Goal: Information Seeking & Learning: Learn about a topic

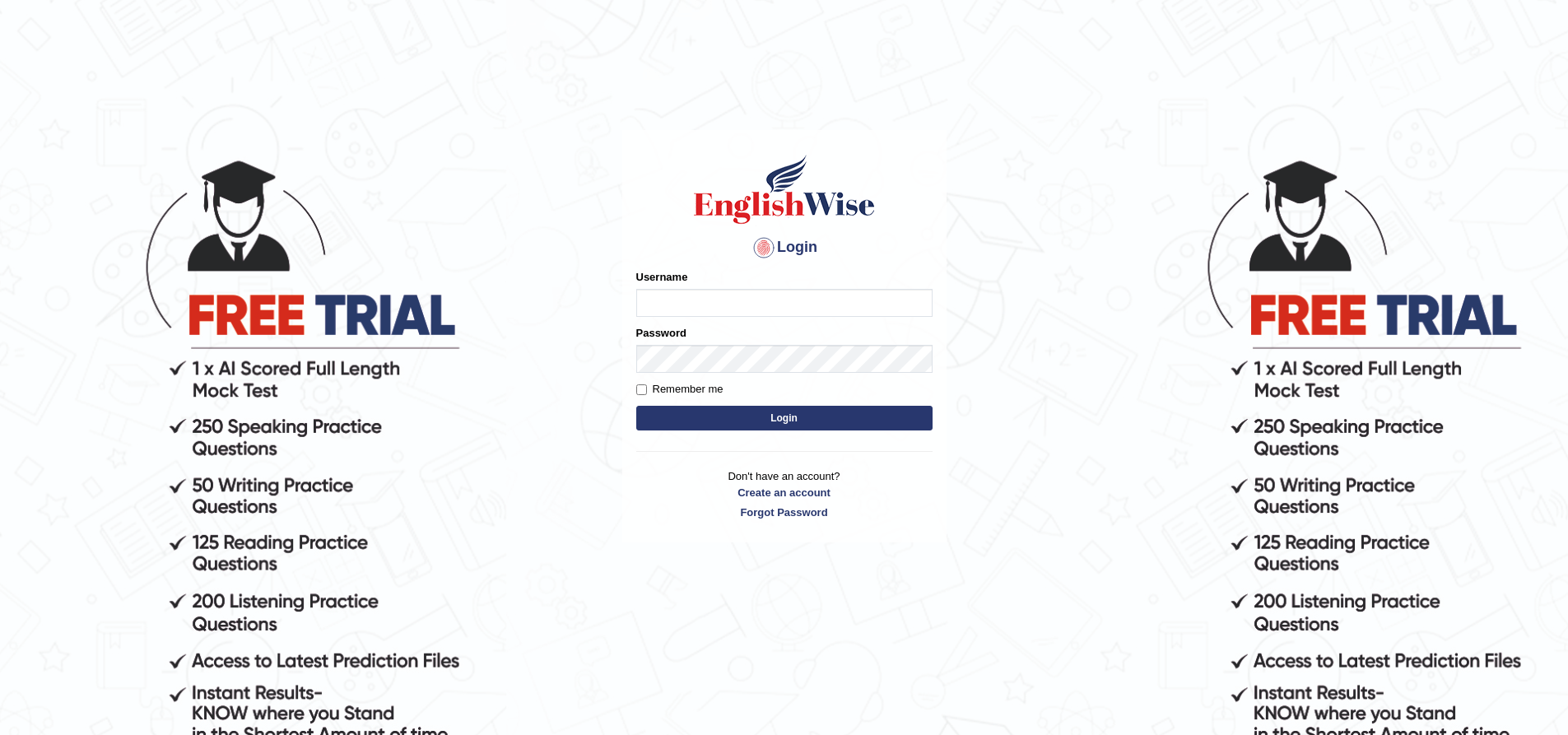
click at [791, 299] on input "Username" at bounding box center [784, 302] width 297 height 28
type input "nipenyogesh"
click at [636, 405] on button "Login" at bounding box center [784, 418] width 297 height 25
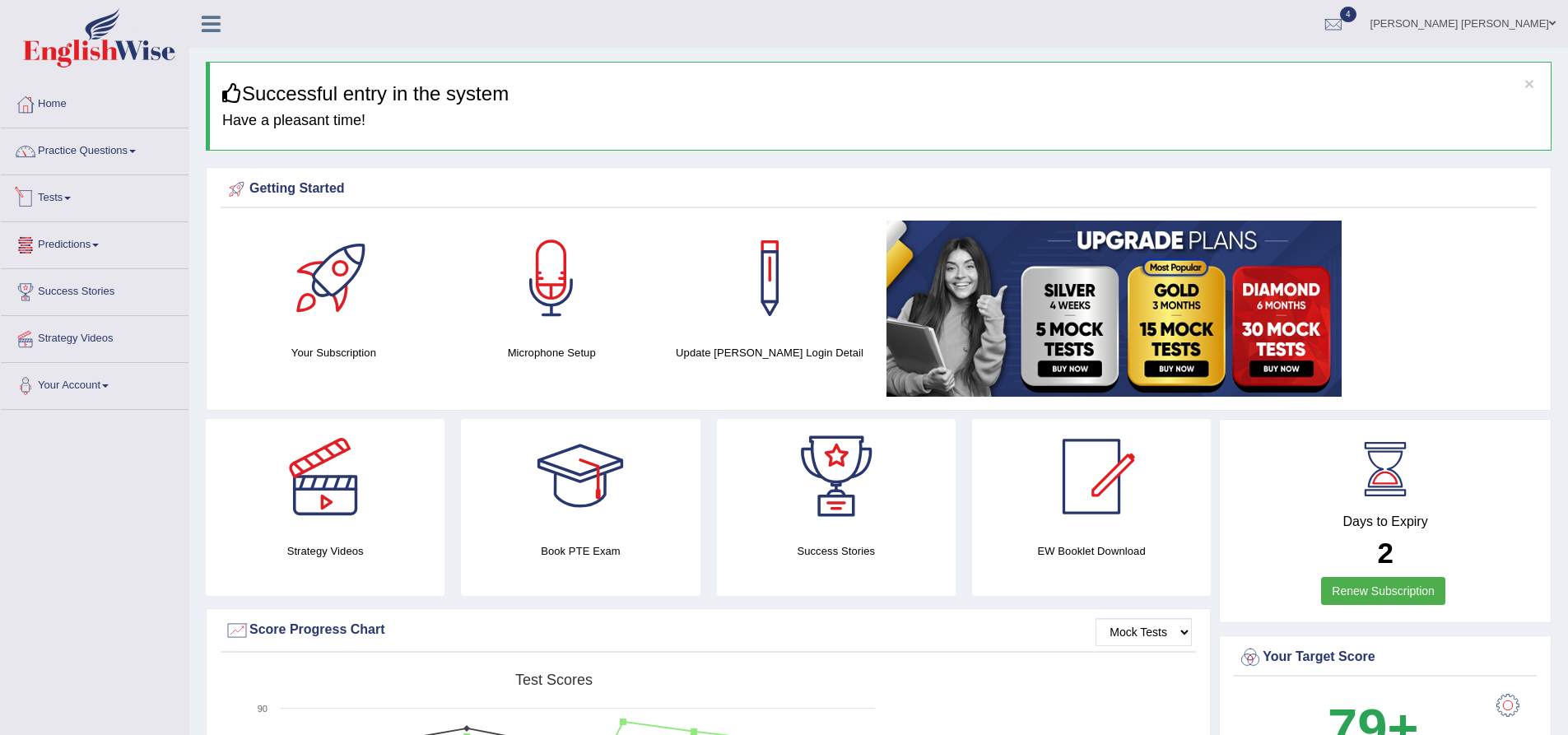
click at [60, 202] on link "Tests" at bounding box center [95, 196] width 188 height 41
click at [79, 233] on link "Take Practice Sectional Test" at bounding box center [107, 236] width 154 height 29
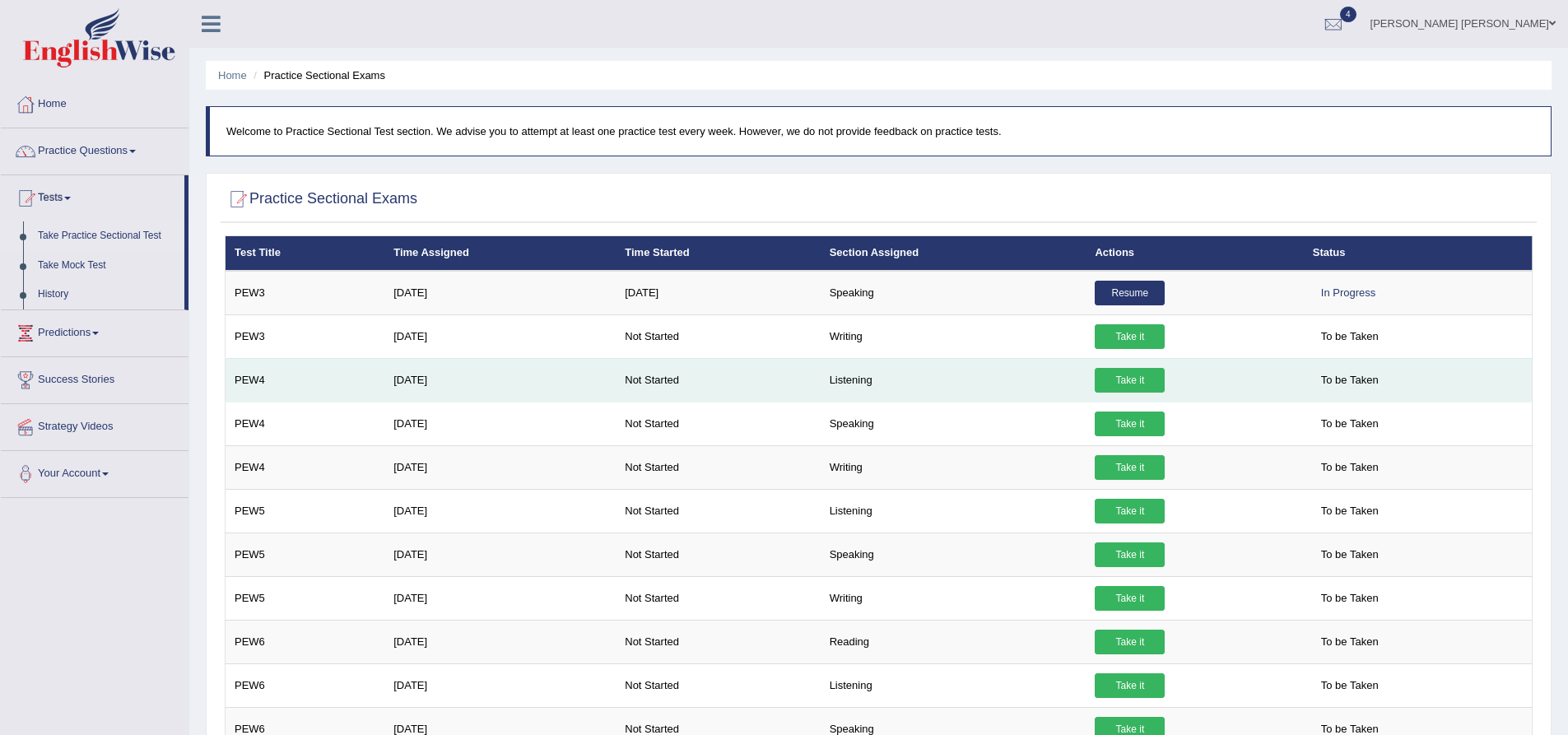
click at [1118, 382] on link "Take it" at bounding box center [1129, 380] width 70 height 25
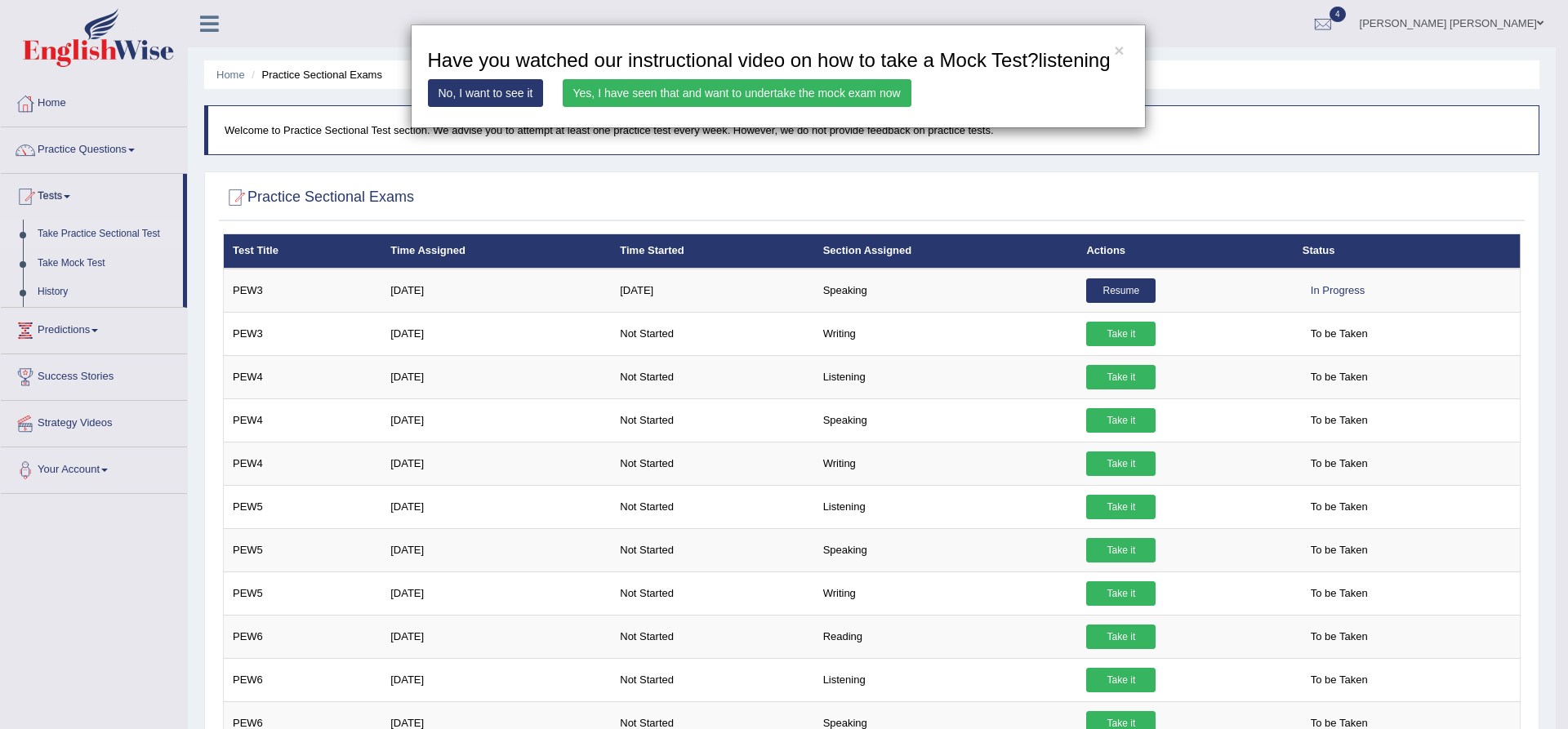
click at [1177, 189] on div "× Have you watched our instructional video on how to take a Mock Test?listening…" at bounding box center [784, 364] width 1568 height 729
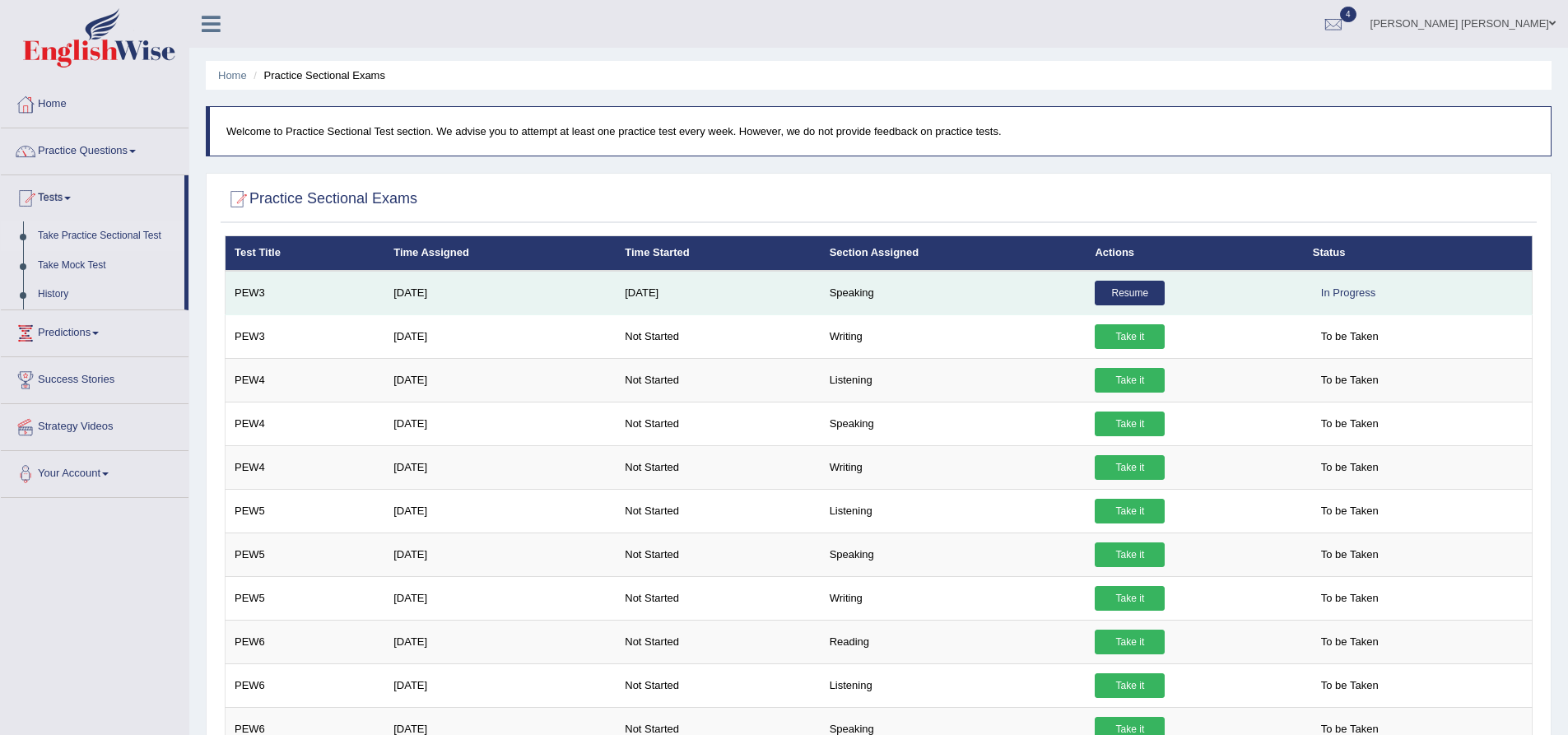
click at [859, 296] on td "Speaking" at bounding box center [954, 293] width 266 height 45
click at [855, 294] on td "Speaking" at bounding box center [954, 293] width 266 height 45
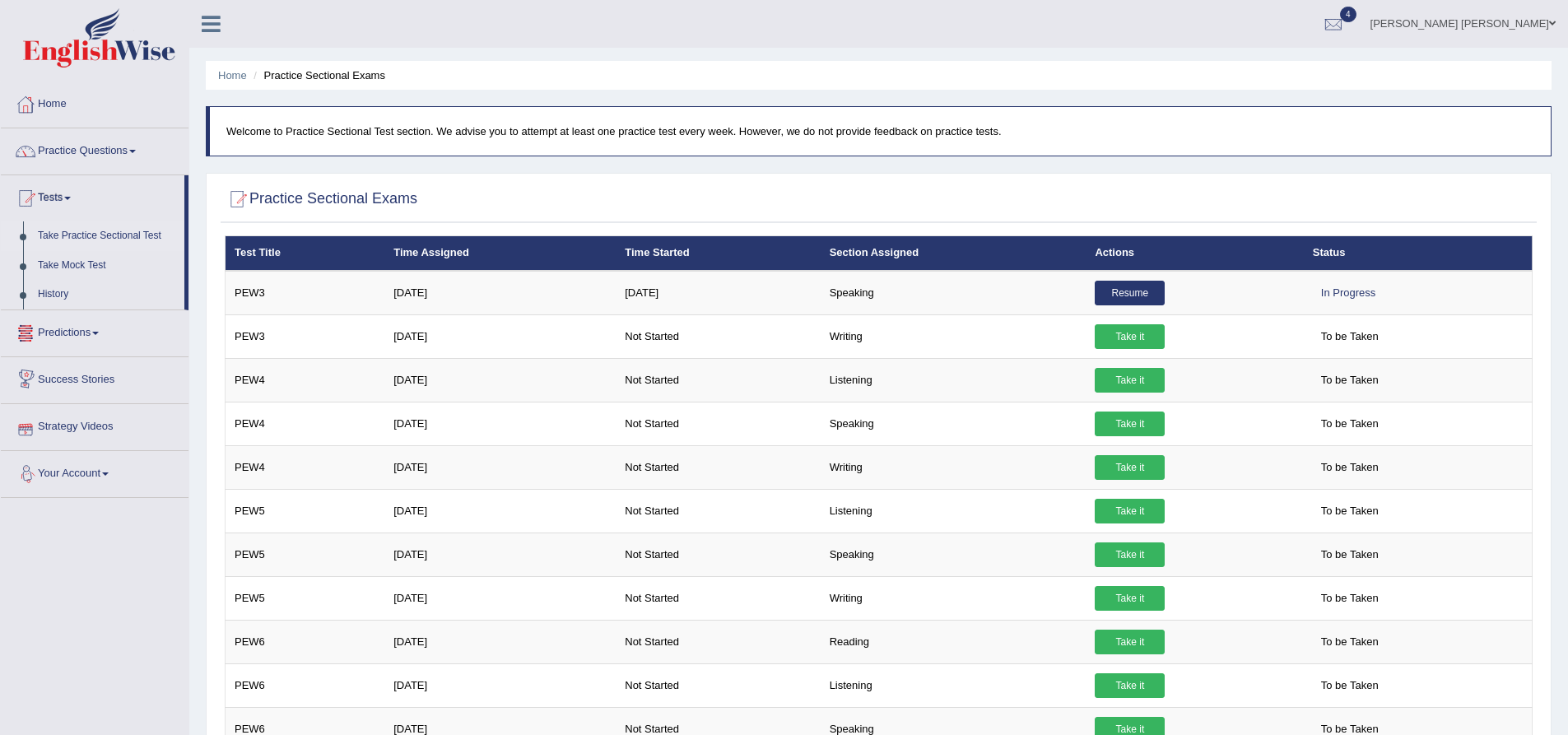
click at [92, 334] on link "Predictions" at bounding box center [95, 330] width 188 height 41
click at [436, 202] on div at bounding box center [879, 200] width 1308 height 34
click at [87, 146] on link "Practice Questions" at bounding box center [95, 149] width 188 height 41
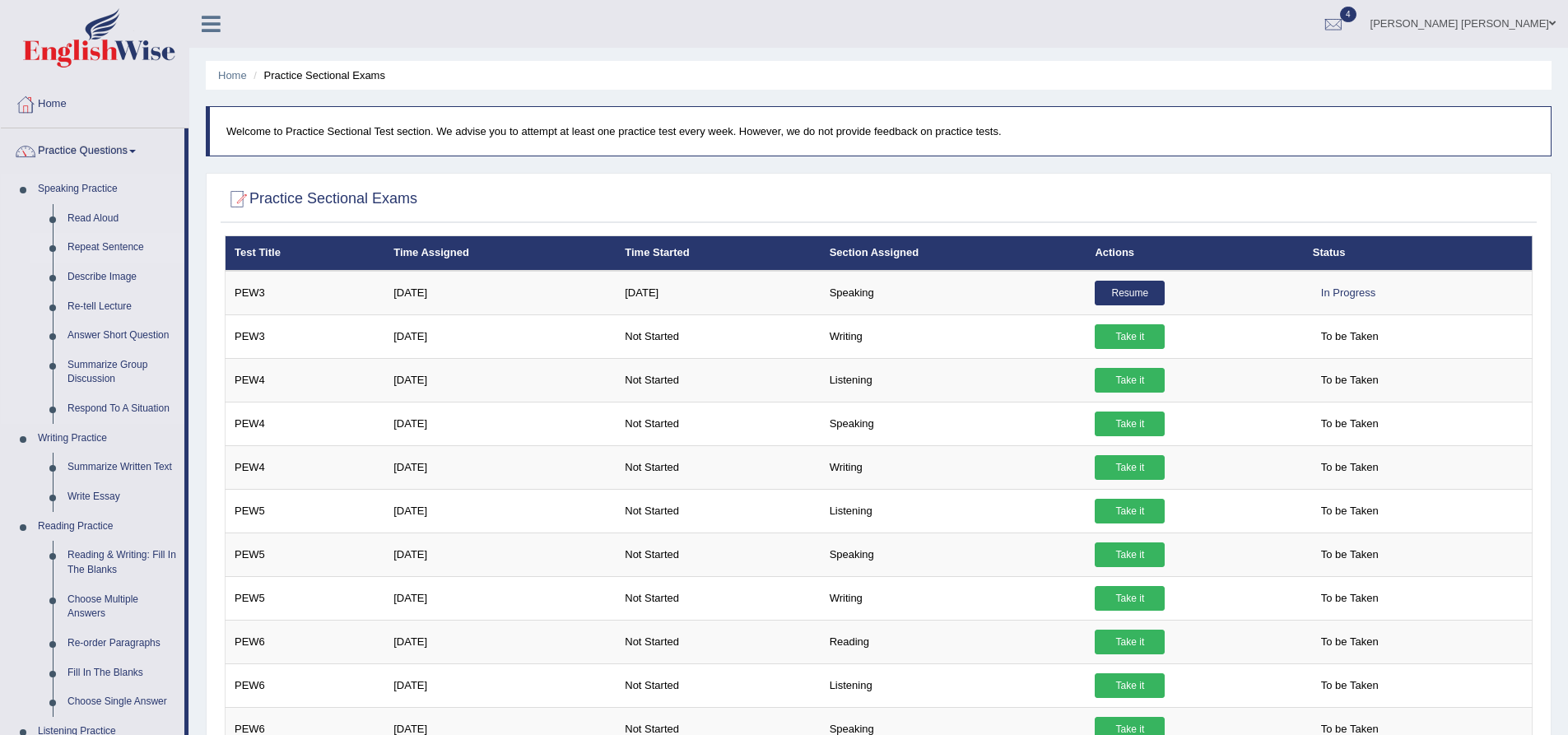
click at [104, 246] on link "Repeat Sentence" at bounding box center [122, 247] width 124 height 29
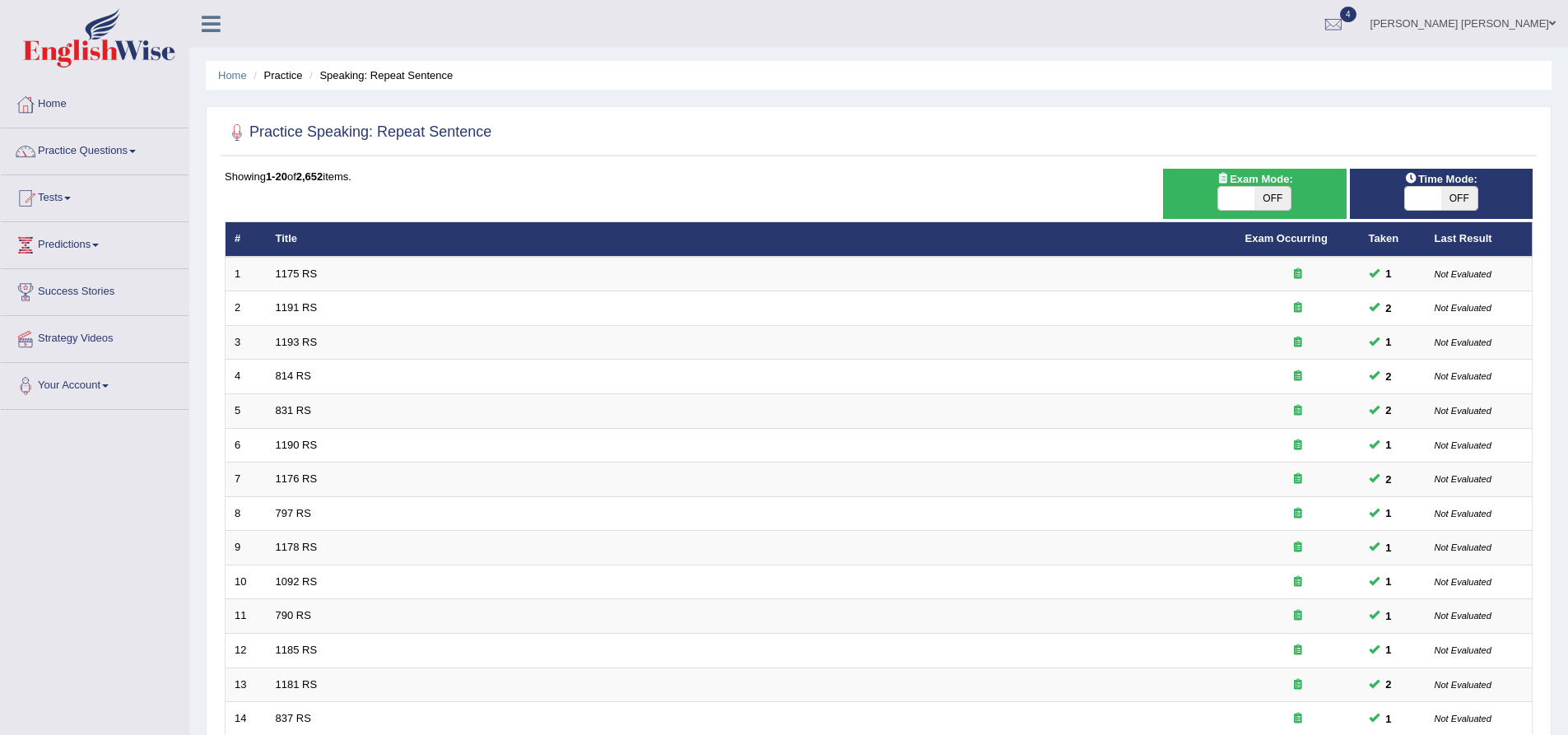
click at [1265, 201] on span "OFF" at bounding box center [1272, 198] width 37 height 23
checkbox input "true"
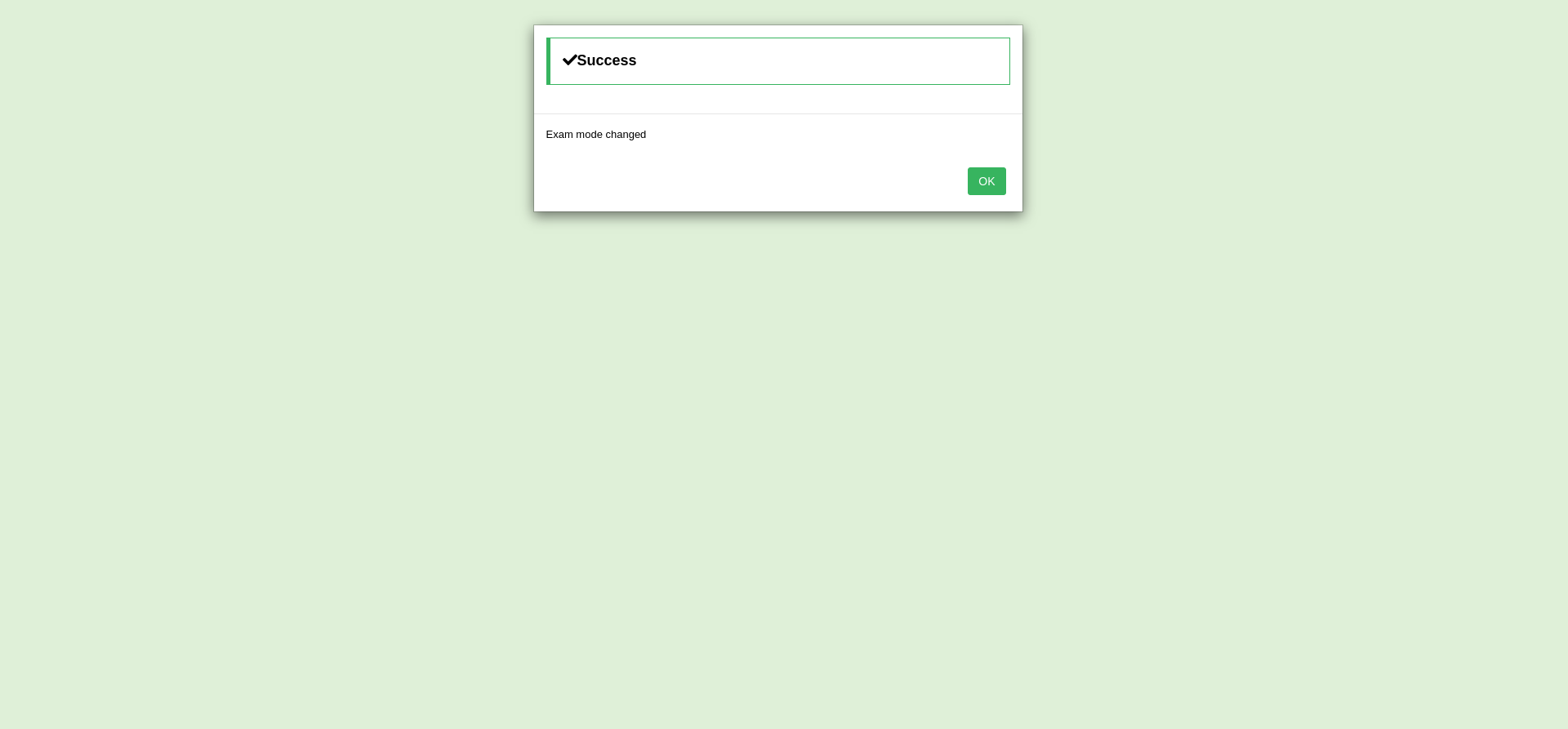
click at [989, 172] on button "OK" at bounding box center [987, 181] width 37 height 27
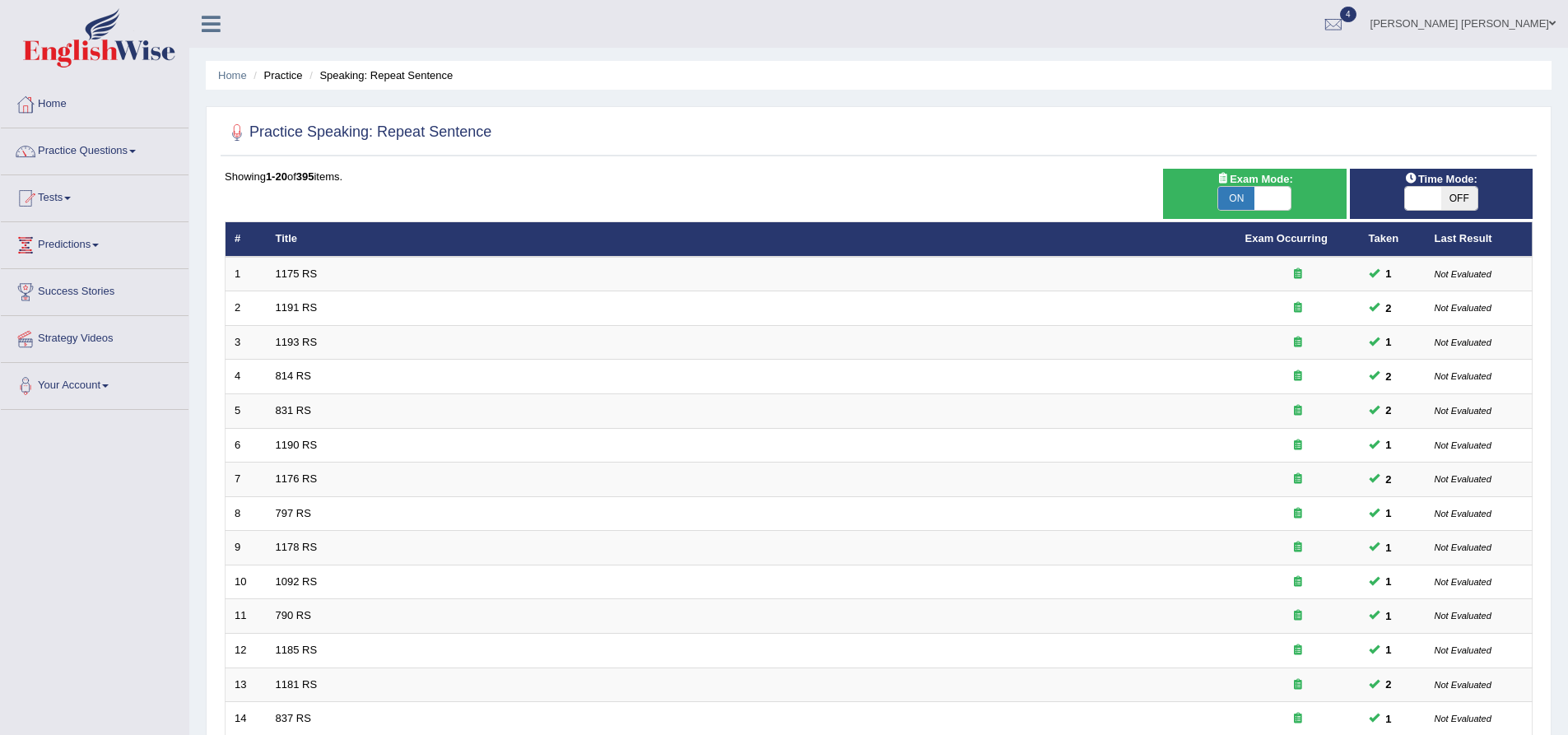
click at [1450, 196] on span "OFF" at bounding box center [1459, 198] width 37 height 23
checkbox input "true"
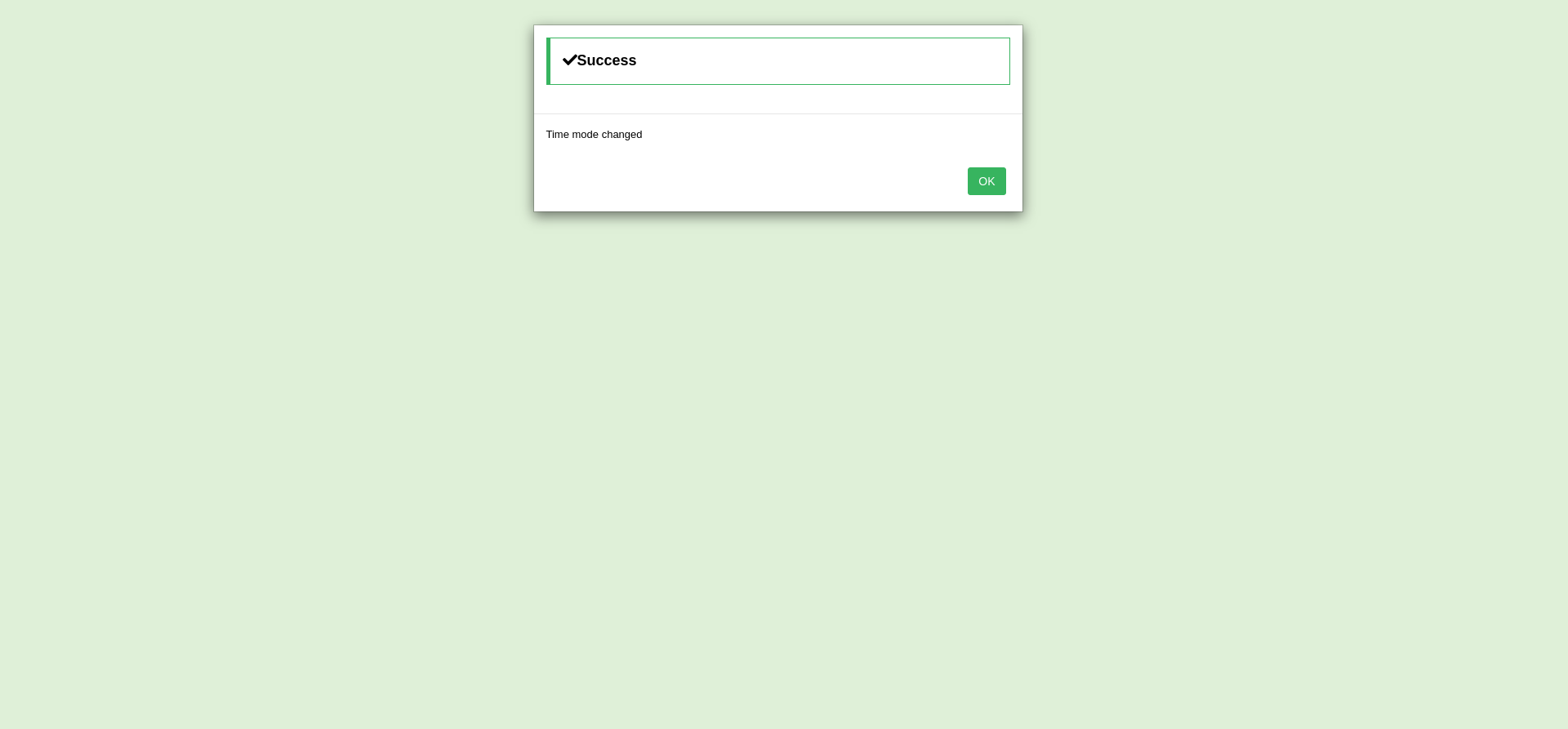
click at [987, 187] on button "OK" at bounding box center [987, 181] width 37 height 27
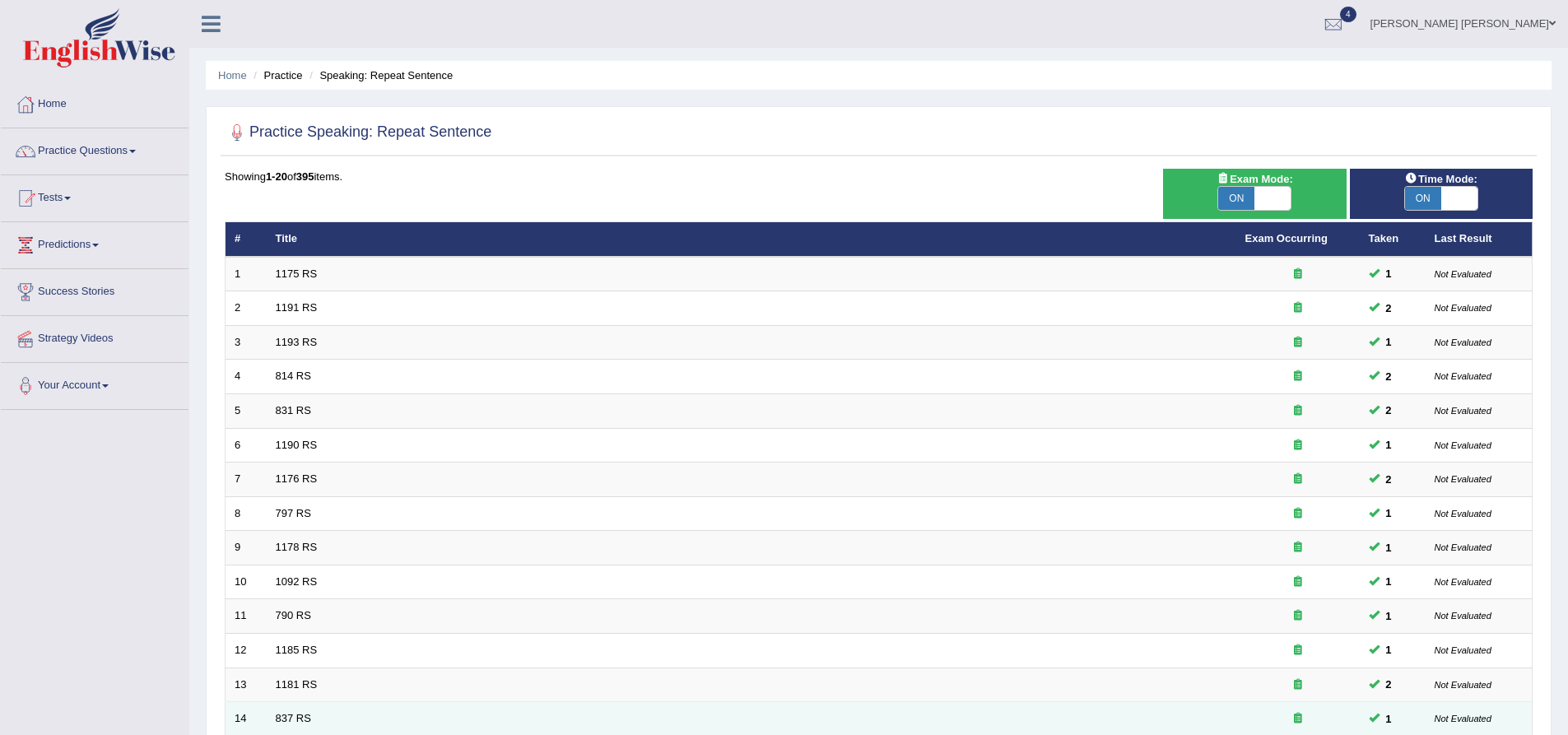
scroll to position [355, 0]
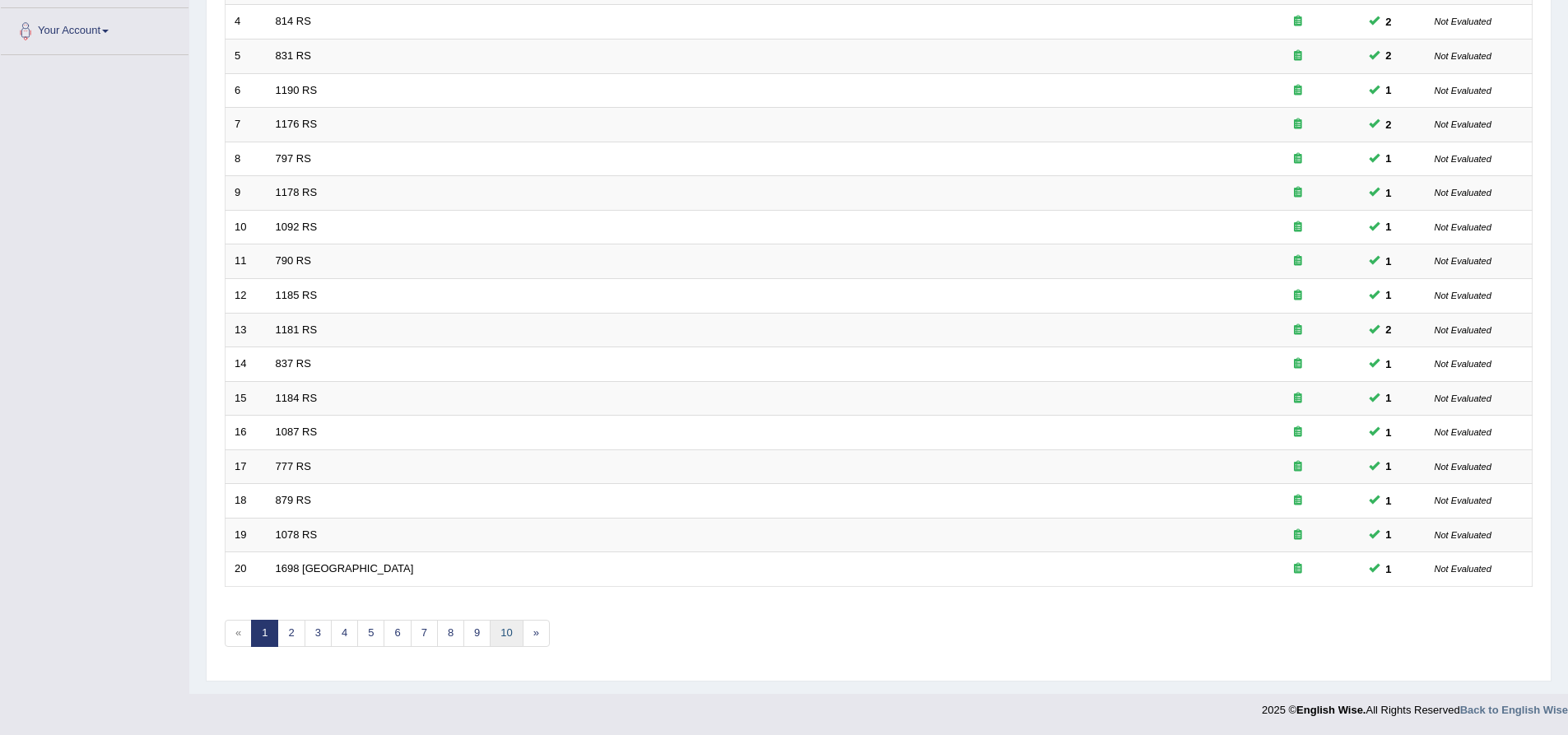
click at [496, 636] on link "10" at bounding box center [506, 633] width 33 height 27
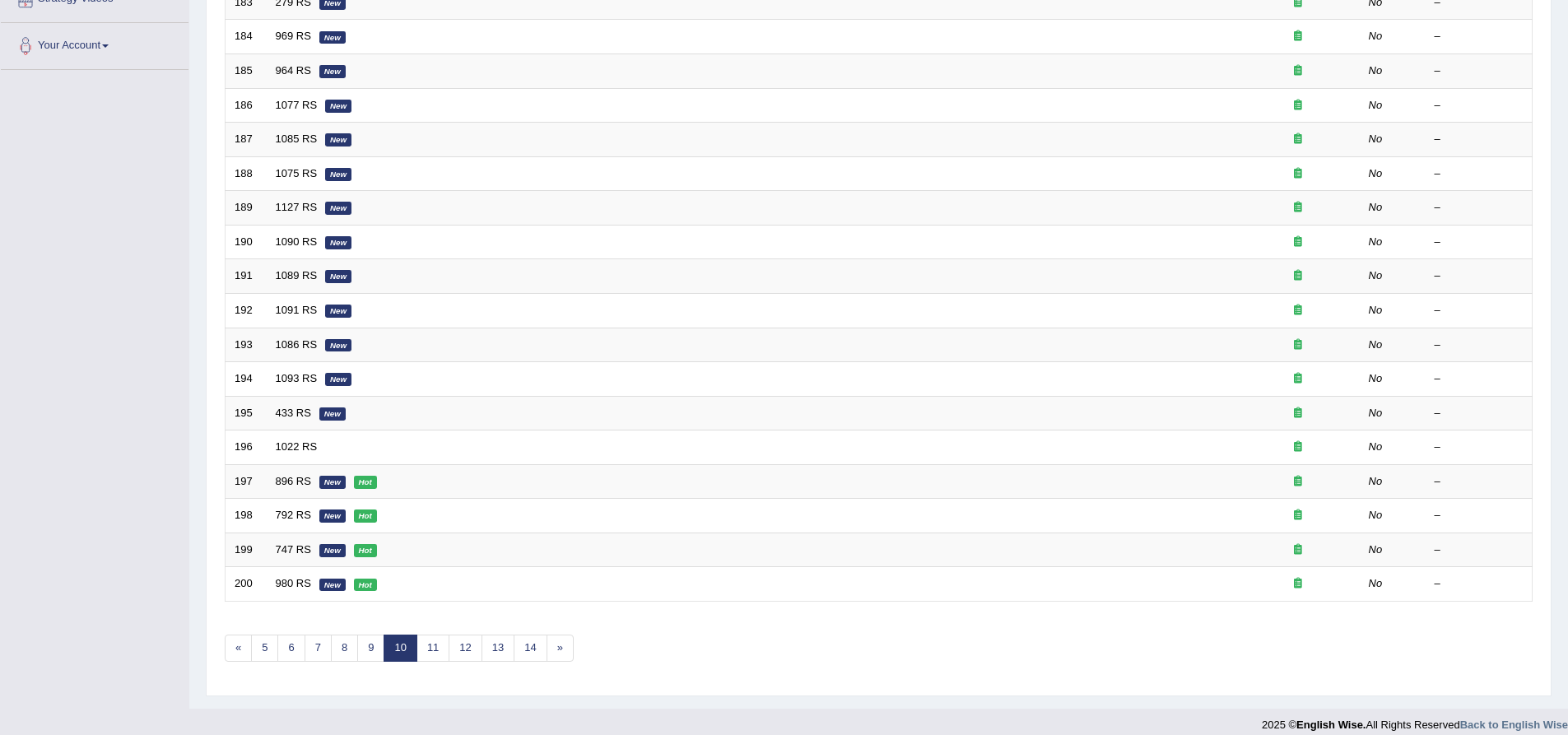
scroll to position [355, 0]
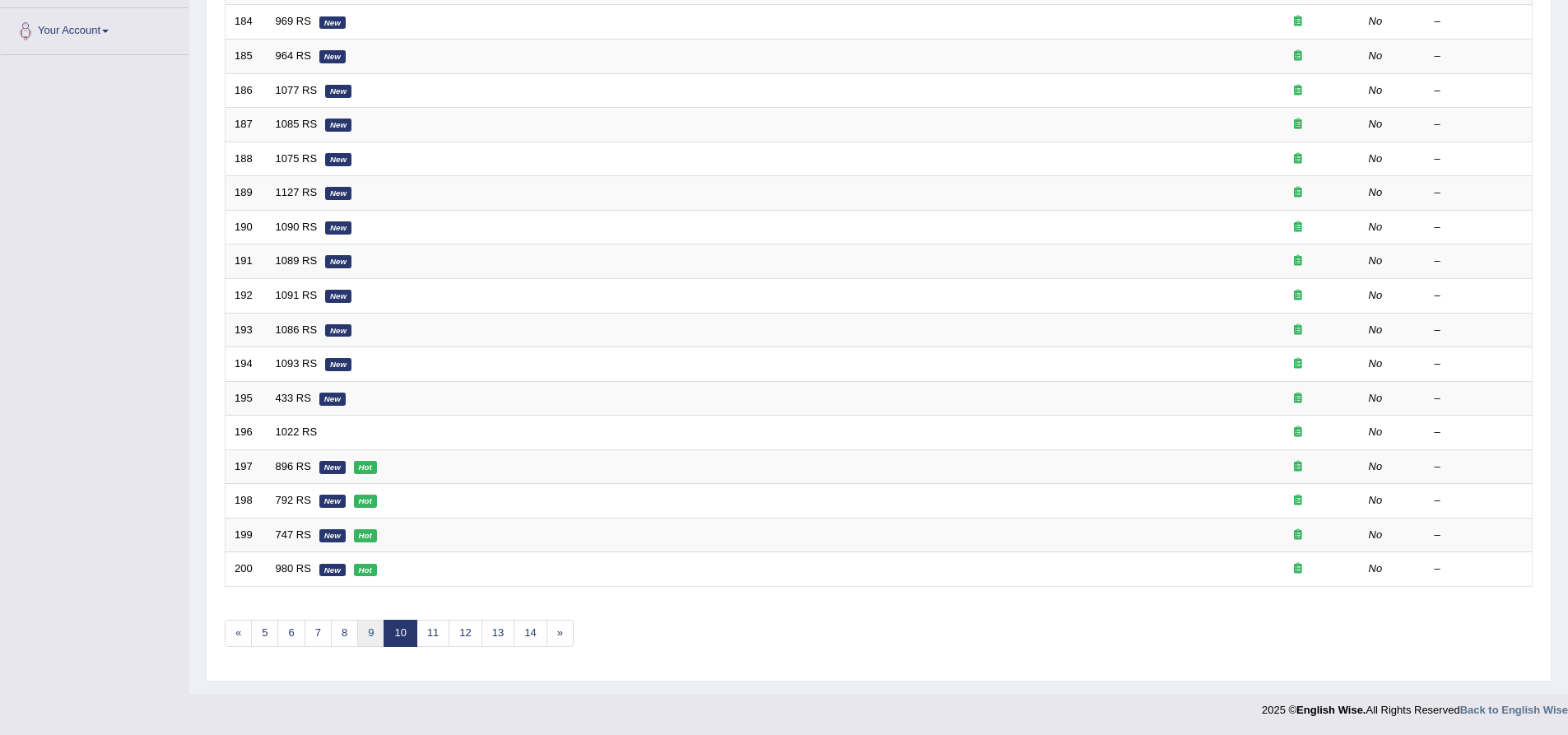
click at [376, 633] on link "9" at bounding box center [371, 633] width 27 height 27
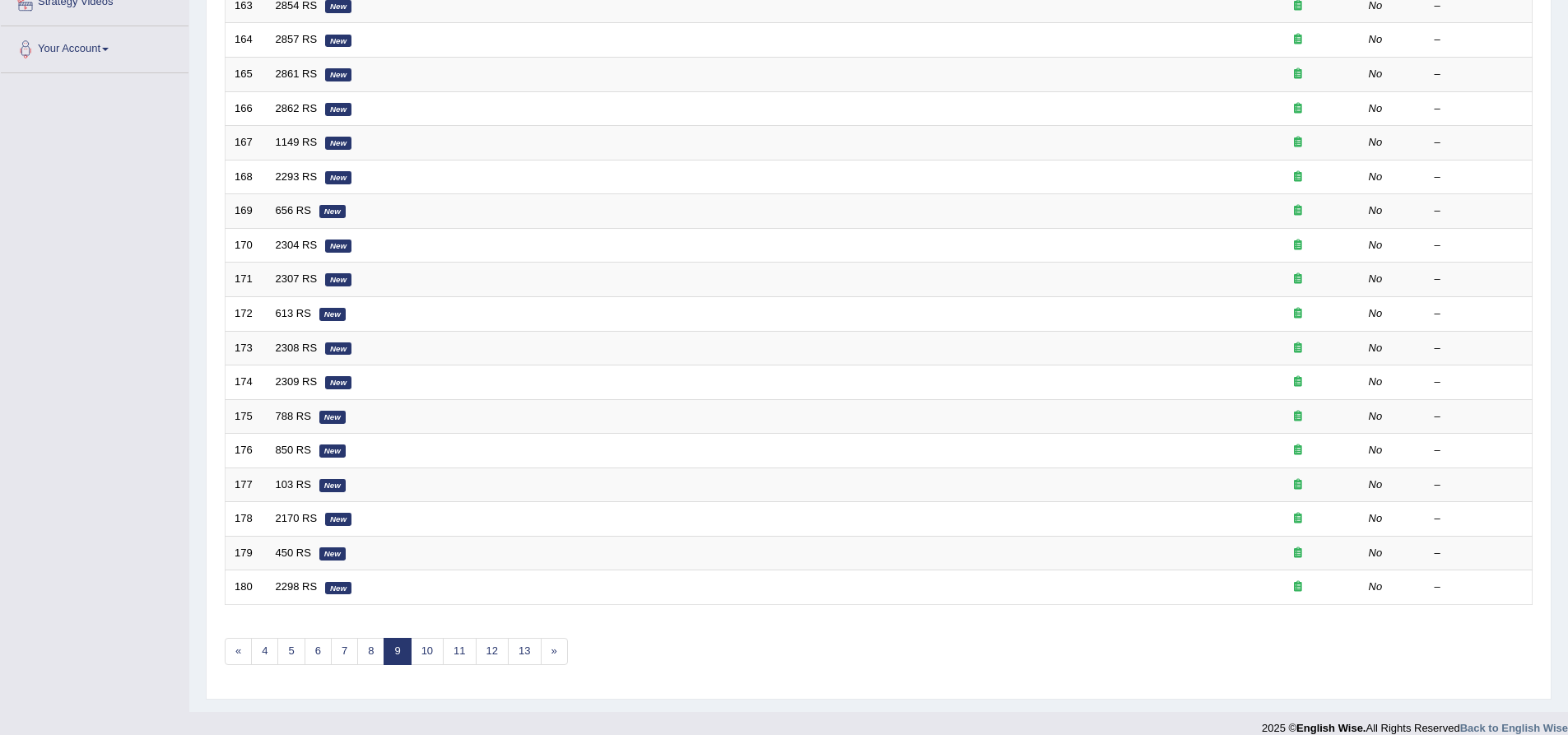
scroll to position [355, 0]
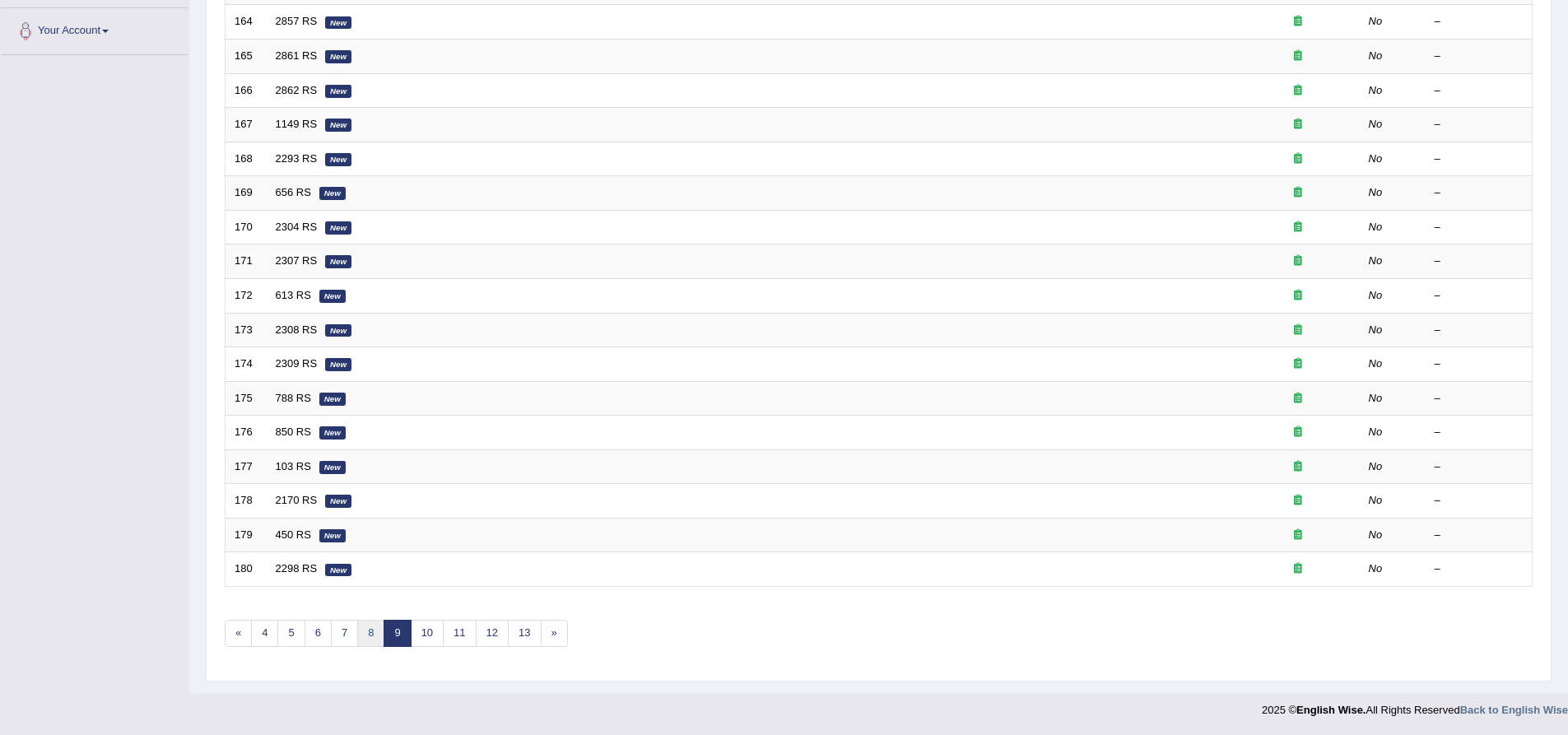
click at [366, 632] on link "8" at bounding box center [371, 633] width 27 height 27
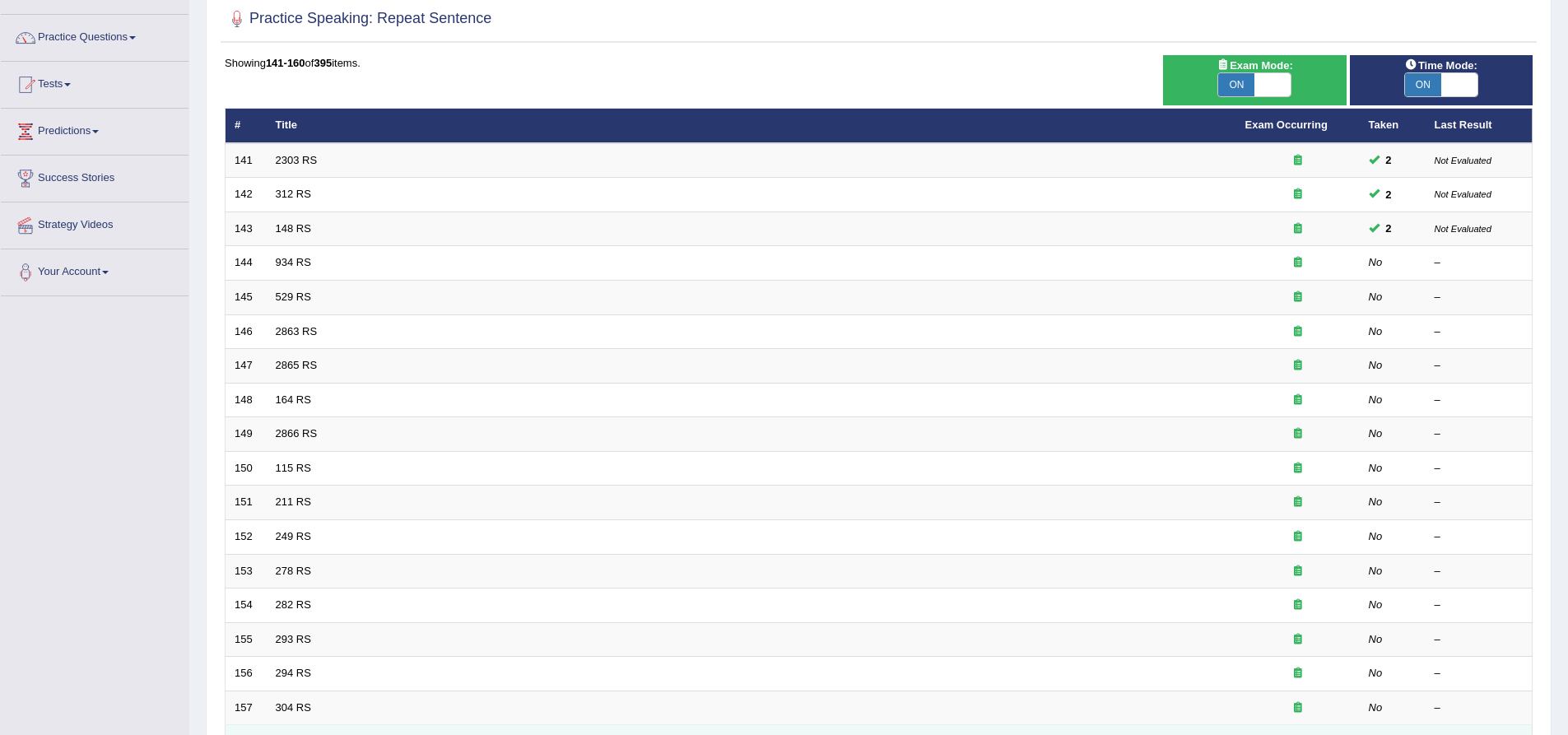
scroll to position [355, 0]
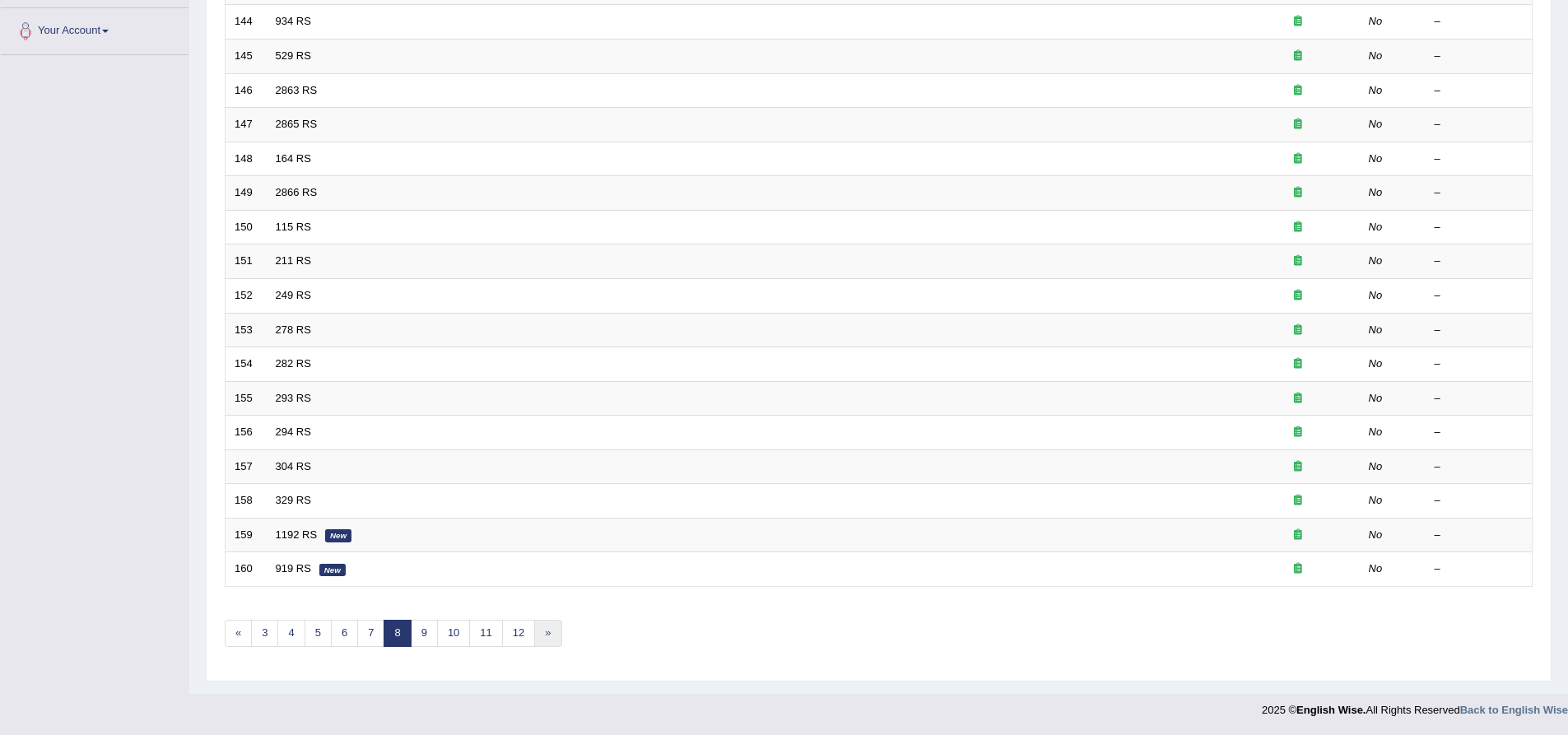
click at [540, 632] on link "»" at bounding box center [548, 633] width 27 height 27
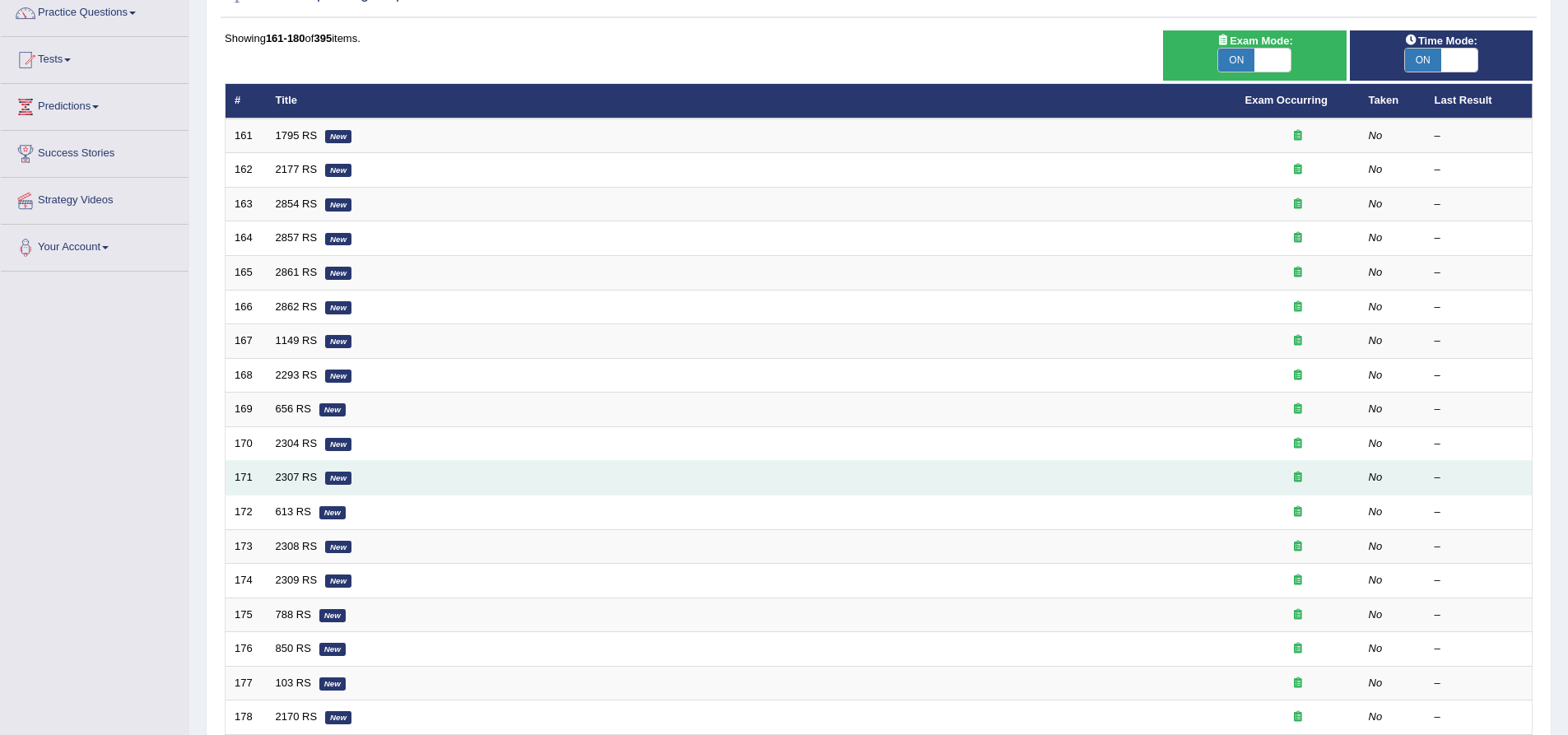
scroll to position [355, 0]
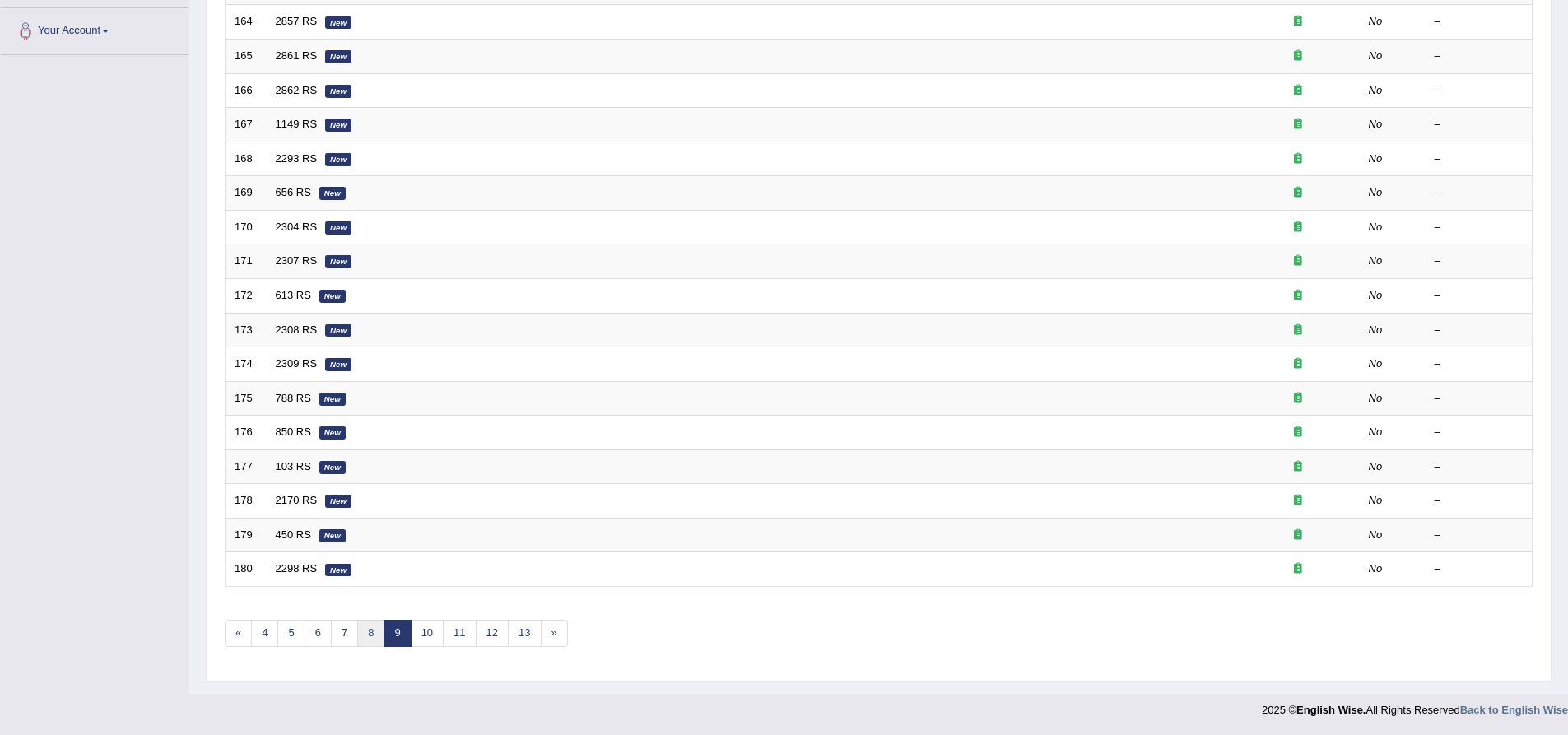
click at [371, 633] on link "8" at bounding box center [371, 633] width 27 height 27
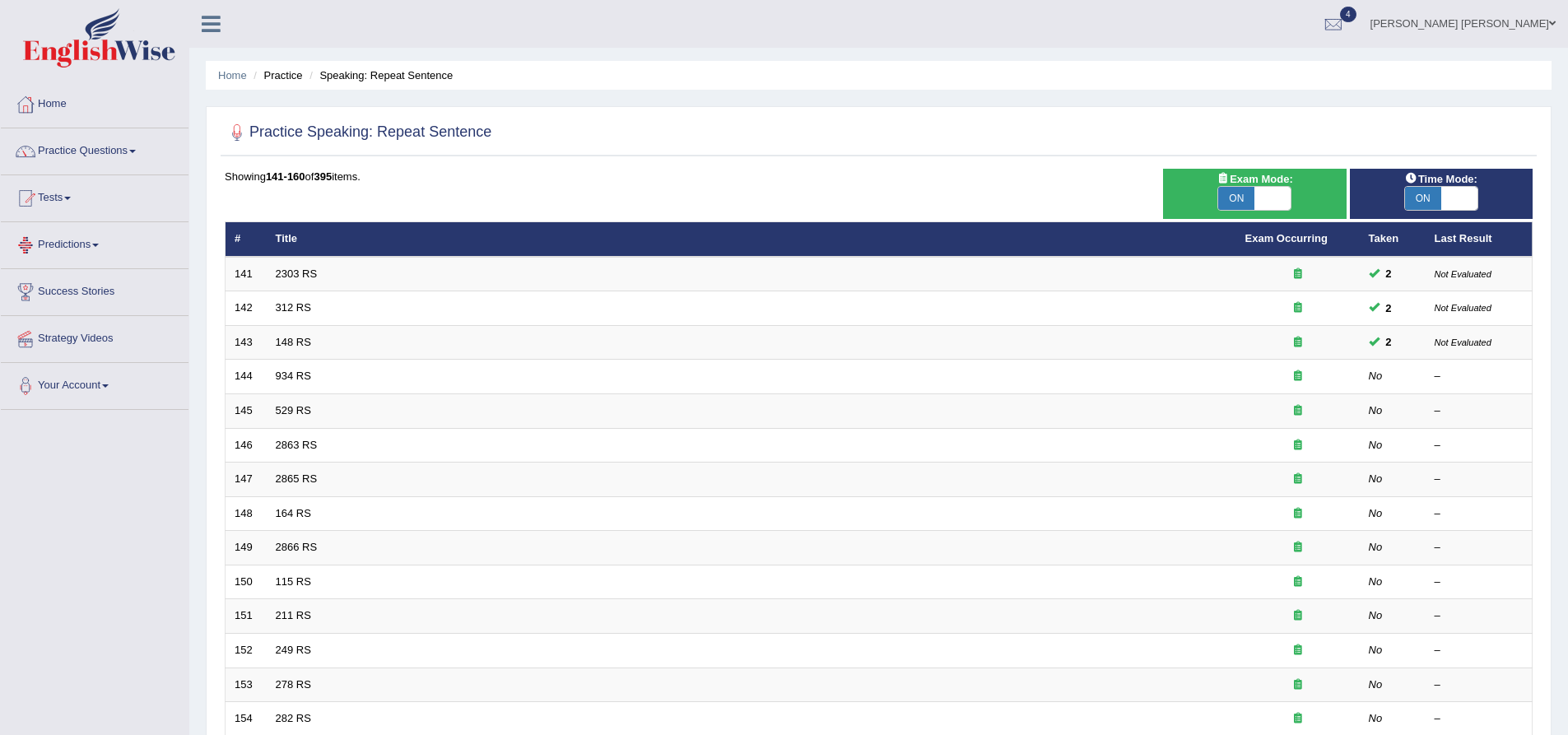
click at [55, 239] on link "Predictions" at bounding box center [95, 243] width 188 height 41
click at [55, 239] on link "Predictions" at bounding box center [92, 243] width 183 height 41
click at [56, 239] on link "Predictions" at bounding box center [95, 243] width 188 height 41
click at [216, 395] on div "Practice Speaking: Repeat Sentence Time Mode: ON OFF Exam Mode: ON OFF Showing …" at bounding box center [878, 571] width 1346 height 930
click at [1529, 26] on link "[PERSON_NAME] [PERSON_NAME]" at bounding box center [1463, 21] width 210 height 43
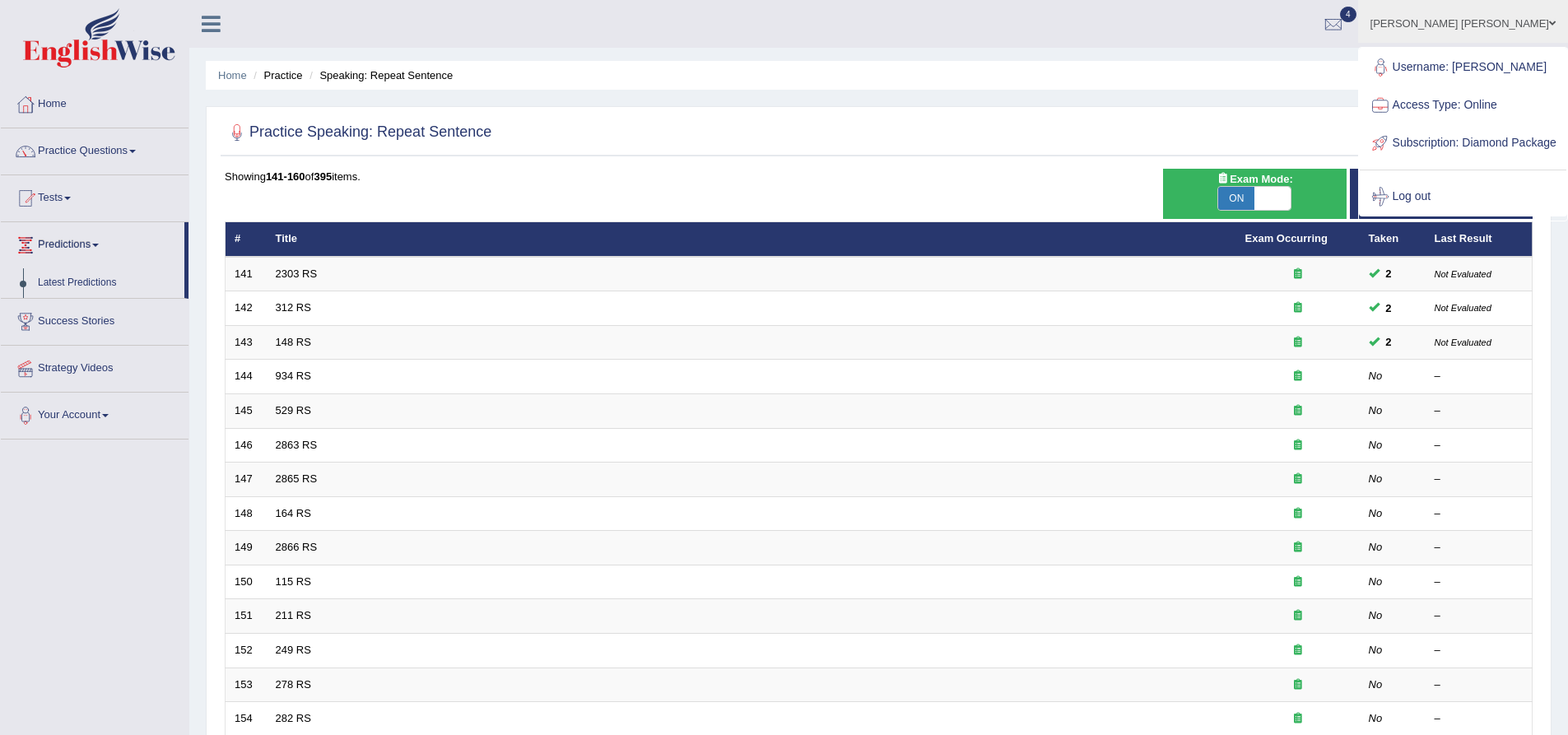
click at [1339, 56] on div "Home Practice Speaking: Repeat Sentence Practice Speaking: Repeat Sentence Time…" at bounding box center [878, 524] width 1379 height 1048
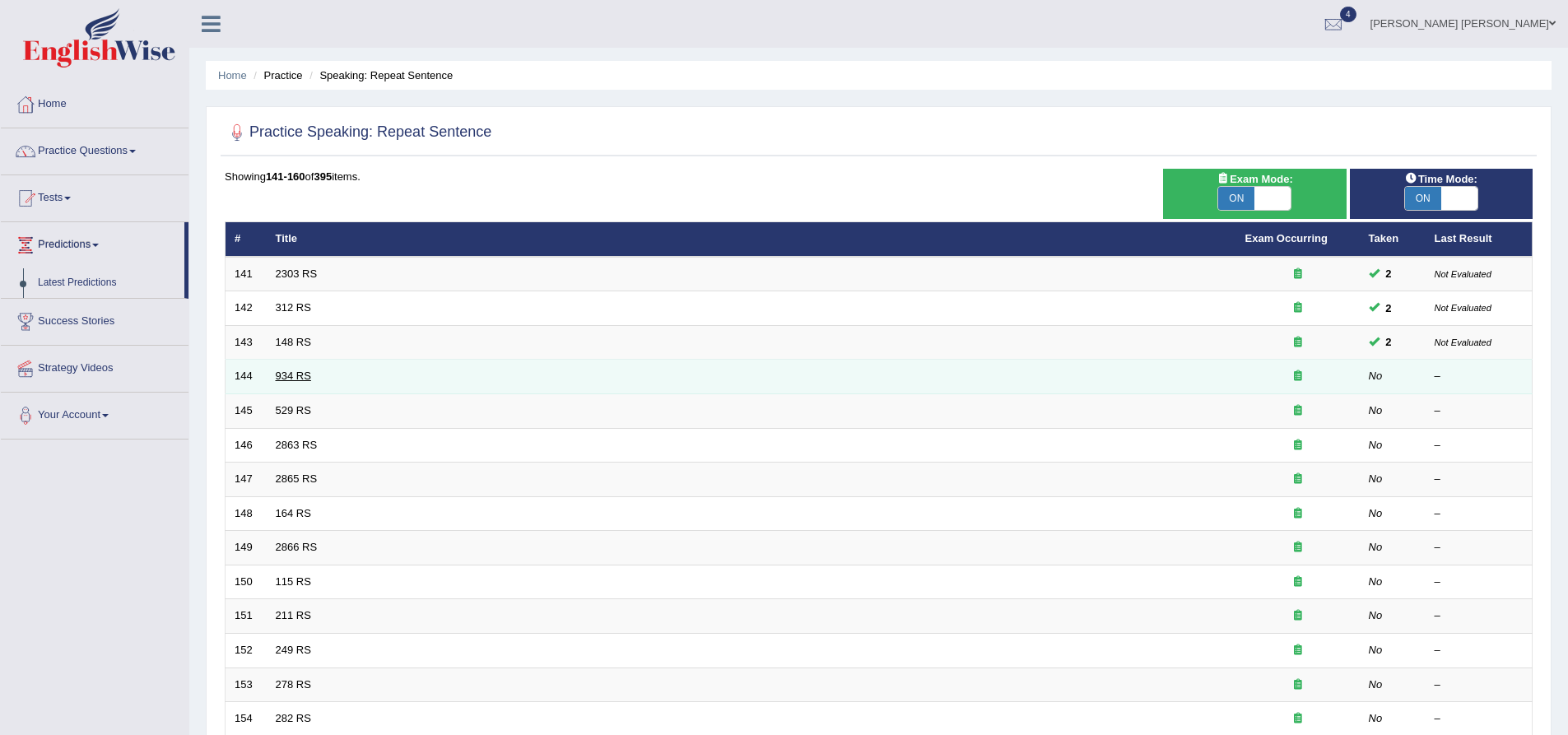
click at [296, 372] on link "934 RS" at bounding box center [294, 376] width 36 height 13
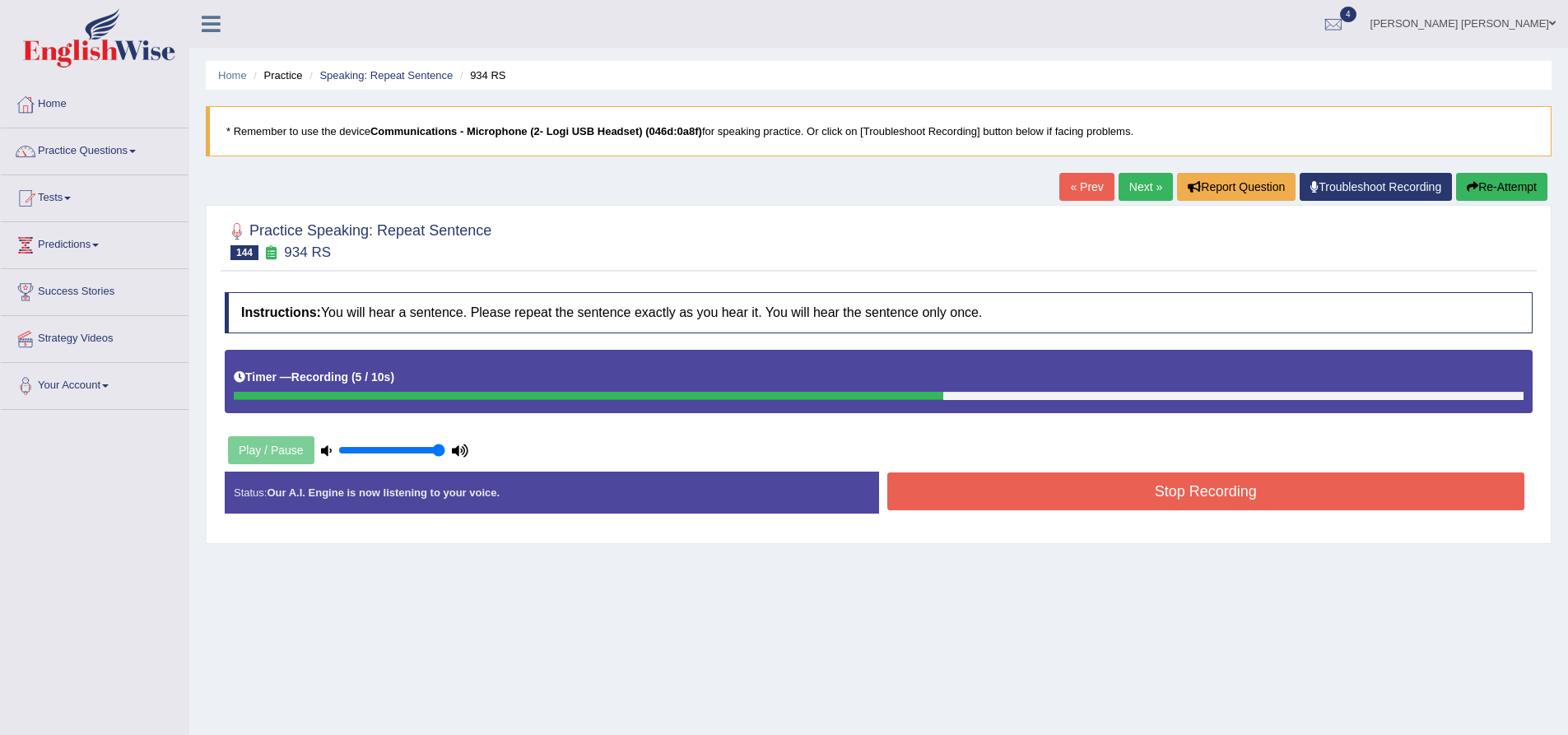
click at [1488, 186] on button "Re-Attempt" at bounding box center [1502, 186] width 91 height 28
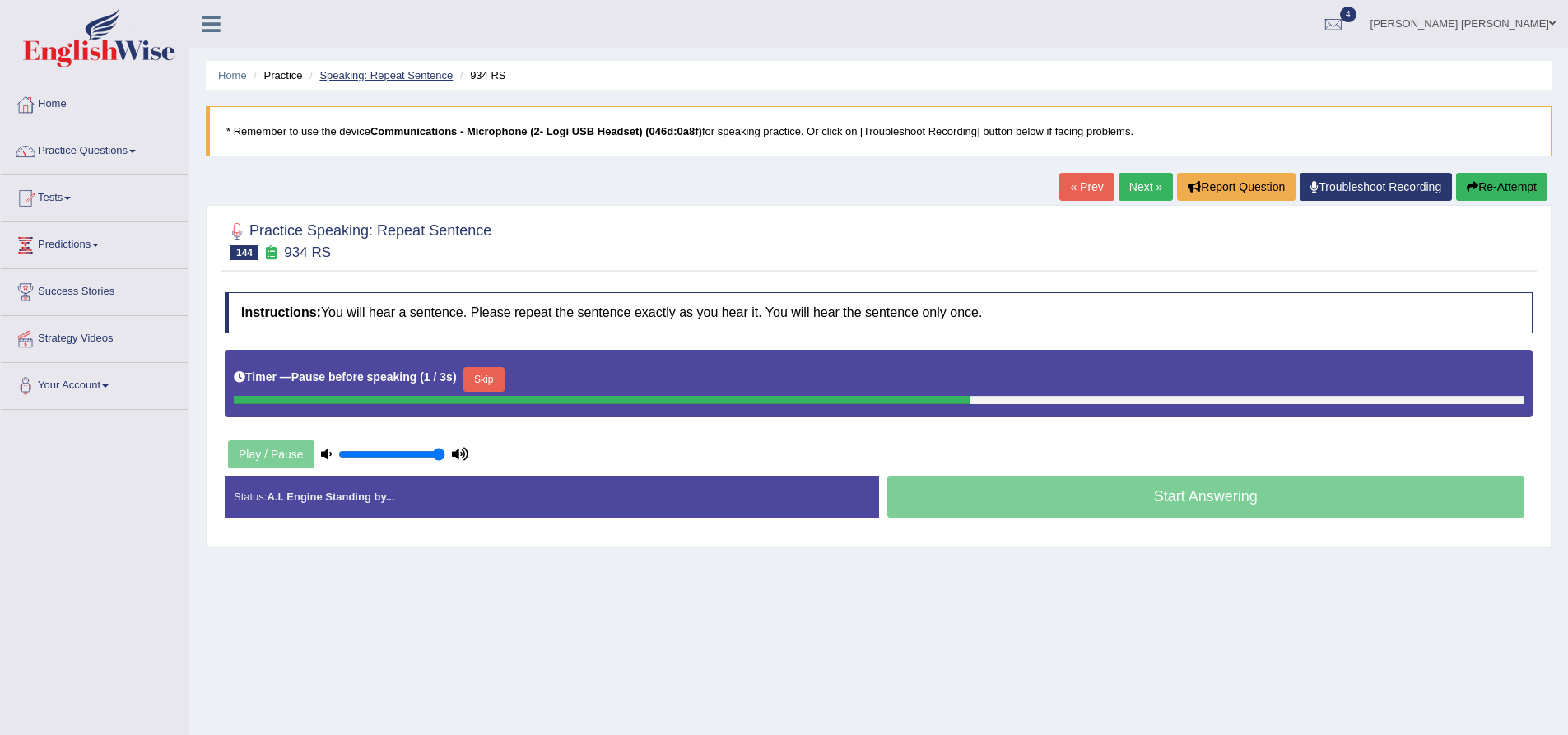
click at [424, 70] on link "Speaking: Repeat Sentence" at bounding box center [386, 75] width 133 height 13
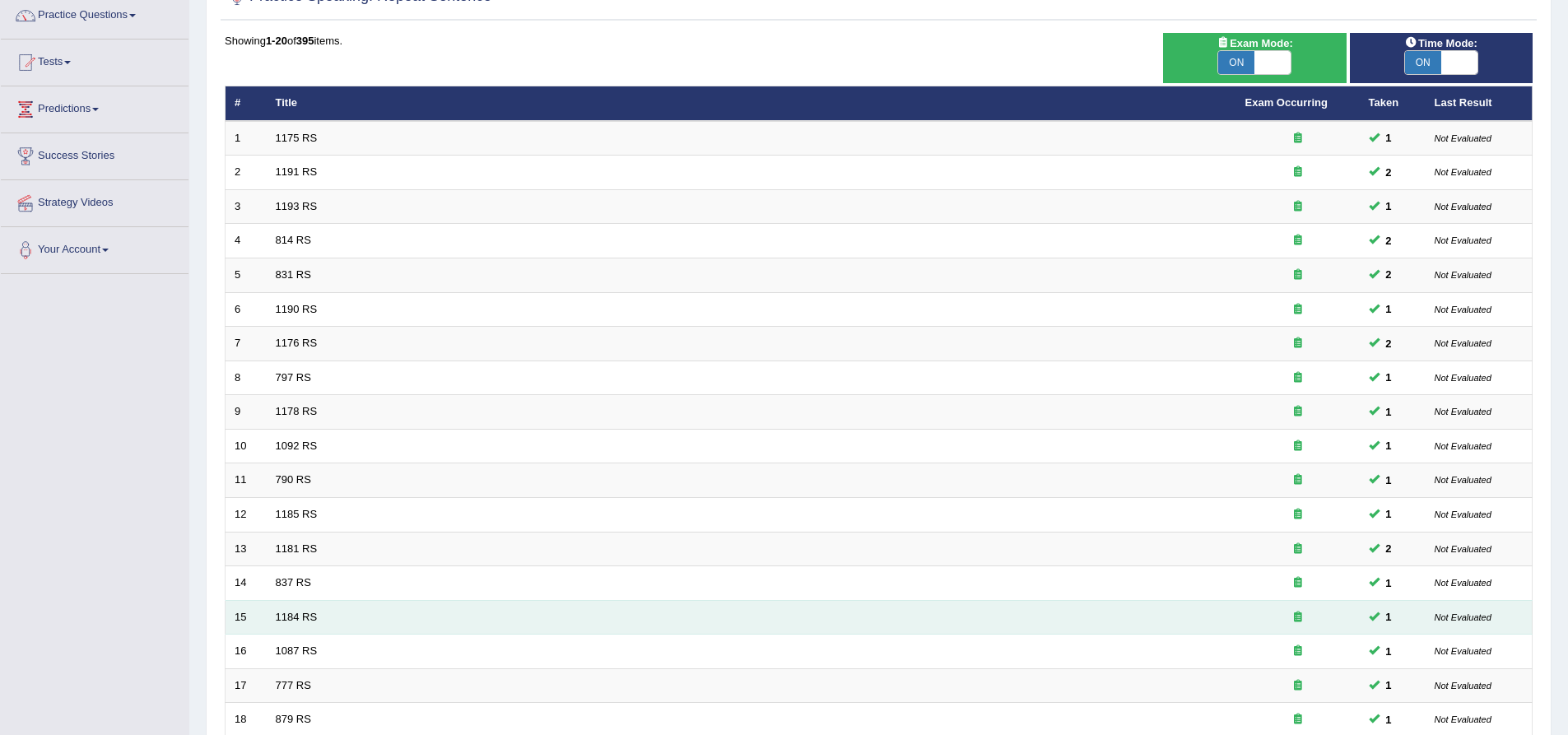
scroll to position [355, 0]
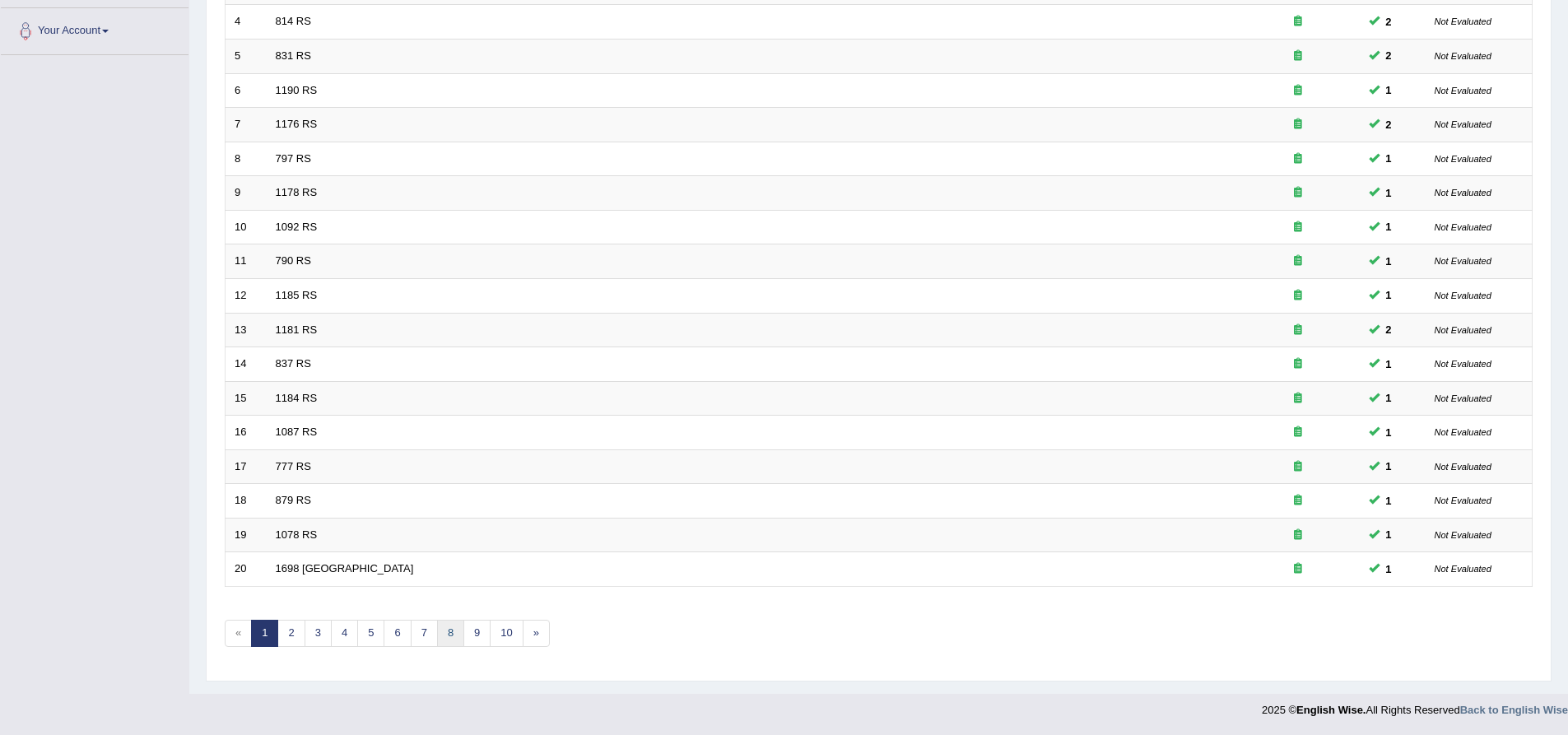
click at [447, 637] on link "8" at bounding box center [450, 633] width 27 height 27
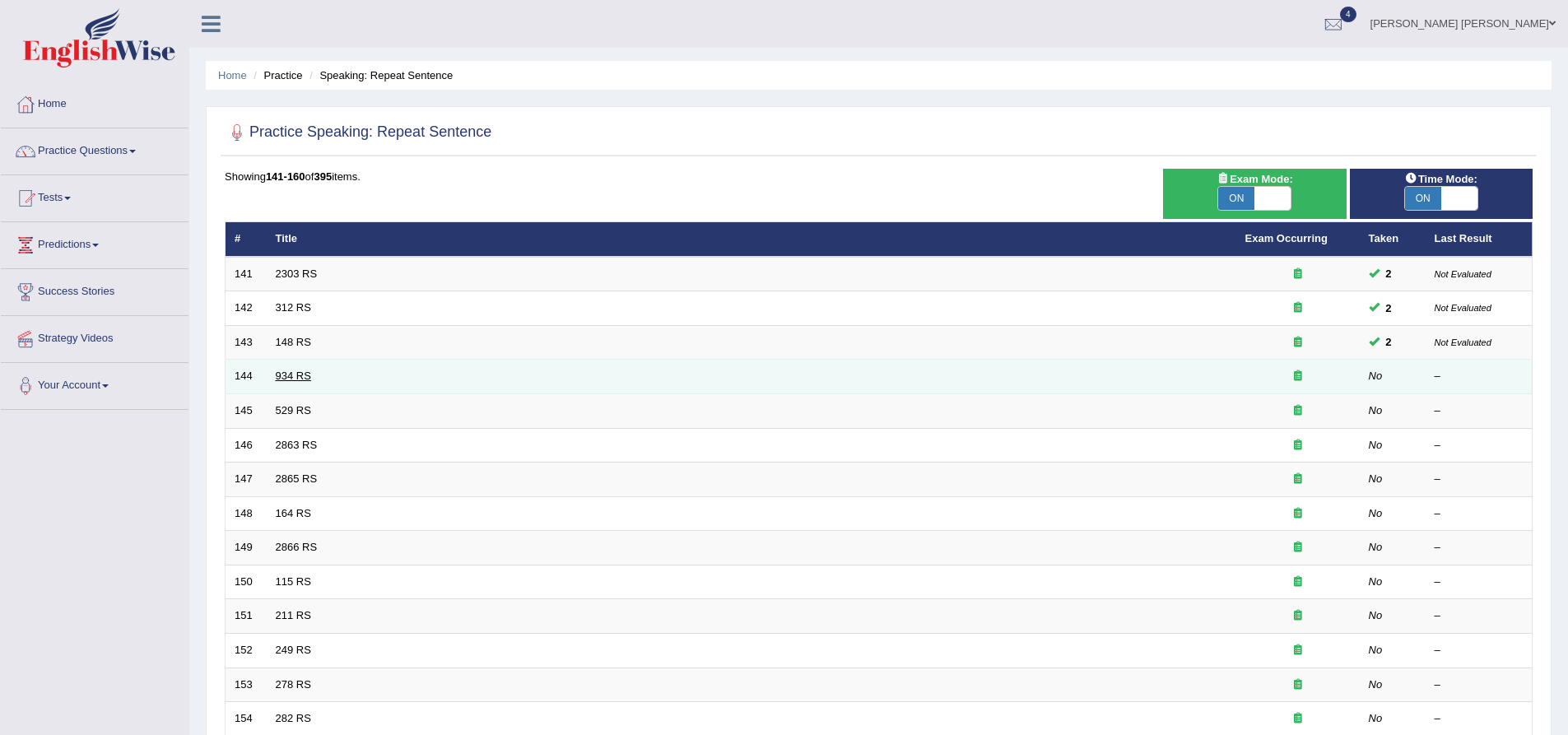
click at [279, 370] on link "934 RS" at bounding box center [294, 376] width 36 height 13
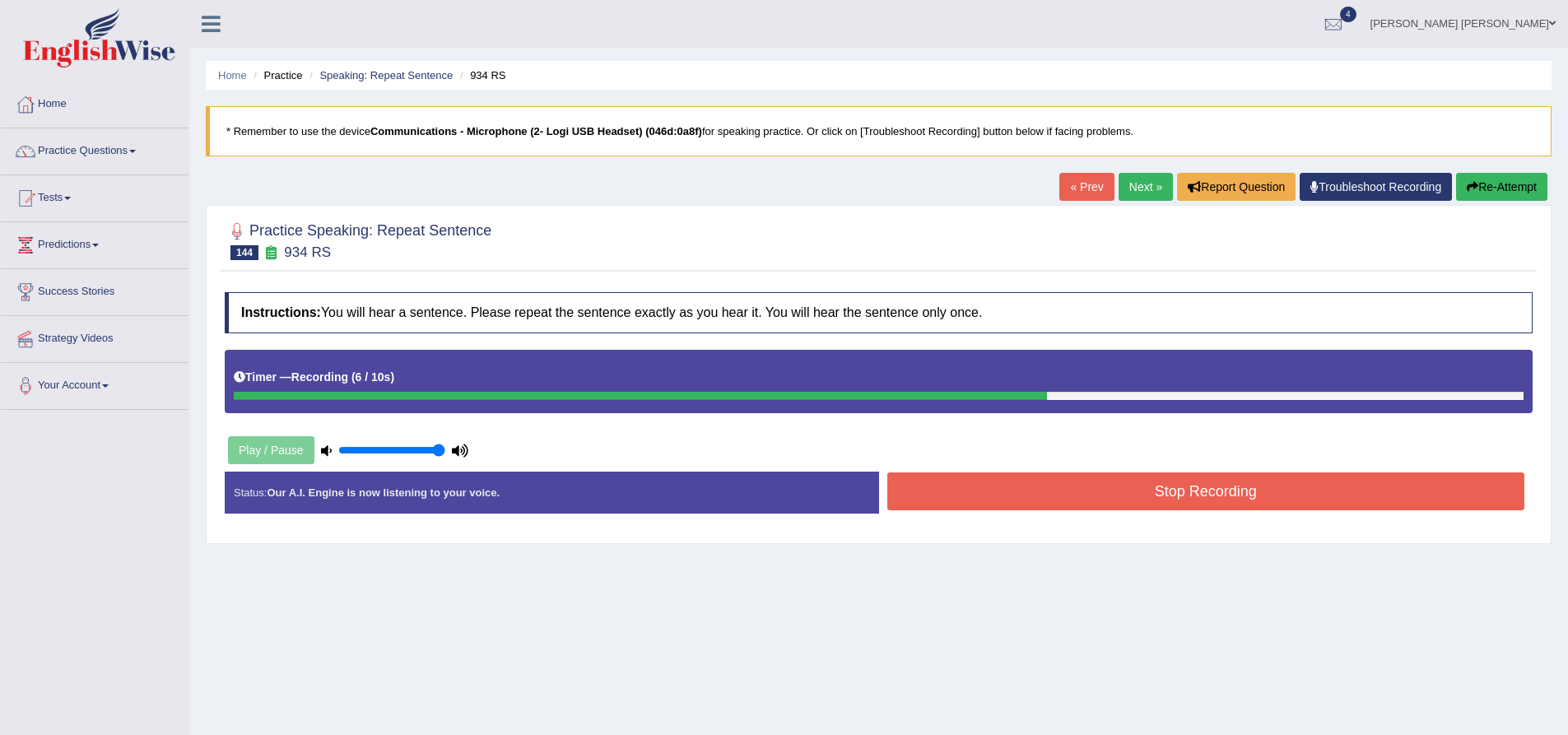
click at [1174, 503] on button "Stop Recording" at bounding box center [1206, 491] width 638 height 38
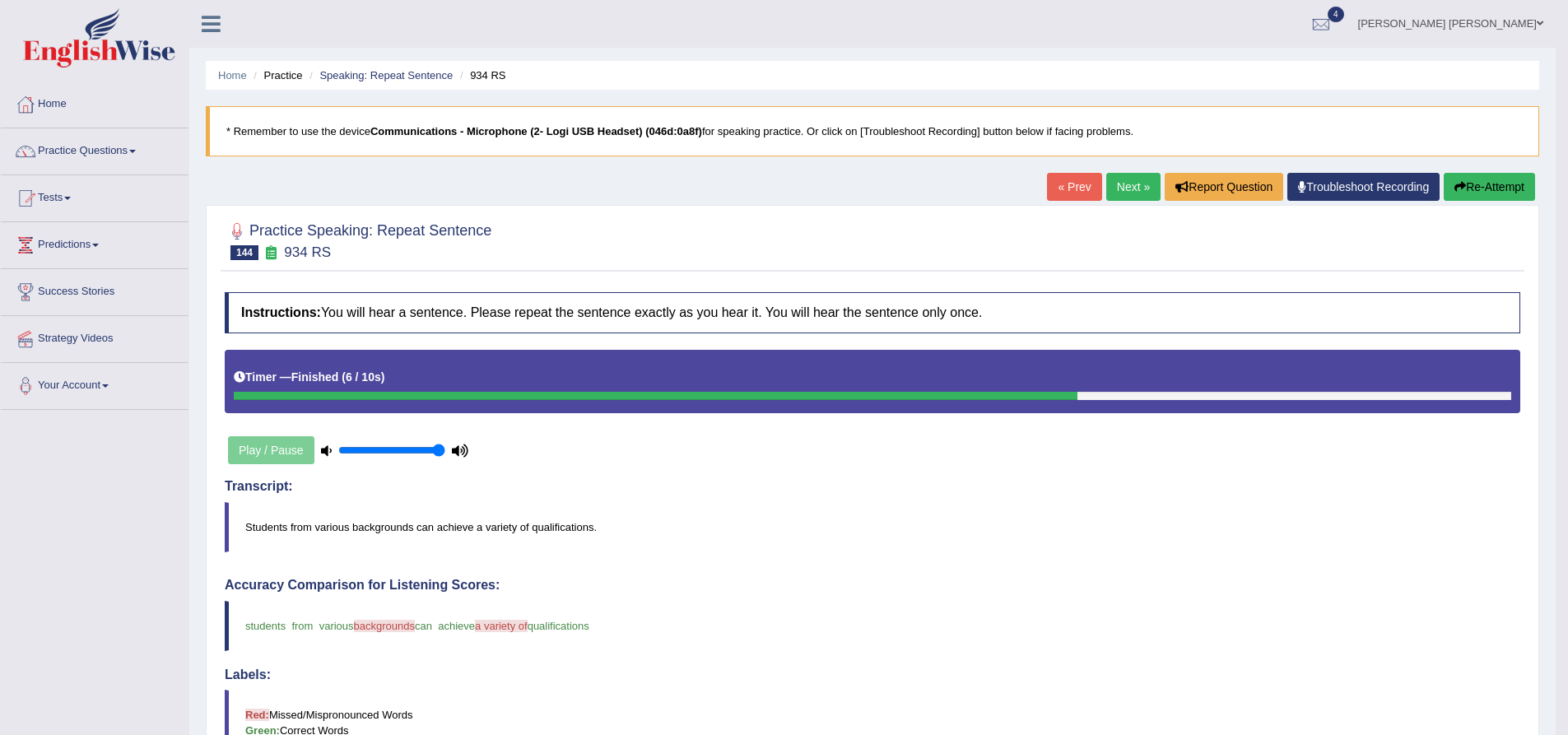
click at [1525, 191] on button "Re-Attempt" at bounding box center [1489, 186] width 91 height 28
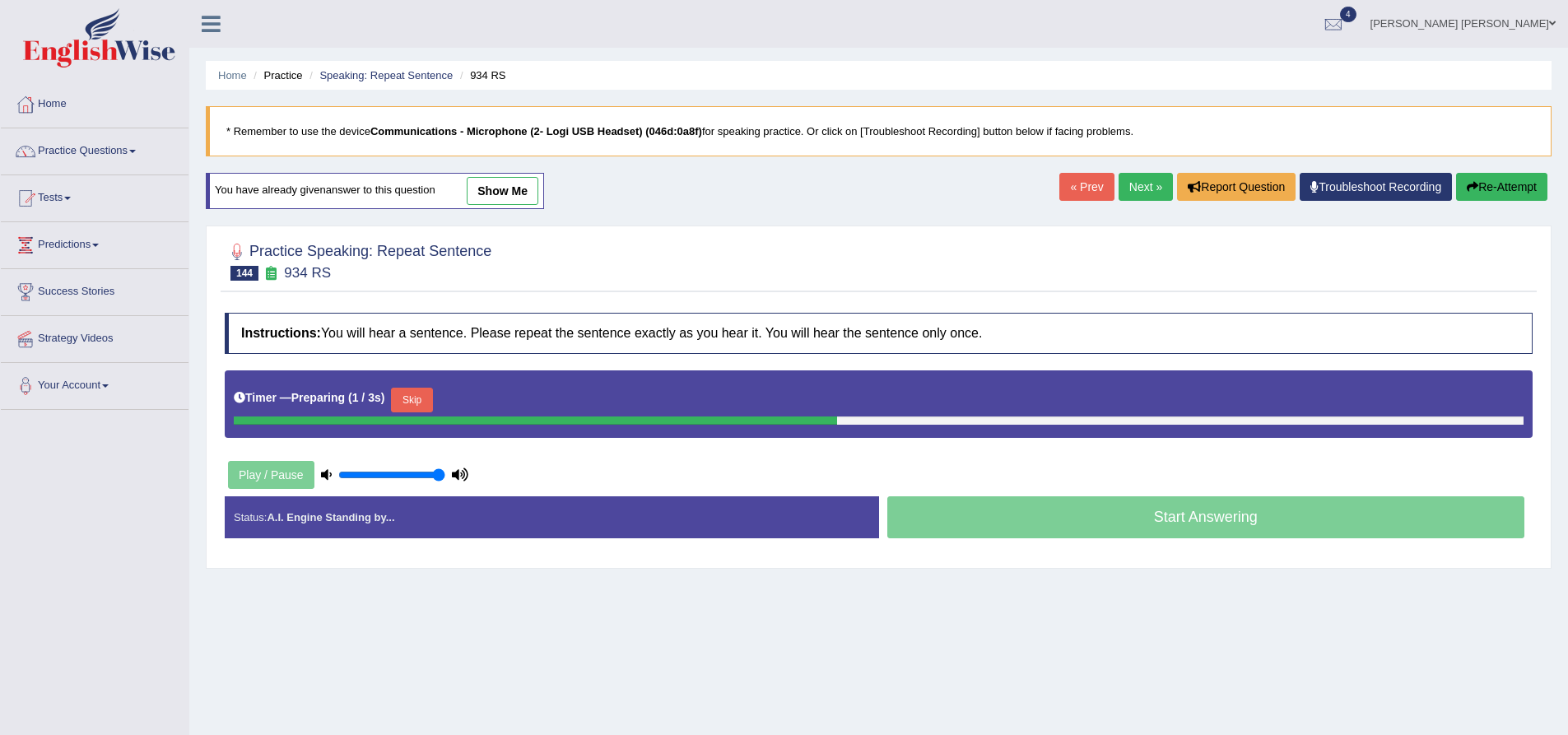
click at [422, 399] on button "Skip" at bounding box center [412, 400] width 41 height 25
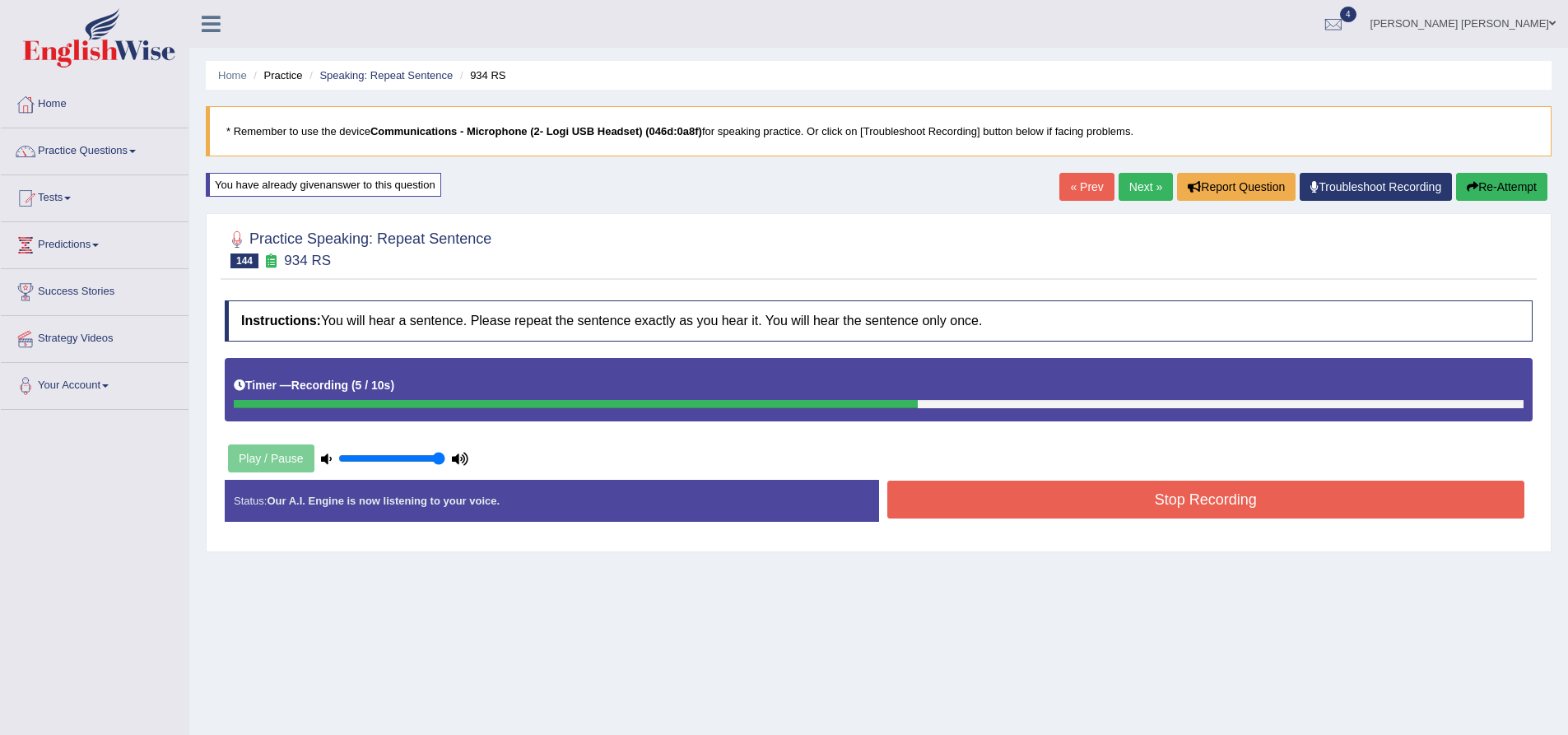
click at [1157, 506] on button "Stop Recording" at bounding box center [1206, 499] width 638 height 38
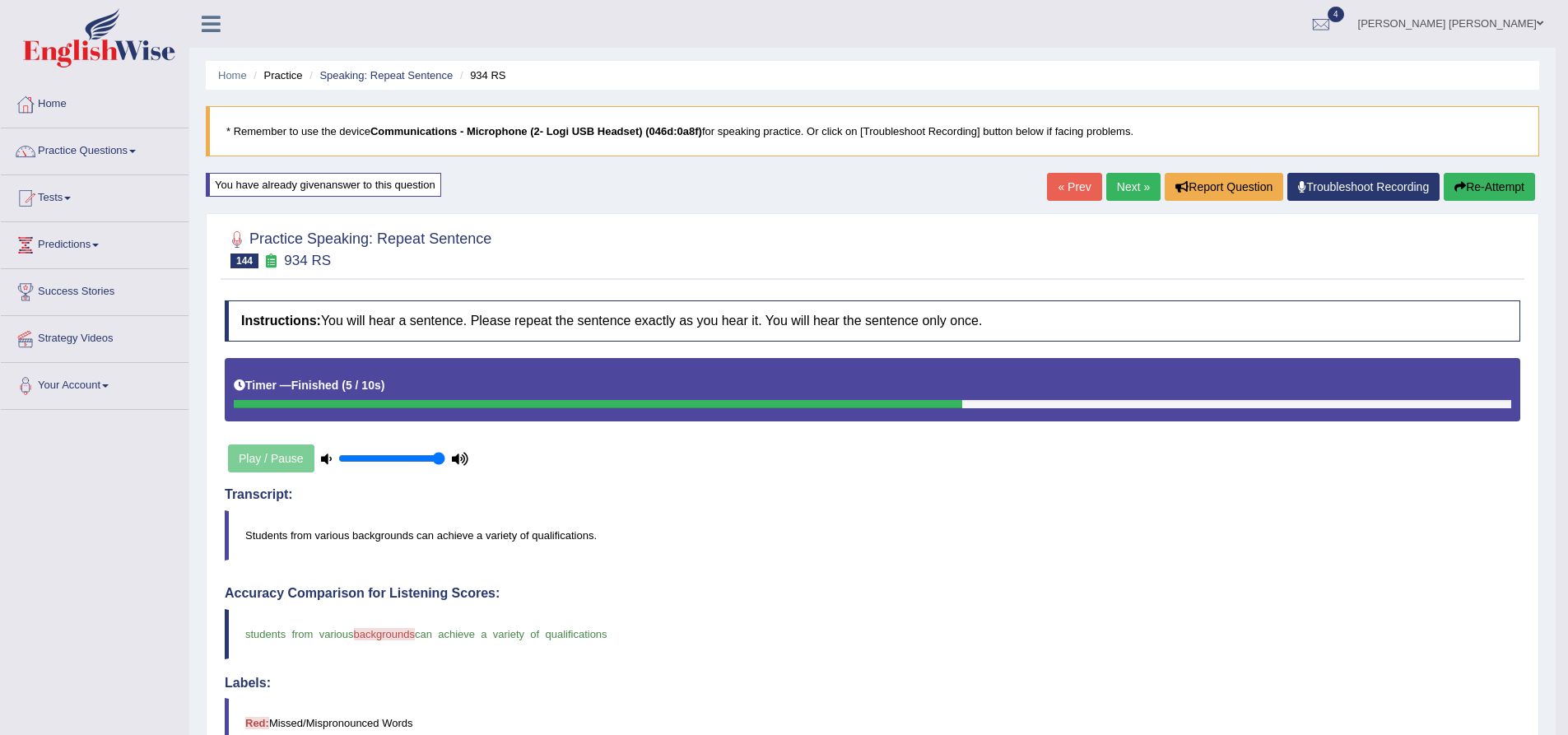
click at [1465, 191] on button "Re-Attempt" at bounding box center [1489, 186] width 91 height 28
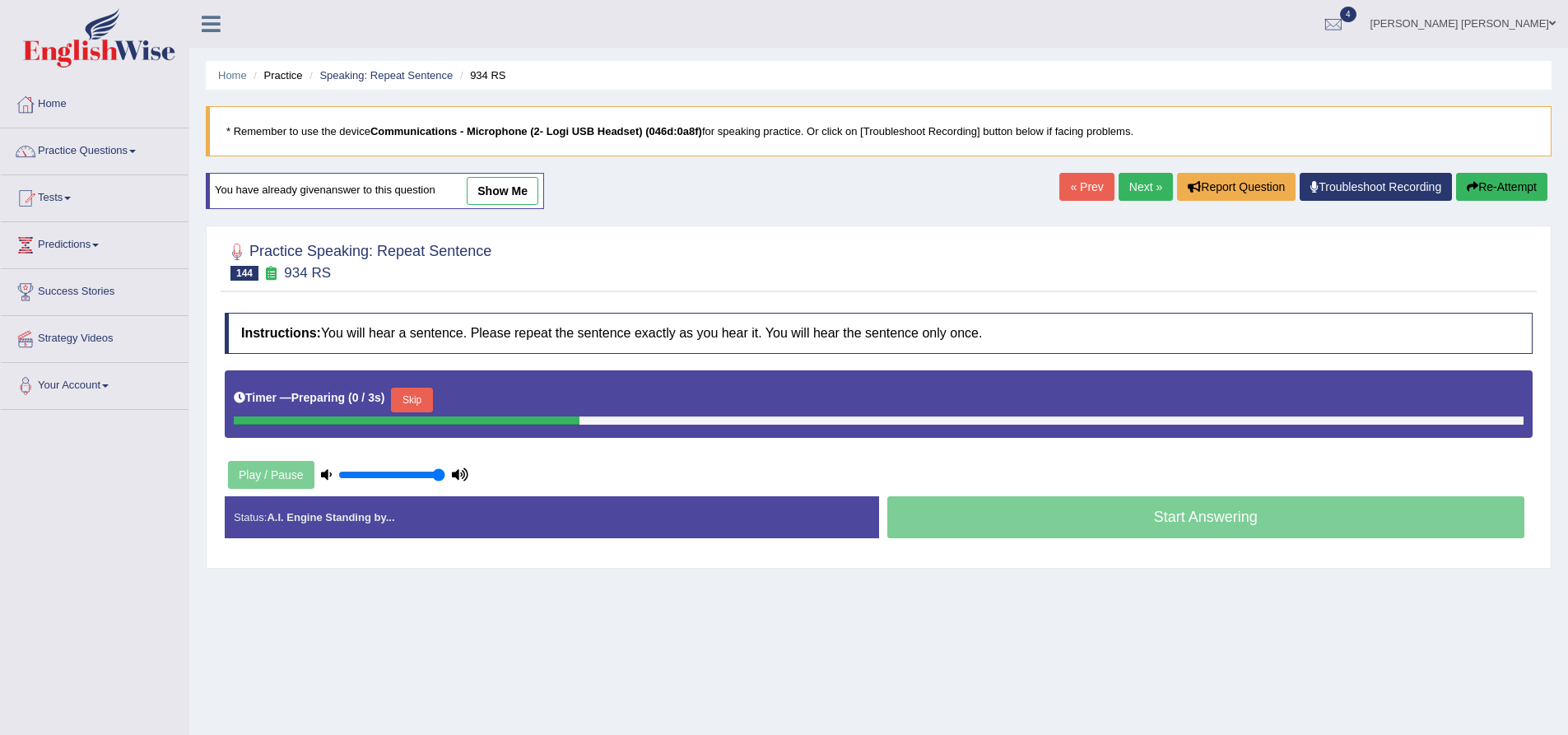
click at [403, 404] on button "Skip" at bounding box center [412, 400] width 41 height 25
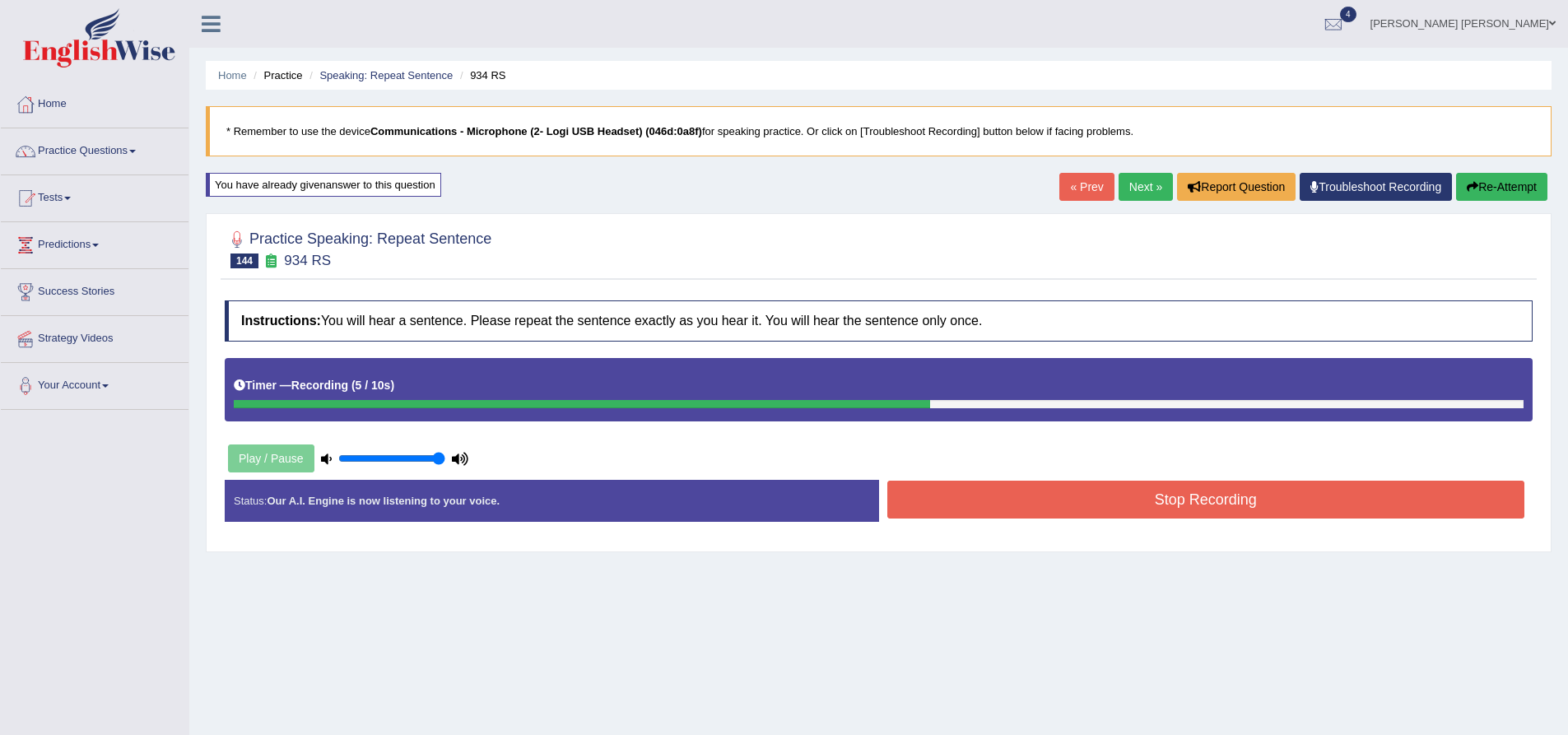
click at [1136, 502] on button "Stop Recording" at bounding box center [1206, 499] width 638 height 38
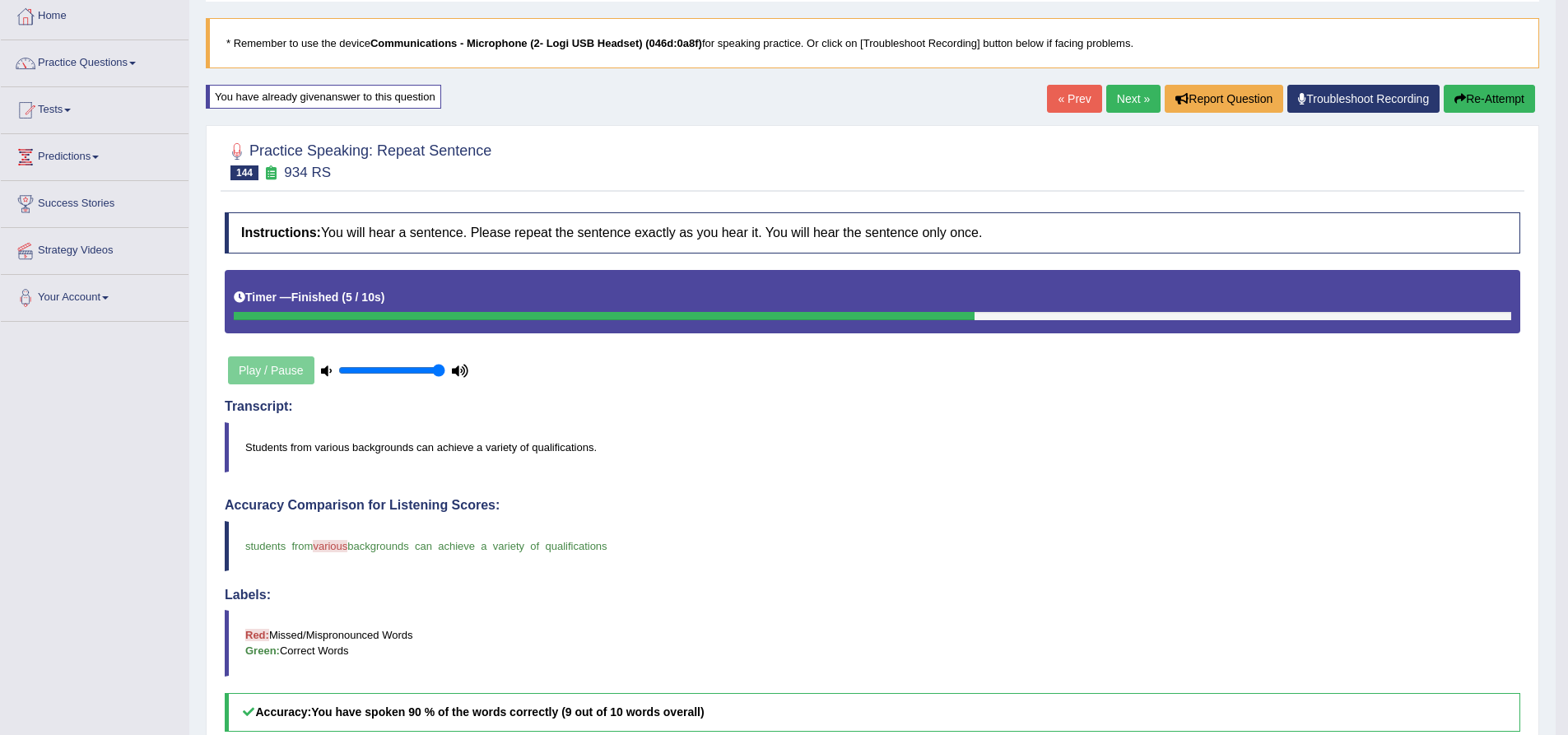
scroll to position [43, 0]
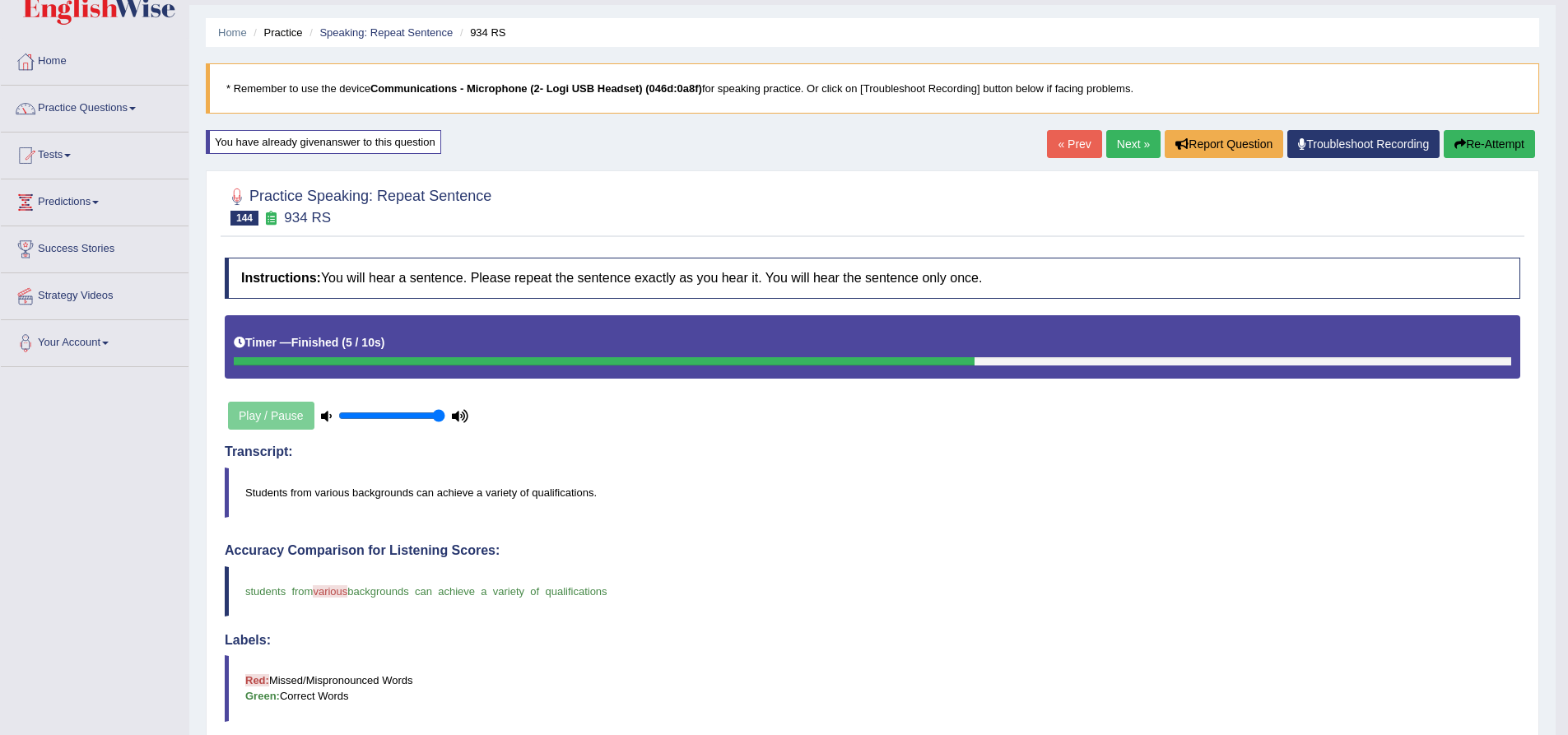
click at [1126, 142] on link "Next »" at bounding box center [1133, 144] width 55 height 28
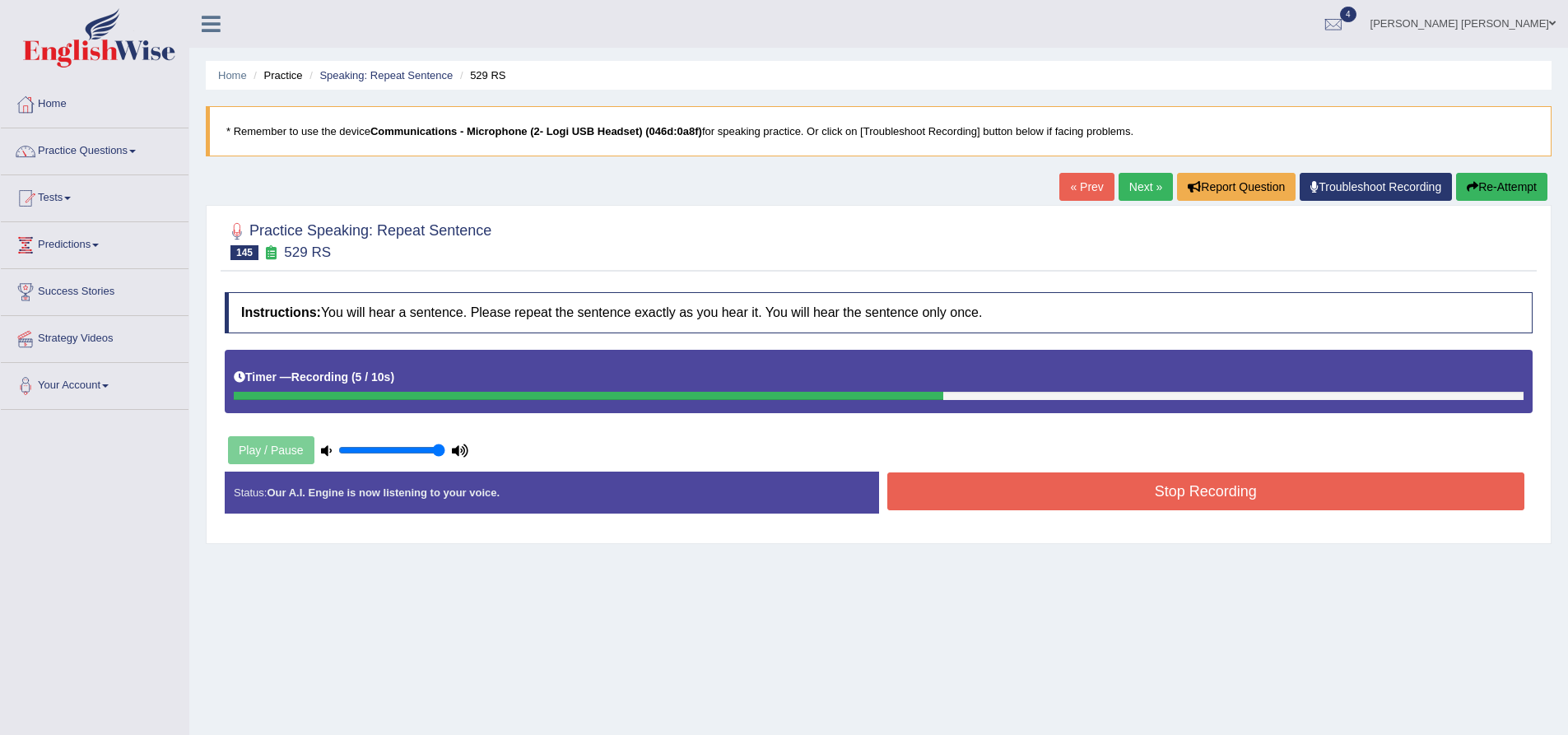
click at [1158, 490] on button "Stop Recording" at bounding box center [1206, 491] width 638 height 38
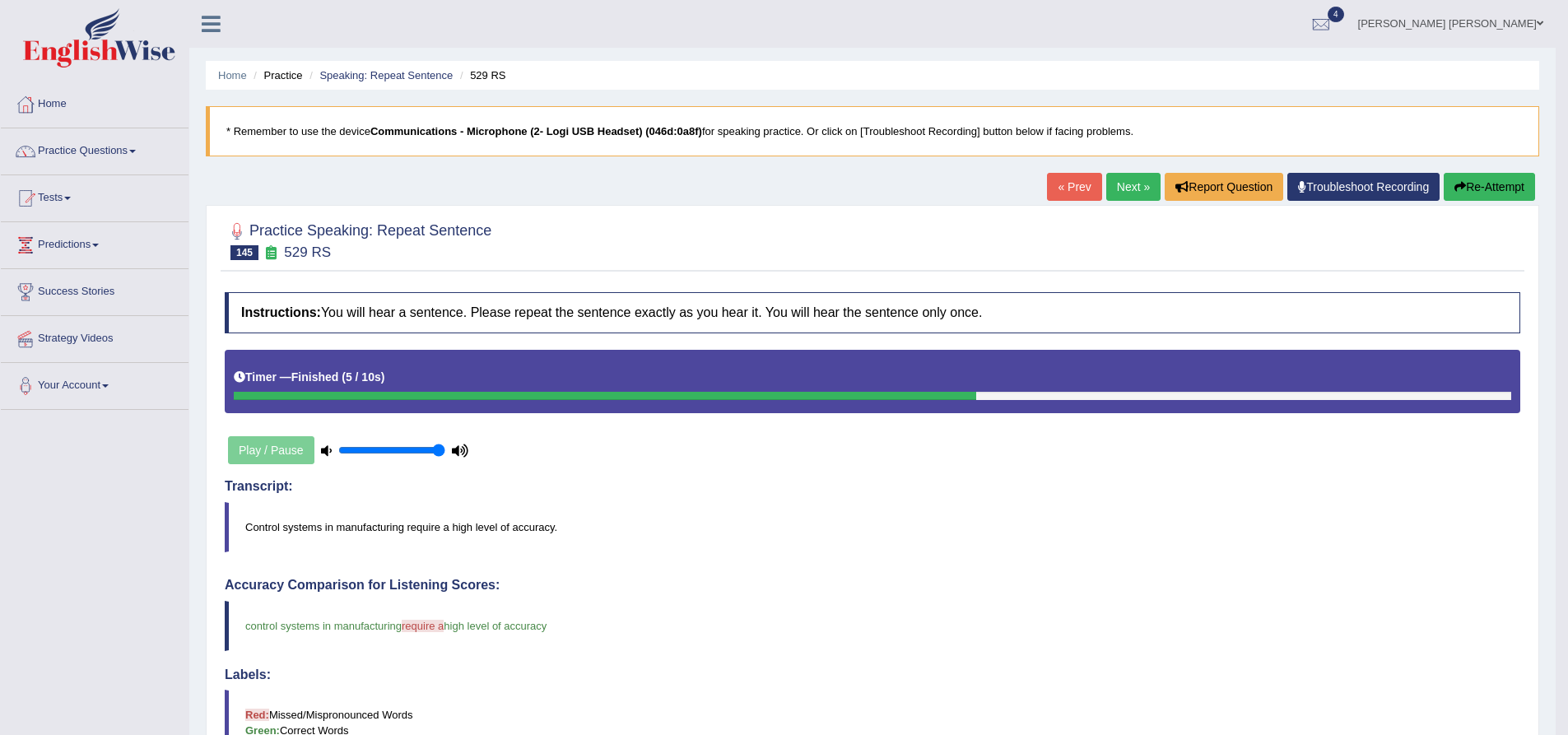
click at [1487, 190] on button "Re-Attempt" at bounding box center [1489, 186] width 91 height 28
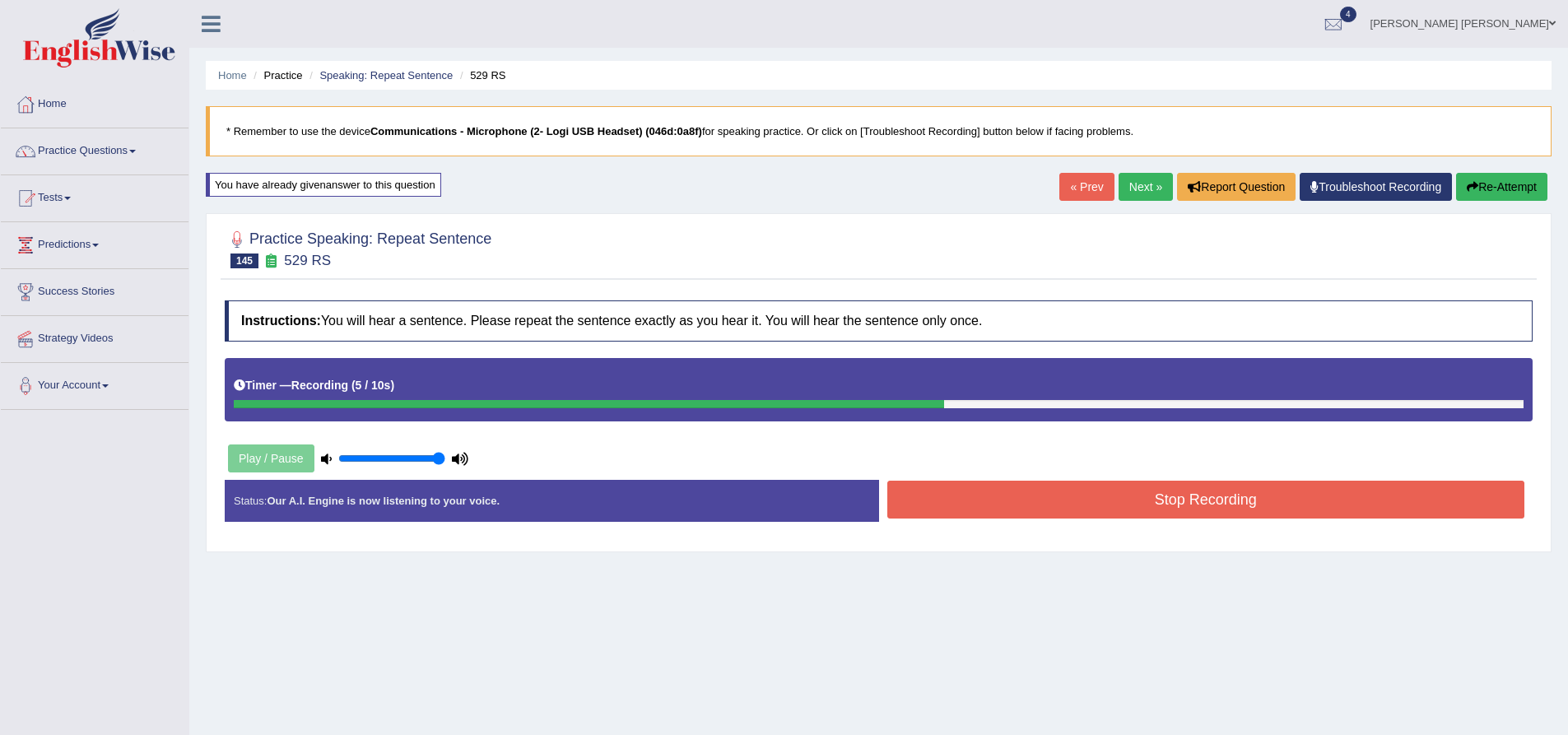
click at [1040, 498] on button "Stop Recording" at bounding box center [1206, 499] width 638 height 38
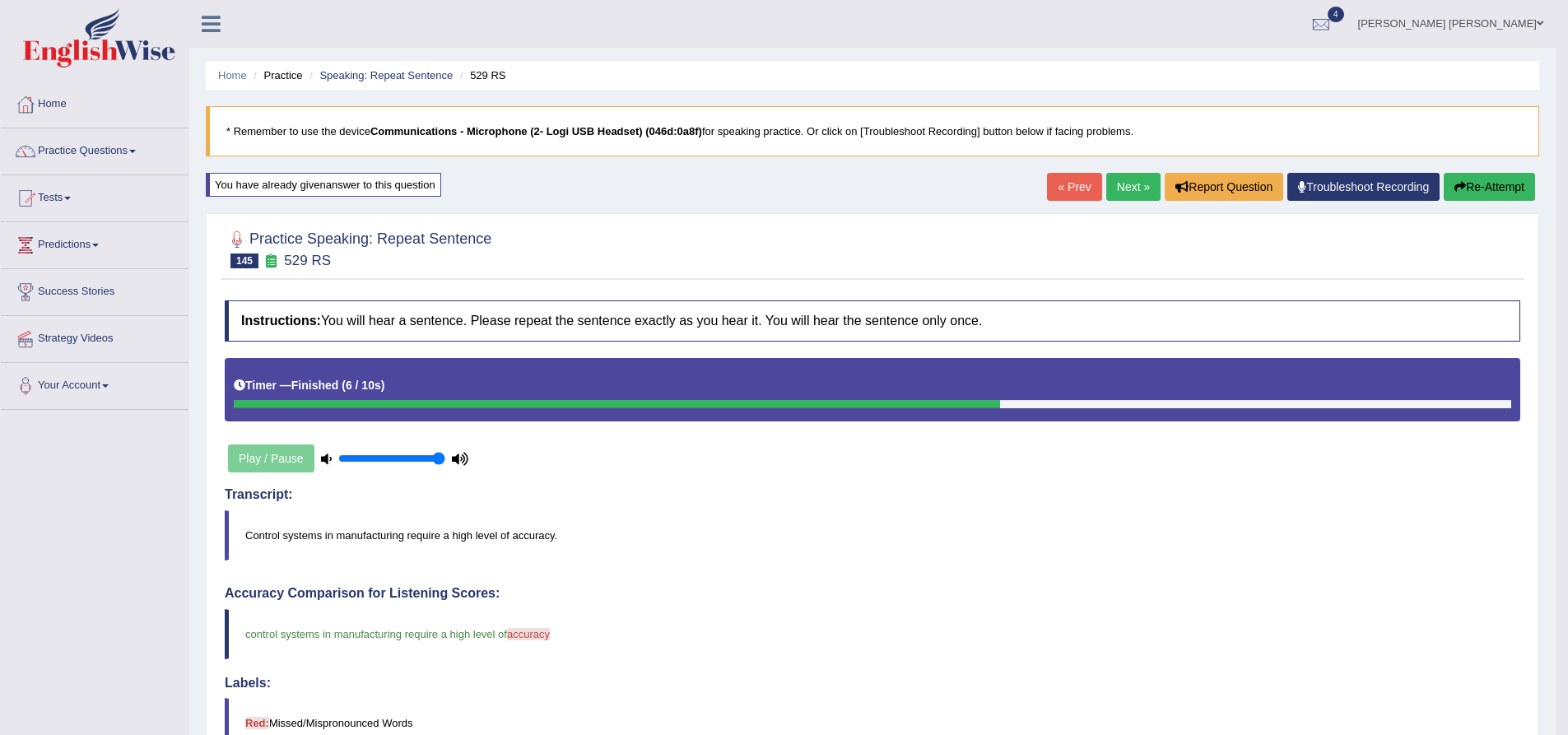
click at [1136, 186] on link "Next »" at bounding box center [1133, 186] width 55 height 28
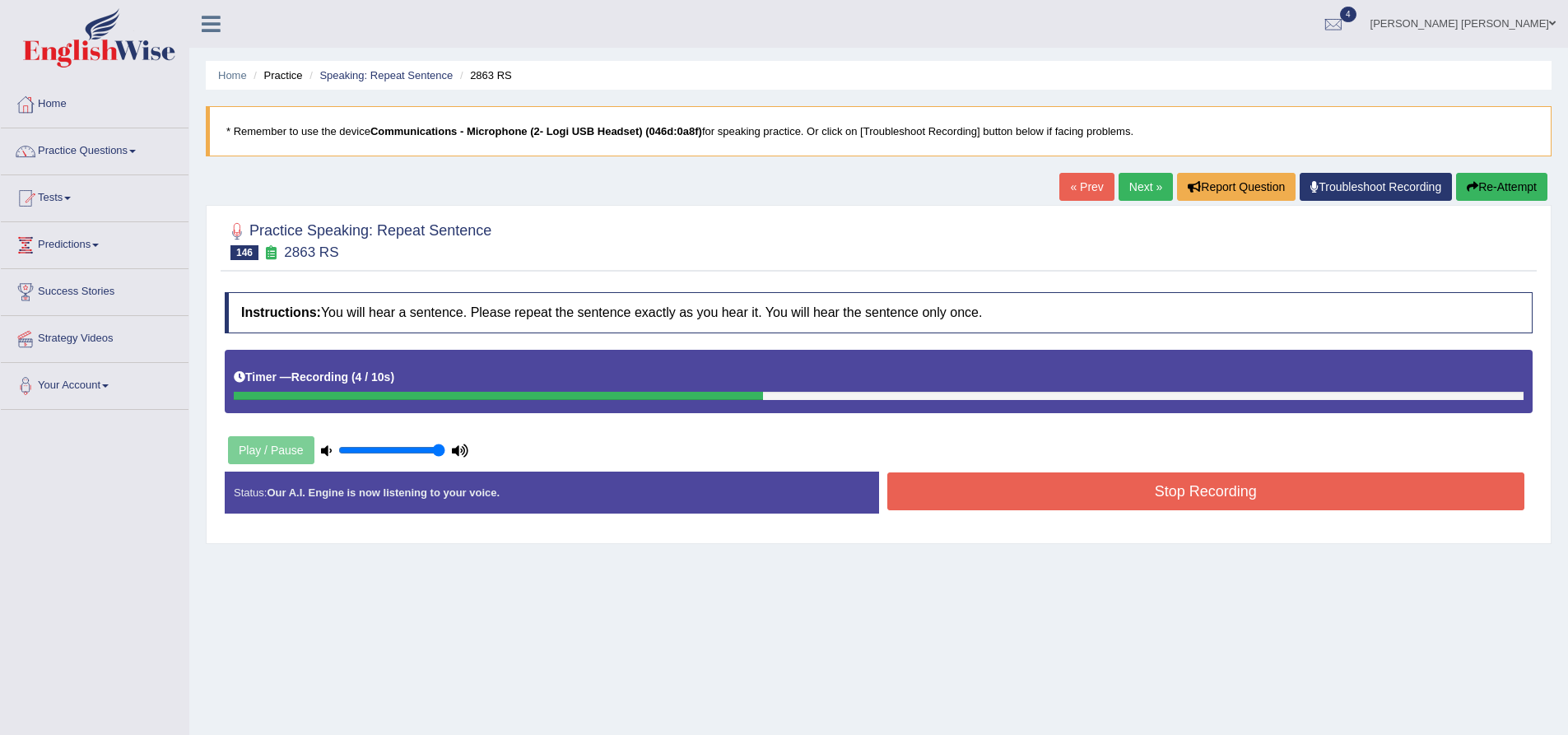
click at [1060, 496] on button "Stop Recording" at bounding box center [1206, 491] width 638 height 38
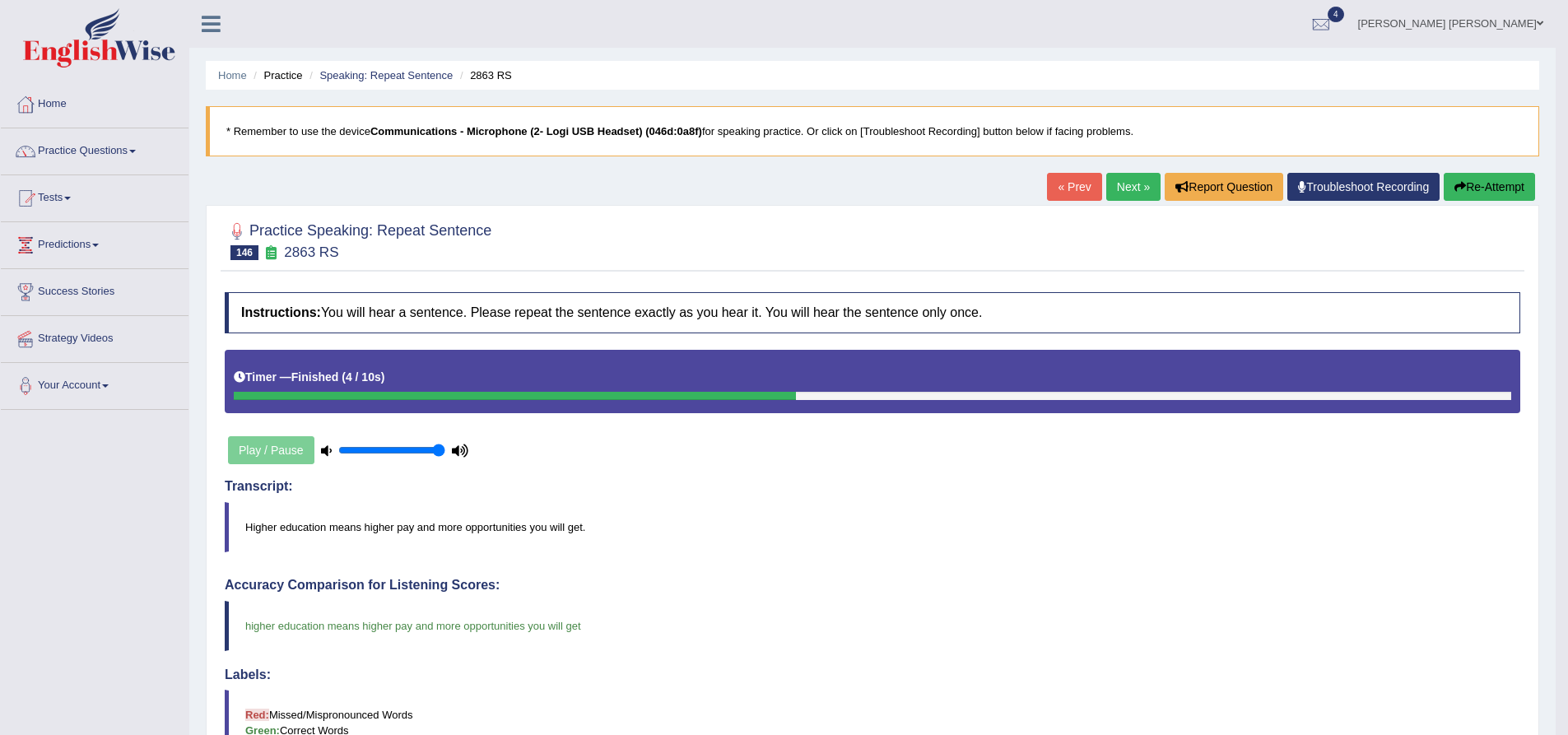
click at [1047, 273] on div "Practice Speaking: Repeat Sentence 146 2863 RS Instructions: You will hear a se…" at bounding box center [872, 665] width 1334 height 923
click at [1114, 190] on link "Next »" at bounding box center [1133, 186] width 55 height 28
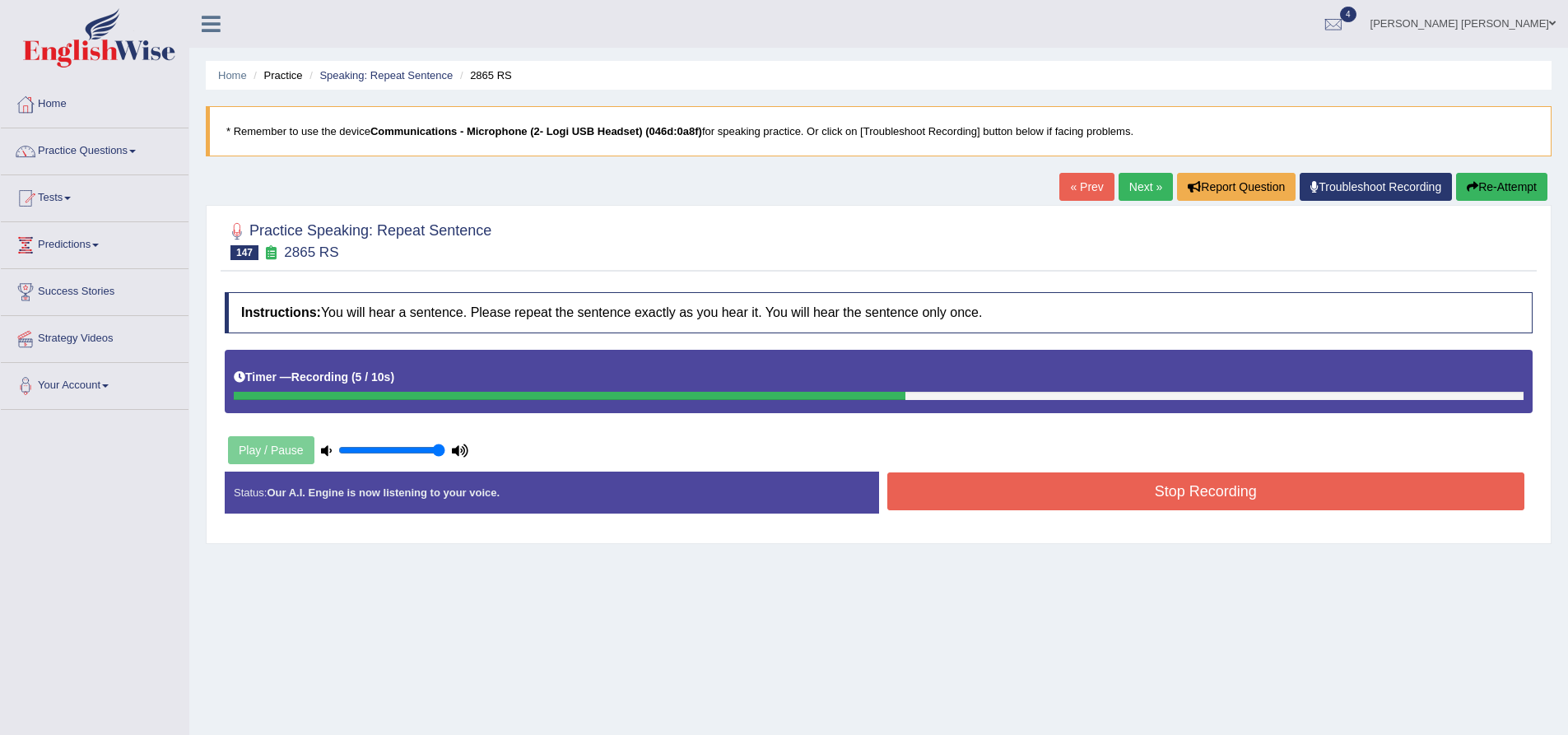
click at [1094, 475] on button "Stop Recording" at bounding box center [1206, 491] width 638 height 38
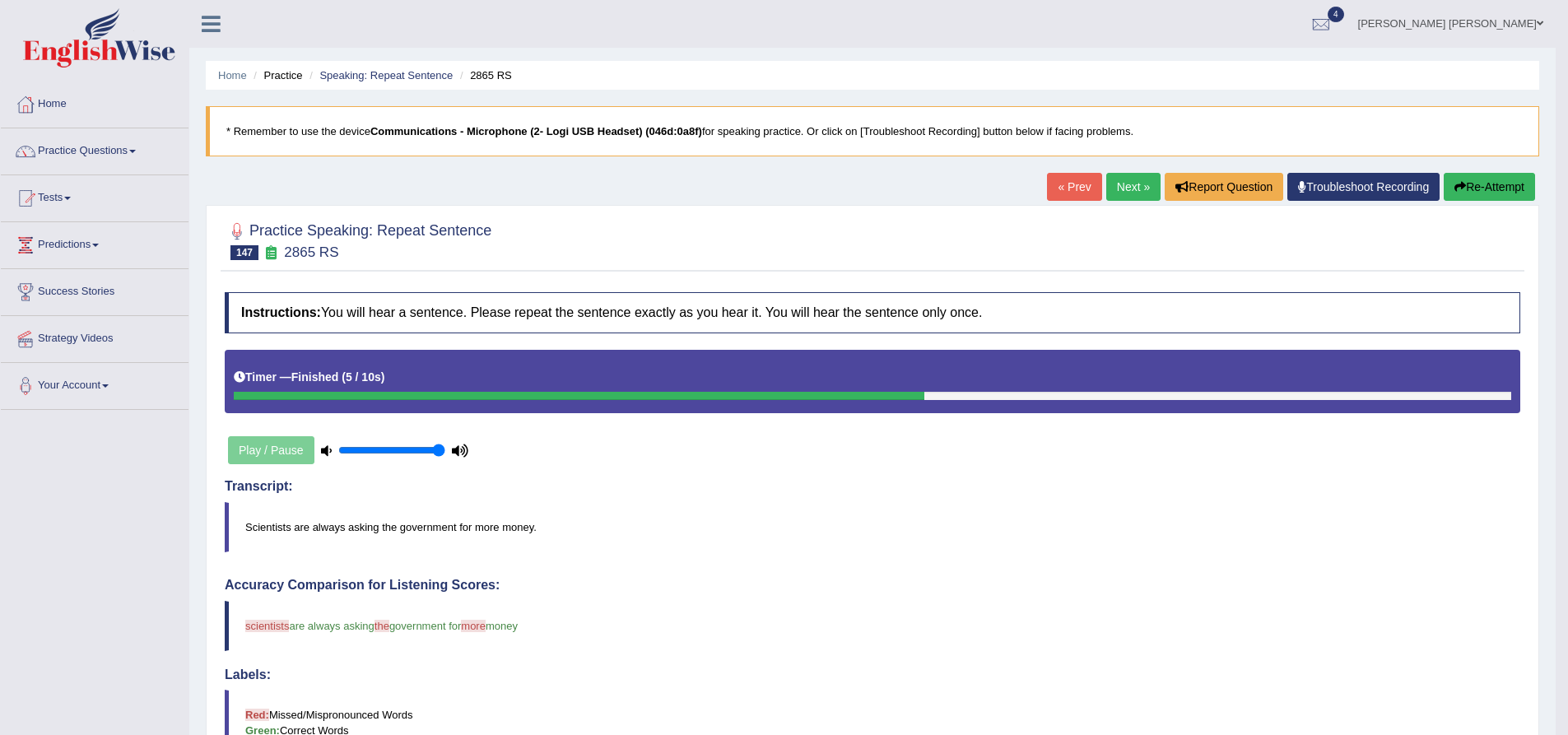
click at [1486, 196] on button "Re-Attempt" at bounding box center [1489, 186] width 91 height 28
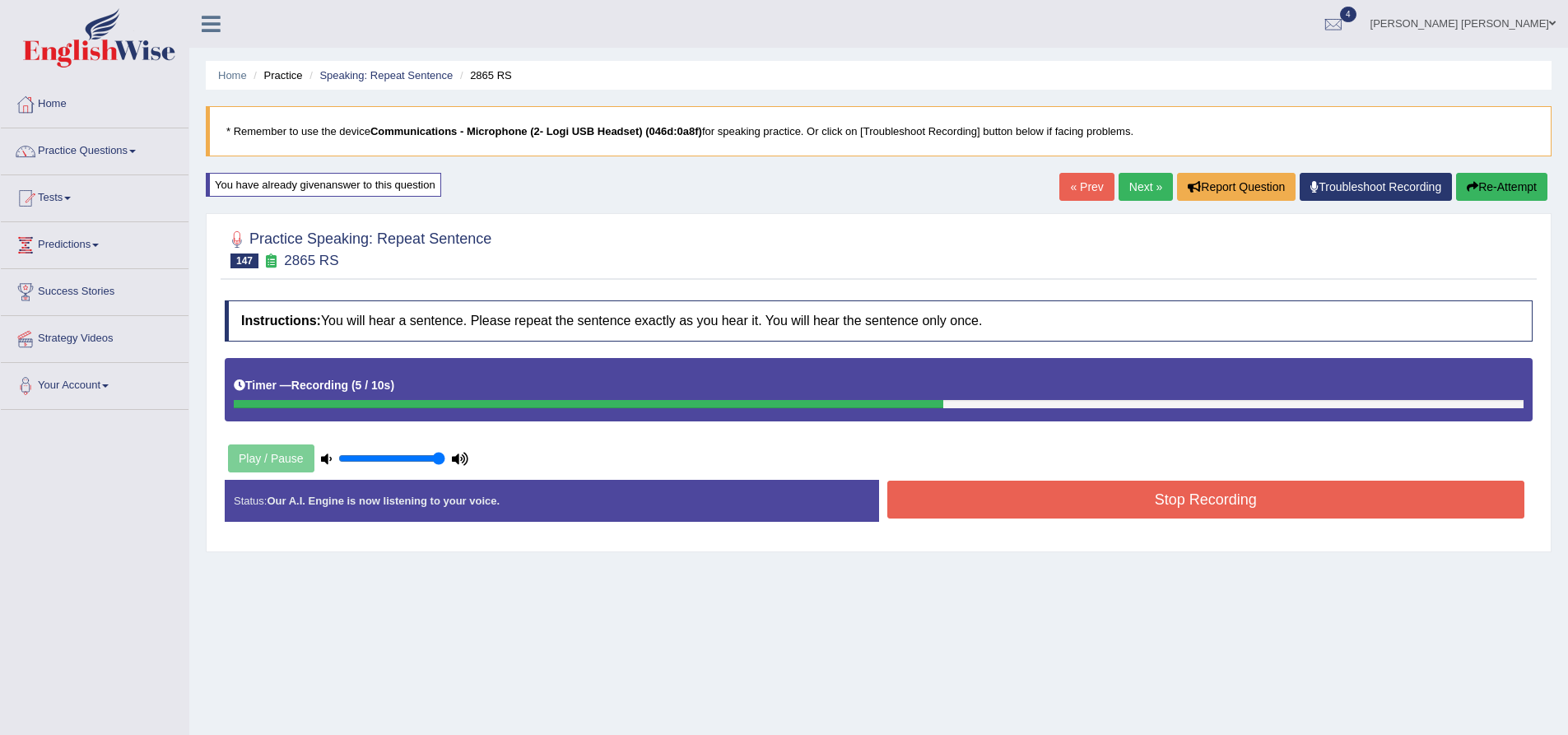
click at [1165, 511] on button "Stop Recording" at bounding box center [1206, 499] width 638 height 38
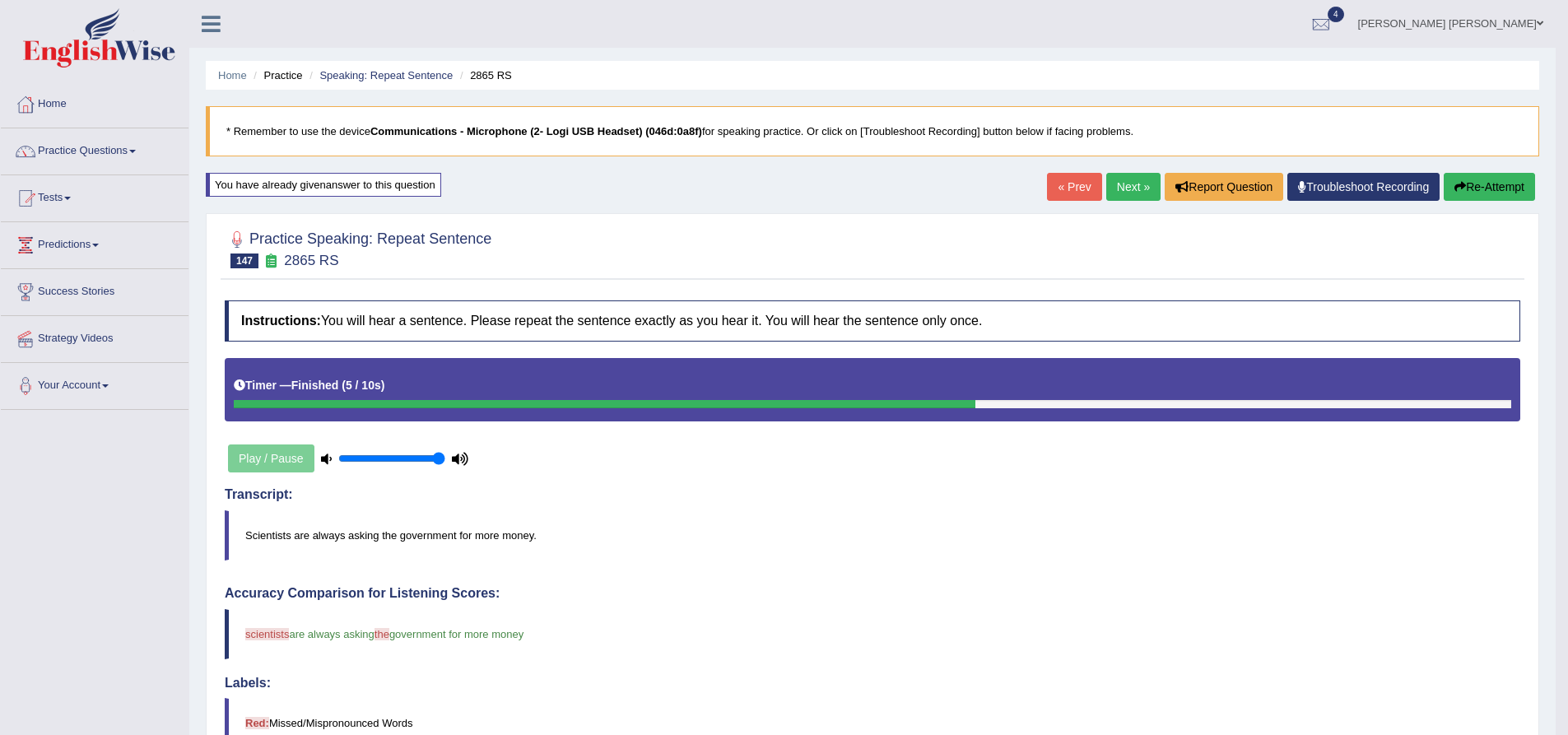
click at [1488, 189] on button "Re-Attempt" at bounding box center [1489, 186] width 91 height 28
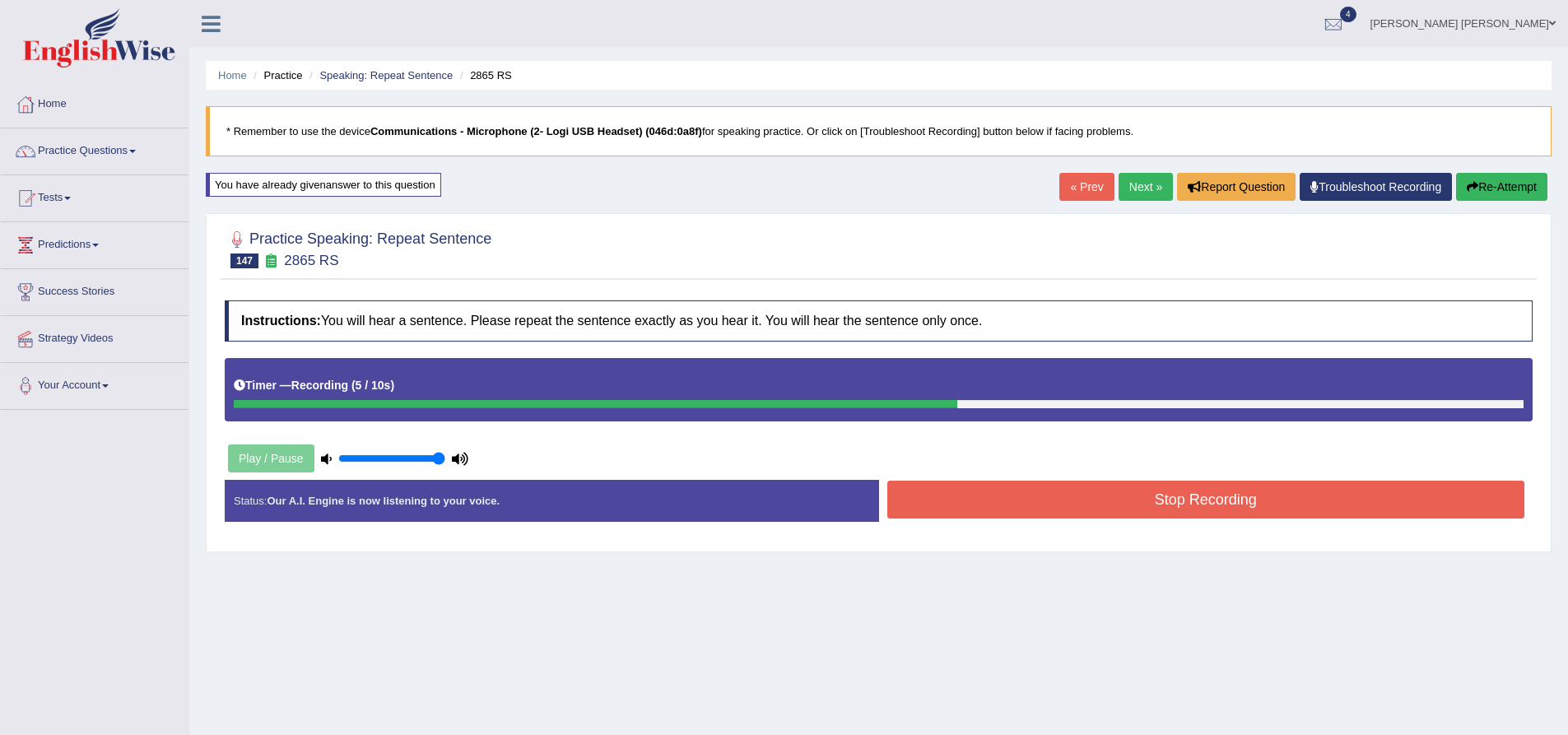
click at [1098, 506] on button "Stop Recording" at bounding box center [1206, 499] width 638 height 38
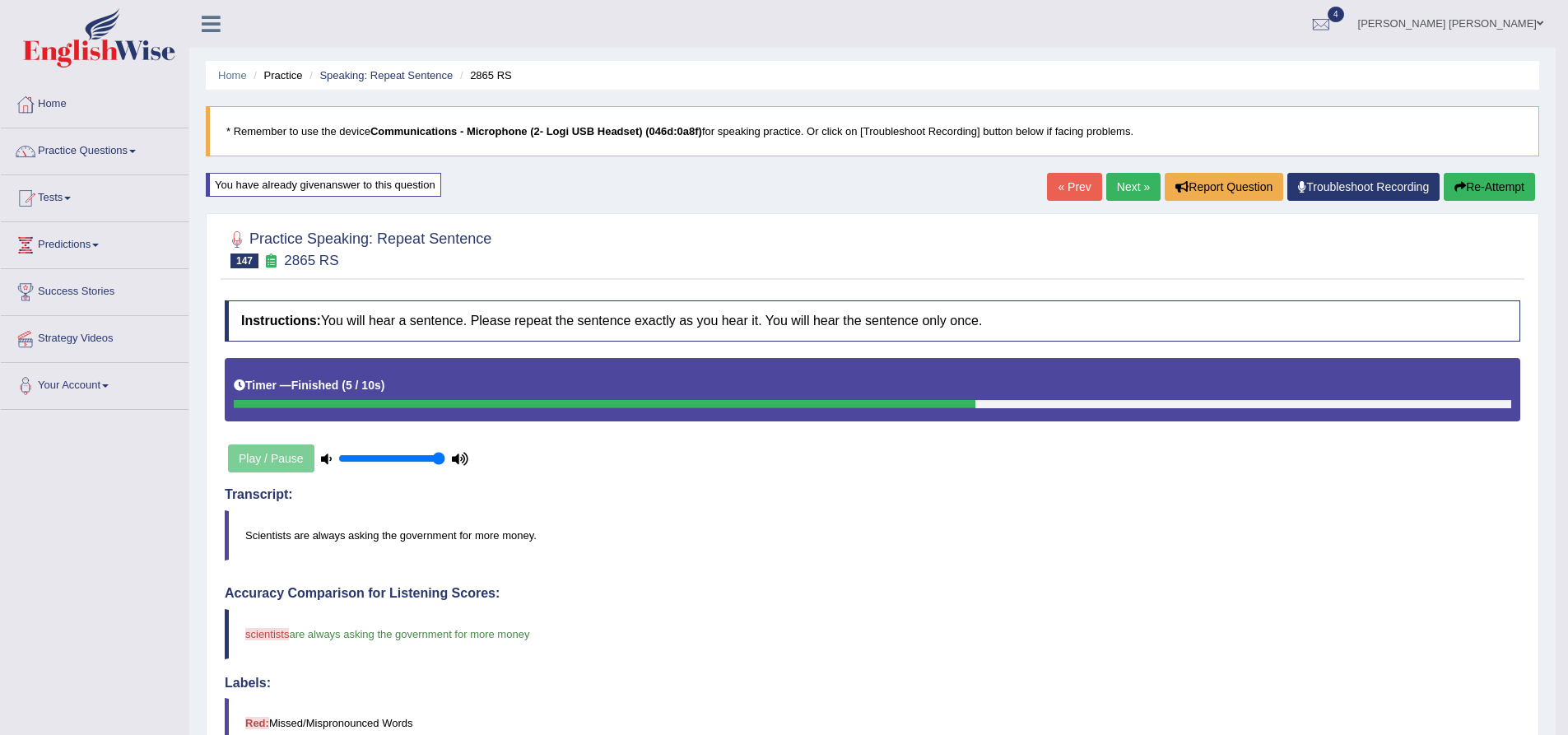
click at [1121, 186] on link "Next »" at bounding box center [1133, 186] width 55 height 28
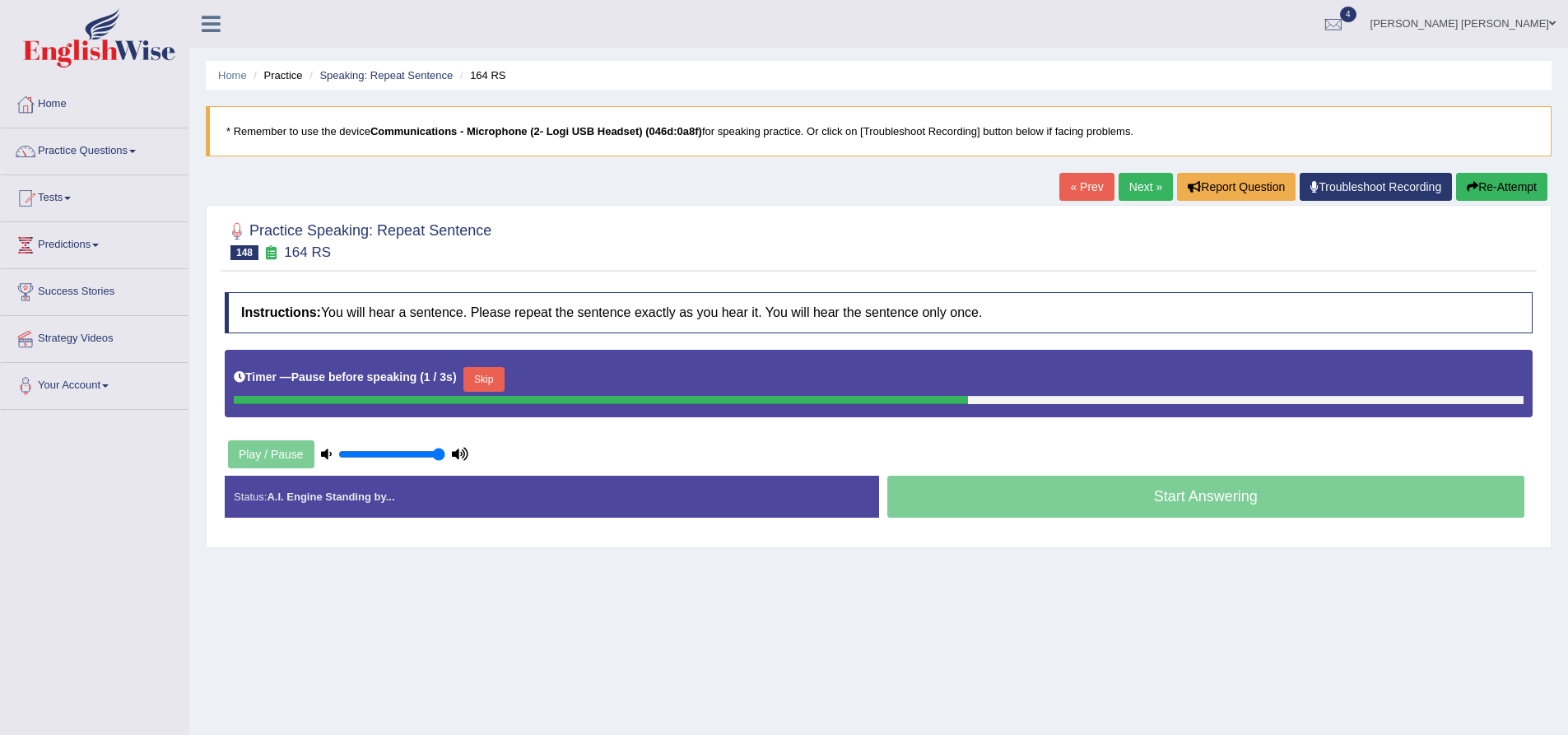
click at [1513, 188] on button "Re-Attempt" at bounding box center [1502, 186] width 91 height 28
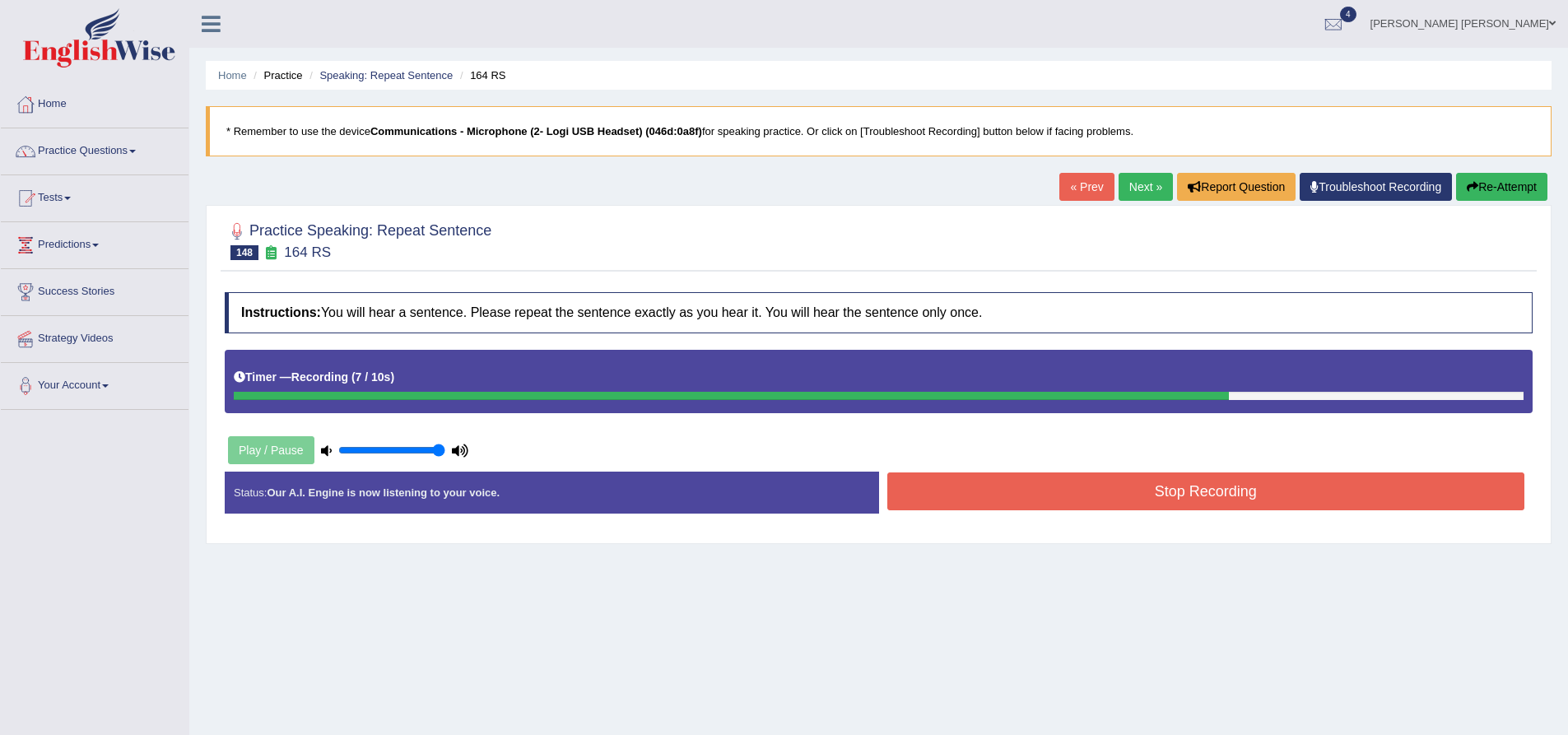
click at [1249, 508] on button "Stop Recording" at bounding box center [1206, 491] width 638 height 38
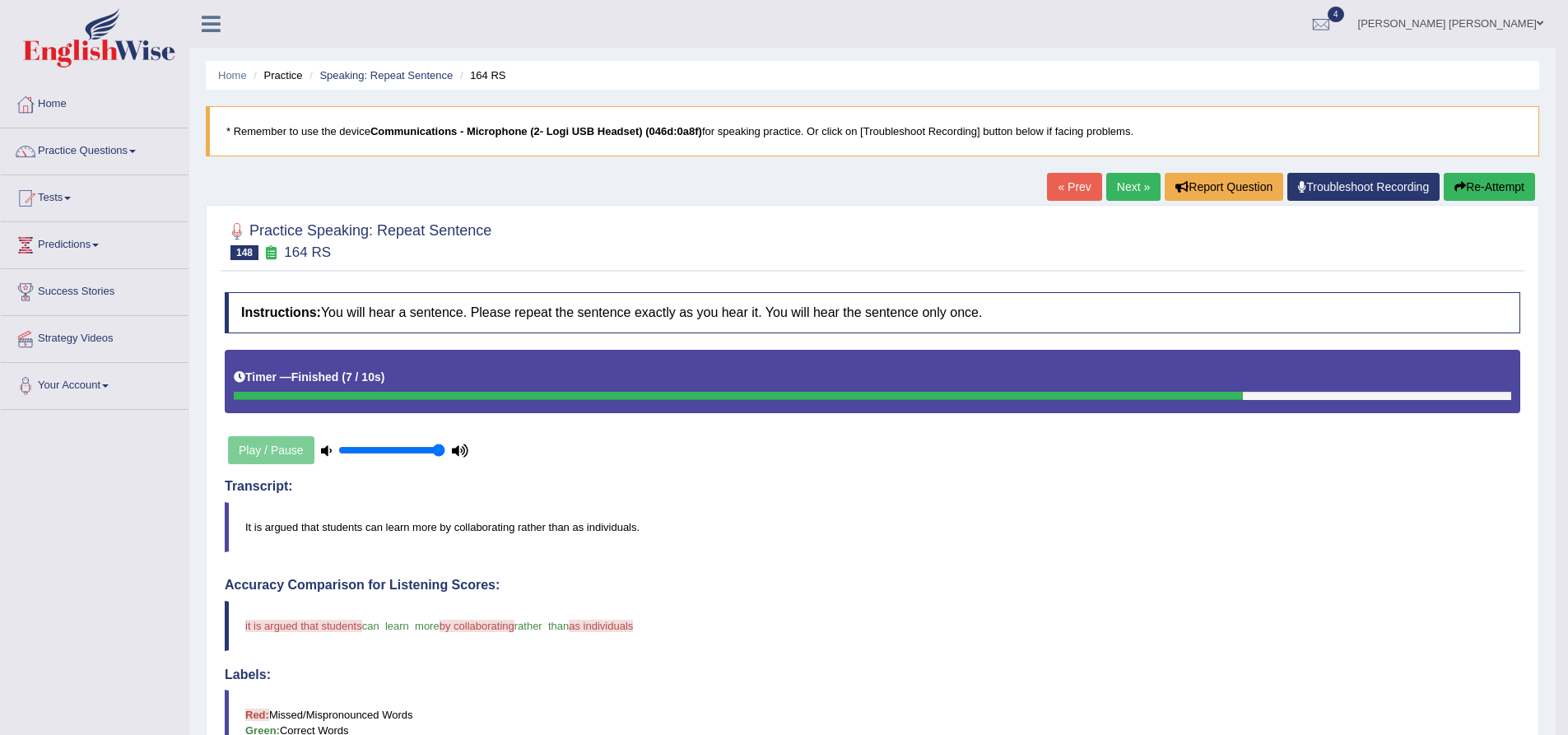
click at [1497, 179] on button "Re-Attempt" at bounding box center [1489, 186] width 91 height 28
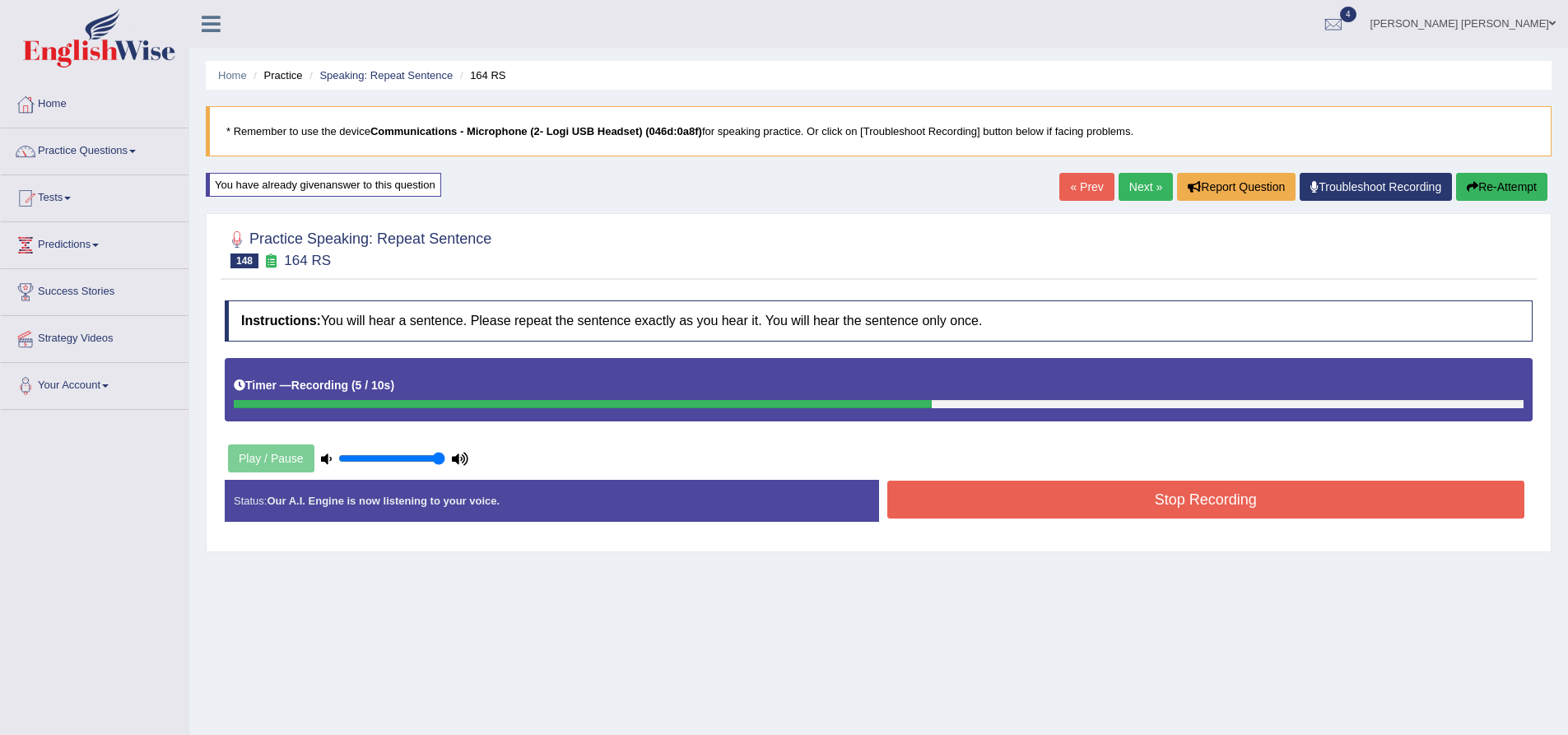
click at [1016, 499] on button "Stop Recording" at bounding box center [1206, 499] width 638 height 38
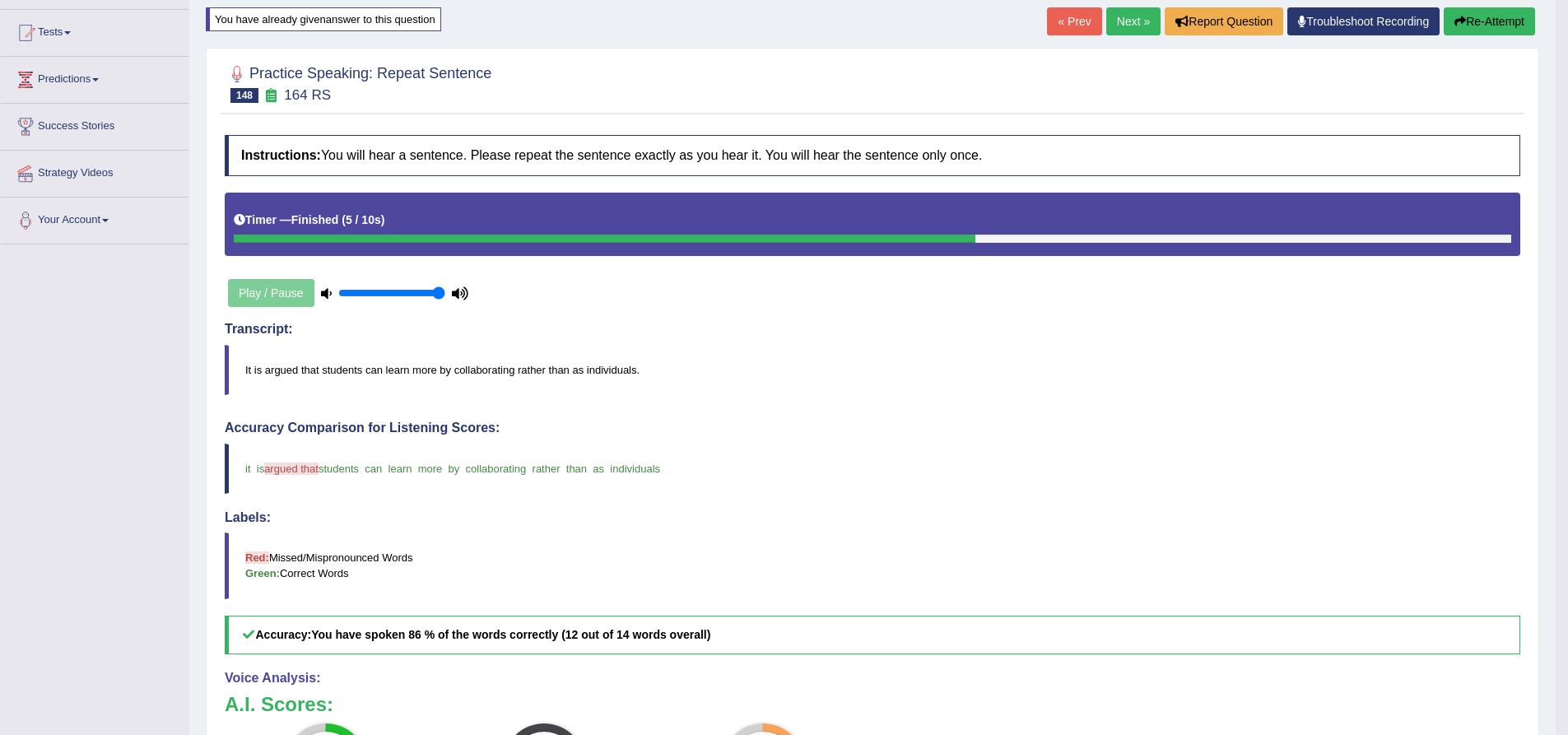
scroll to position [164, 0]
click at [1515, 29] on button "Re-Attempt" at bounding box center [1489, 21] width 91 height 28
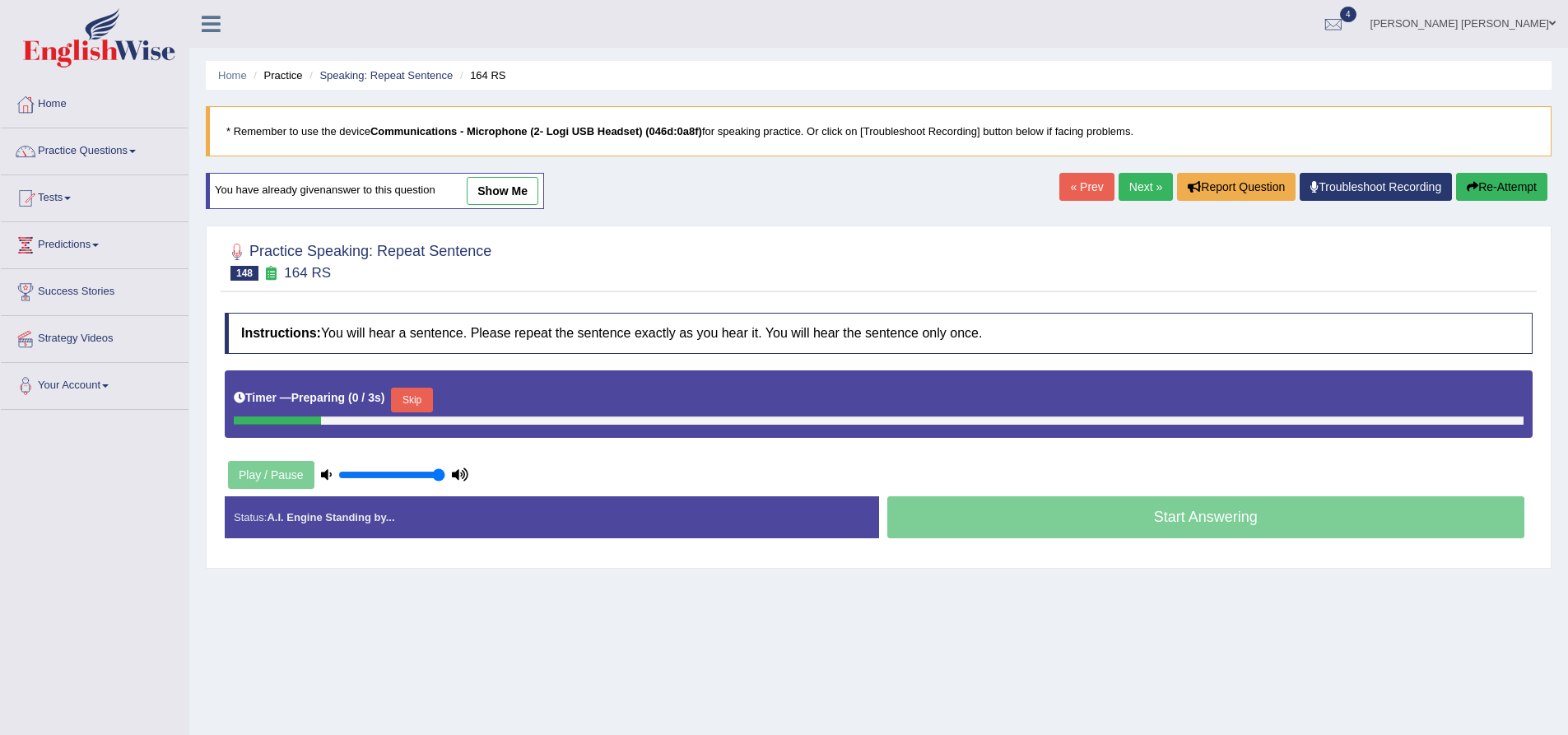
scroll to position [129, 0]
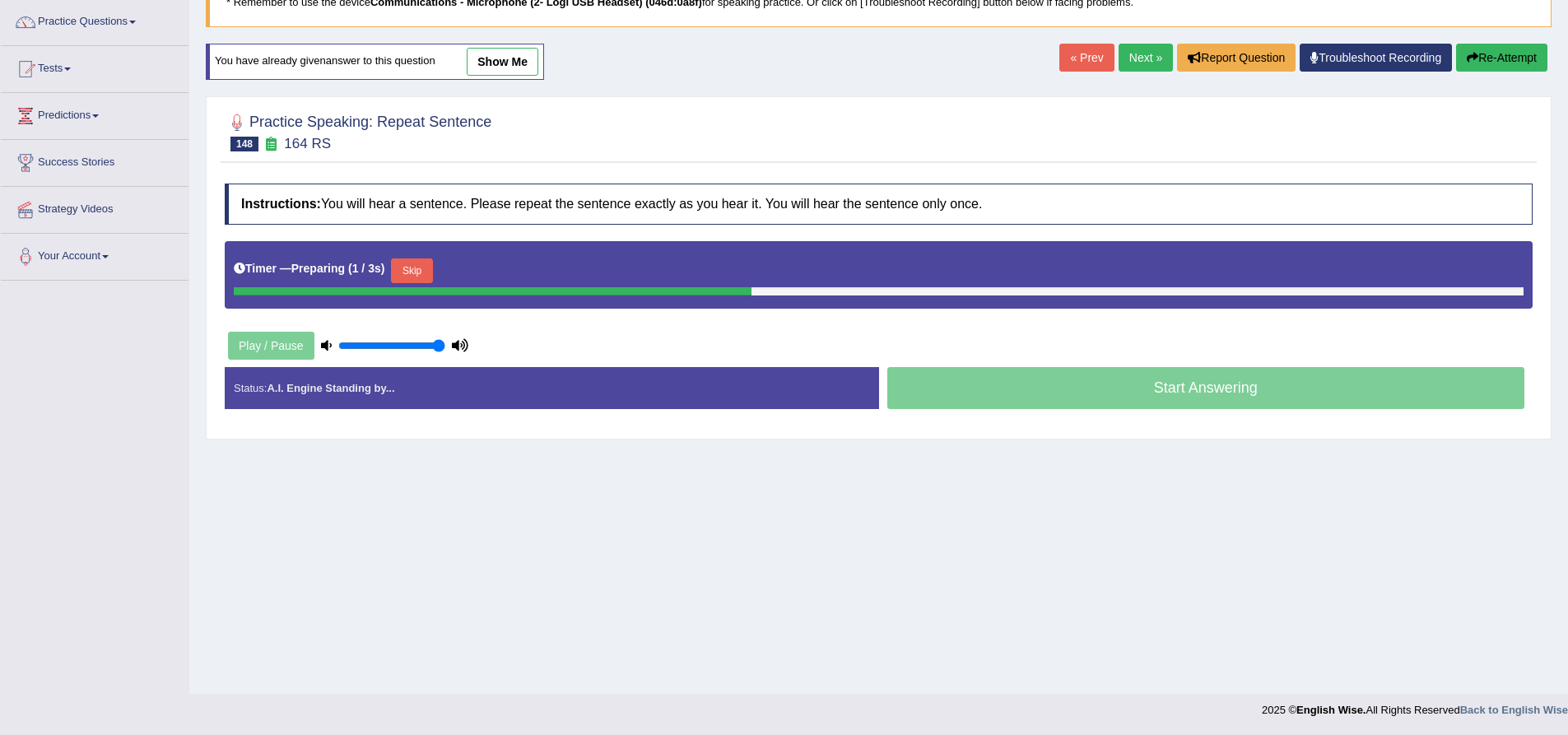
click at [432, 268] on button "Skip" at bounding box center [412, 271] width 41 height 25
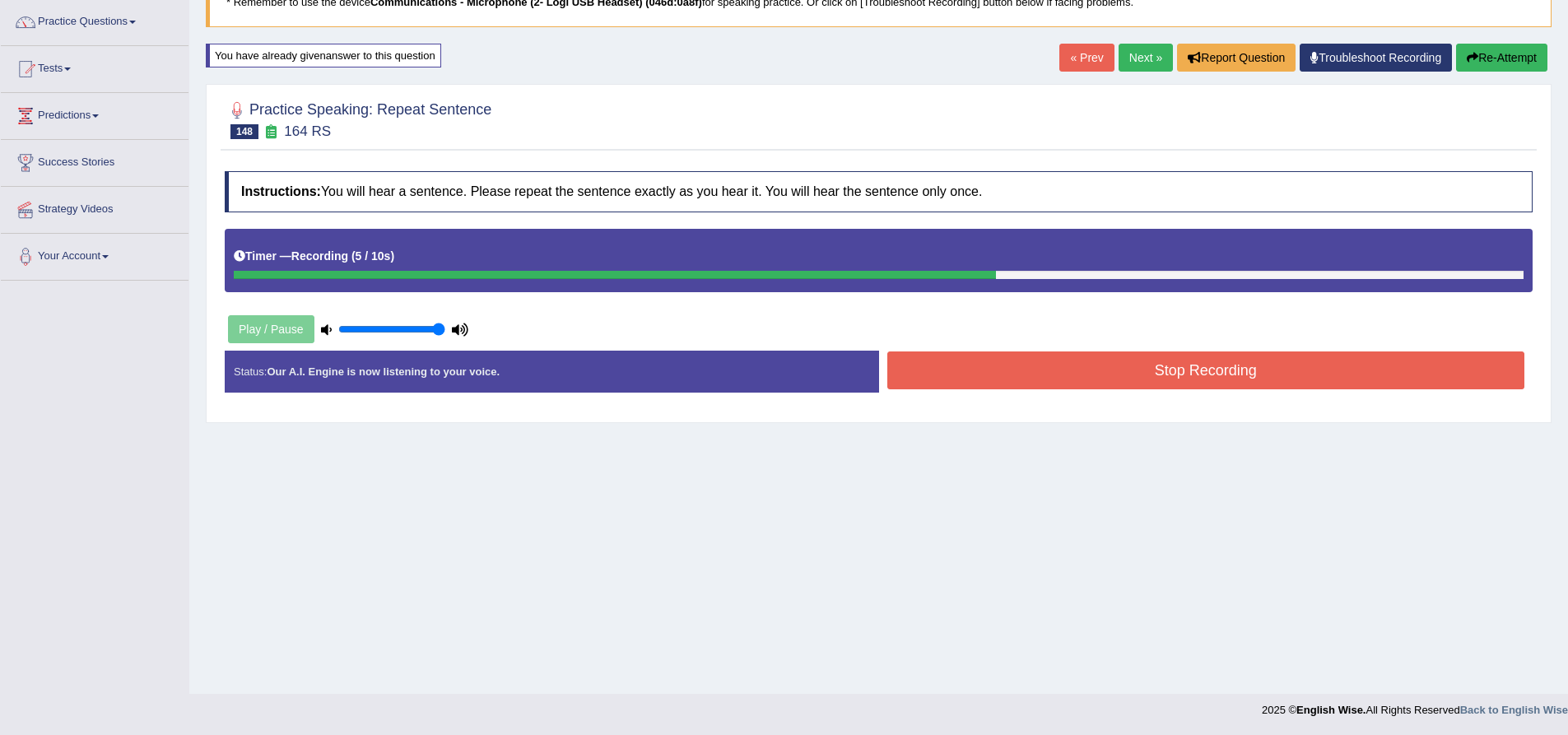
click at [1086, 369] on button "Stop Recording" at bounding box center [1206, 370] width 638 height 38
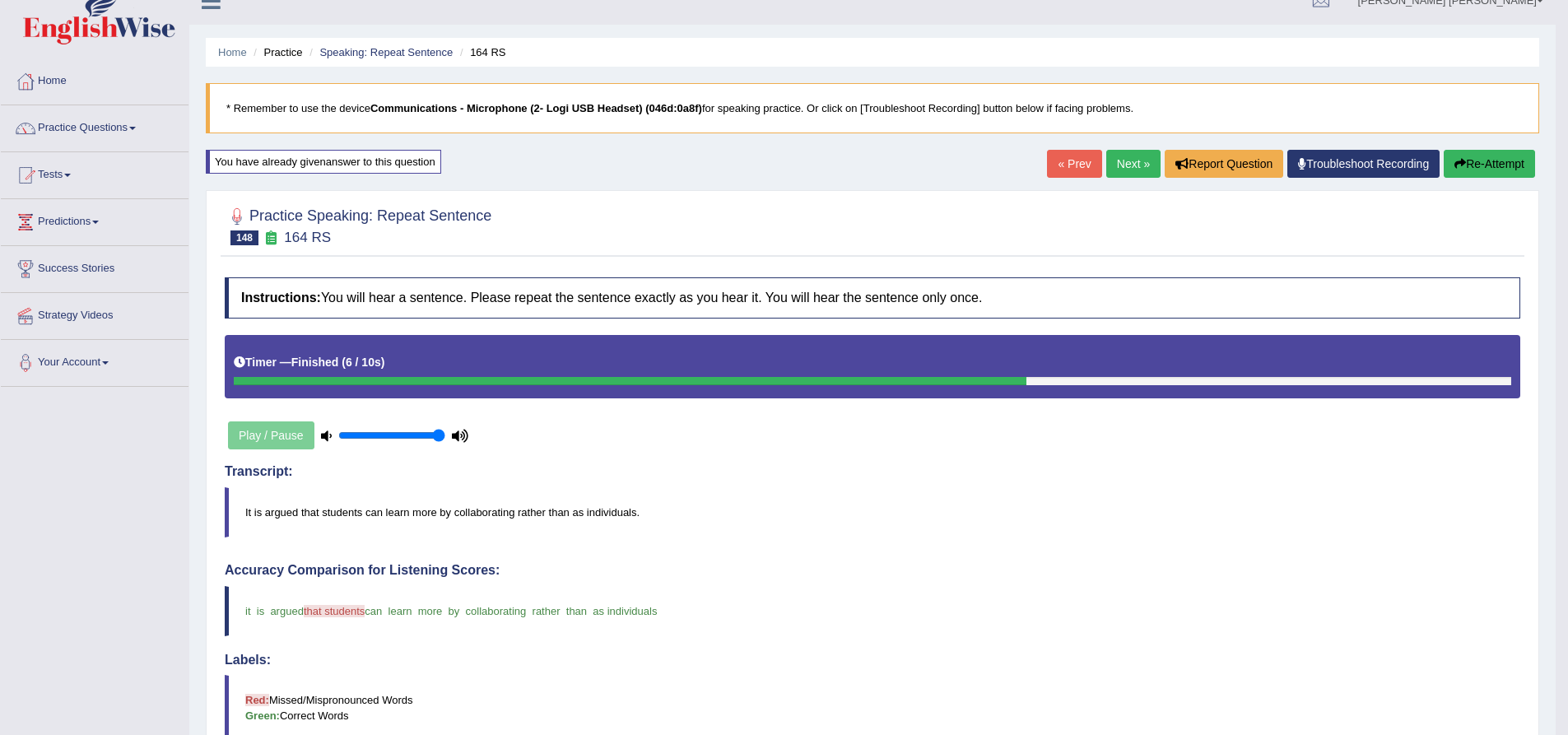
scroll to position [0, 0]
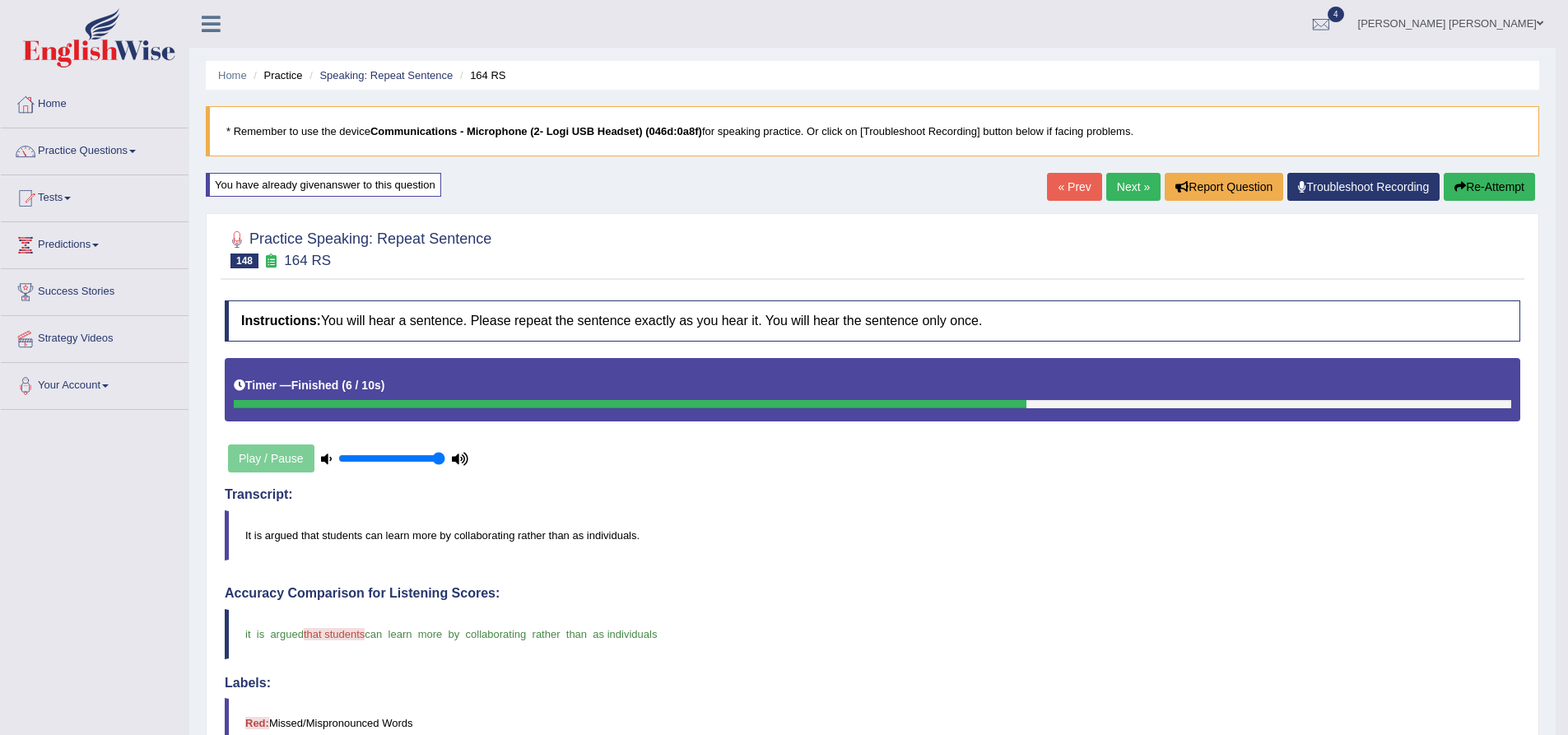
click at [1134, 192] on link "Next »" at bounding box center [1133, 186] width 55 height 28
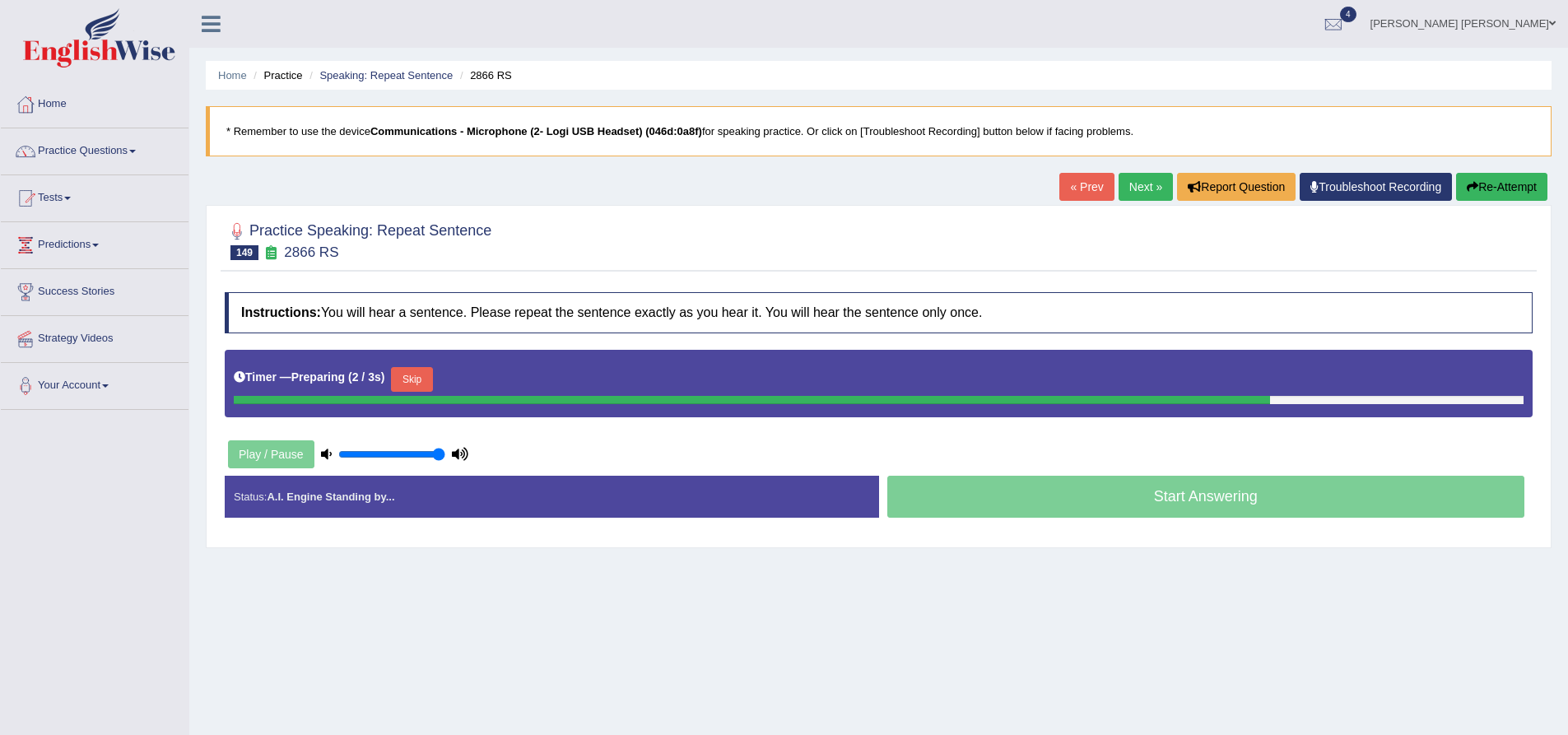
click at [218, 308] on div "Practice Speaking: Repeat Sentence 149 2866 RS Instructions: You will hear a se…" at bounding box center [878, 376] width 1346 height 343
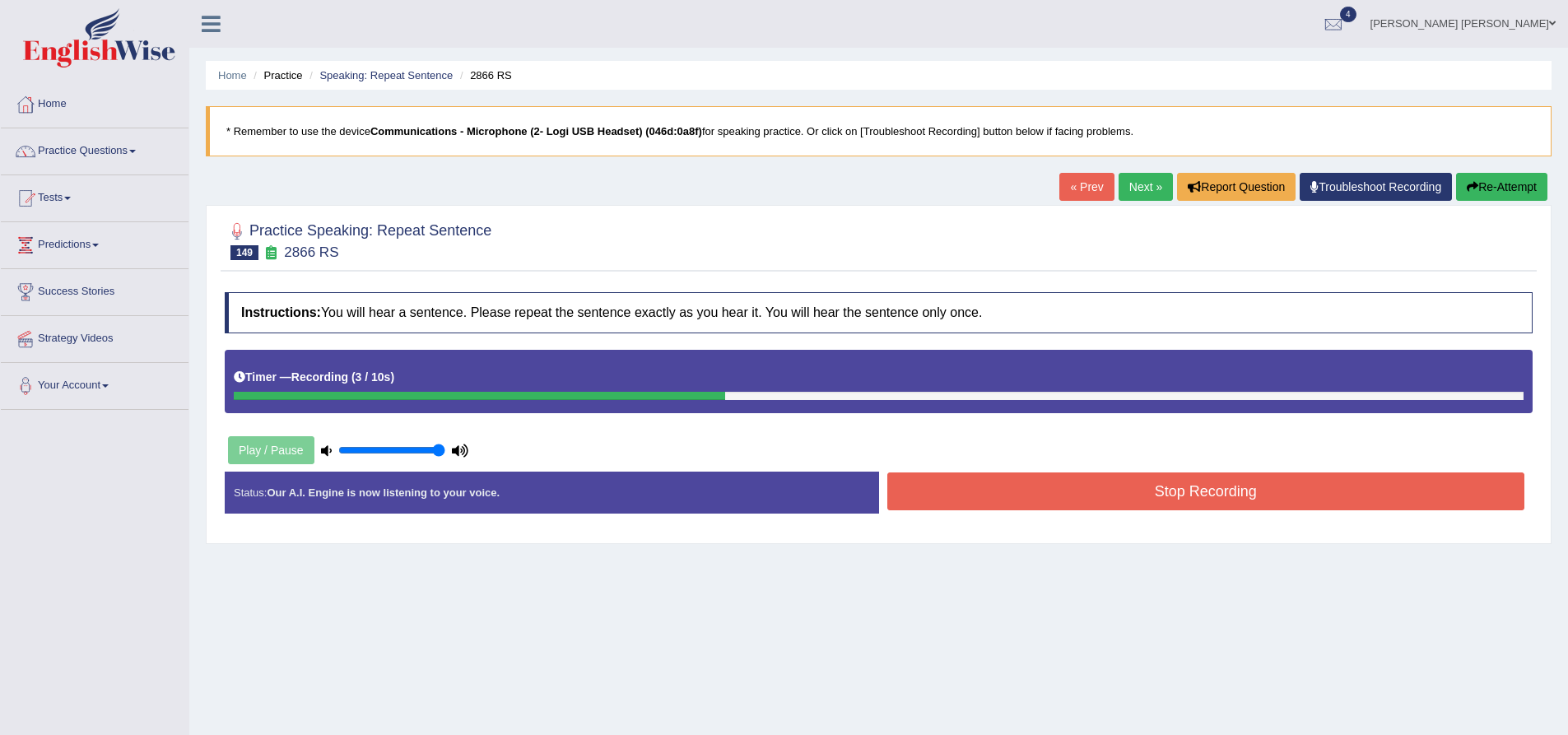
click at [997, 495] on button "Stop Recording" at bounding box center [1206, 491] width 638 height 38
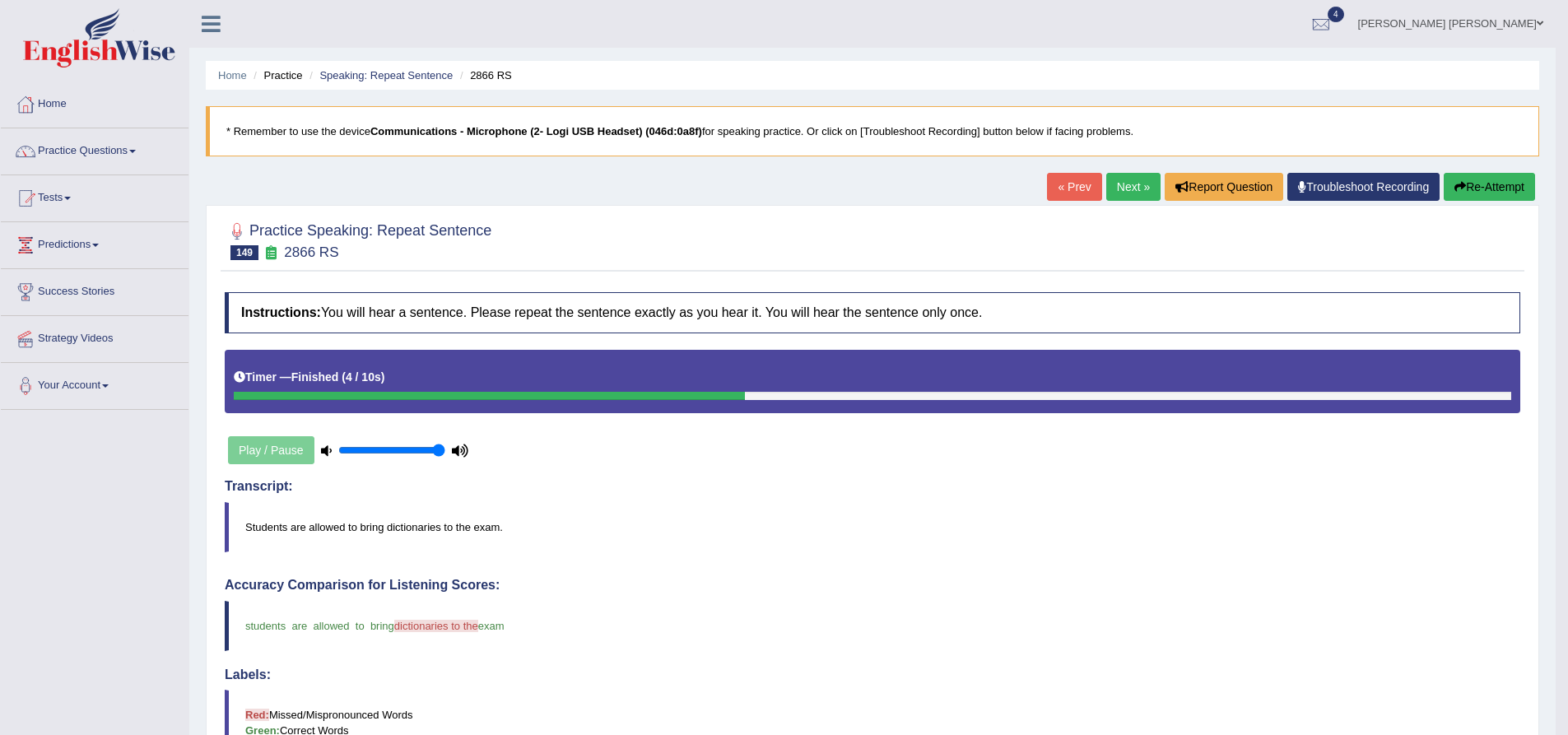
drag, startPoint x: 1486, startPoint y: 184, endPoint x: 1472, endPoint y: 188, distance: 14.6
click at [1486, 184] on button "Re-Attempt" at bounding box center [1489, 186] width 91 height 28
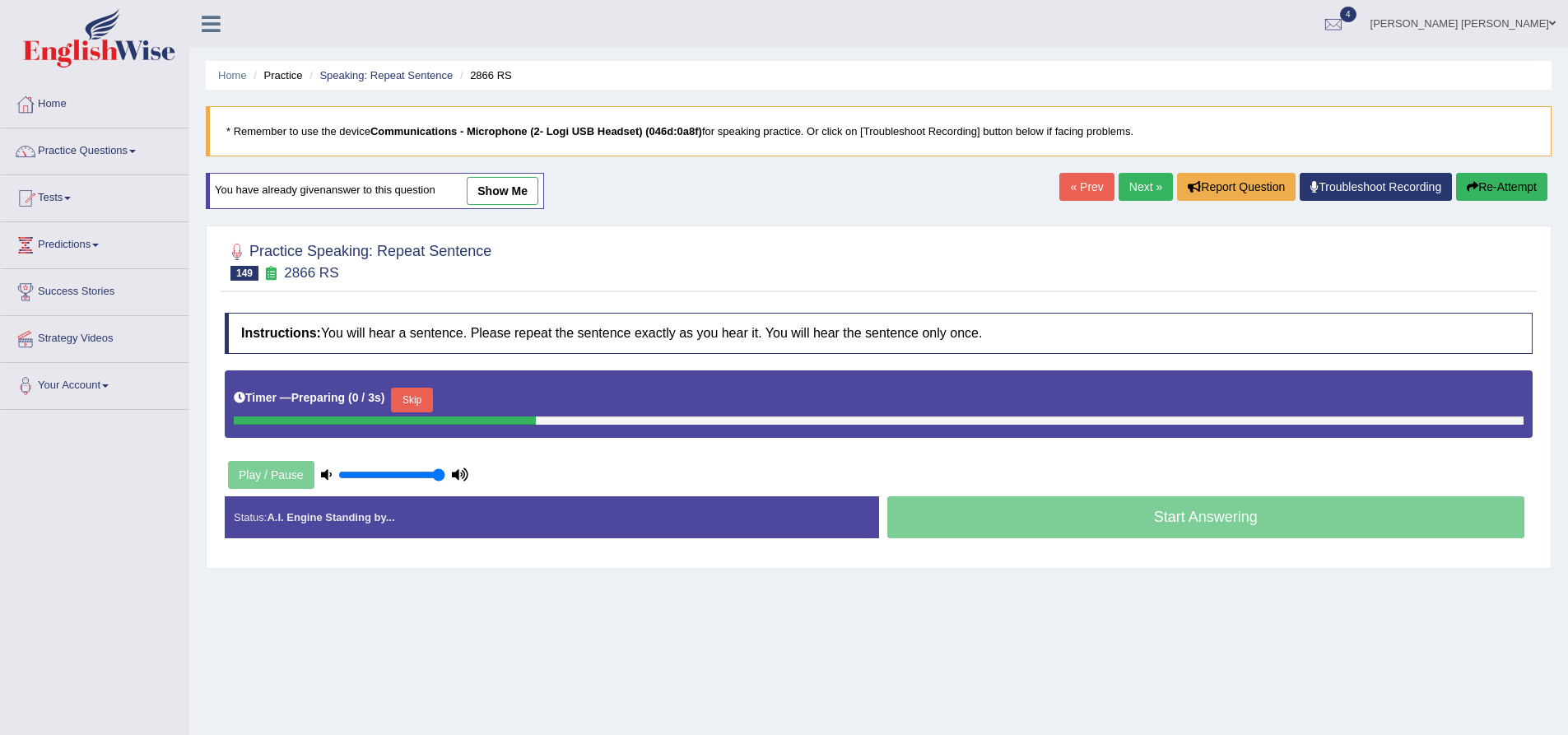
click at [424, 395] on button "Skip" at bounding box center [412, 400] width 41 height 25
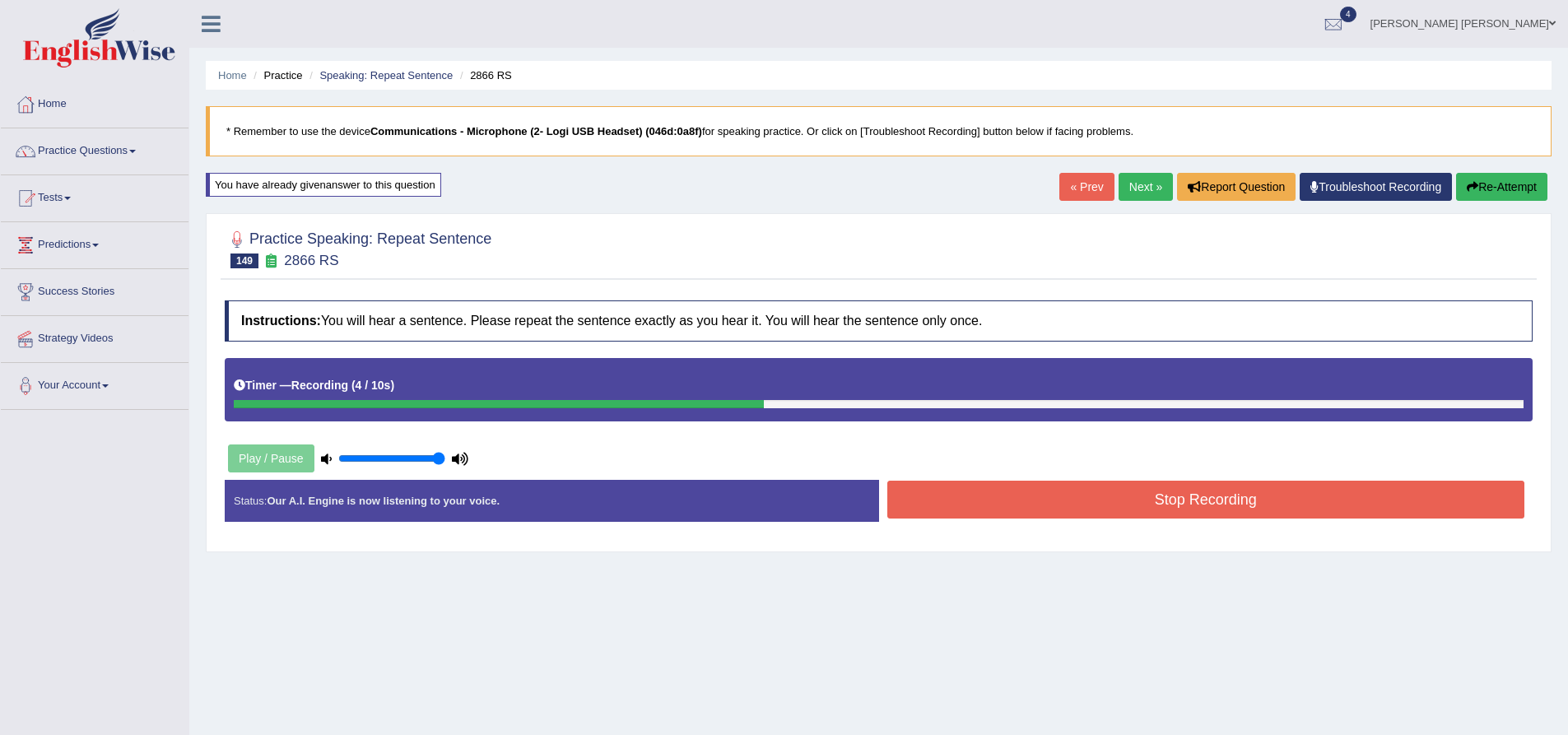
click at [1118, 505] on button "Stop Recording" at bounding box center [1206, 499] width 638 height 38
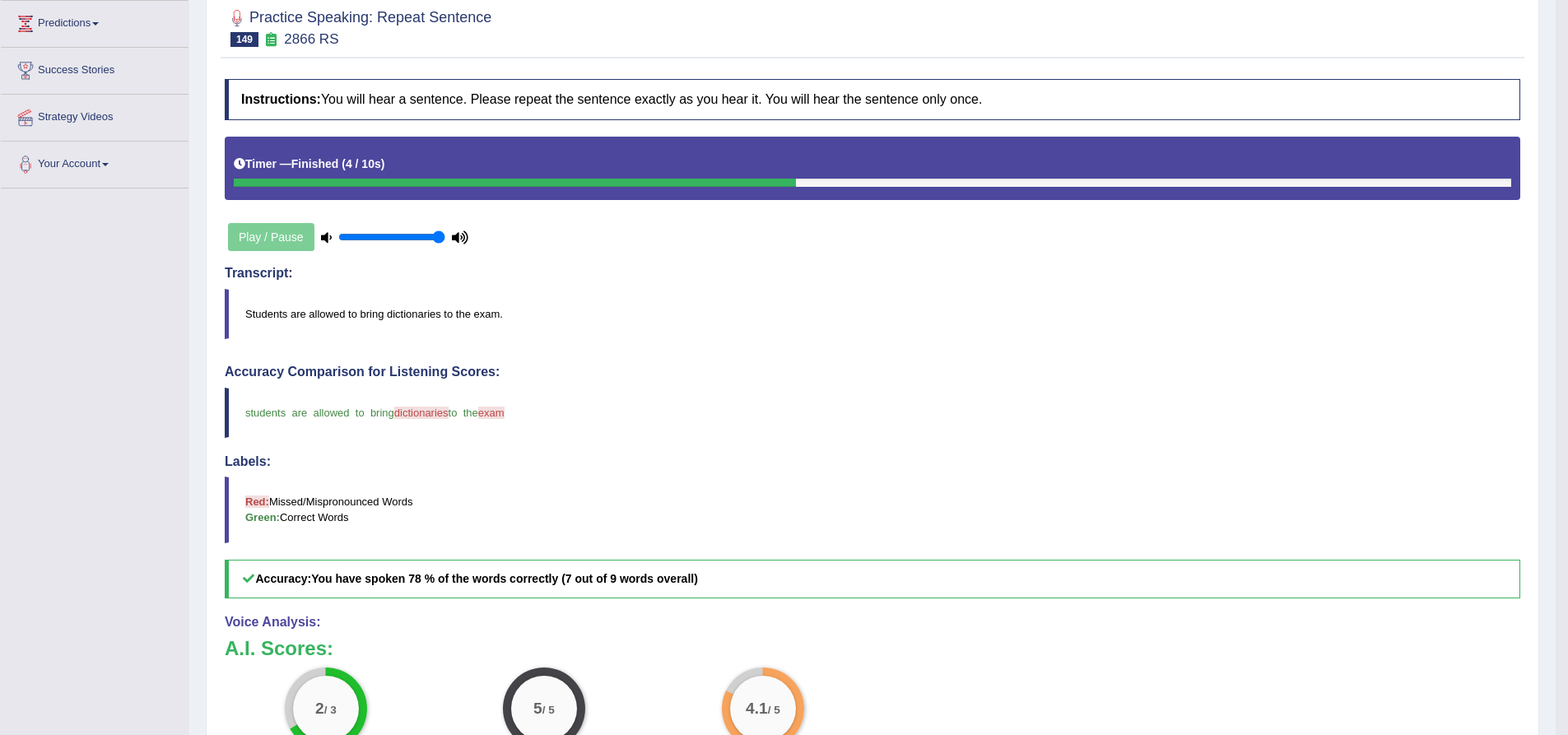
scroll to position [82, 0]
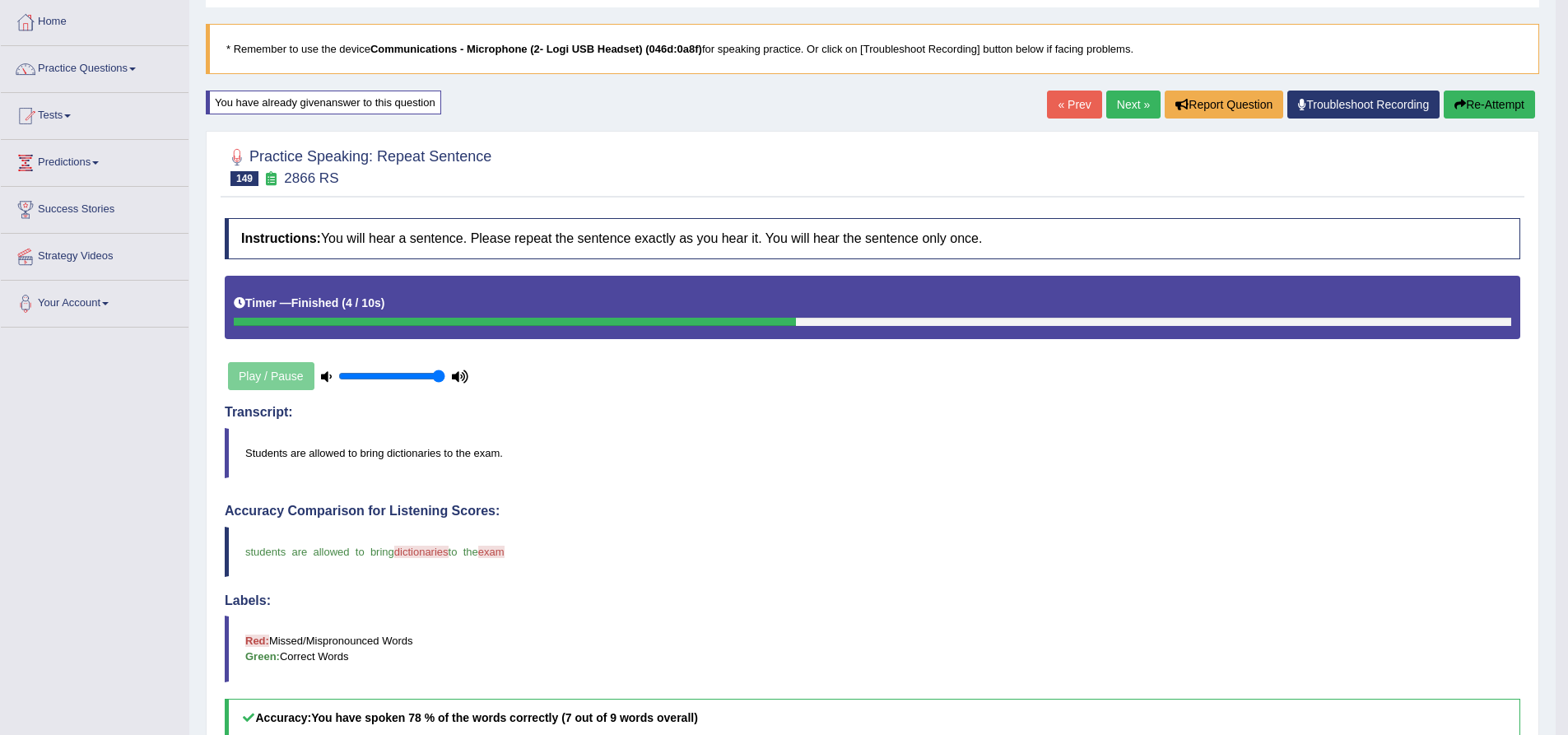
click at [1495, 110] on button "Re-Attempt" at bounding box center [1489, 104] width 91 height 28
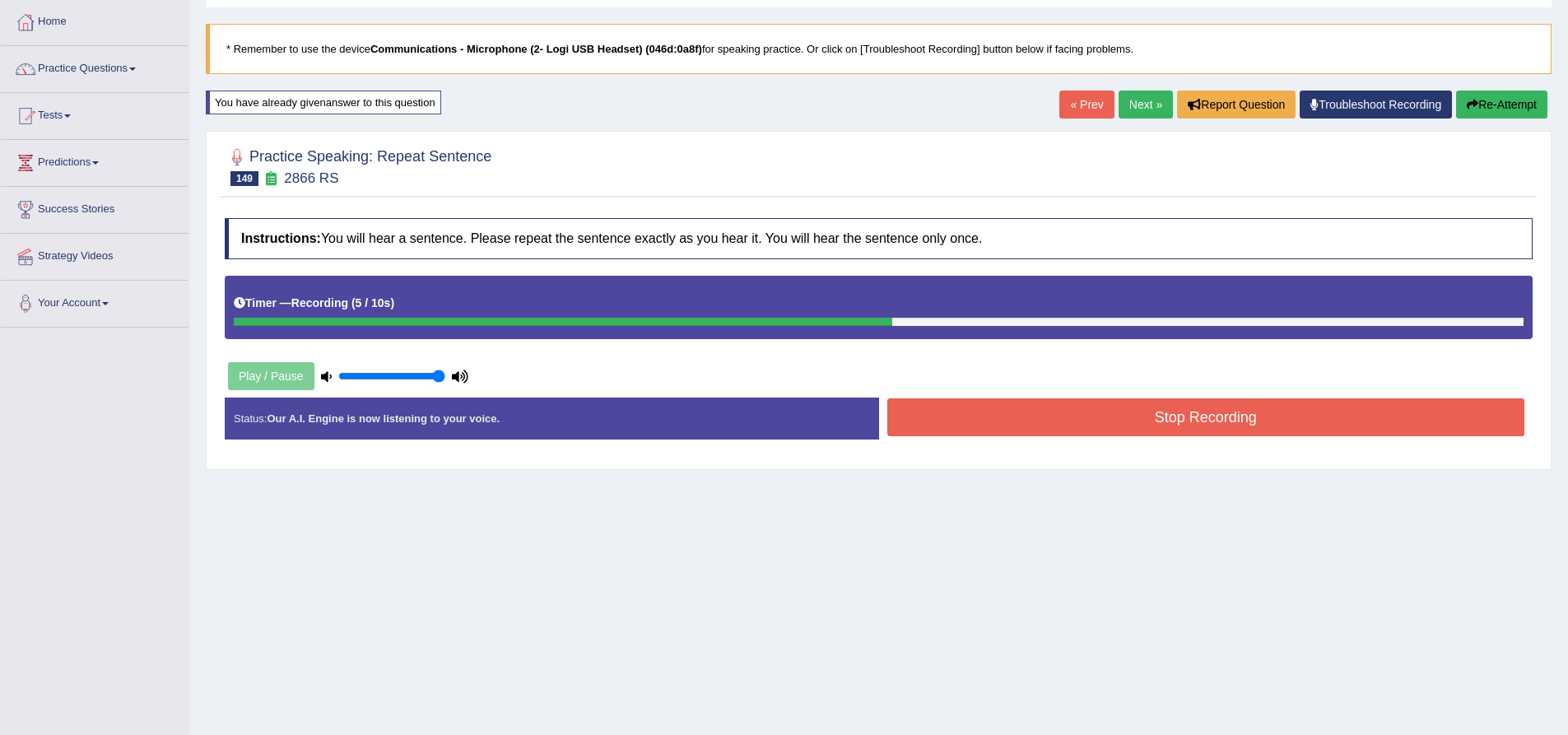
click at [1064, 428] on button "Stop Recording" at bounding box center [1206, 417] width 638 height 38
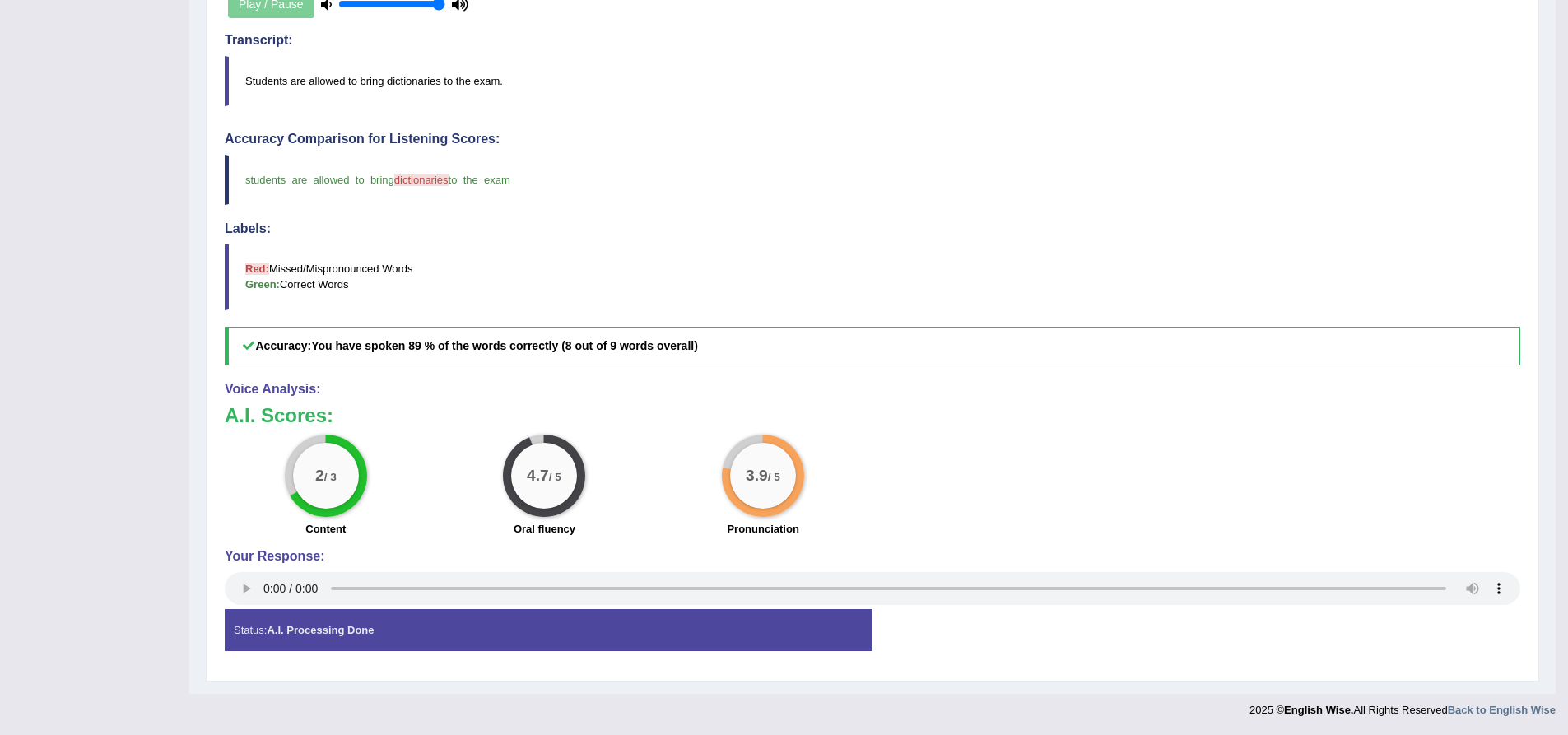
scroll to position [43, 0]
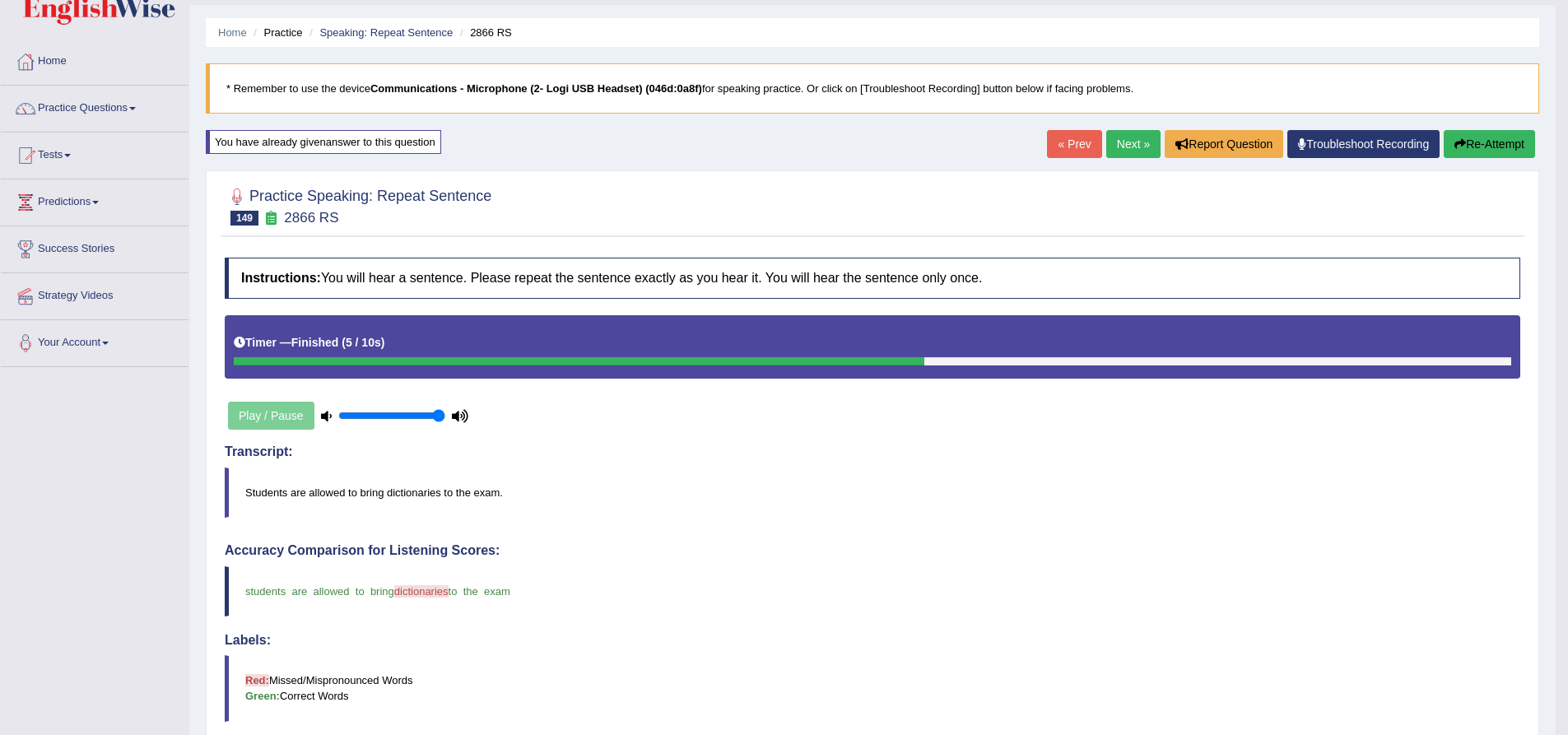
click at [1130, 156] on link "Next »" at bounding box center [1133, 144] width 55 height 28
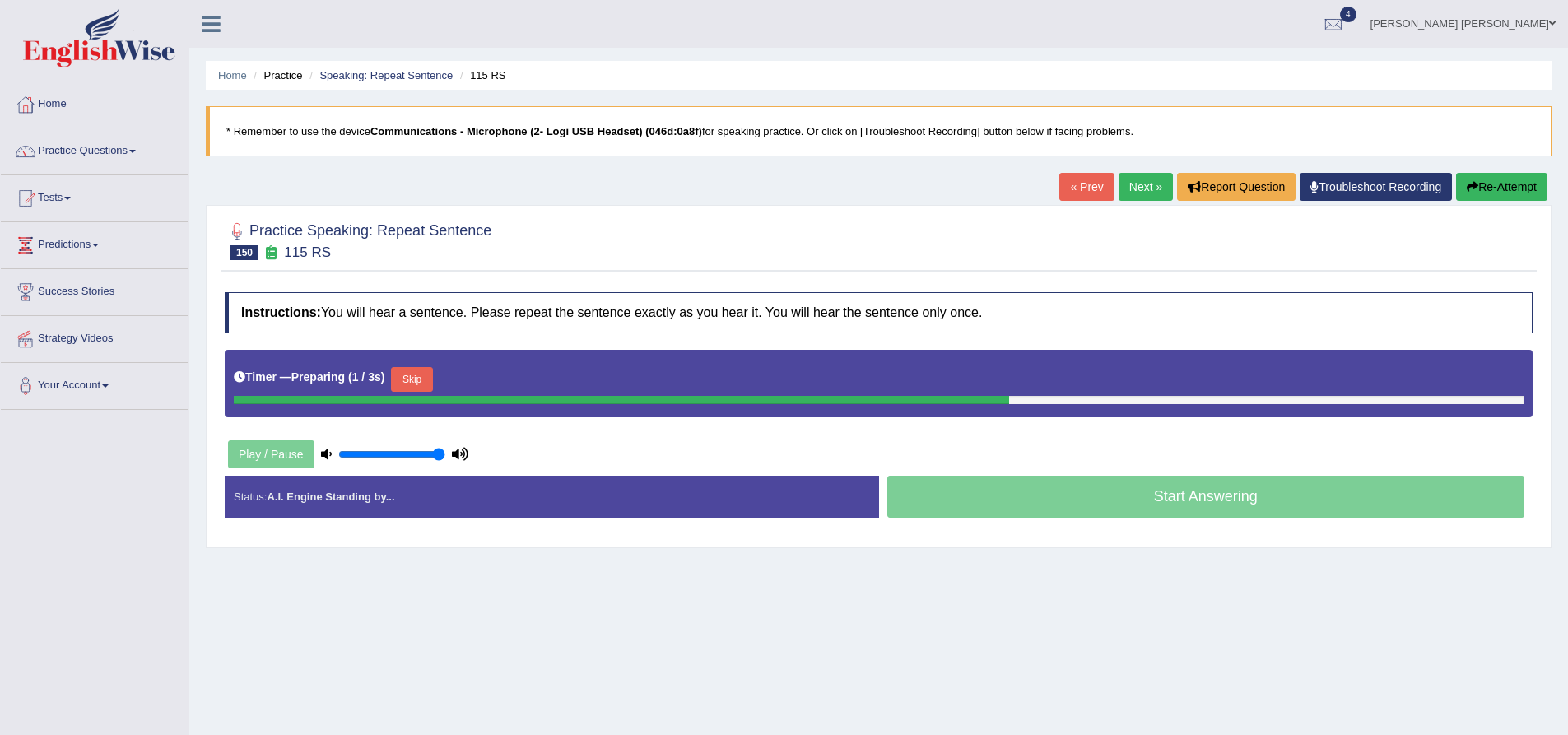
click at [214, 323] on div "Practice Speaking: Repeat Sentence 150 115 RS Instructions: You will hear a sen…" at bounding box center [878, 376] width 1346 height 343
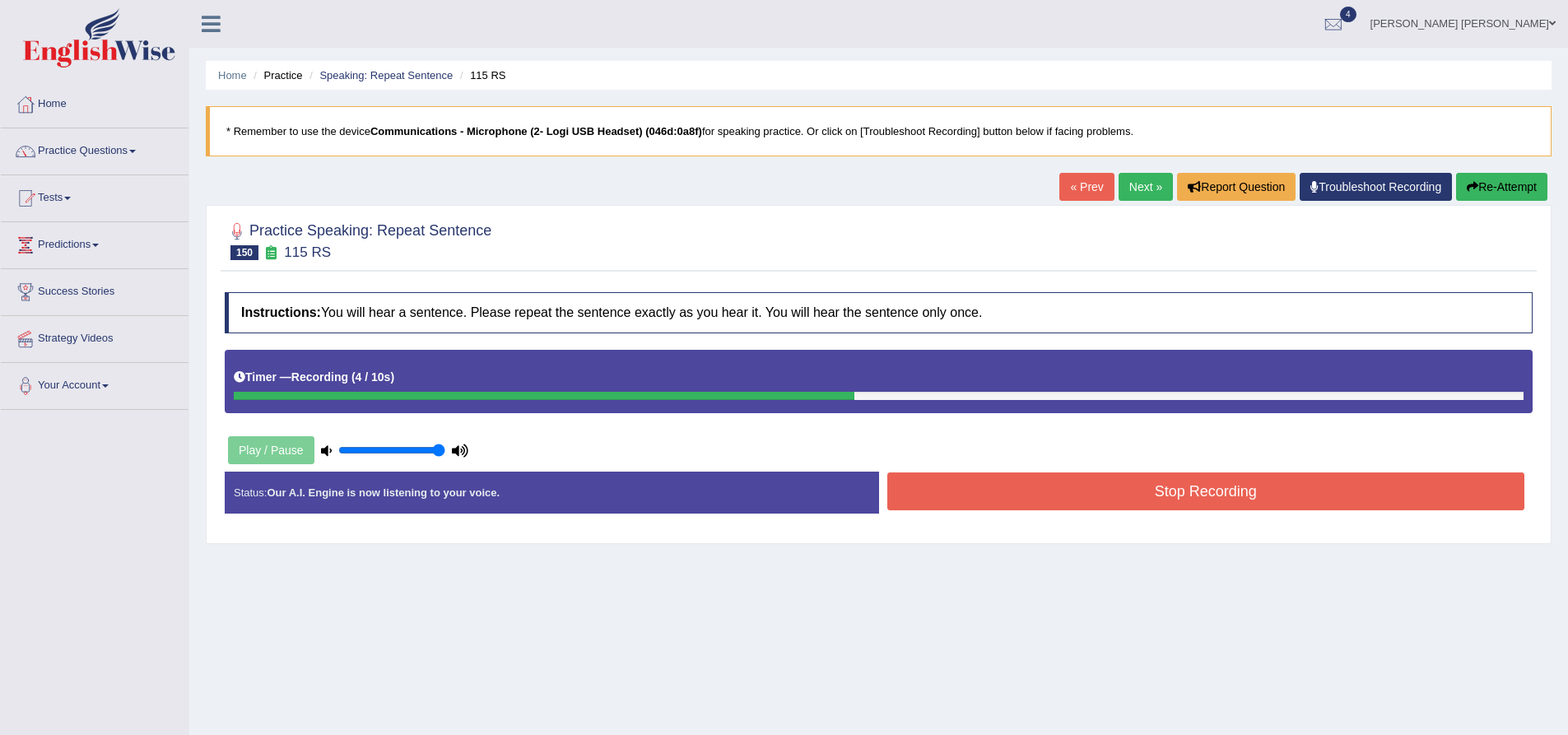
click at [1094, 471] on div "Created with Highcharts 7.1.2 Great Too slow Too fast Time Speech pace meter: 0…" at bounding box center [1211, 471] width 663 height 1
click at [1103, 476] on button "Stop Recording" at bounding box center [1206, 491] width 638 height 38
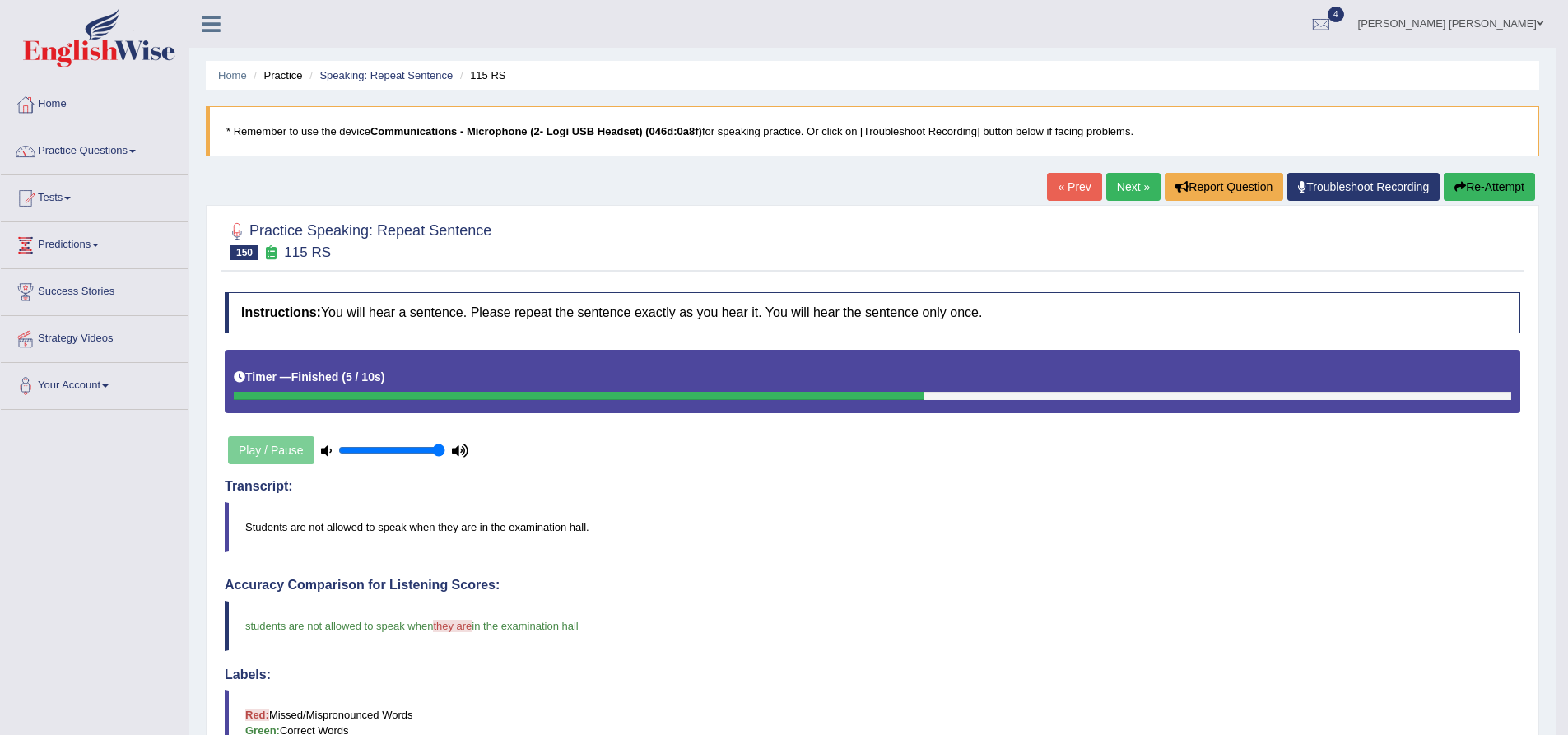
click at [1524, 185] on button "Re-Attempt" at bounding box center [1489, 186] width 91 height 28
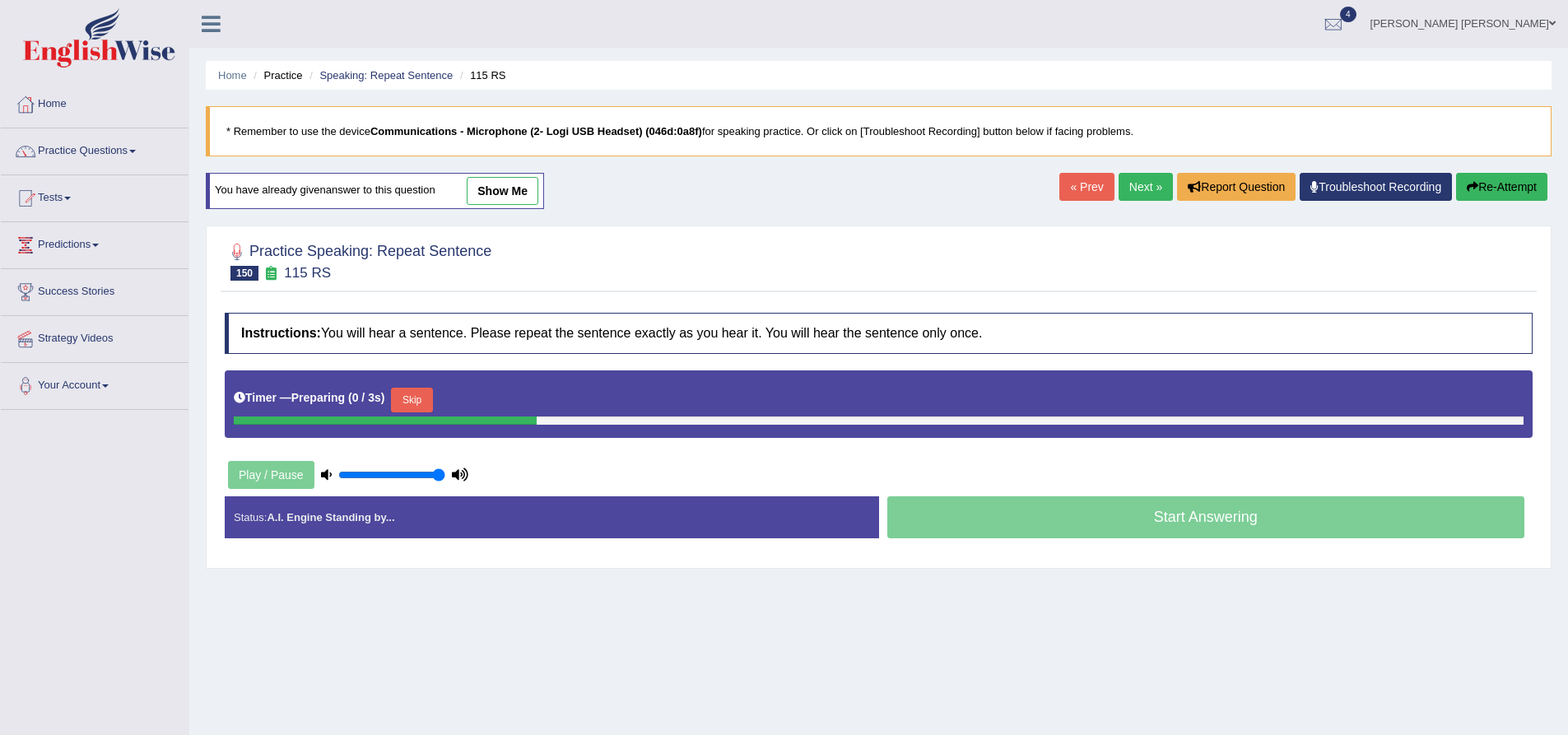
click at [416, 404] on button "Skip" at bounding box center [412, 400] width 41 height 25
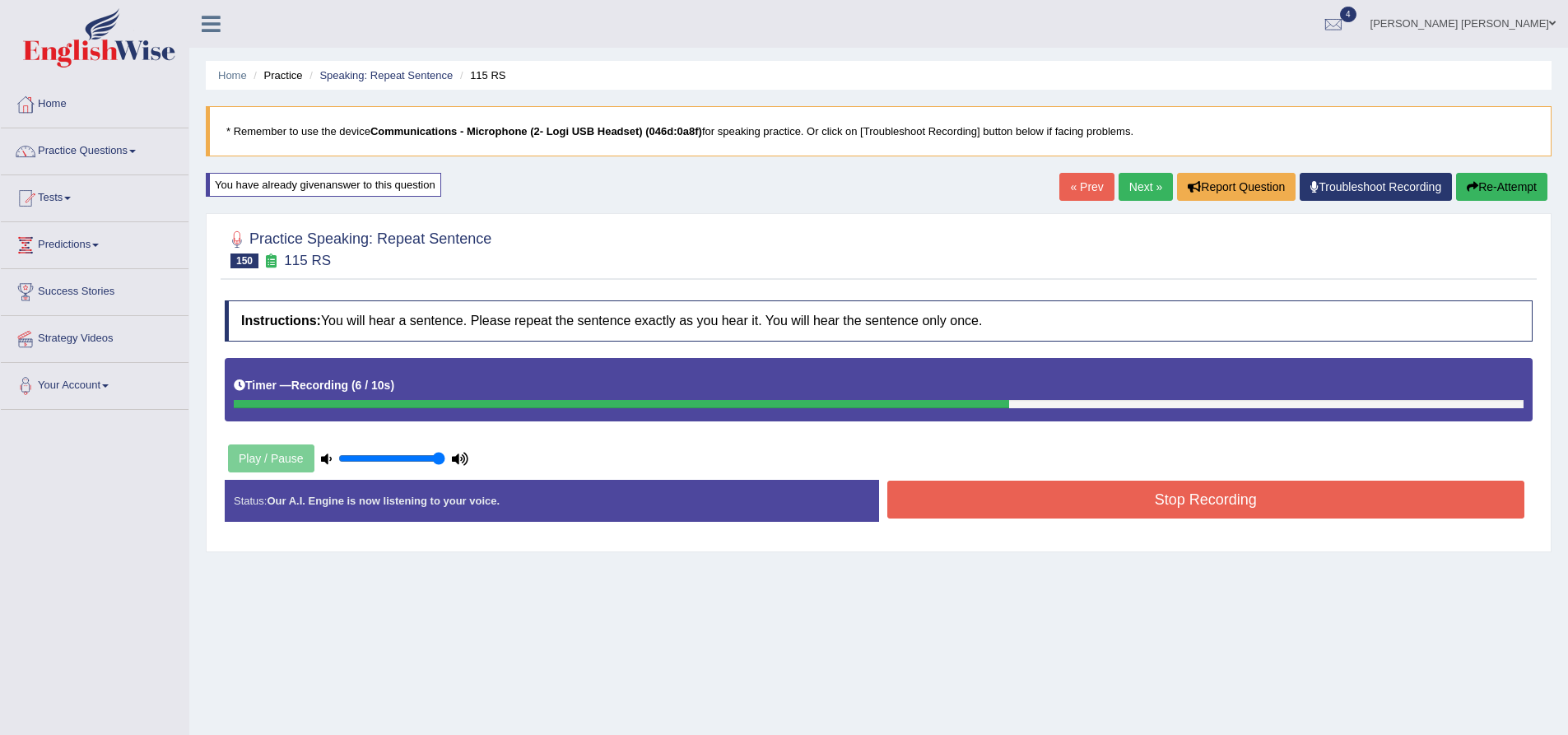
click at [1029, 499] on button "Stop Recording" at bounding box center [1206, 499] width 638 height 38
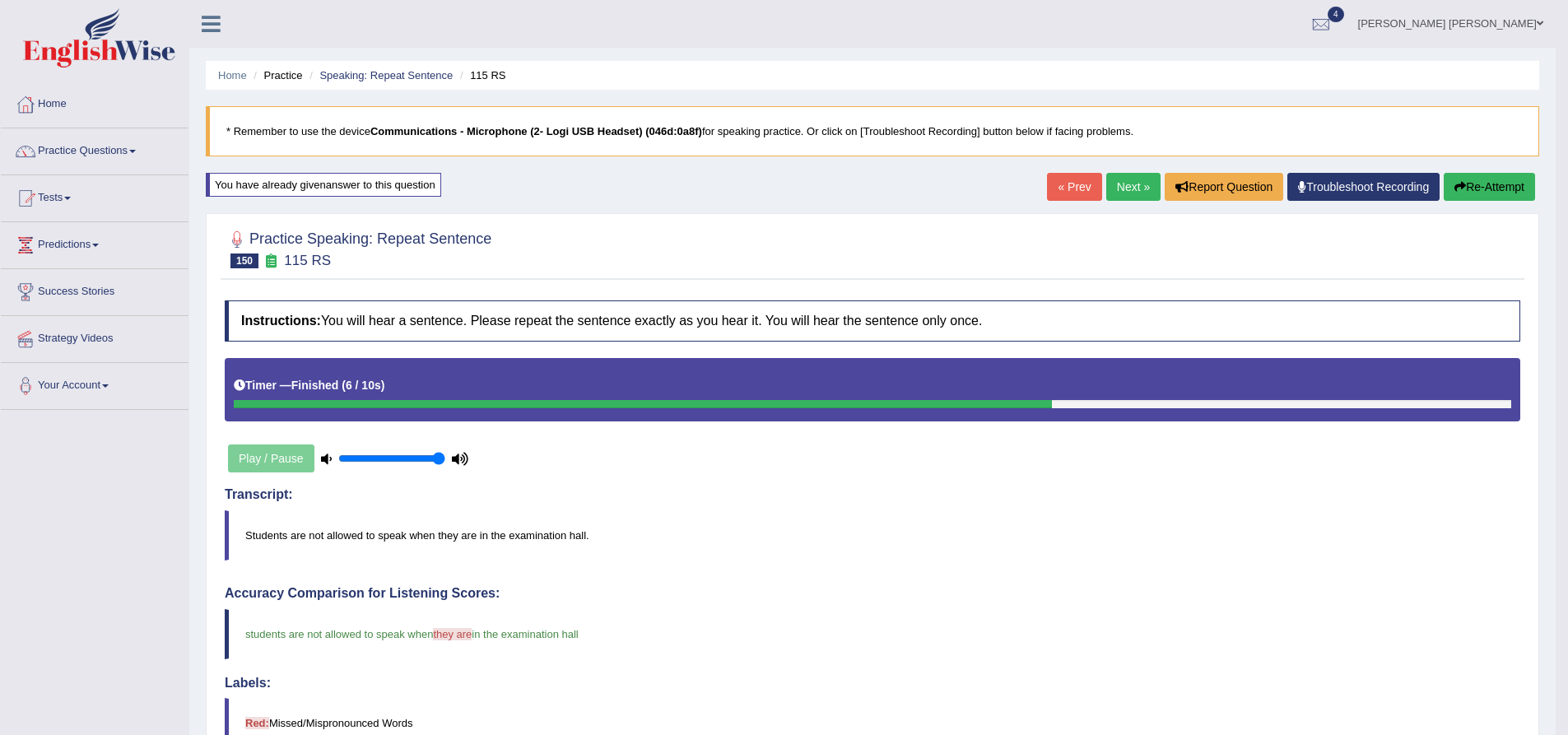
click at [1451, 180] on button "Re-Attempt" at bounding box center [1489, 186] width 91 height 28
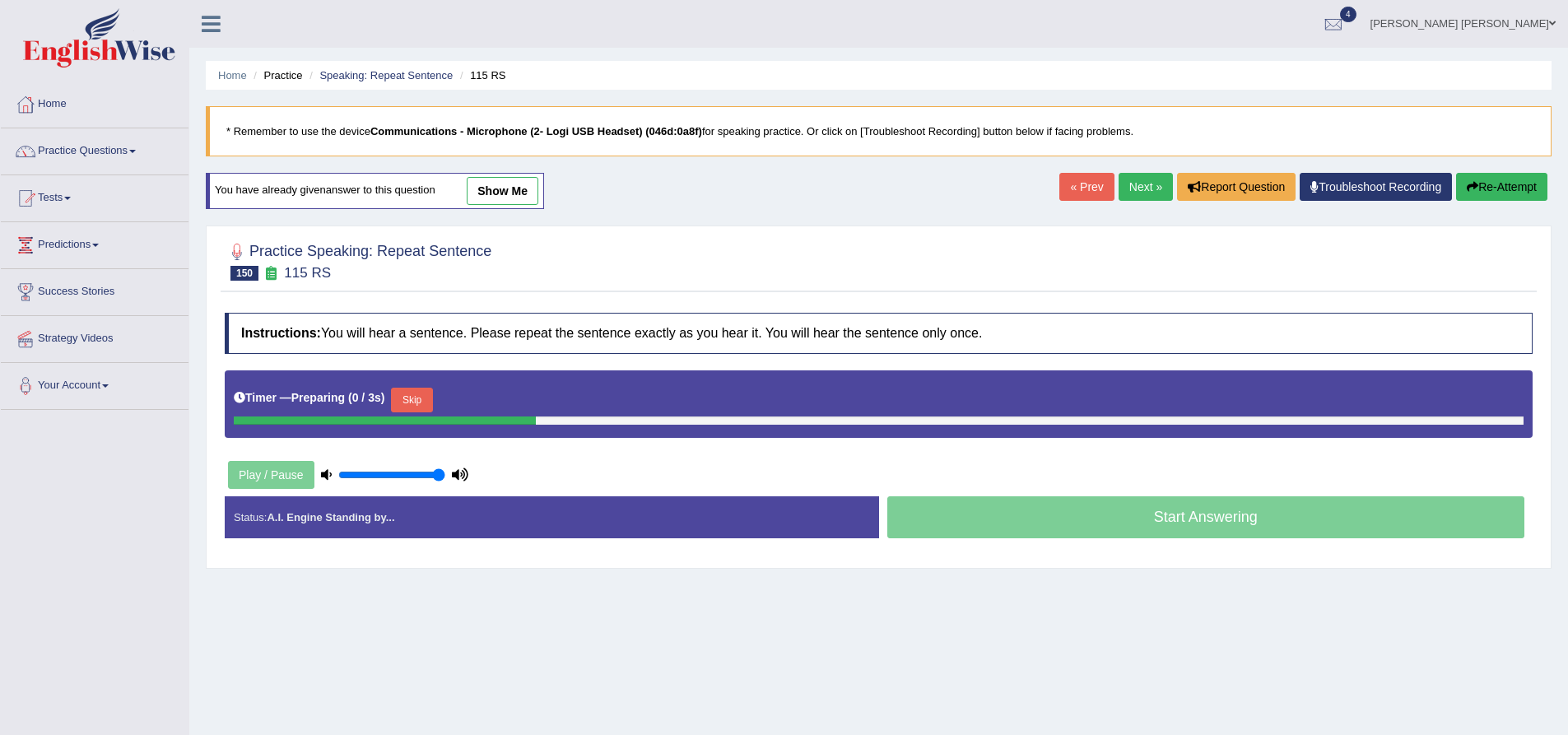
click at [422, 400] on button "Skip" at bounding box center [412, 400] width 41 height 25
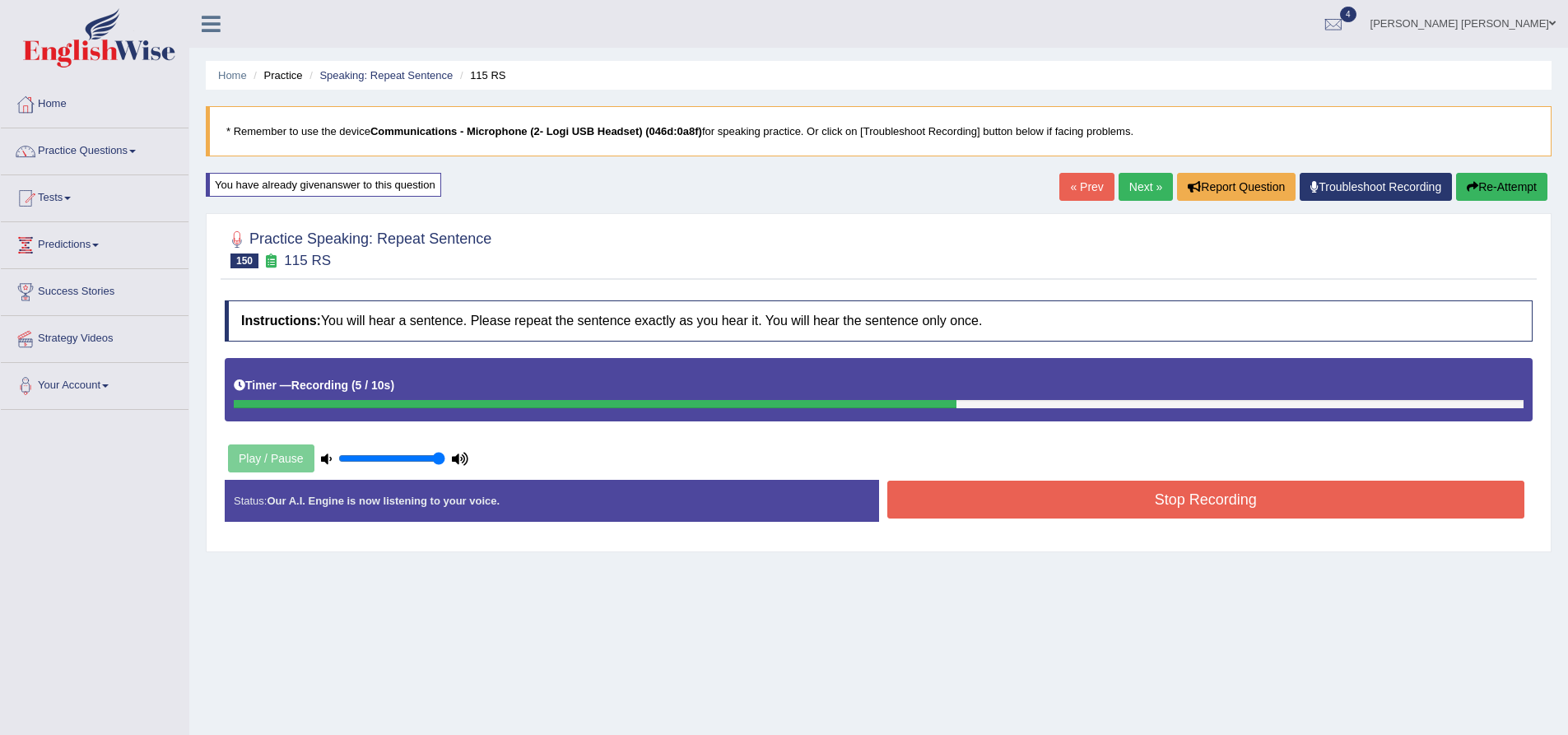
click at [1093, 508] on button "Stop Recording" at bounding box center [1206, 499] width 638 height 38
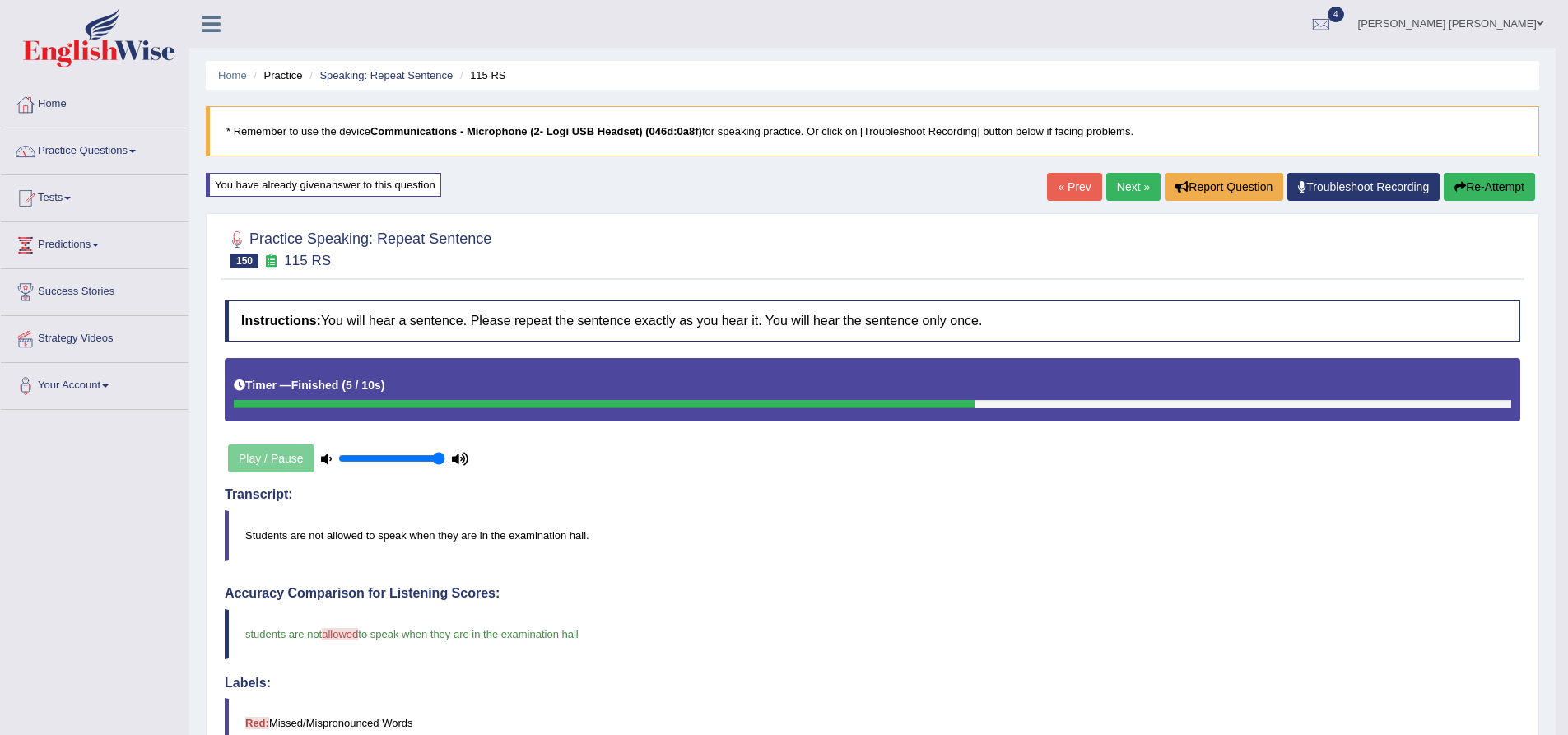
click at [1125, 188] on link "Next »" at bounding box center [1133, 186] width 55 height 28
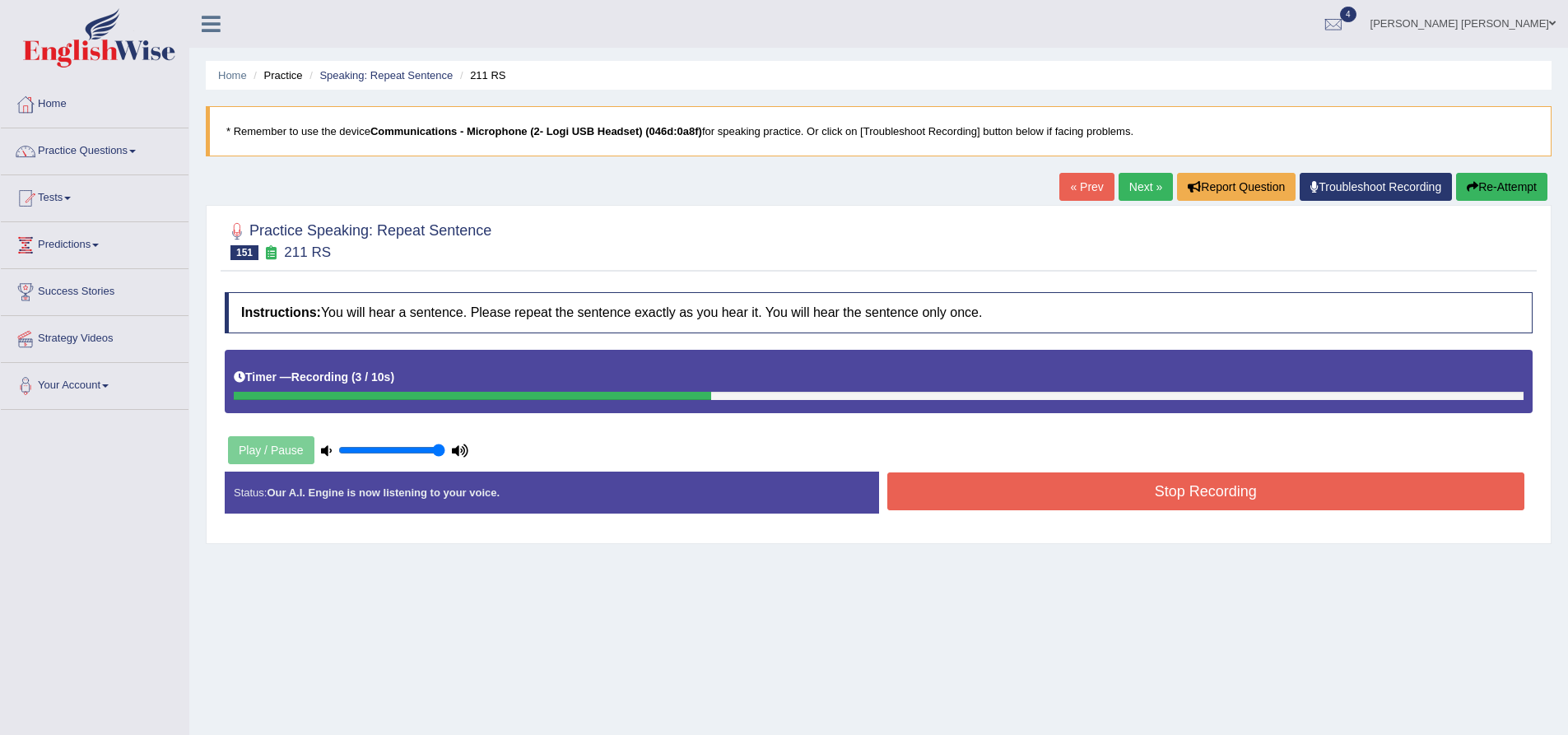
click at [1142, 497] on button "Stop Recording" at bounding box center [1206, 491] width 638 height 38
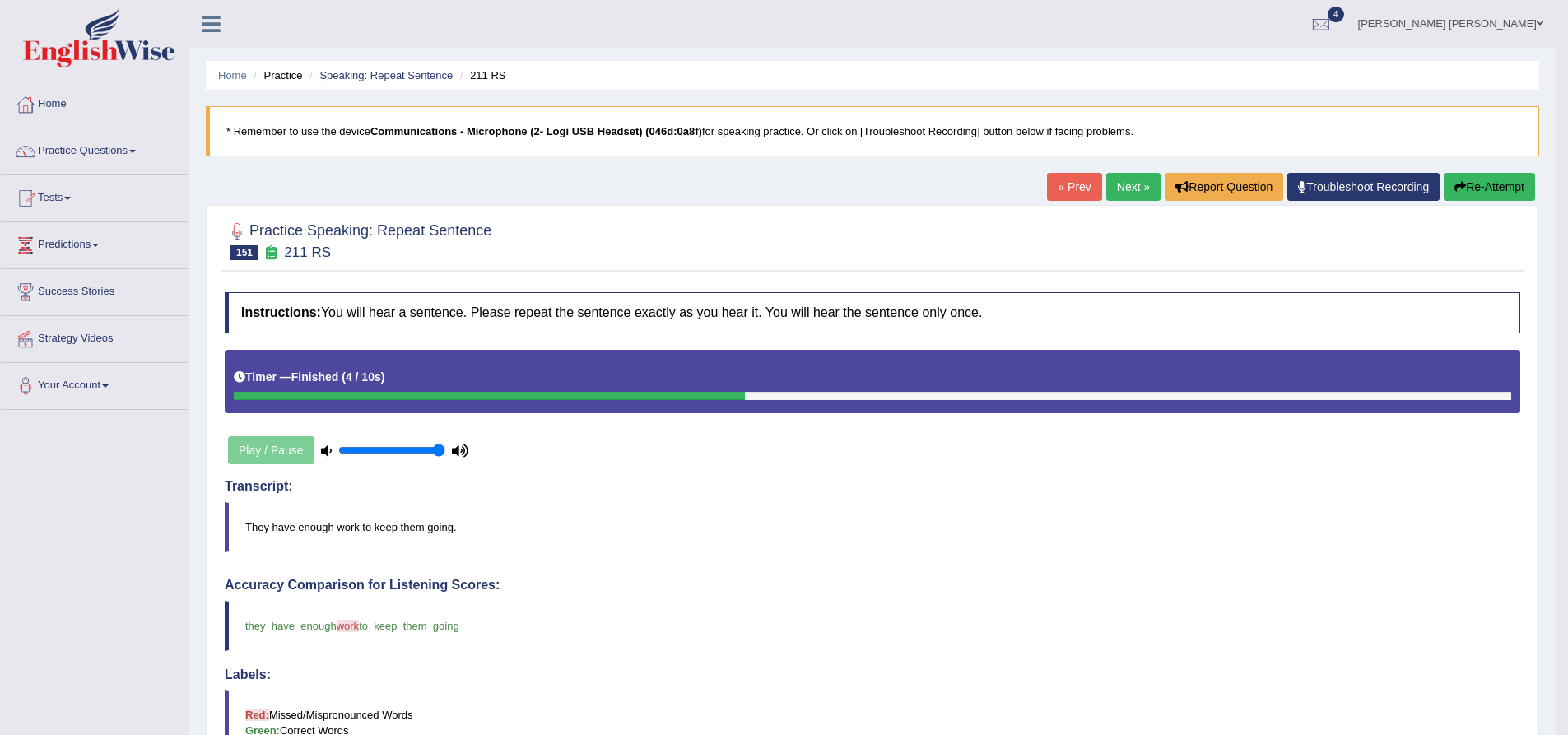
click at [1489, 191] on button "Re-Attempt" at bounding box center [1489, 186] width 91 height 28
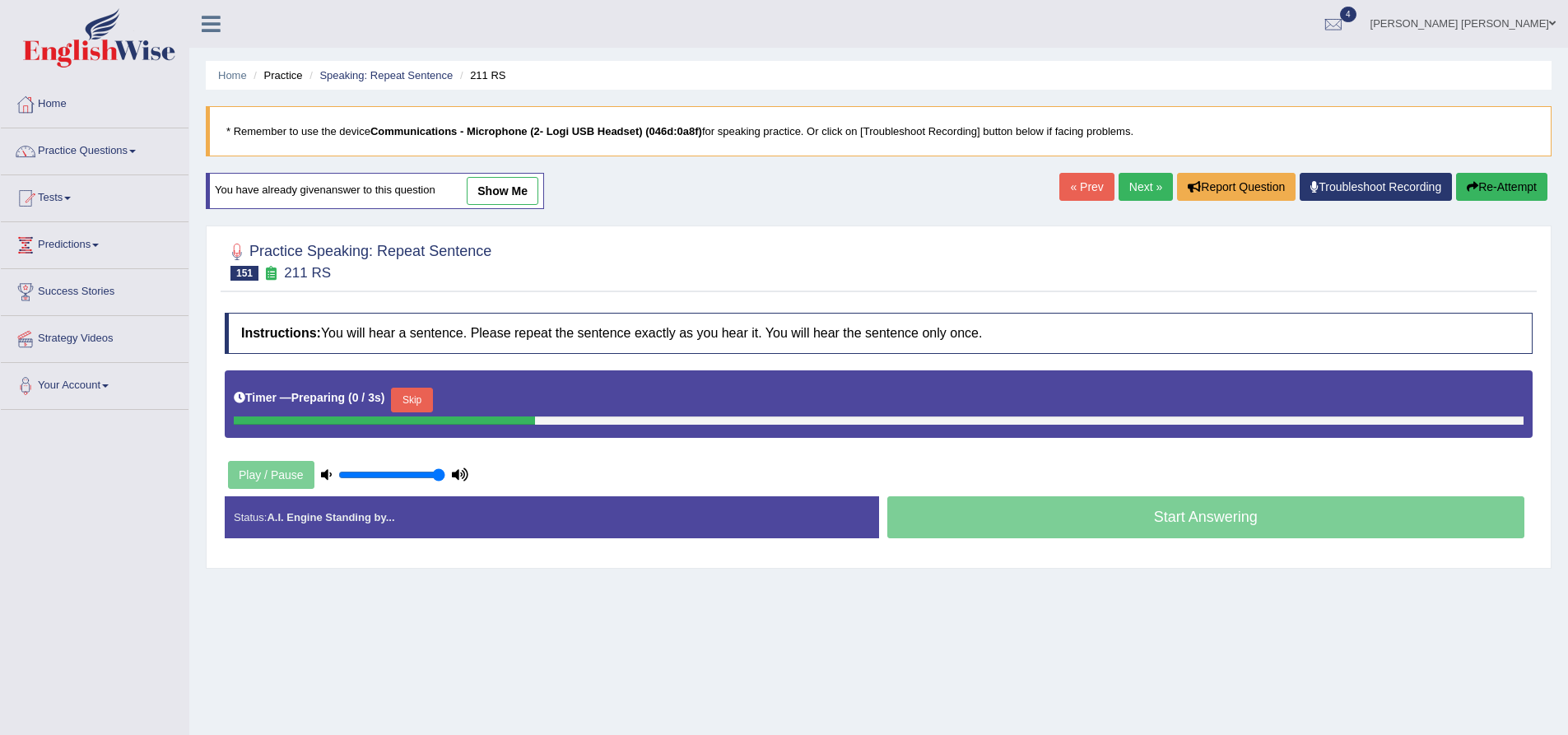
click at [418, 402] on button "Skip" at bounding box center [412, 400] width 41 height 25
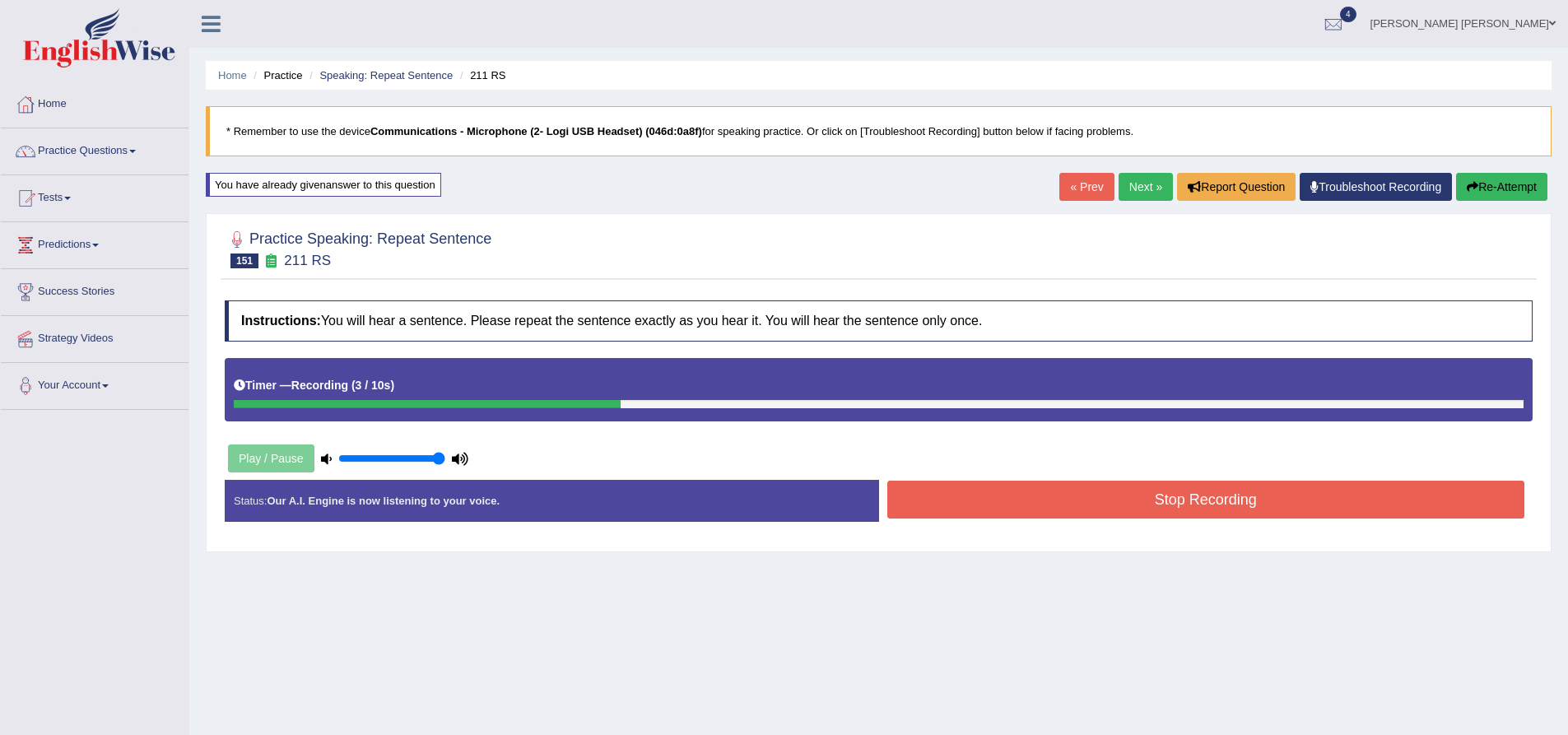
click at [1060, 496] on button "Stop Recording" at bounding box center [1206, 499] width 638 height 38
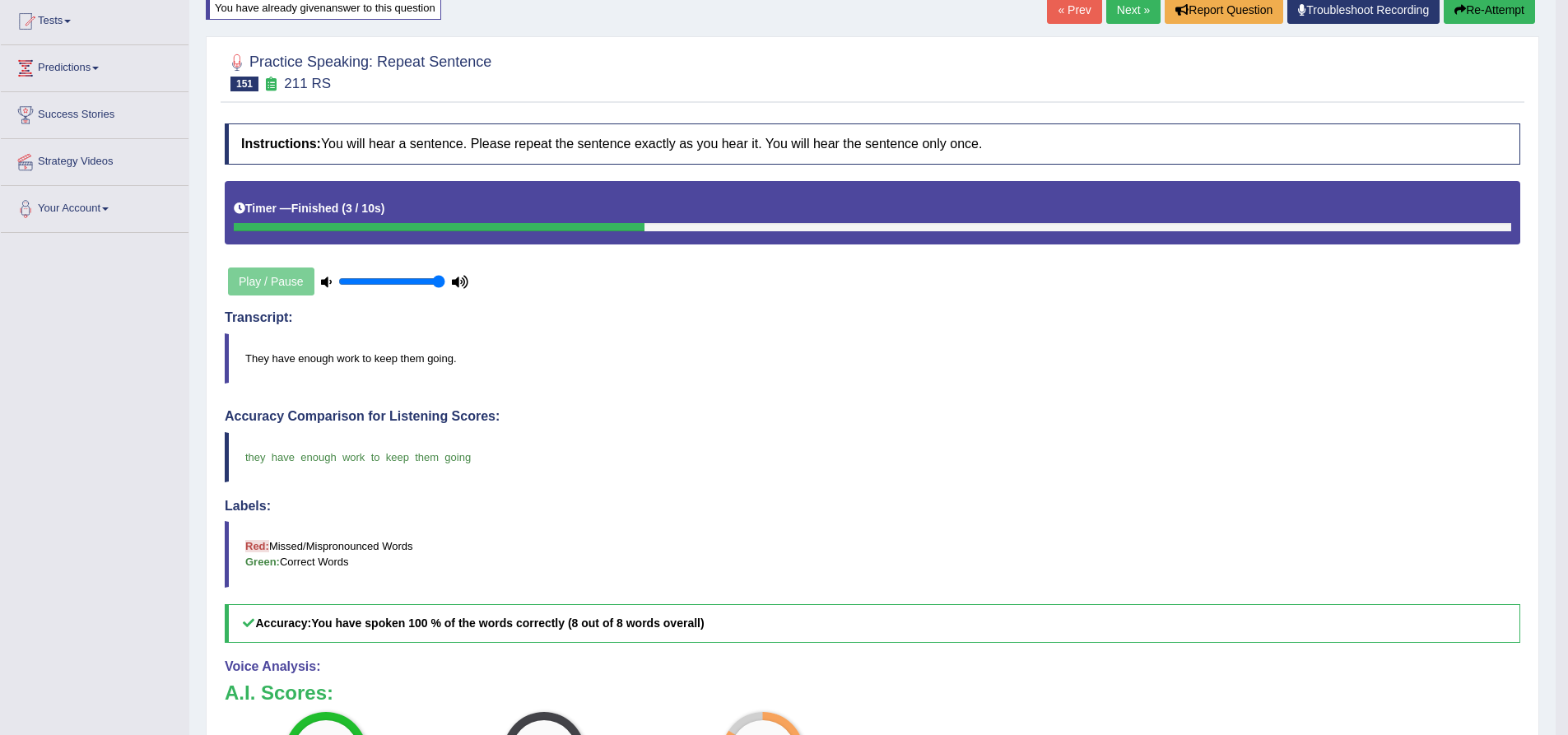
scroll to position [330, 0]
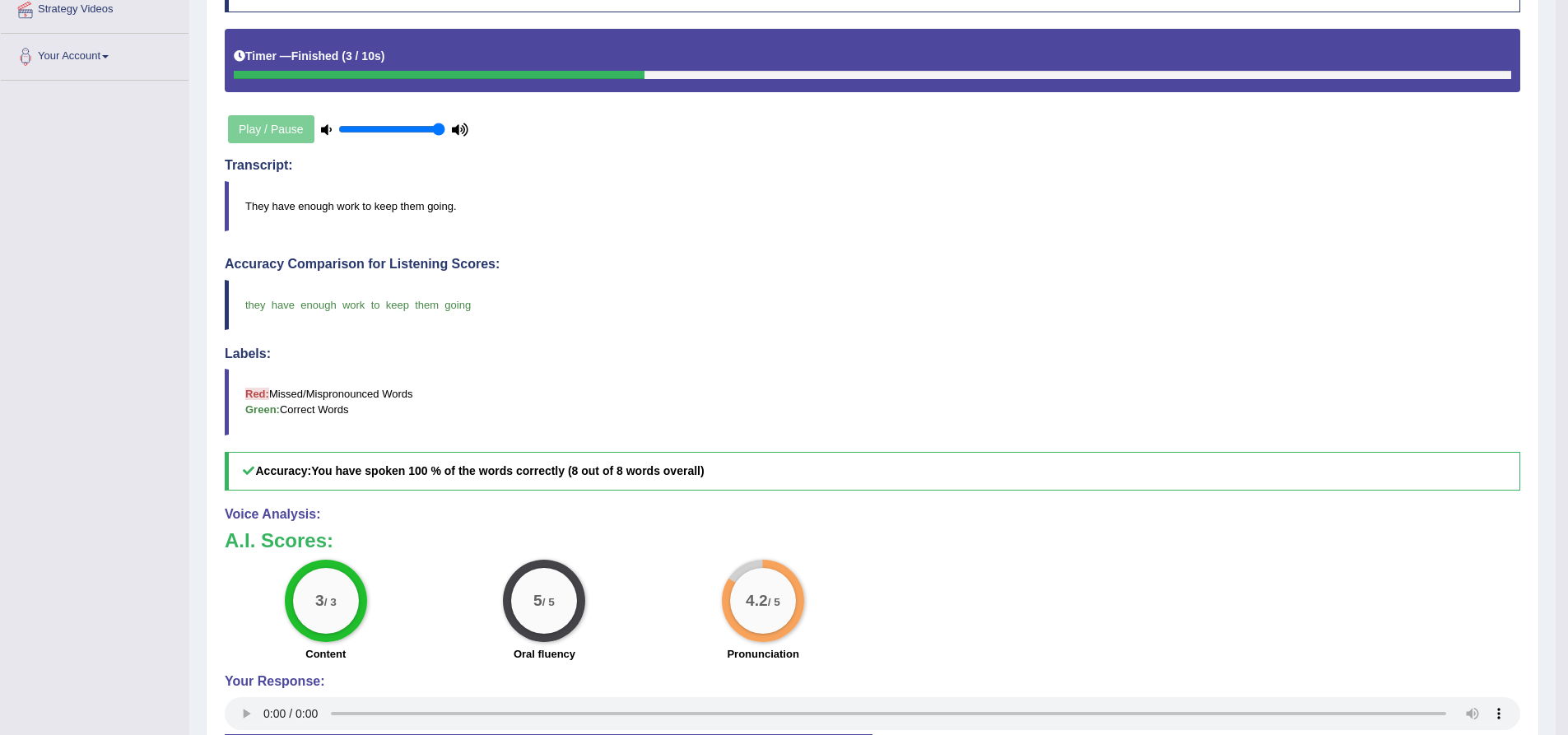
click at [183, 313] on div "Toggle navigation Home Practice Questions Speaking Practice Read Aloud Repeat S…" at bounding box center [777, 261] width 1555 height 1181
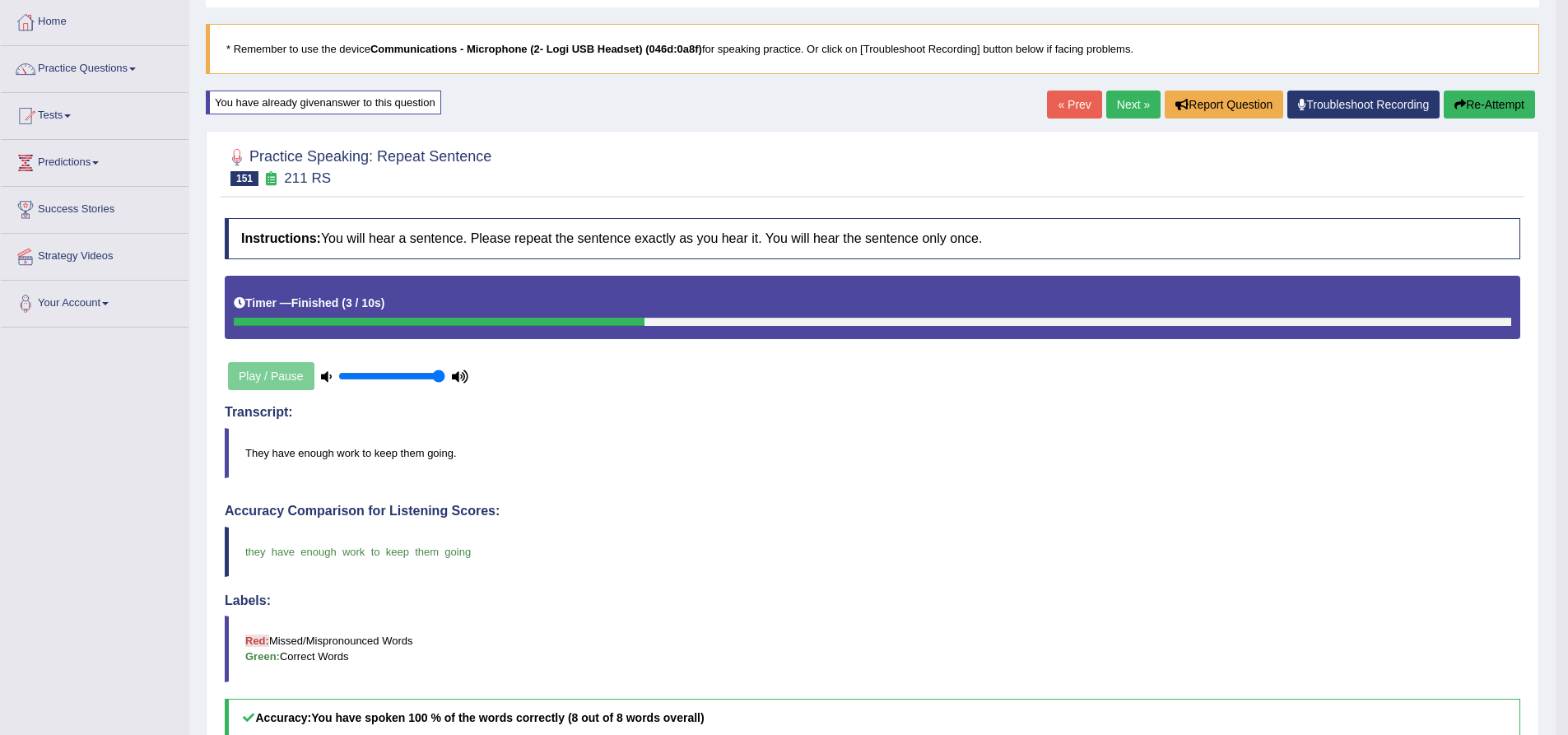
drag, startPoint x: 1119, startPoint y: 102, endPoint x: 1105, endPoint y: 99, distance: 14.3
click at [1119, 102] on link "Next »" at bounding box center [1133, 104] width 55 height 28
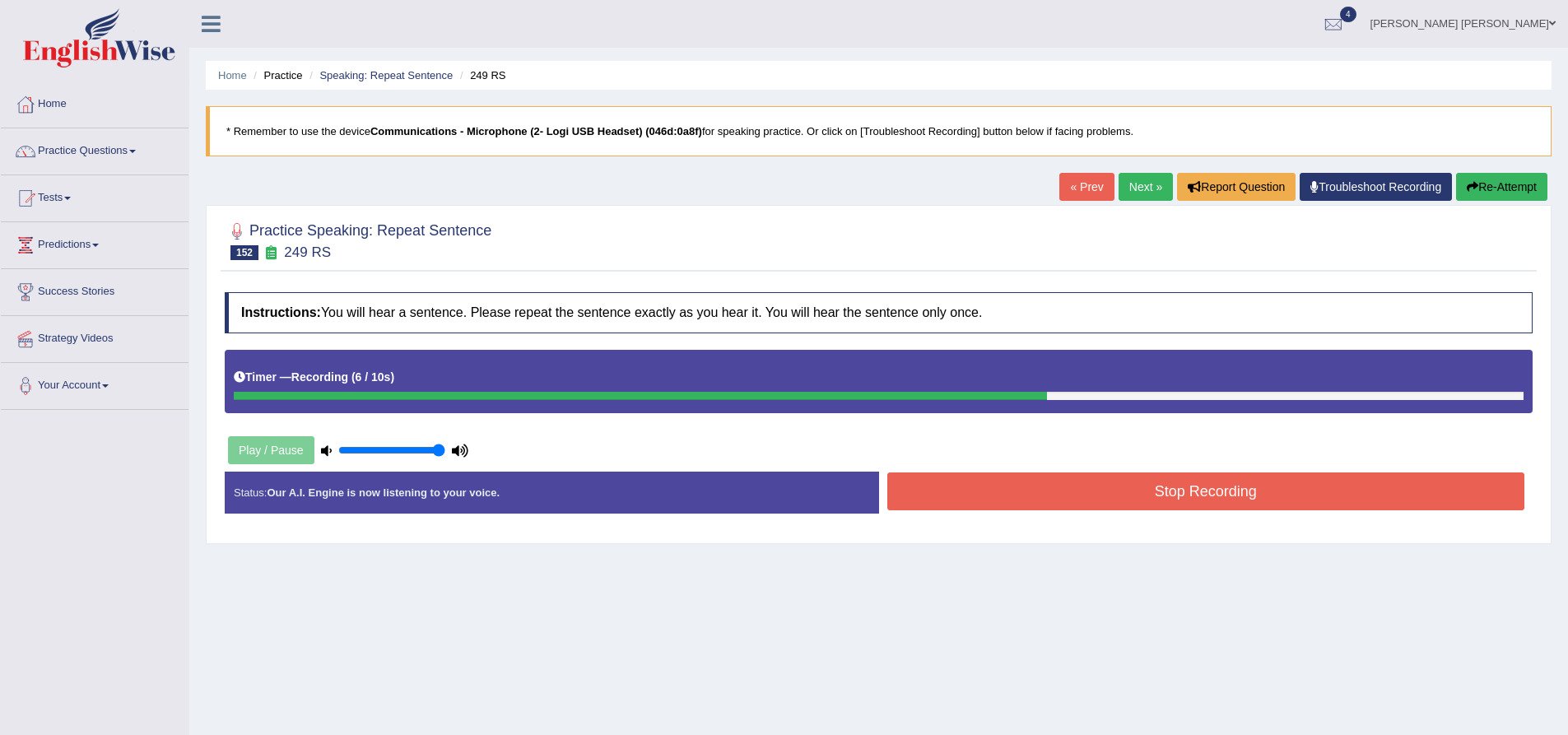
click at [1037, 477] on button "Stop Recording" at bounding box center [1206, 491] width 638 height 38
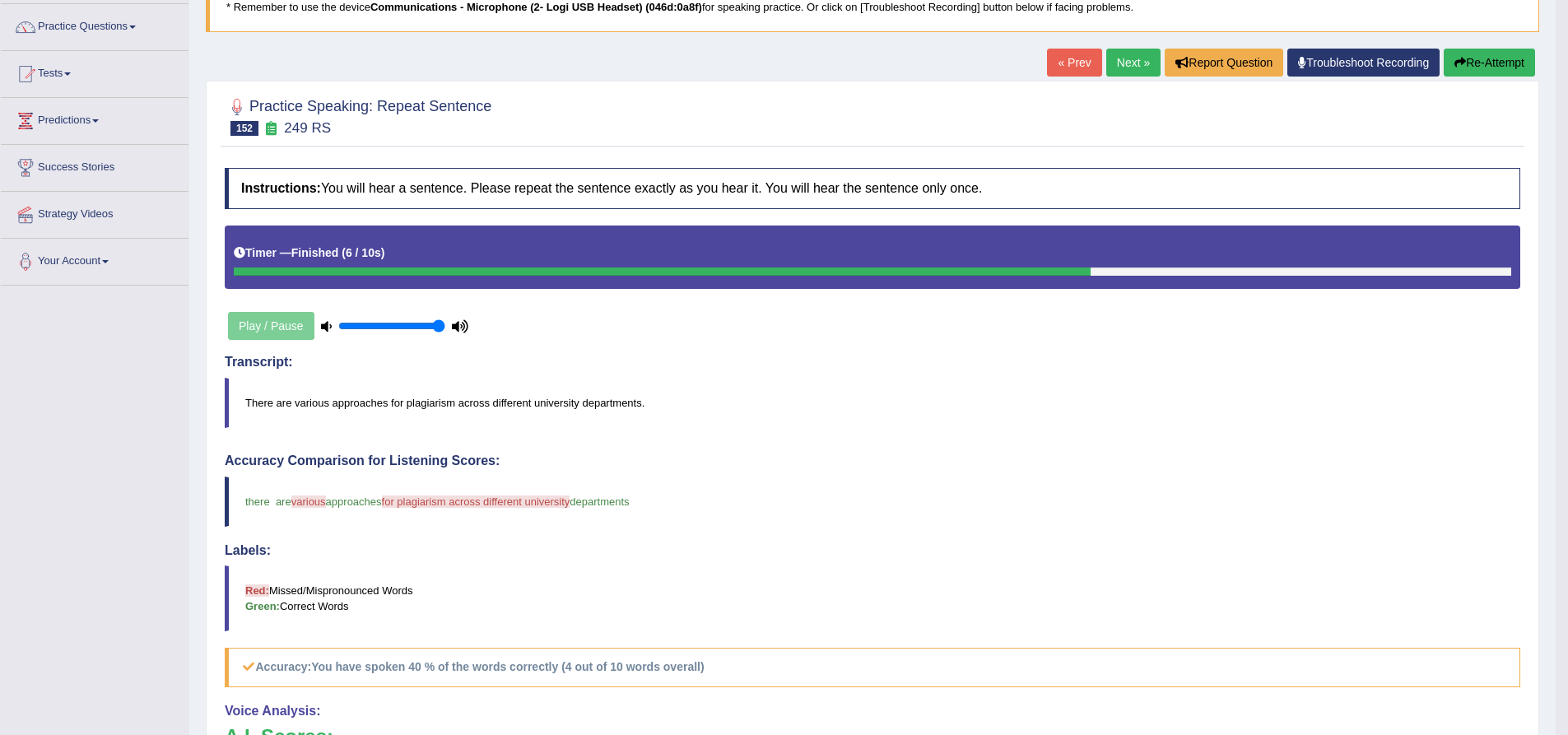
scroll to position [82, 0]
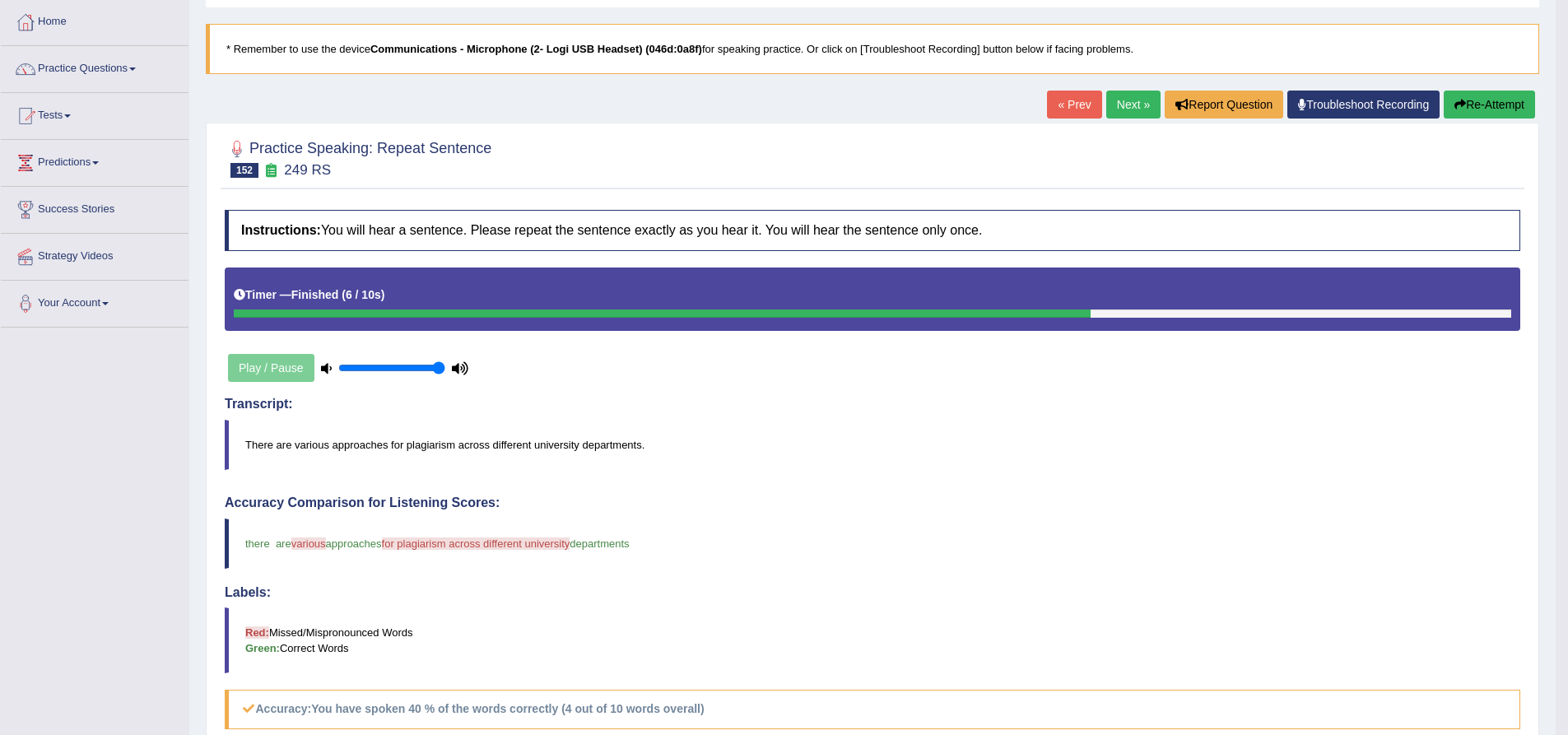
click at [1499, 106] on button "Re-Attempt" at bounding box center [1489, 104] width 91 height 28
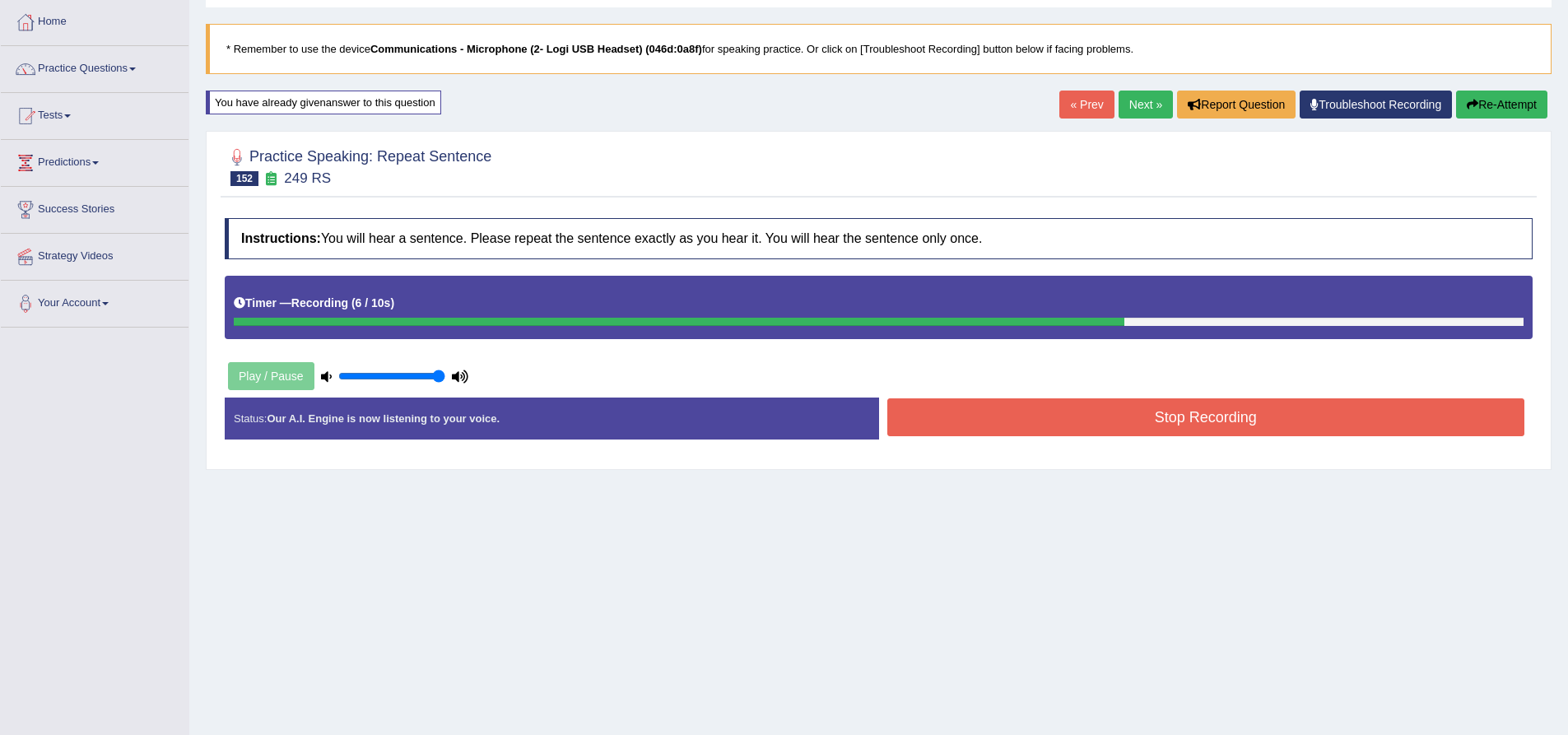
click at [1010, 411] on button "Stop Recording" at bounding box center [1206, 417] width 638 height 38
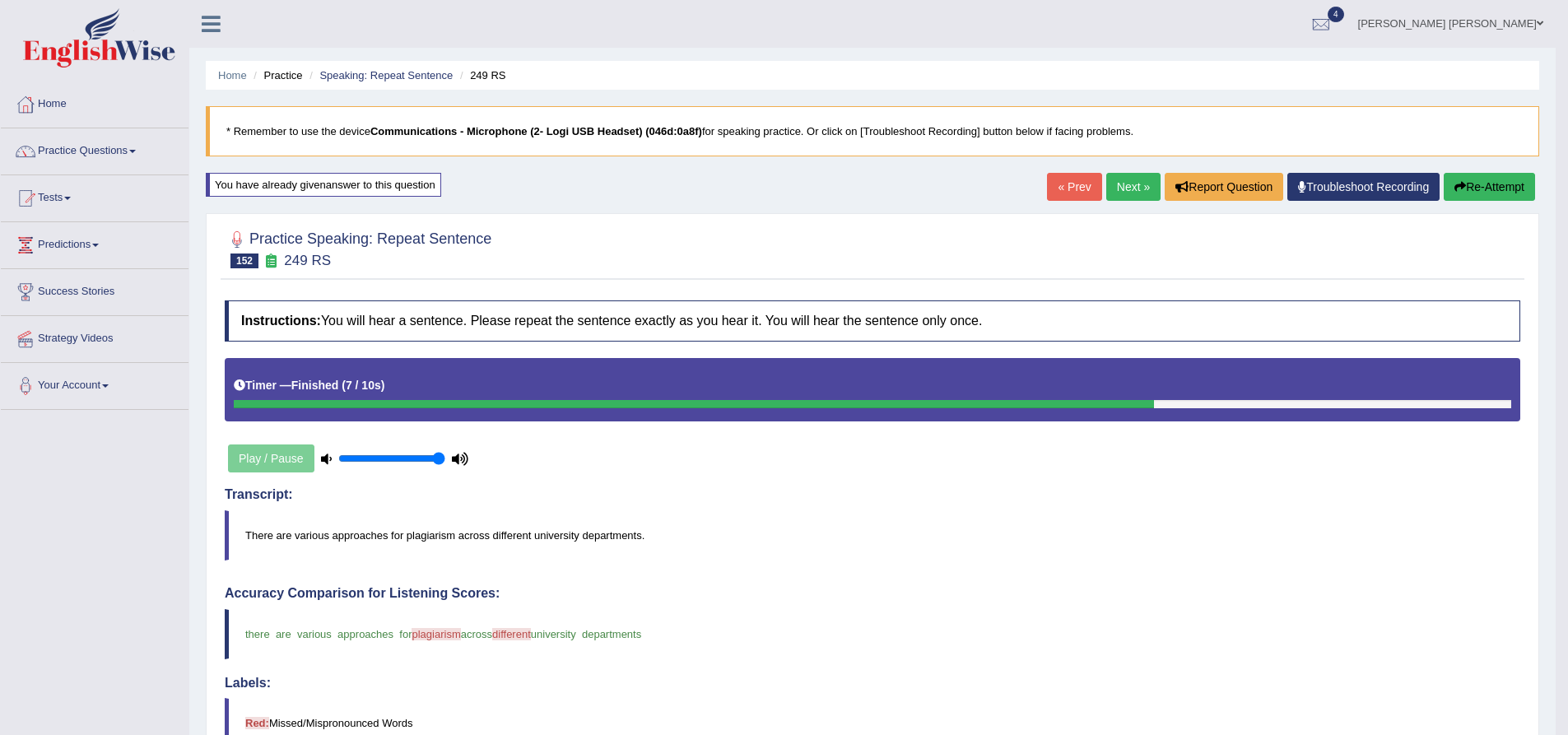
click at [1466, 189] on button "Re-Attempt" at bounding box center [1489, 186] width 91 height 28
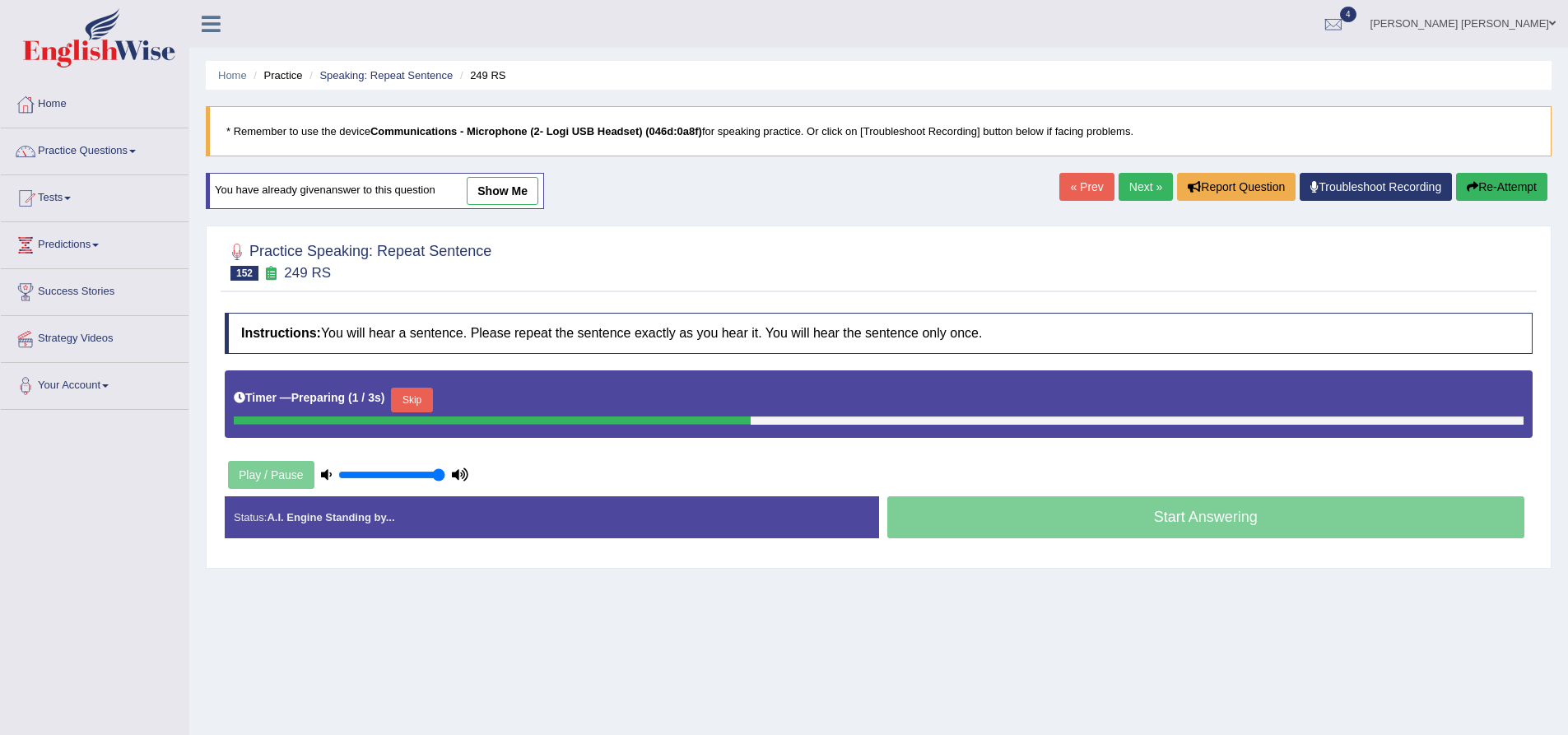
click at [429, 393] on button "Skip" at bounding box center [412, 400] width 41 height 25
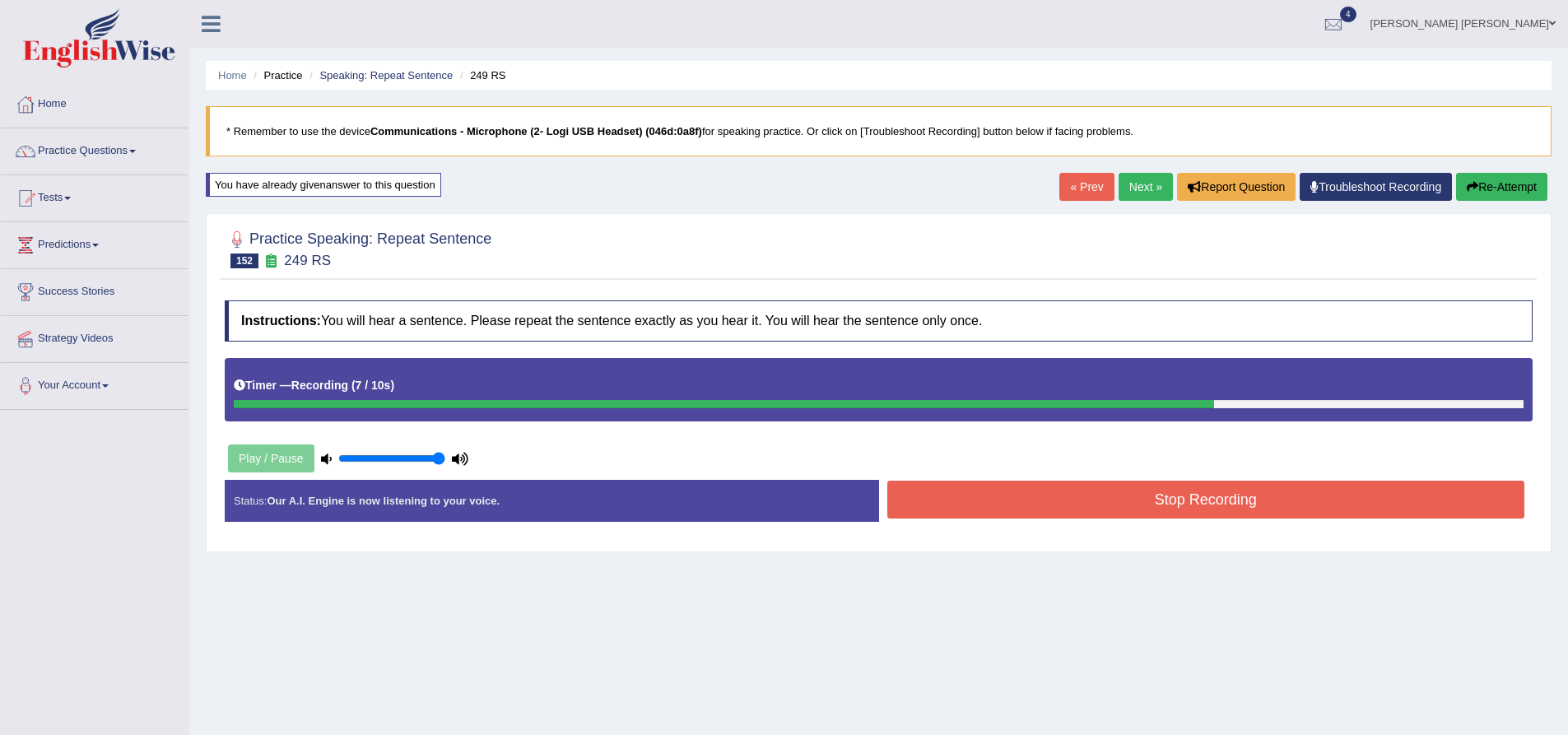
click at [1020, 509] on button "Stop Recording" at bounding box center [1206, 499] width 638 height 38
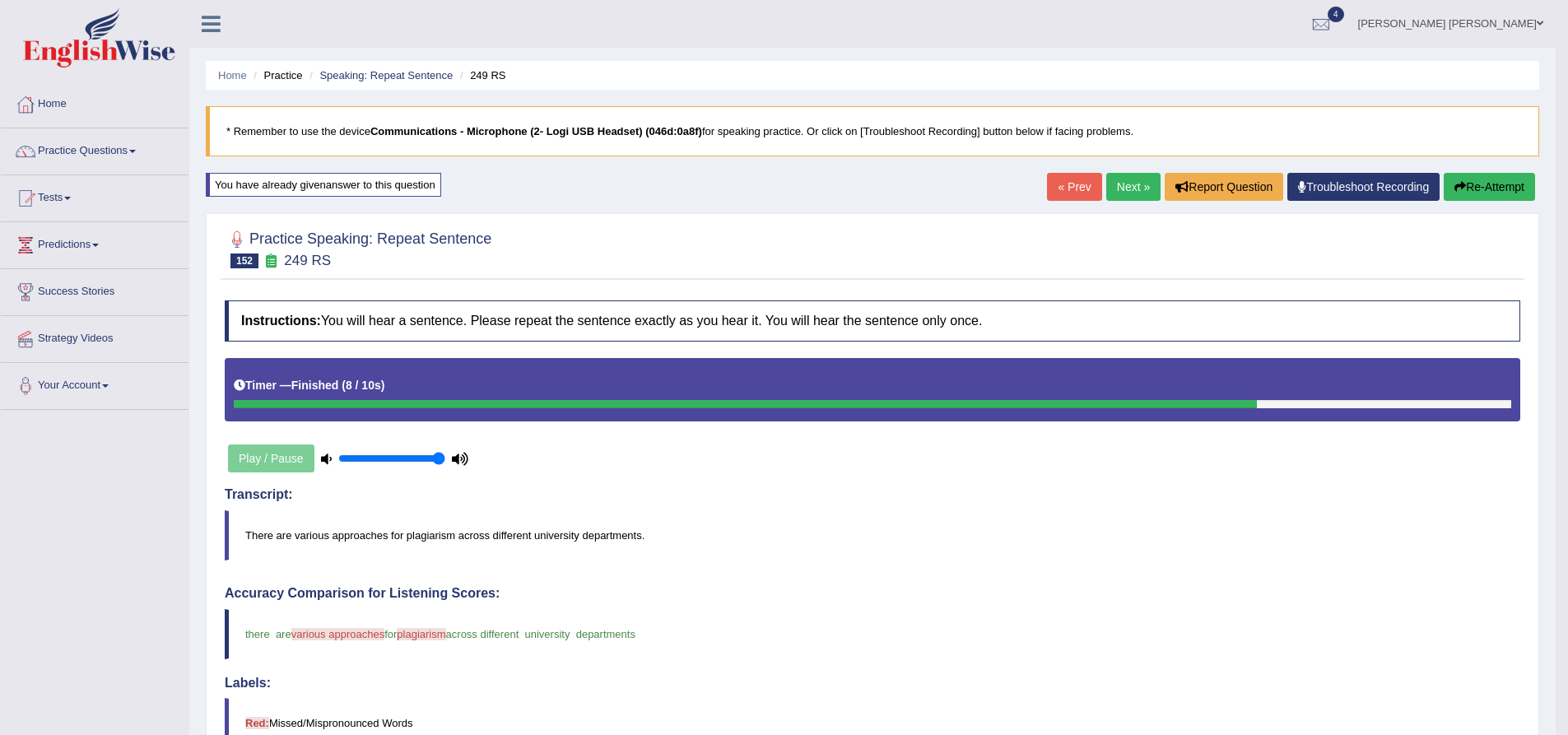
click at [1490, 191] on button "Re-Attempt" at bounding box center [1489, 186] width 91 height 28
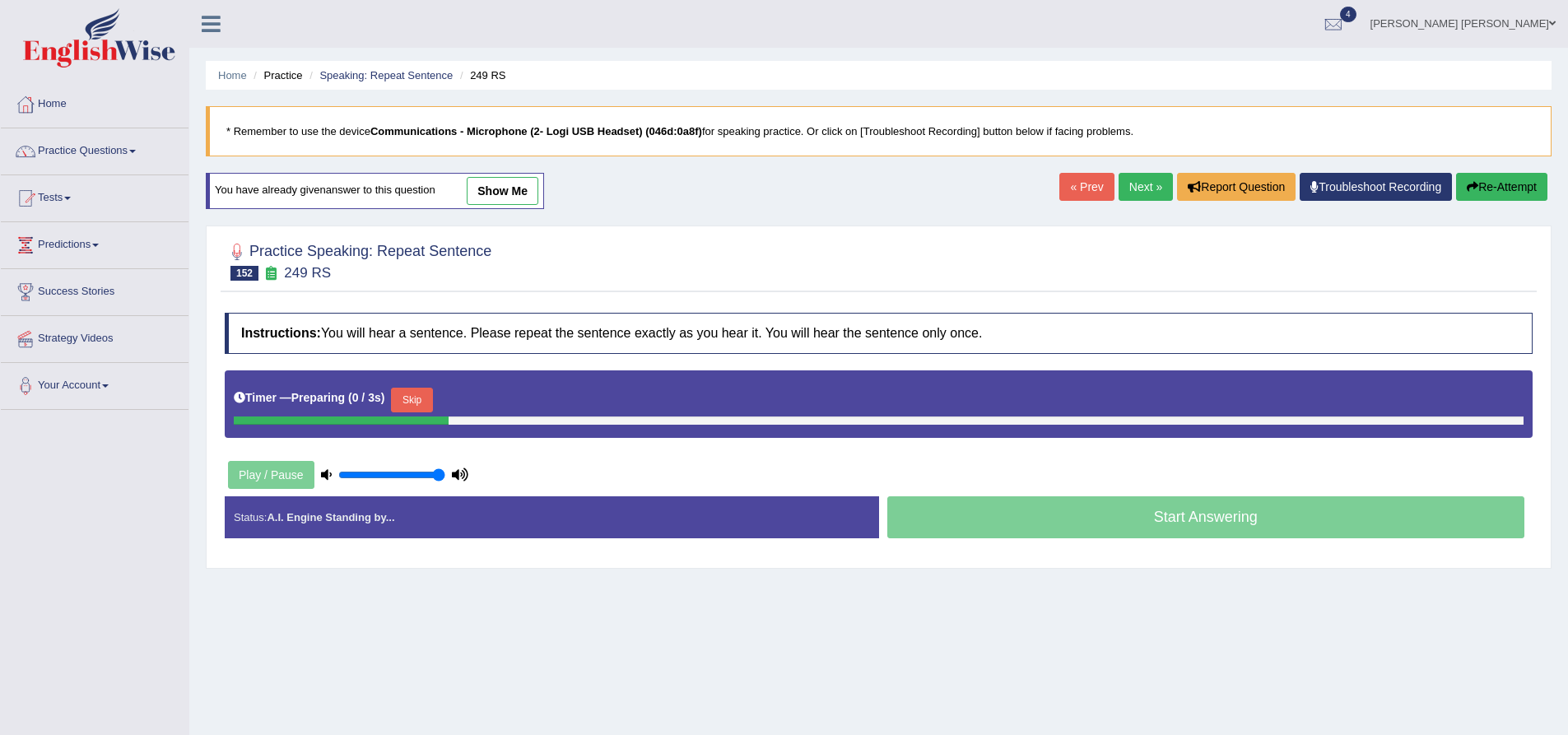
click at [420, 403] on button "Skip" at bounding box center [412, 400] width 41 height 25
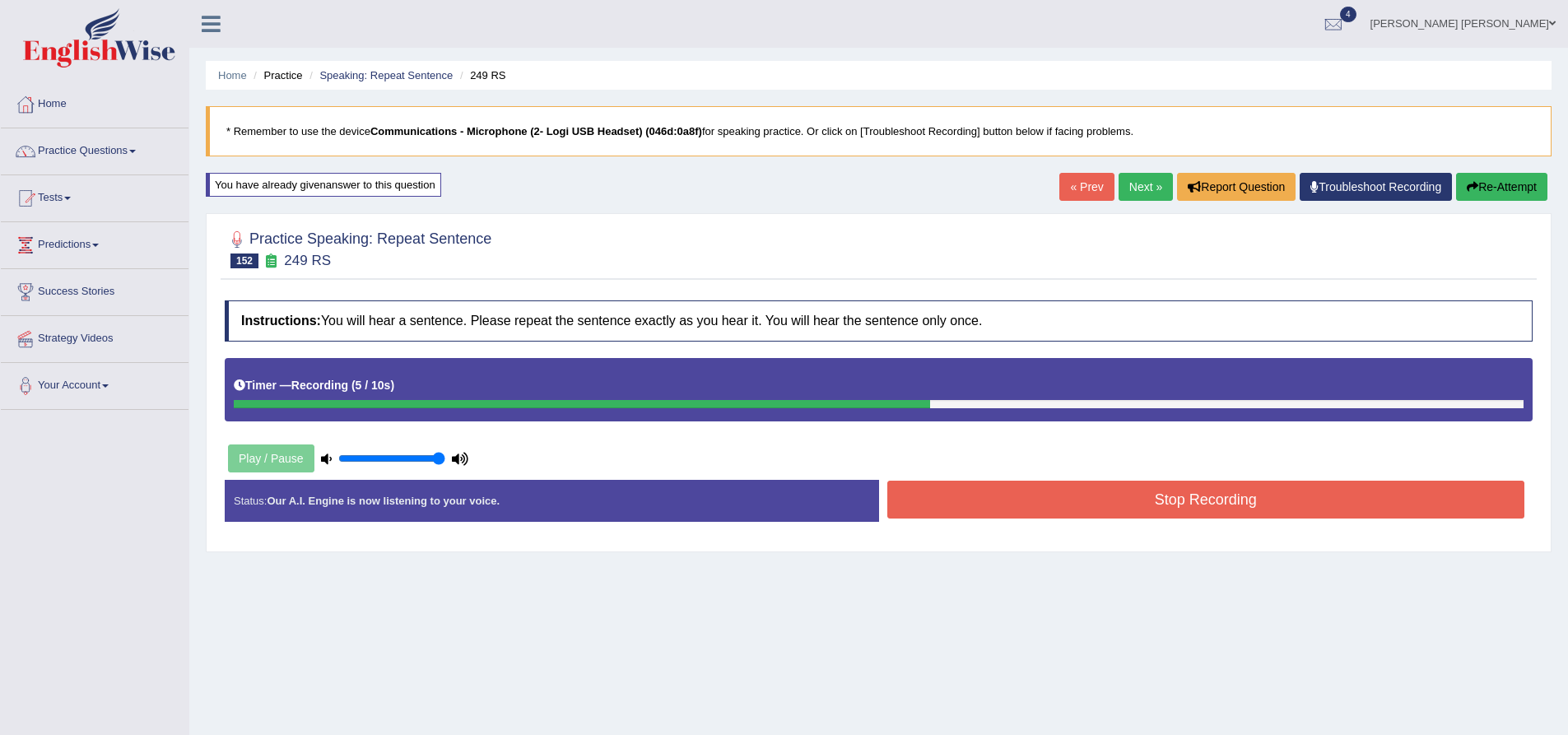
click at [1126, 480] on button "Stop Recording" at bounding box center [1206, 499] width 638 height 38
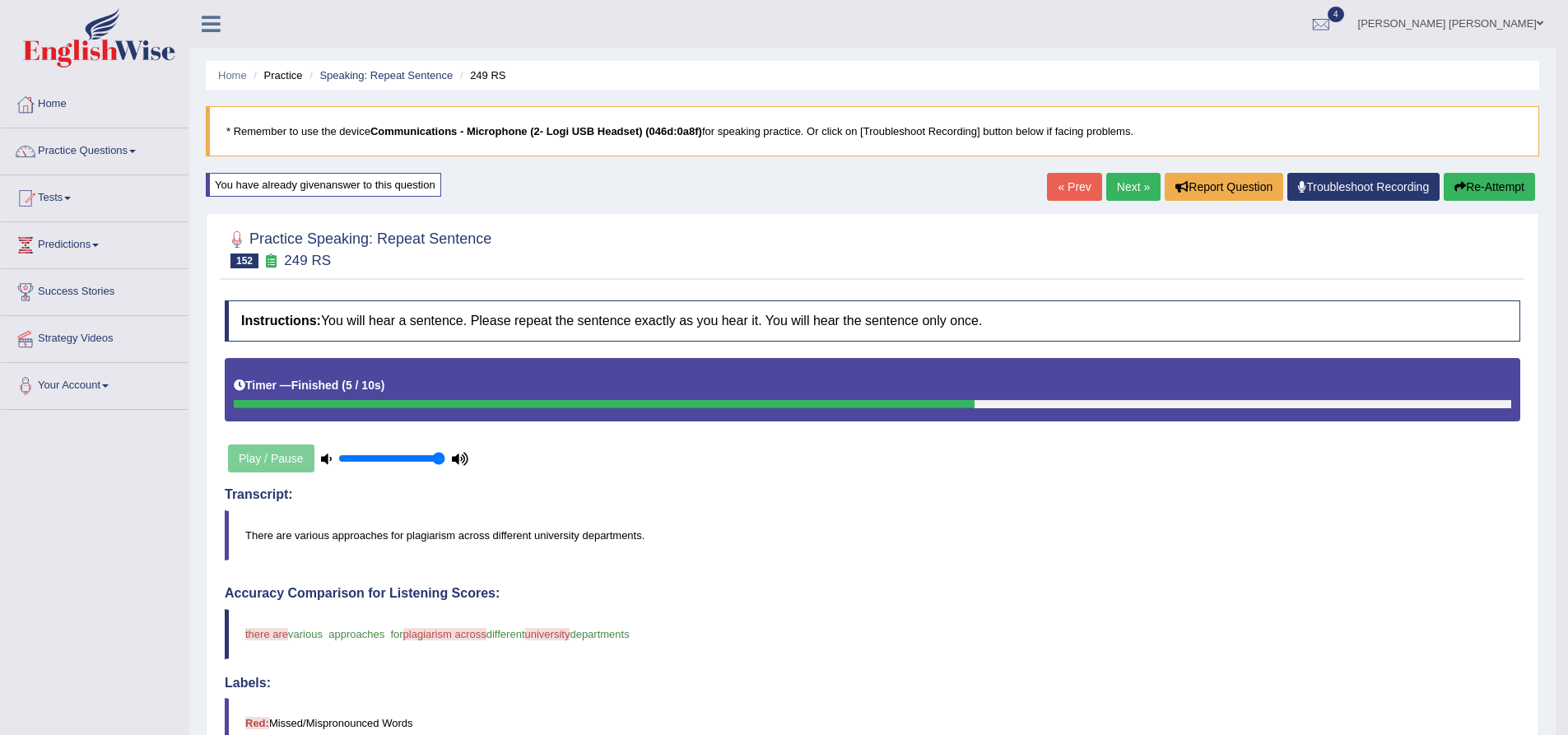
click at [1124, 182] on link "Next »" at bounding box center [1133, 186] width 55 height 28
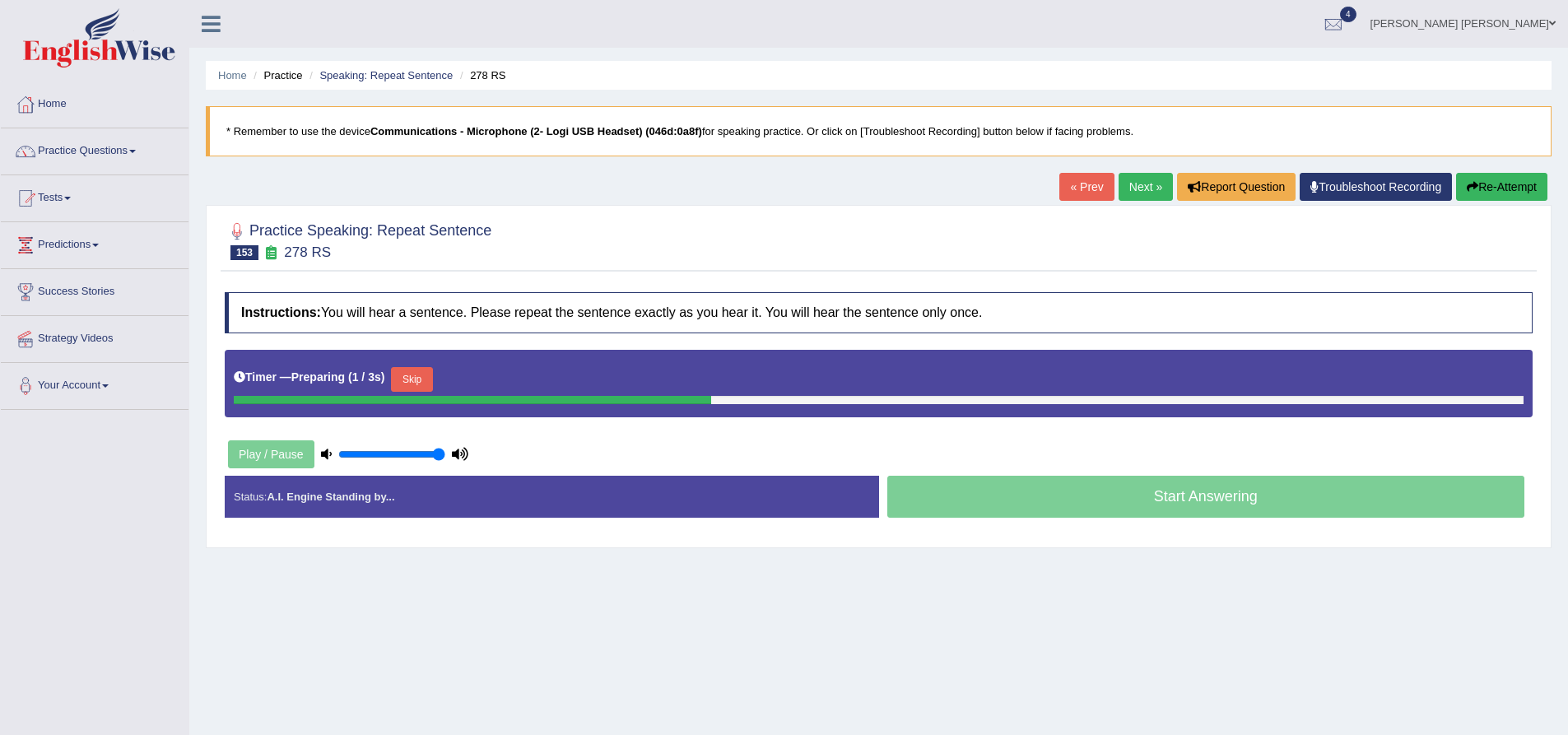
click at [424, 227] on h2 "Practice Speaking: Repeat Sentence 153 278 RS" at bounding box center [358, 239] width 267 height 41
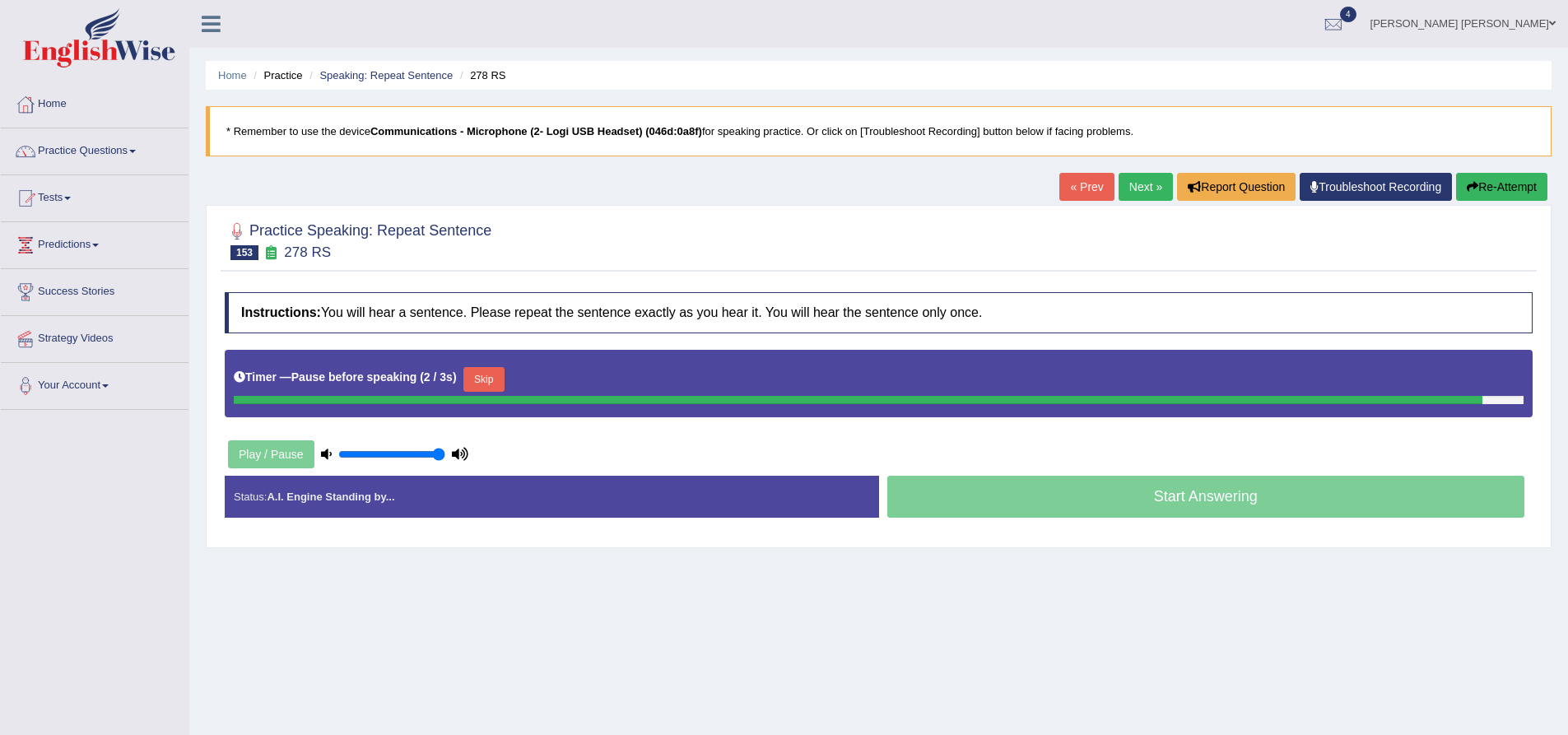
click at [1511, 197] on button "Re-Attempt" at bounding box center [1502, 186] width 91 height 28
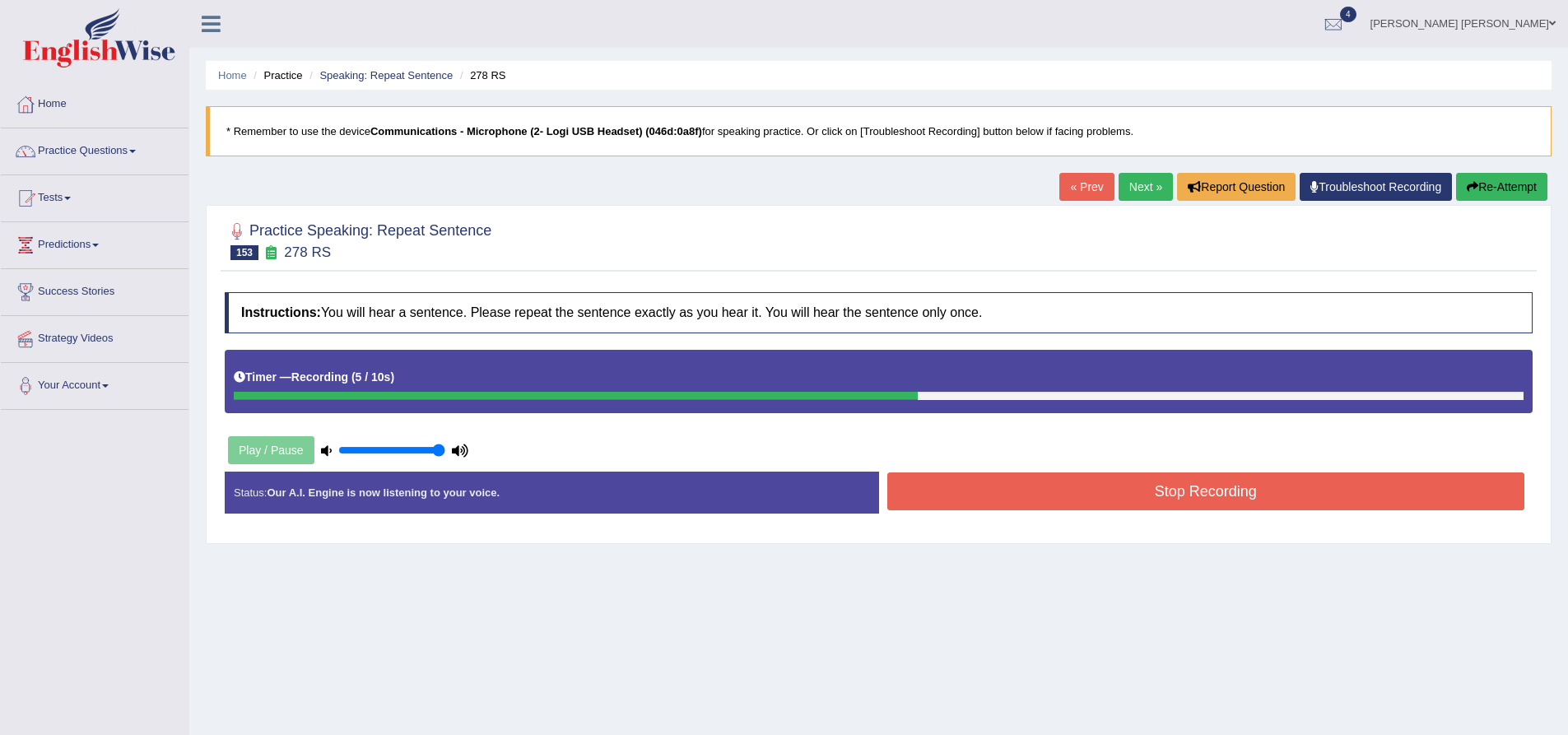
click at [1528, 187] on button "Re-Attempt" at bounding box center [1502, 186] width 91 height 28
click at [1022, 480] on button "Stop Recording" at bounding box center [1206, 491] width 638 height 38
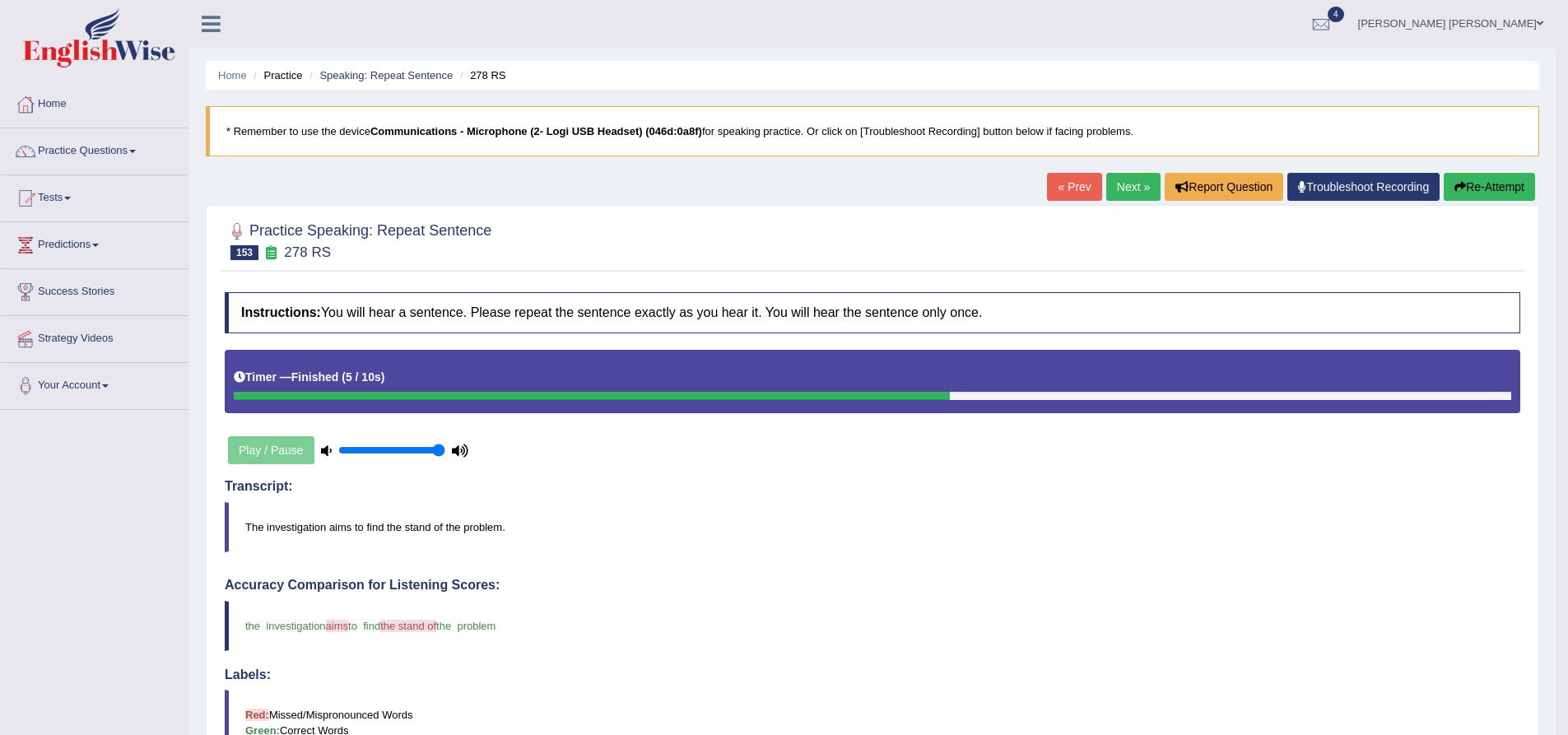
click at [1467, 187] on button "Re-Attempt" at bounding box center [1489, 186] width 91 height 28
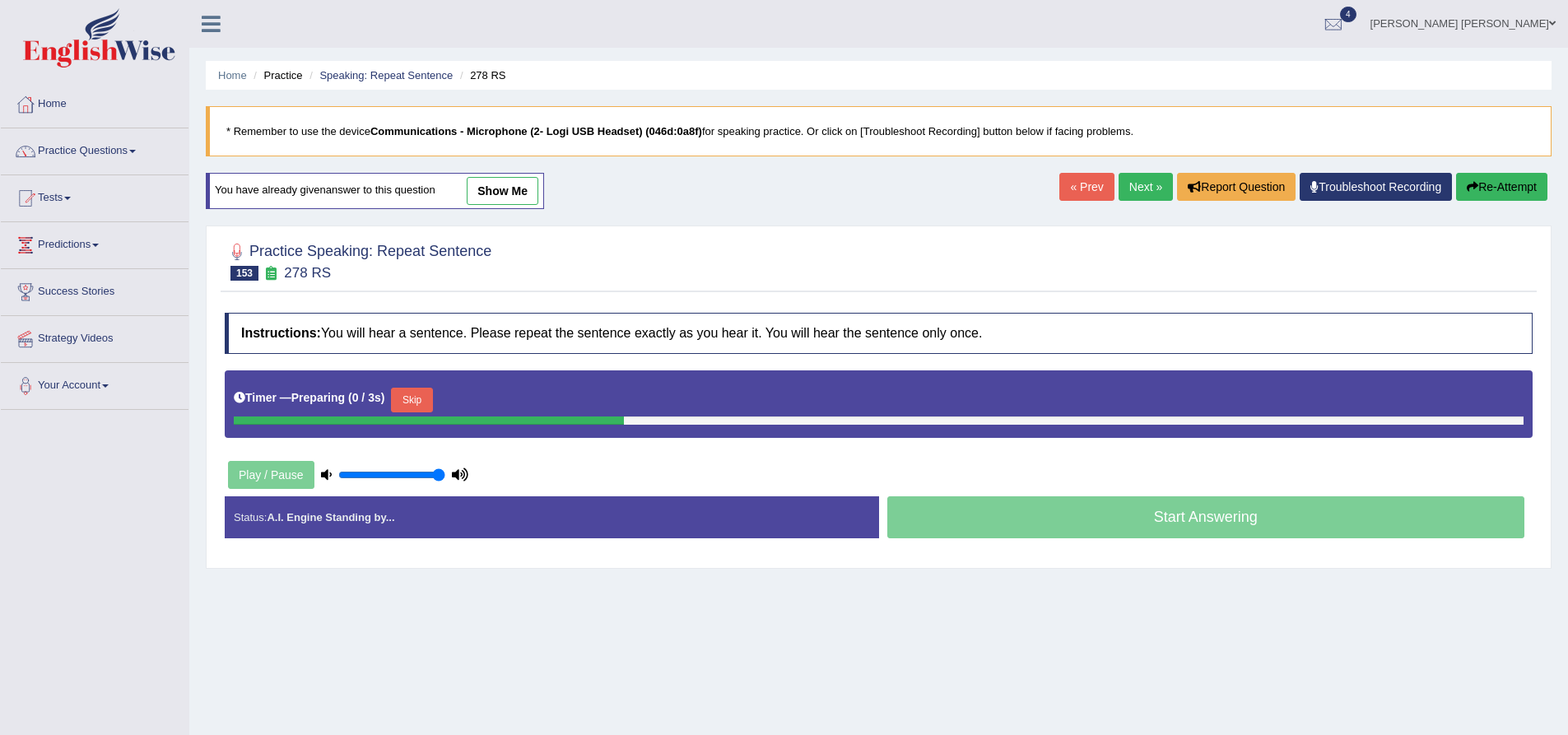
click at [406, 399] on button "Skip" at bounding box center [412, 400] width 41 height 25
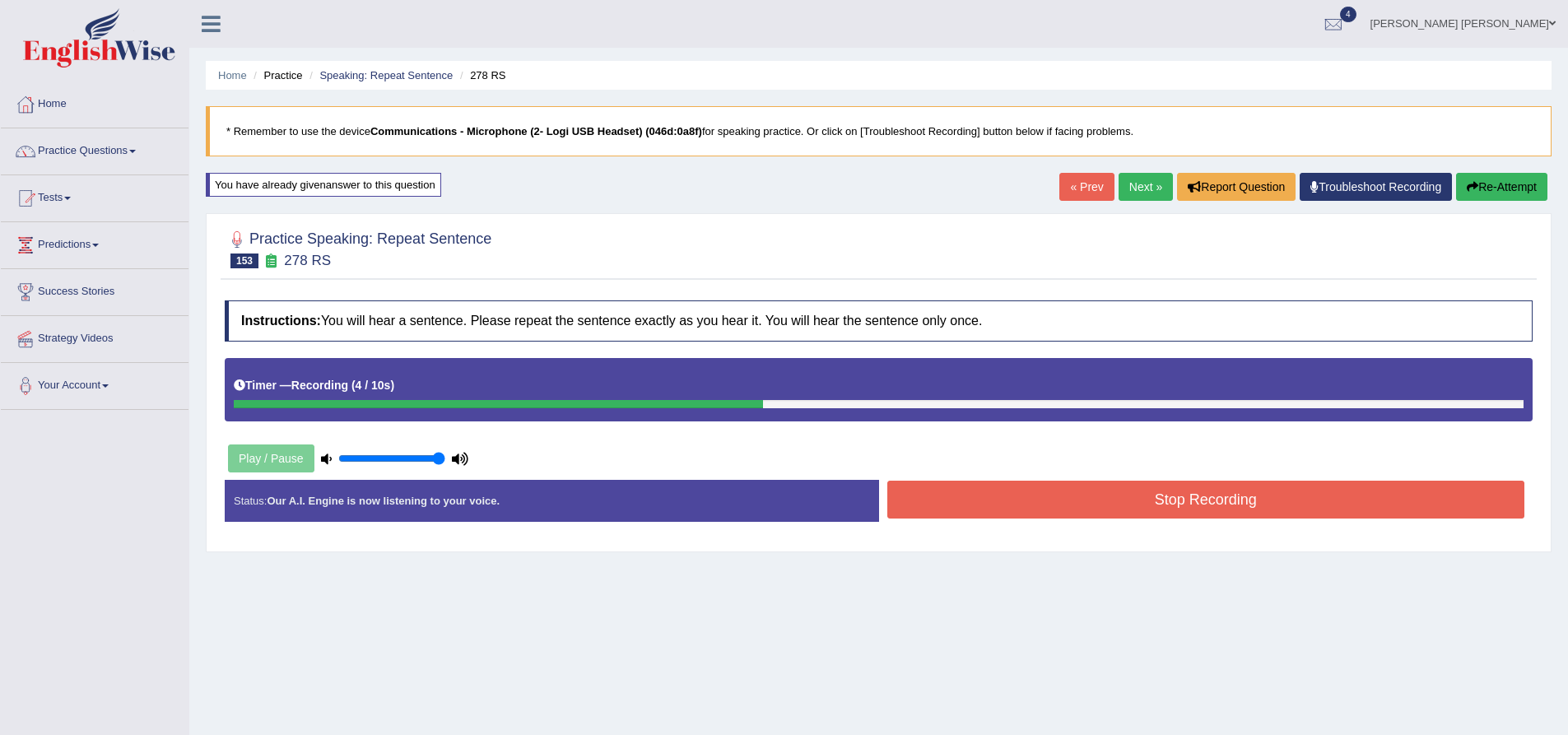
click at [1053, 489] on button "Stop Recording" at bounding box center [1206, 499] width 638 height 38
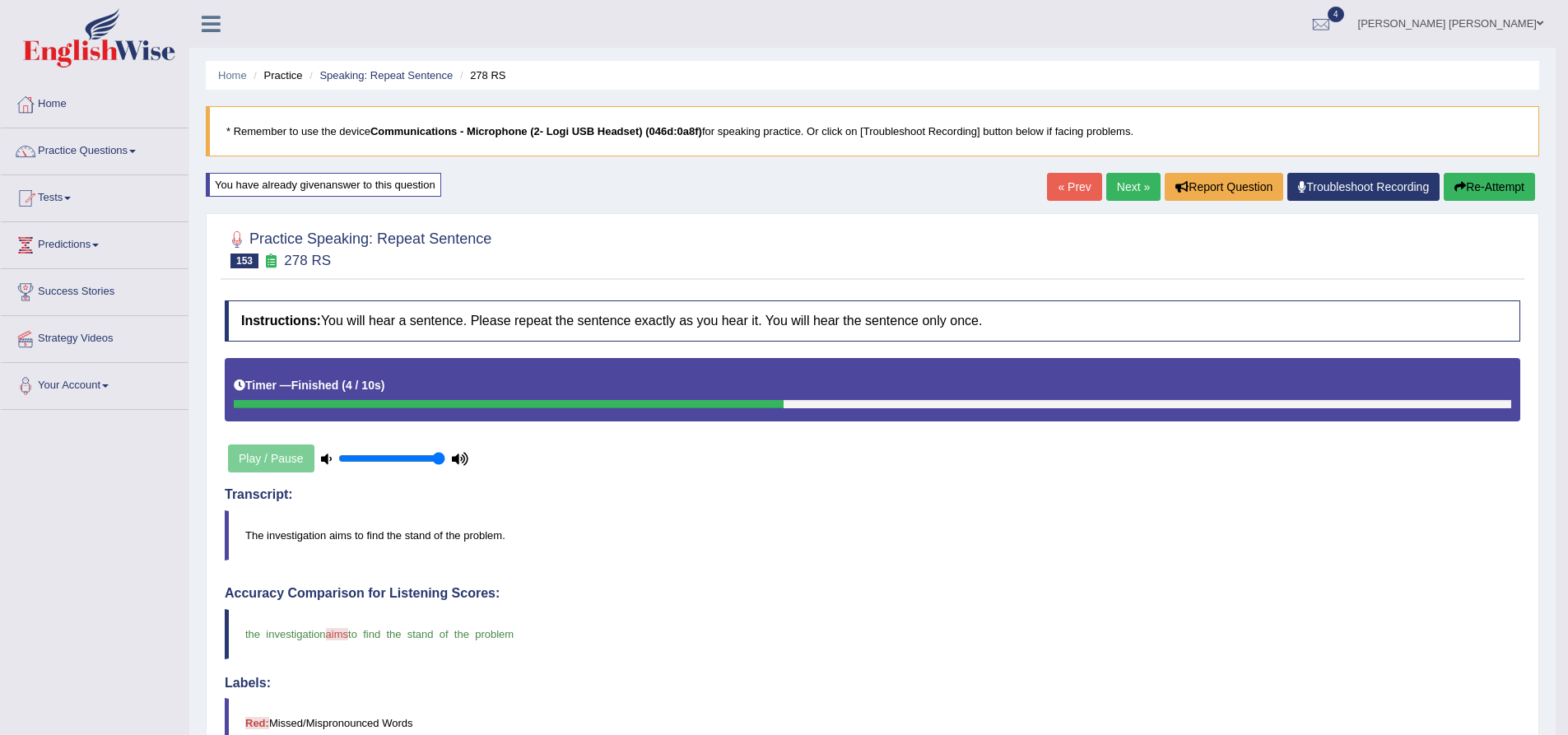
click at [534, 399] on div "Timer — Finished ( 4 / 10s )" at bounding box center [873, 386] width 1278 height 29
drag, startPoint x: 1136, startPoint y: 185, endPoint x: 1123, endPoint y: 182, distance: 13.3
click at [1136, 185] on link "Next »" at bounding box center [1133, 186] width 55 height 28
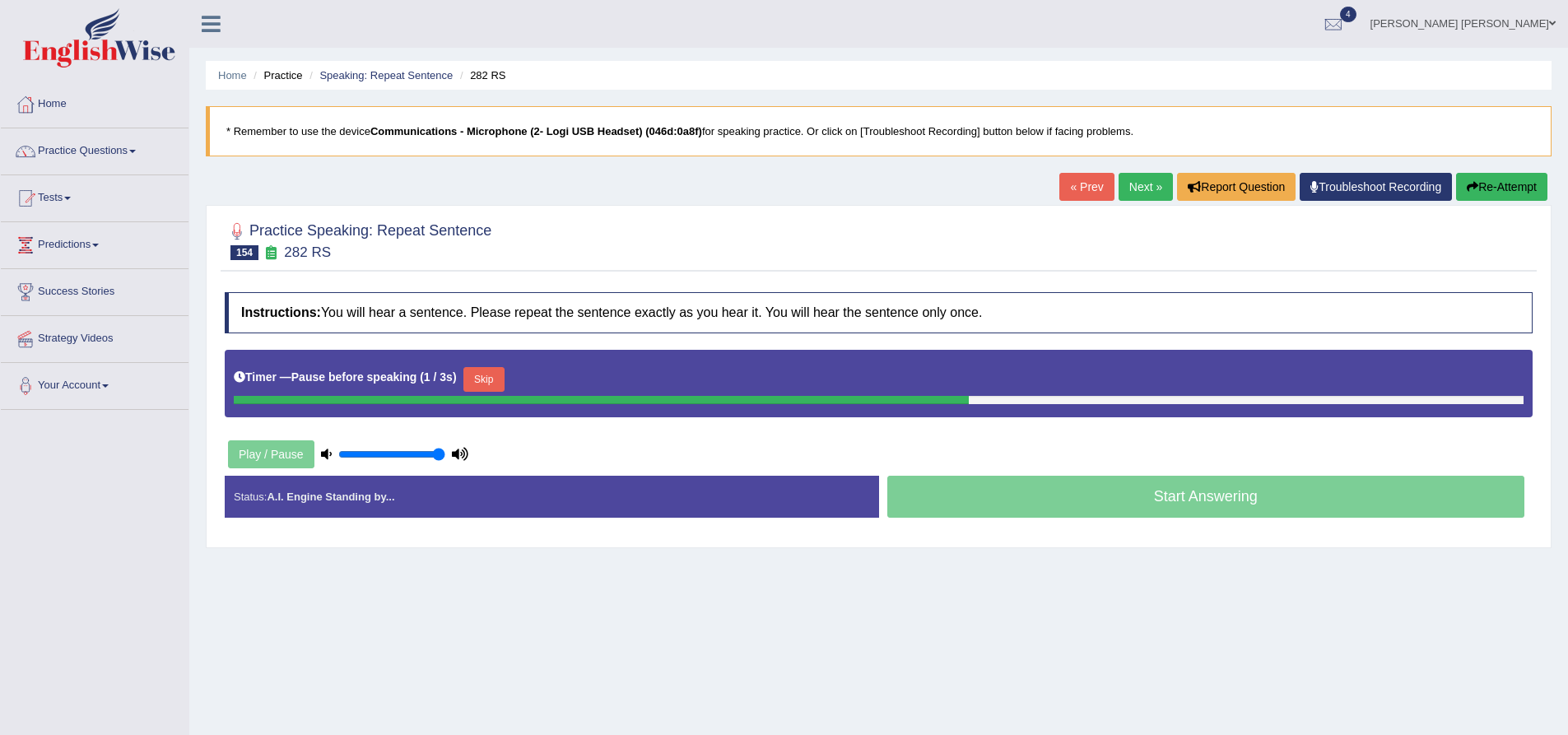
click at [1491, 195] on button "Re-Attempt" at bounding box center [1502, 186] width 91 height 28
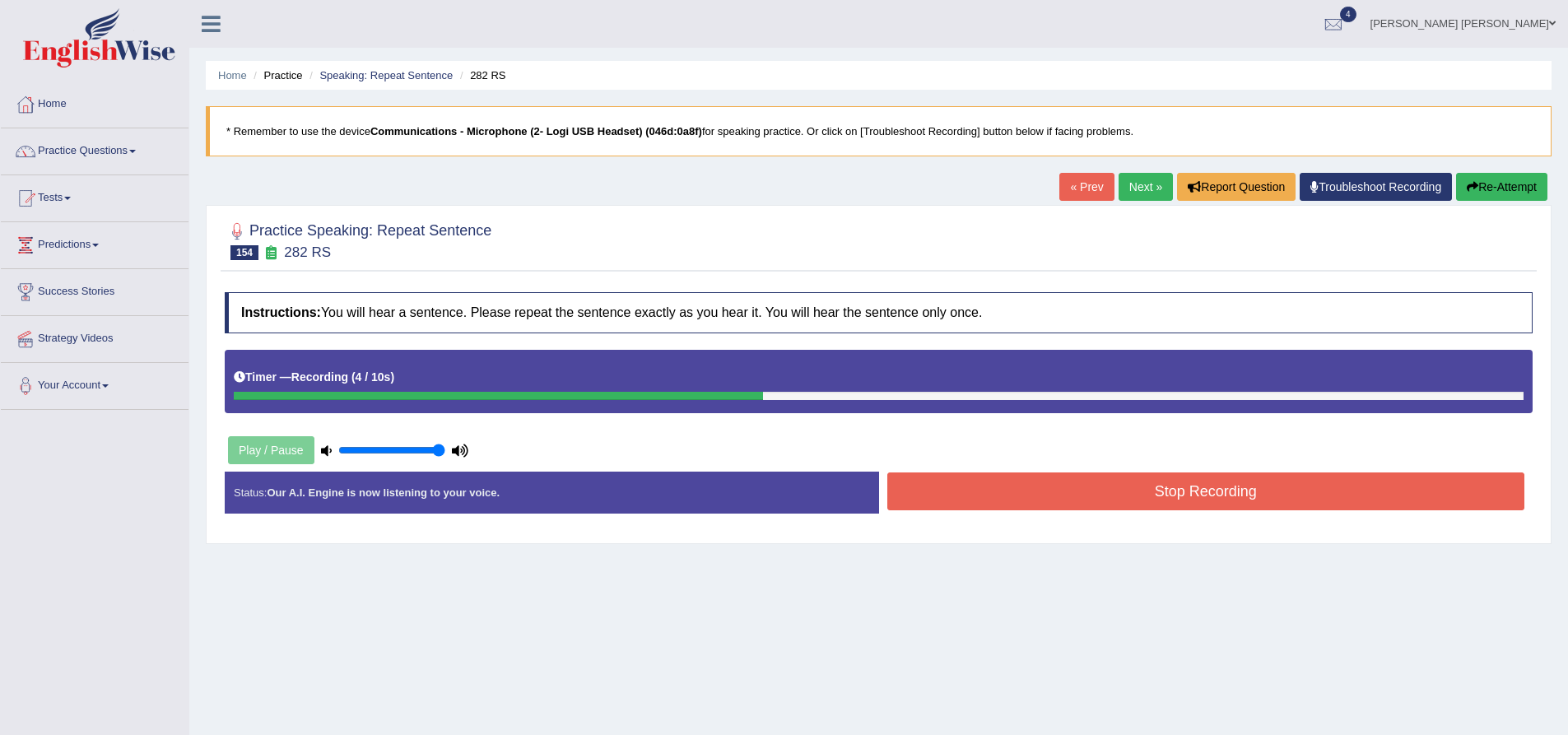
click at [1039, 498] on button "Stop Recording" at bounding box center [1206, 491] width 638 height 38
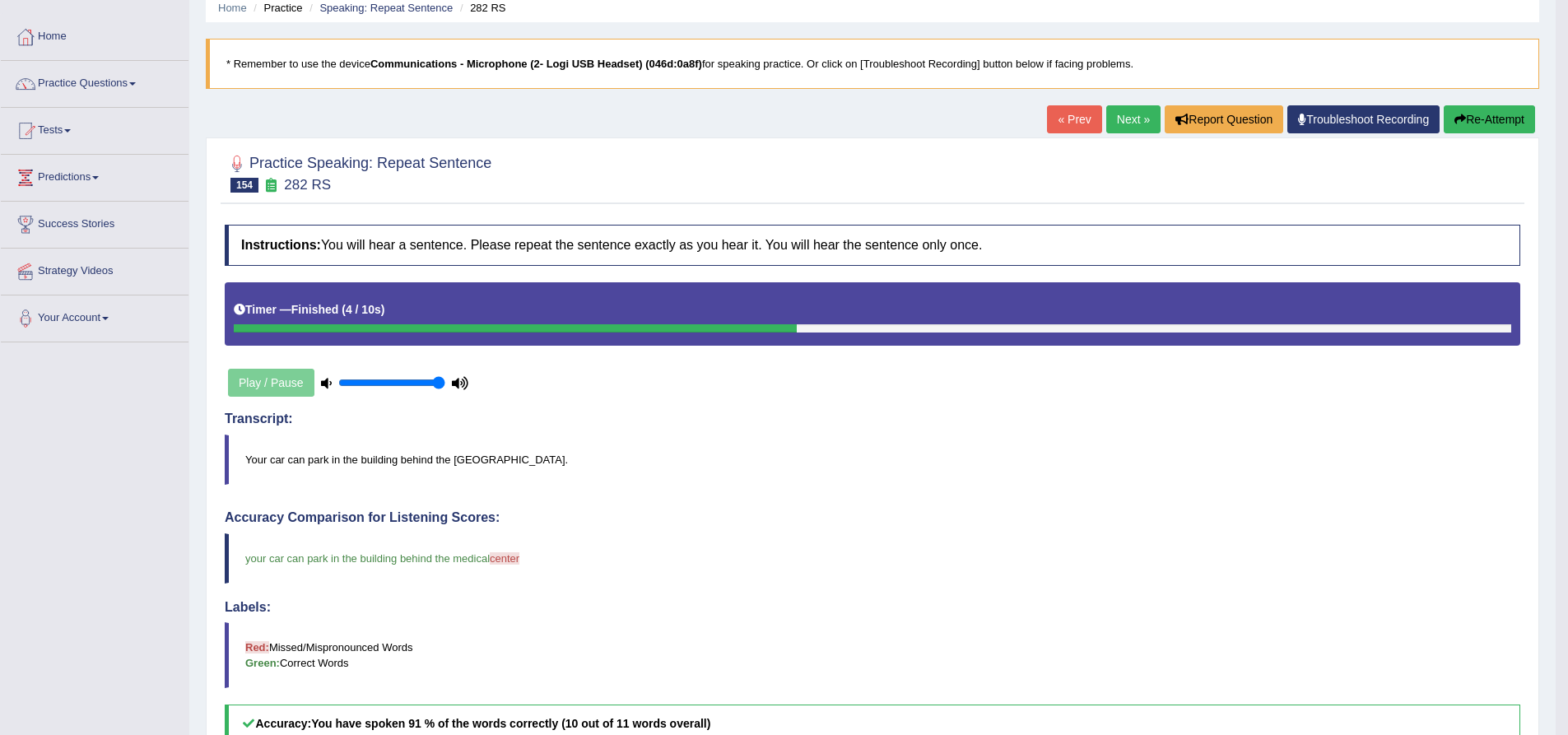
scroll to position [44, 0]
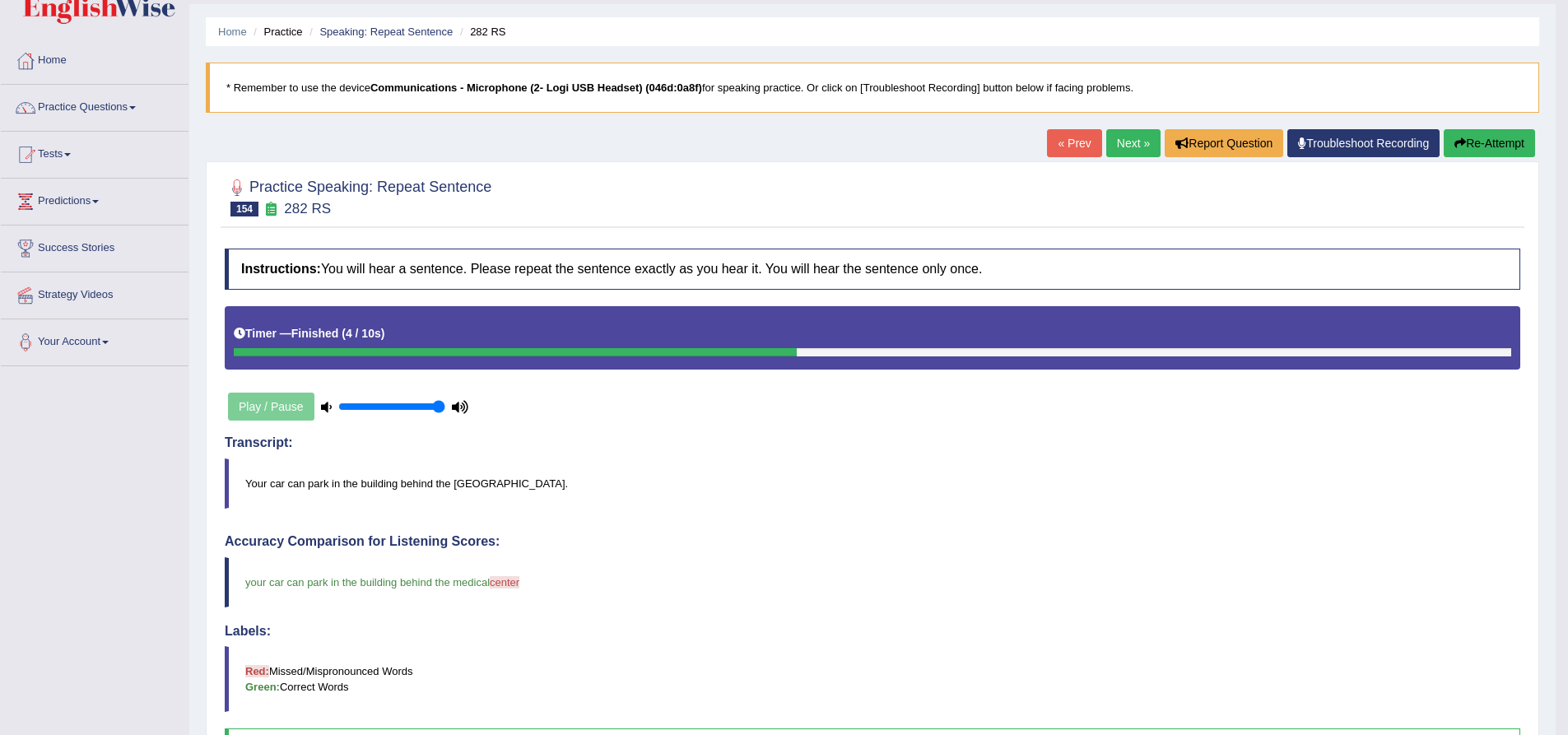
click at [1128, 137] on link "Next »" at bounding box center [1133, 143] width 55 height 28
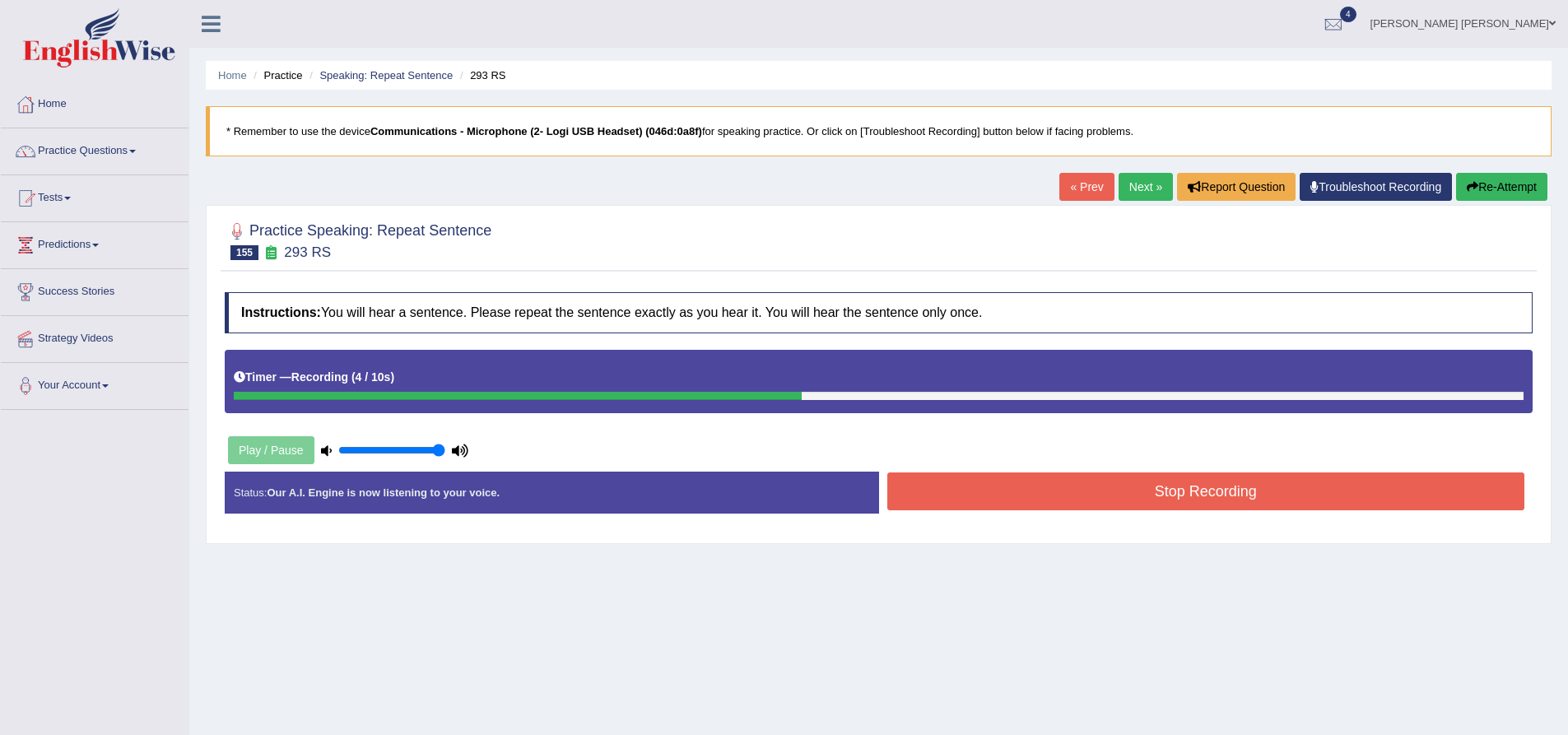
click at [1142, 496] on button "Stop Recording" at bounding box center [1206, 491] width 638 height 38
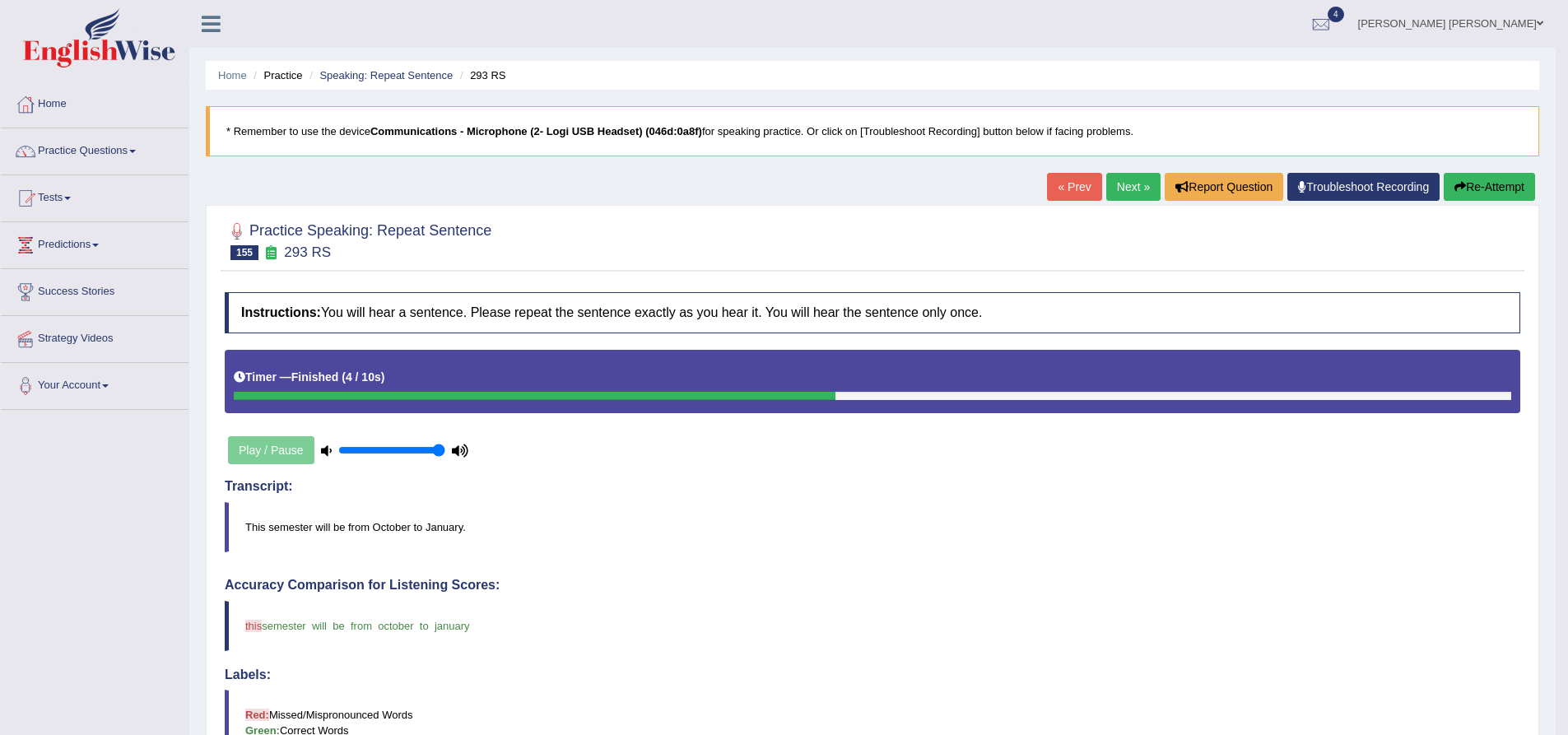
click at [1493, 199] on button "Re-Attempt" at bounding box center [1489, 186] width 91 height 28
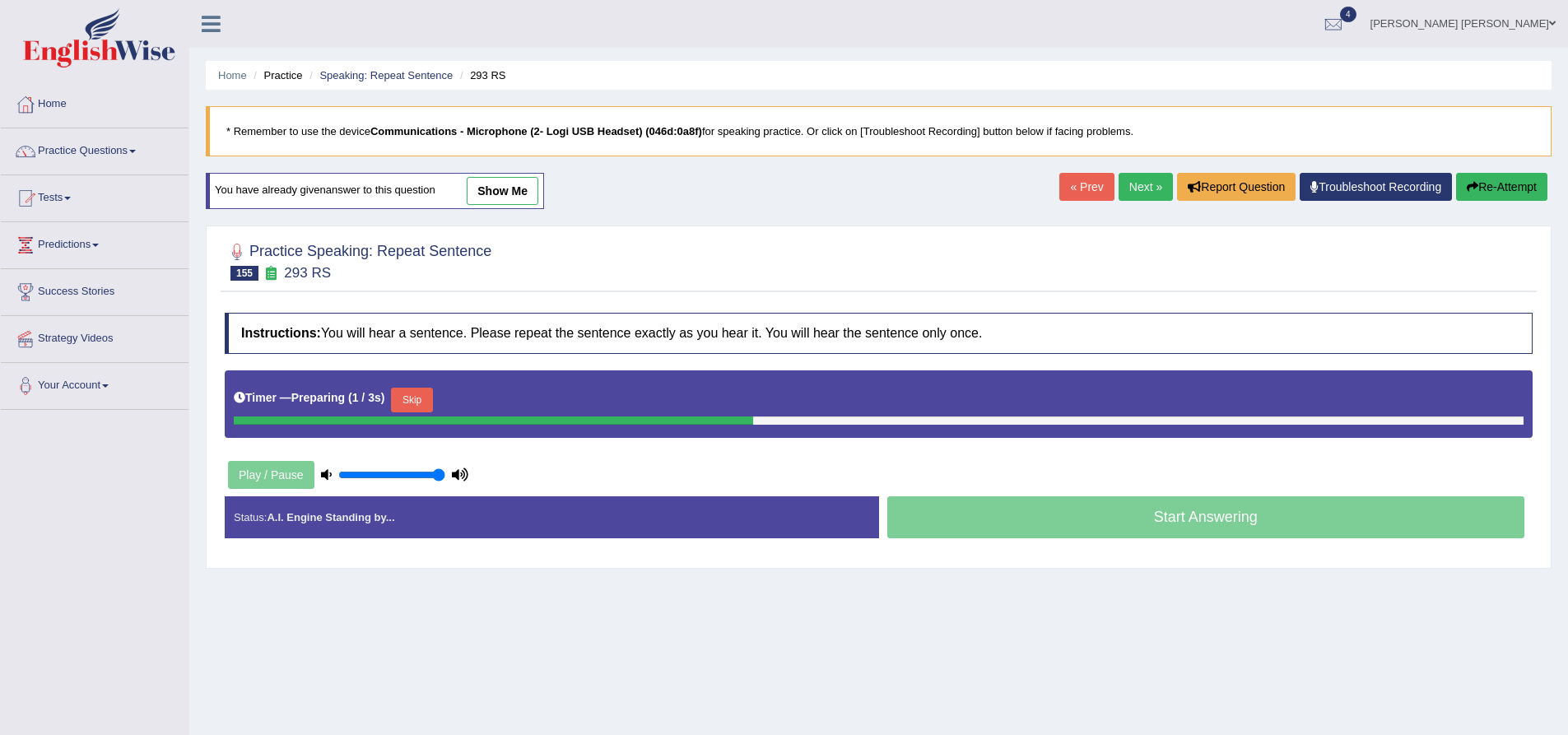
click at [421, 397] on button "Skip" at bounding box center [412, 400] width 41 height 25
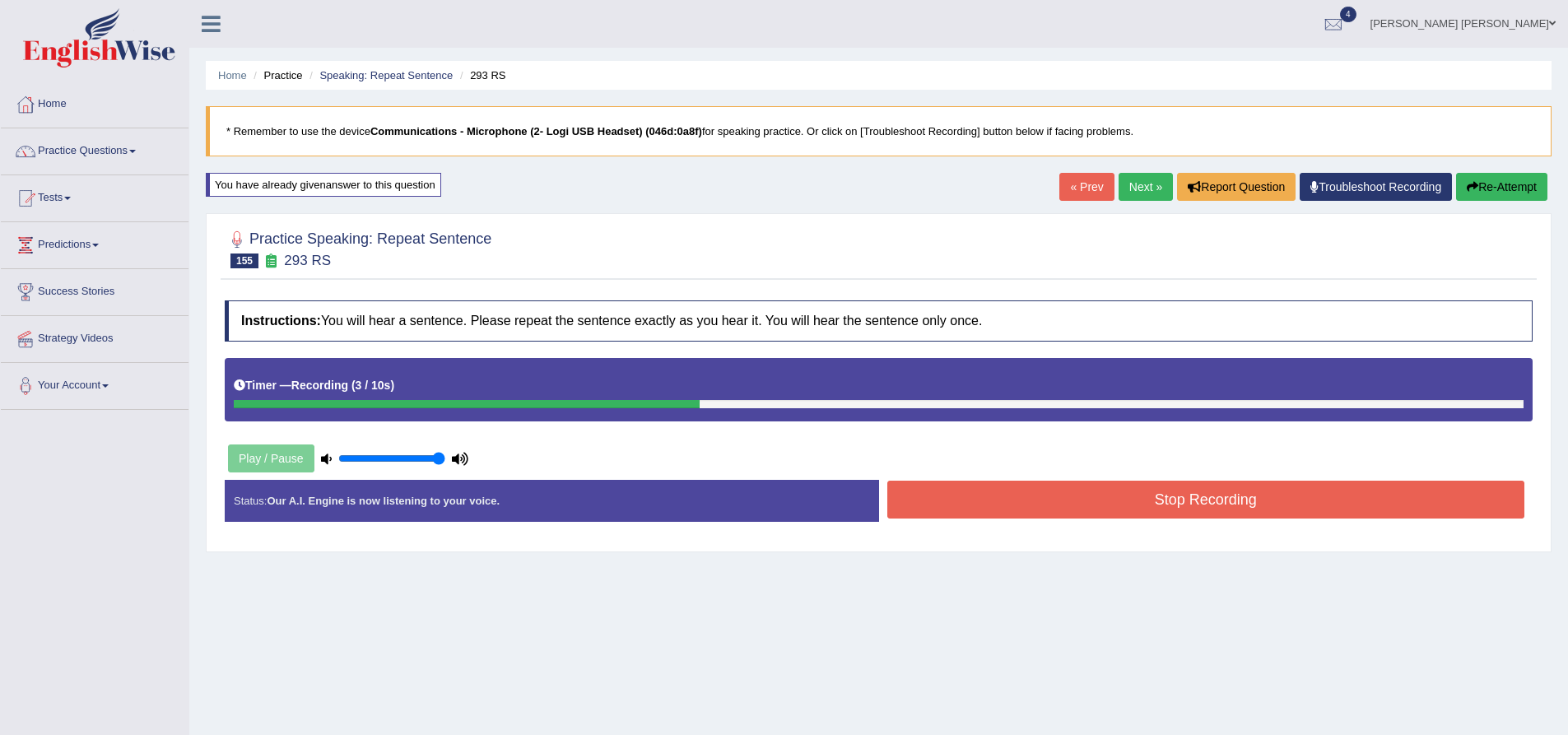
drag, startPoint x: 1096, startPoint y: 516, endPoint x: 1085, endPoint y: 513, distance: 11.4
click at [1094, 516] on button "Stop Recording" at bounding box center [1206, 499] width 638 height 38
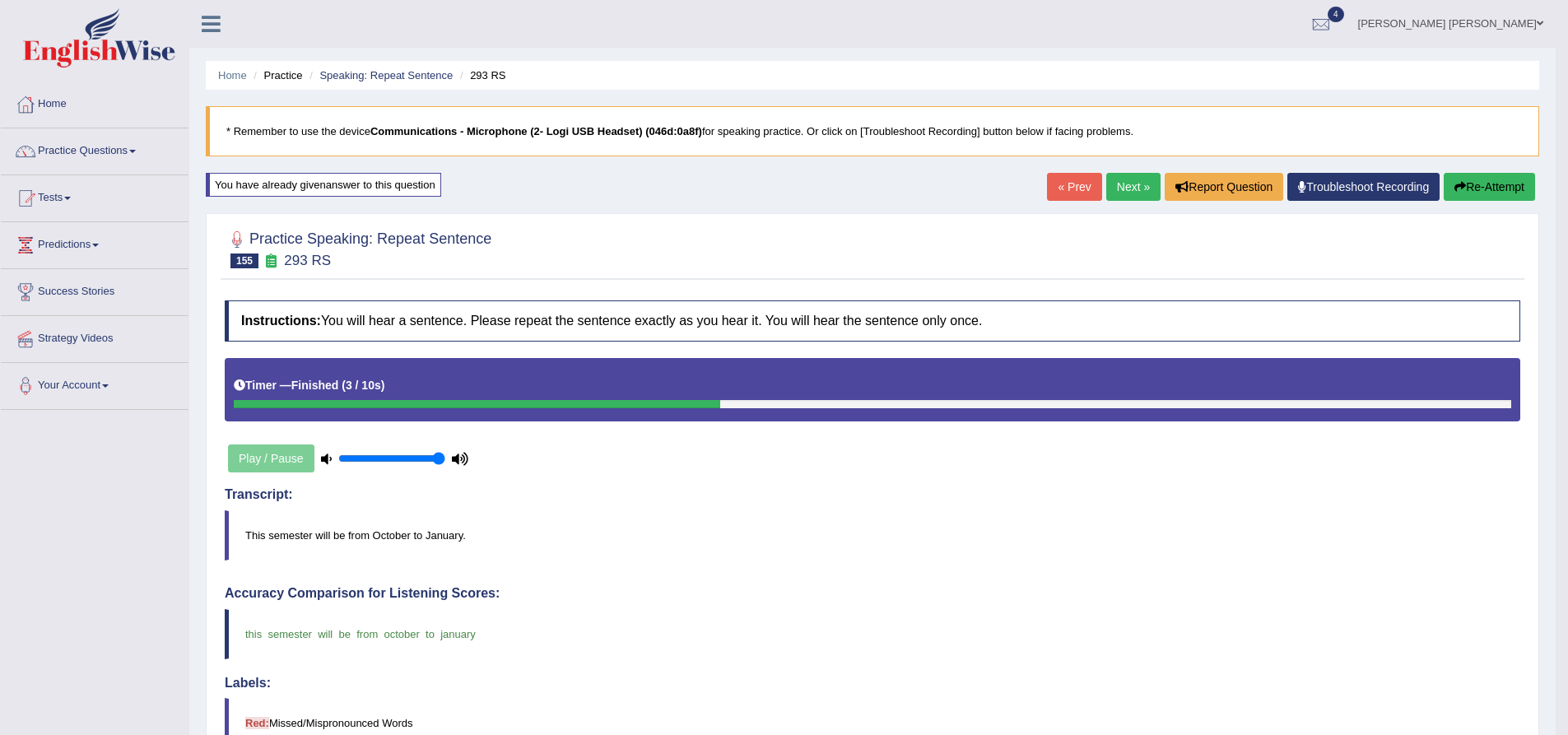
click at [1121, 195] on link "Next »" at bounding box center [1133, 186] width 55 height 28
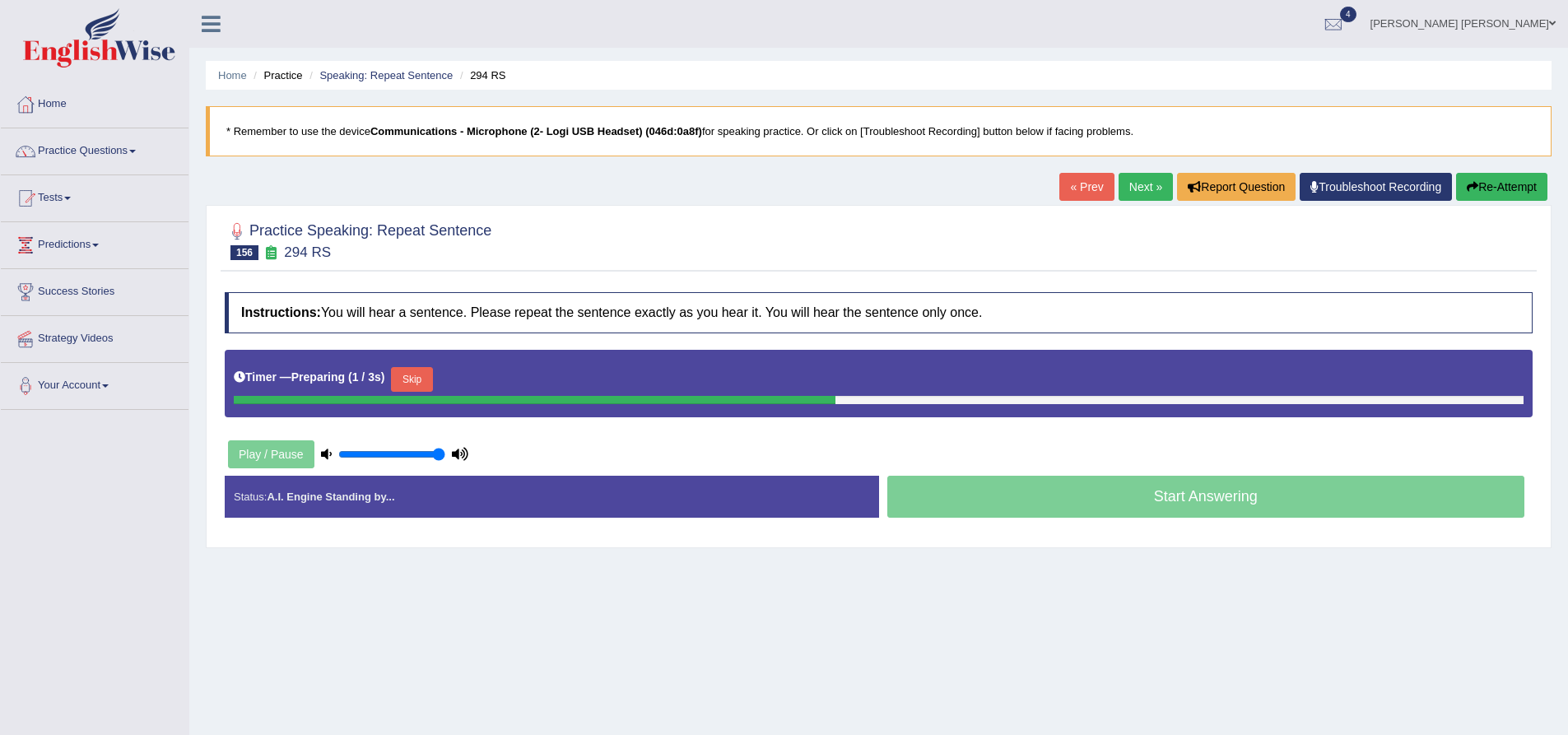
click at [218, 310] on div "Practice Speaking: Repeat Sentence 156 294 RS Instructions: You will hear a sen…" at bounding box center [878, 376] width 1346 height 343
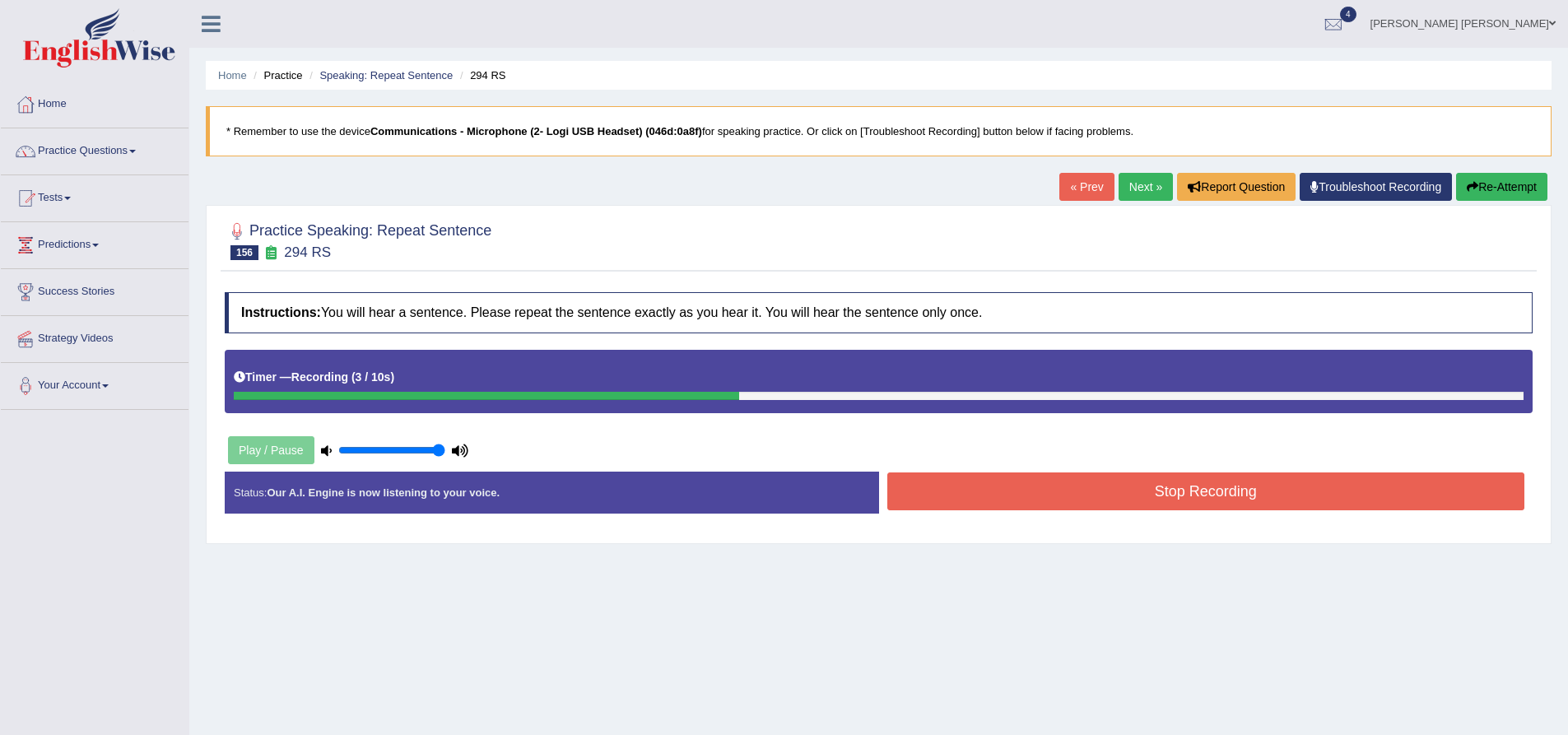
click at [1065, 500] on button "Stop Recording" at bounding box center [1206, 491] width 638 height 38
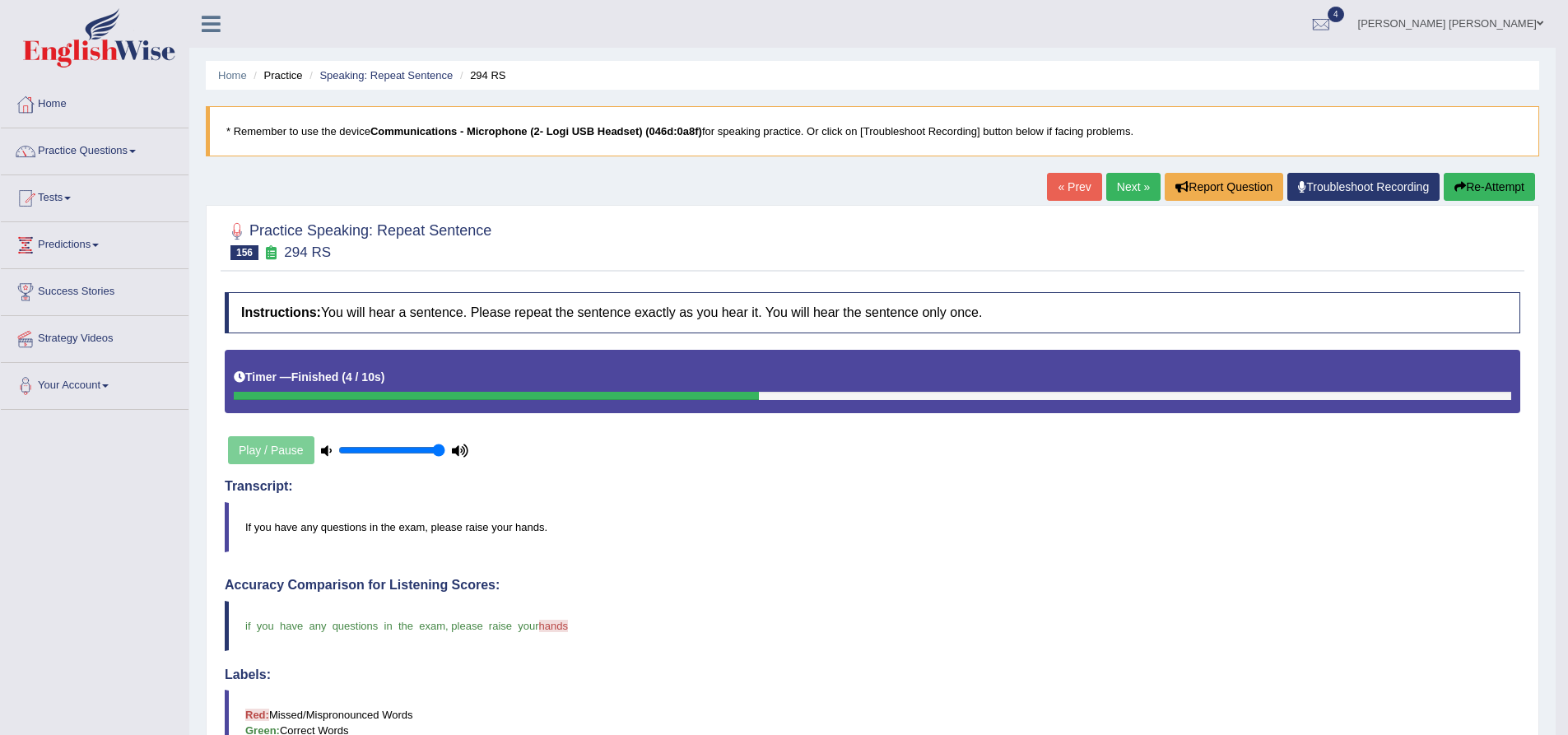
click at [1488, 188] on button "Re-Attempt" at bounding box center [1489, 186] width 91 height 28
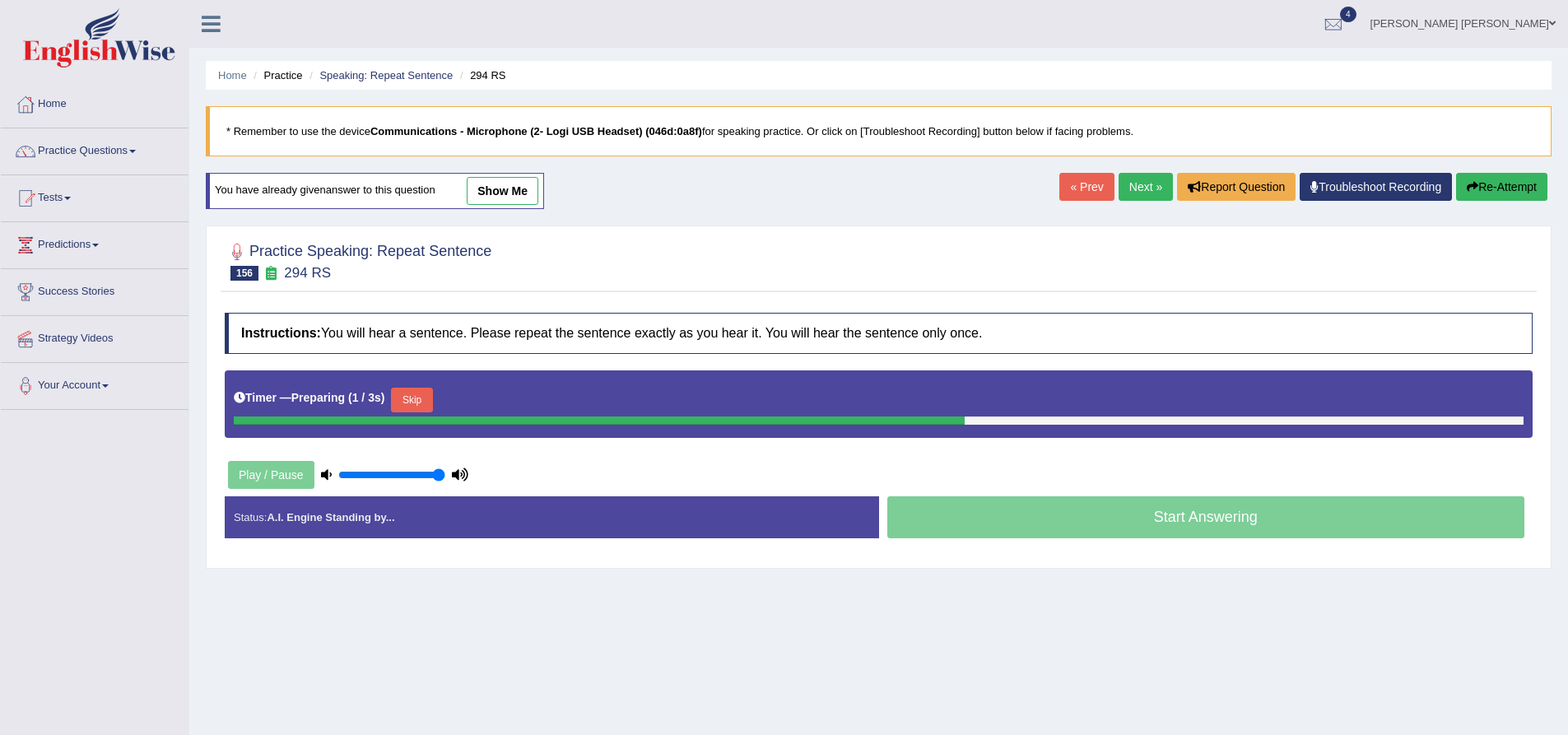
click at [404, 297] on div "Practice Speaking: Repeat Sentence 156 294 RS Instructions: You will hear a sen…" at bounding box center [878, 397] width 1346 height 343
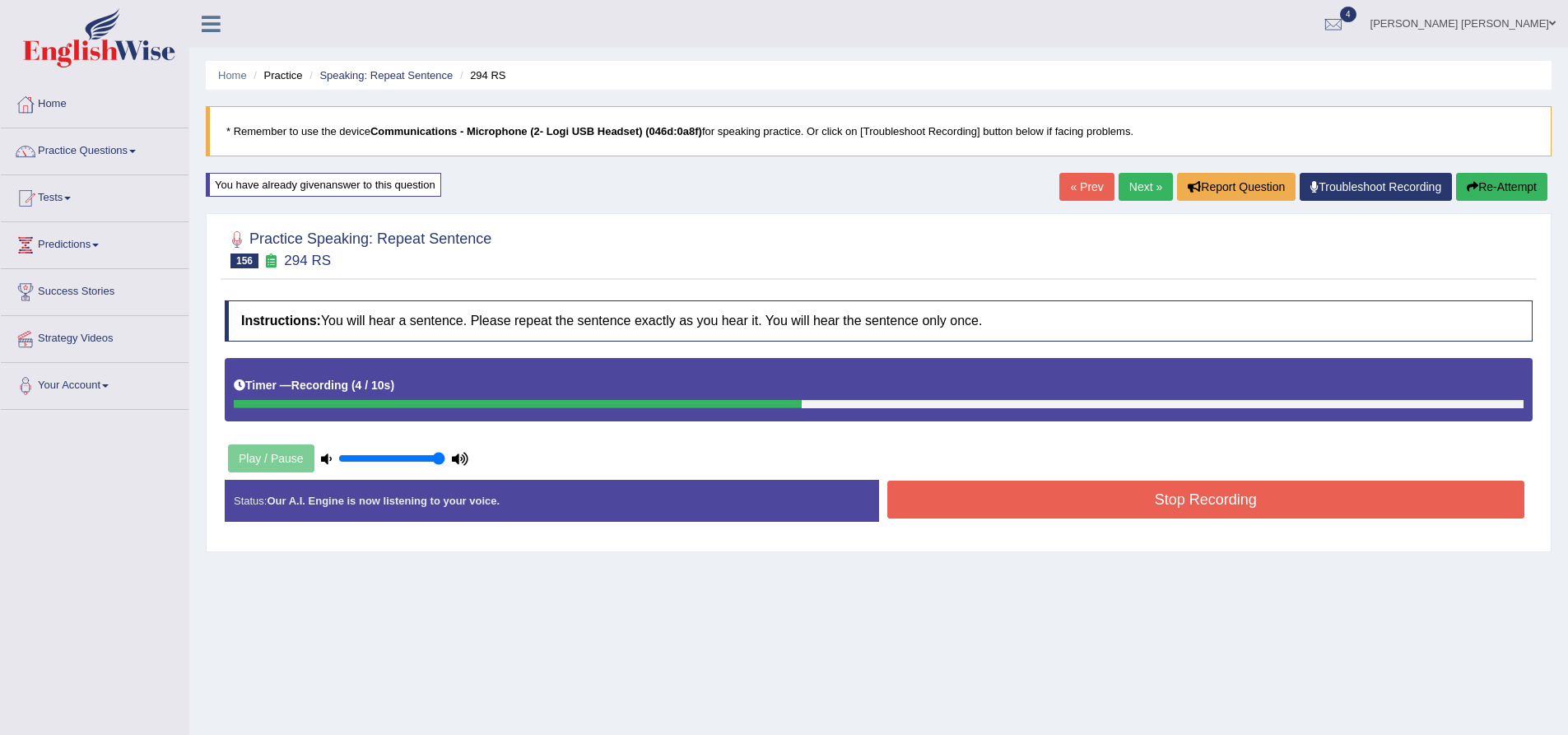
click at [1126, 505] on button "Stop Recording" at bounding box center [1206, 499] width 638 height 38
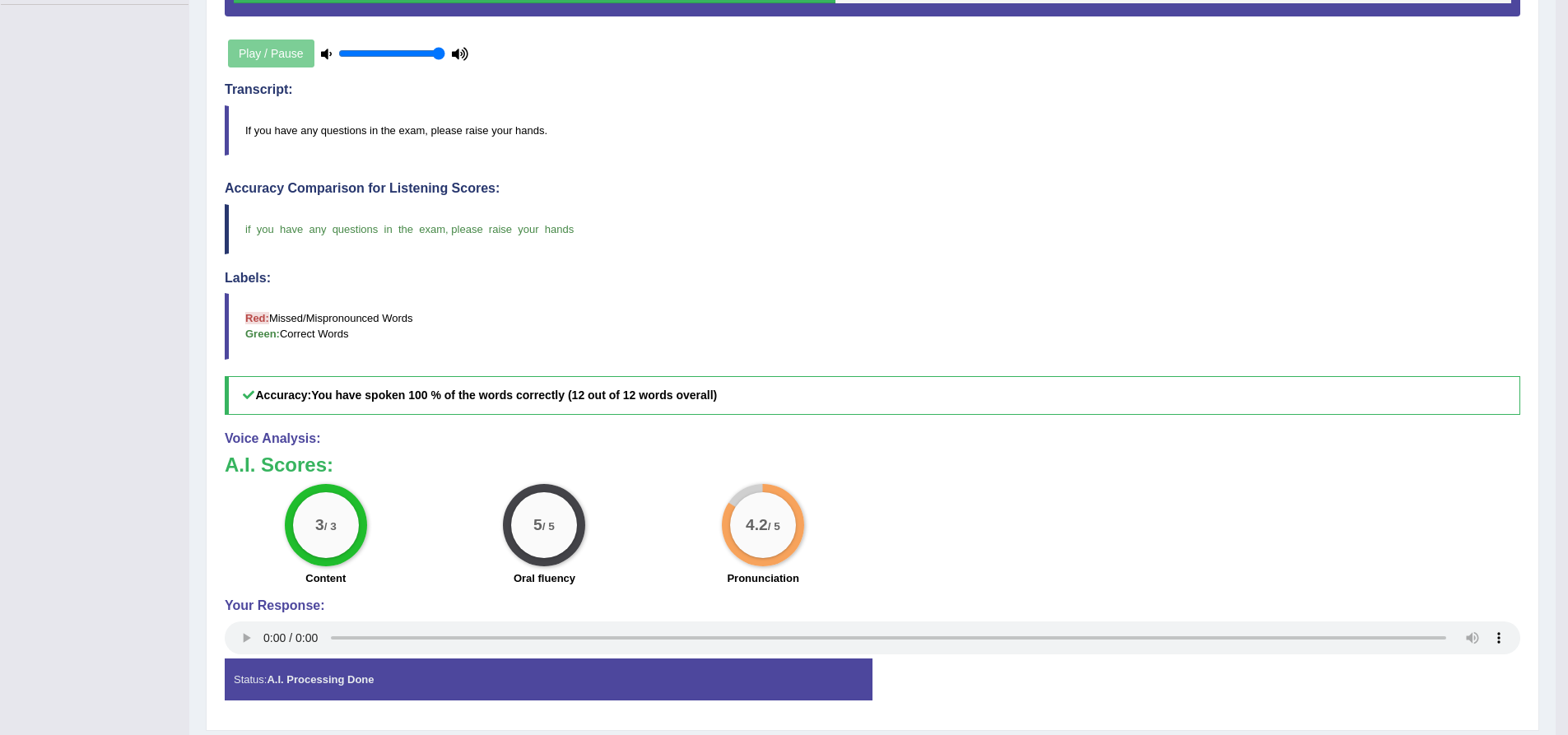
scroll to position [412, 0]
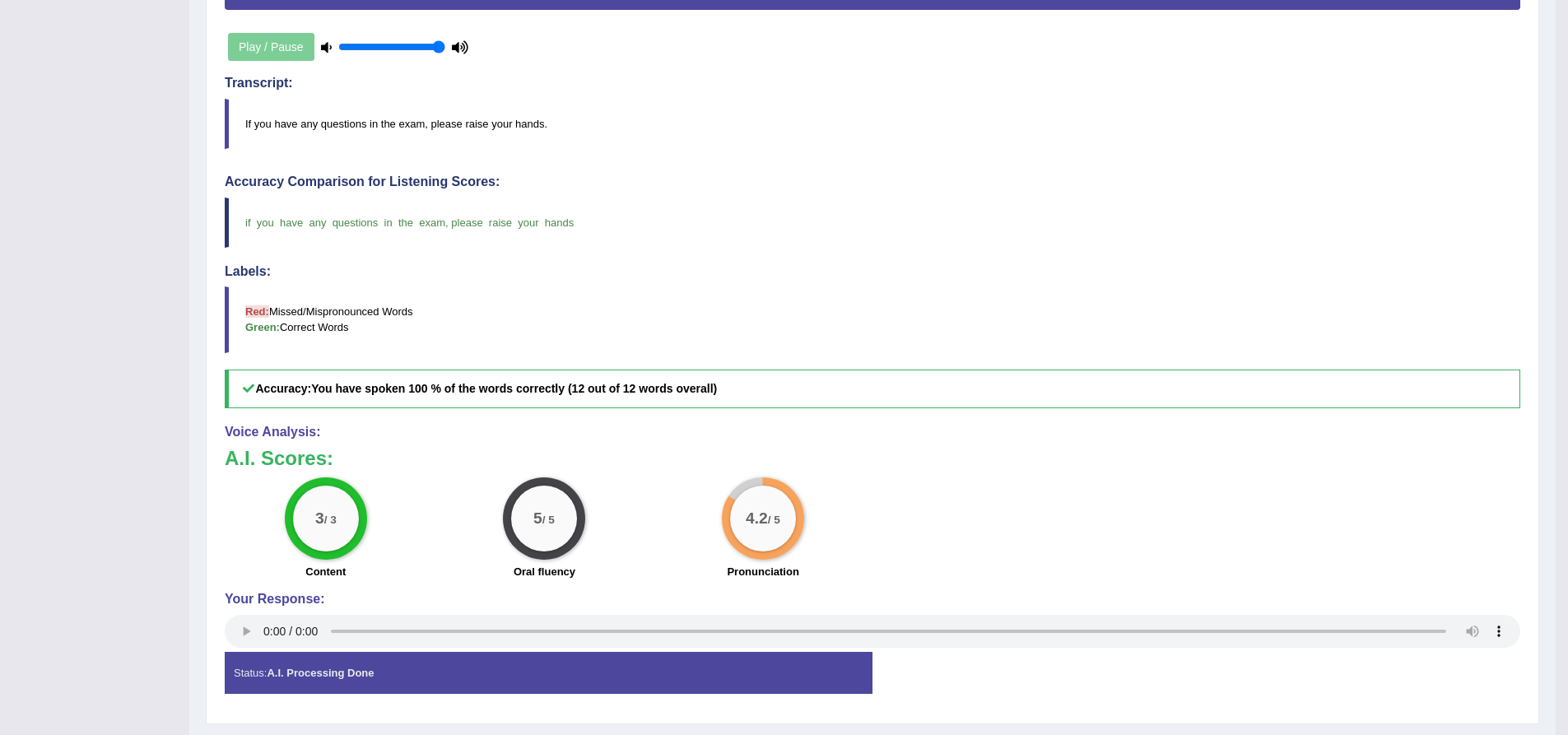
click at [207, 388] on div "Practice Speaking: Repeat Sentence 156 294 RS Instructions: You will hear a sen…" at bounding box center [872, 263] width 1334 height 923
click at [214, 388] on div "Practice Speaking: Repeat Sentence 156 294 RS Instructions: You will hear a sen…" at bounding box center [872, 263] width 1334 height 923
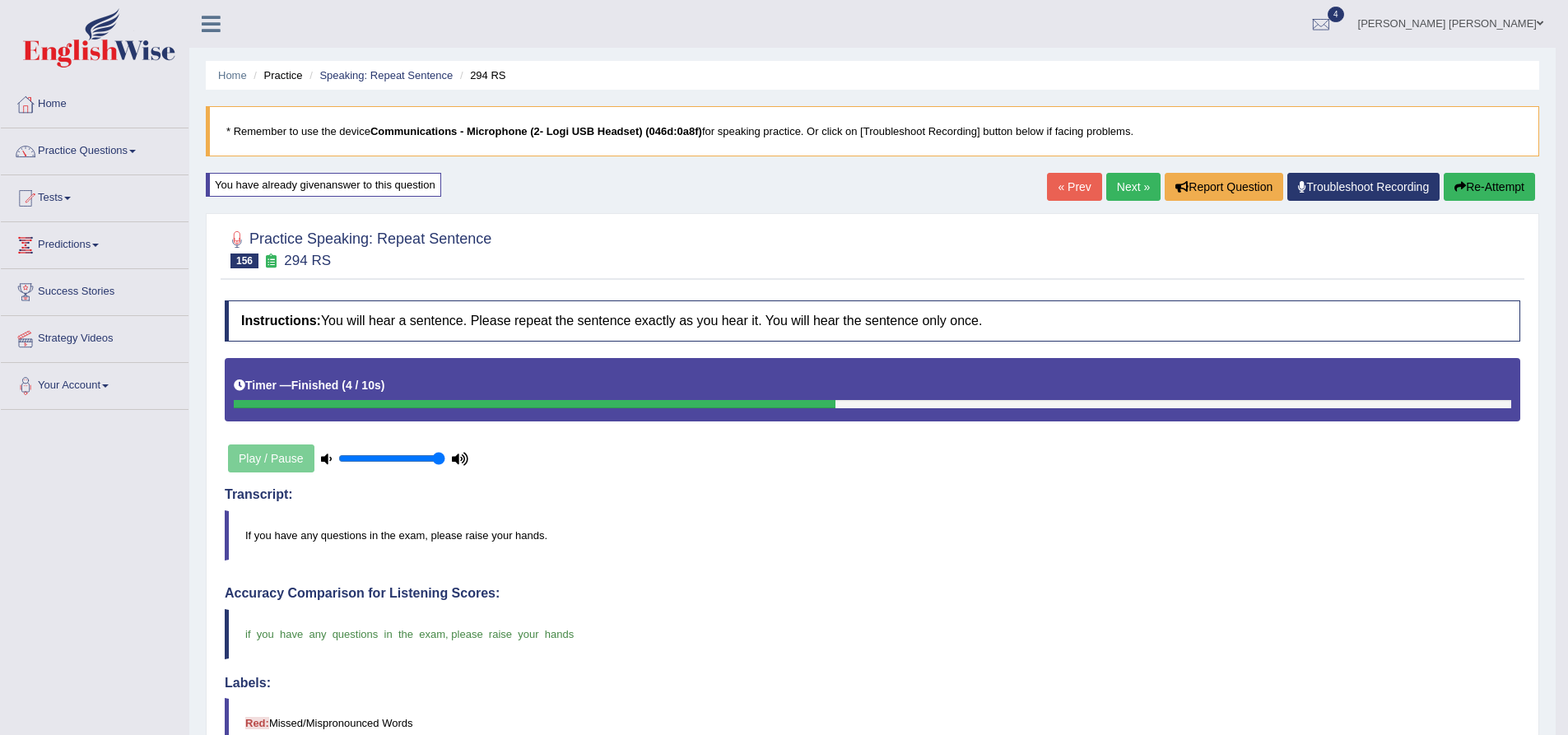
click at [1124, 191] on link "Next »" at bounding box center [1133, 186] width 55 height 28
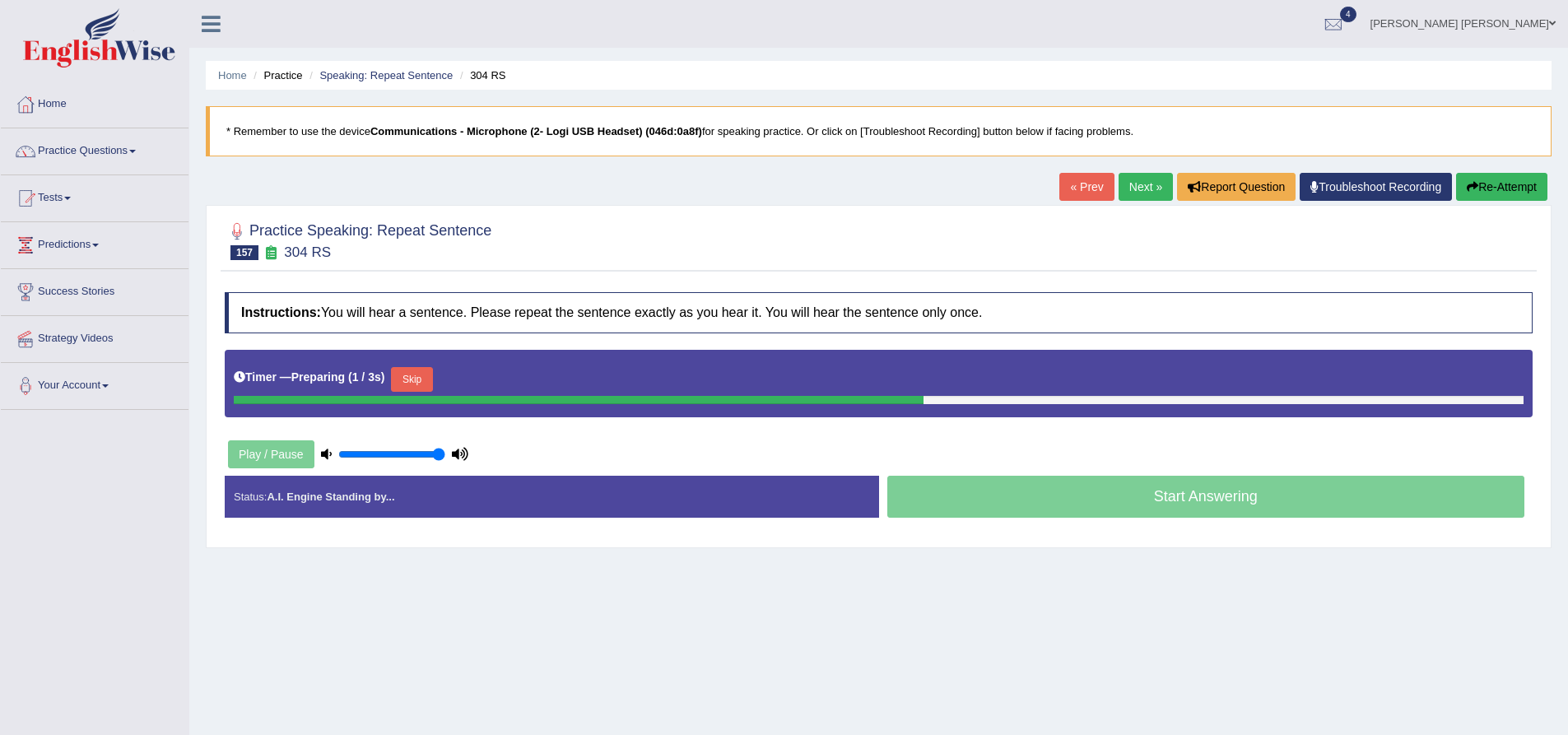
click at [339, 313] on h4 "Instructions: You will hear a sentence. Please repeat the sentence exactly as y…" at bounding box center [879, 313] width 1308 height 41
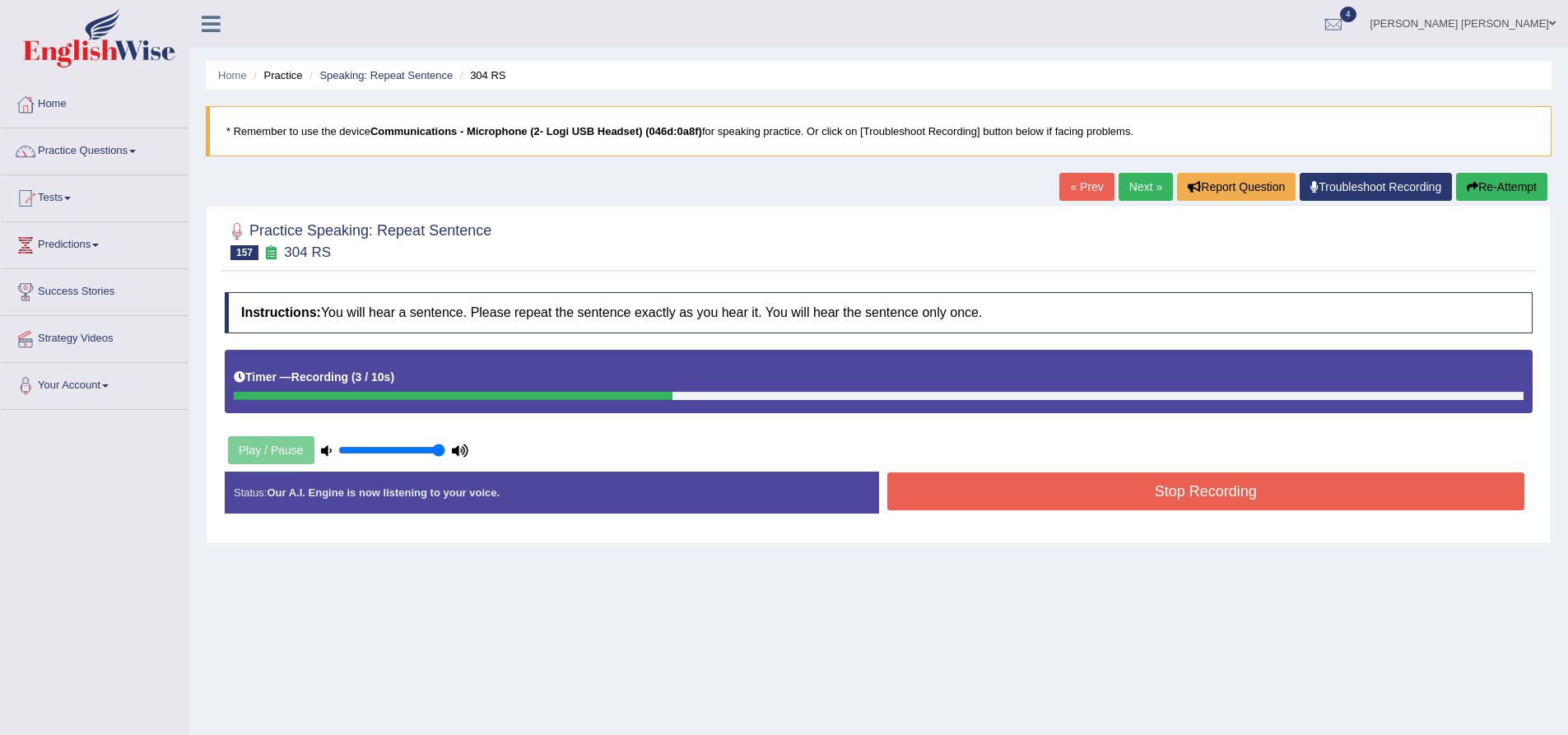
click at [1091, 484] on button "Stop Recording" at bounding box center [1206, 491] width 638 height 38
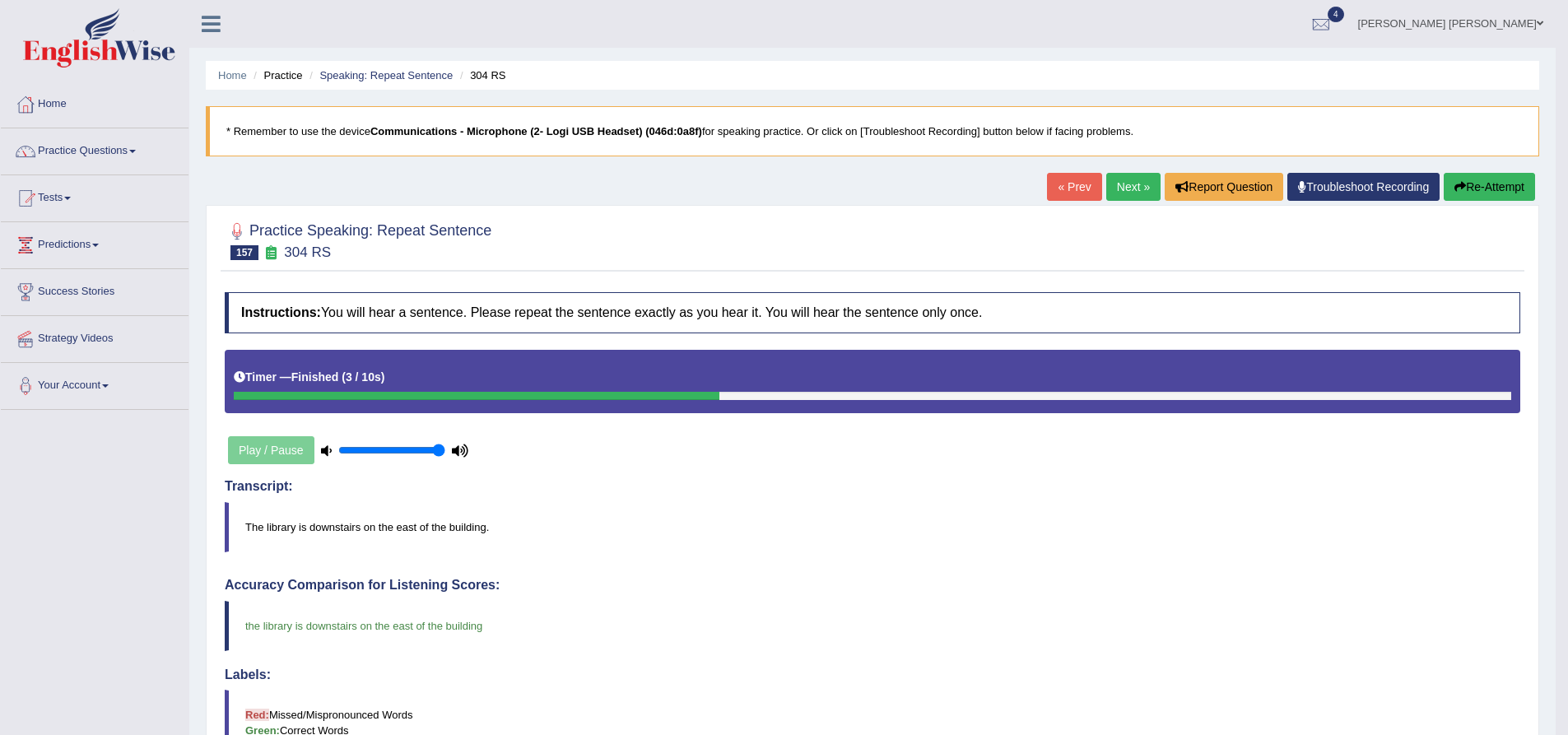
click at [1140, 180] on link "Next »" at bounding box center [1133, 186] width 55 height 28
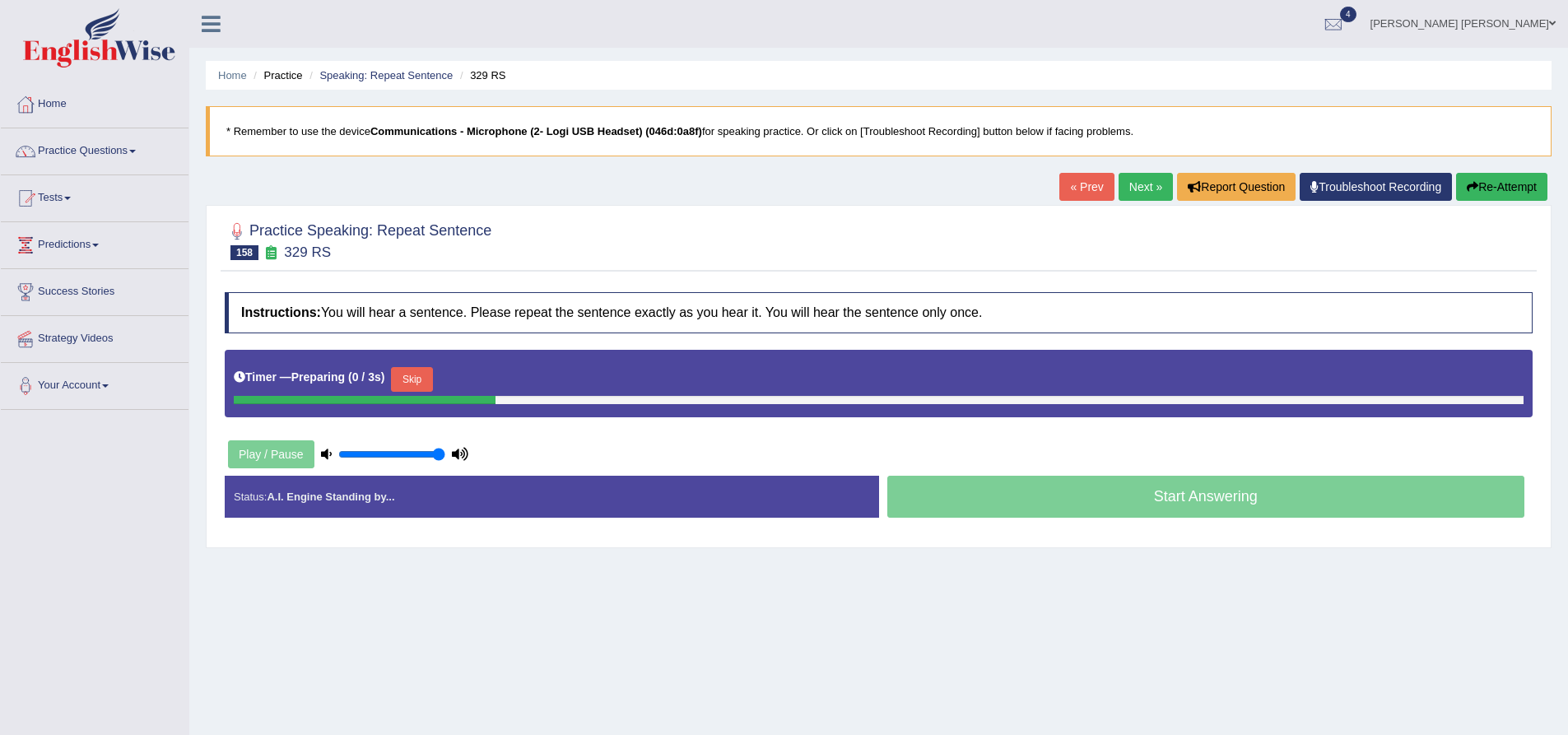
click at [526, 263] on div at bounding box center [879, 239] width 1308 height 50
click at [1513, 187] on button "Re-Attempt" at bounding box center [1502, 186] width 91 height 28
click at [531, 261] on div at bounding box center [879, 239] width 1308 height 50
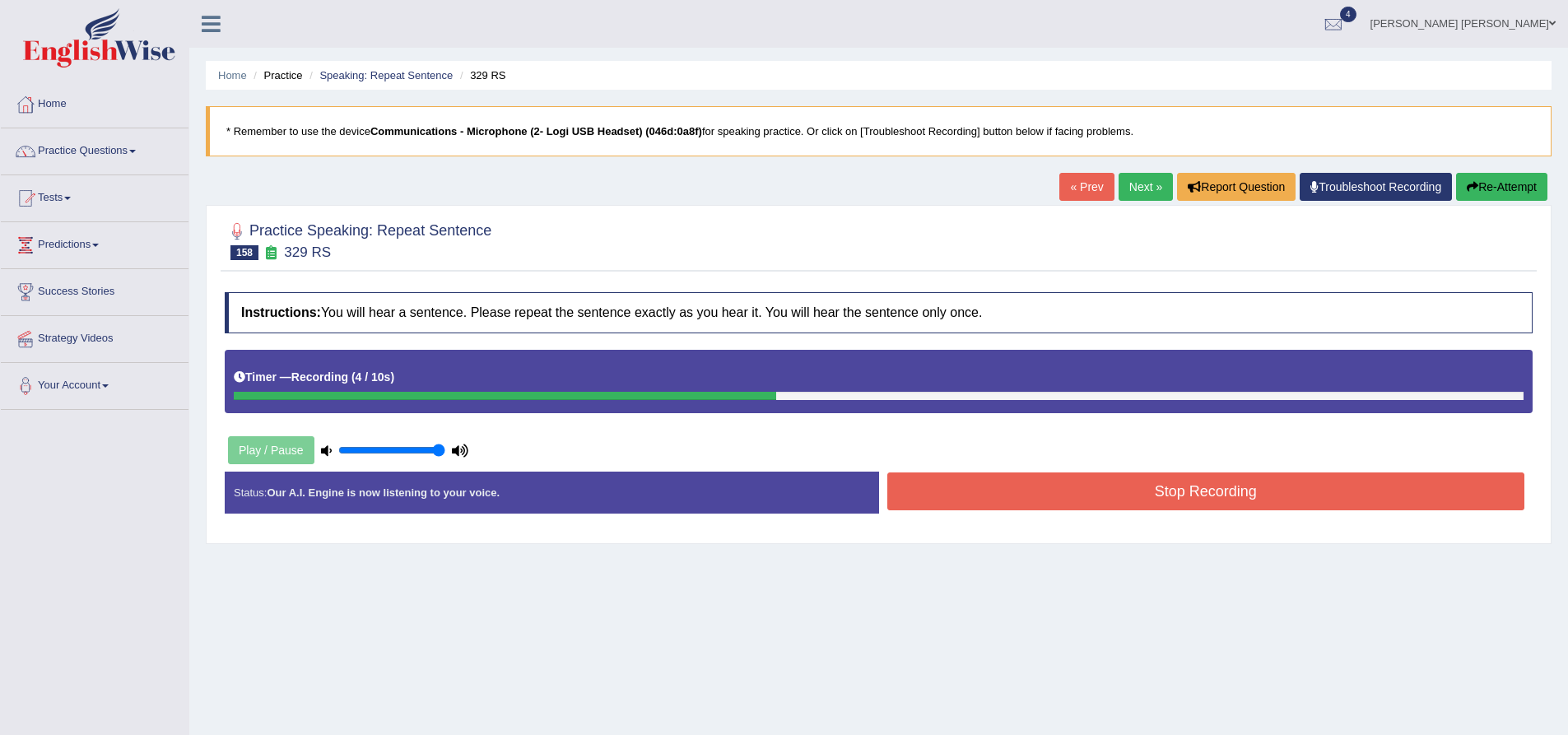
click at [1048, 506] on button "Stop Recording" at bounding box center [1206, 491] width 638 height 38
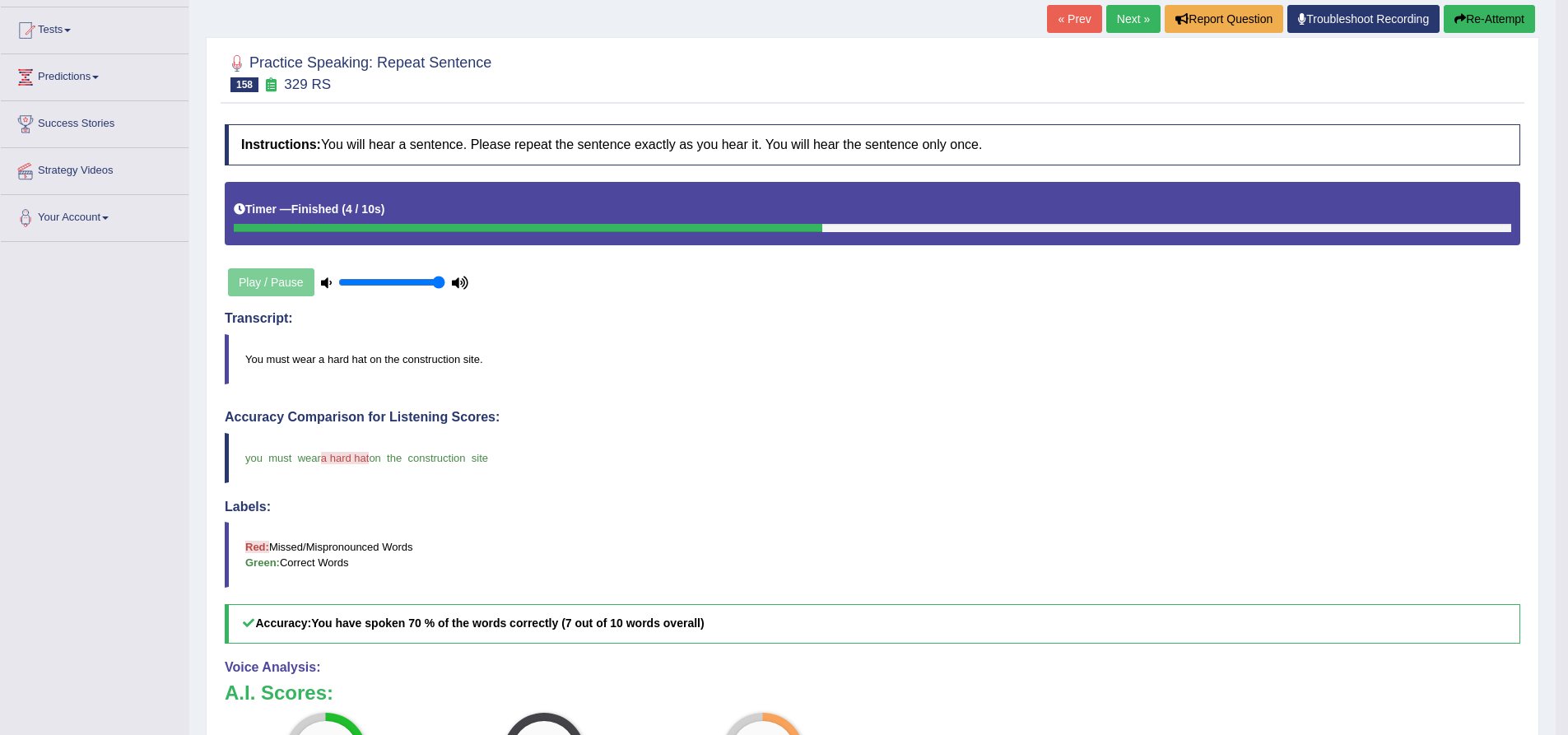
scroll to position [82, 0]
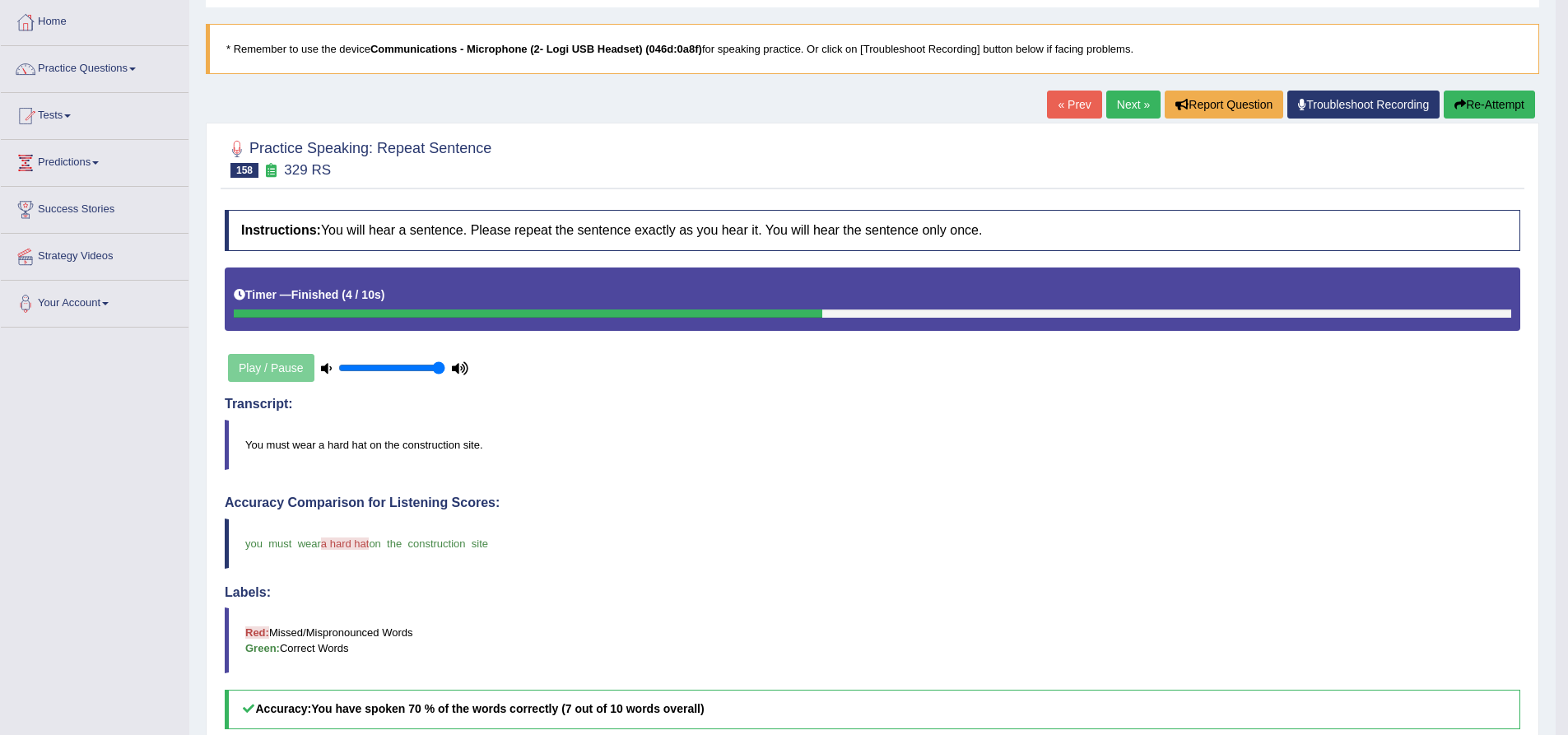
click at [1481, 105] on button "Re-Attempt" at bounding box center [1489, 104] width 91 height 28
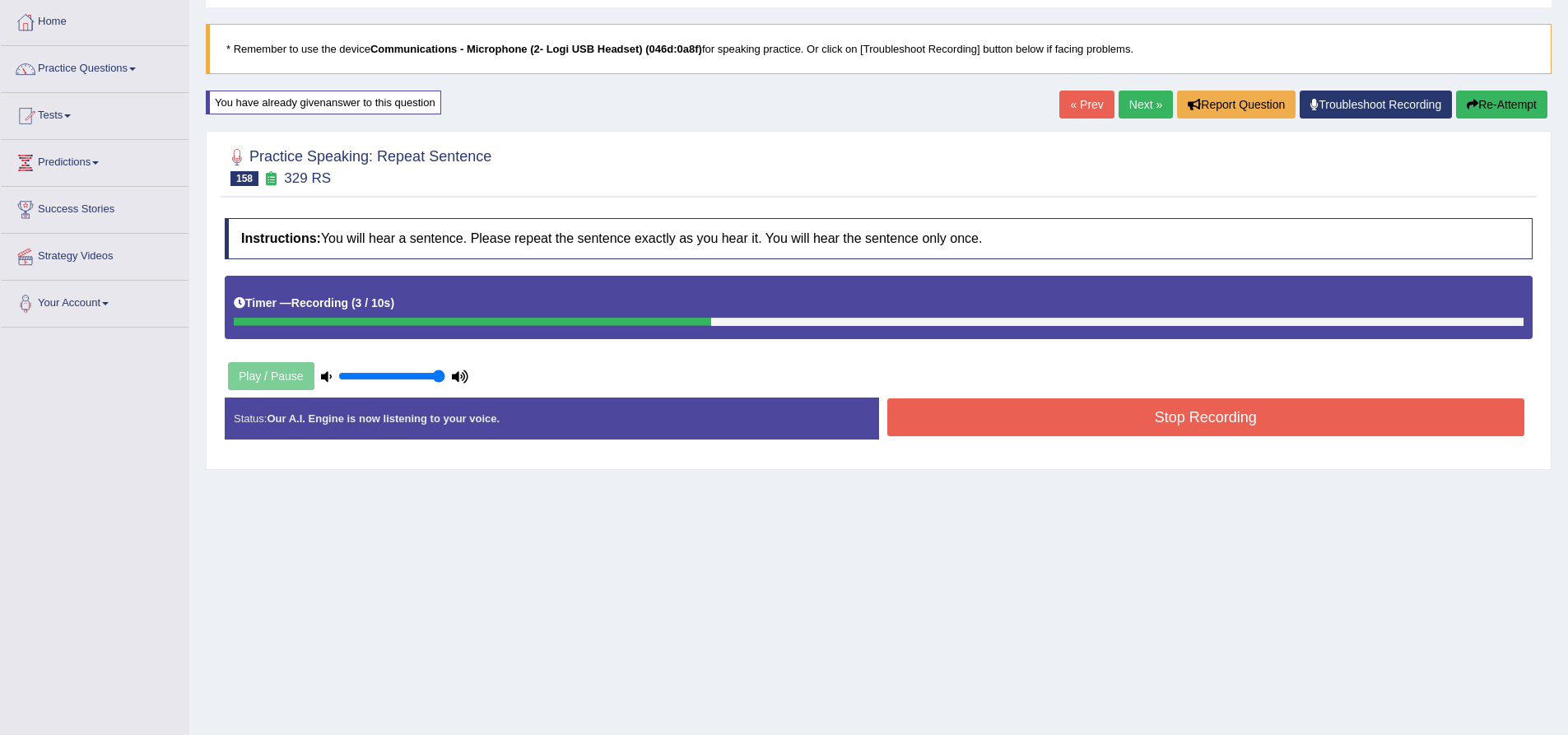
click at [1495, 99] on button "Re-Attempt" at bounding box center [1502, 104] width 91 height 28
click at [1015, 430] on button "Stop Recording" at bounding box center [1206, 417] width 638 height 38
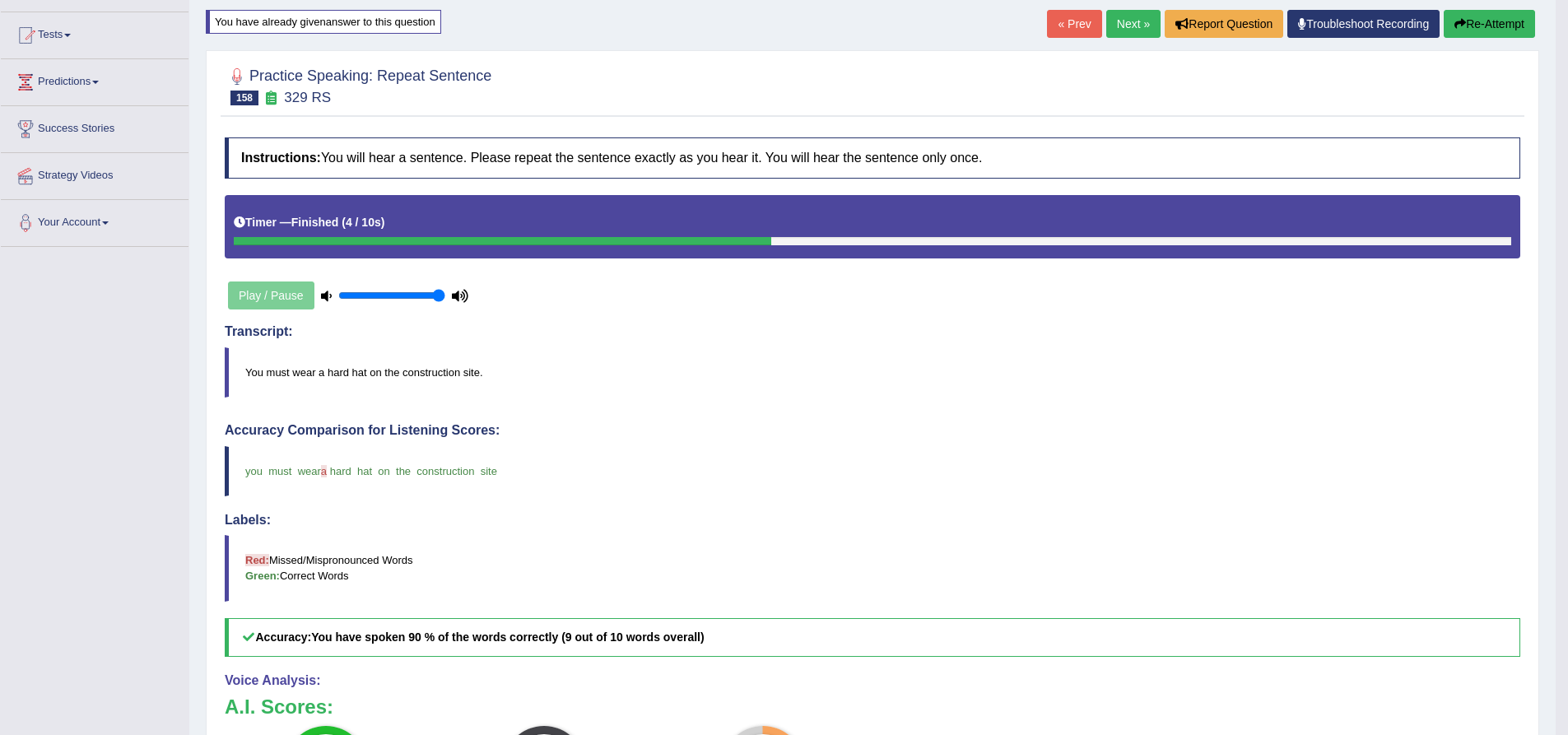
scroll to position [164, 0]
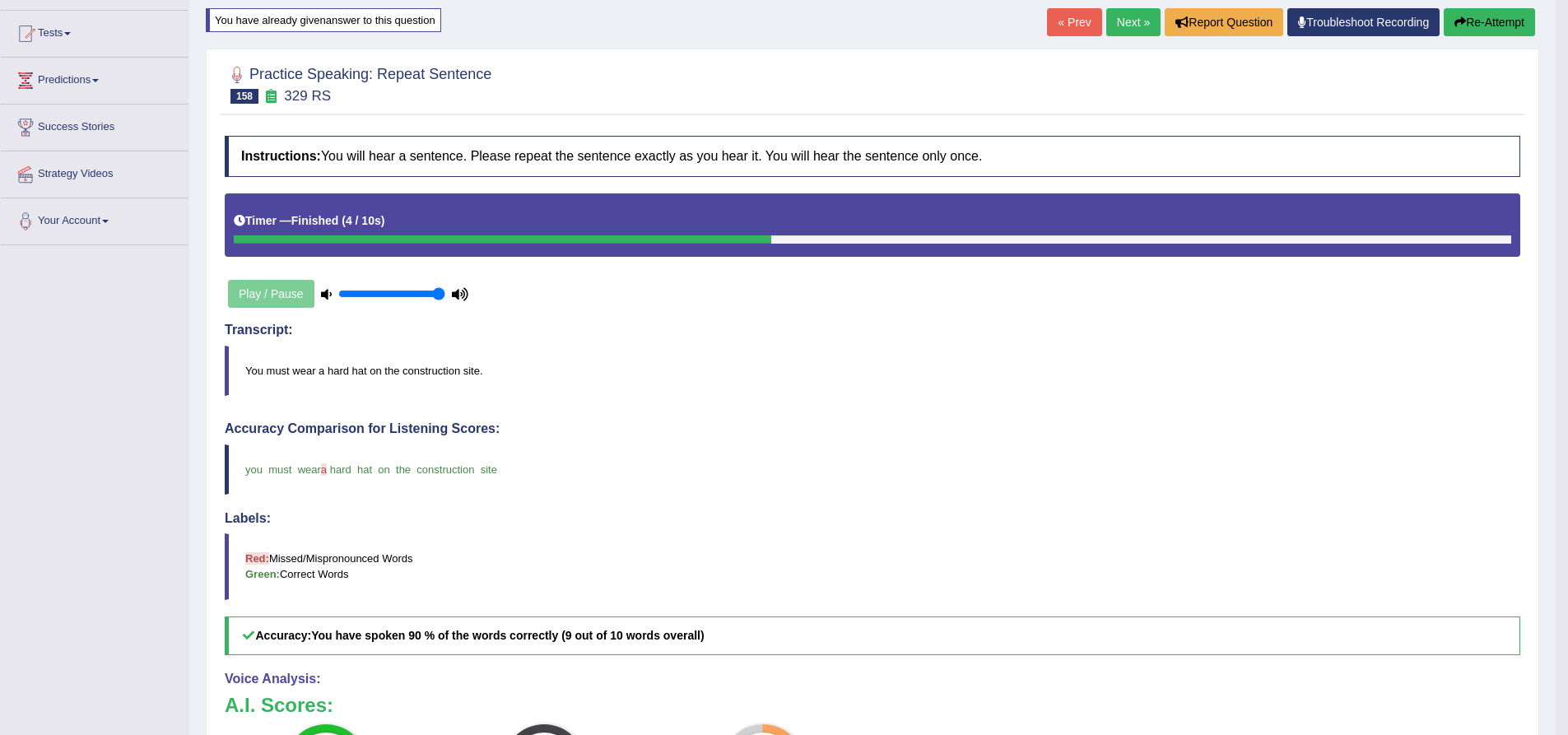
click at [1145, 24] on link "Next »" at bounding box center [1133, 21] width 55 height 28
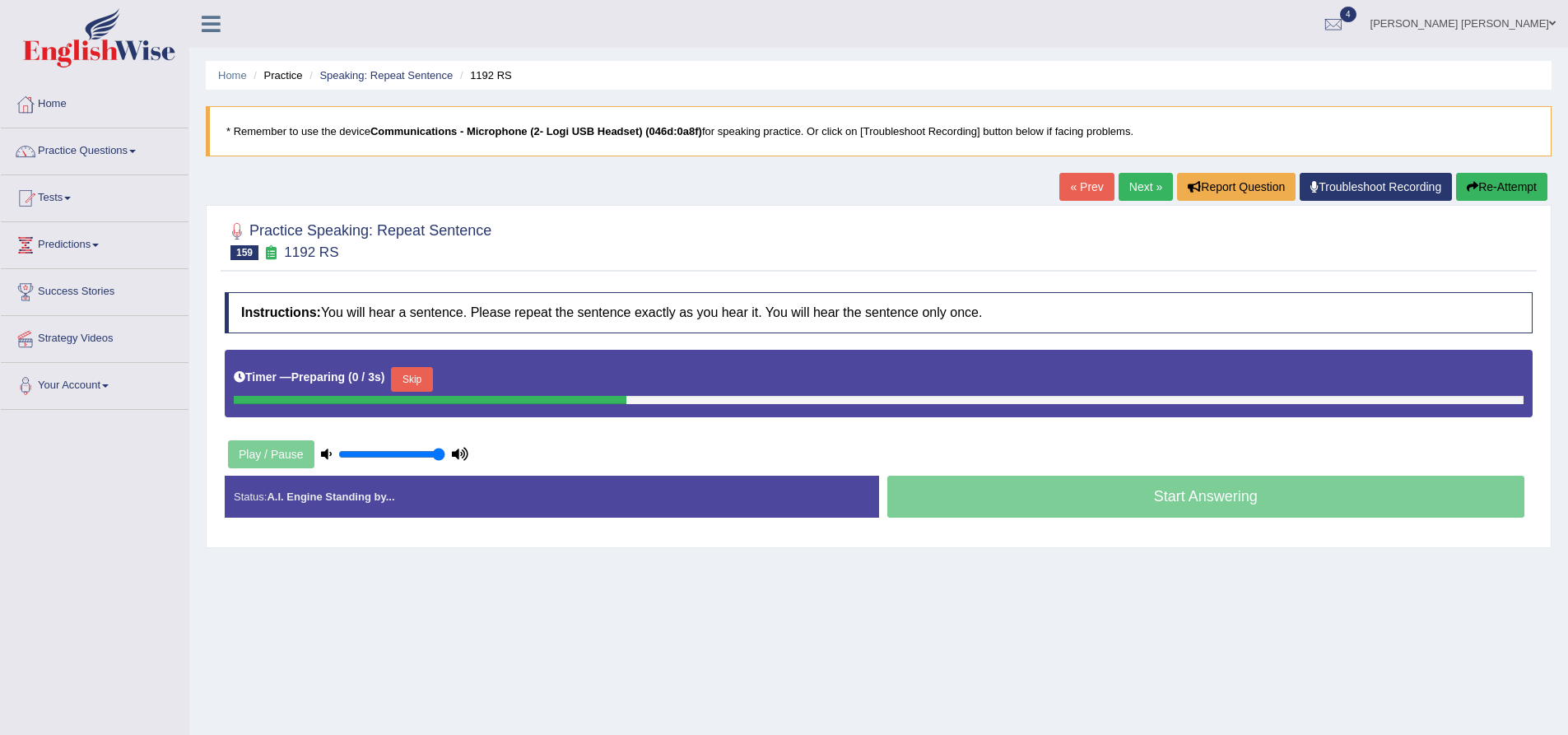
click at [501, 273] on div "Practice Speaking: Repeat Sentence 159 1192 RS Instructions: You will hear a se…" at bounding box center [878, 376] width 1346 height 343
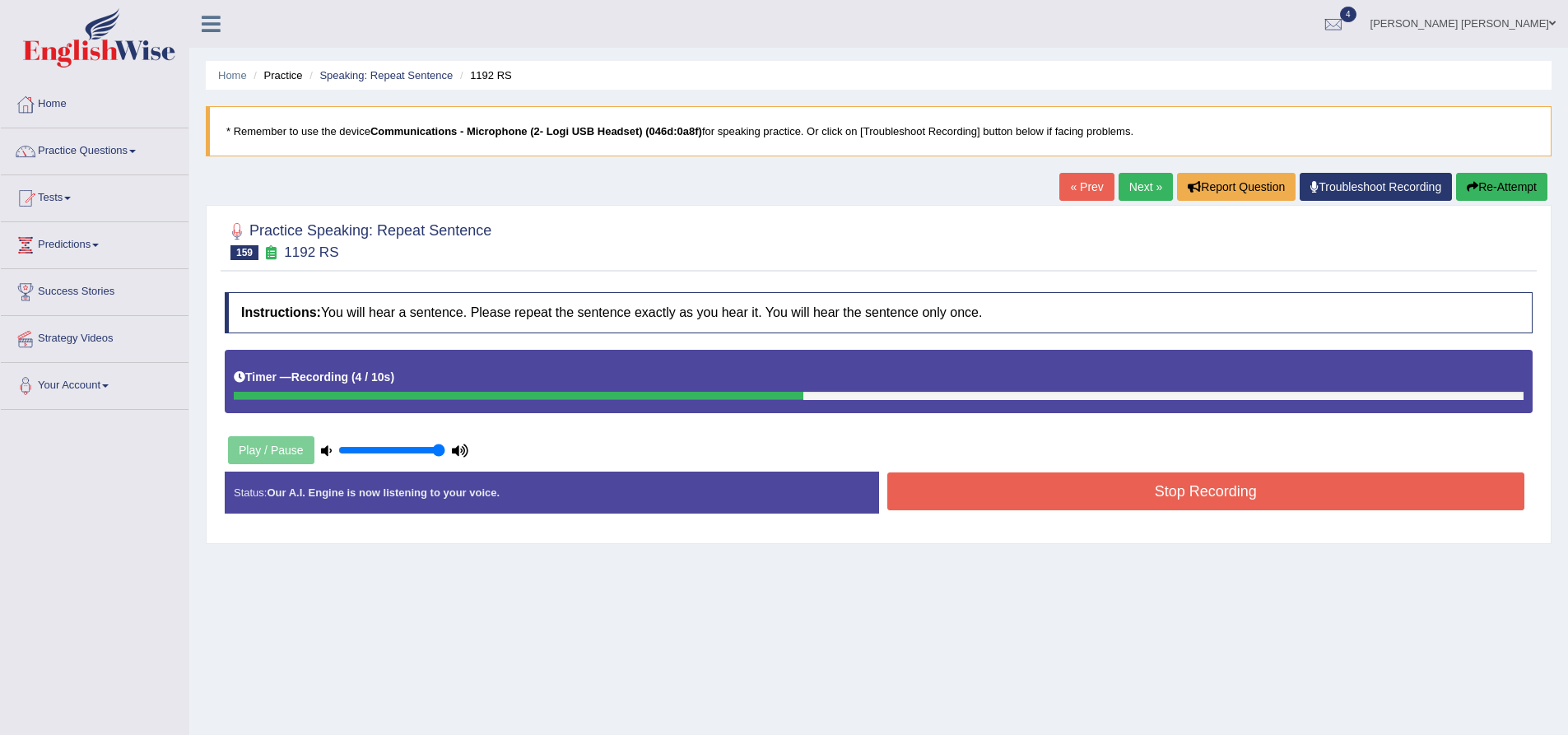
click at [1060, 497] on button "Stop Recording" at bounding box center [1206, 491] width 638 height 38
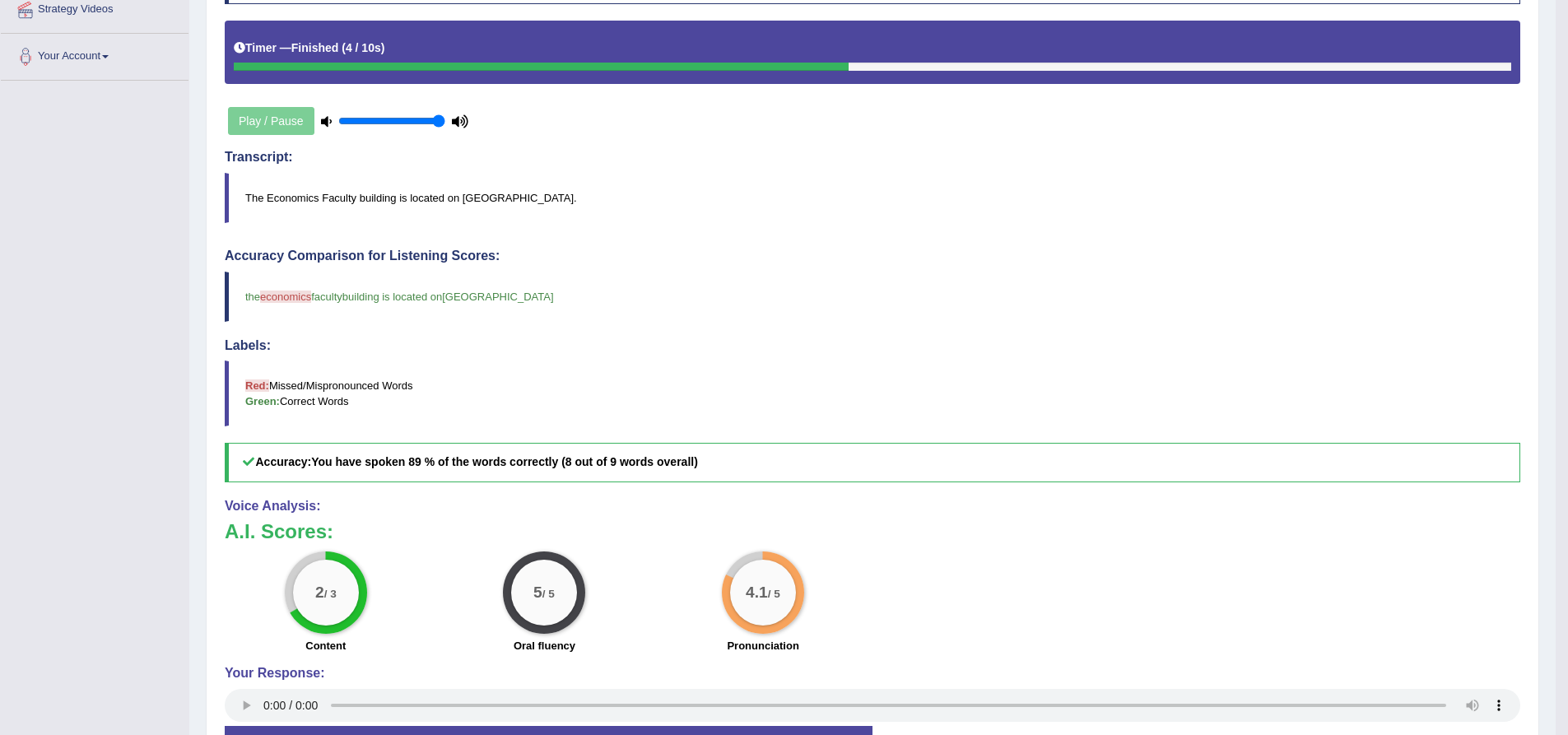
scroll to position [82, 0]
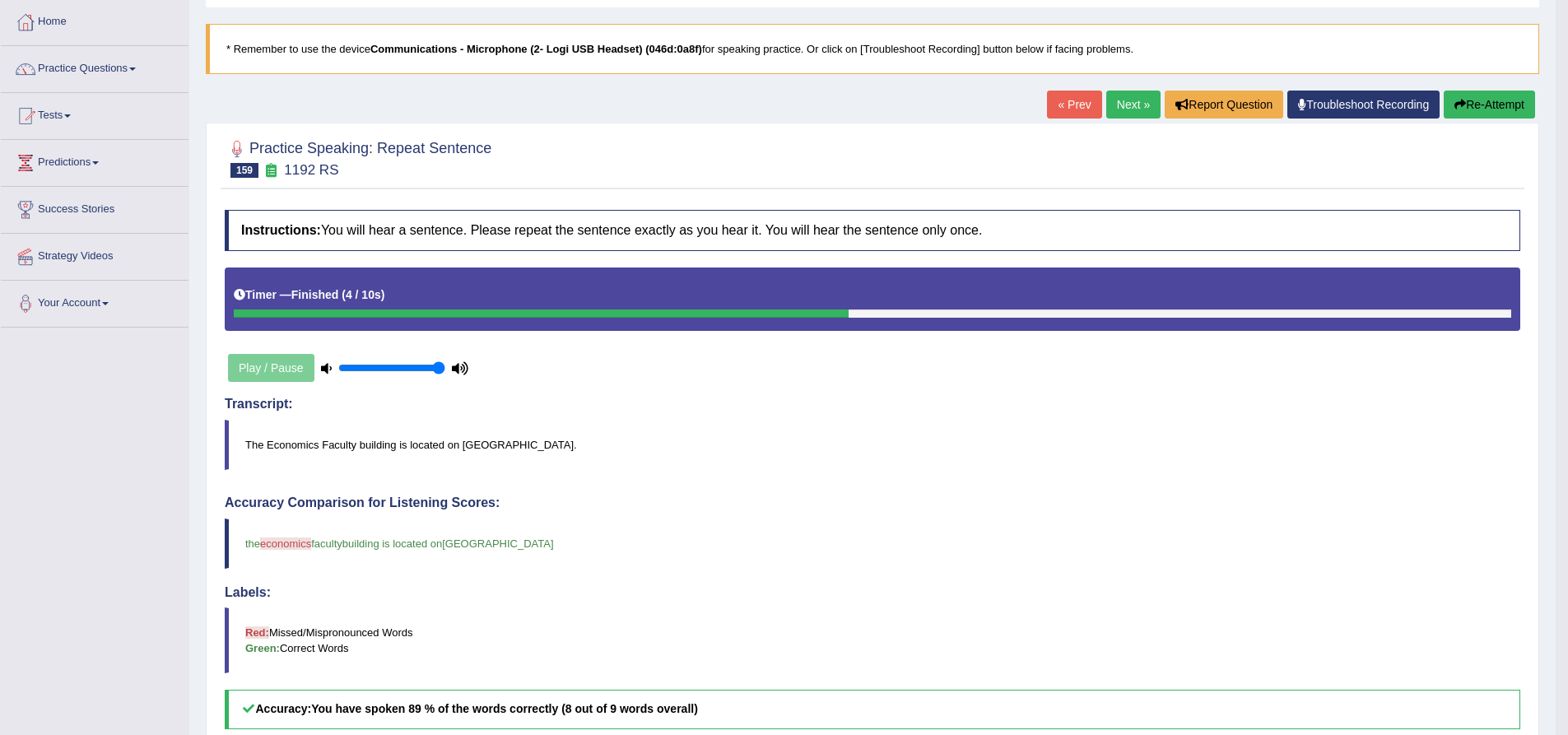
click at [1470, 109] on button "Re-Attempt" at bounding box center [1489, 104] width 91 height 28
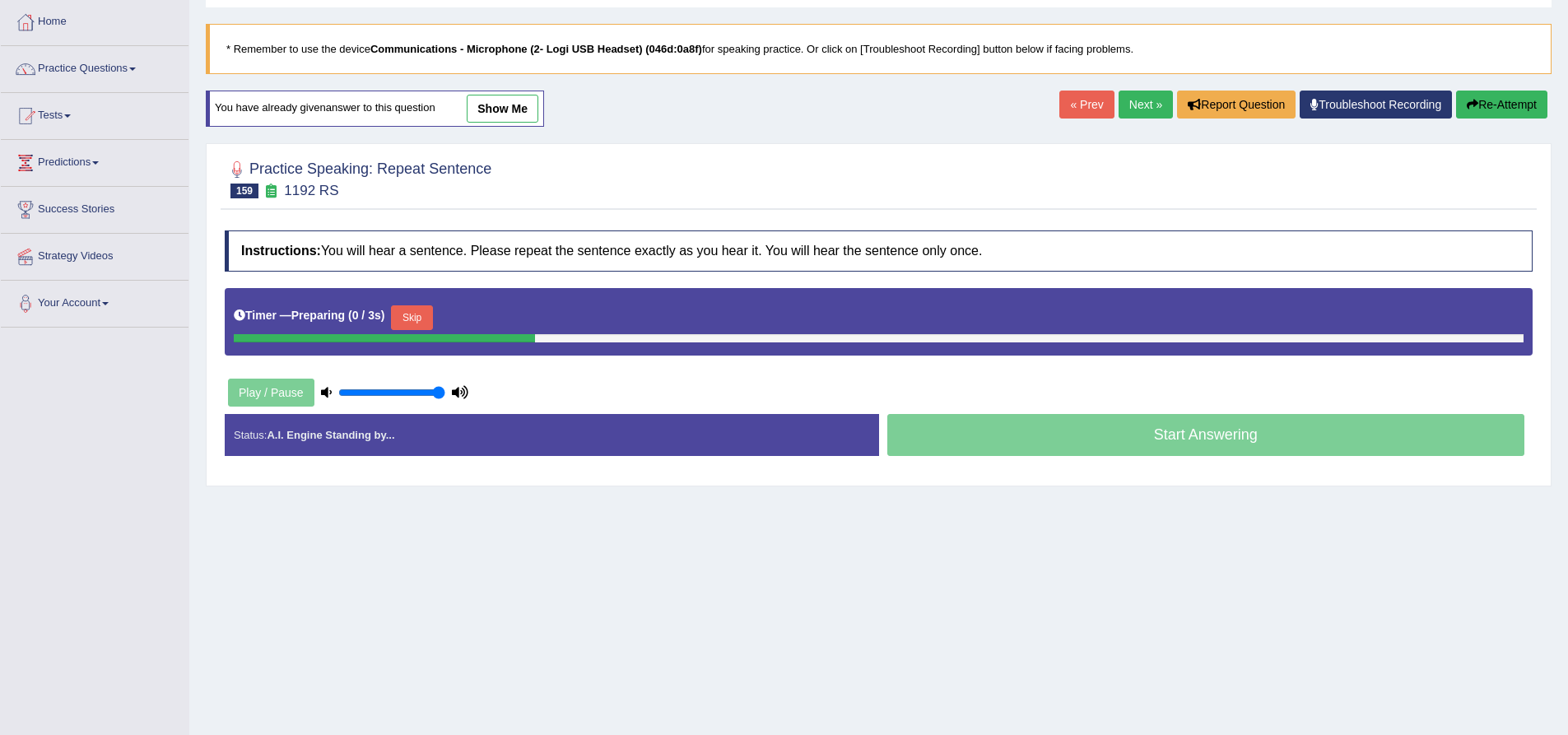
click at [425, 320] on button "Skip" at bounding box center [412, 318] width 41 height 25
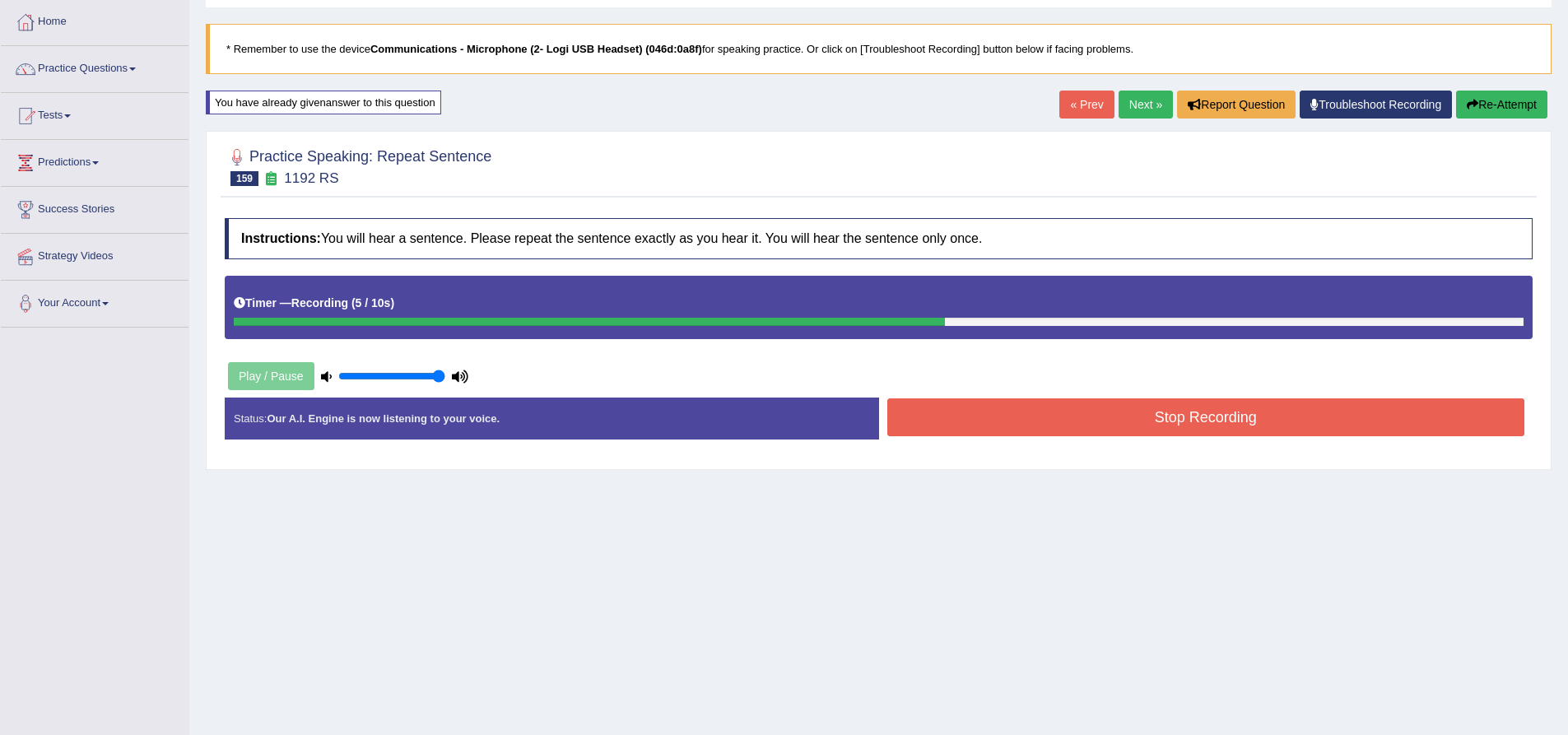
click at [1013, 424] on button "Stop Recording" at bounding box center [1206, 417] width 638 height 38
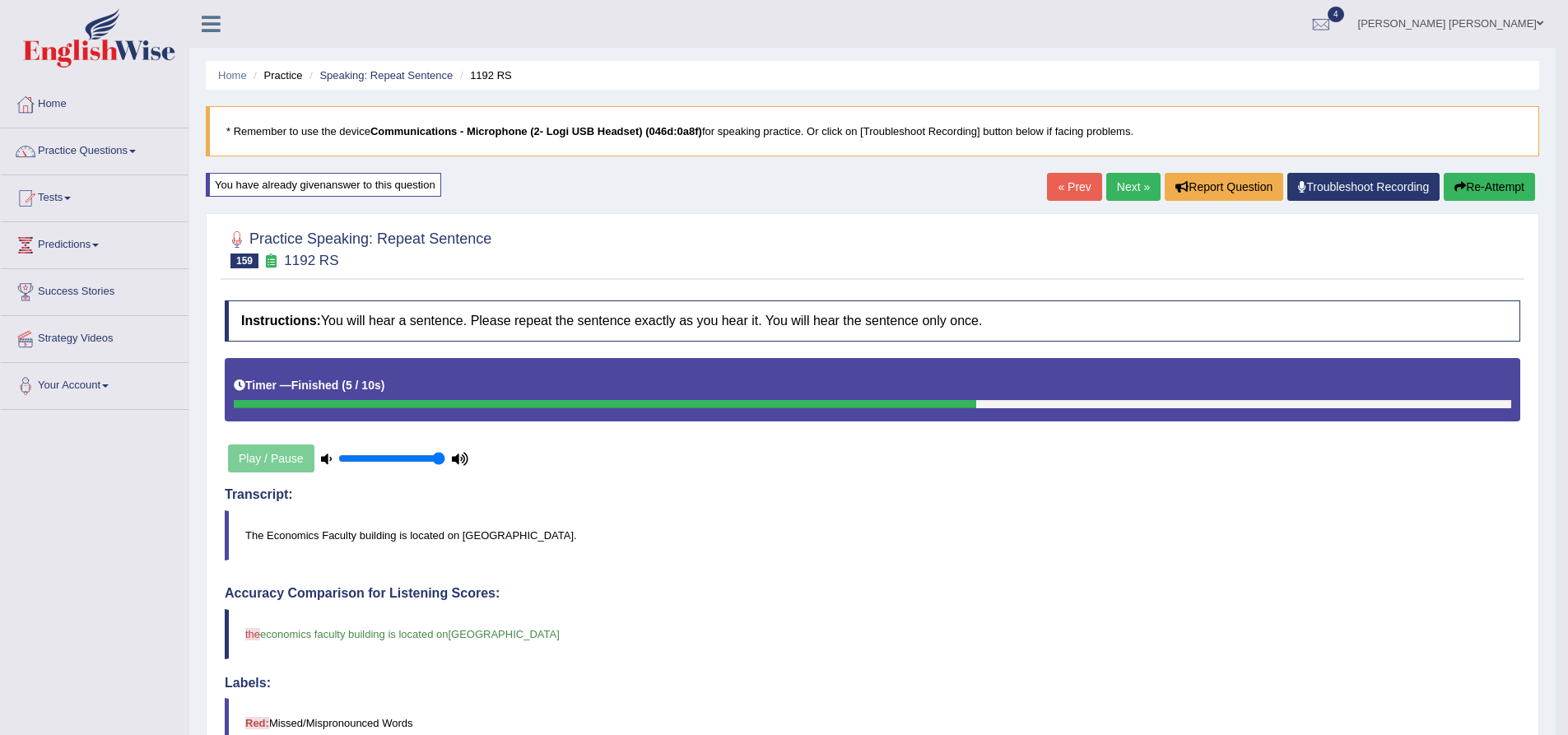
click at [1502, 181] on button "Re-Attempt" at bounding box center [1489, 186] width 91 height 28
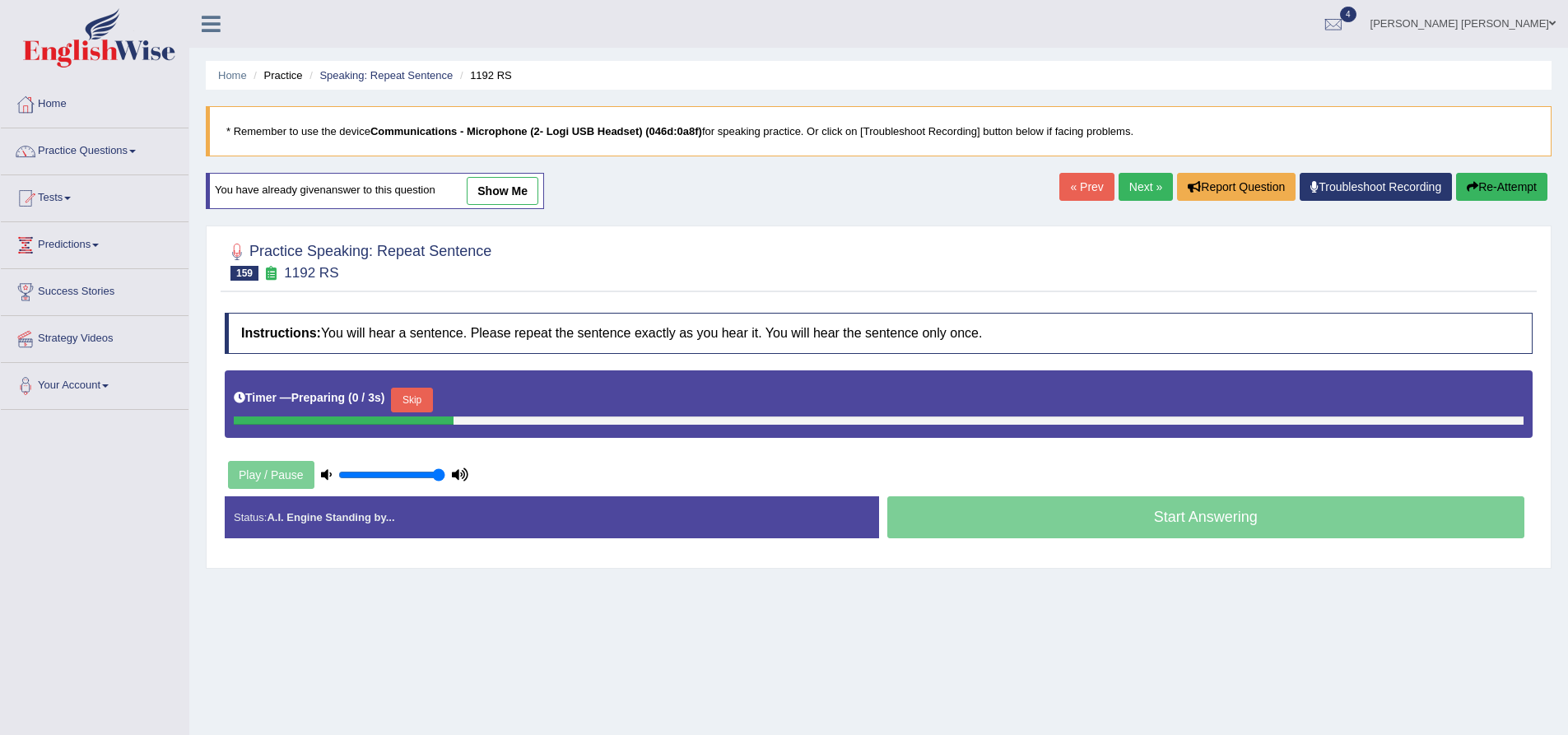
click at [419, 401] on button "Skip" at bounding box center [412, 400] width 41 height 25
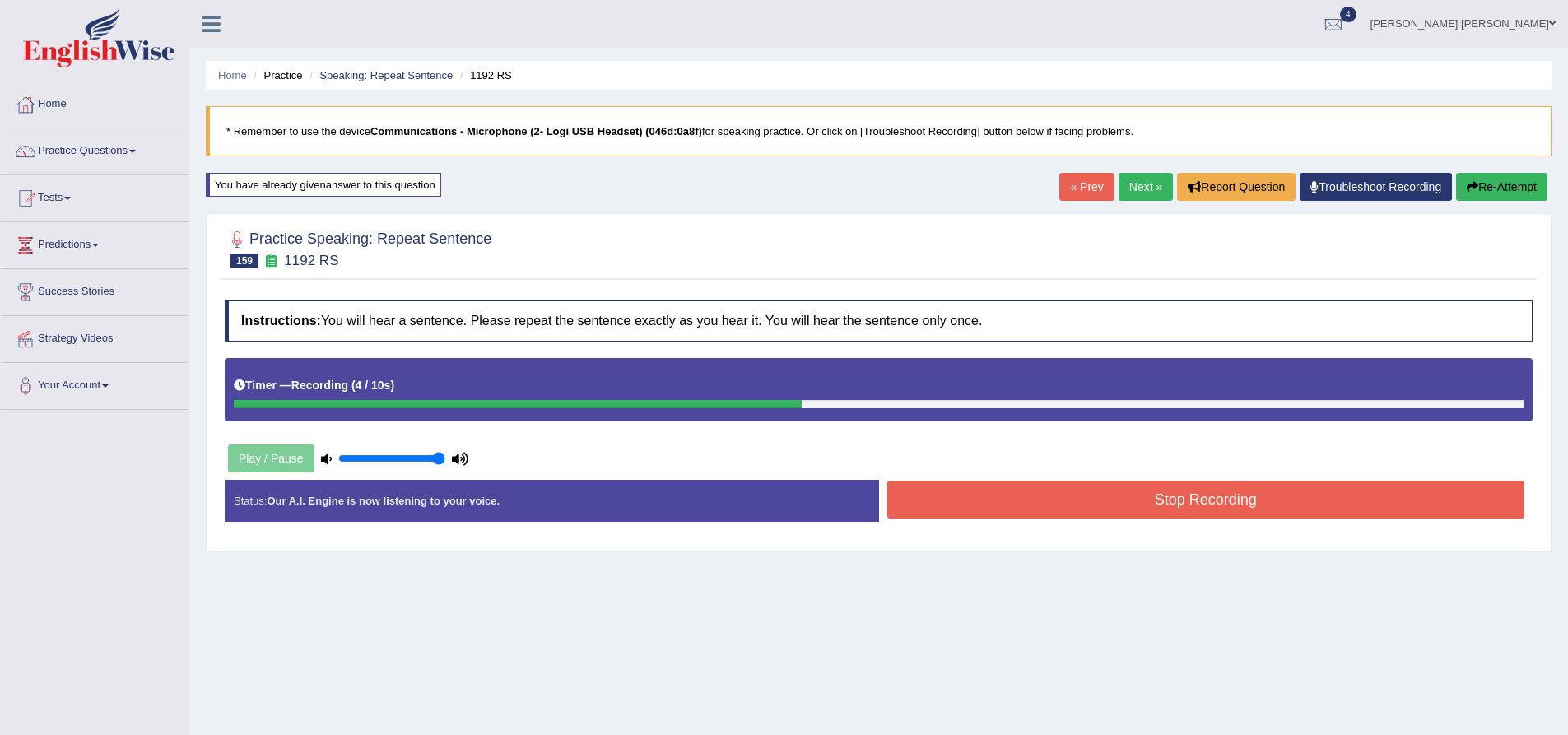
click at [1207, 484] on button "Stop Recording" at bounding box center [1206, 499] width 638 height 38
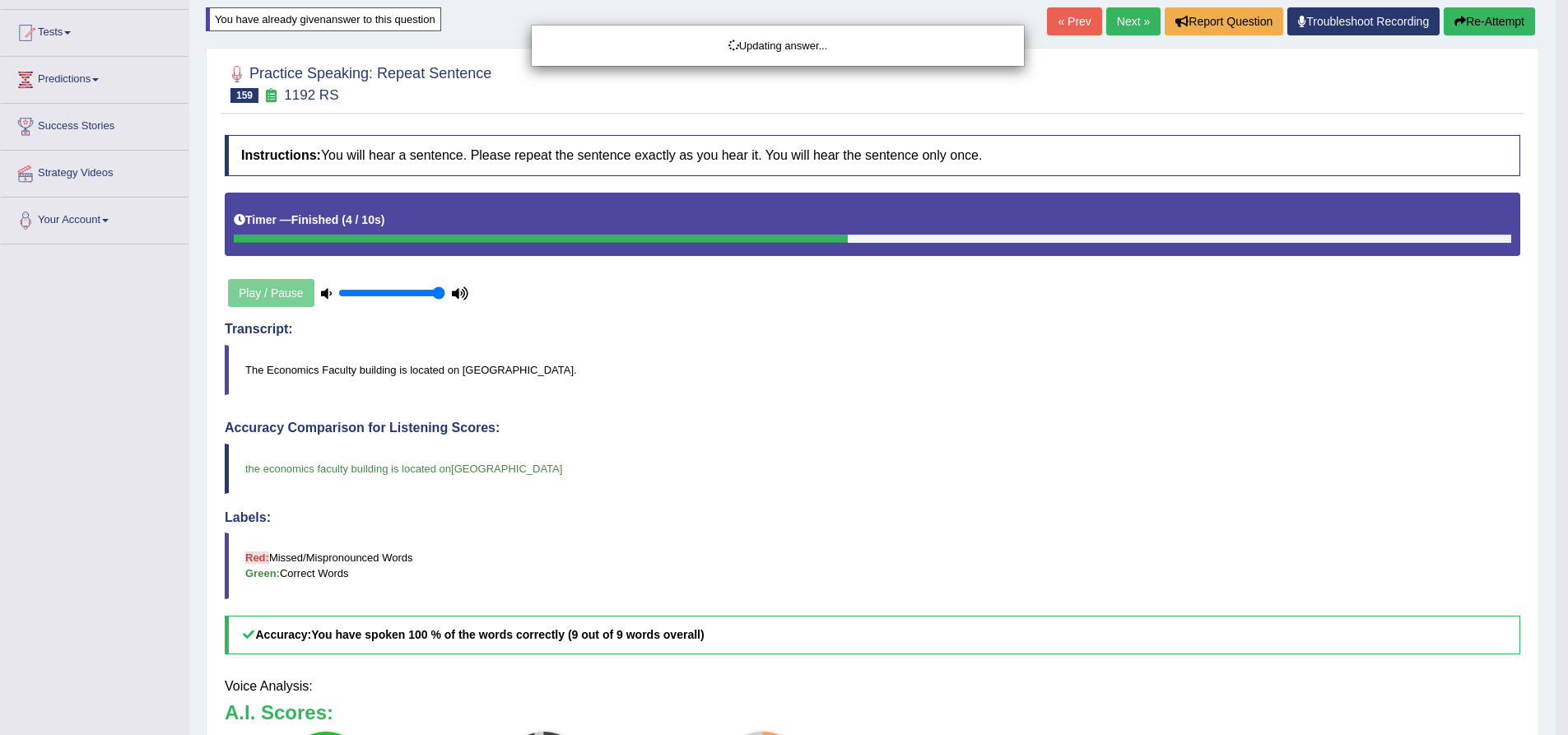
scroll to position [412, 0]
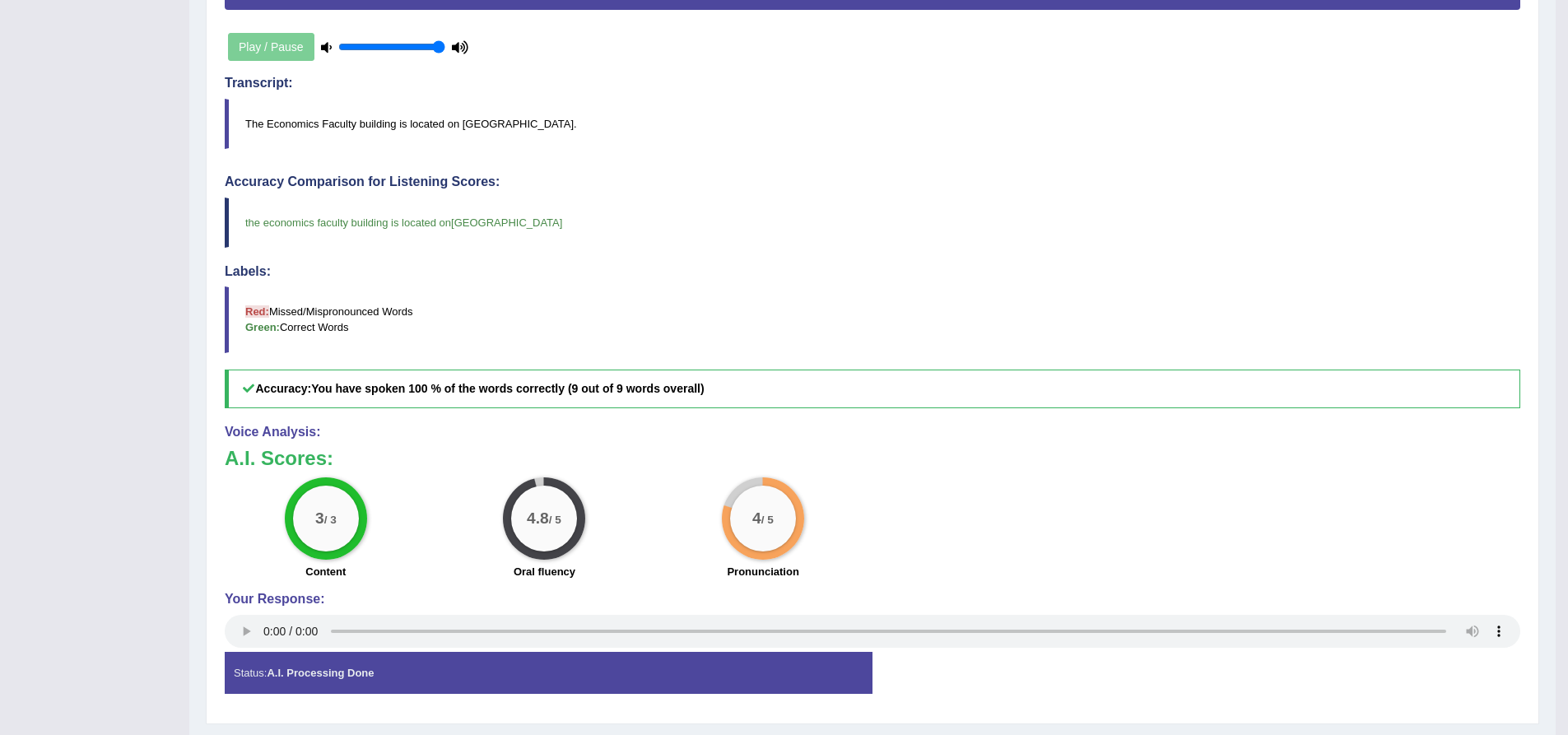
click at [182, 409] on div "Toggle navigation Home Practice Questions Speaking Practice Read Aloud Repeat S…" at bounding box center [777, 179] width 1555 height 1181
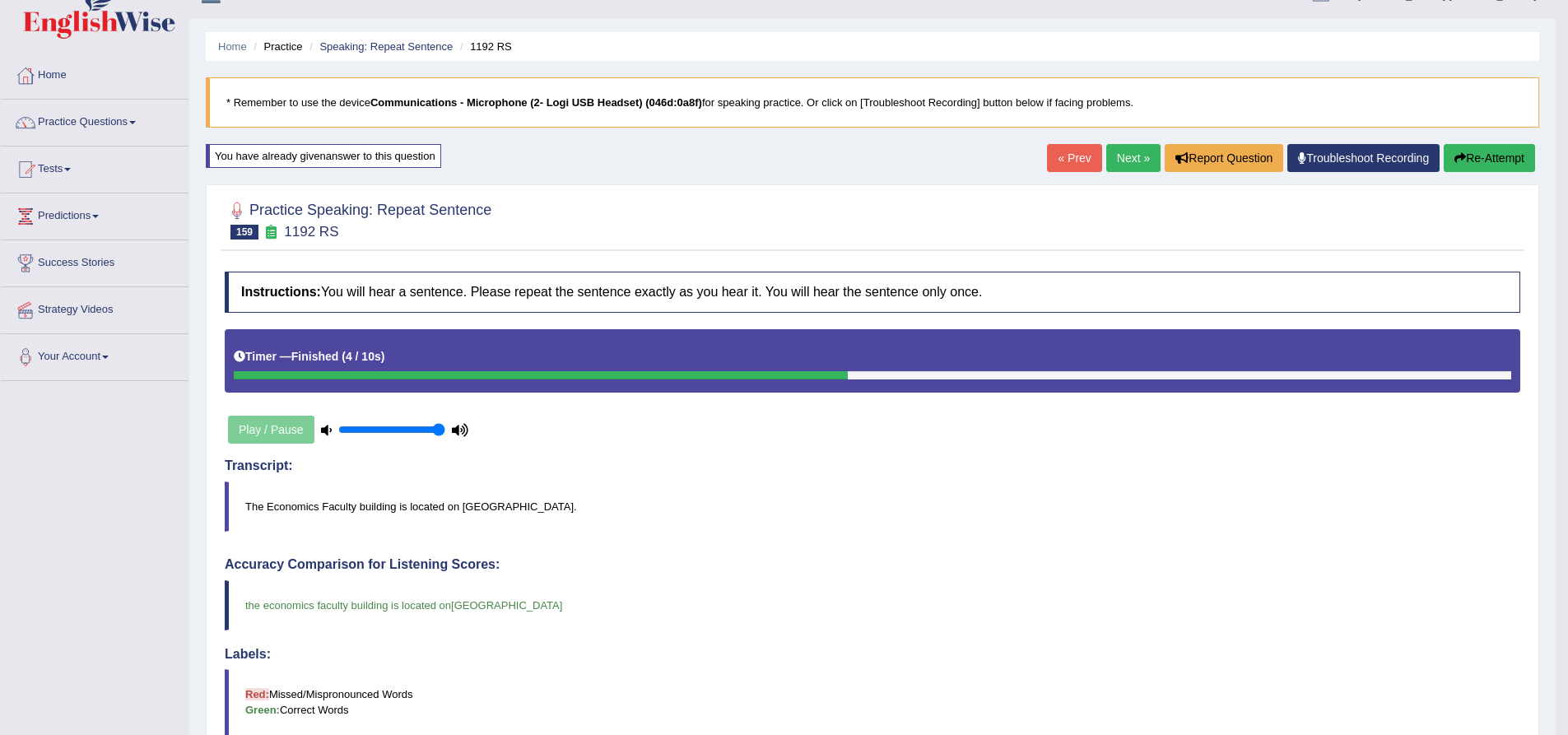
scroll to position [0, 0]
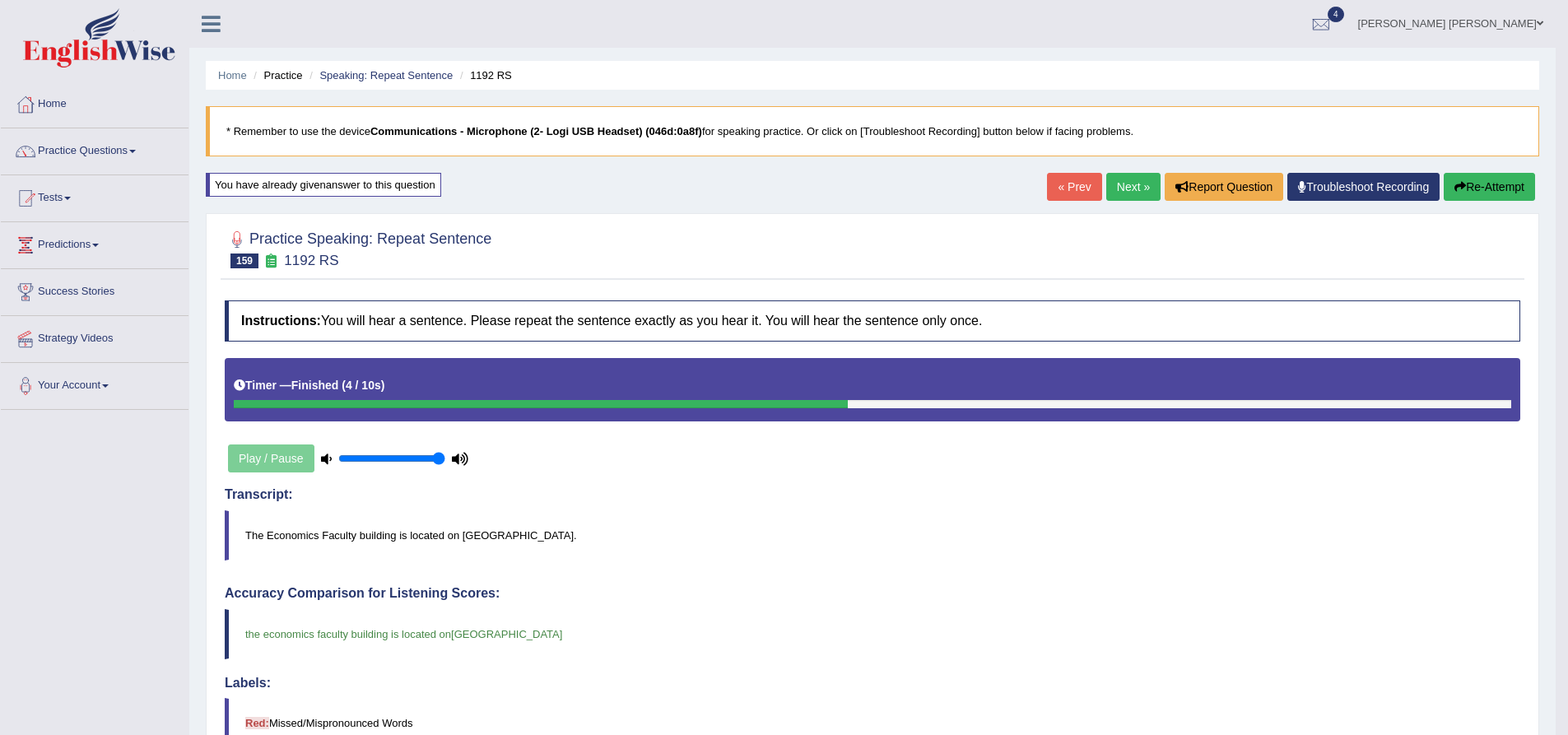
click at [1090, 248] on div at bounding box center [873, 248] width 1295 height 50
click at [399, 183] on div "You have already given answer to this question" at bounding box center [323, 184] width 236 height 24
click at [1123, 187] on link "Next »" at bounding box center [1133, 186] width 55 height 28
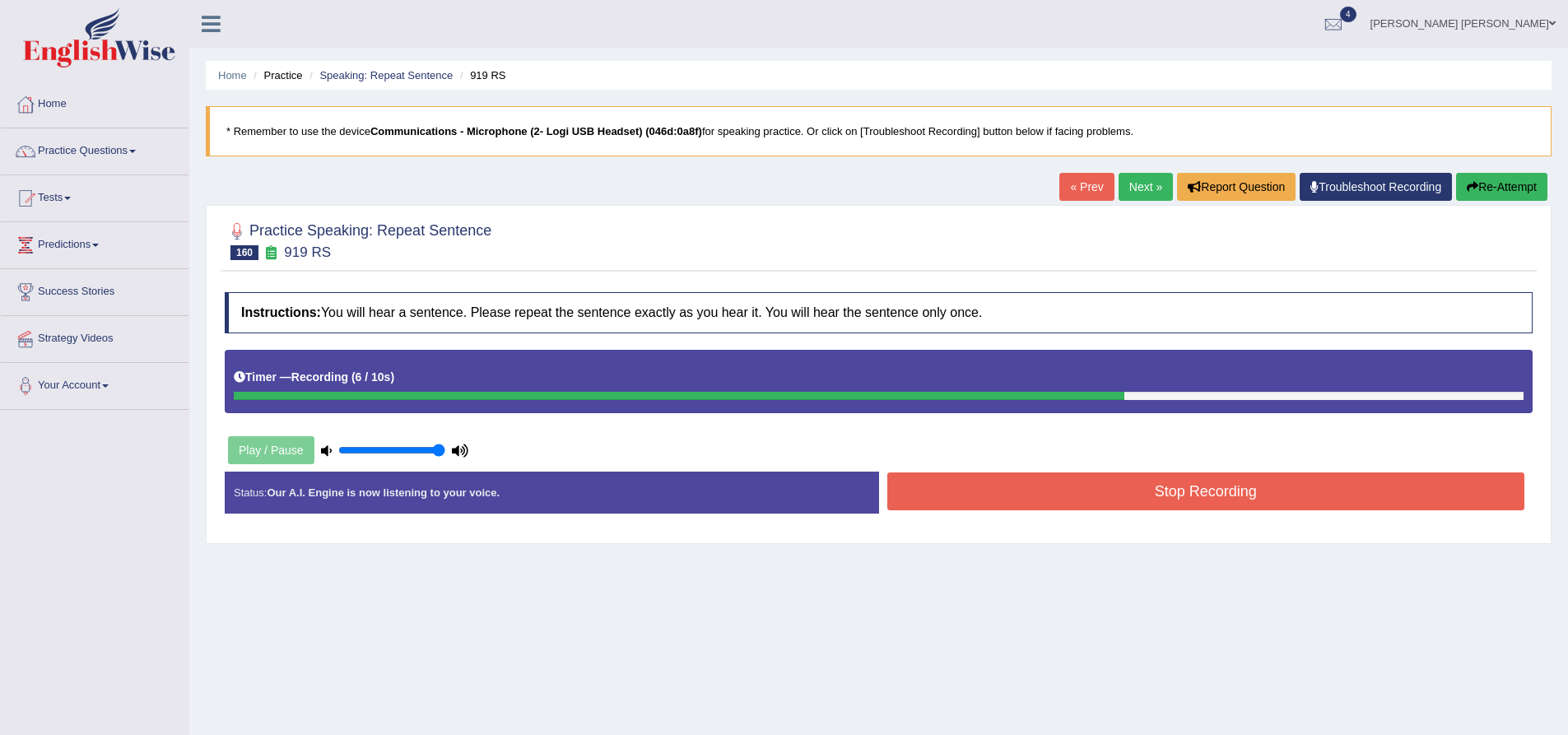
click at [1062, 491] on button "Stop Recording" at bounding box center [1206, 491] width 638 height 38
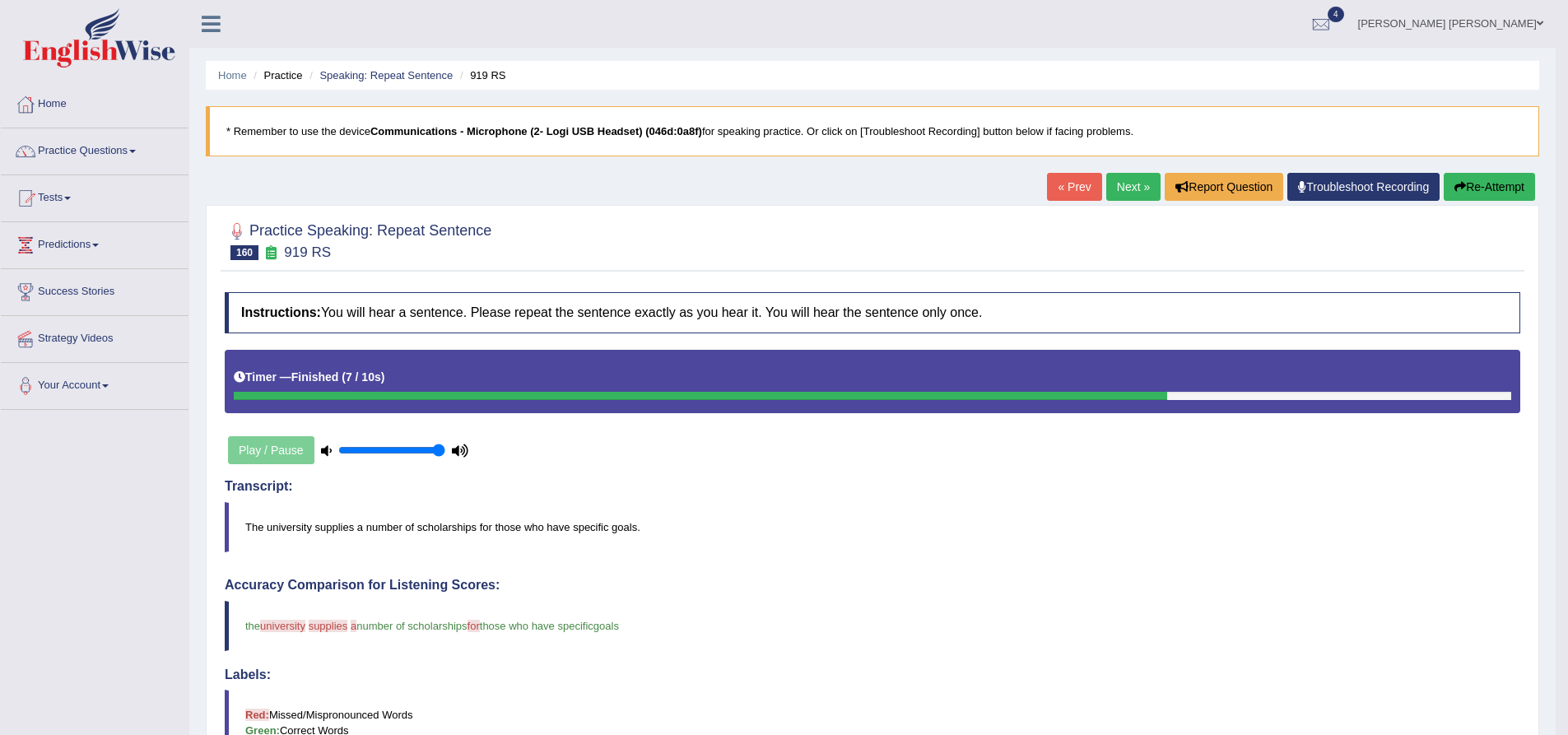
click at [1482, 194] on button "Re-Attempt" at bounding box center [1489, 186] width 91 height 28
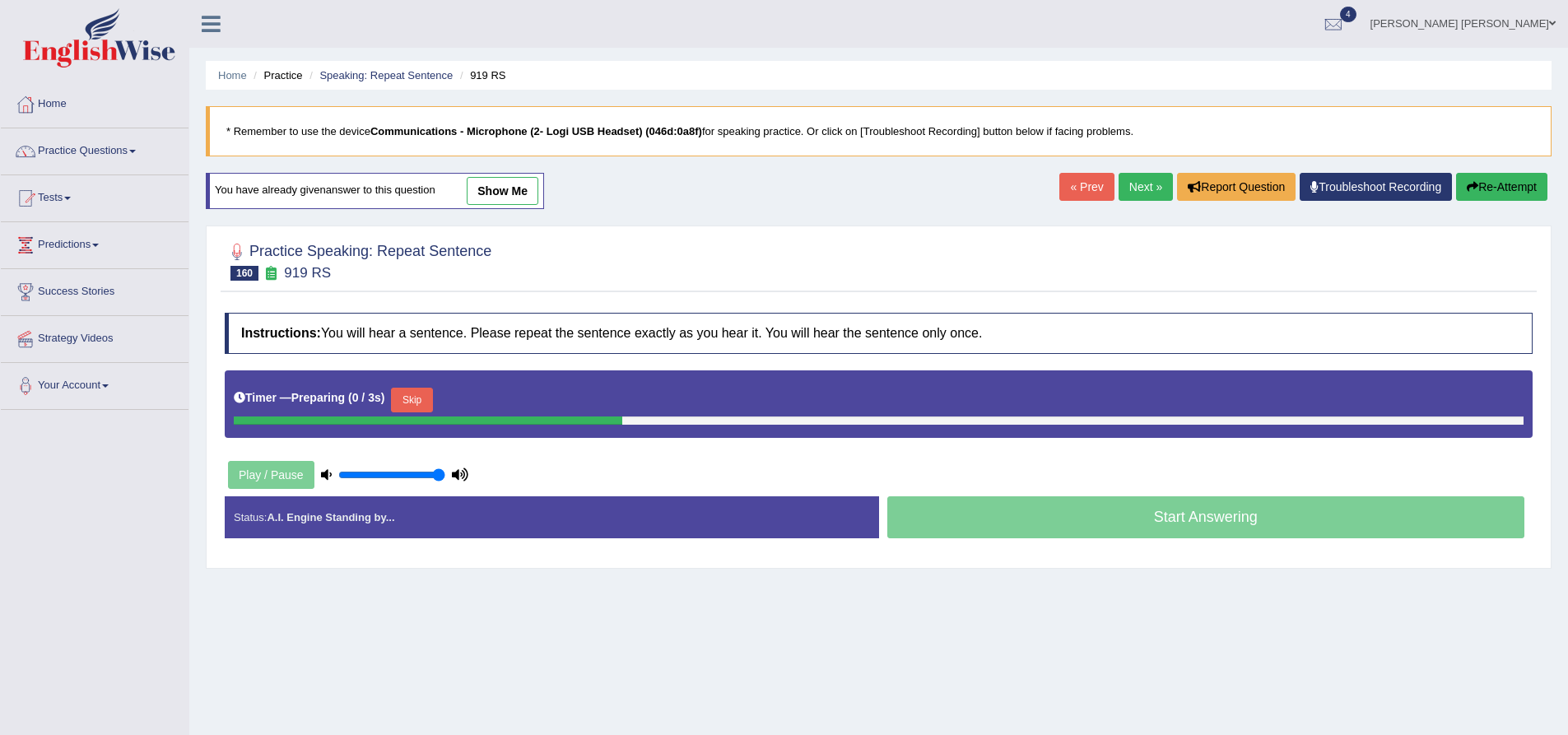
click at [432, 404] on button "Skip" at bounding box center [412, 400] width 41 height 25
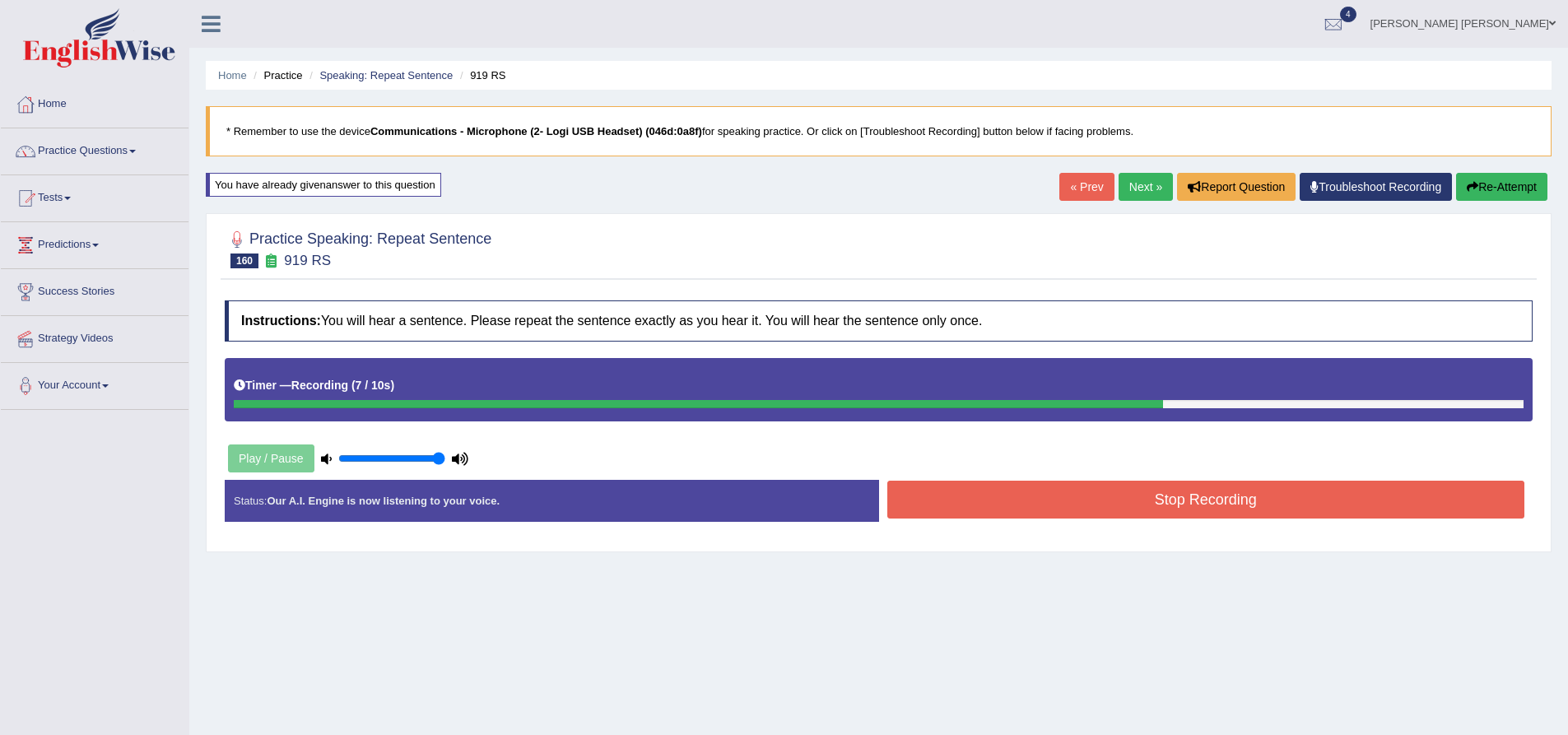
click at [1083, 501] on button "Stop Recording" at bounding box center [1206, 499] width 638 height 38
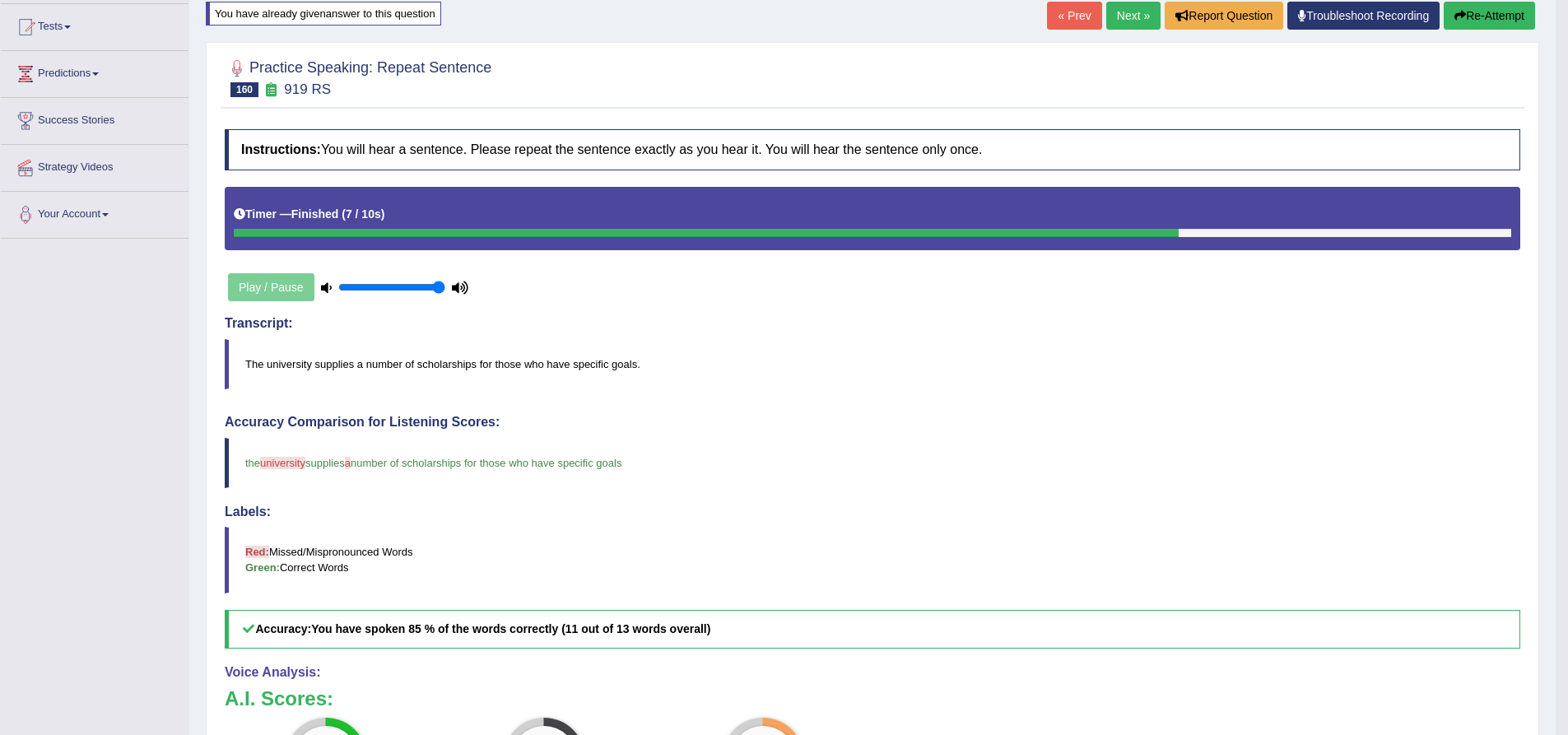
scroll to position [164, 0]
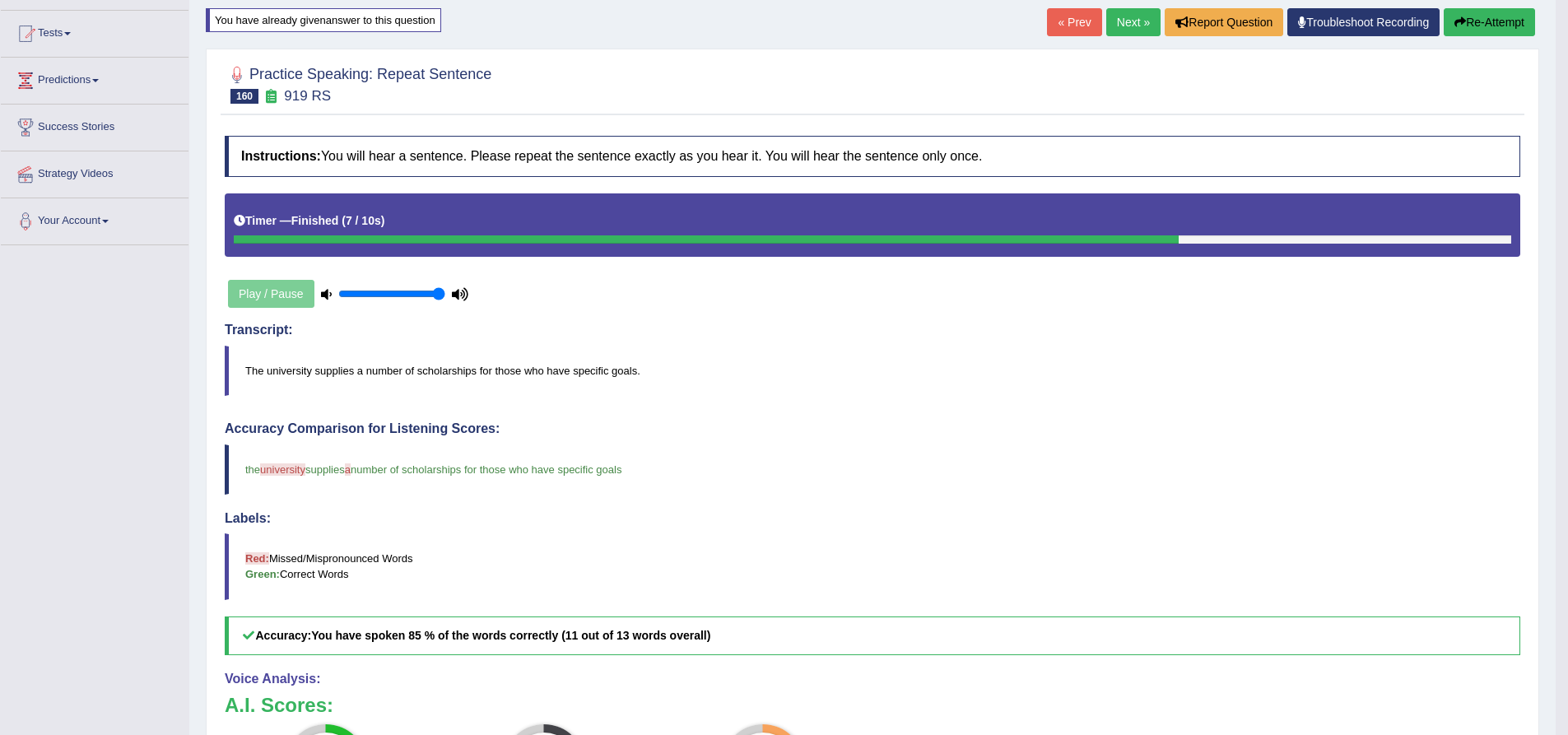
click at [1504, 19] on button "Re-Attempt" at bounding box center [1489, 21] width 91 height 28
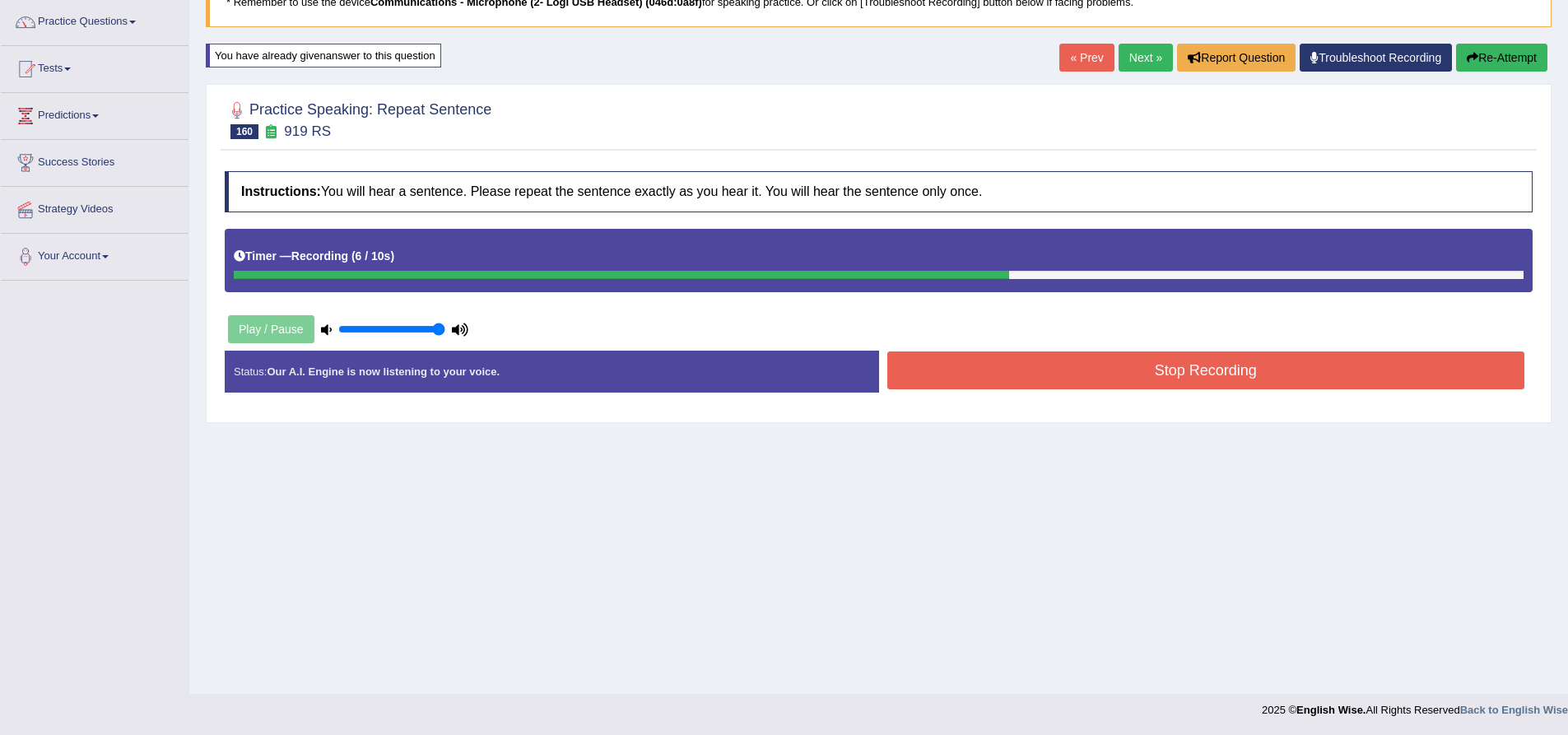
click at [1019, 373] on button "Stop Recording" at bounding box center [1206, 370] width 638 height 38
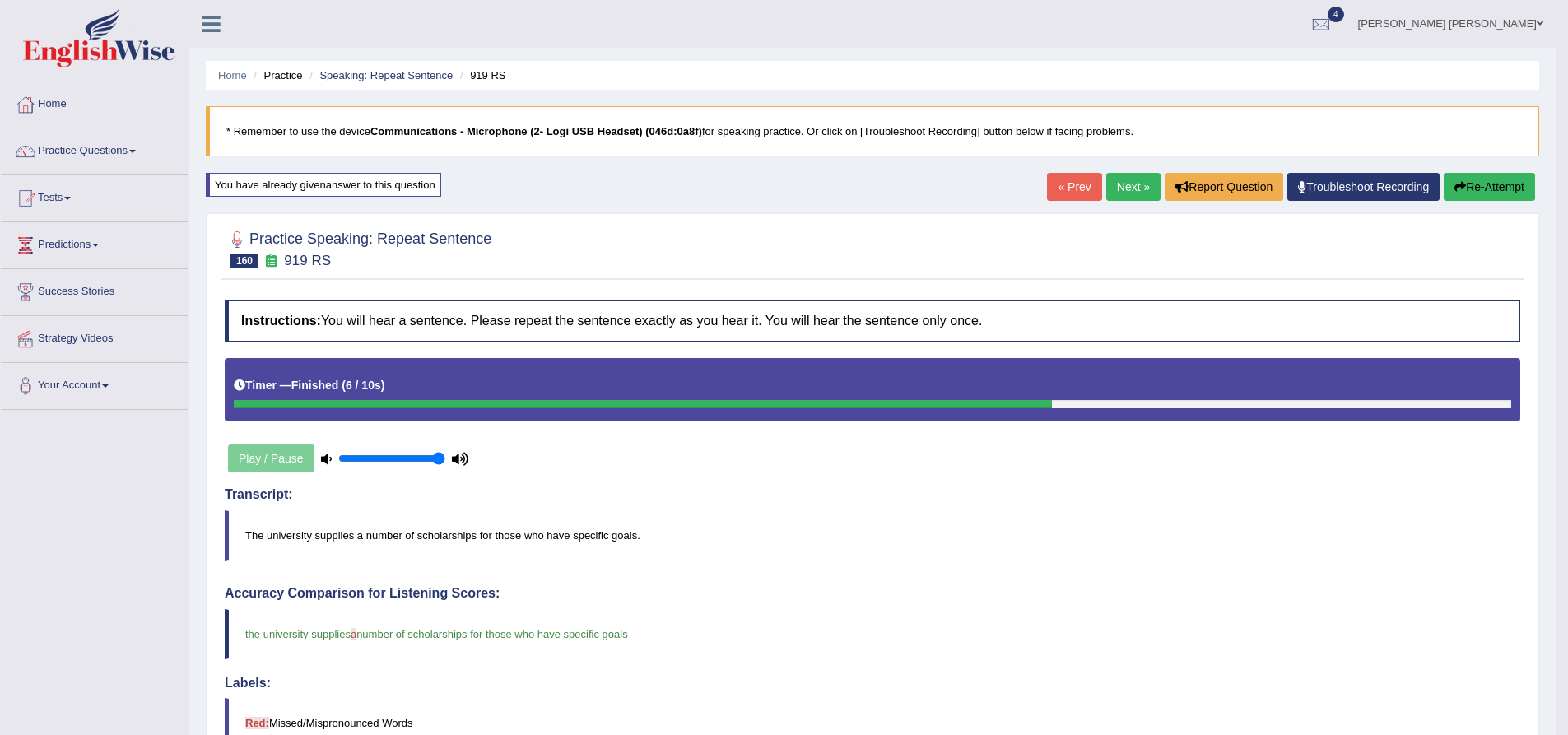
click at [1129, 189] on link "Next »" at bounding box center [1133, 186] width 55 height 28
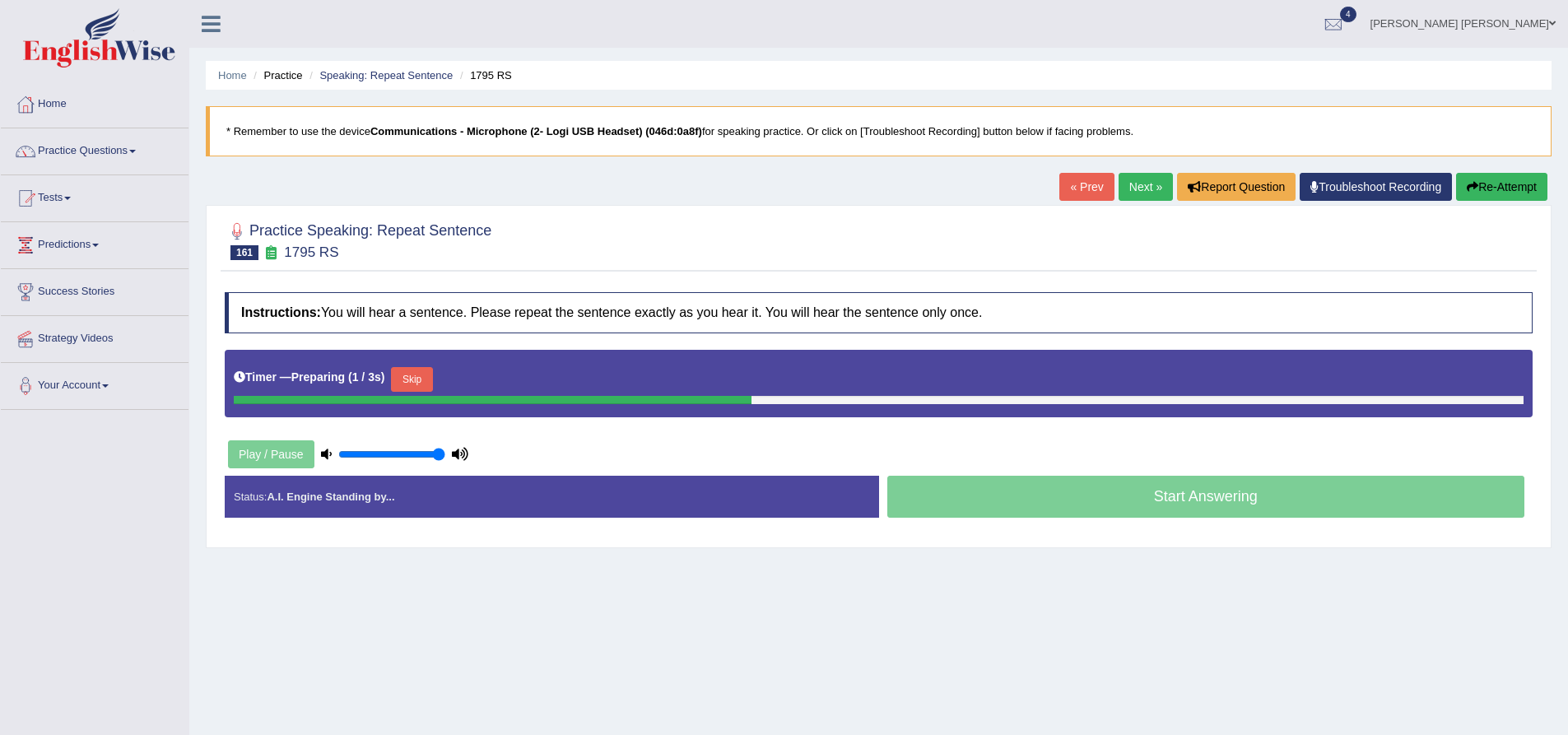
click at [215, 319] on div "Practice Speaking: Repeat Sentence 161 1795 RS Instructions: You will hear a se…" at bounding box center [878, 376] width 1346 height 343
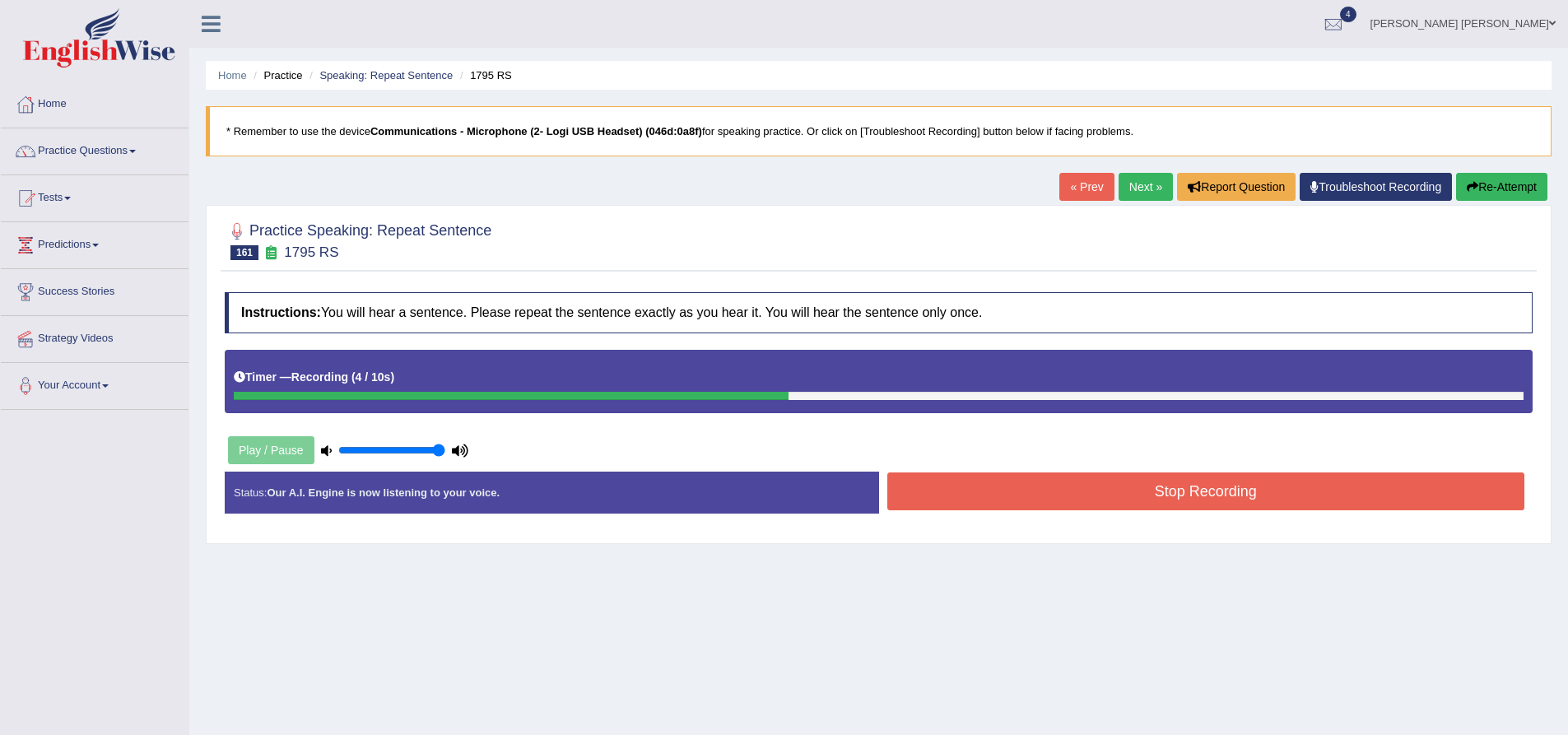
click at [1028, 496] on button "Stop Recording" at bounding box center [1206, 491] width 638 height 38
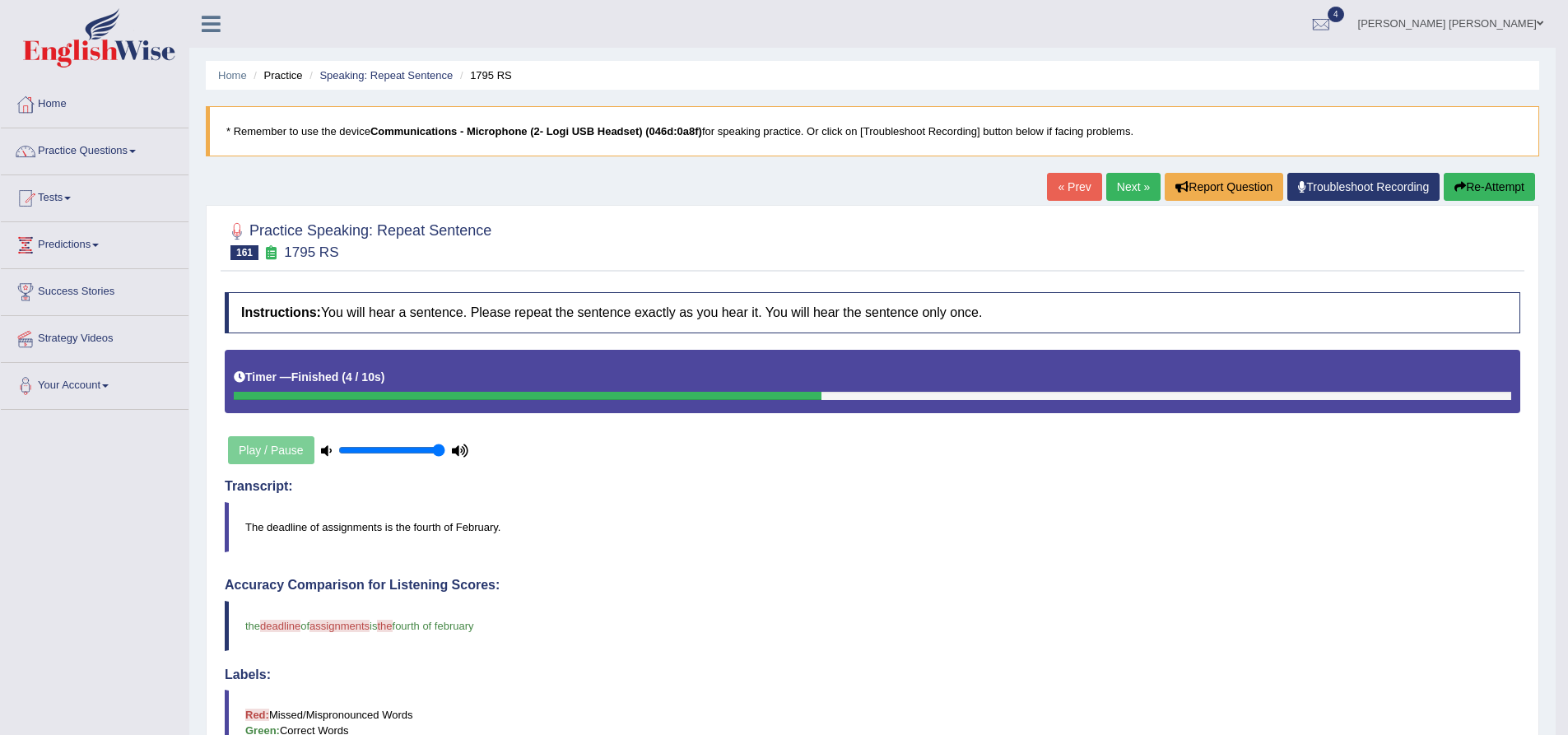
click at [1508, 179] on button "Re-Attempt" at bounding box center [1489, 186] width 91 height 28
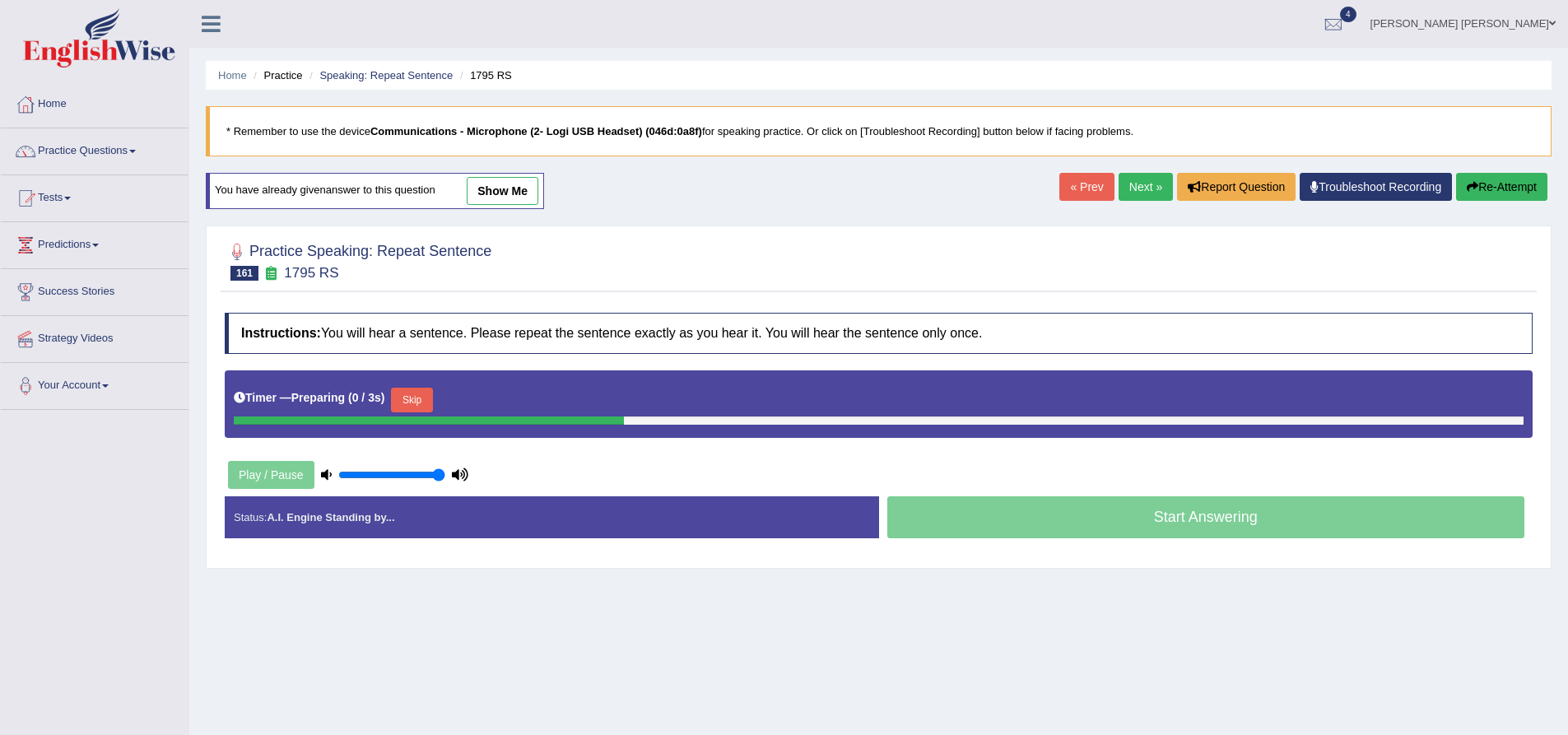
click at [711, 308] on div "Instructions: You will hear a sentence. Please repeat the sentence exactly as y…" at bounding box center [878, 432] width 1316 height 255
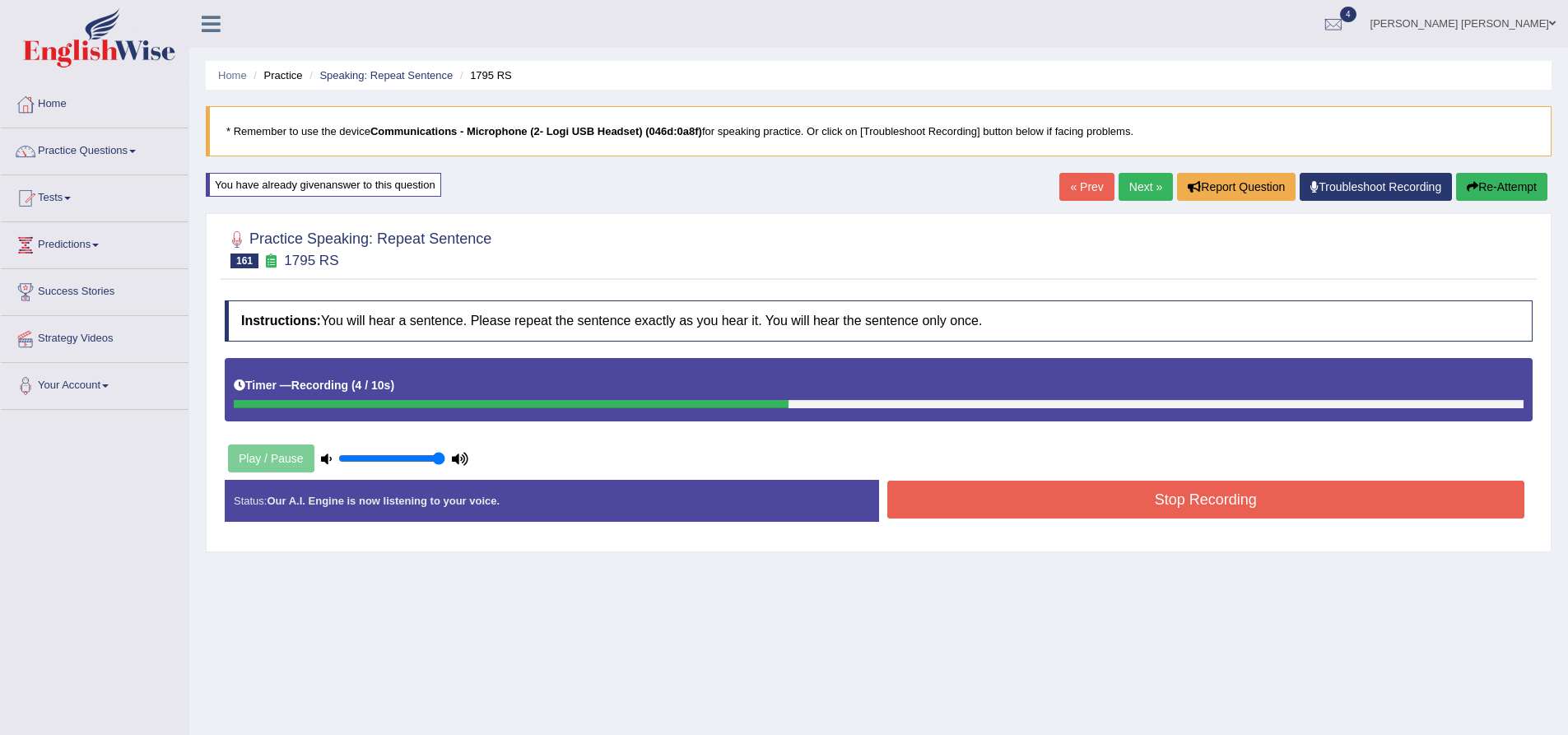
click at [1043, 505] on button "Stop Recording" at bounding box center [1206, 499] width 638 height 38
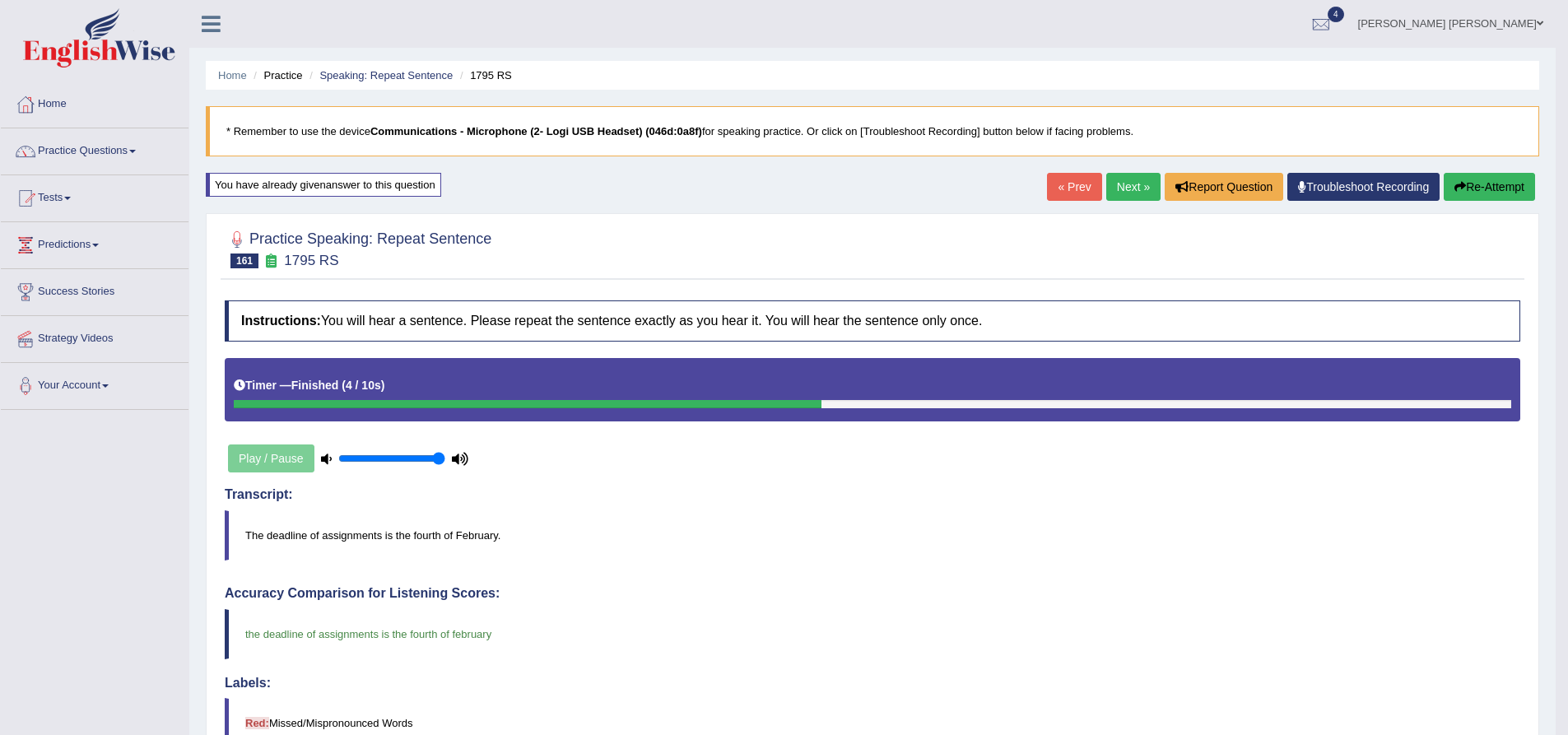
click at [967, 245] on div at bounding box center [873, 248] width 1295 height 50
click at [1133, 186] on link "Next »" at bounding box center [1133, 186] width 55 height 28
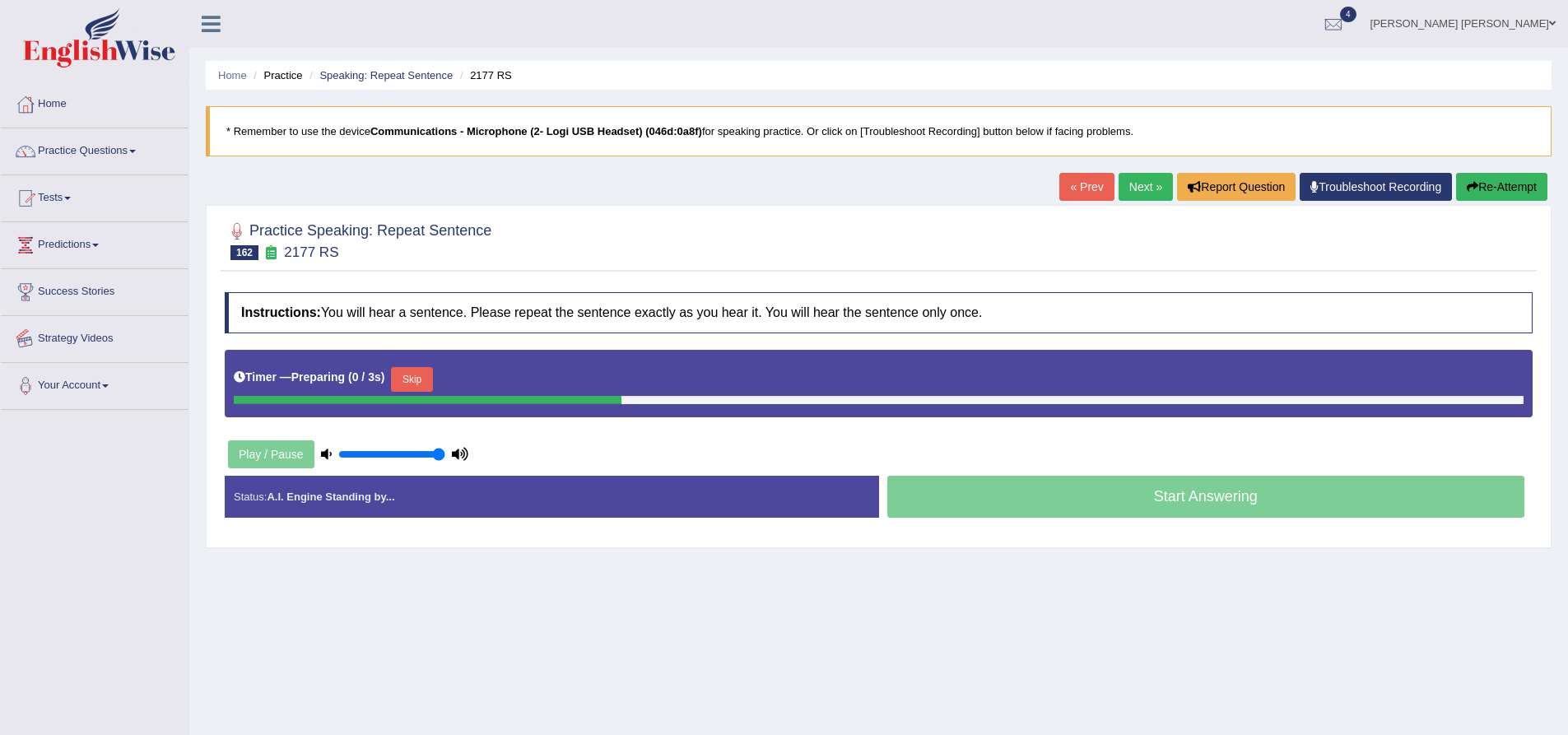
click at [205, 309] on div "Practice Speaking: Repeat Sentence 162 2177 RS Instructions: You will hear a se…" at bounding box center [878, 376] width 1346 height 343
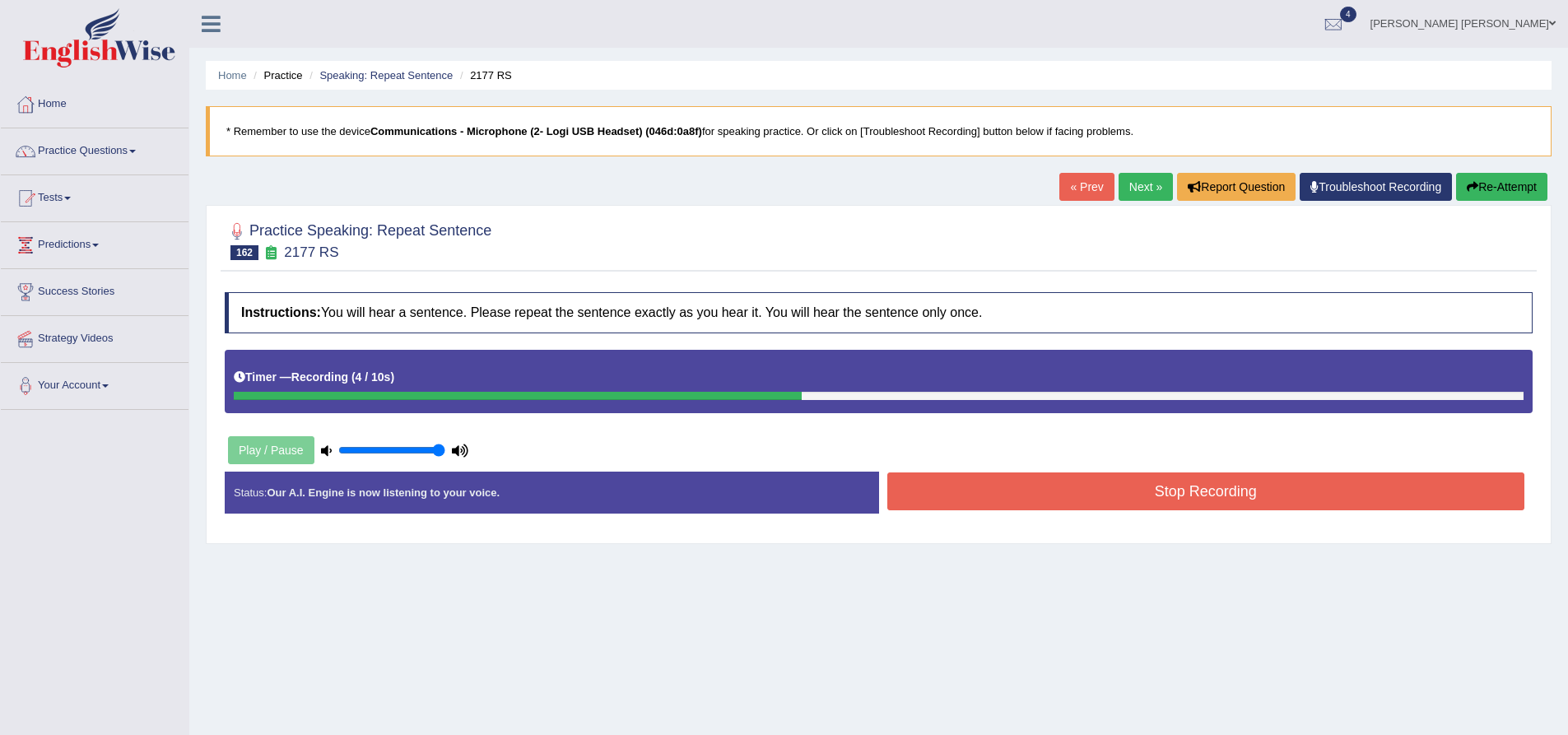
click at [979, 476] on button "Stop Recording" at bounding box center [1206, 491] width 638 height 38
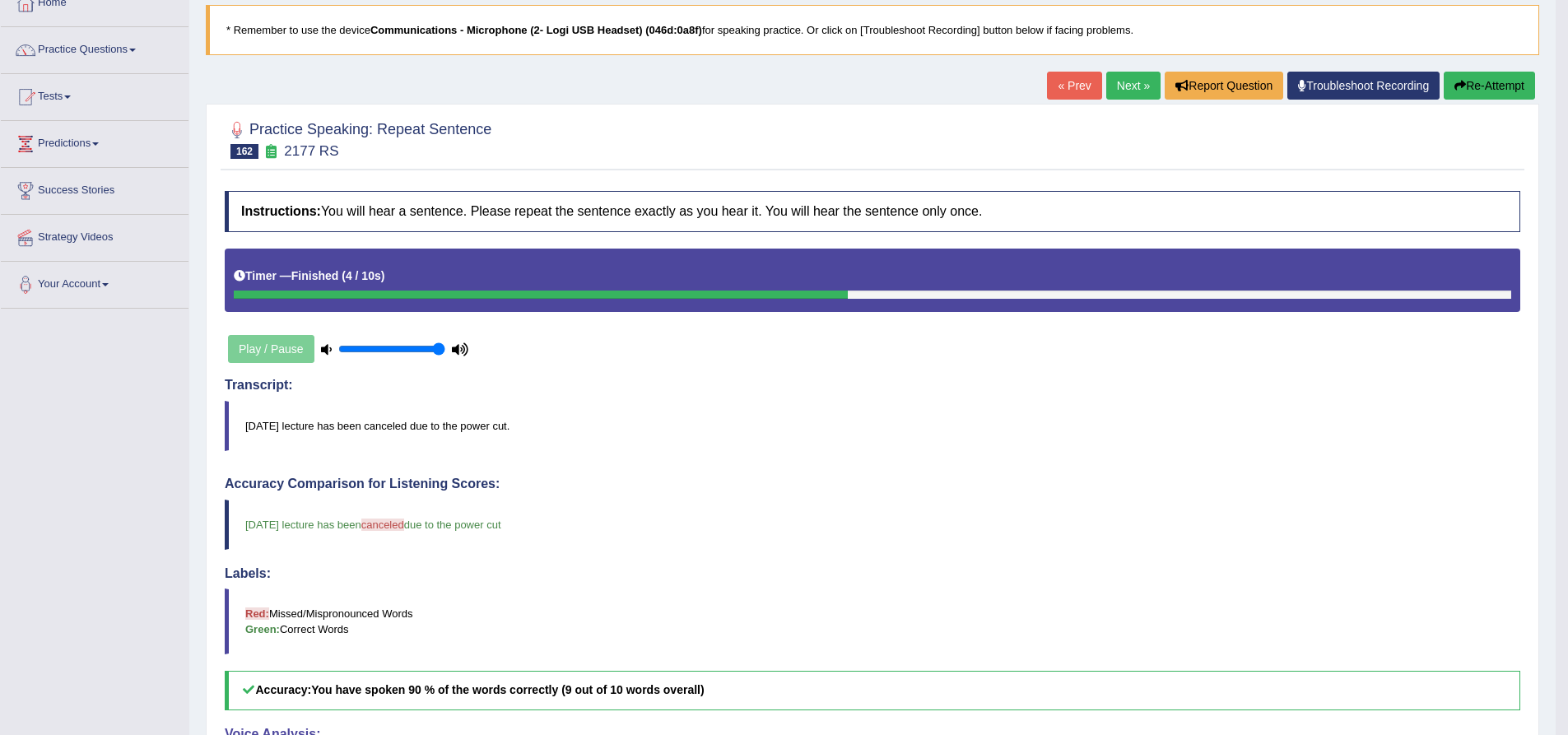
scroll to position [330, 0]
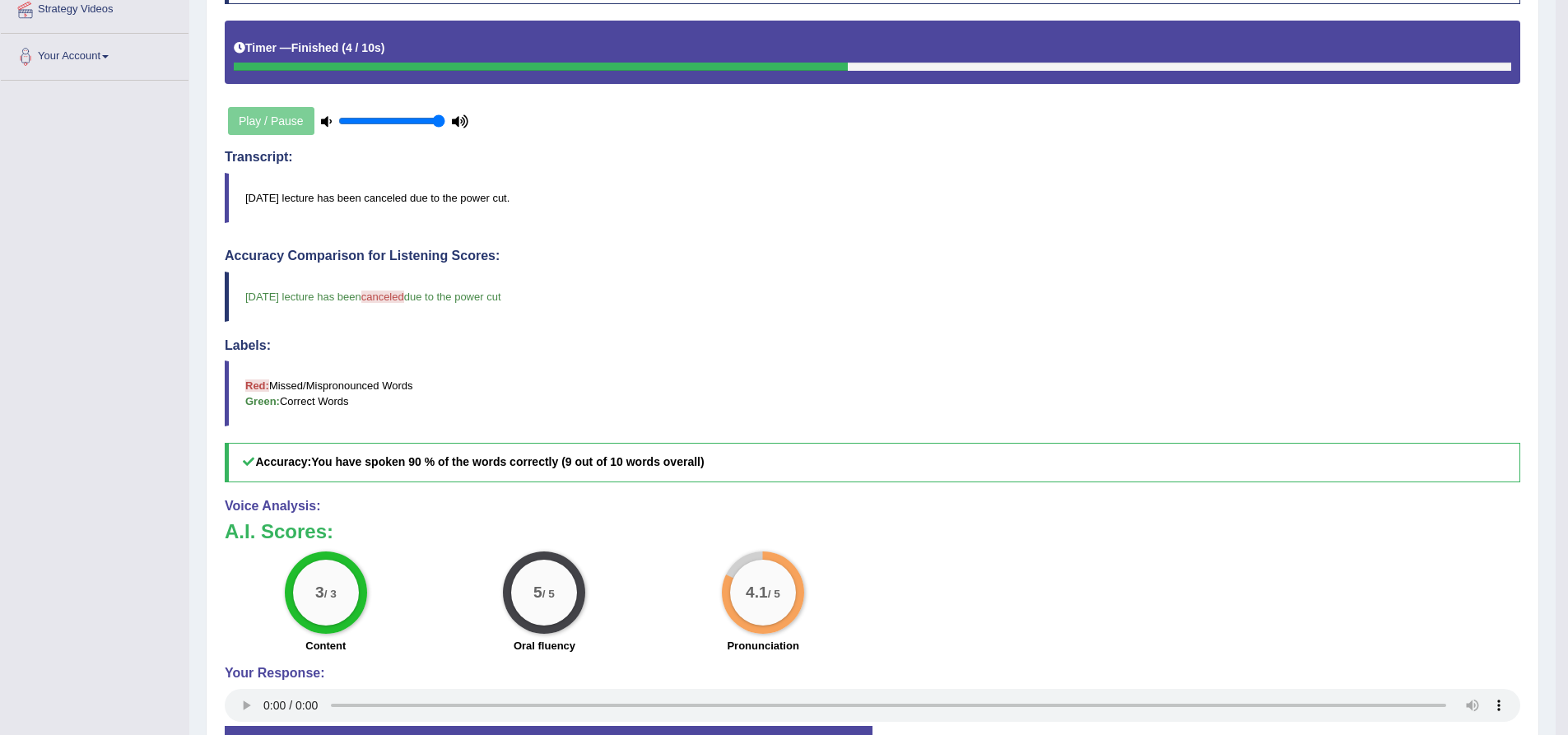
click at [210, 381] on div "Practice Speaking: Repeat Sentence 162 2177 RS Instructions: You will hear a se…" at bounding box center [872, 337] width 1334 height 923
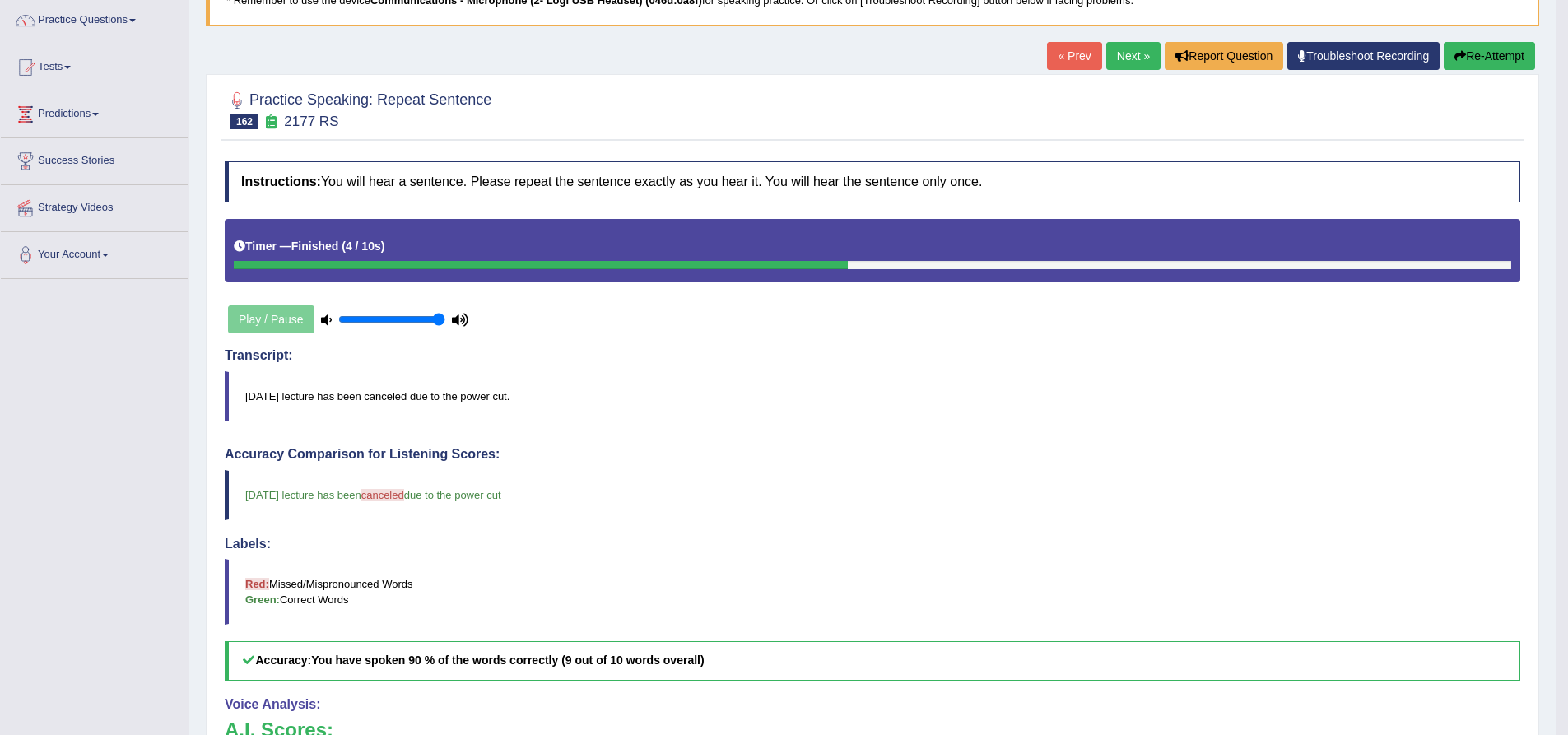
scroll to position [0, 0]
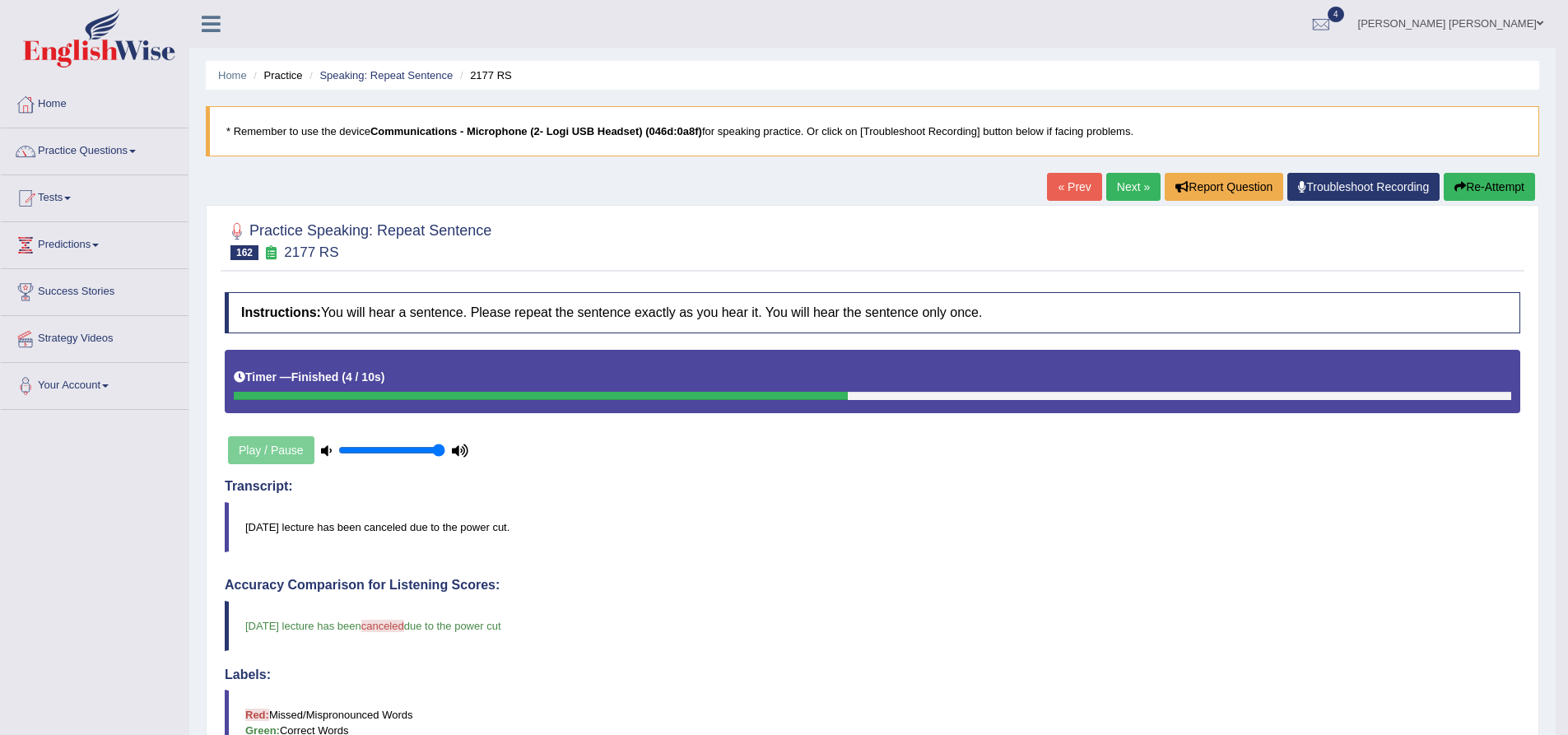
click at [1488, 182] on button "Re-Attempt" at bounding box center [1489, 186] width 91 height 28
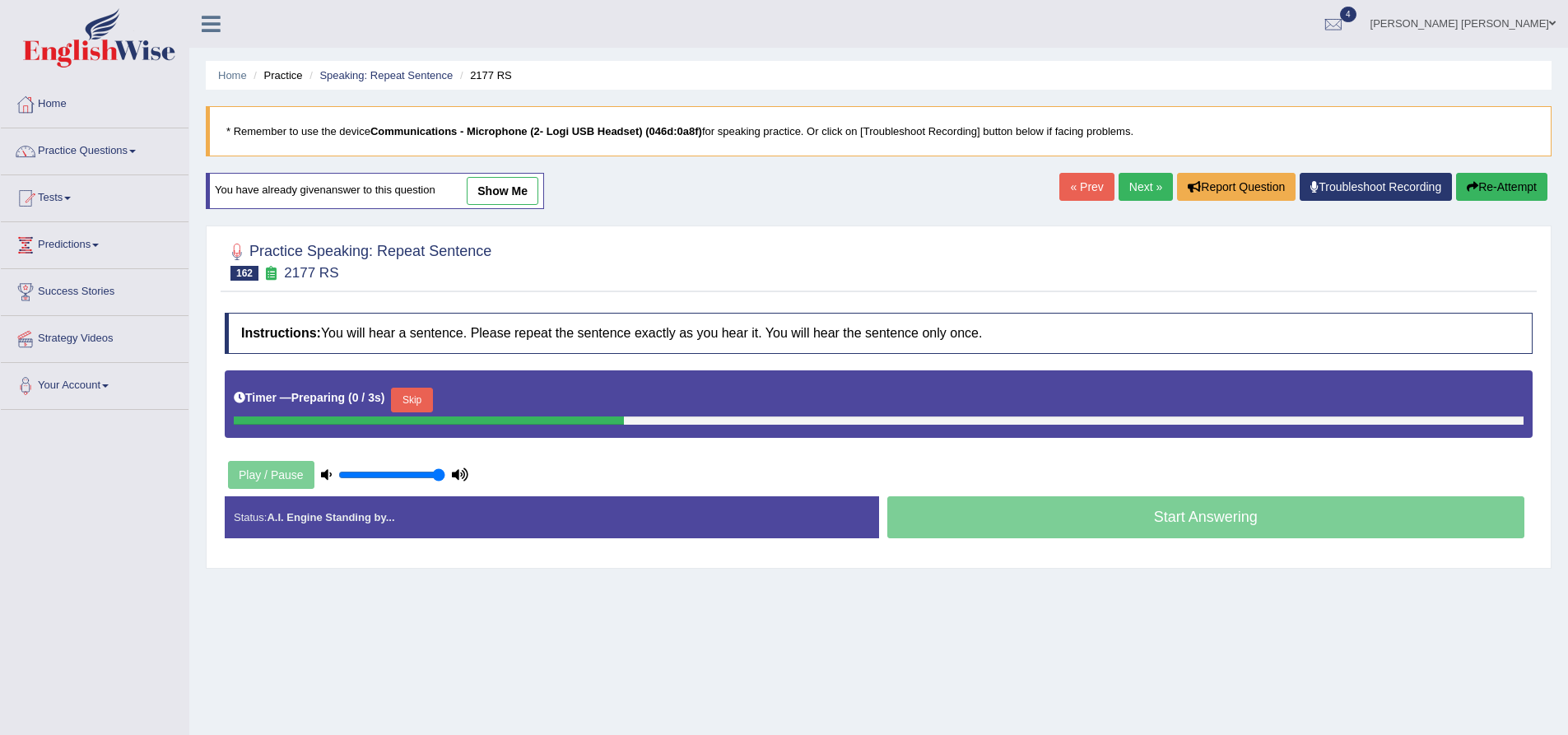
click at [420, 402] on button "Skip" at bounding box center [412, 400] width 41 height 25
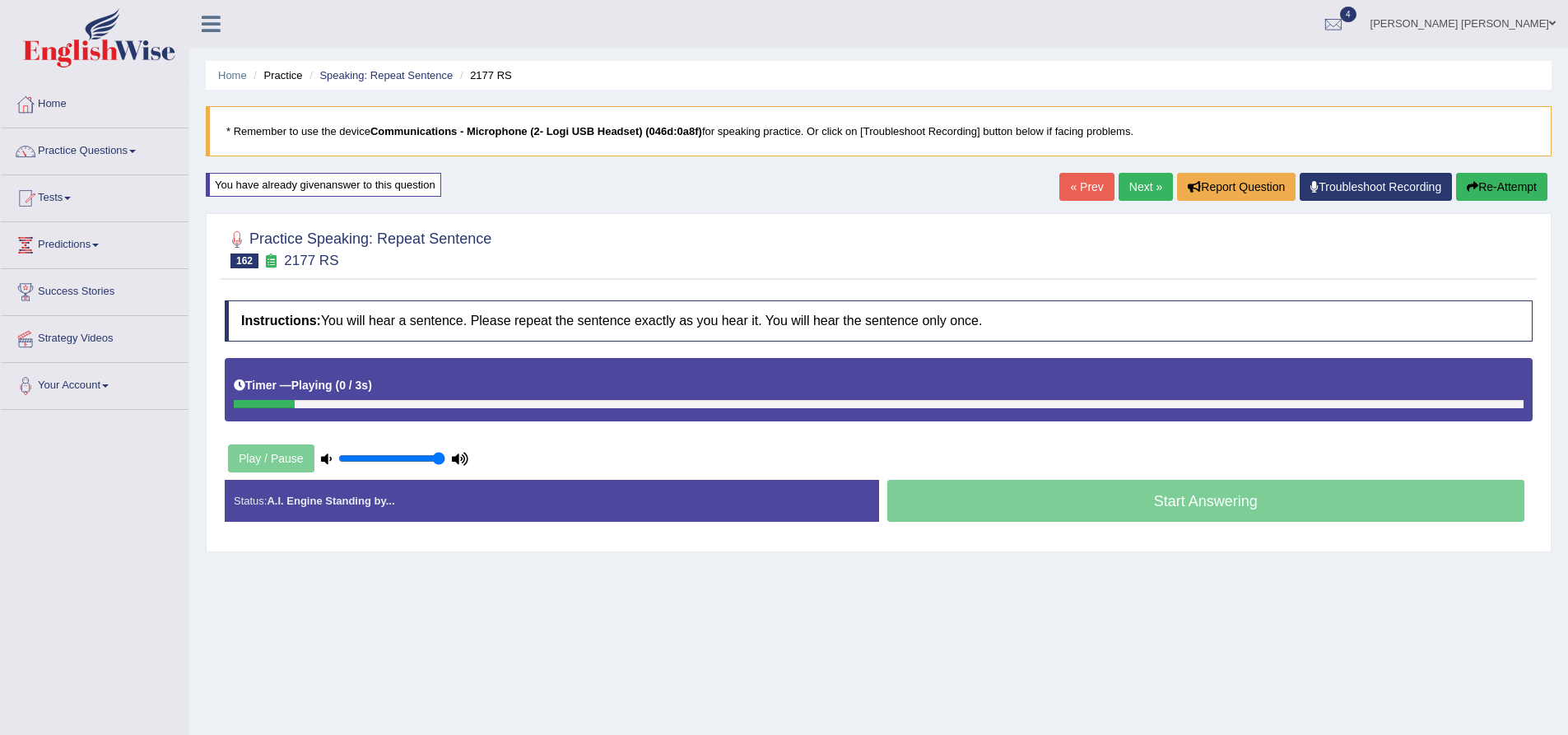
click at [572, 263] on div at bounding box center [879, 248] width 1308 height 50
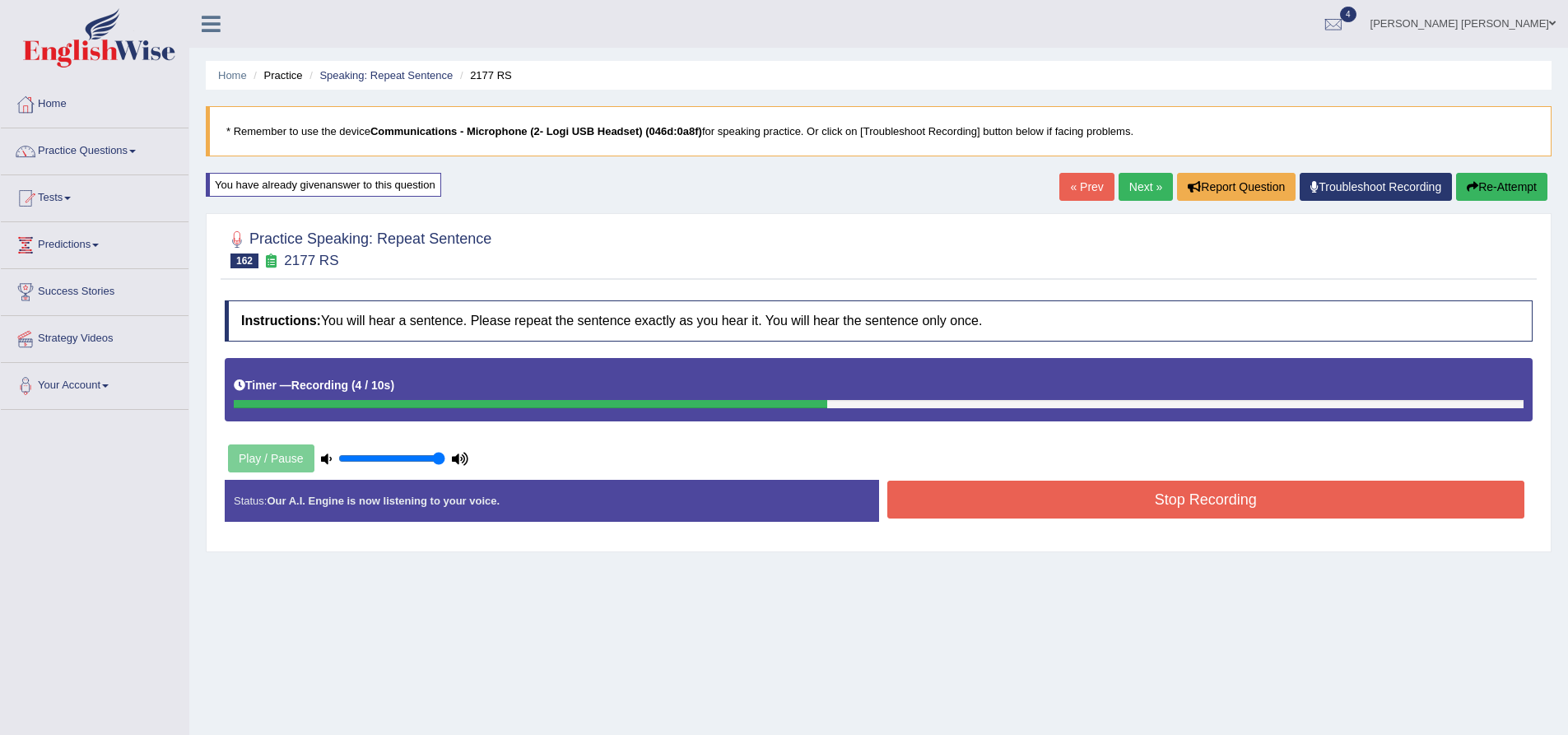
click at [1032, 506] on button "Stop Recording" at bounding box center [1206, 499] width 638 height 38
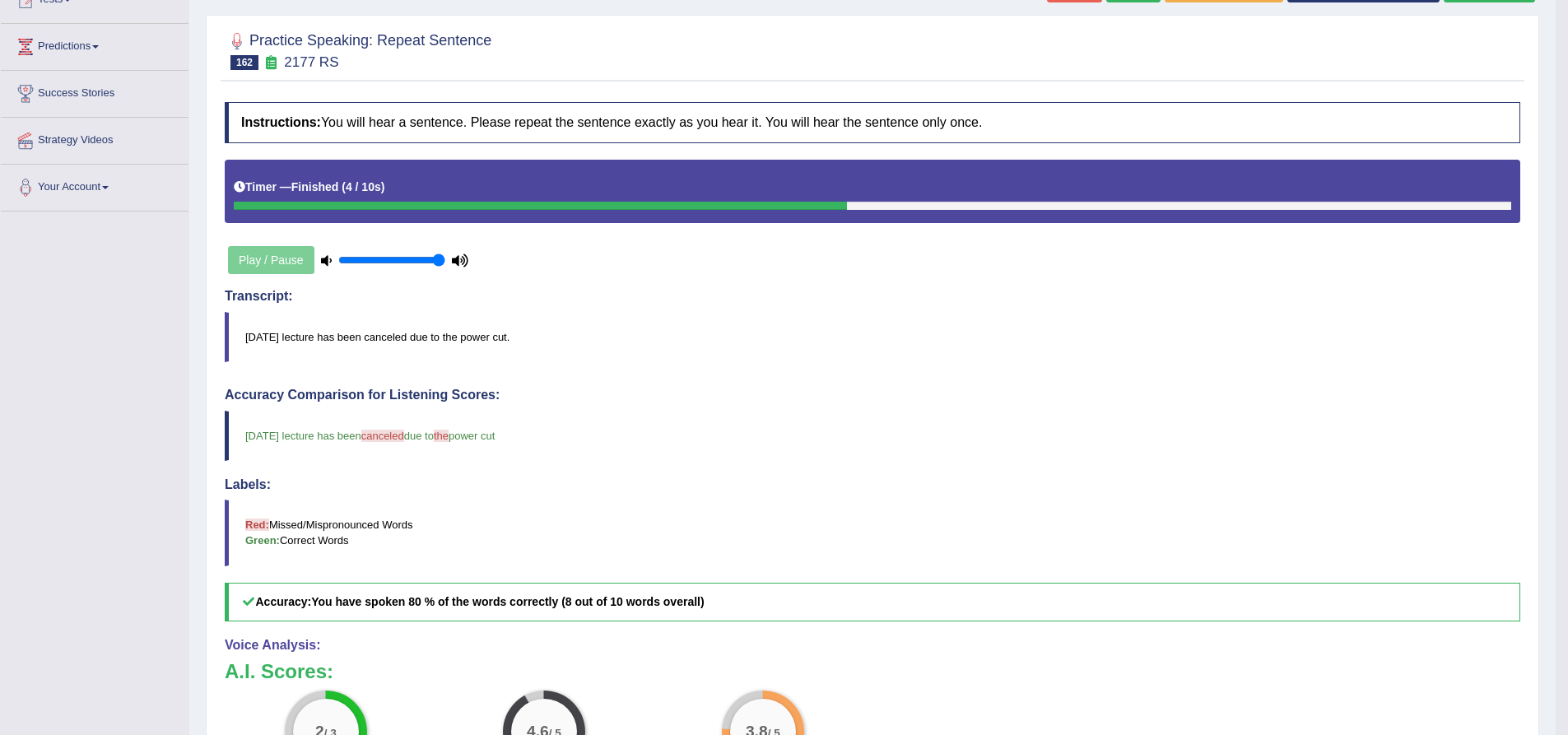
scroll to position [82, 0]
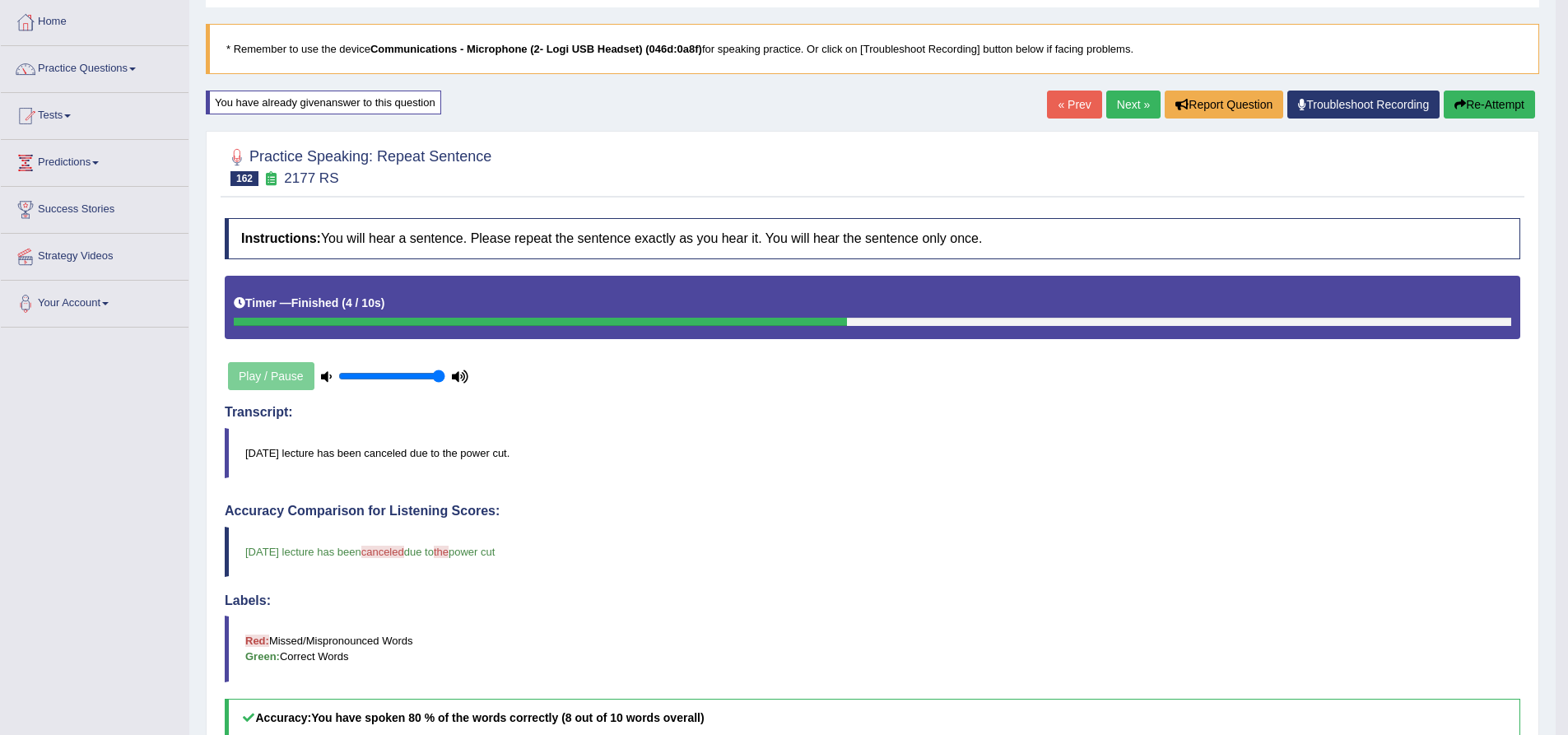
click at [1485, 99] on button "Re-Attempt" at bounding box center [1489, 104] width 91 height 28
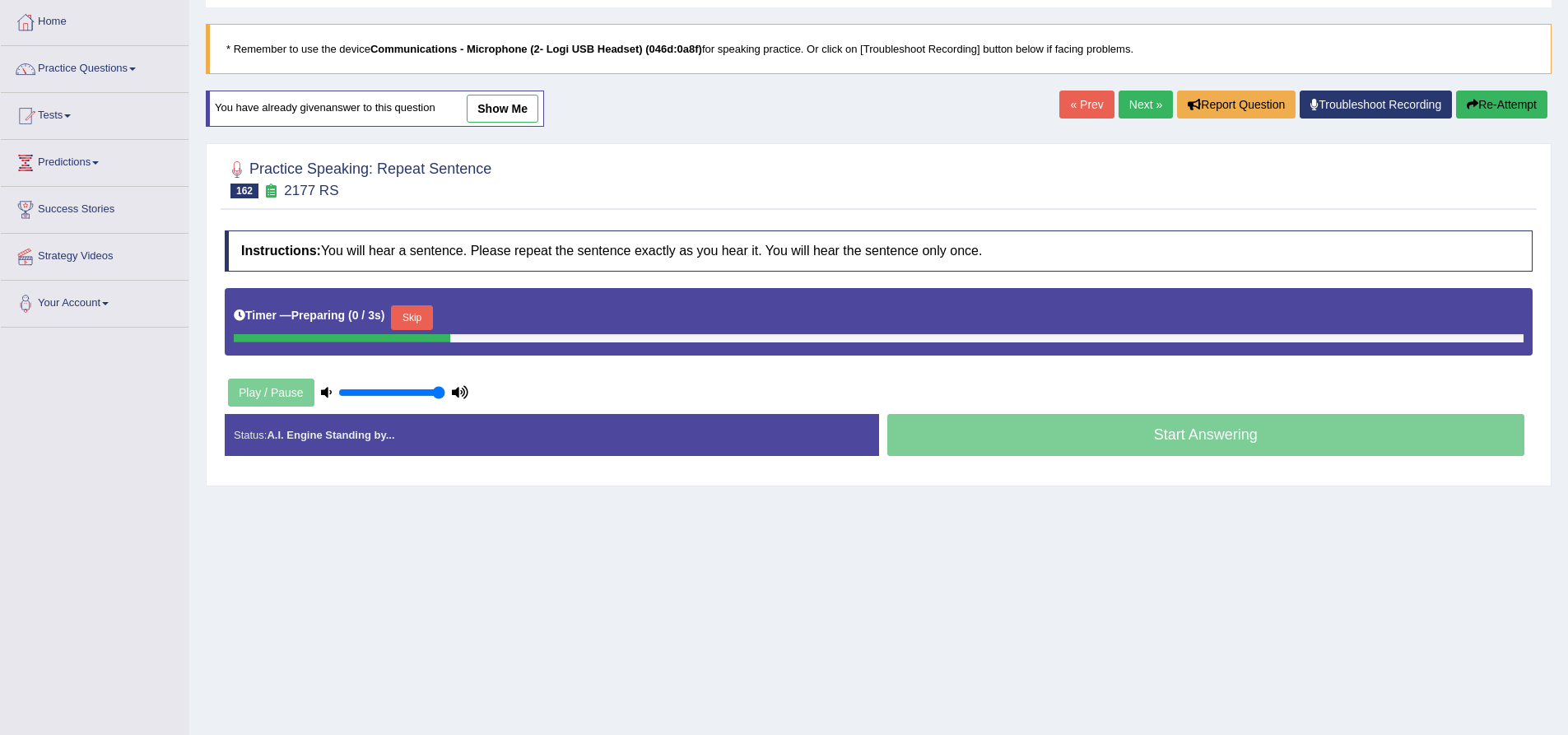
click at [416, 317] on button "Skip" at bounding box center [412, 318] width 41 height 25
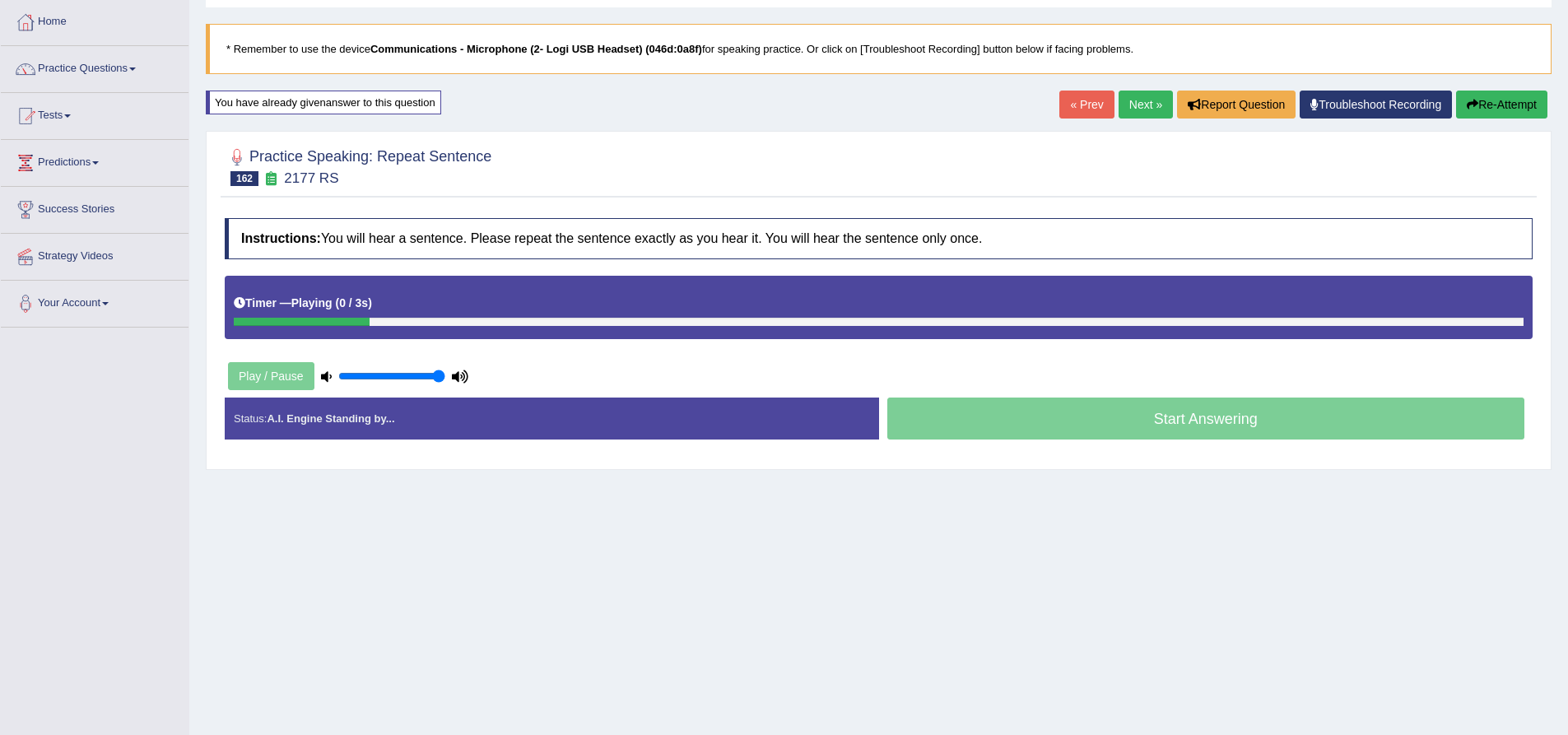
click at [665, 236] on h4 "Instructions: You will hear a sentence. Please repeat the sentence exactly as y…" at bounding box center [879, 238] width 1308 height 41
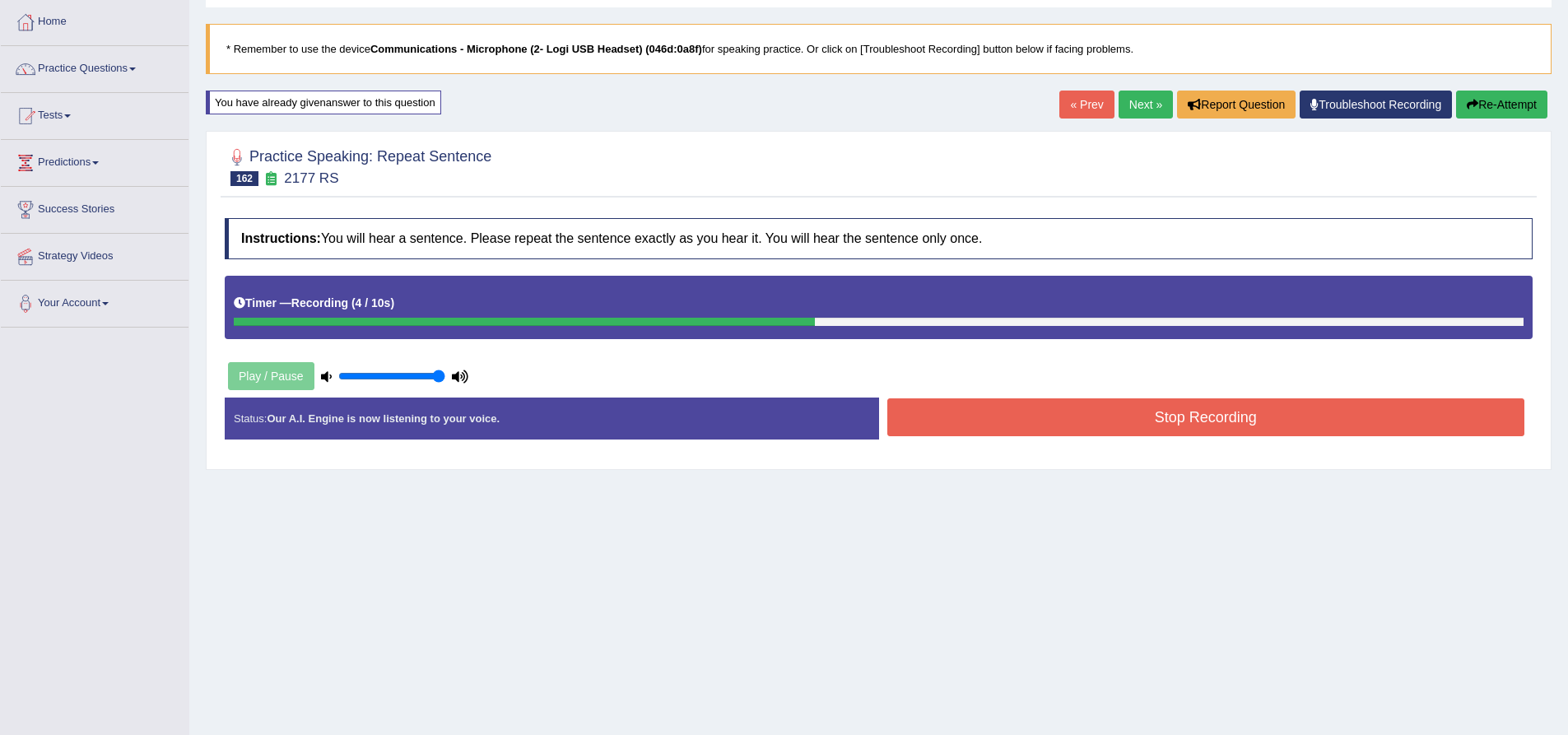
click at [1062, 422] on button "Stop Recording" at bounding box center [1206, 417] width 638 height 38
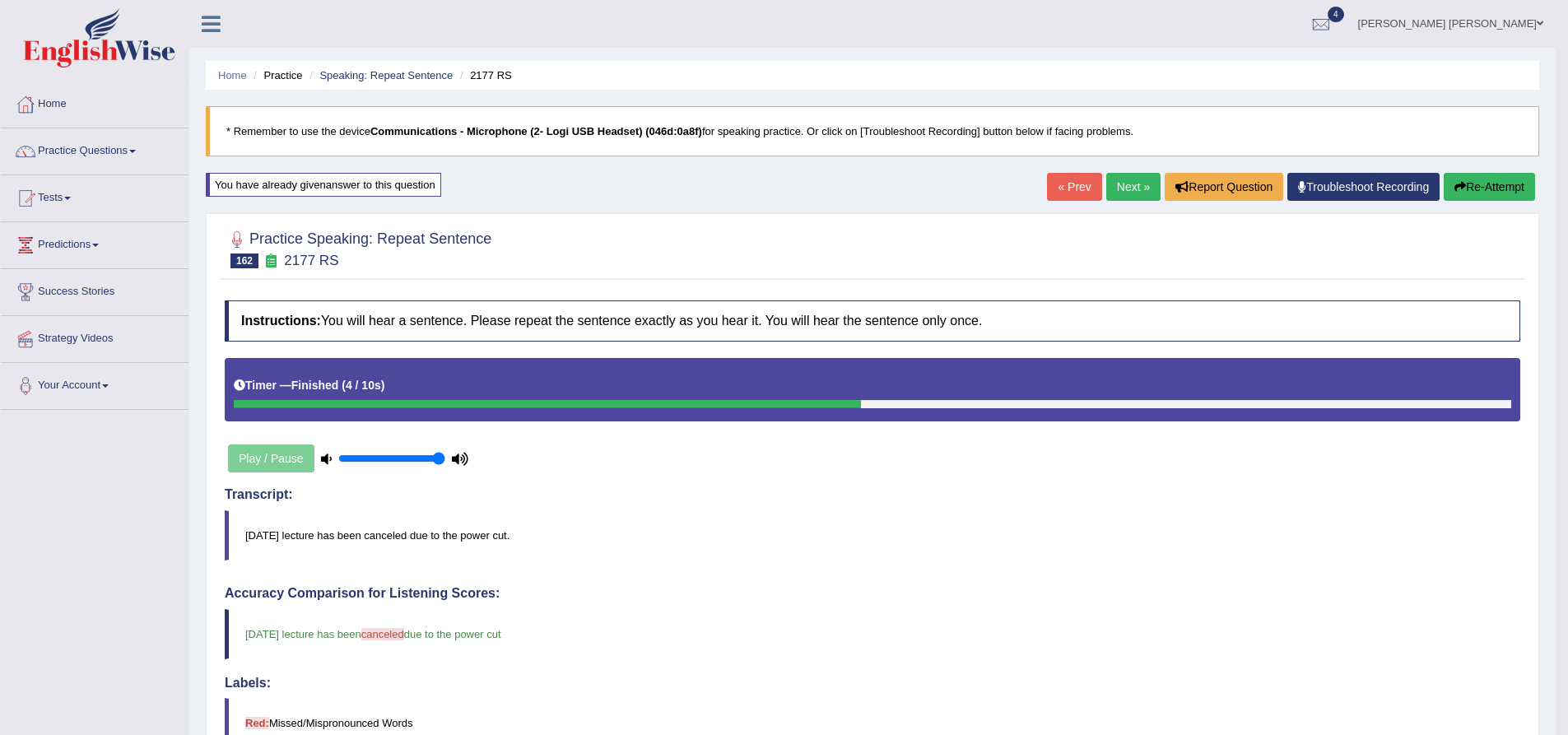
click at [1134, 189] on link "Next »" at bounding box center [1133, 186] width 55 height 28
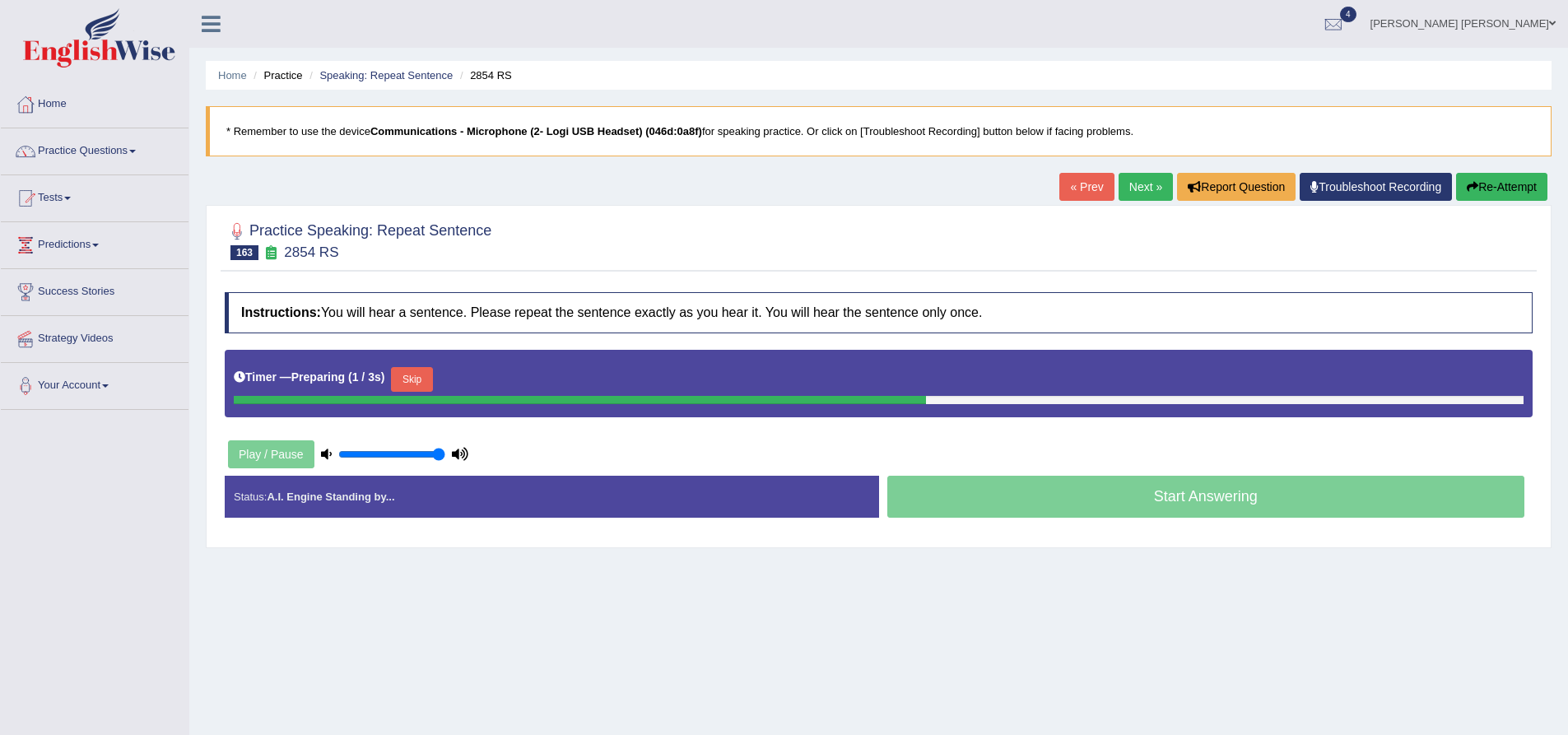
click at [212, 380] on div "Practice Speaking: Repeat Sentence 163 2854 RS Instructions: You will hear a se…" at bounding box center [878, 376] width 1346 height 343
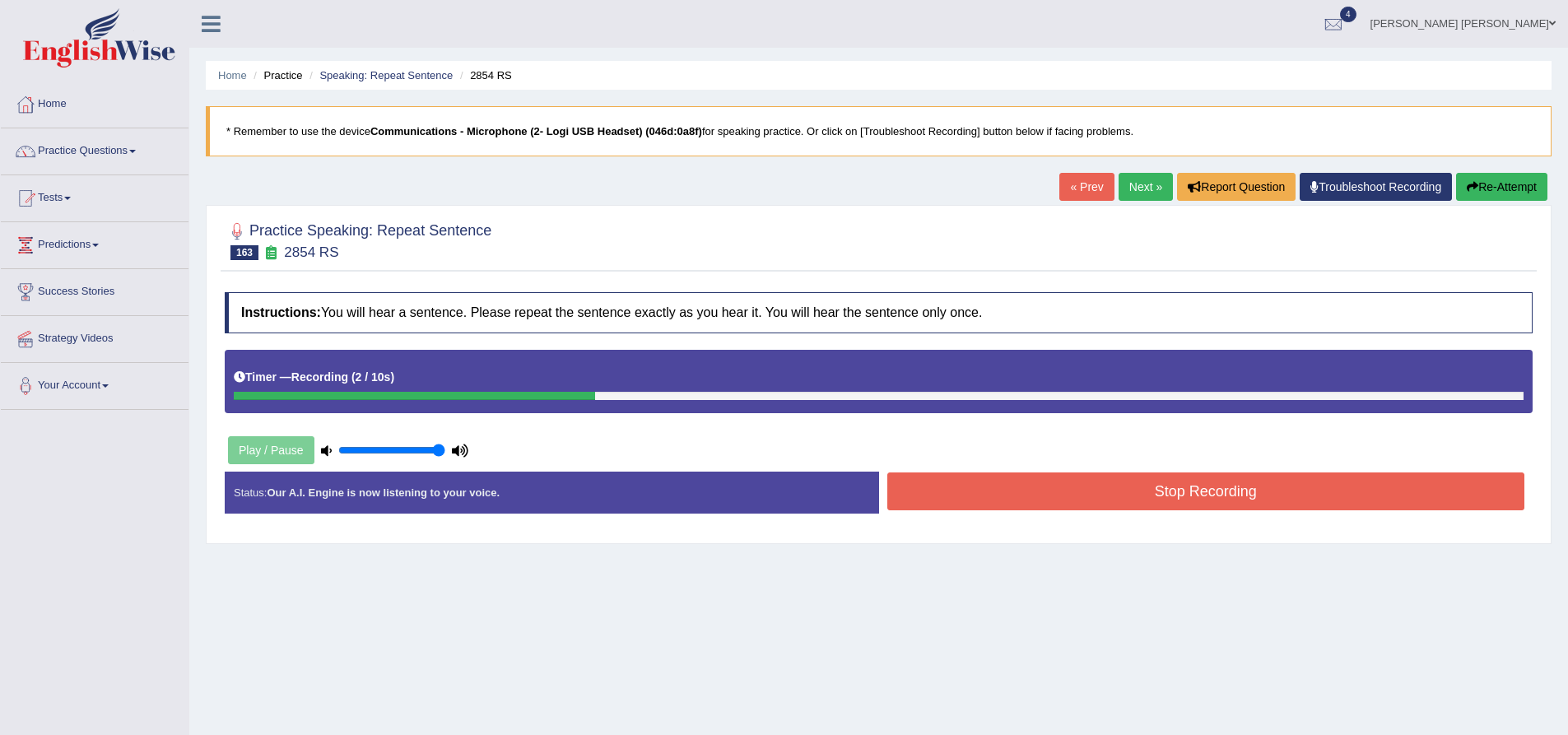
click at [1002, 490] on button "Stop Recording" at bounding box center [1206, 491] width 638 height 38
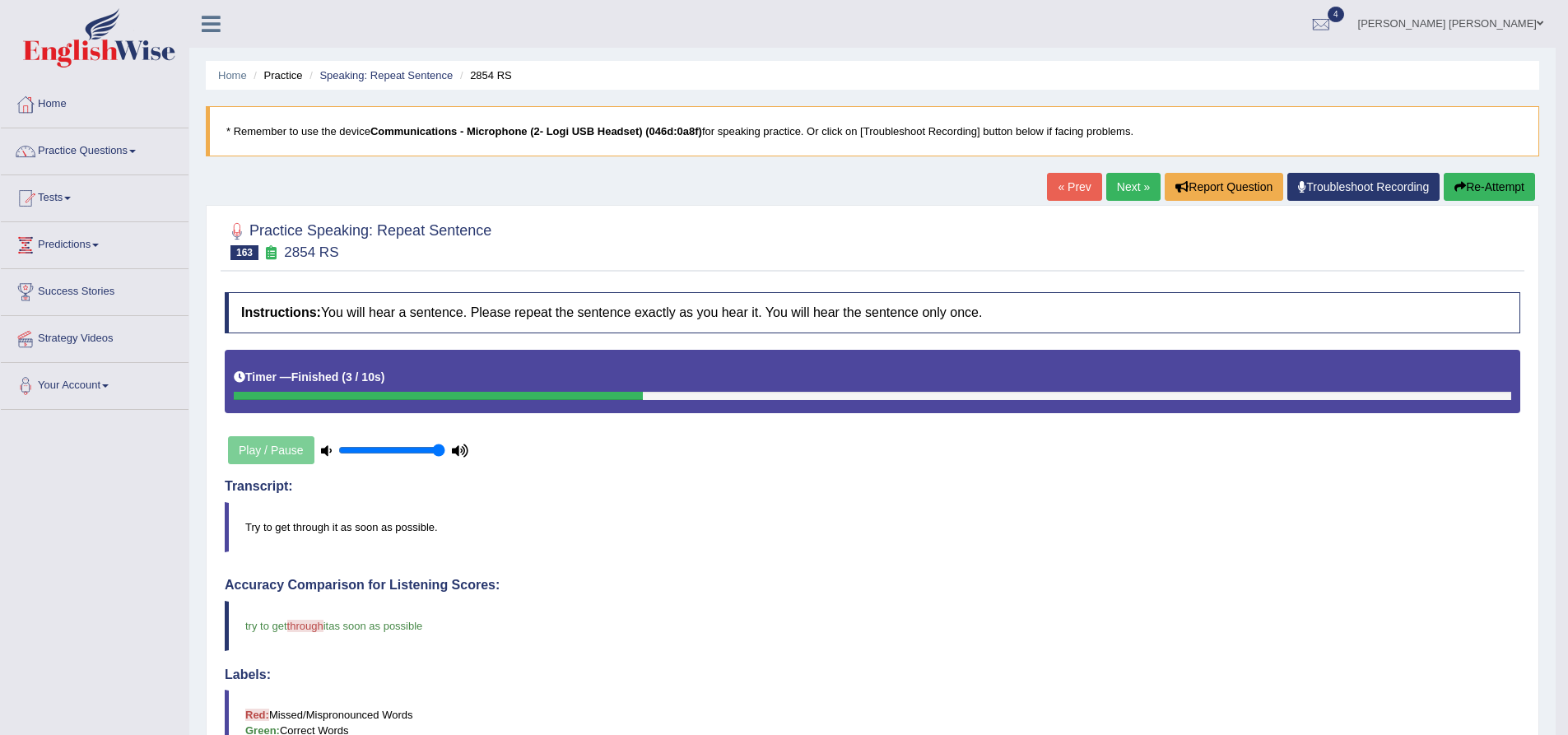
click at [1481, 189] on button "Re-Attempt" at bounding box center [1489, 186] width 91 height 28
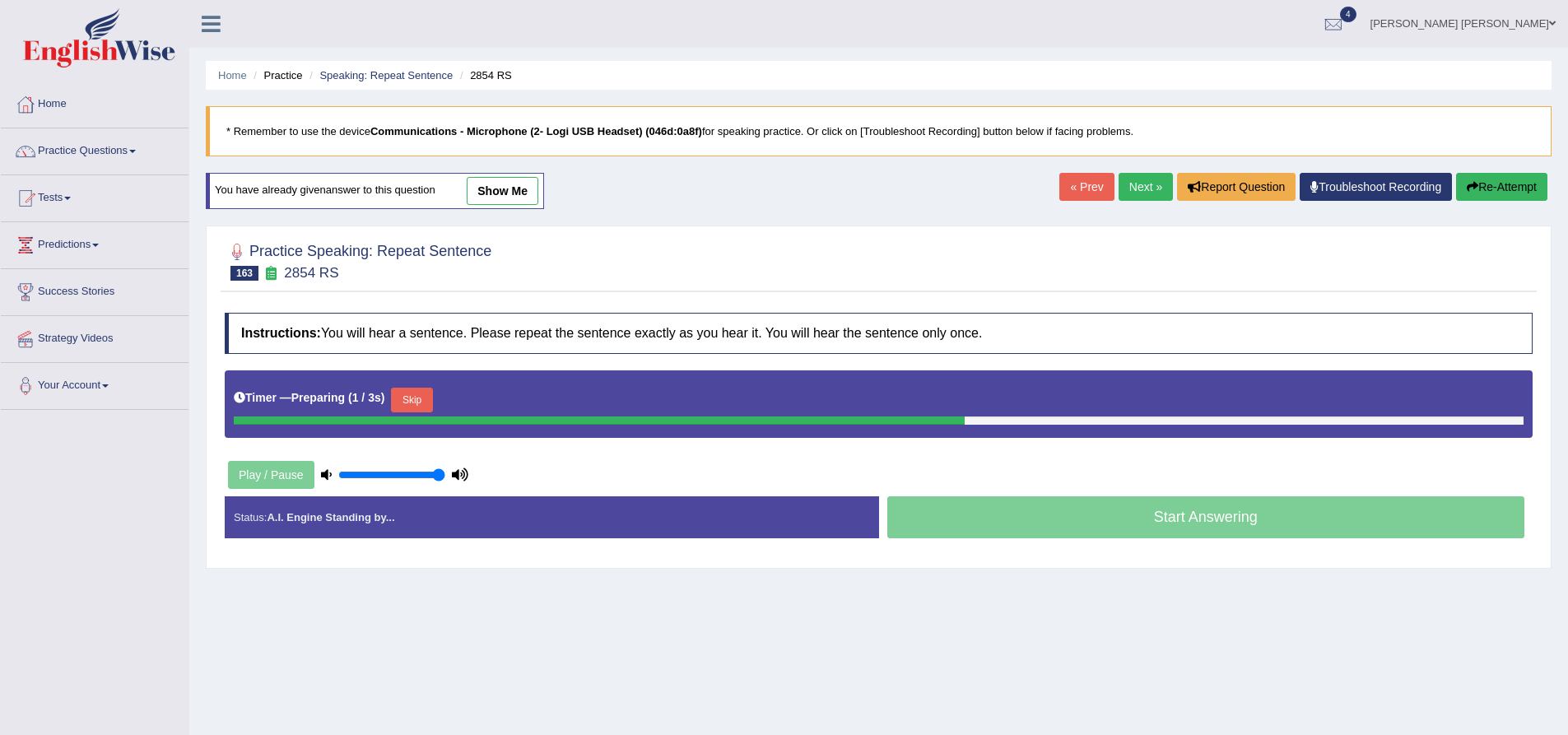
click at [206, 374] on div "Practice Speaking: Repeat Sentence 163 2854 RS Instructions: You will hear a se…" at bounding box center [878, 397] width 1346 height 343
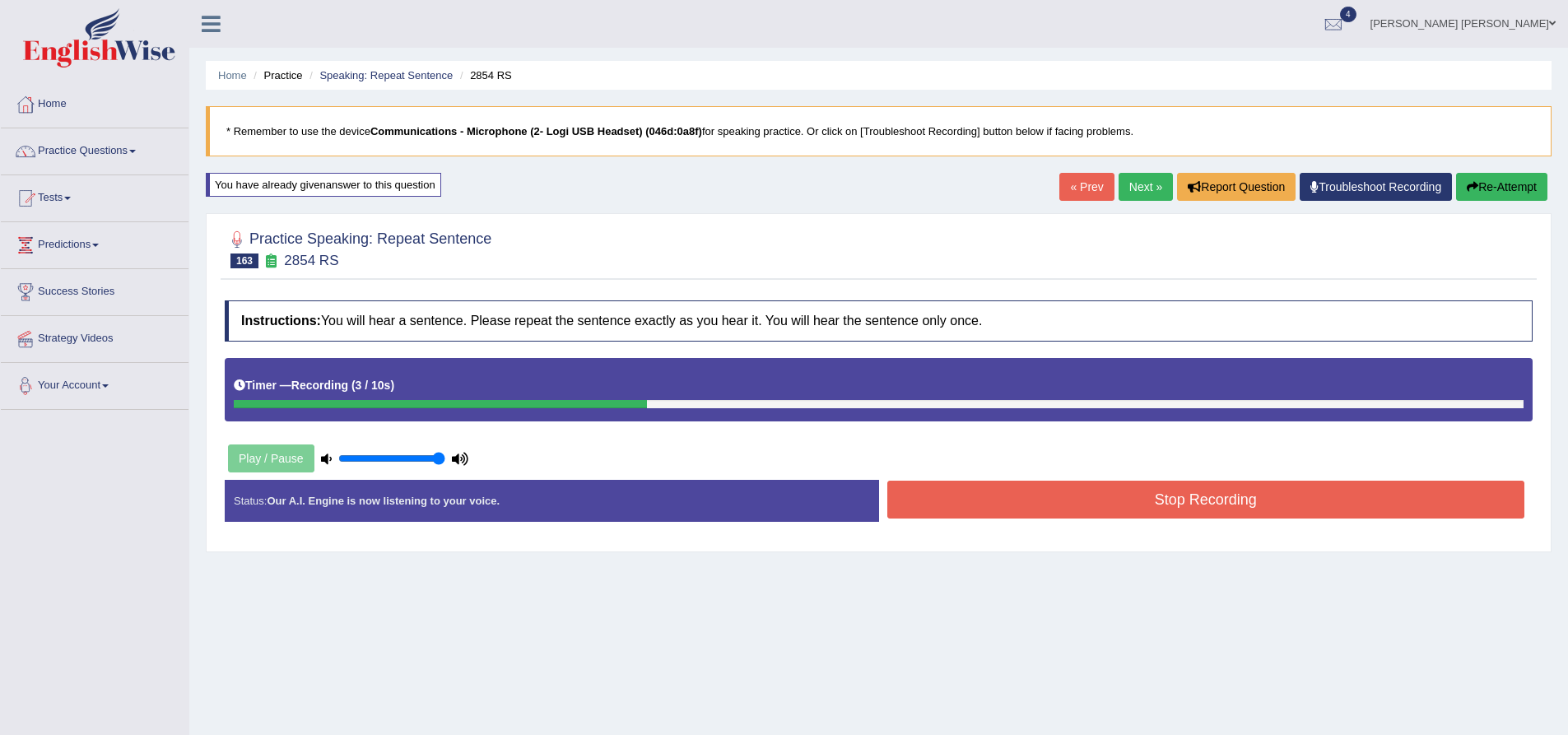
click at [982, 514] on button "Stop Recording" at bounding box center [1206, 499] width 638 height 38
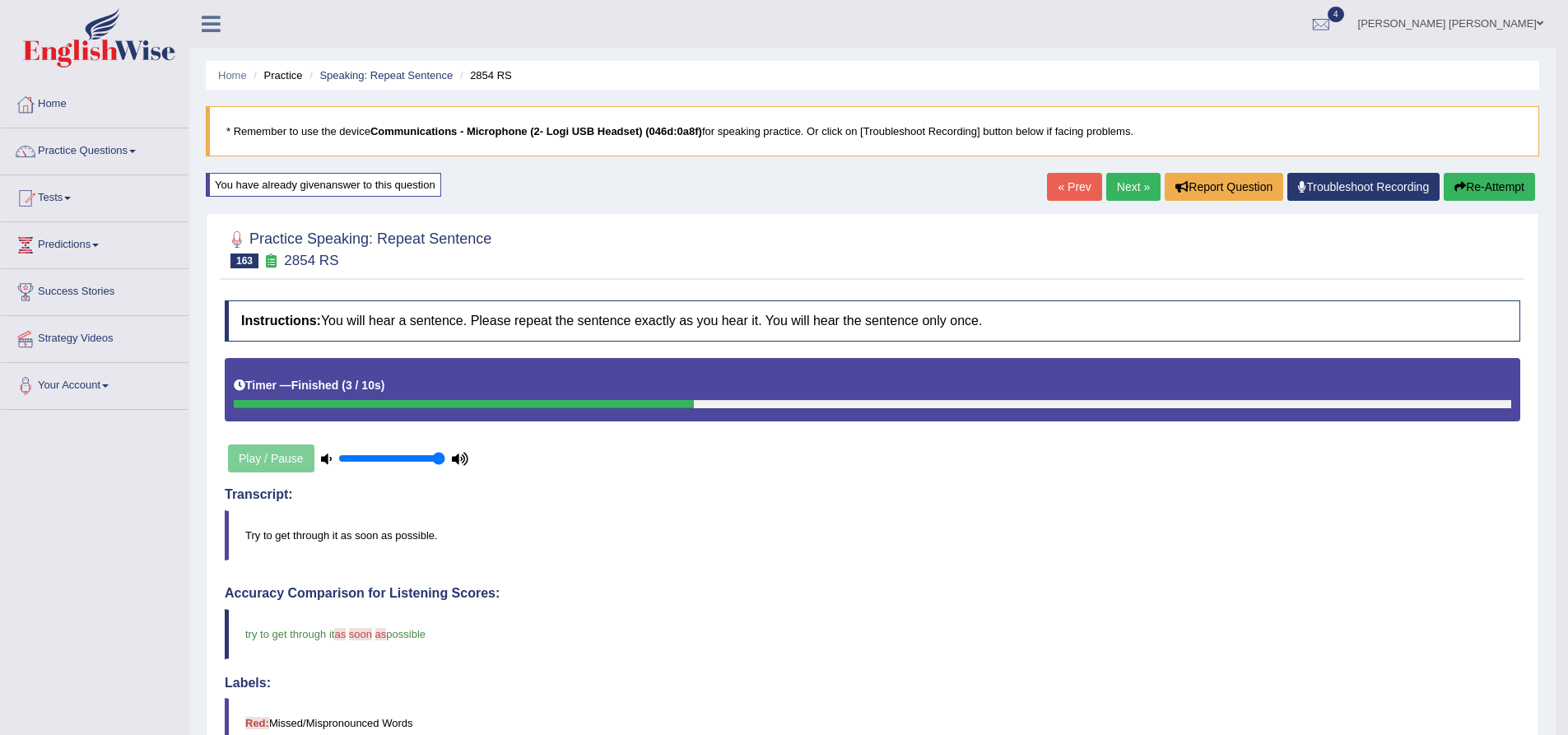
click at [1482, 189] on button "Re-Attempt" at bounding box center [1489, 186] width 91 height 28
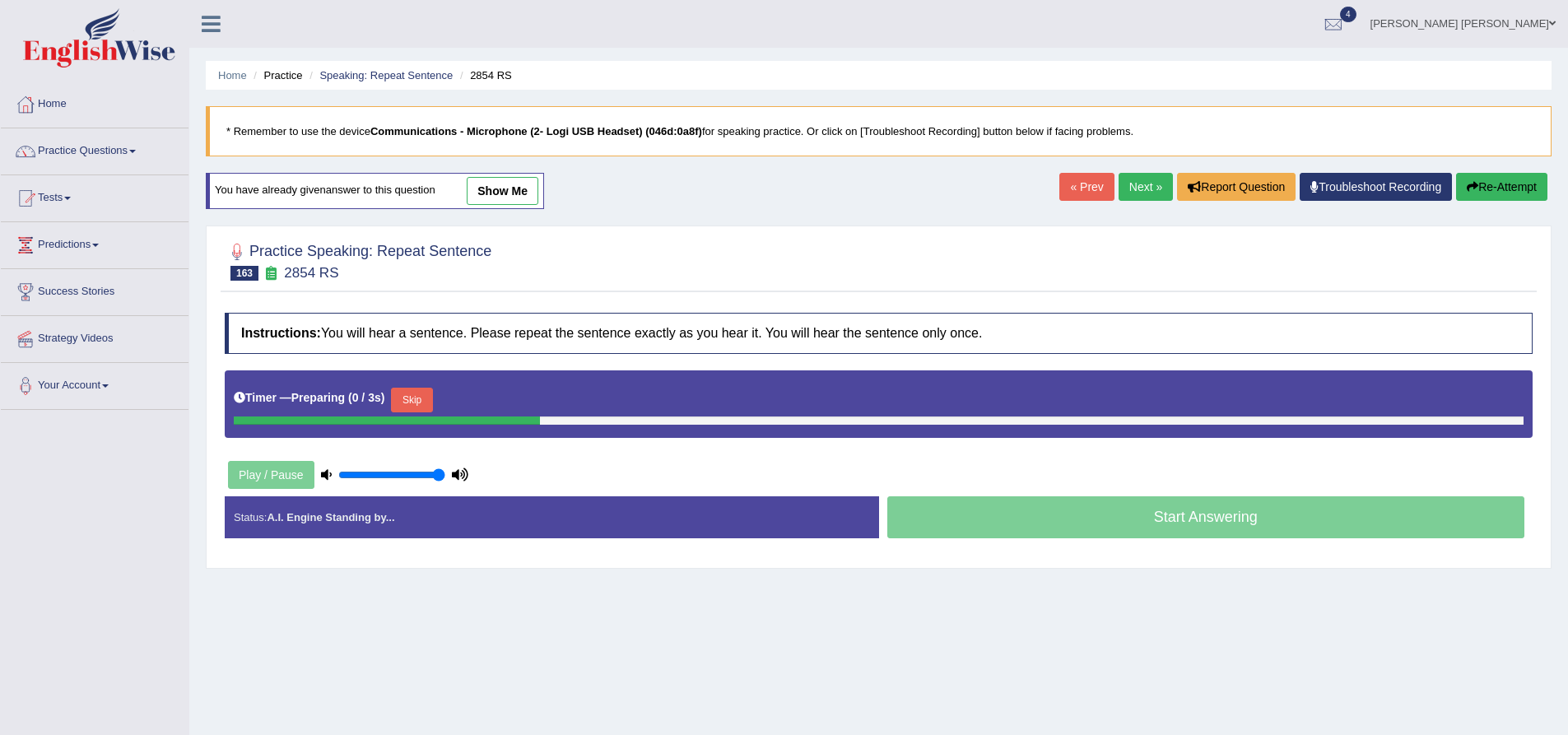
click at [214, 317] on div "Practice Speaking: Repeat Sentence 163 2854 RS Instructions: You will hear a se…" at bounding box center [878, 397] width 1346 height 343
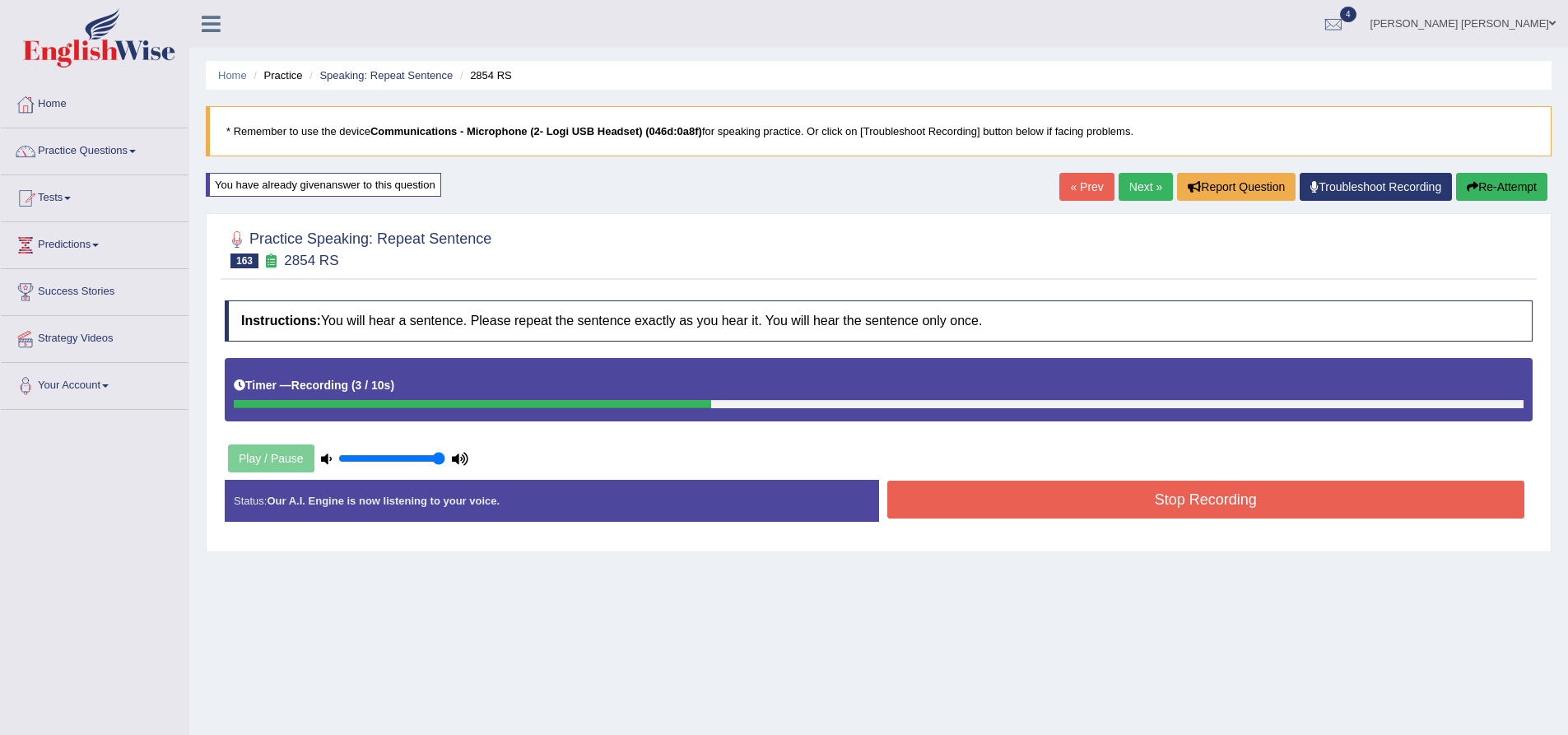
click at [1016, 499] on button "Stop Recording" at bounding box center [1206, 499] width 638 height 38
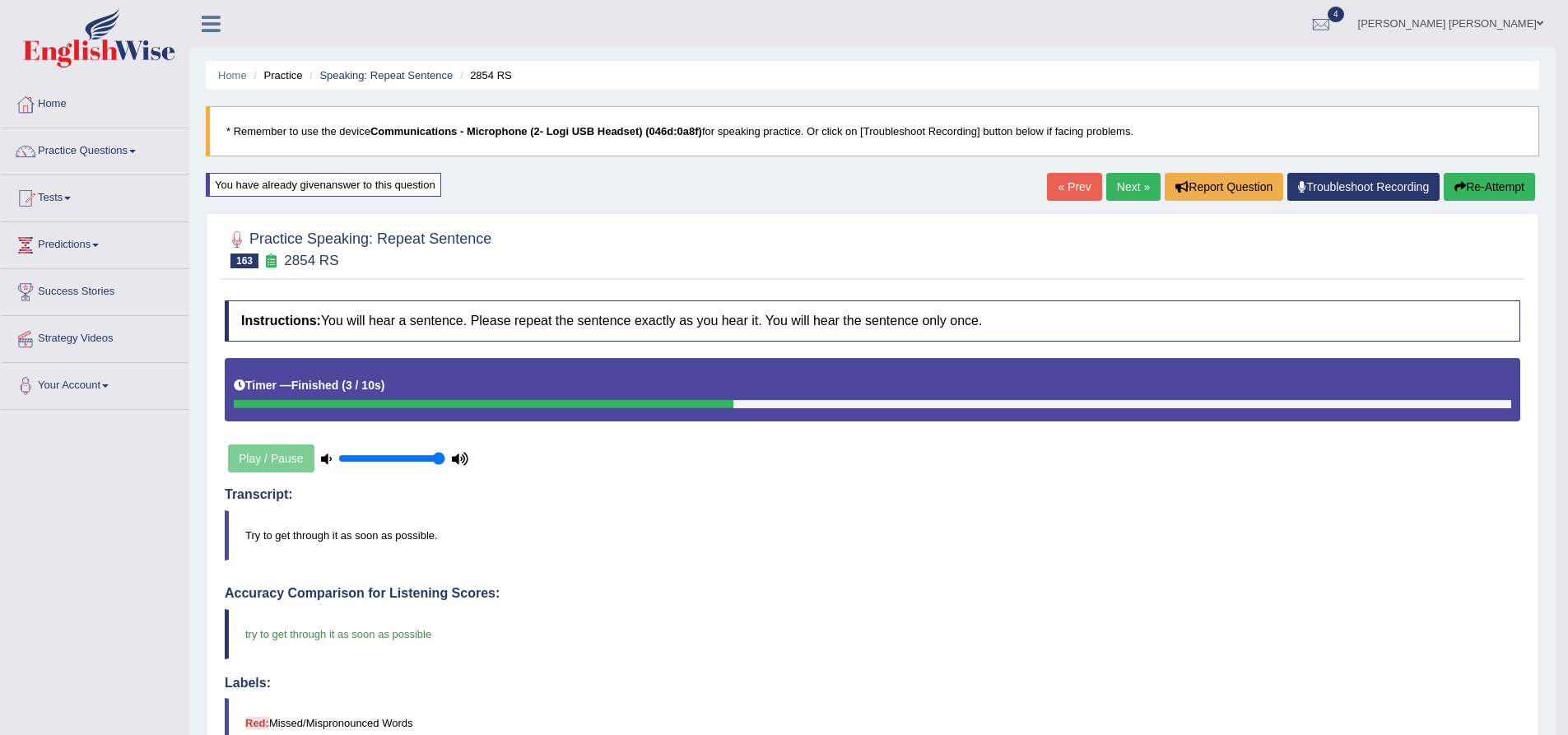
click at [1125, 191] on link "Next »" at bounding box center [1133, 186] width 55 height 28
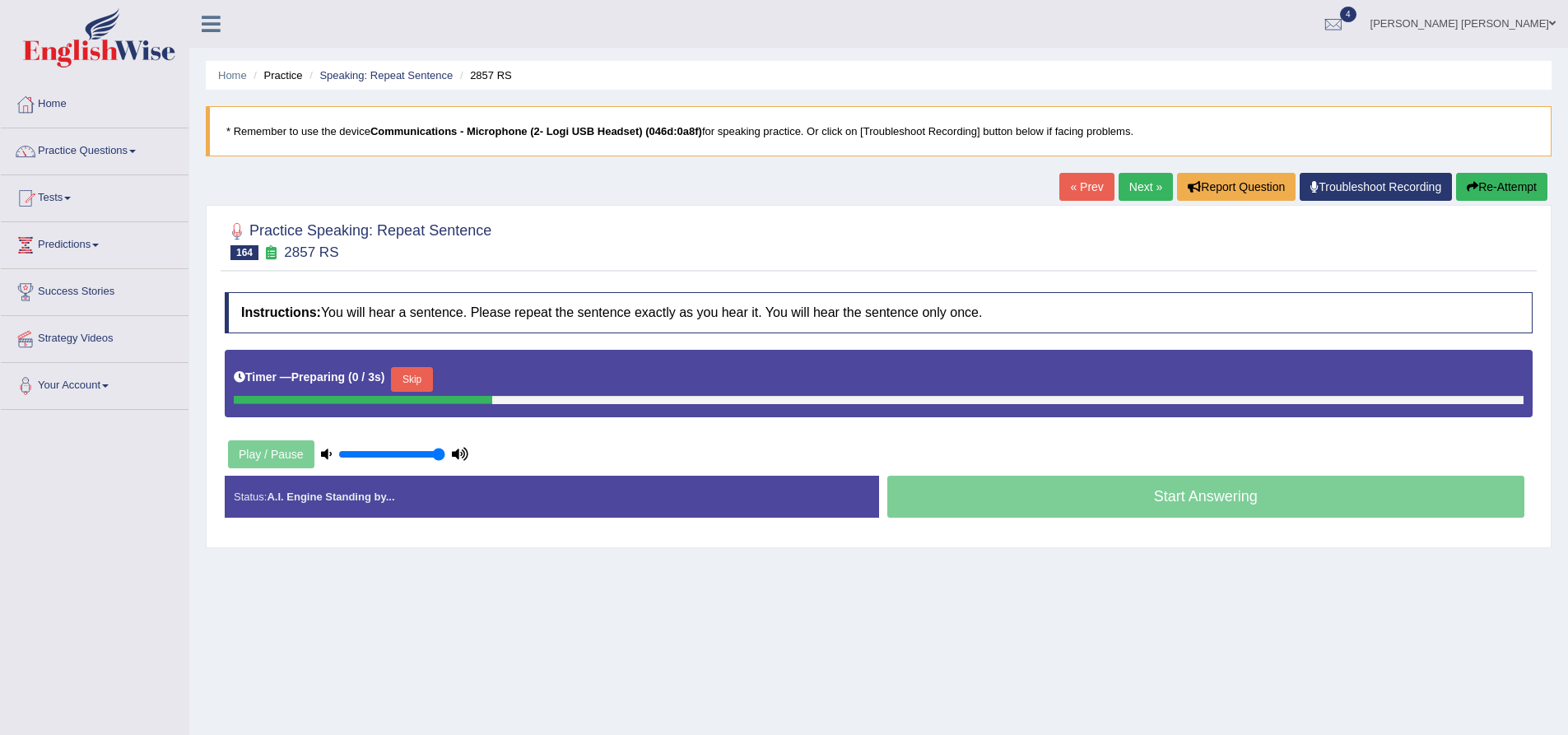
click at [451, 244] on h2 "Practice Speaking: Repeat Sentence 164 2857 RS" at bounding box center [358, 239] width 267 height 41
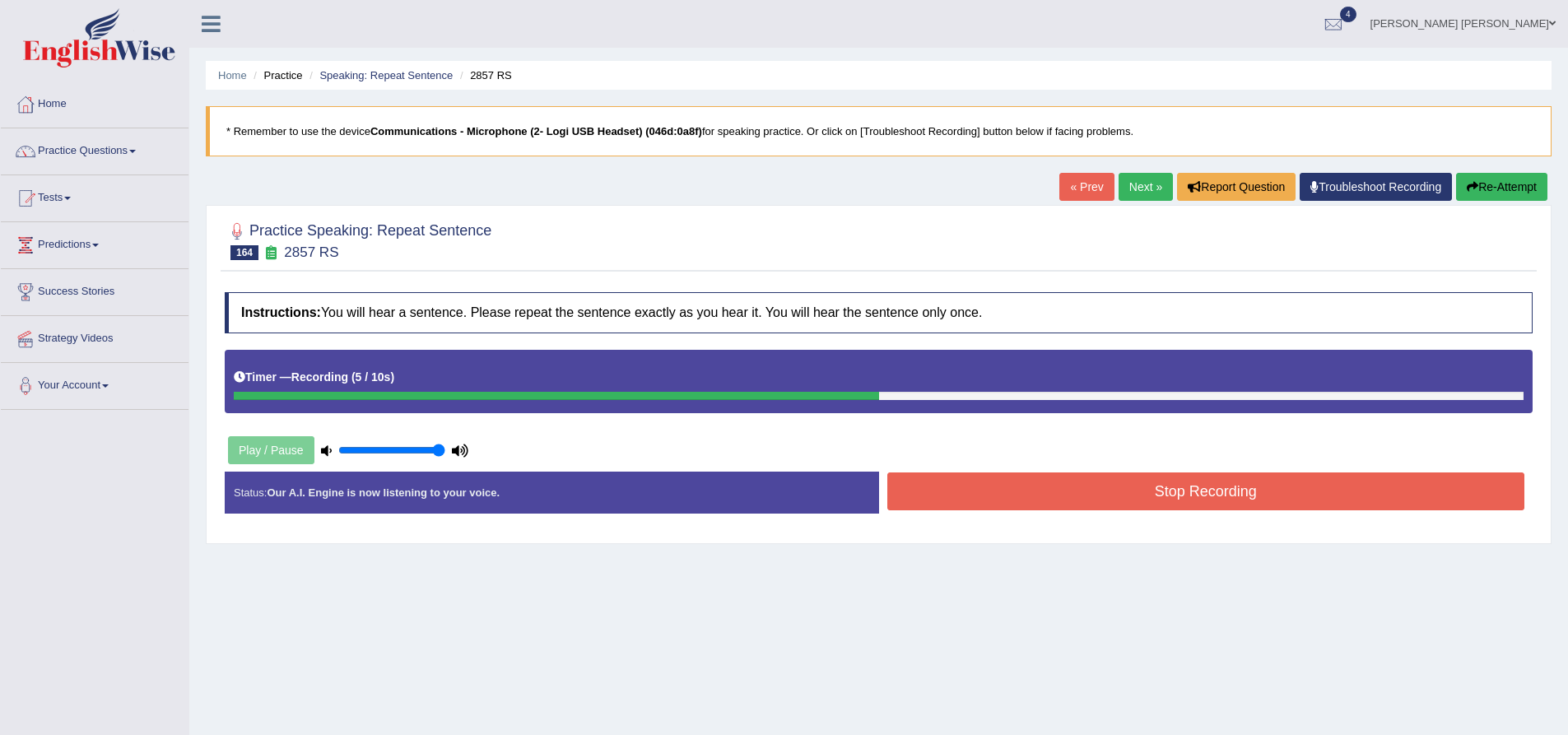
click at [1154, 497] on button "Stop Recording" at bounding box center [1206, 491] width 638 height 38
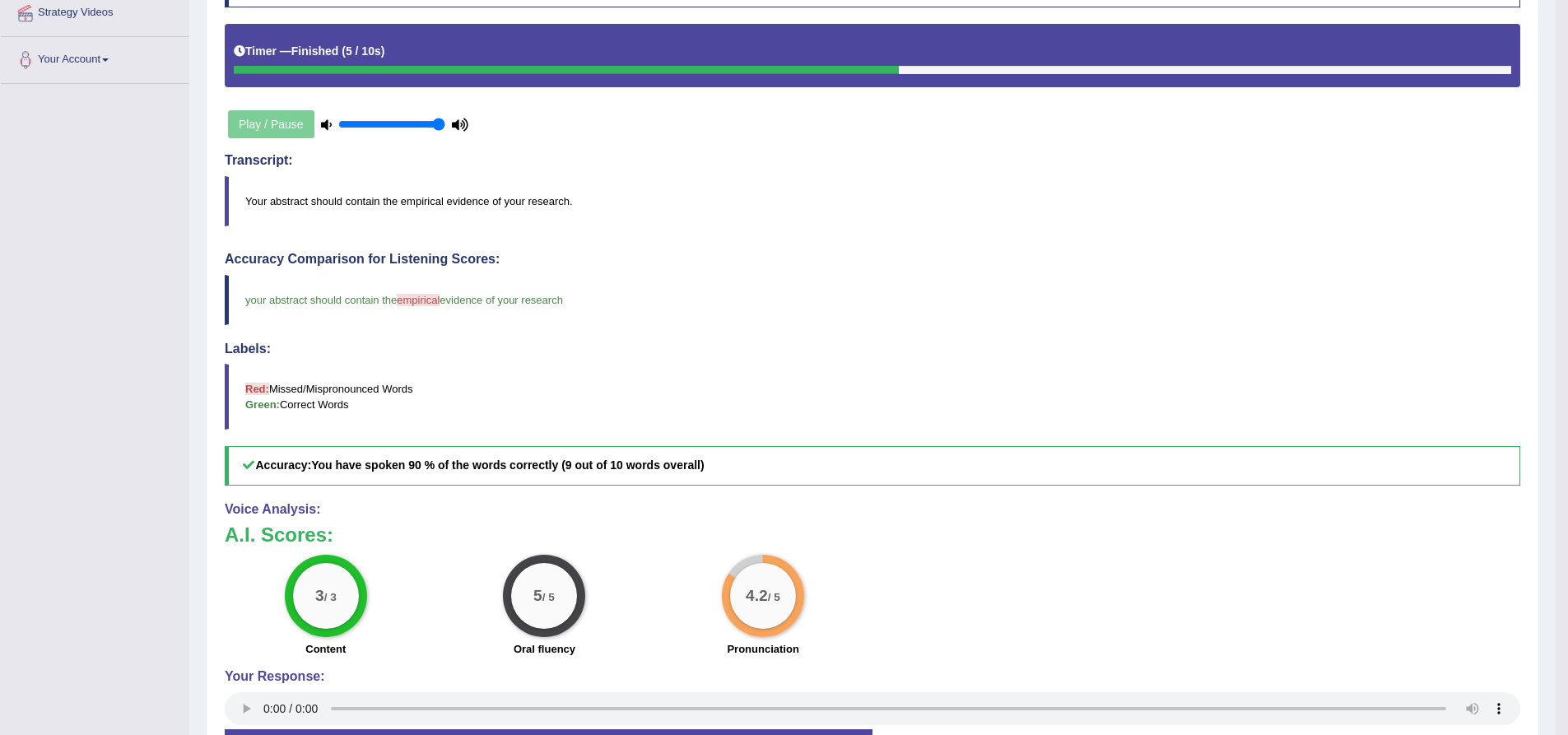
scroll to position [446, 0]
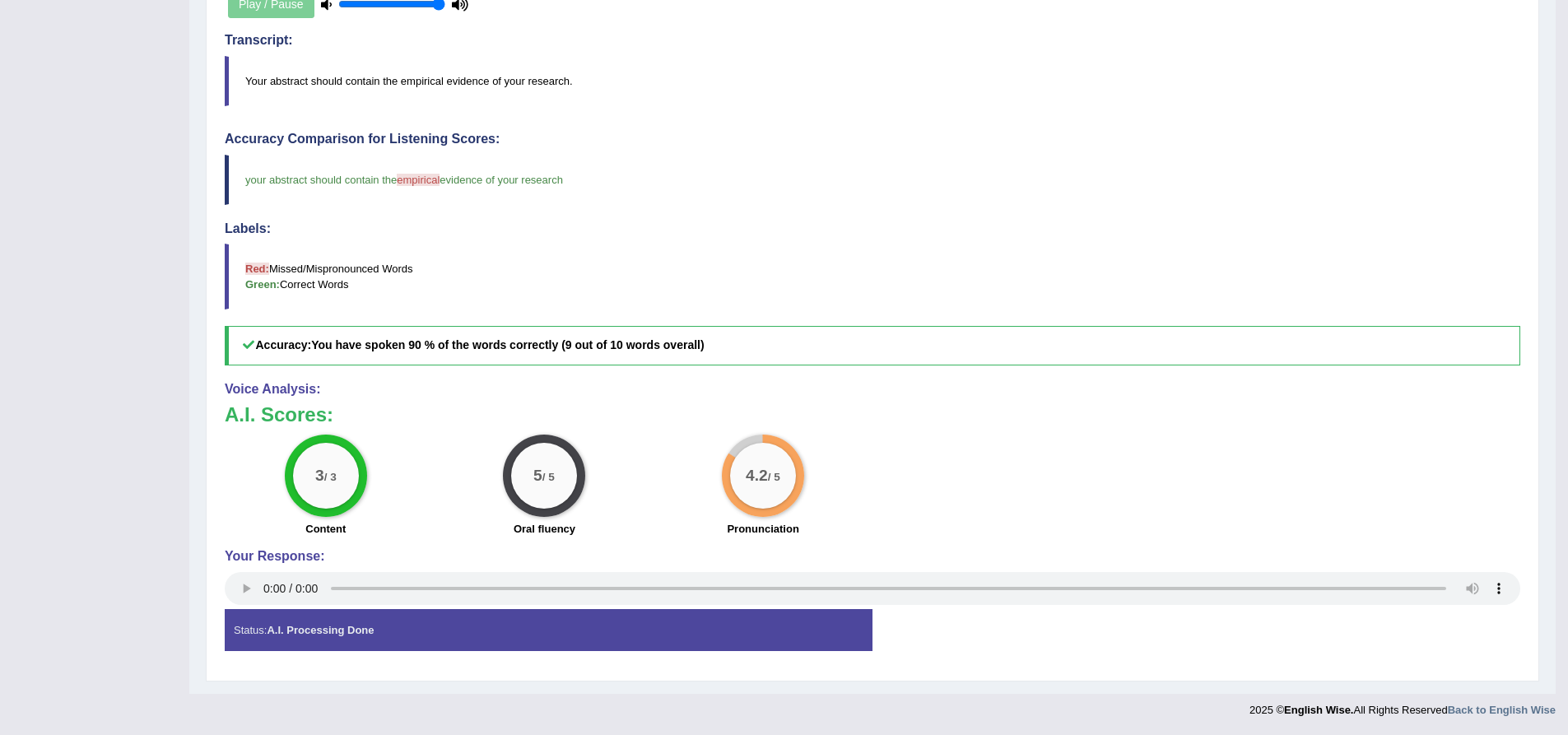
click at [188, 376] on div "Toggle navigation Home Practice Questions Speaking Practice Read Aloud Repeat S…" at bounding box center [777, 140] width 1555 height 1173
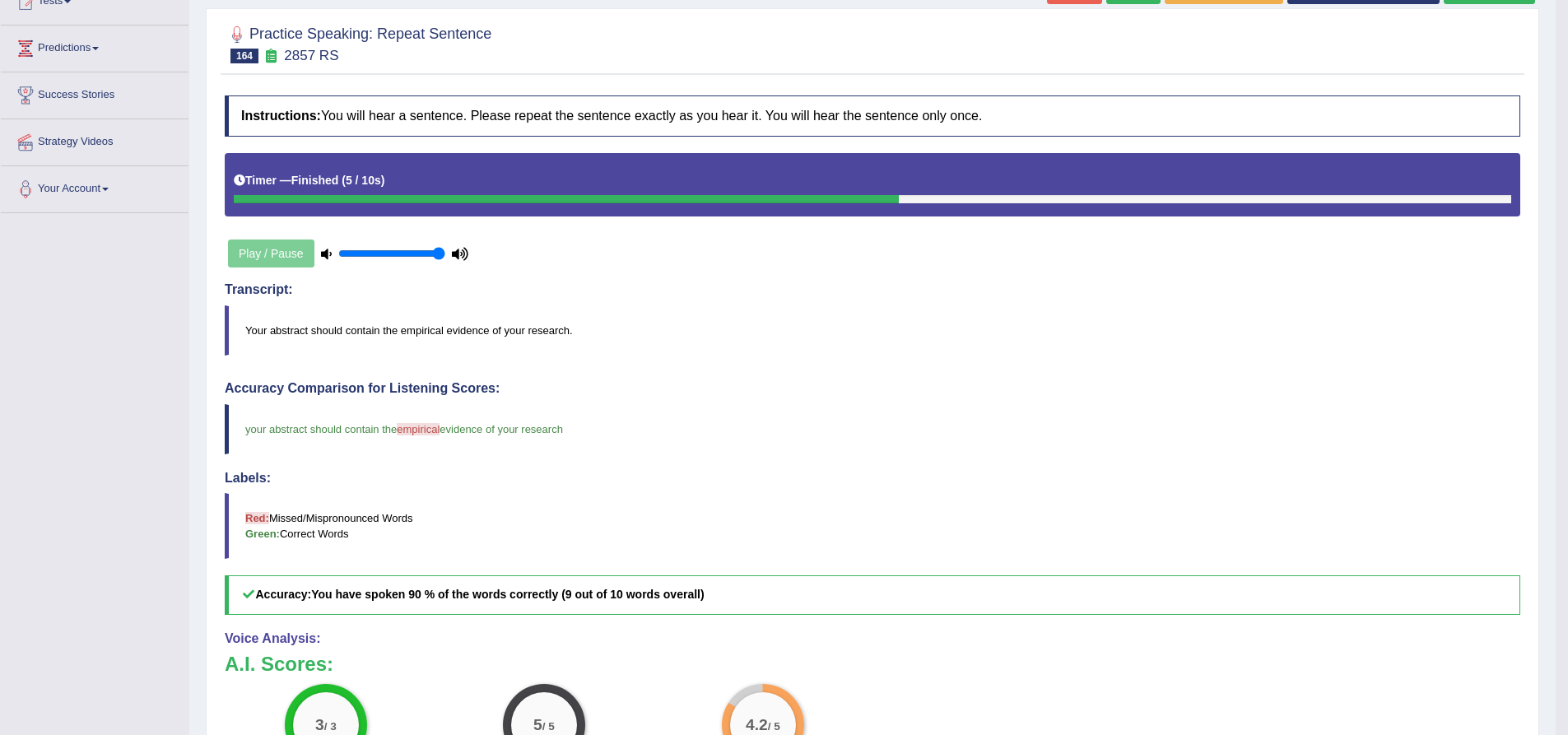
scroll to position [117, 0]
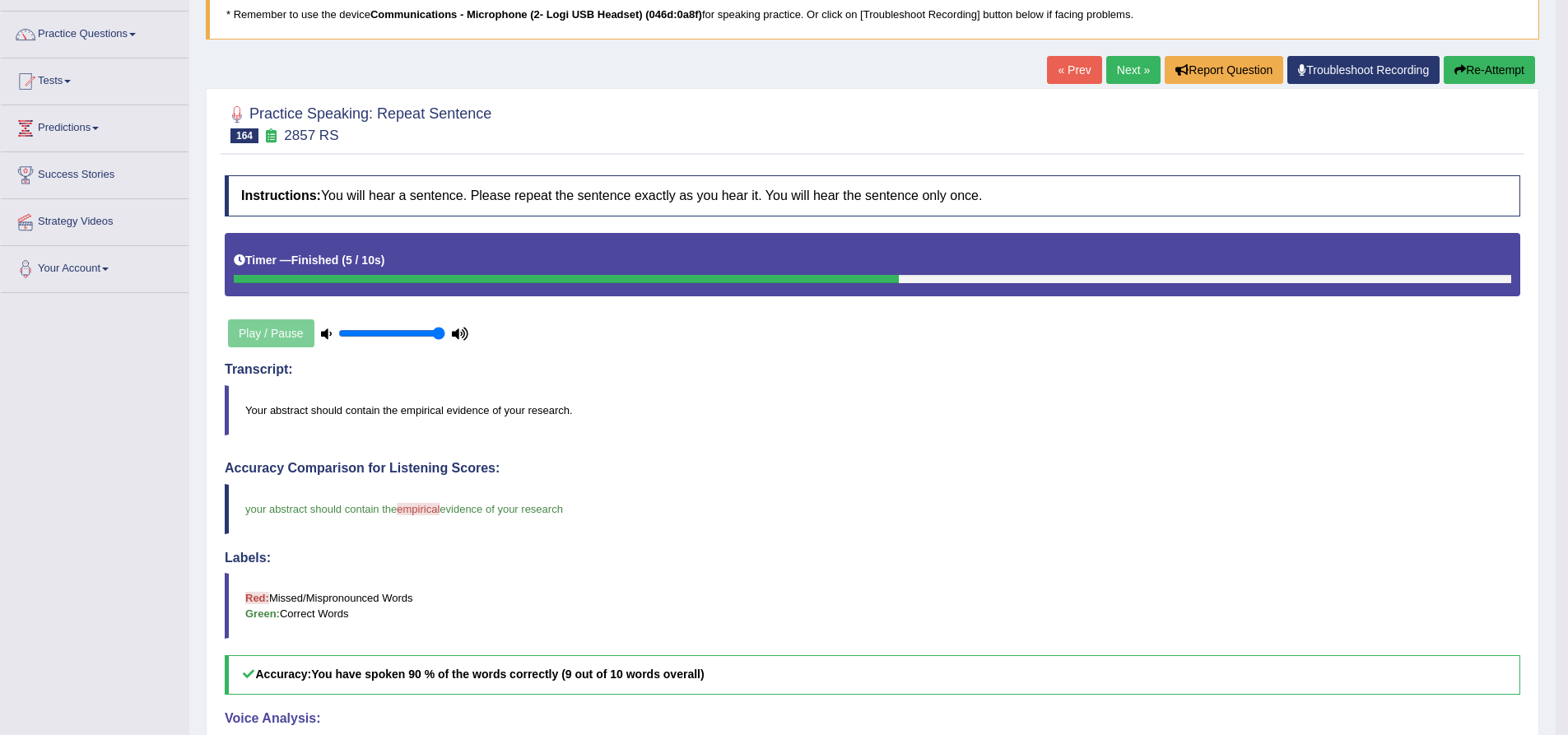
click at [1478, 78] on button "Re-Attempt" at bounding box center [1489, 70] width 91 height 28
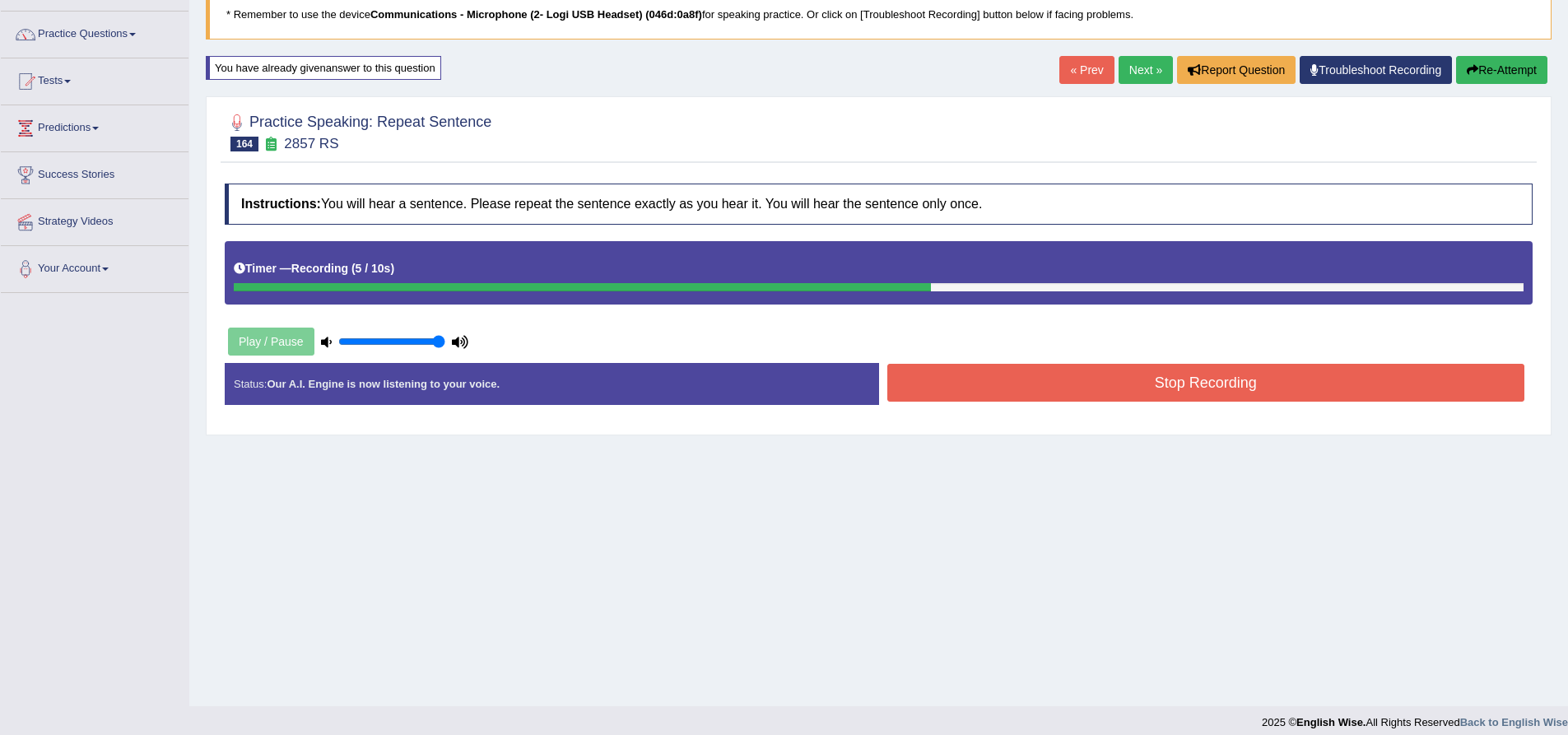
click at [1074, 411] on div "Status: Our A.I. Engine is now listening to your voice. Start Answering Stop Re…" at bounding box center [879, 391] width 1308 height 58
click at [1070, 382] on button "Stop Recording" at bounding box center [1206, 382] width 638 height 38
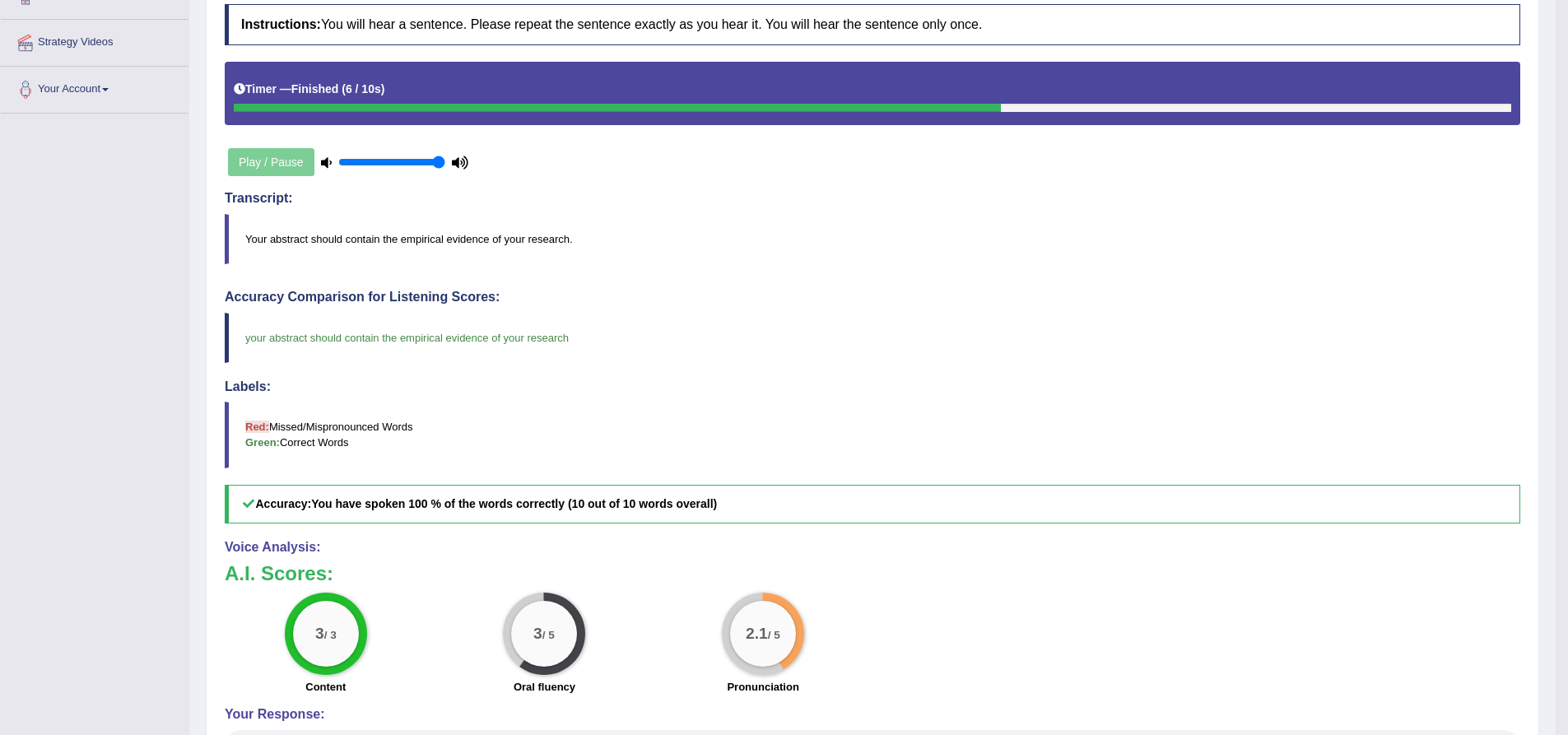
scroll to position [117, 0]
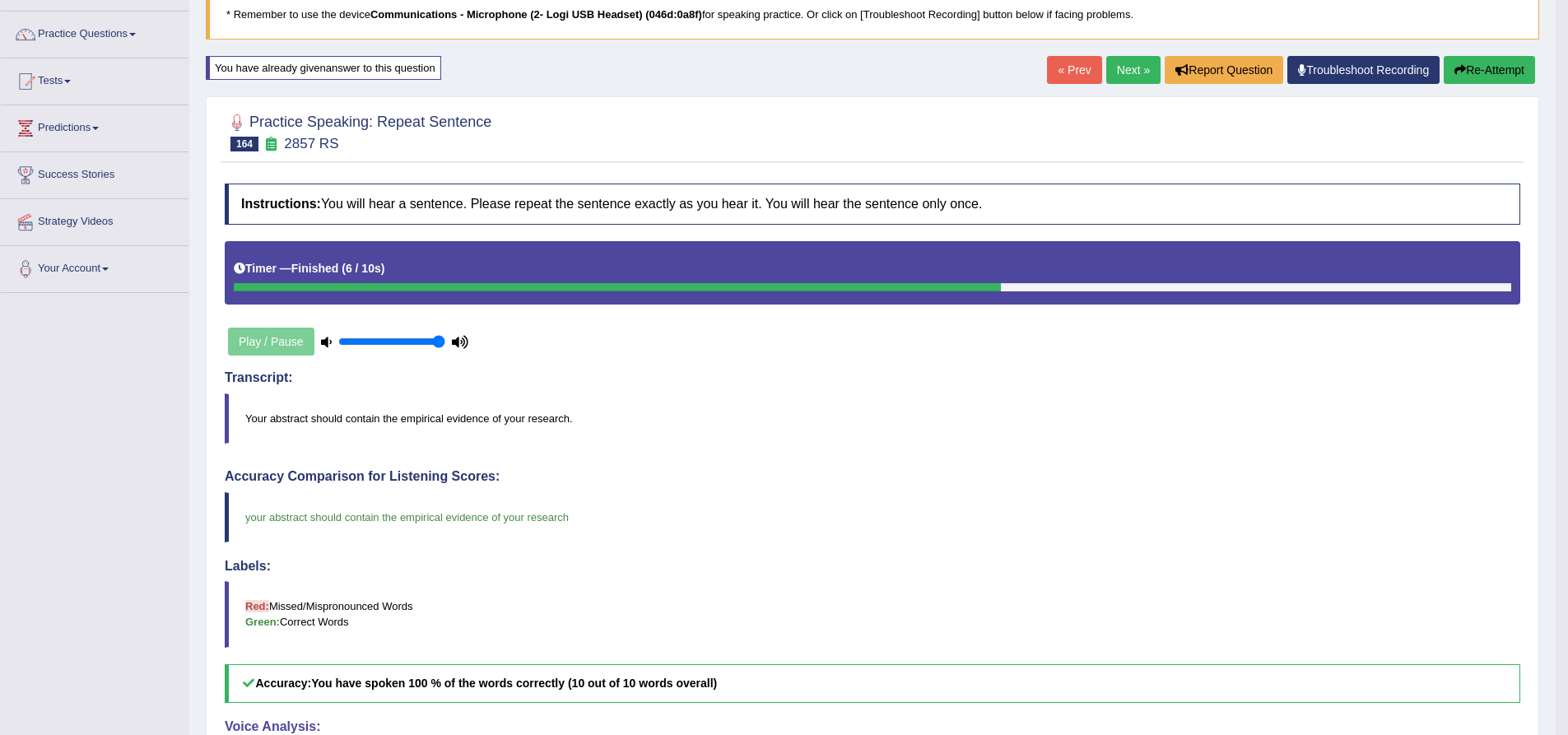
click at [1488, 70] on button "Re-Attempt" at bounding box center [1489, 70] width 91 height 28
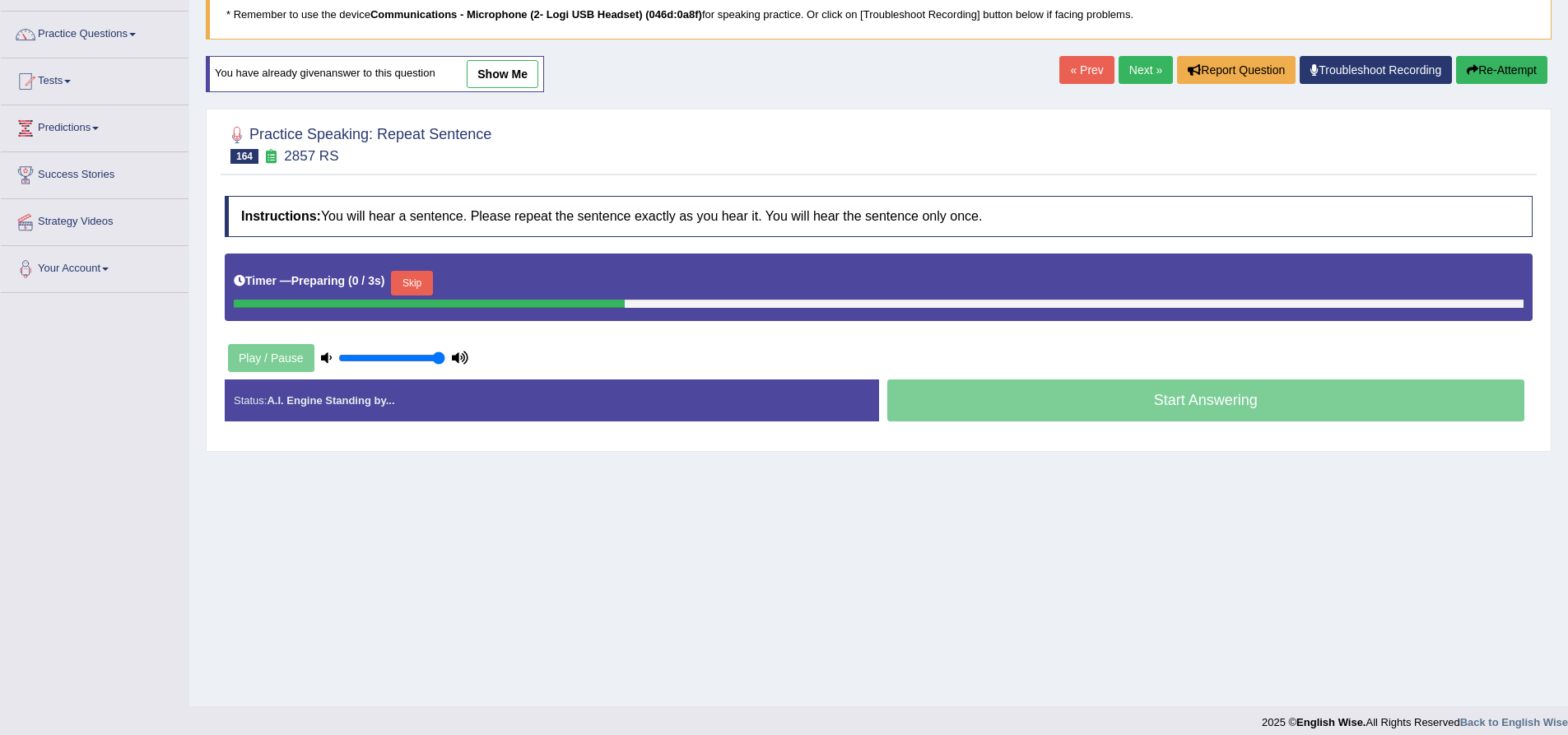
click at [428, 285] on button "Skip" at bounding box center [412, 283] width 41 height 25
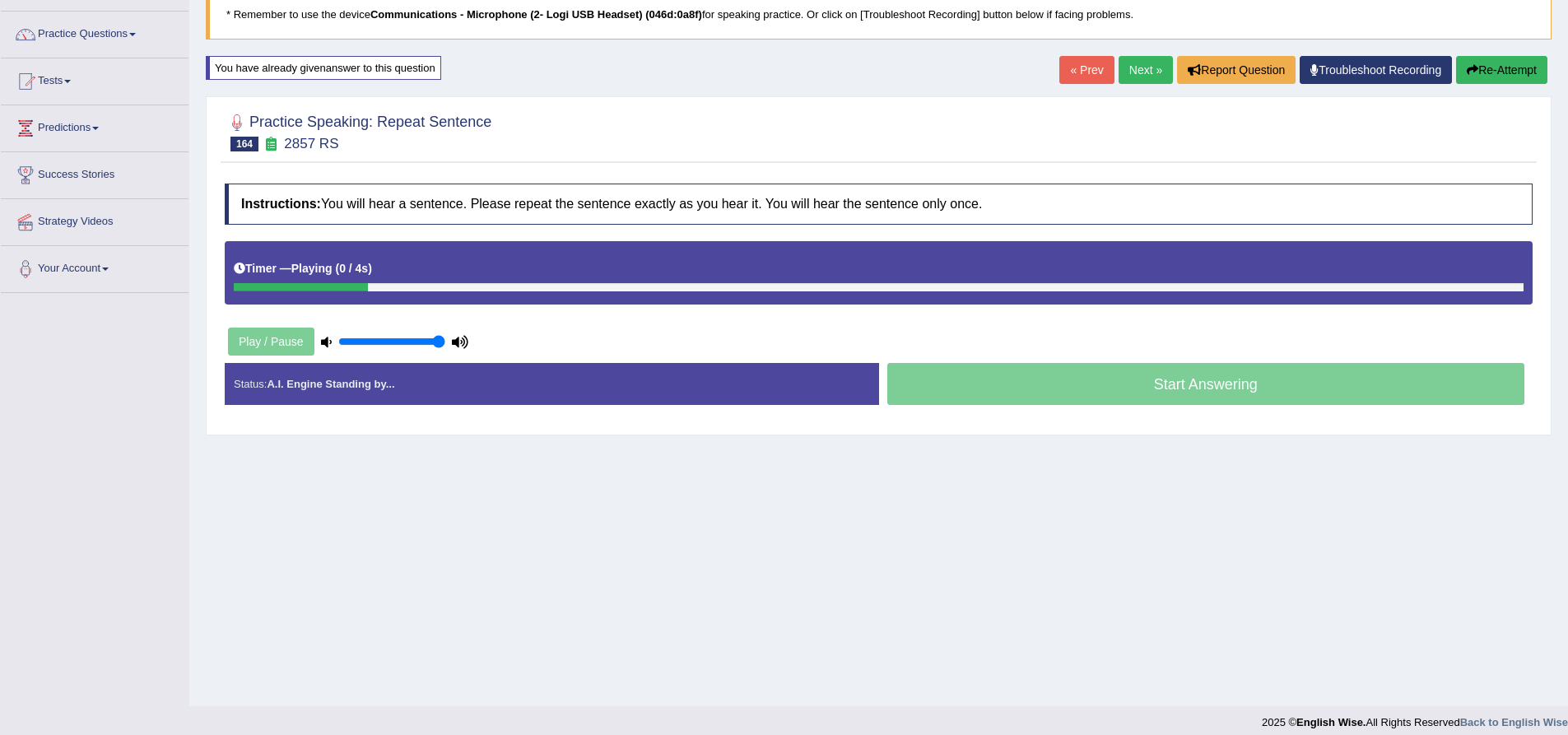
click at [574, 260] on div "Timer — Playing ( 0 / 4s ) Skip" at bounding box center [879, 269] width 1290 height 29
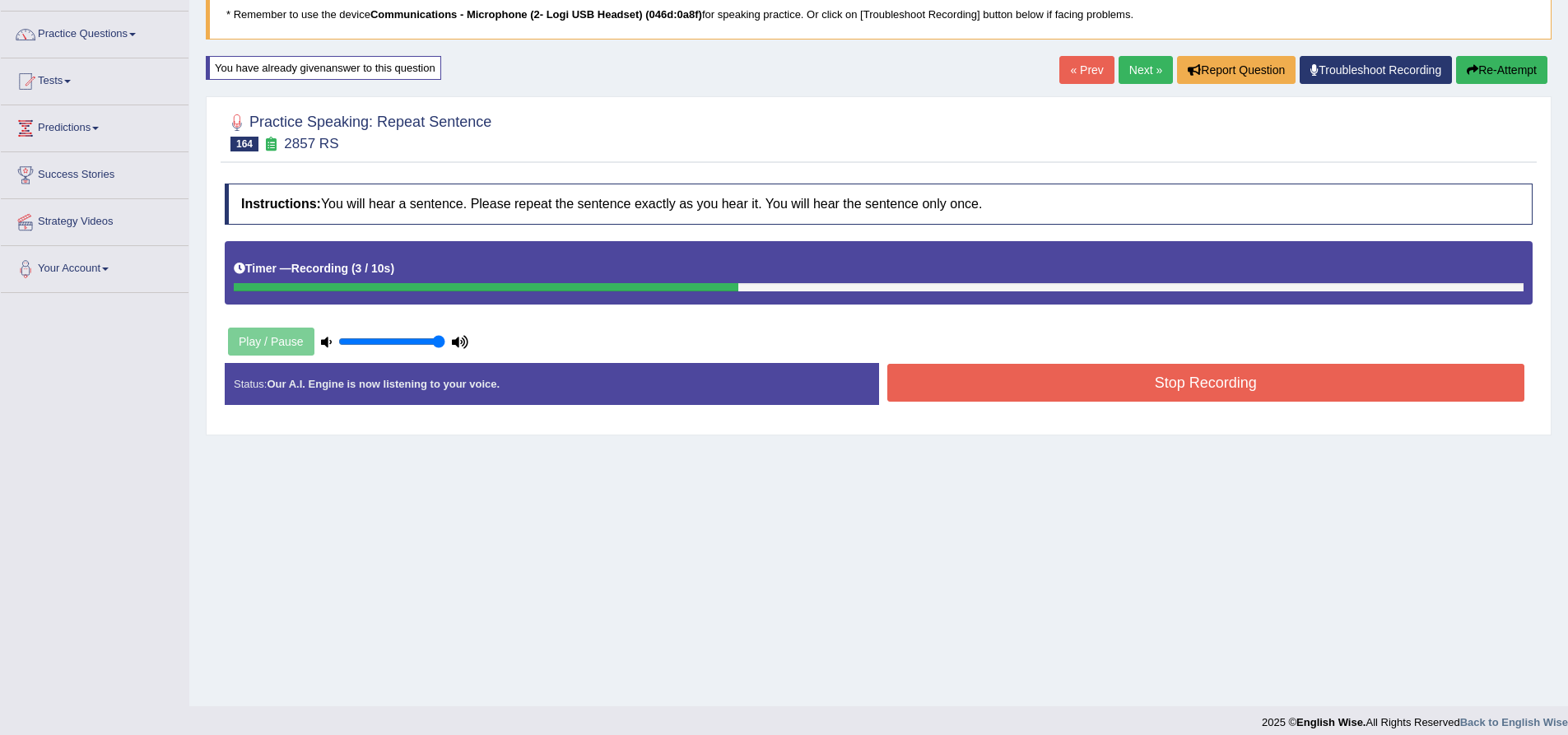
click at [1001, 385] on button "Stop Recording" at bounding box center [1206, 382] width 638 height 38
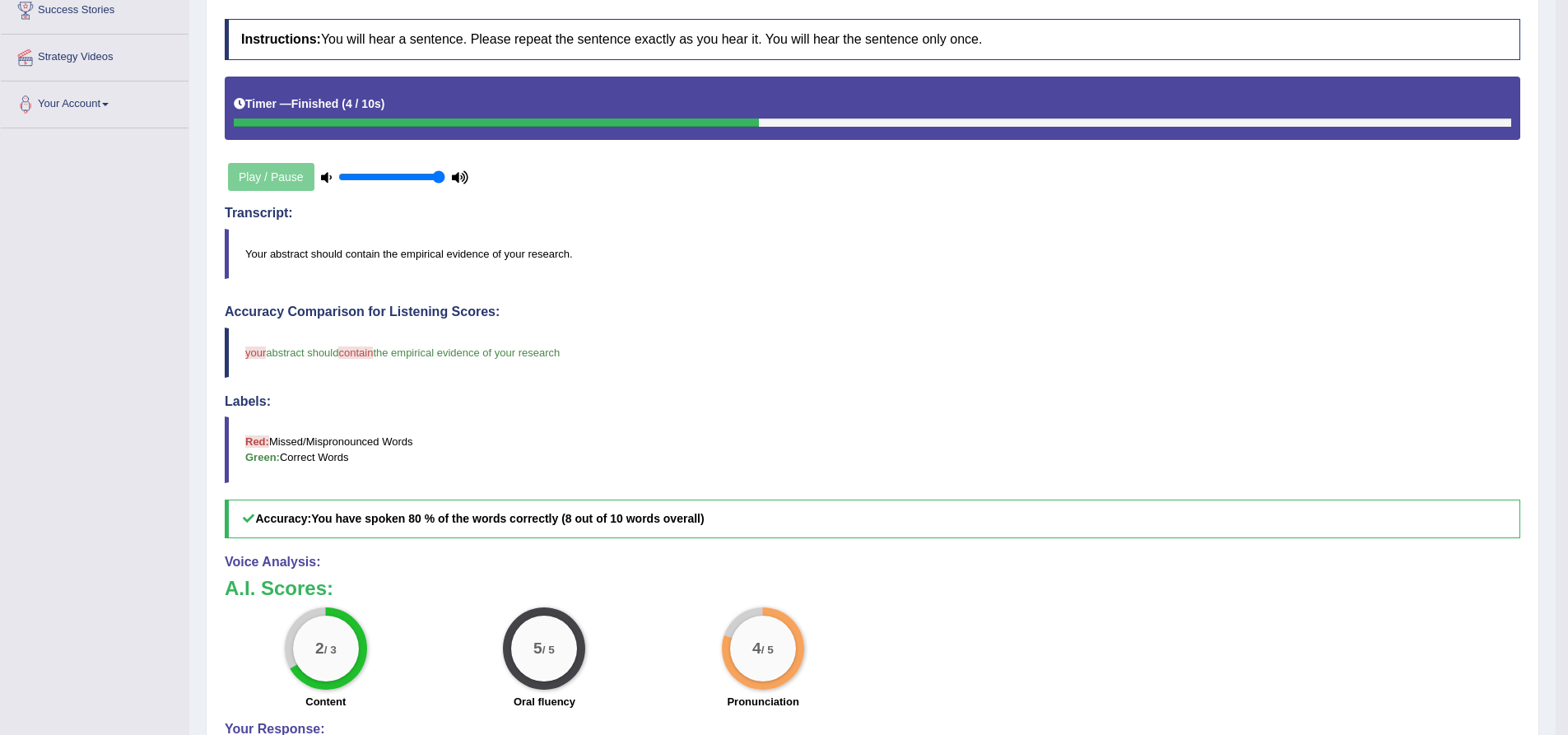
scroll to position [35, 0]
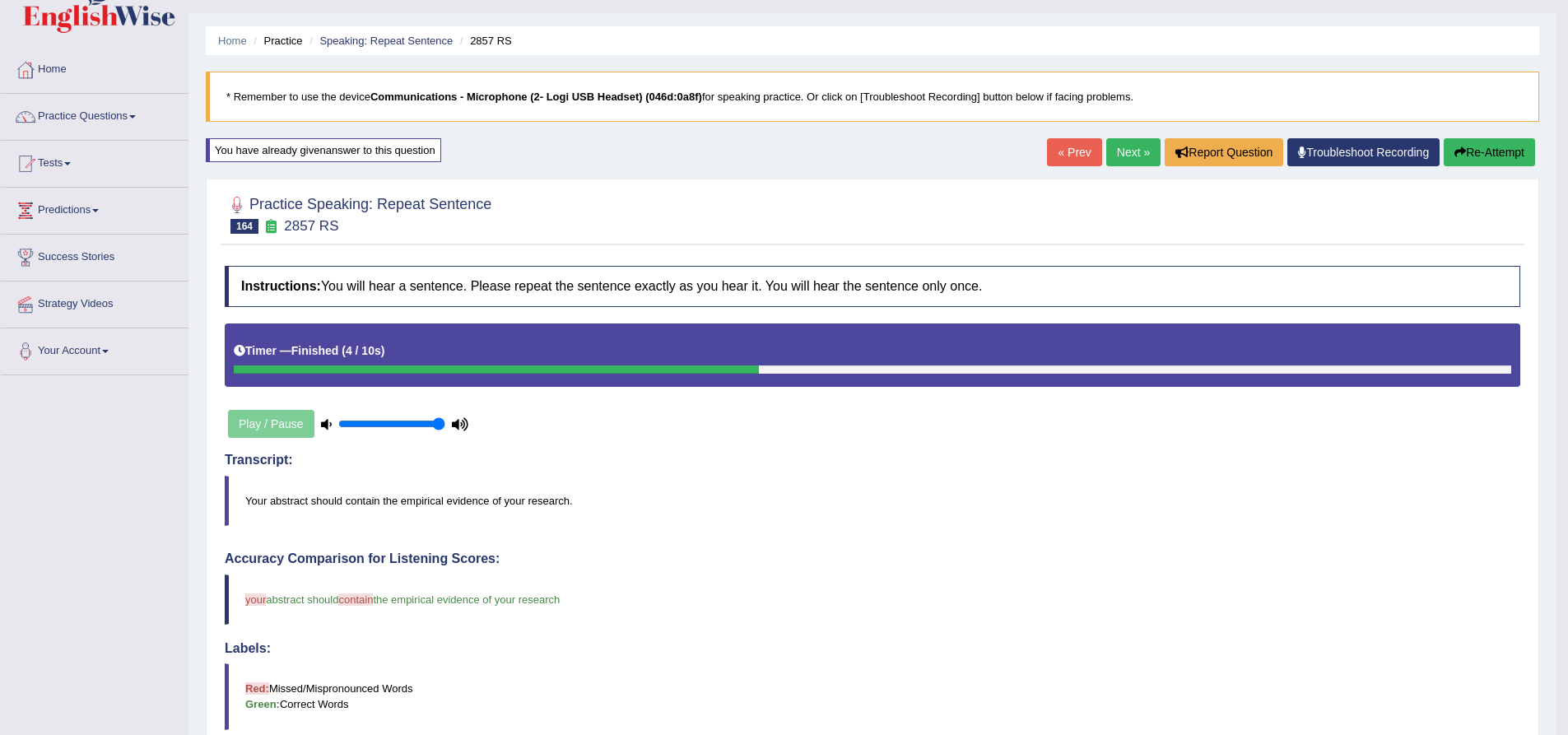
click at [1482, 144] on button "Re-Attempt" at bounding box center [1489, 152] width 91 height 28
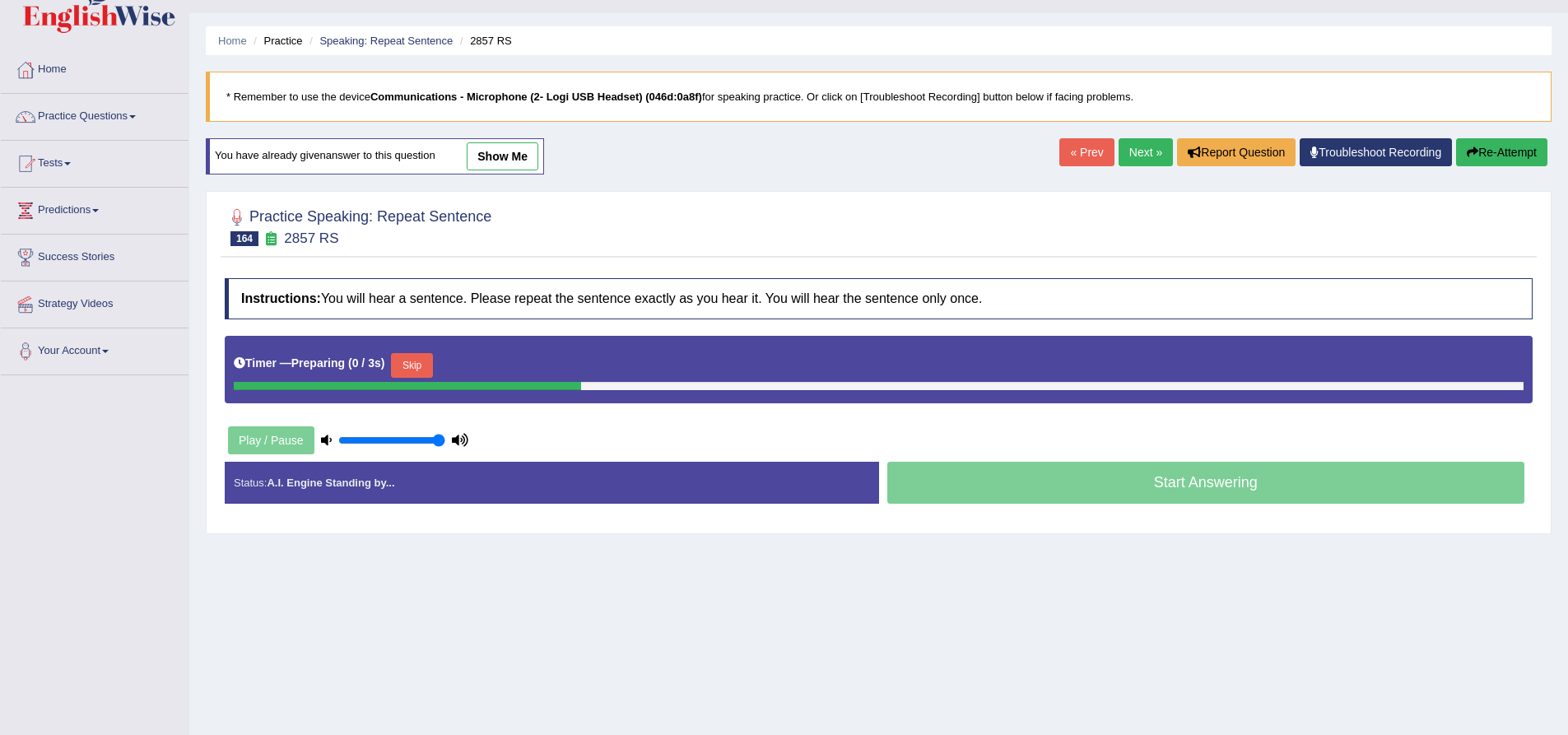
click at [427, 365] on button "Skip" at bounding box center [412, 365] width 41 height 25
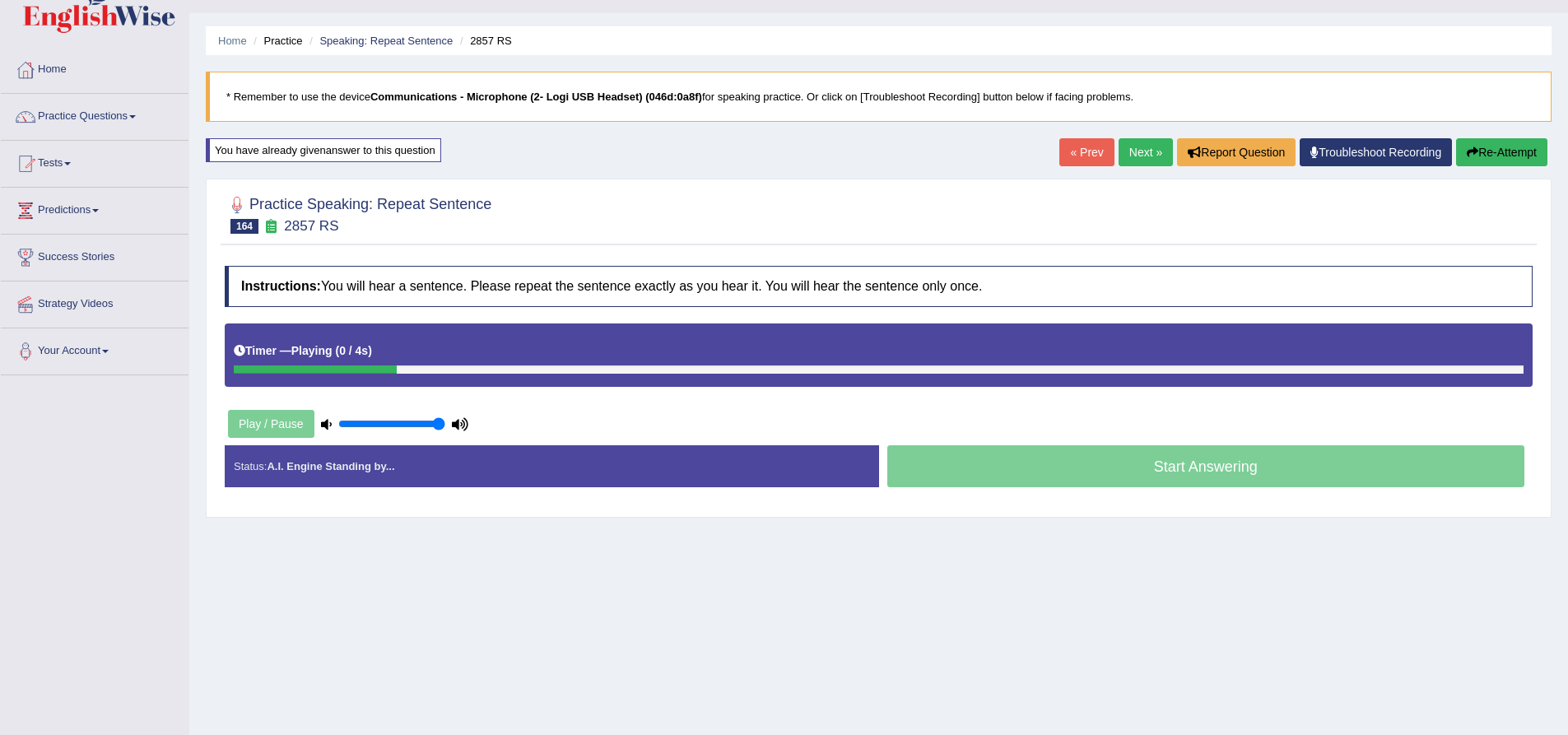
click at [406, 313] on div "Instructions: You will hear a sentence. Please repeat the sentence exactly as y…" at bounding box center [878, 382] width 1316 height 251
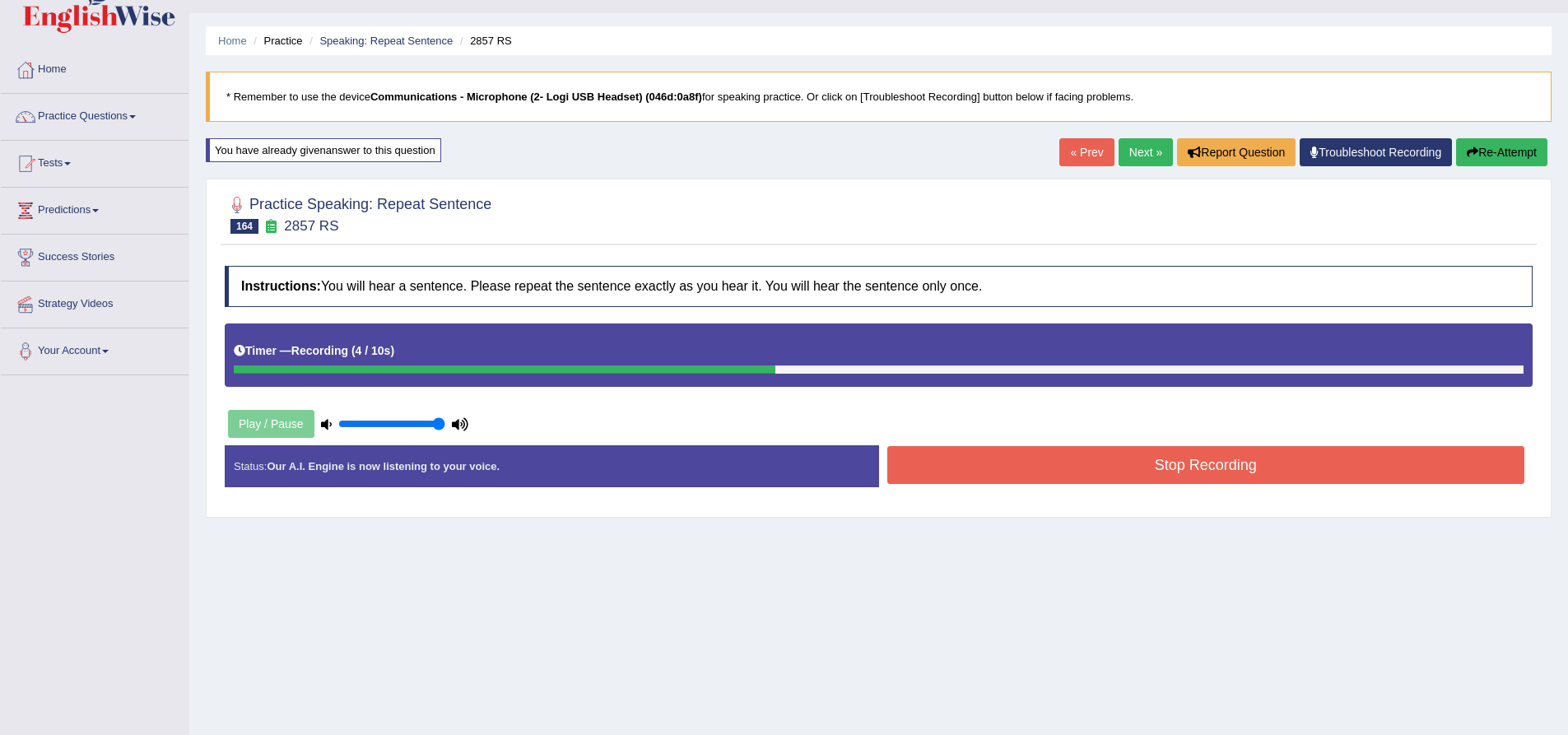
click at [989, 478] on button "Stop Recording" at bounding box center [1206, 464] width 638 height 38
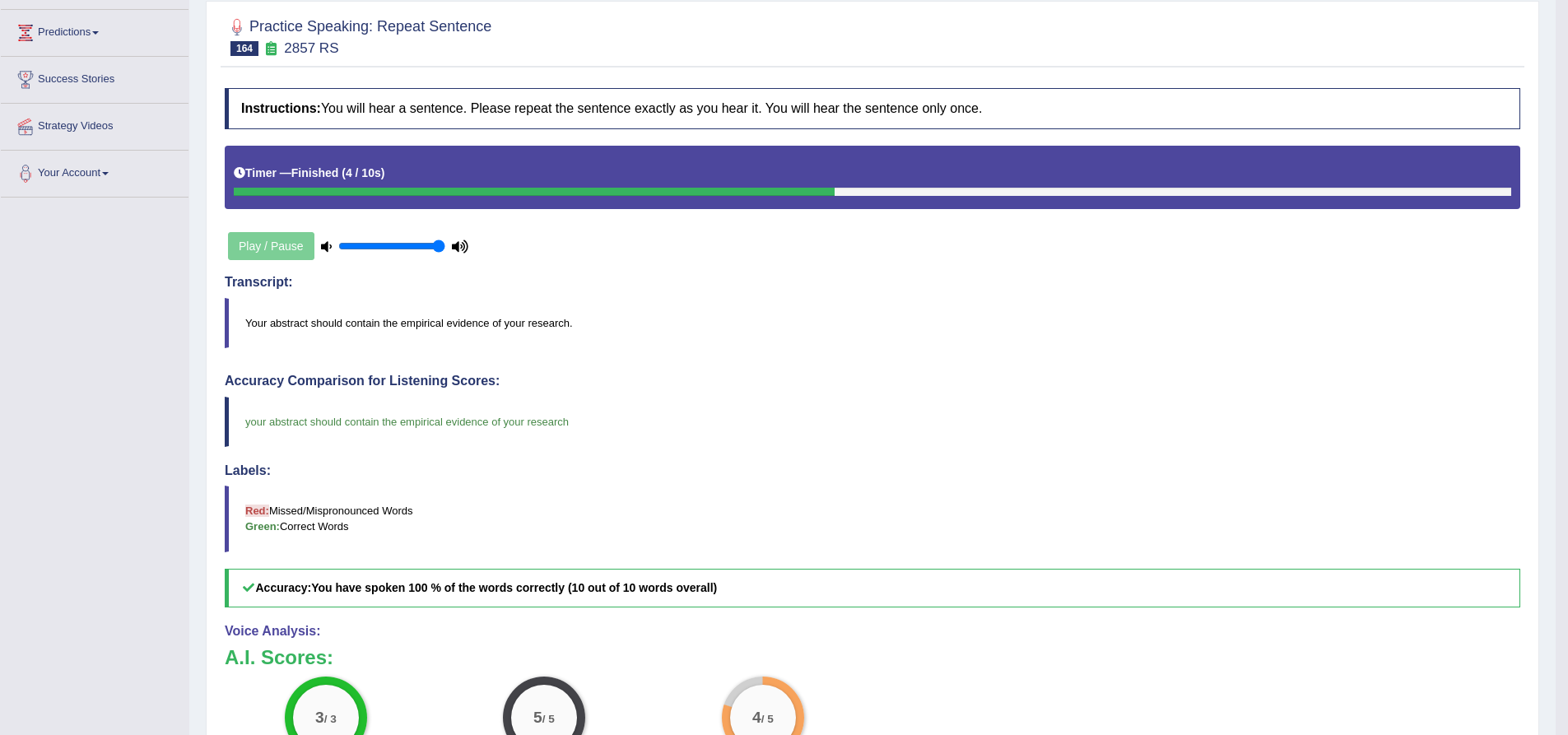
scroll to position [199, 0]
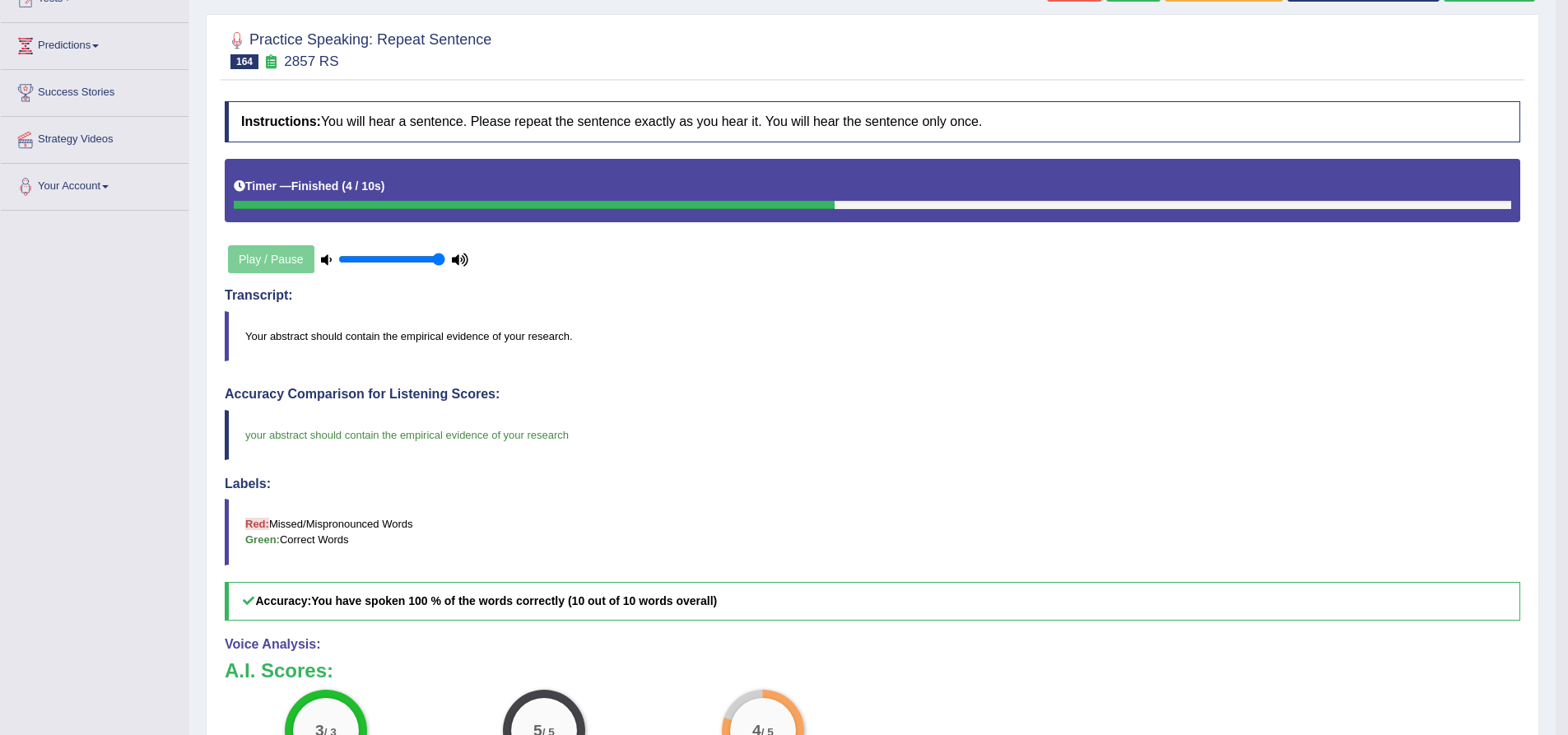
click at [214, 392] on div "Practice Speaking: Repeat Sentence 164 2857 RS Instructions: You will hear a se…" at bounding box center [872, 475] width 1334 height 923
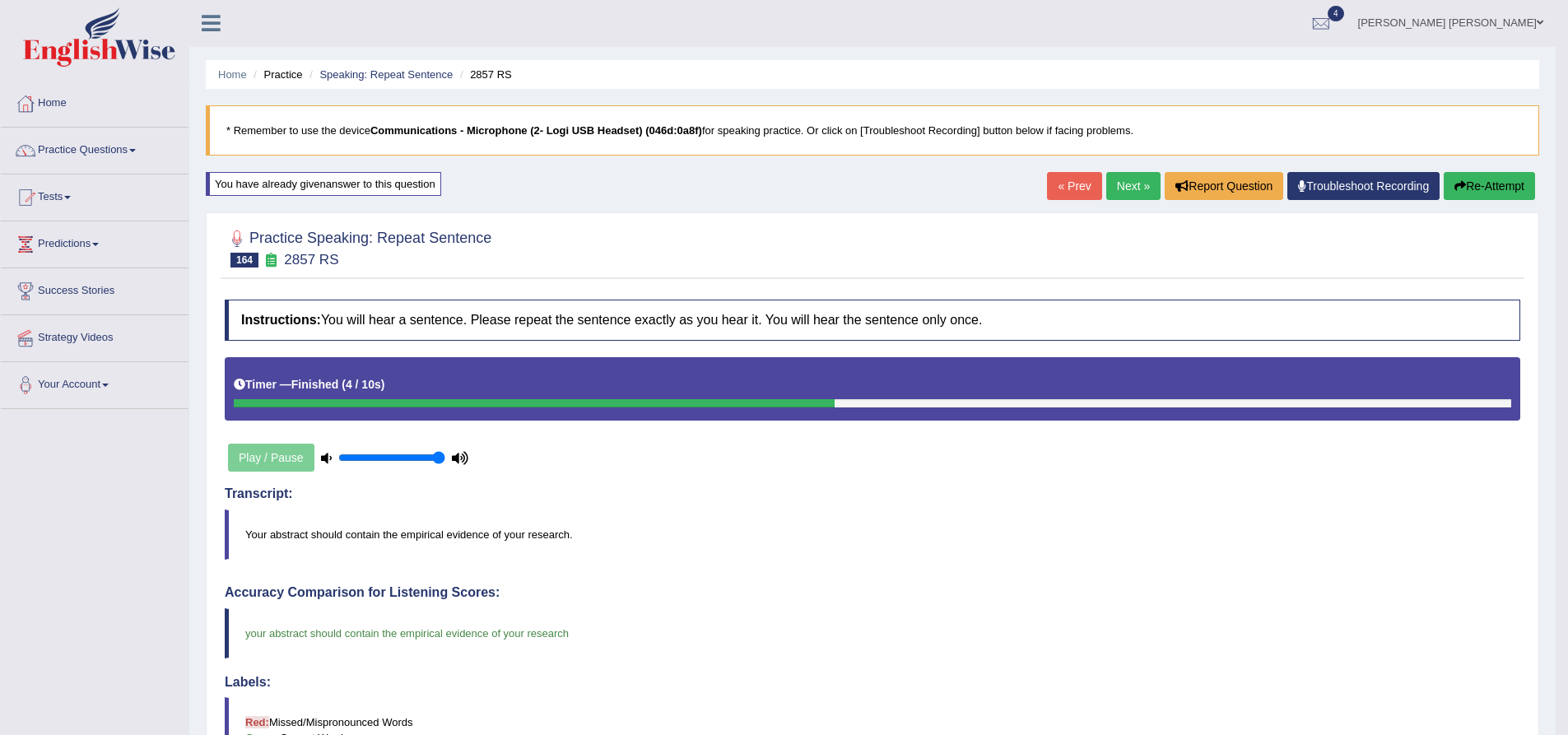
scroll to position [0, 0]
click at [1147, 193] on link "Next »" at bounding box center [1133, 186] width 55 height 28
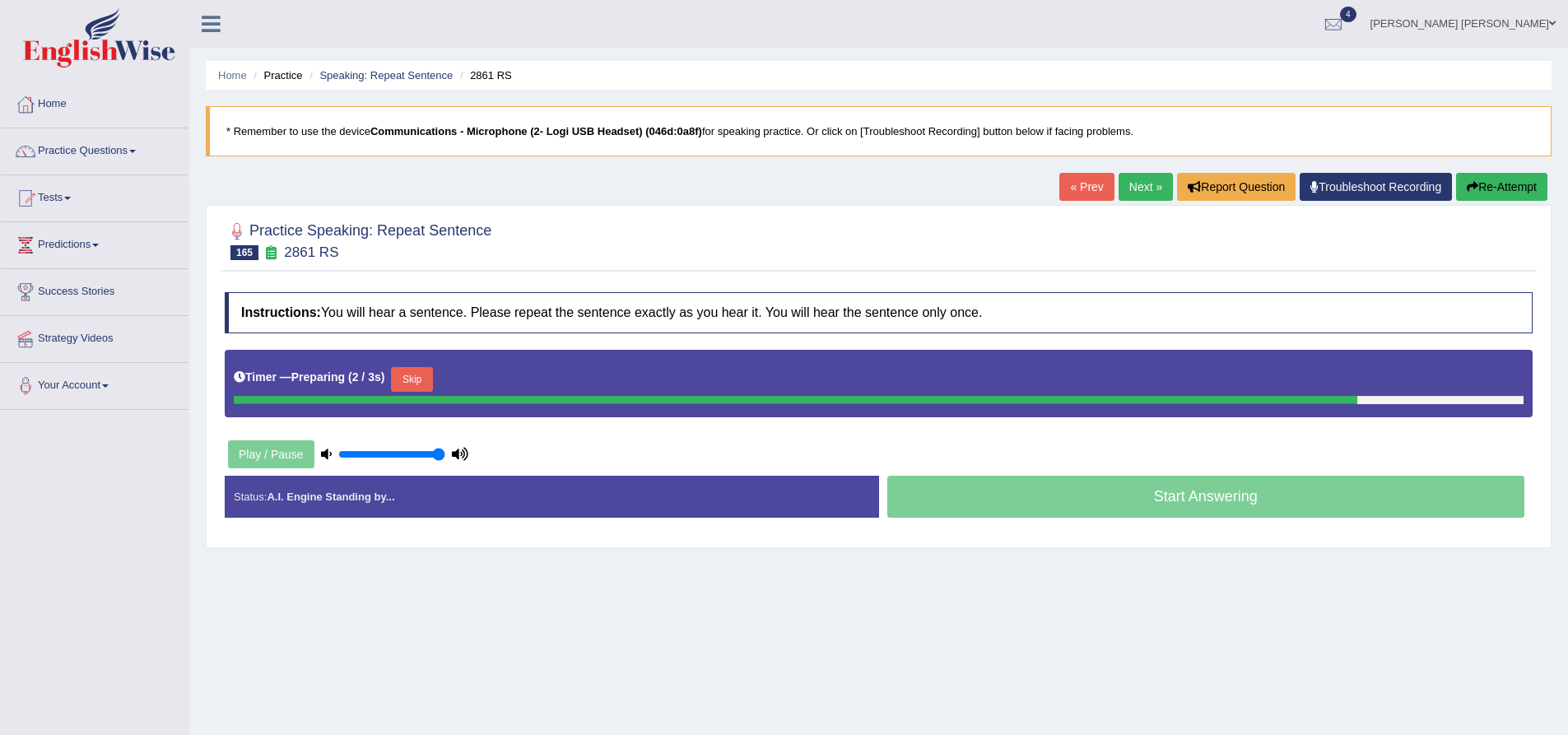
click at [216, 377] on div "Practice Speaking: Repeat Sentence 165 2861 RS Instructions: You will hear a se…" at bounding box center [878, 376] width 1346 height 343
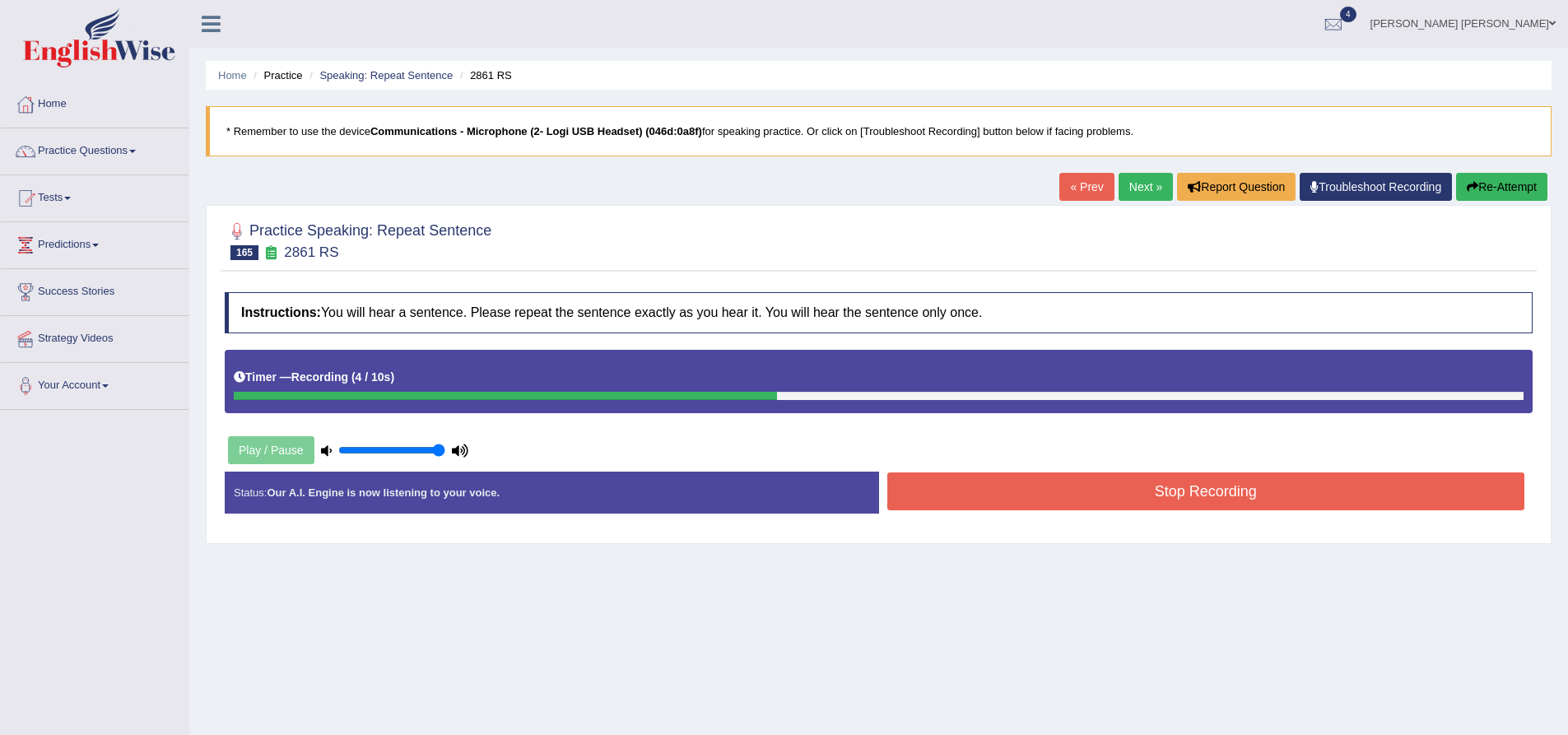
click at [1012, 487] on button "Stop Recording" at bounding box center [1206, 491] width 638 height 38
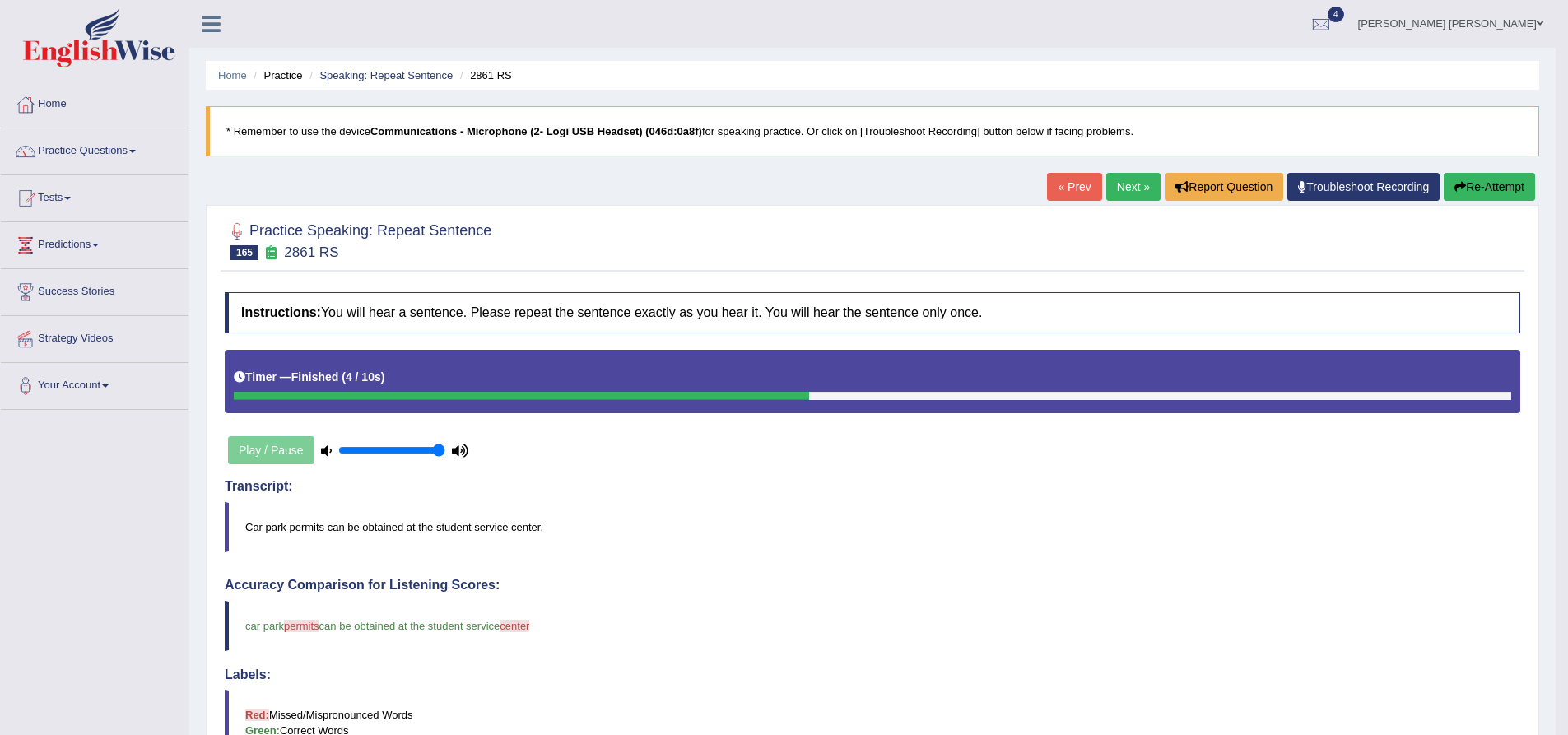
click at [1472, 180] on button "Re-Attempt" at bounding box center [1489, 186] width 91 height 28
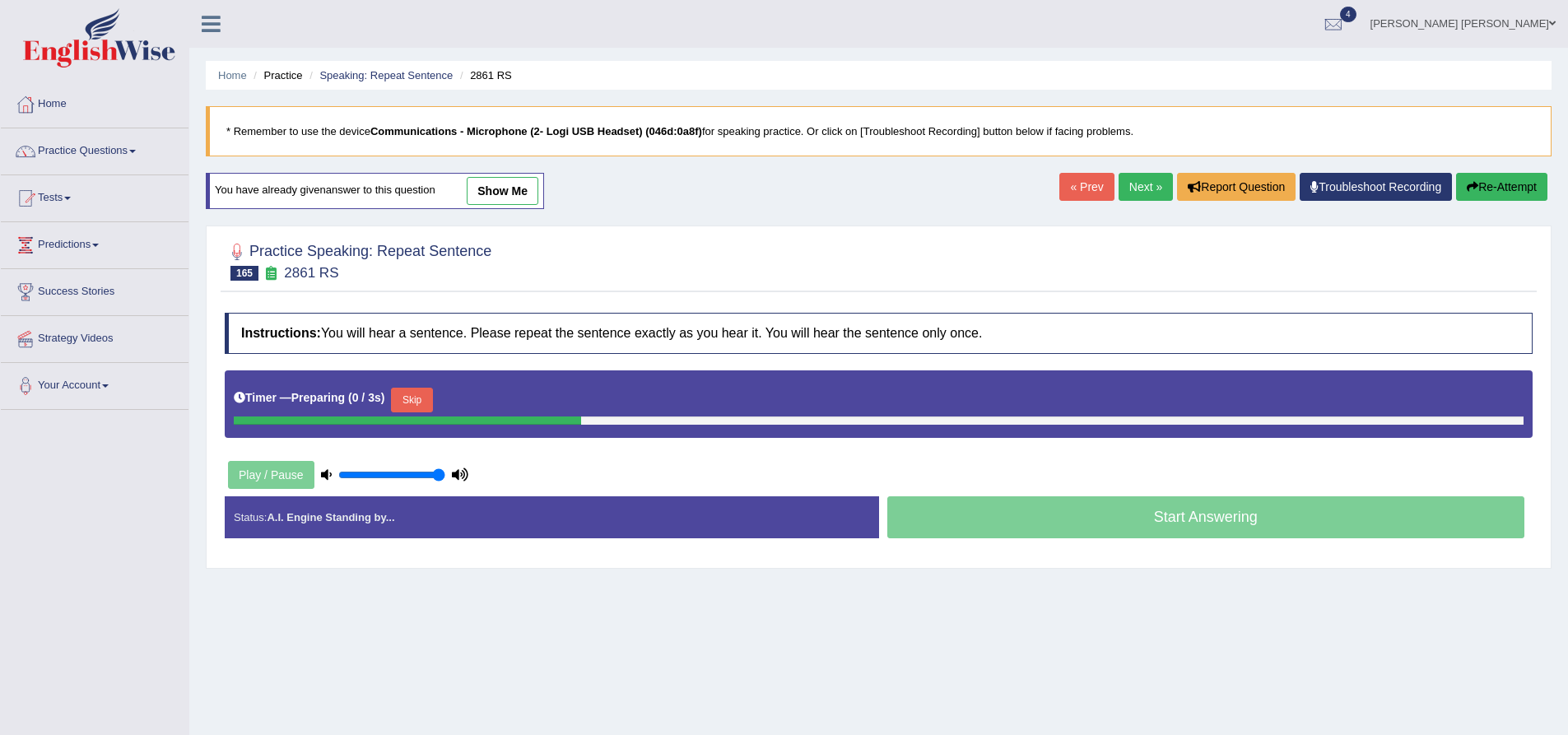
click at [351, 338] on h4 "Instructions: You will hear a sentence. Please repeat the sentence exactly as y…" at bounding box center [879, 333] width 1308 height 41
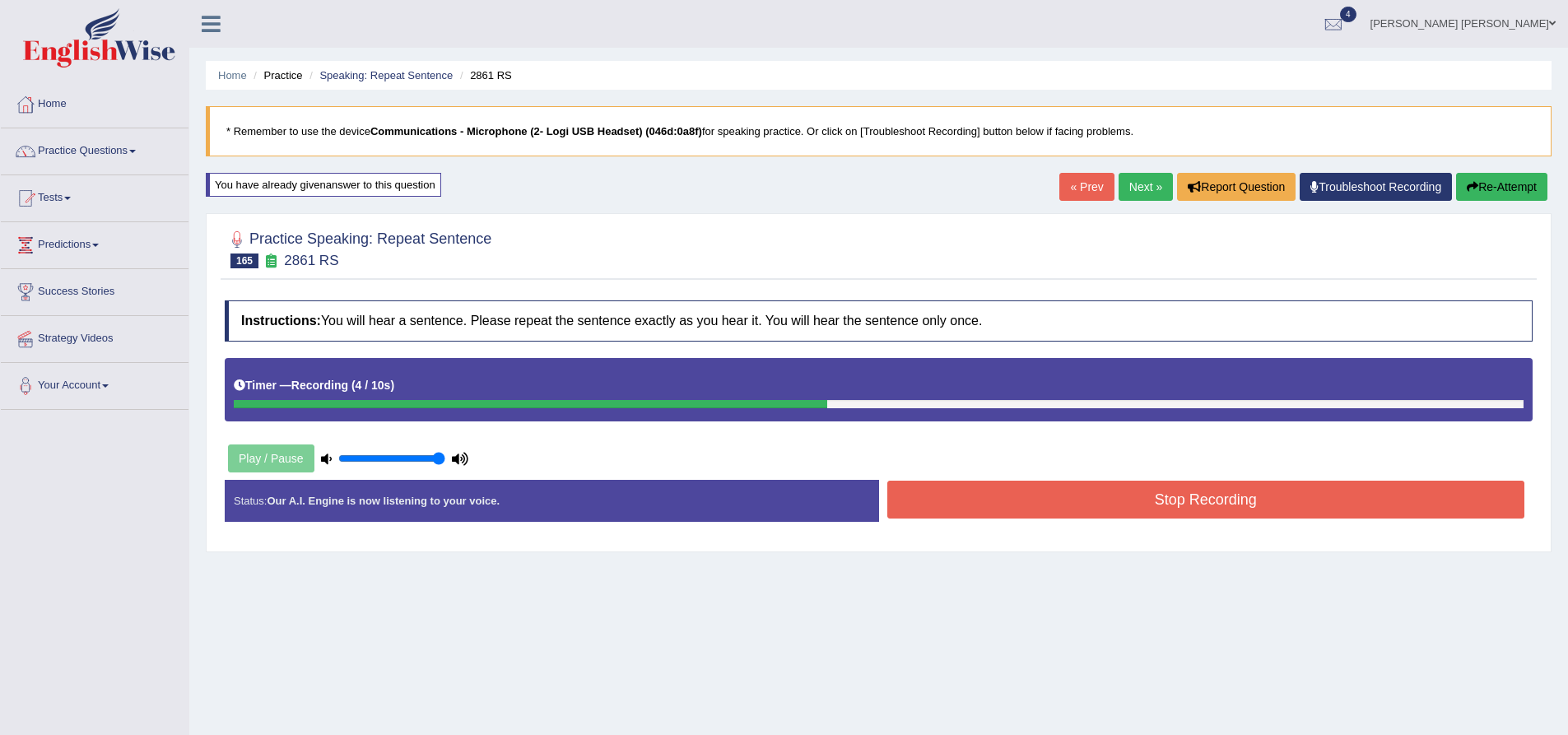
click at [1045, 482] on button "Stop Recording" at bounding box center [1206, 499] width 638 height 38
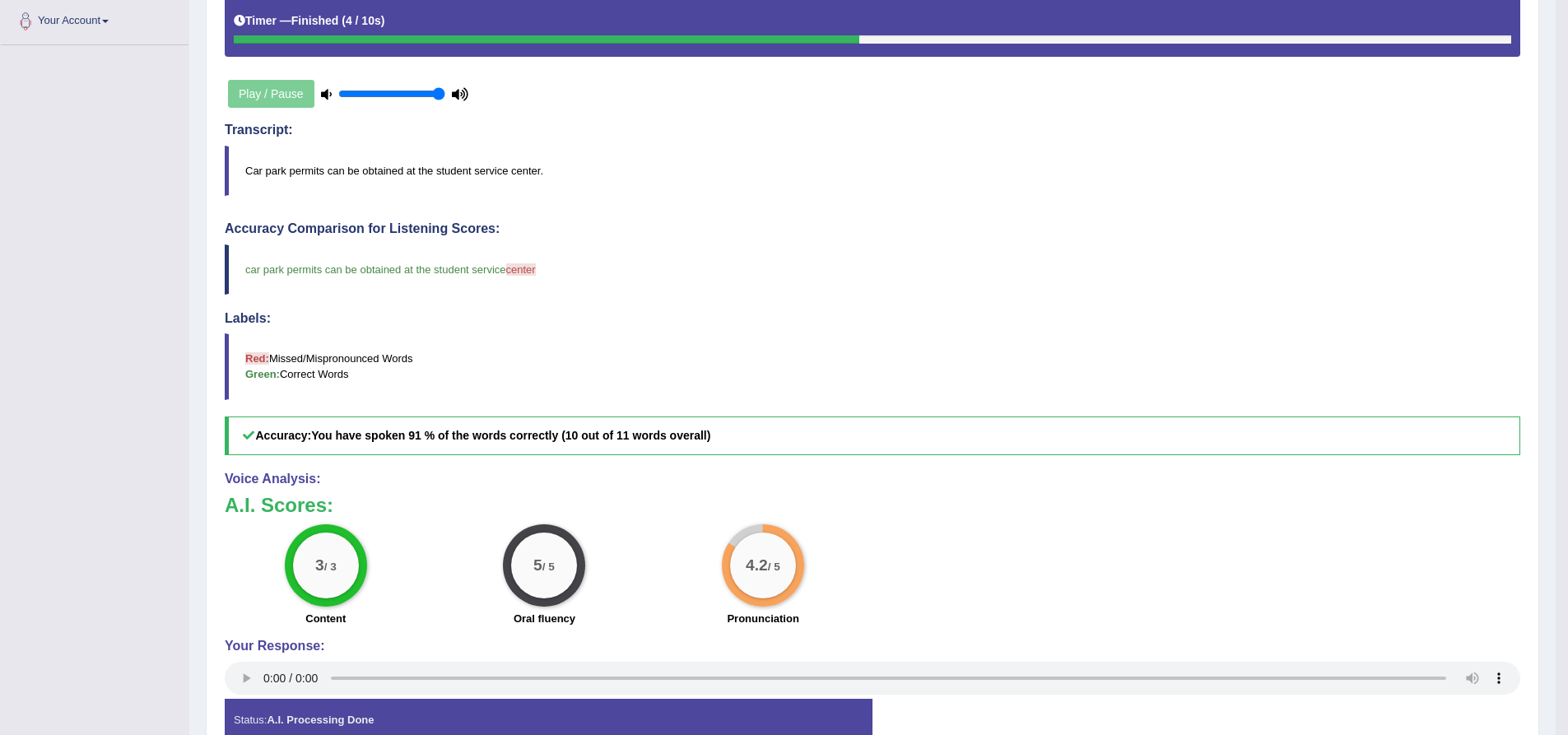
scroll to position [412, 0]
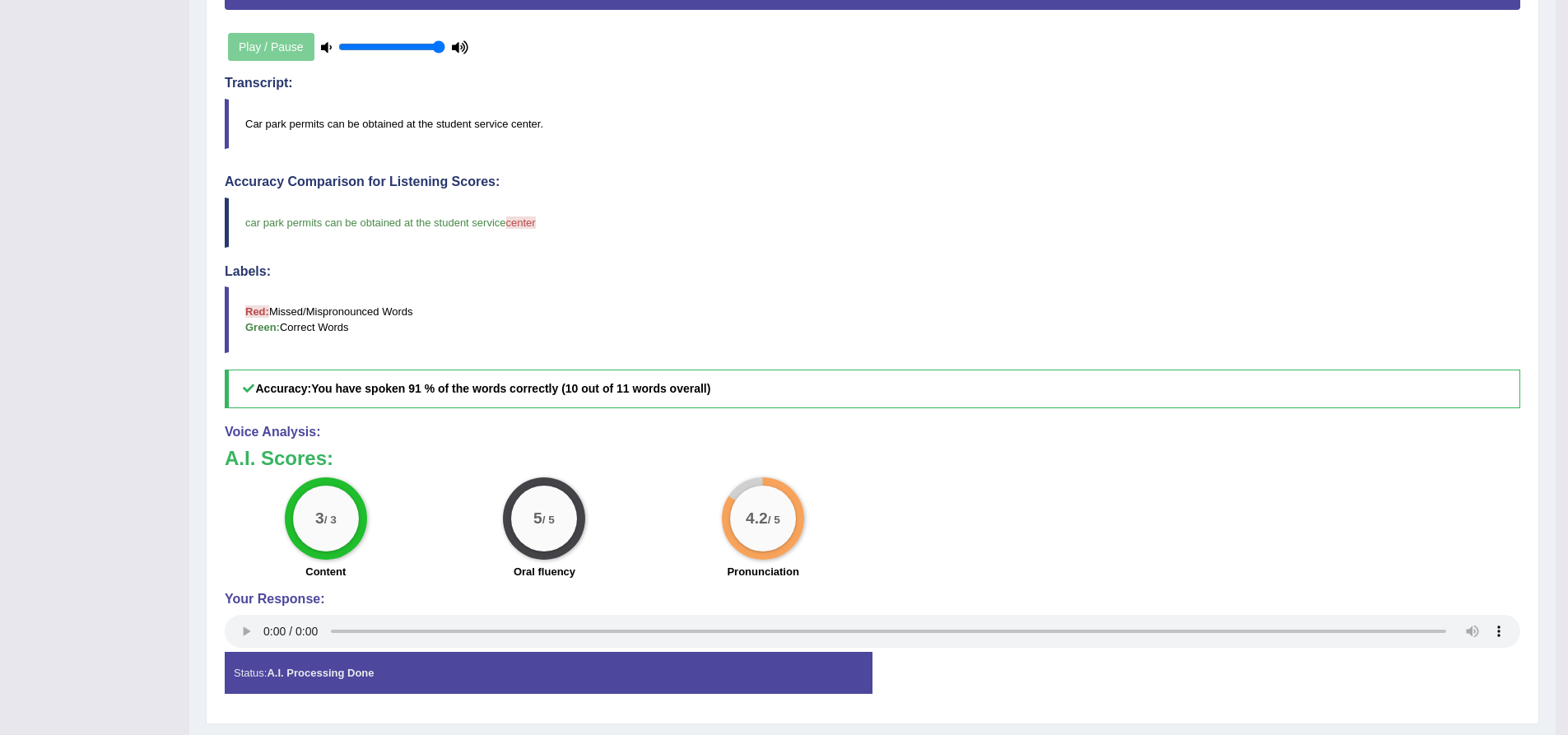
click at [207, 322] on div "Practice Speaking: Repeat Sentence 165 2861 RS Instructions: You will hear a se…" at bounding box center [872, 263] width 1334 height 923
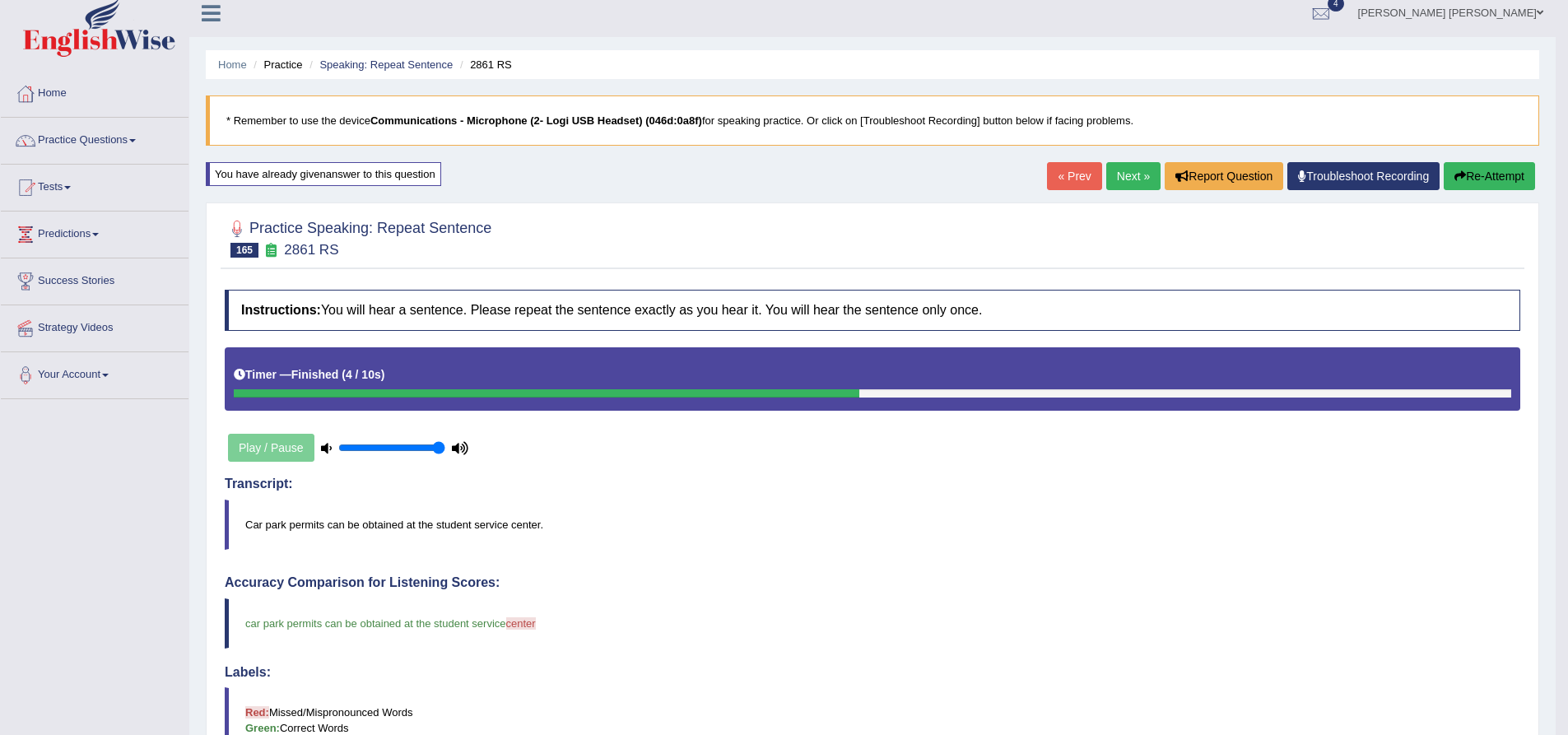
scroll to position [0, 0]
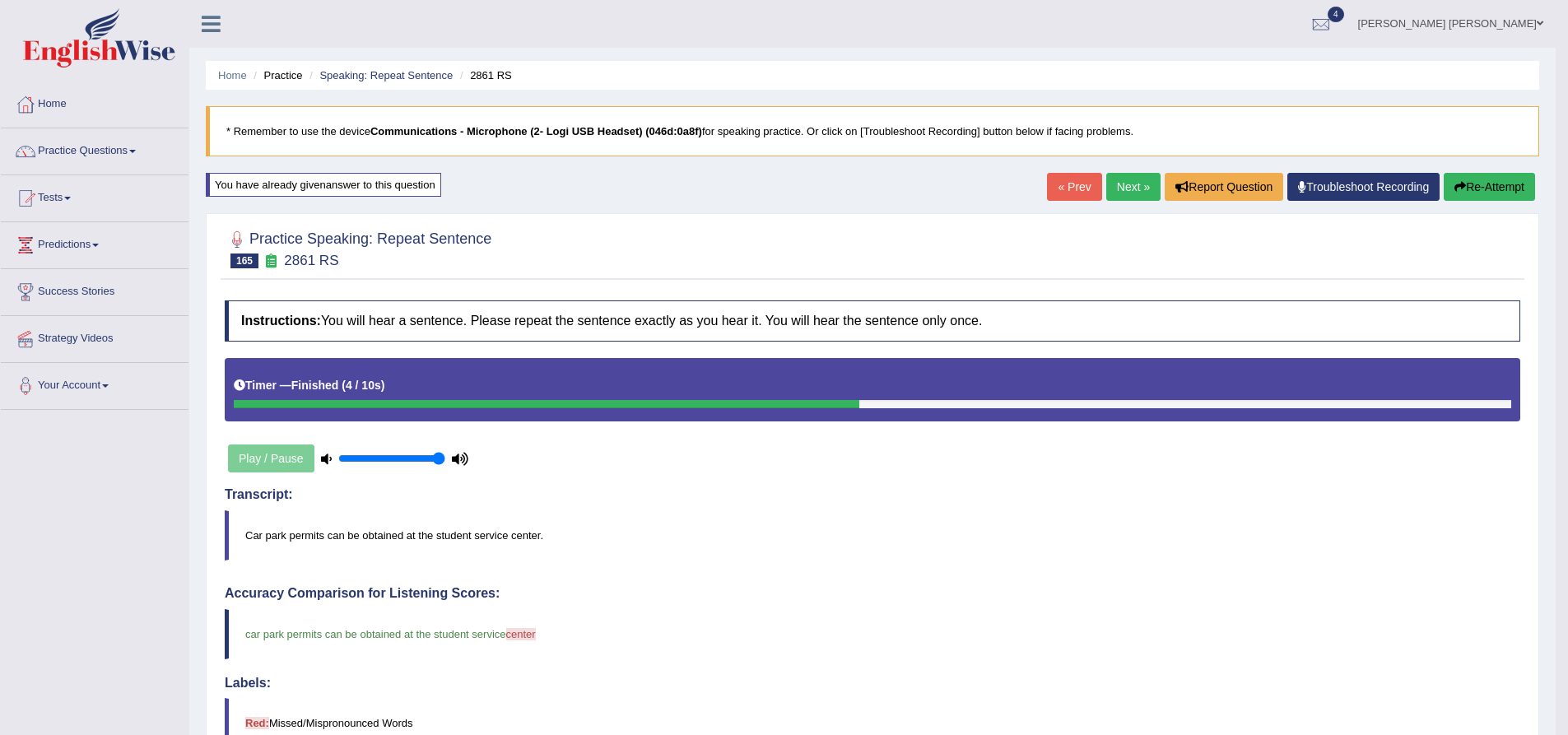
click at [1134, 182] on link "Next »" at bounding box center [1133, 186] width 55 height 28
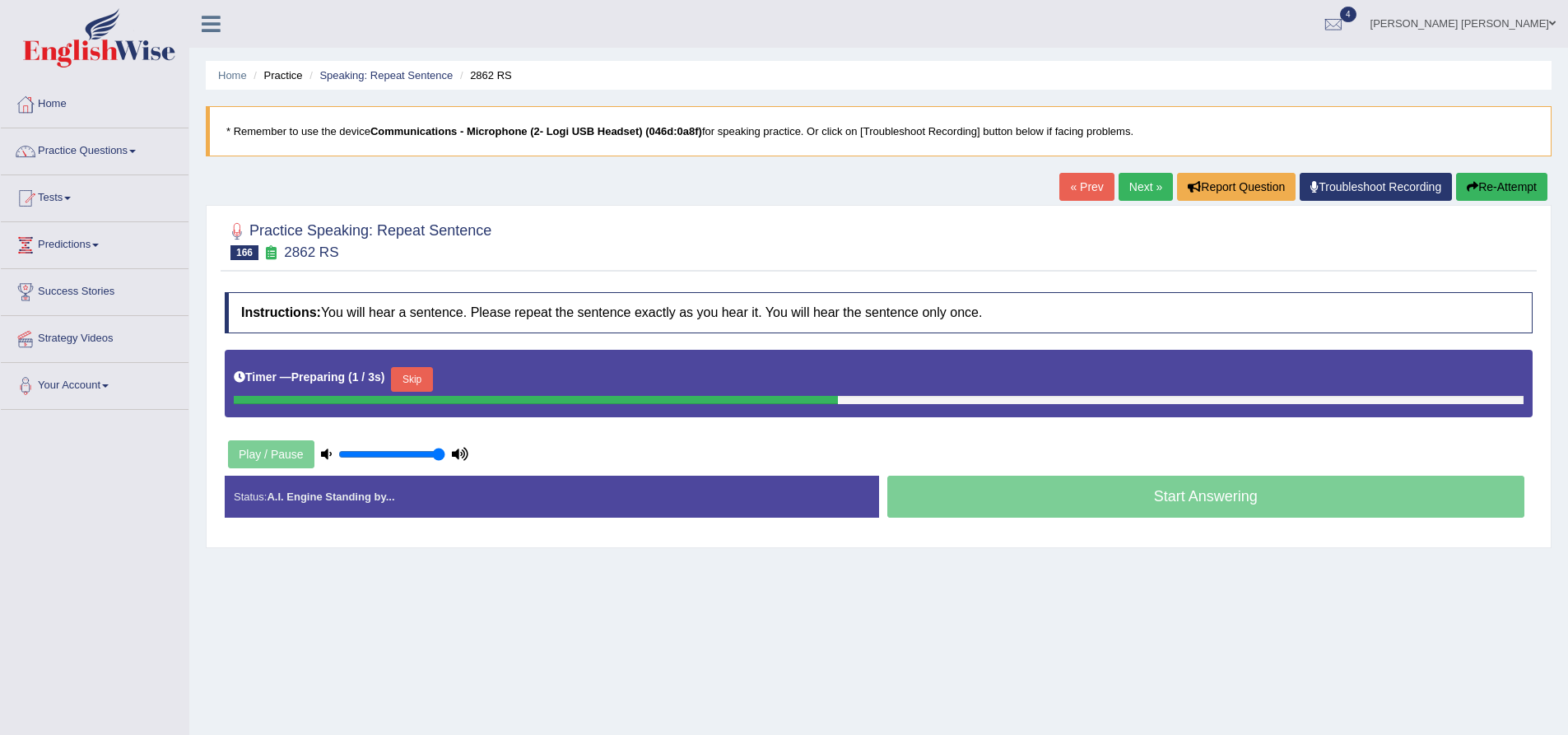
click at [219, 288] on div "Practice Speaking: Repeat Sentence 166 2862 RS Instructions: You will hear a se…" at bounding box center [878, 376] width 1346 height 343
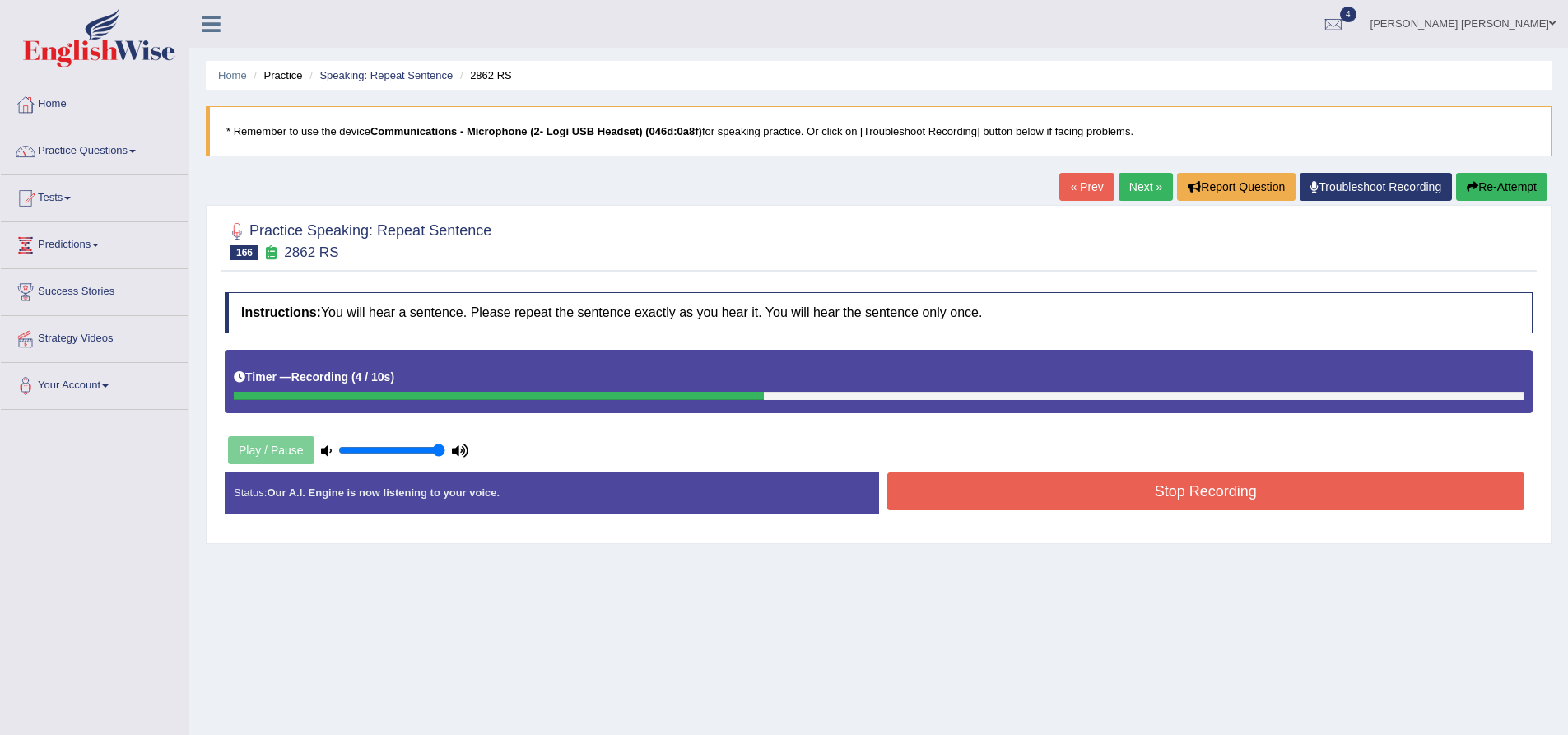
click at [1053, 494] on button "Stop Recording" at bounding box center [1206, 491] width 638 height 38
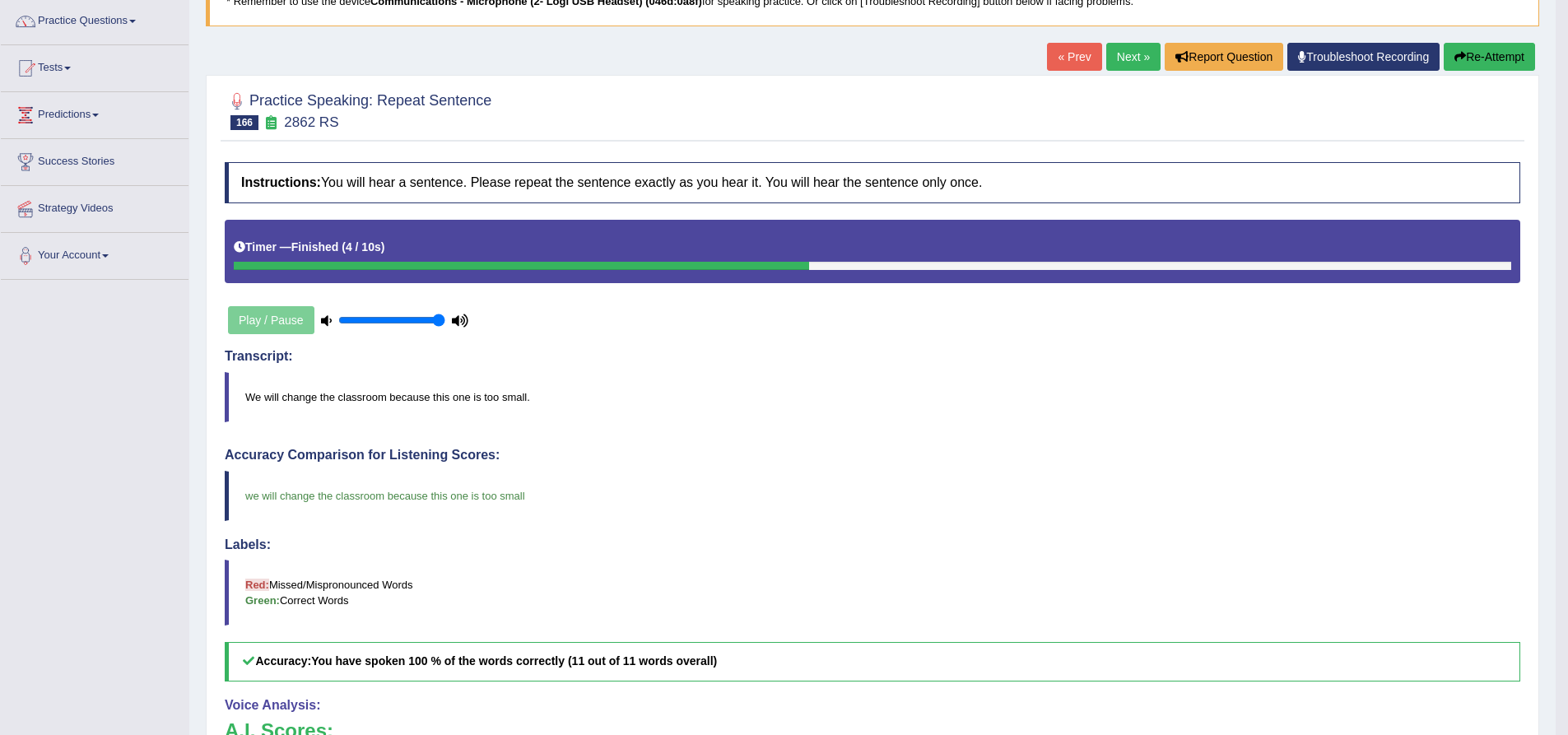
scroll to position [330, 0]
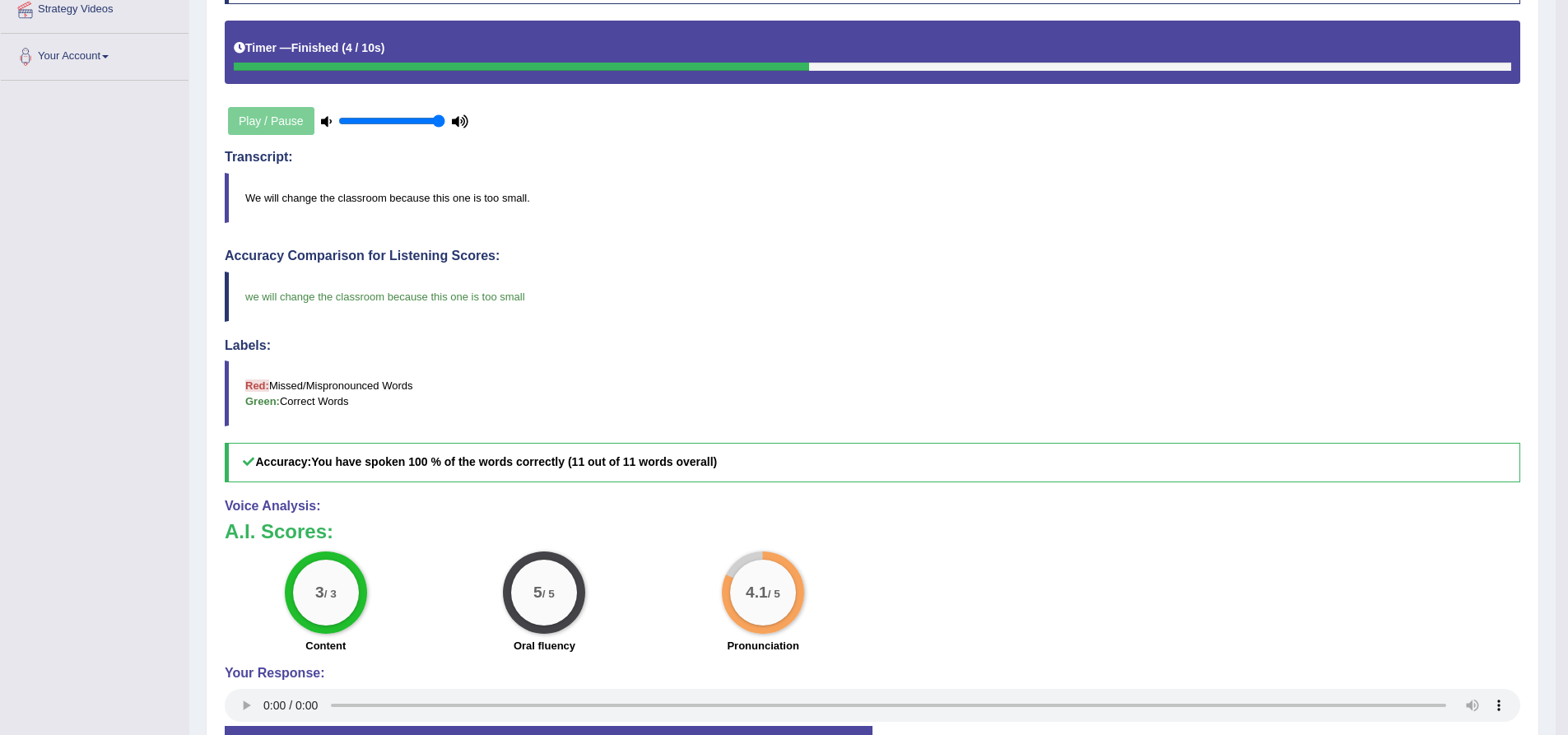
click at [213, 460] on div "Practice Speaking: Repeat Sentence 166 2862 RS Instructions: You will hear a se…" at bounding box center [872, 337] width 1334 height 923
click at [199, 406] on div "Home Practice Speaking: Repeat Sentence 2862 RS * Remember to use the device Co…" at bounding box center [873, 240] width 1367 height 1140
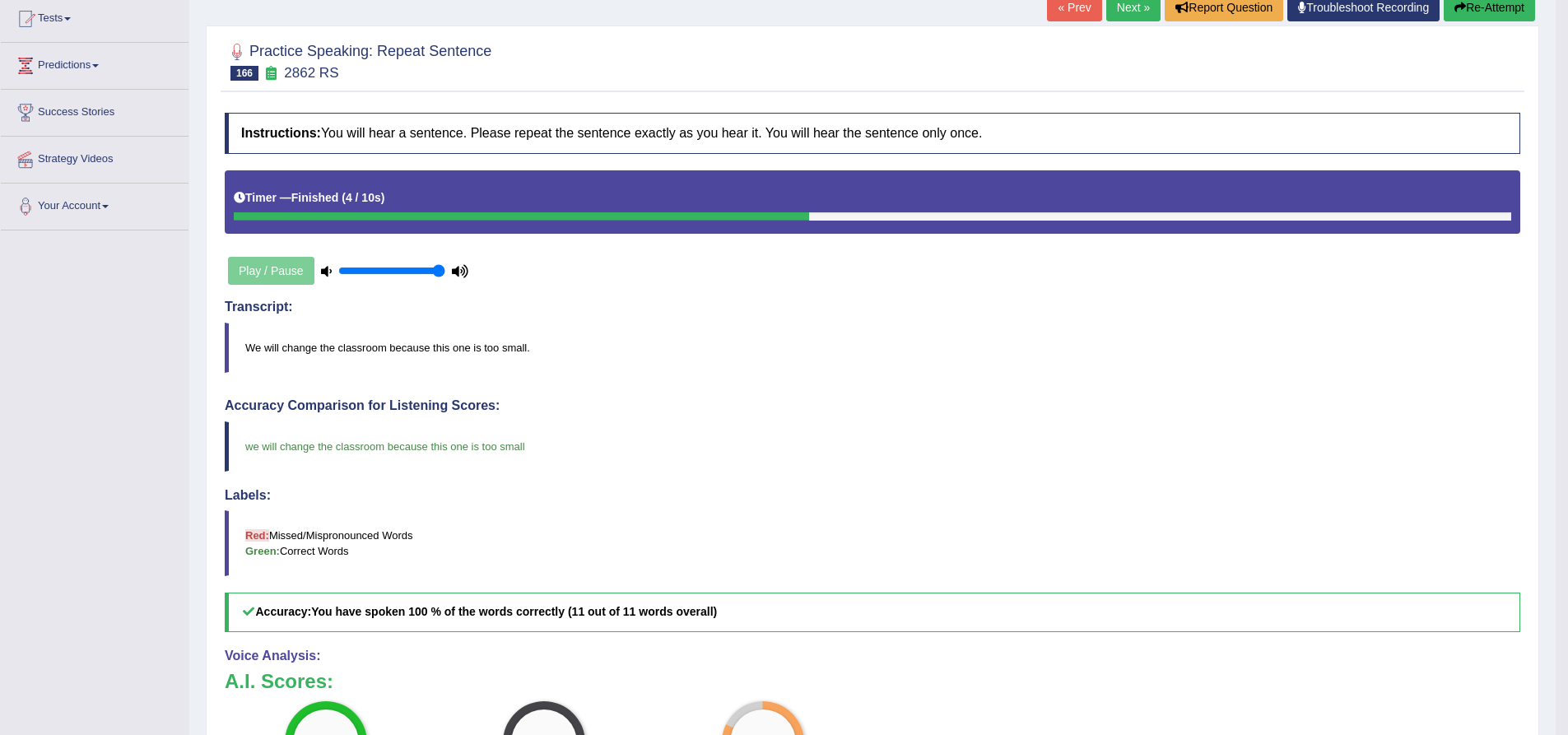
scroll to position [164, 0]
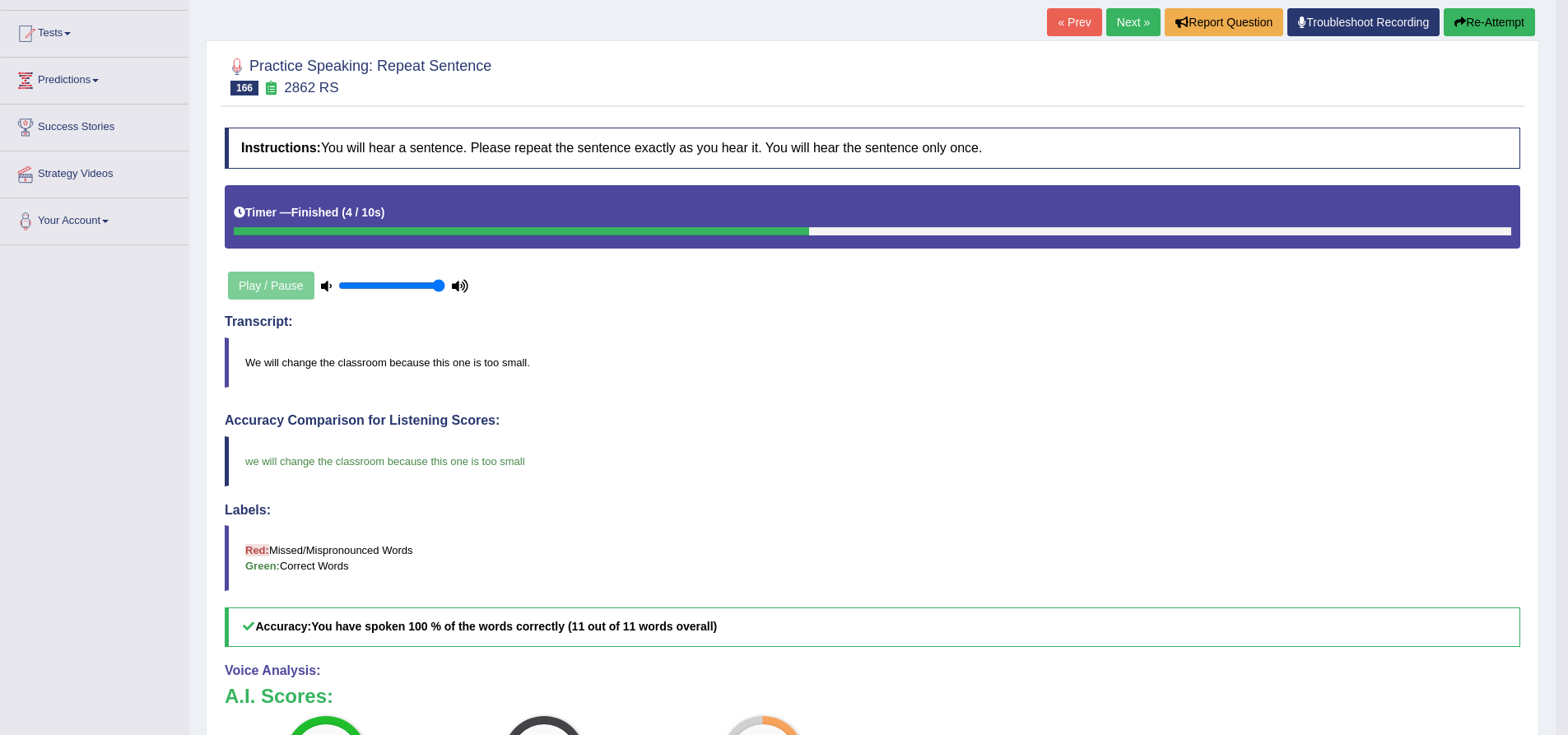
click at [1124, 28] on link "Next »" at bounding box center [1133, 21] width 55 height 28
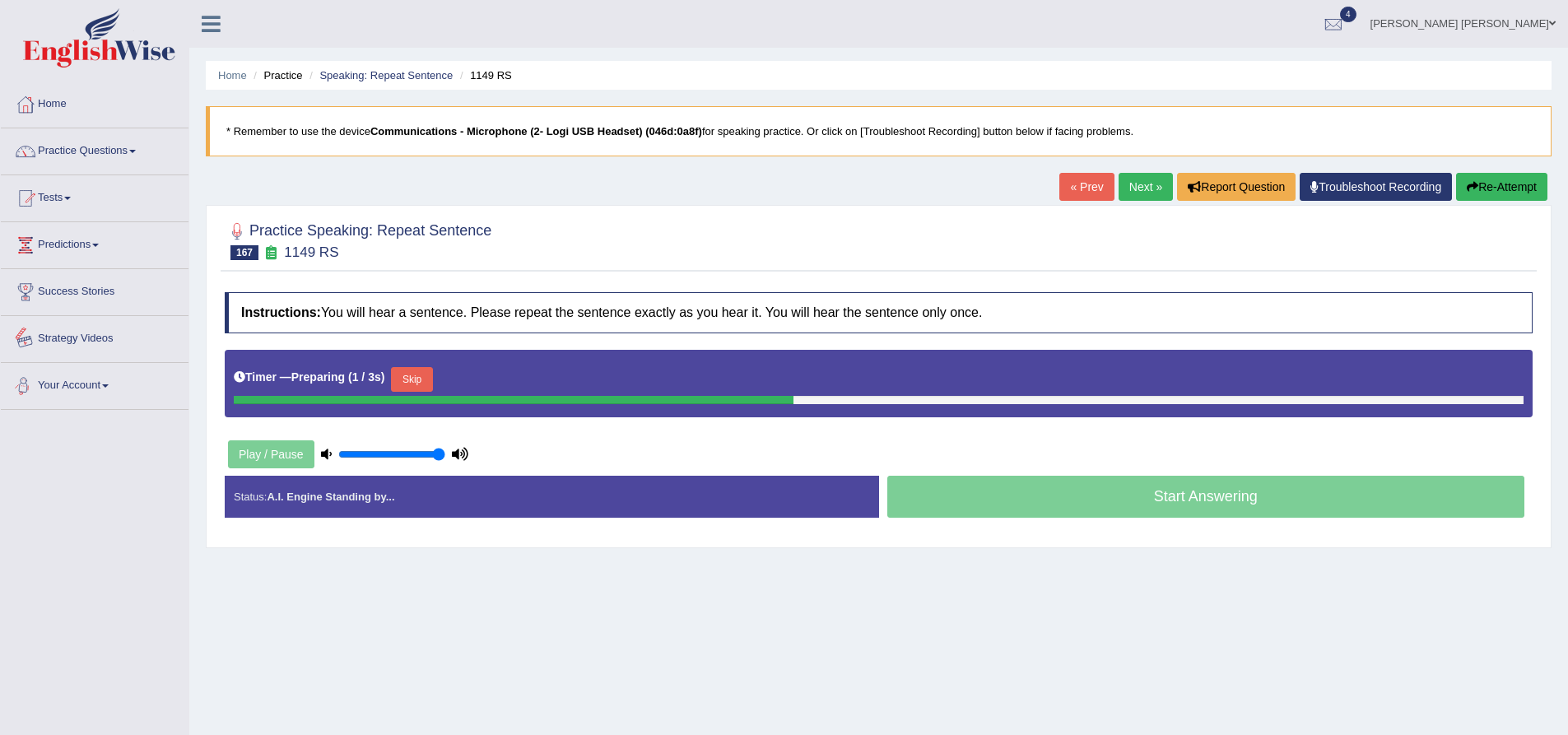
click at [218, 309] on div "Practice Speaking: Repeat Sentence 167 1149 RS Instructions: You will hear a se…" at bounding box center [878, 376] width 1346 height 343
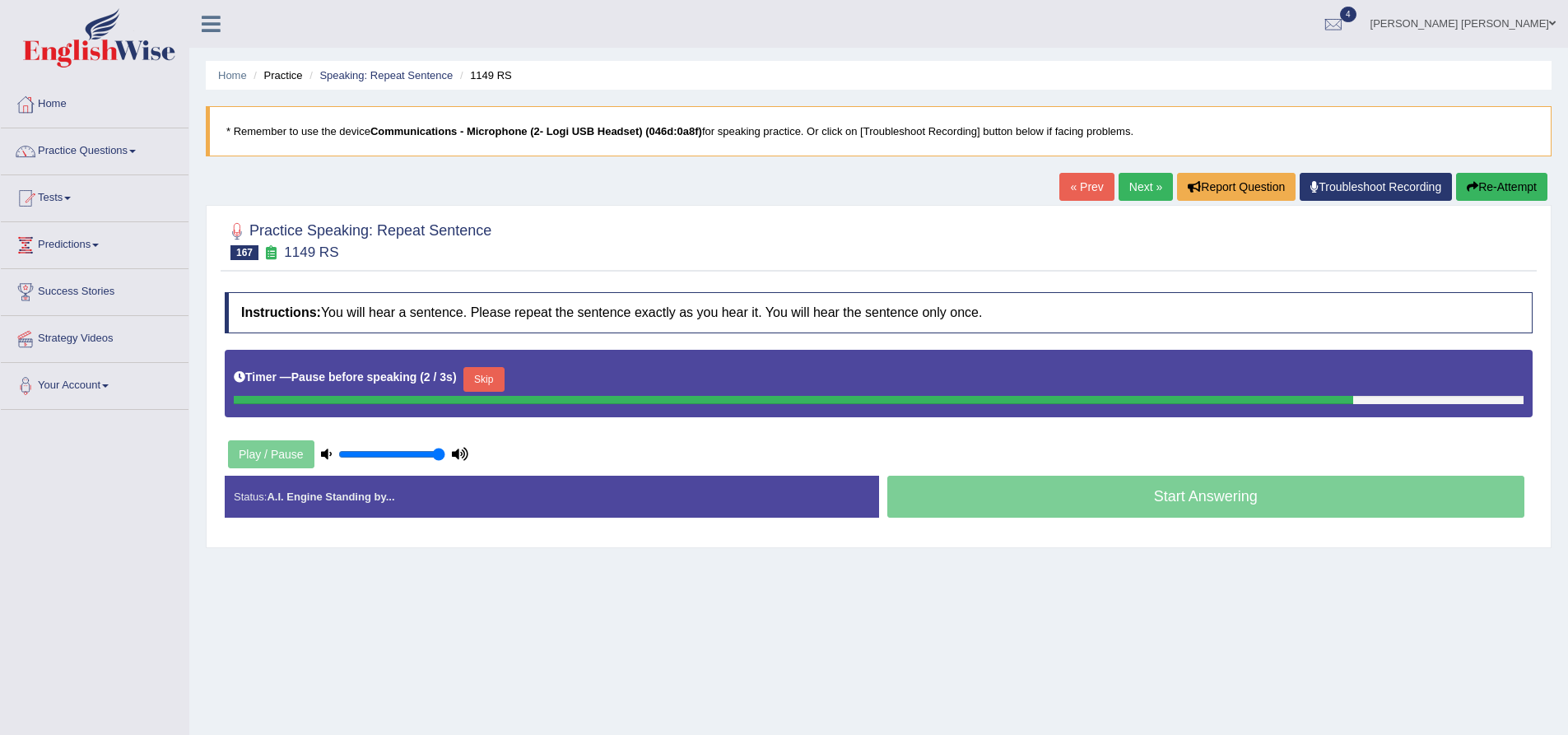
click at [1472, 204] on div "« Prev Next » Report Question Troubleshoot Recording Re-Attempt" at bounding box center [1305, 188] width 492 height 32
click at [1504, 183] on button "Re-Attempt" at bounding box center [1502, 186] width 91 height 28
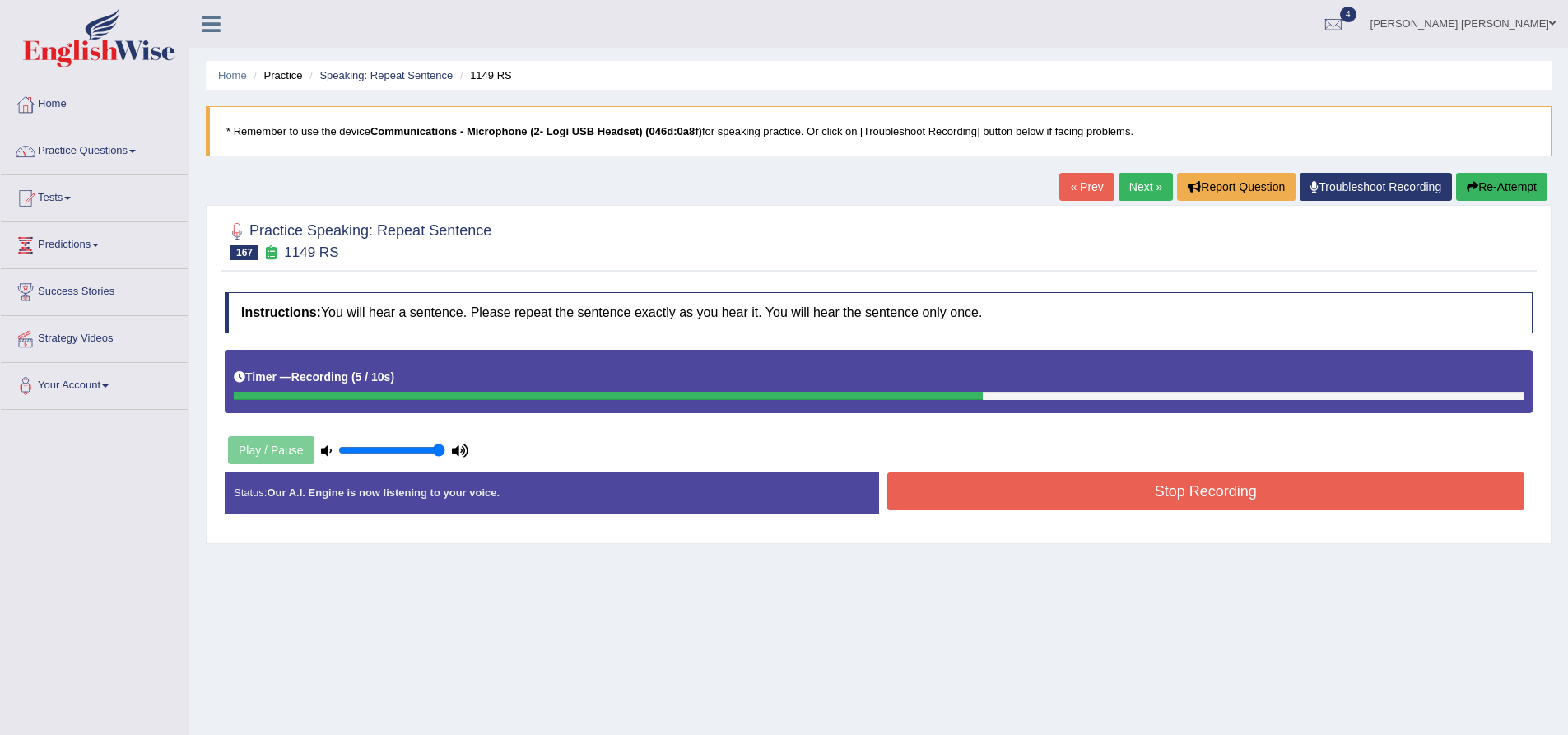
click at [1527, 196] on button "Re-Attempt" at bounding box center [1502, 186] width 91 height 28
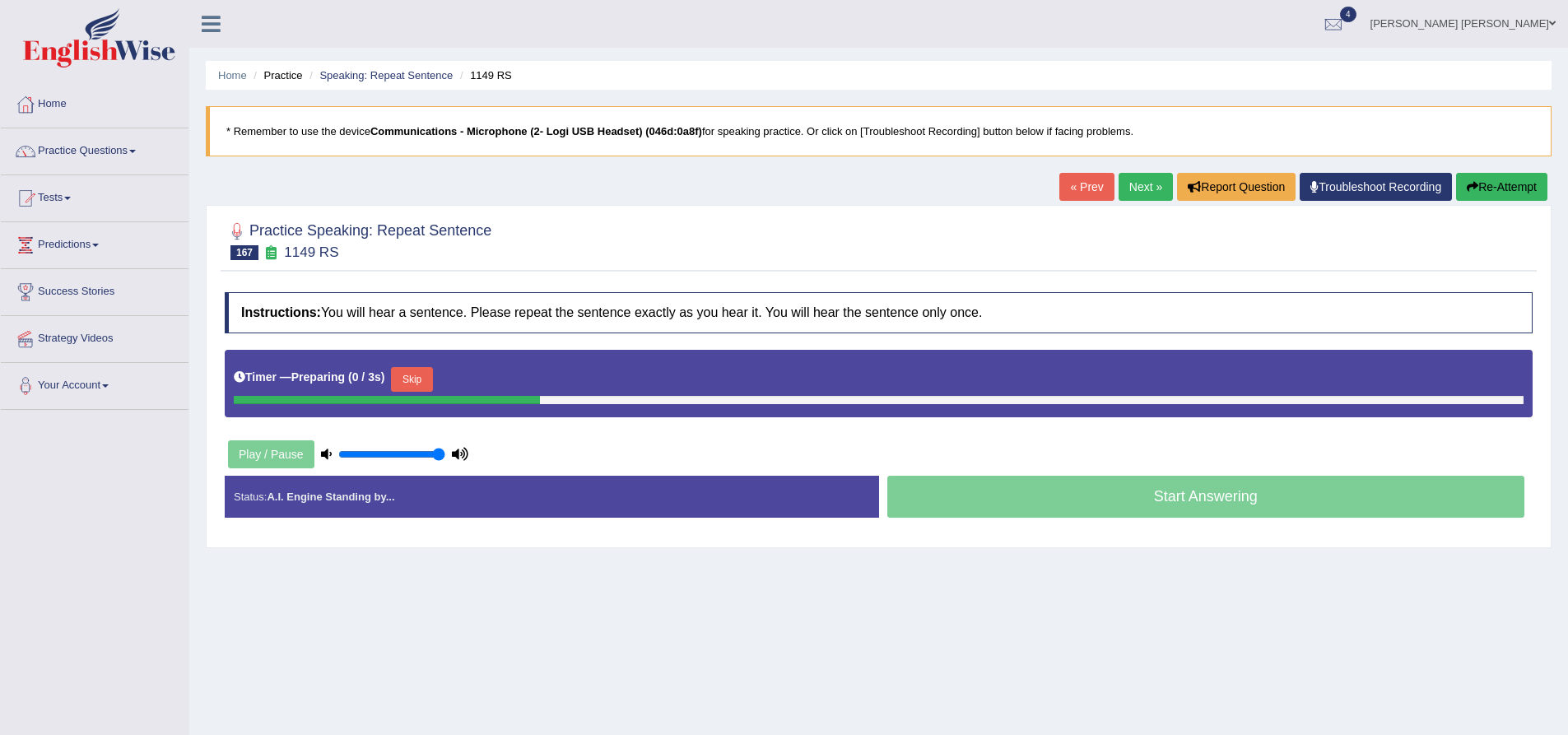
click at [440, 225] on h2 "Practice Speaking: Repeat Sentence 167 1149 RS" at bounding box center [358, 239] width 267 height 41
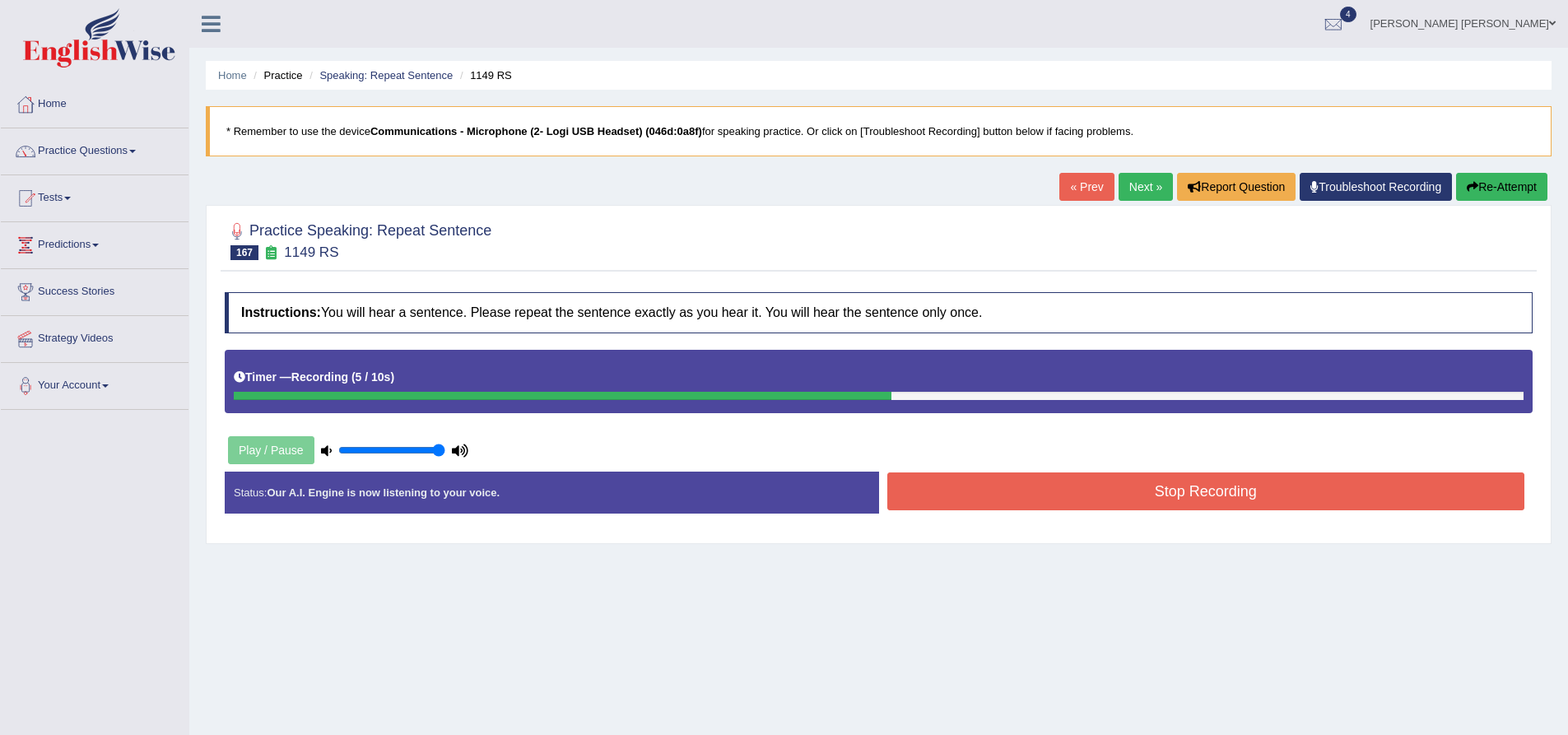
click at [1042, 496] on button "Stop Recording" at bounding box center [1206, 491] width 638 height 38
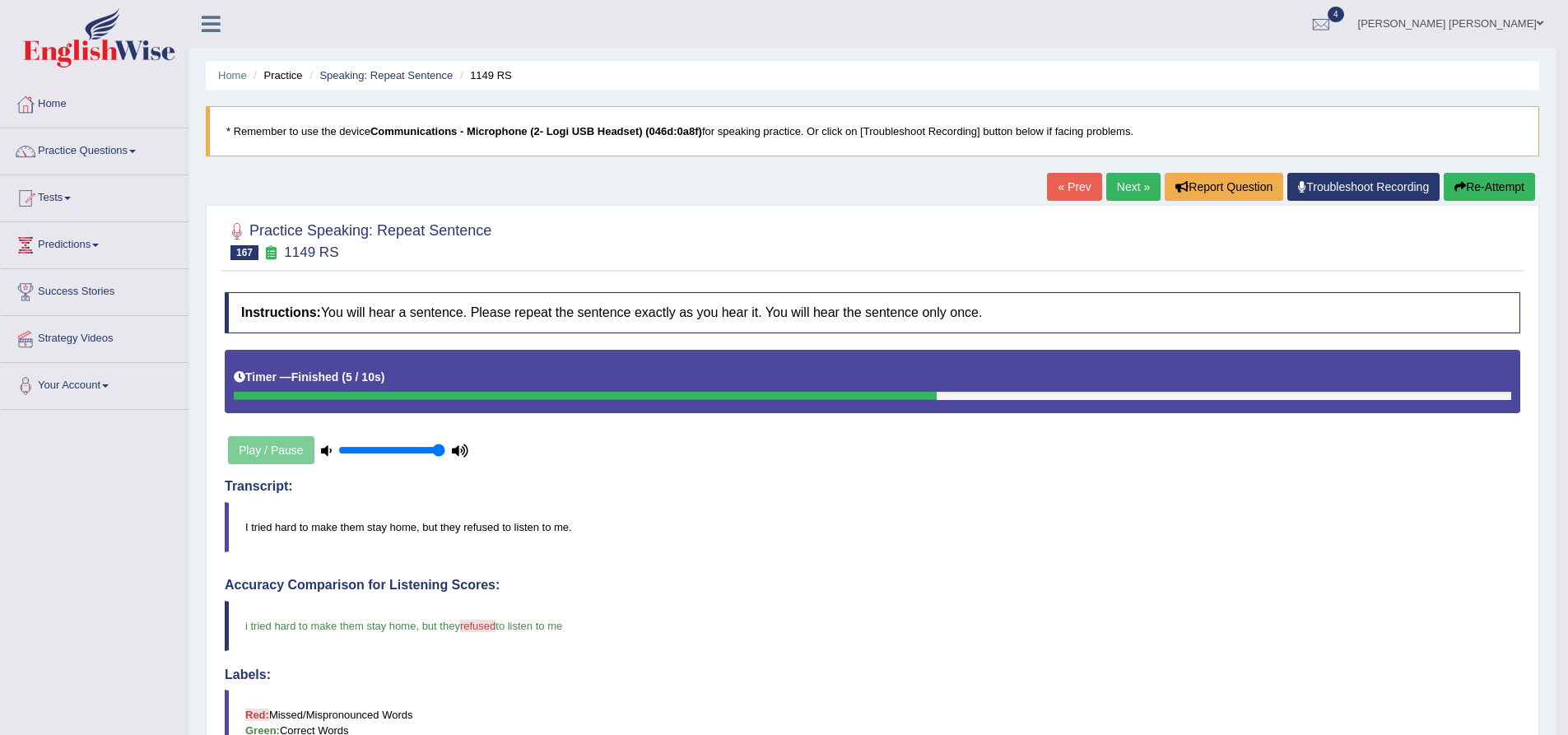
click at [1503, 184] on button "Re-Attempt" at bounding box center [1489, 186] width 91 height 28
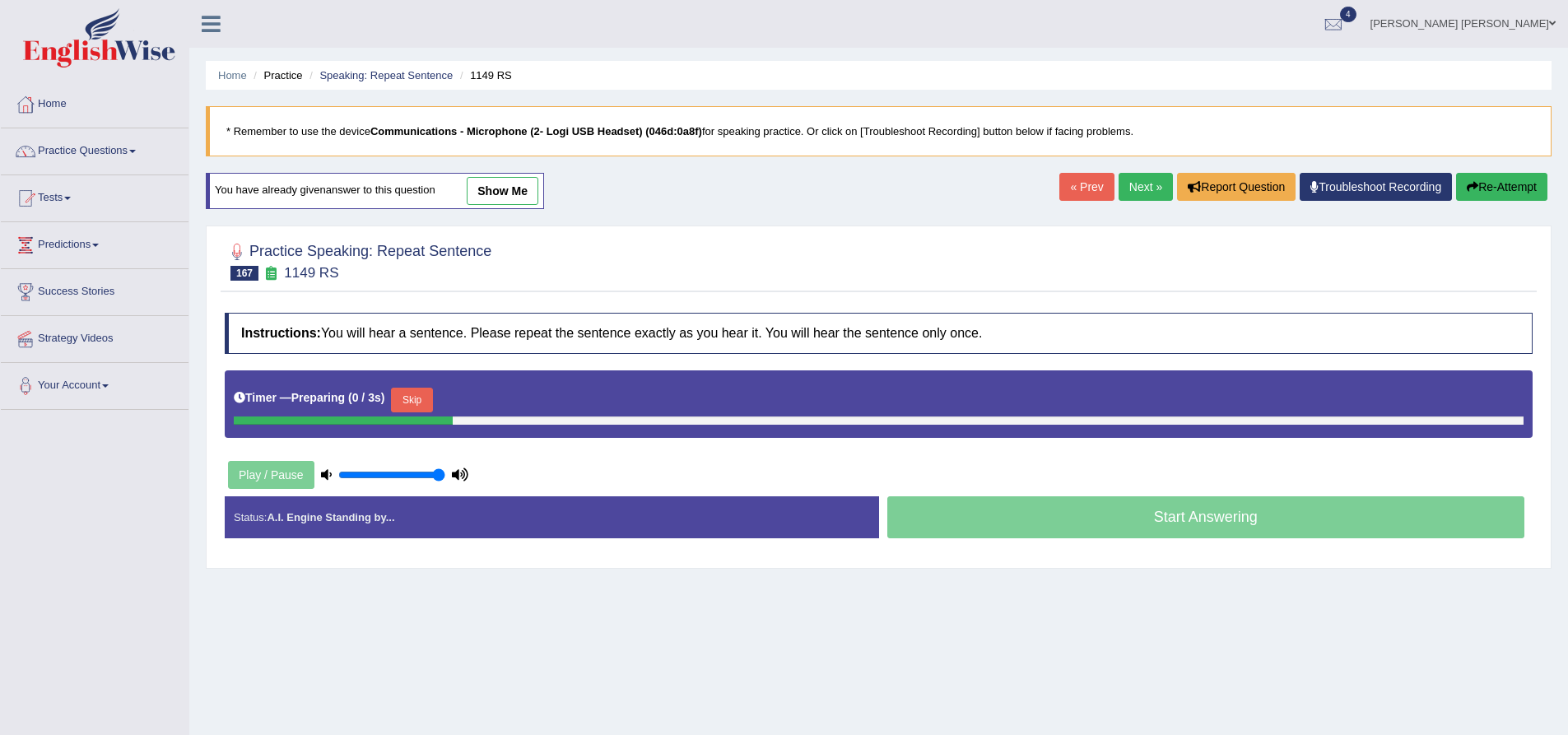
click at [530, 297] on div "Practice Speaking: Repeat Sentence 167 1149 RS Instructions: You will hear a se…" at bounding box center [878, 397] width 1346 height 343
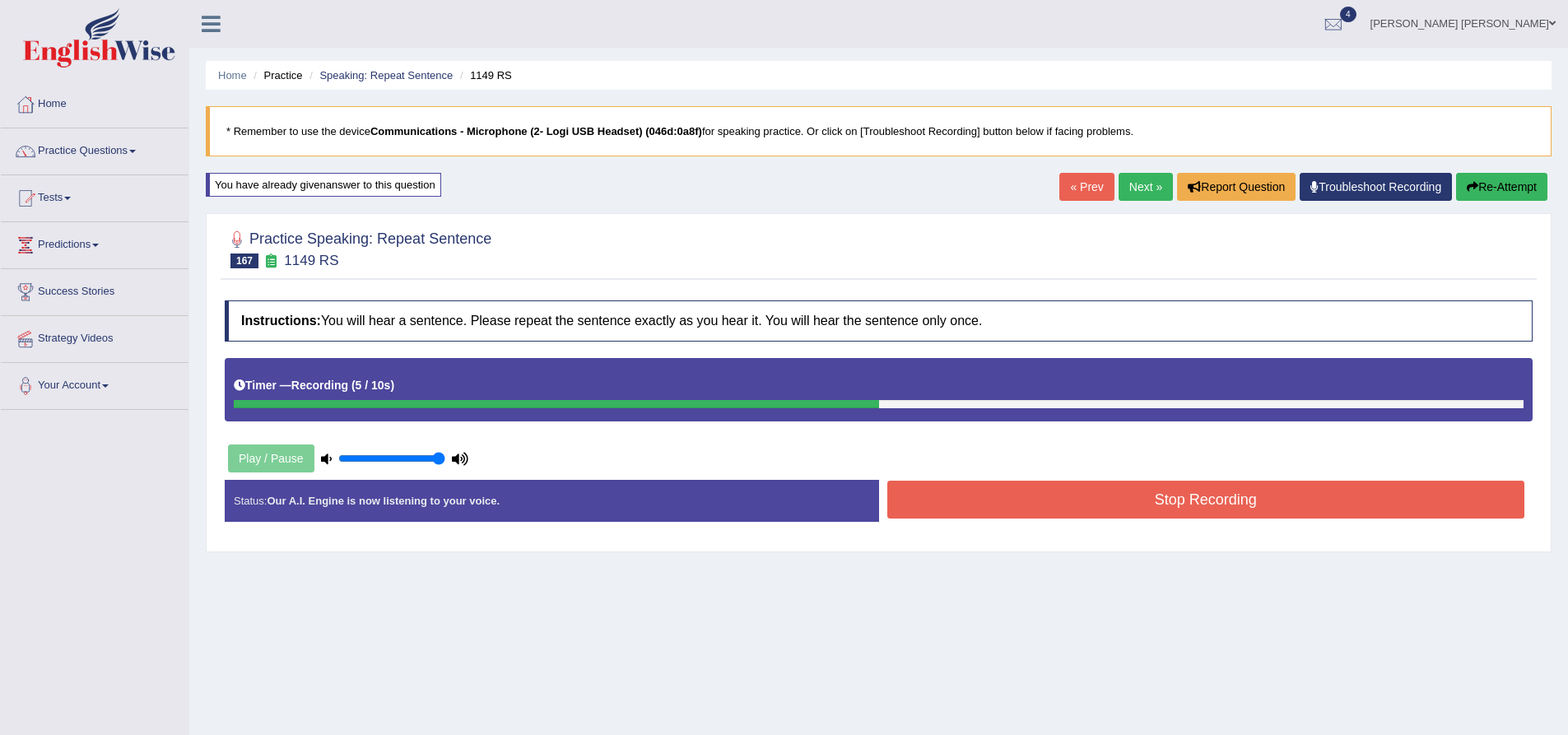
click at [1027, 516] on button "Stop Recording" at bounding box center [1206, 499] width 638 height 38
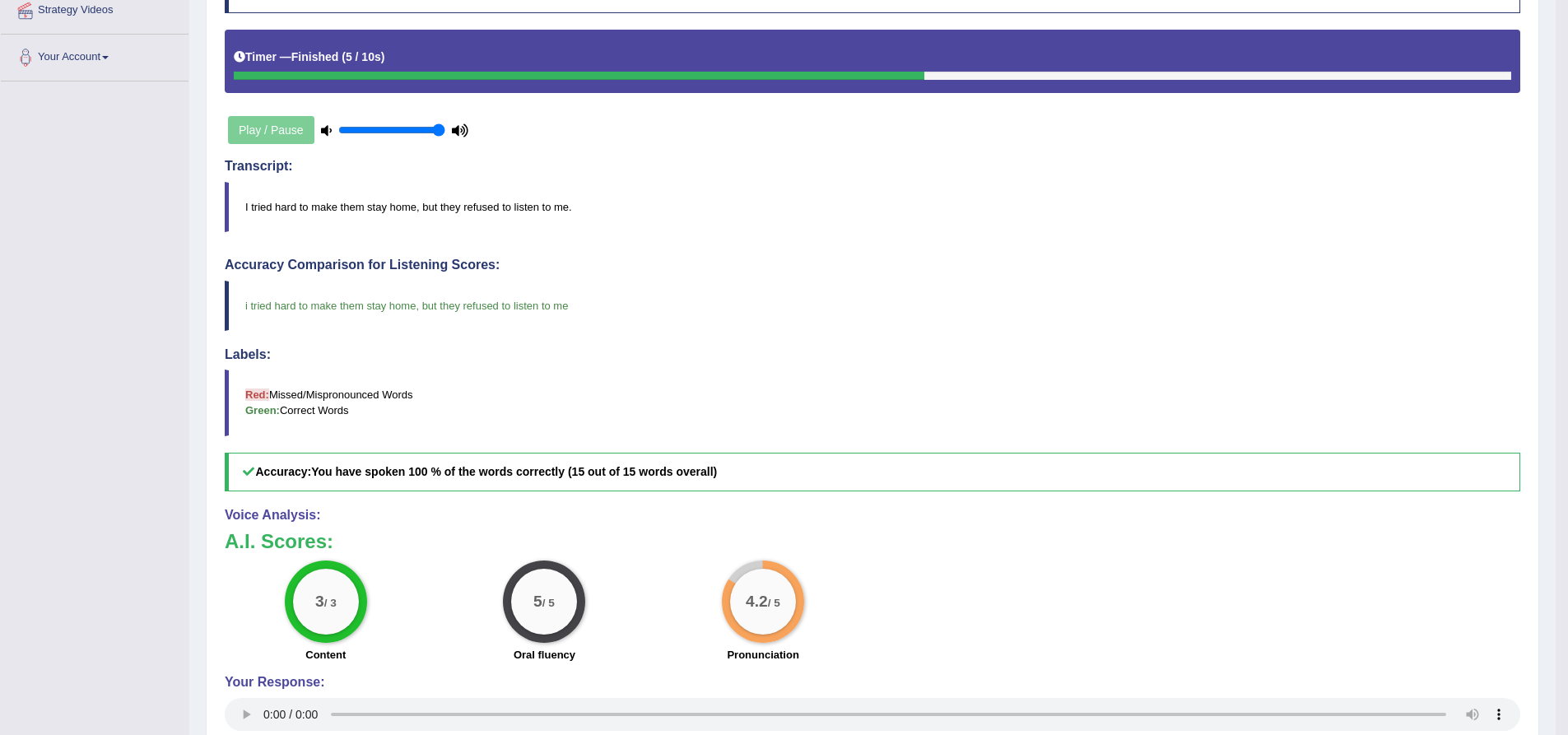
scroll to position [330, 0]
click at [214, 386] on div "Practice Speaking: Repeat Sentence 167 1149 RS Instructions: You will hear a se…" at bounding box center [872, 345] width 1334 height 923
click at [256, 334] on div "Accuracy Comparison for Listening Scores: i tried hard to make them stay home ,…" at bounding box center [873, 373] width 1295 height 234
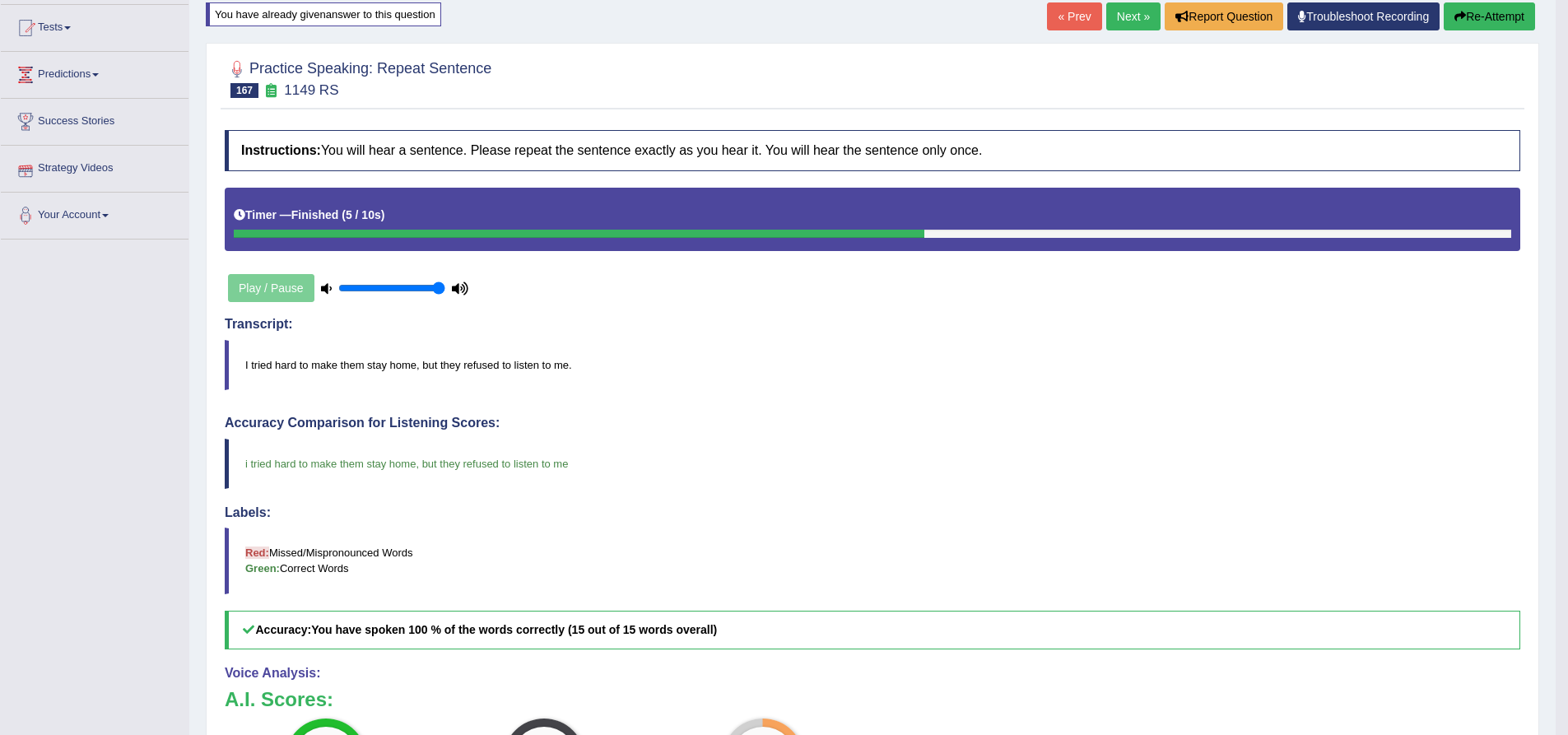
scroll to position [164, 0]
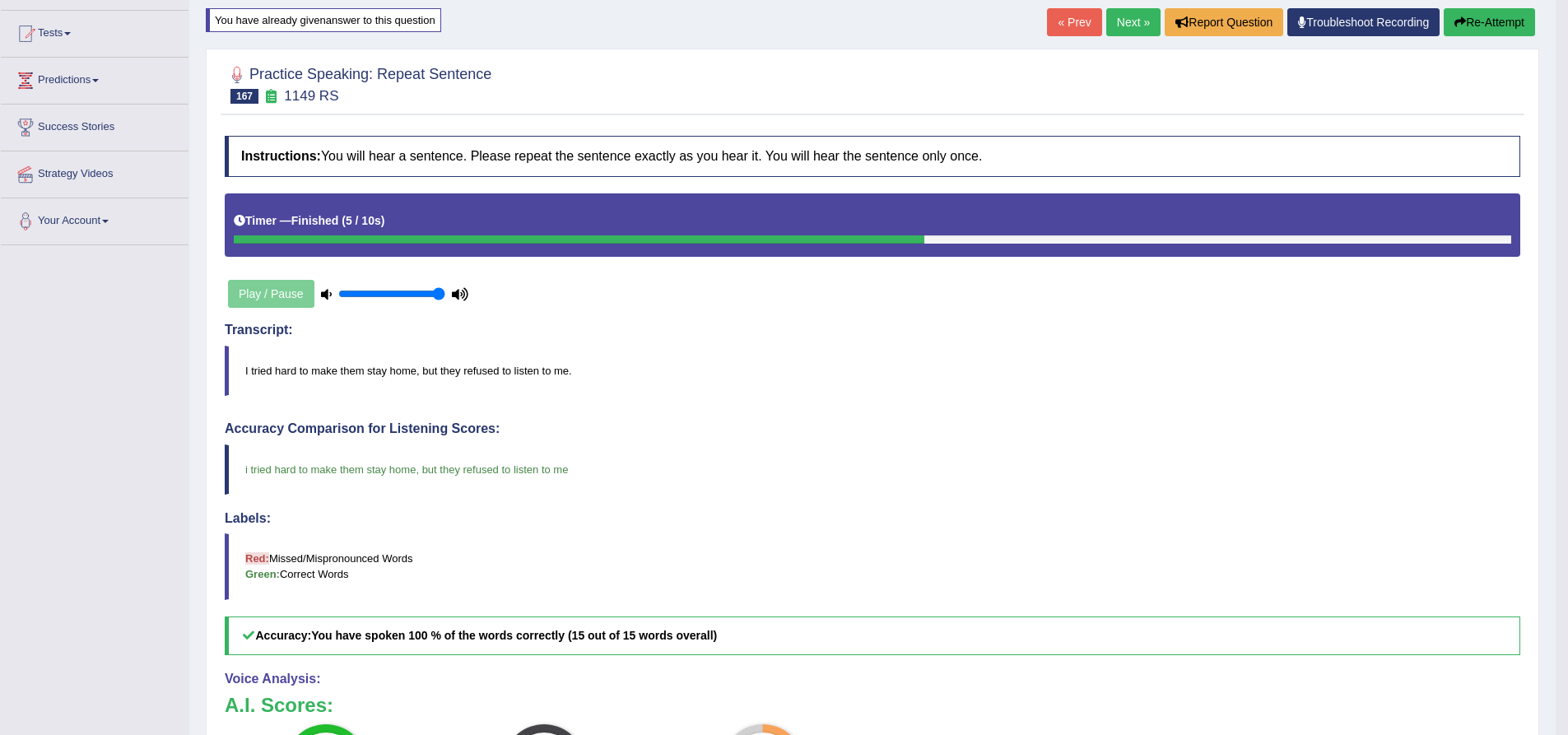
click at [1125, 16] on link "Next »" at bounding box center [1133, 21] width 55 height 28
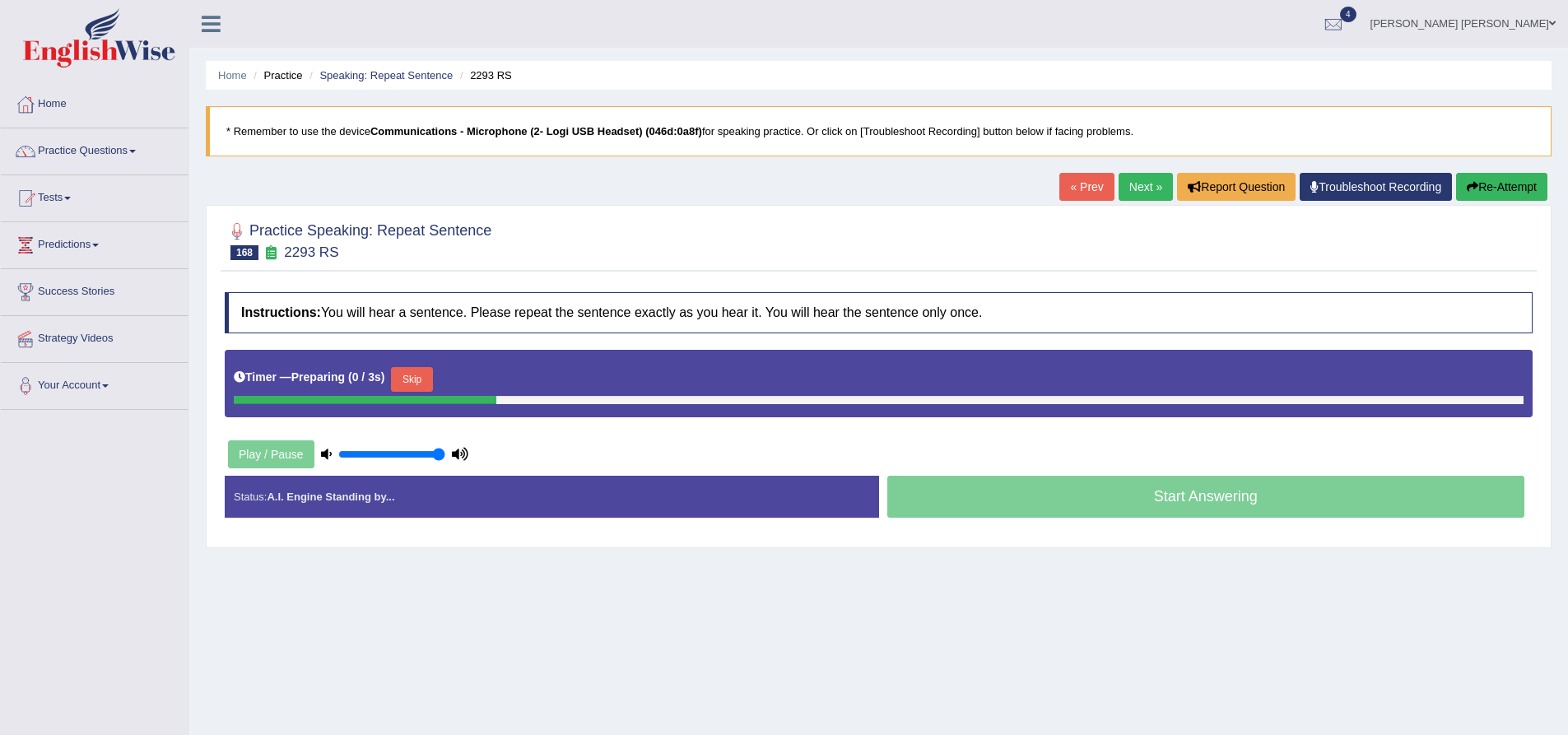
click at [415, 242] on h2 "Practice Speaking: Repeat Sentence 168 2293 RS" at bounding box center [358, 239] width 267 height 41
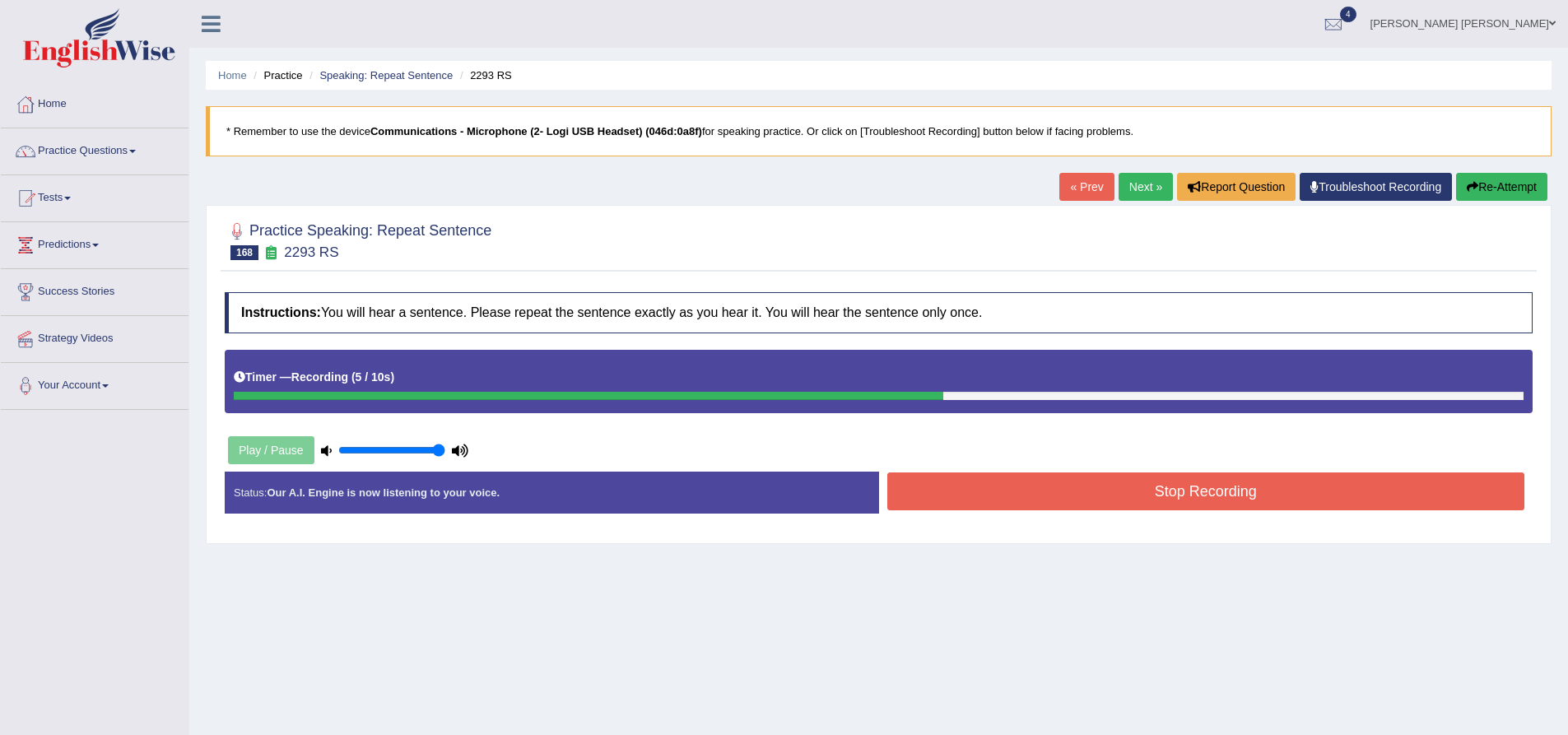
click at [1514, 191] on button "Re-Attempt" at bounding box center [1502, 186] width 91 height 28
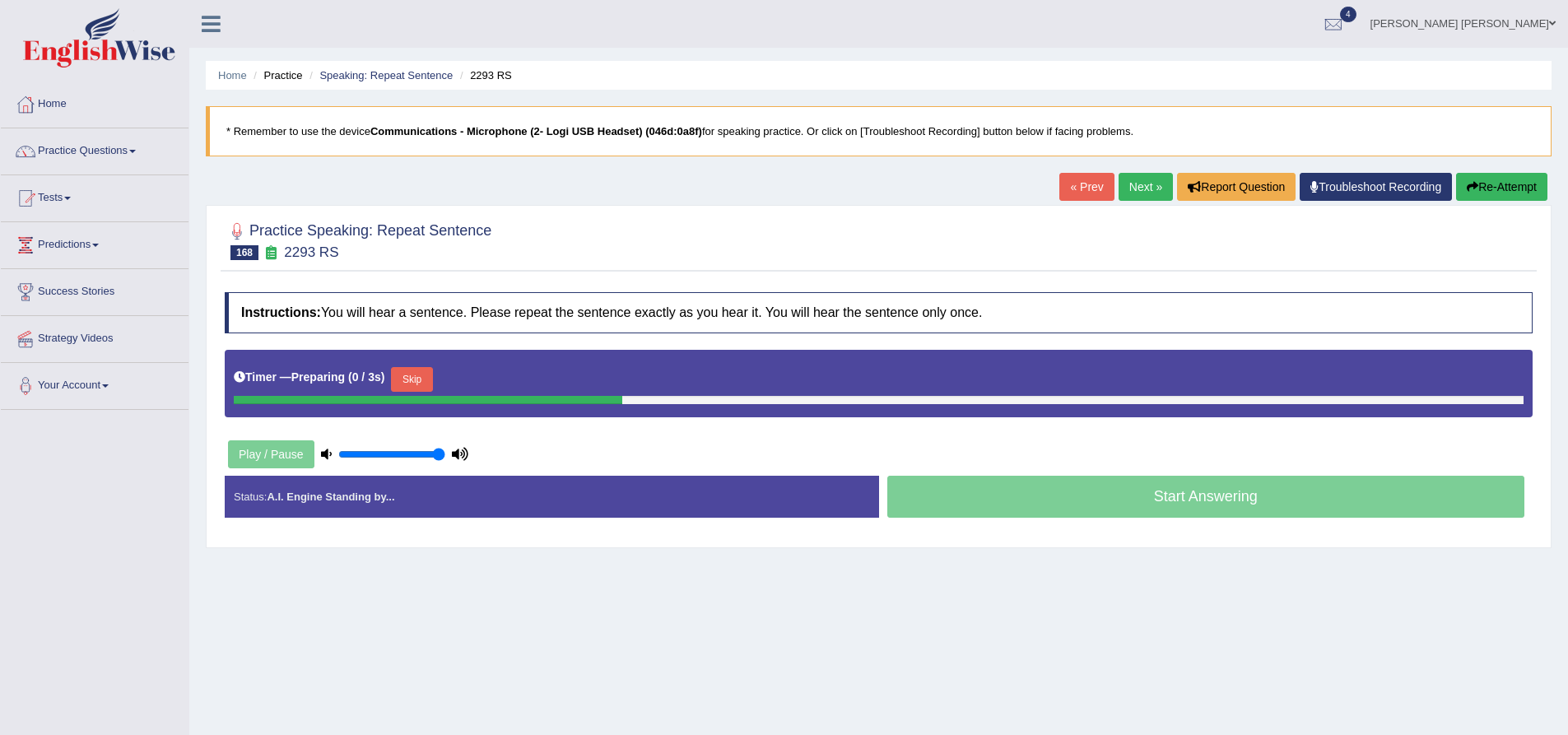
click at [447, 238] on h2 "Practice Speaking: Repeat Sentence 168 2293 RS" at bounding box center [358, 239] width 267 height 41
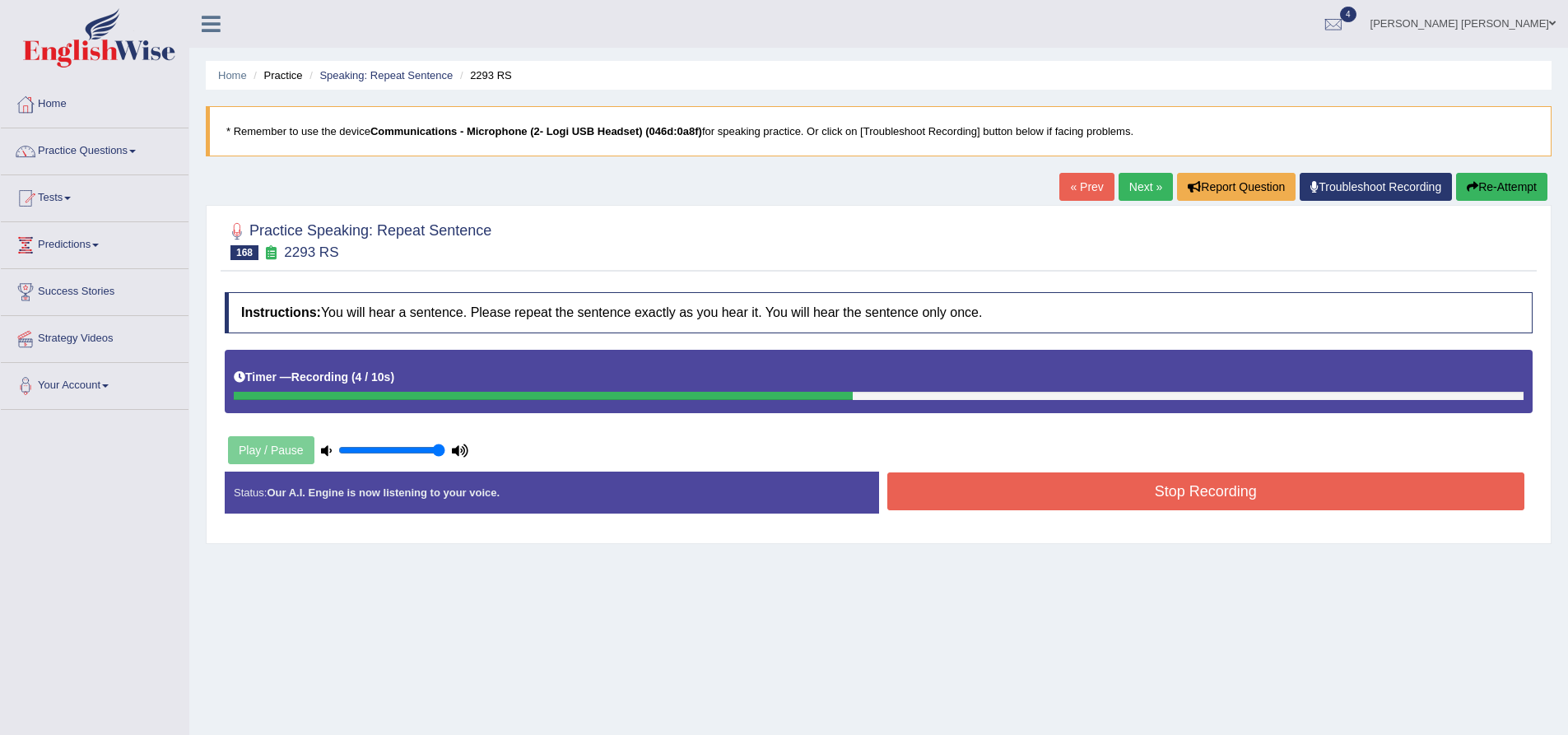
click at [1150, 504] on button "Stop Recording" at bounding box center [1206, 491] width 638 height 38
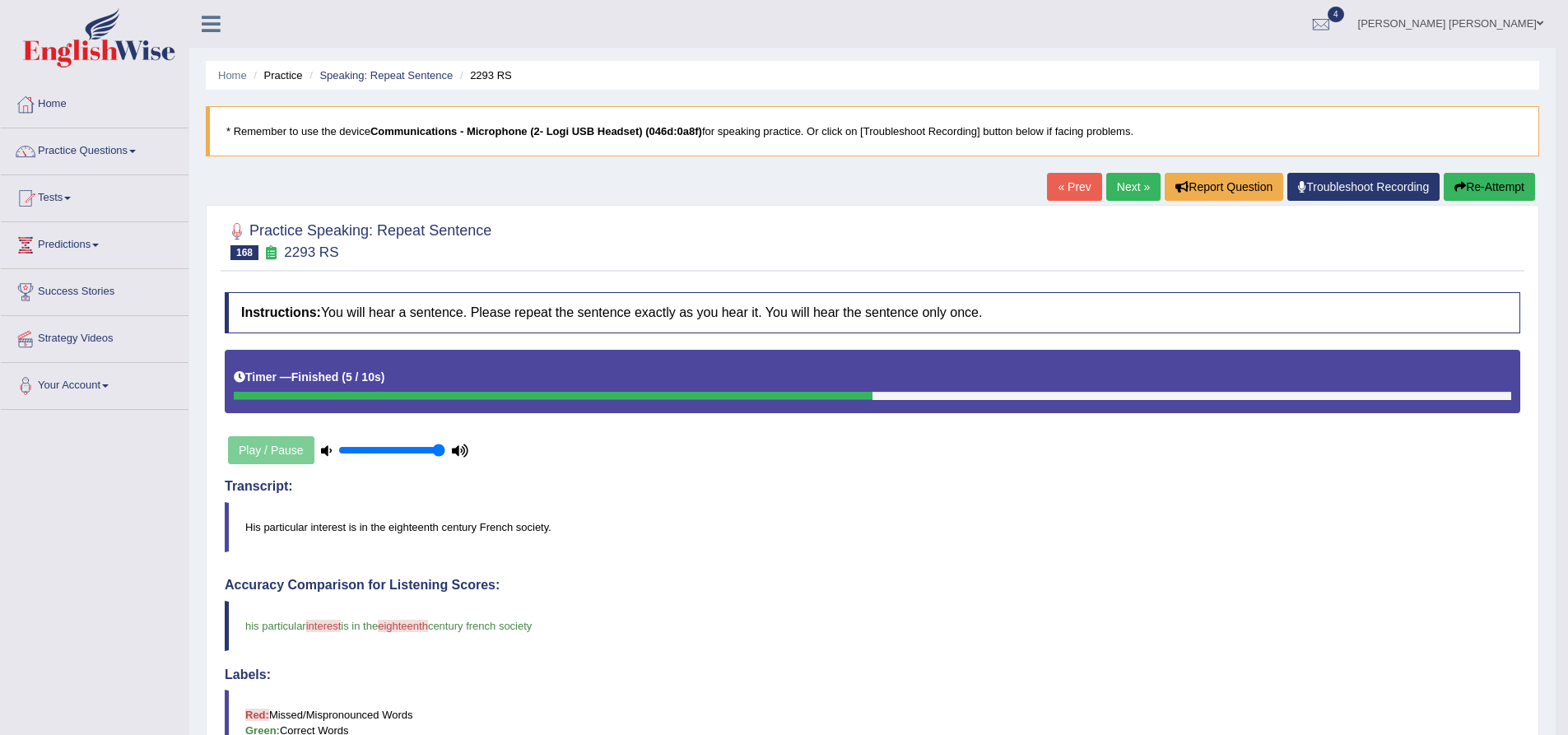
click at [1482, 187] on button "Re-Attempt" at bounding box center [1489, 186] width 91 height 28
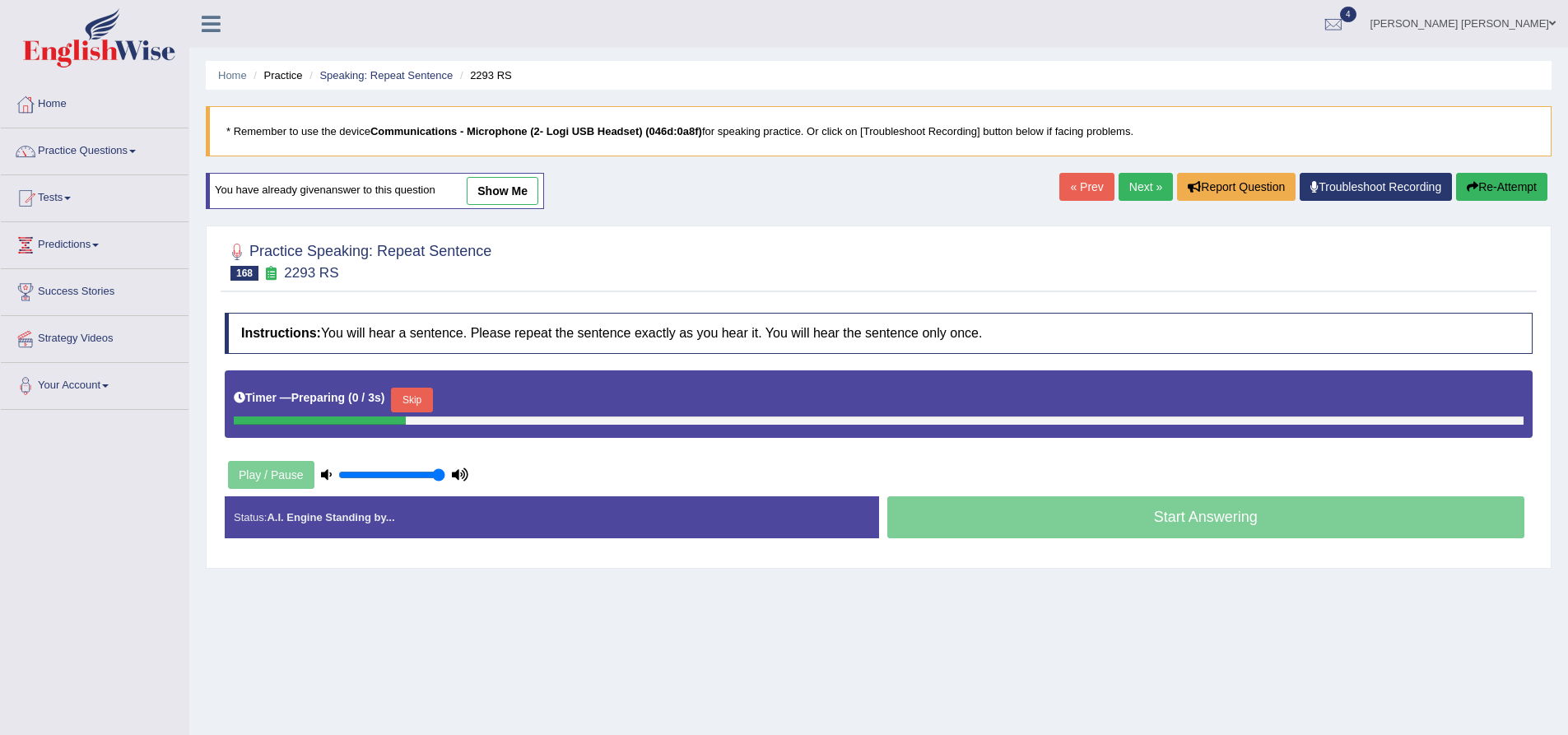
click at [557, 283] on div at bounding box center [879, 261] width 1308 height 50
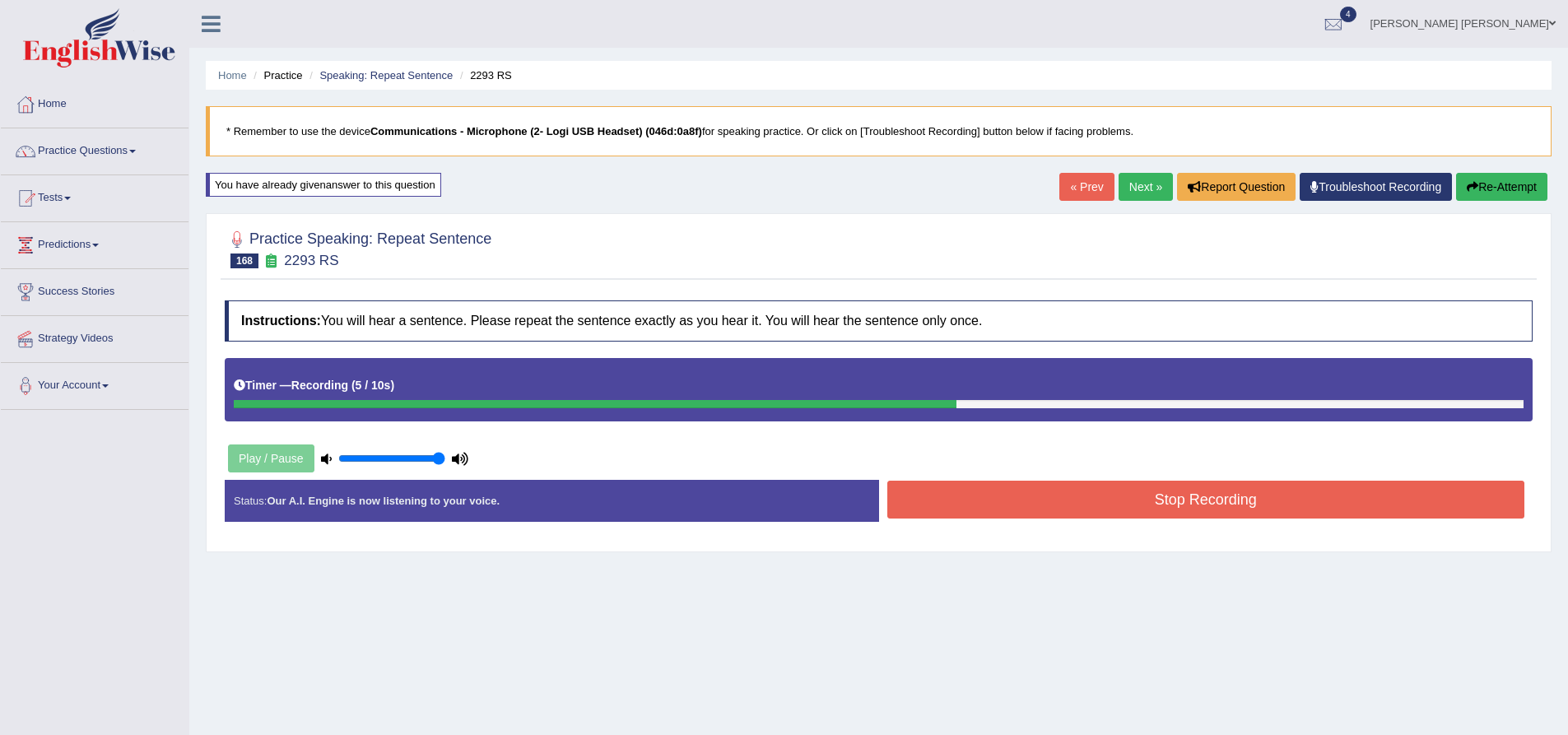
click at [1017, 506] on button "Stop Recording" at bounding box center [1206, 499] width 638 height 38
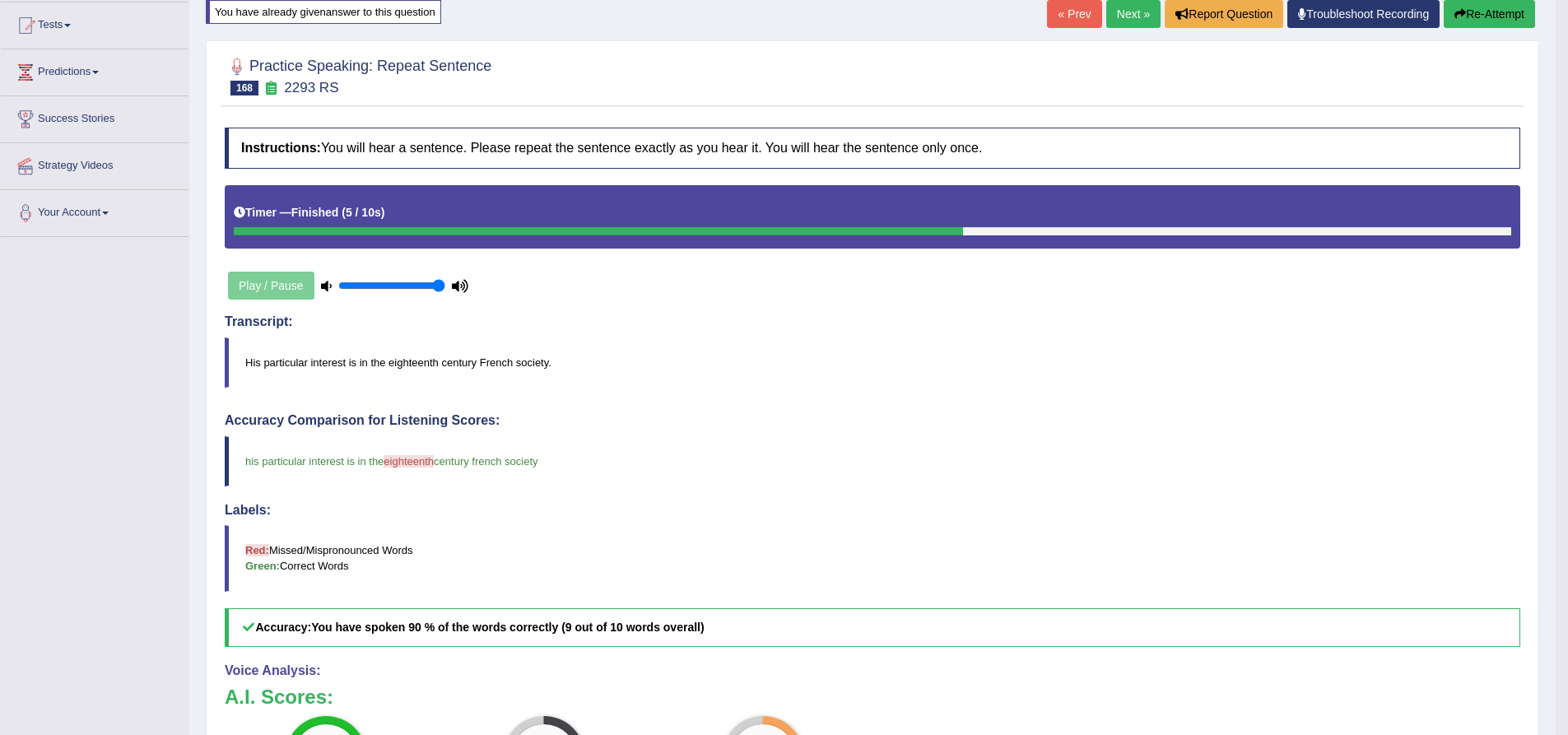
scroll to position [164, 0]
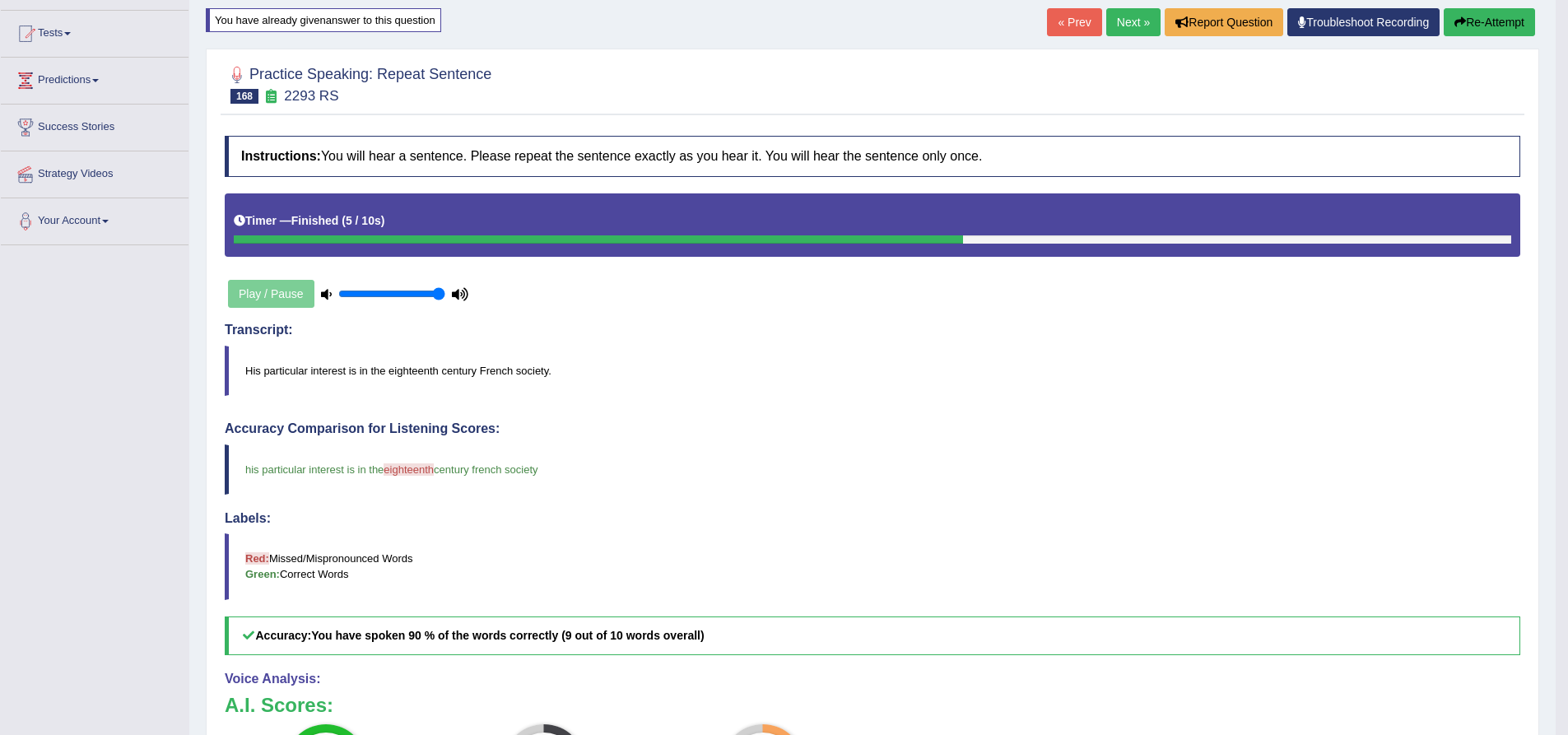
click at [1505, 24] on button "Re-Attempt" at bounding box center [1489, 21] width 91 height 28
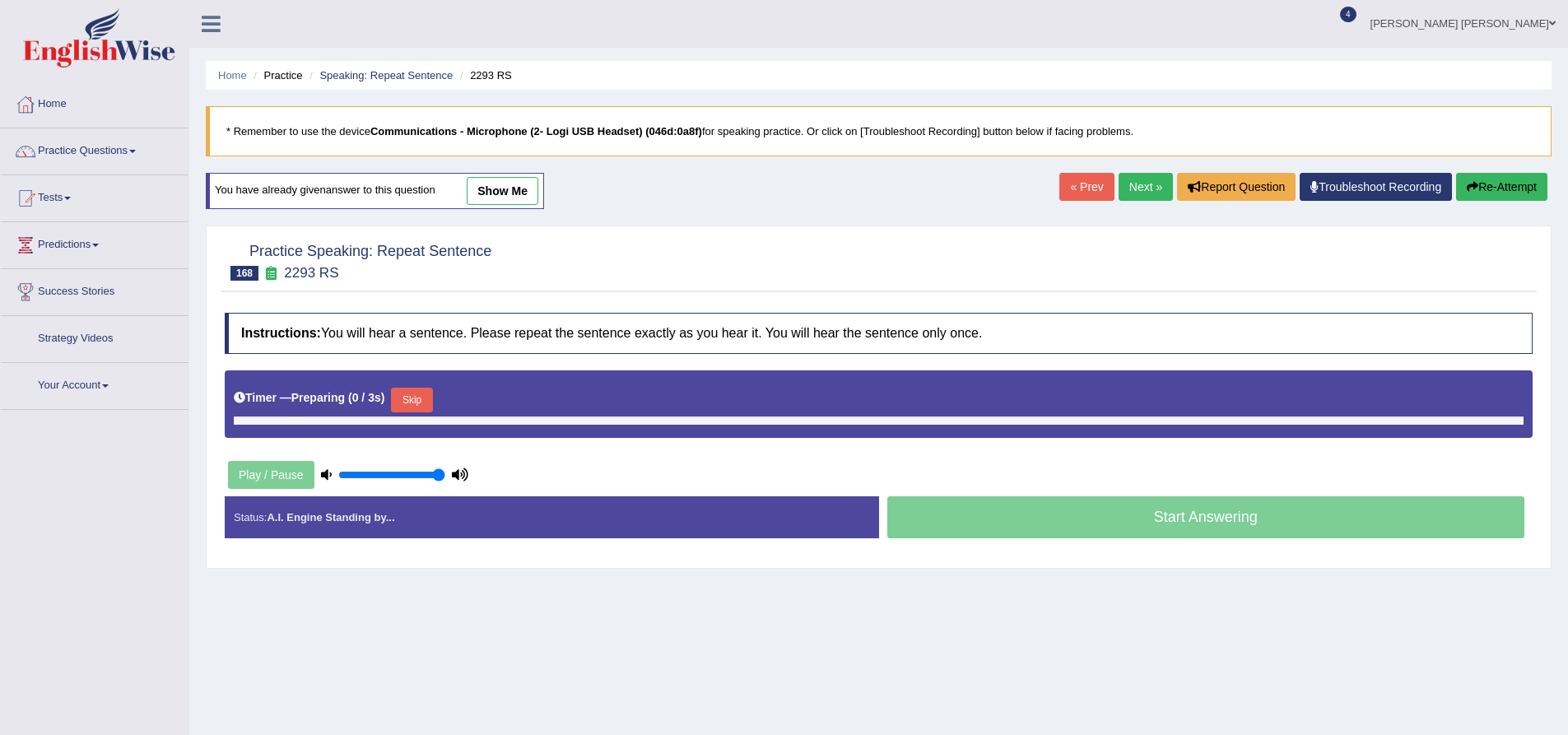
scroll to position [129, 0]
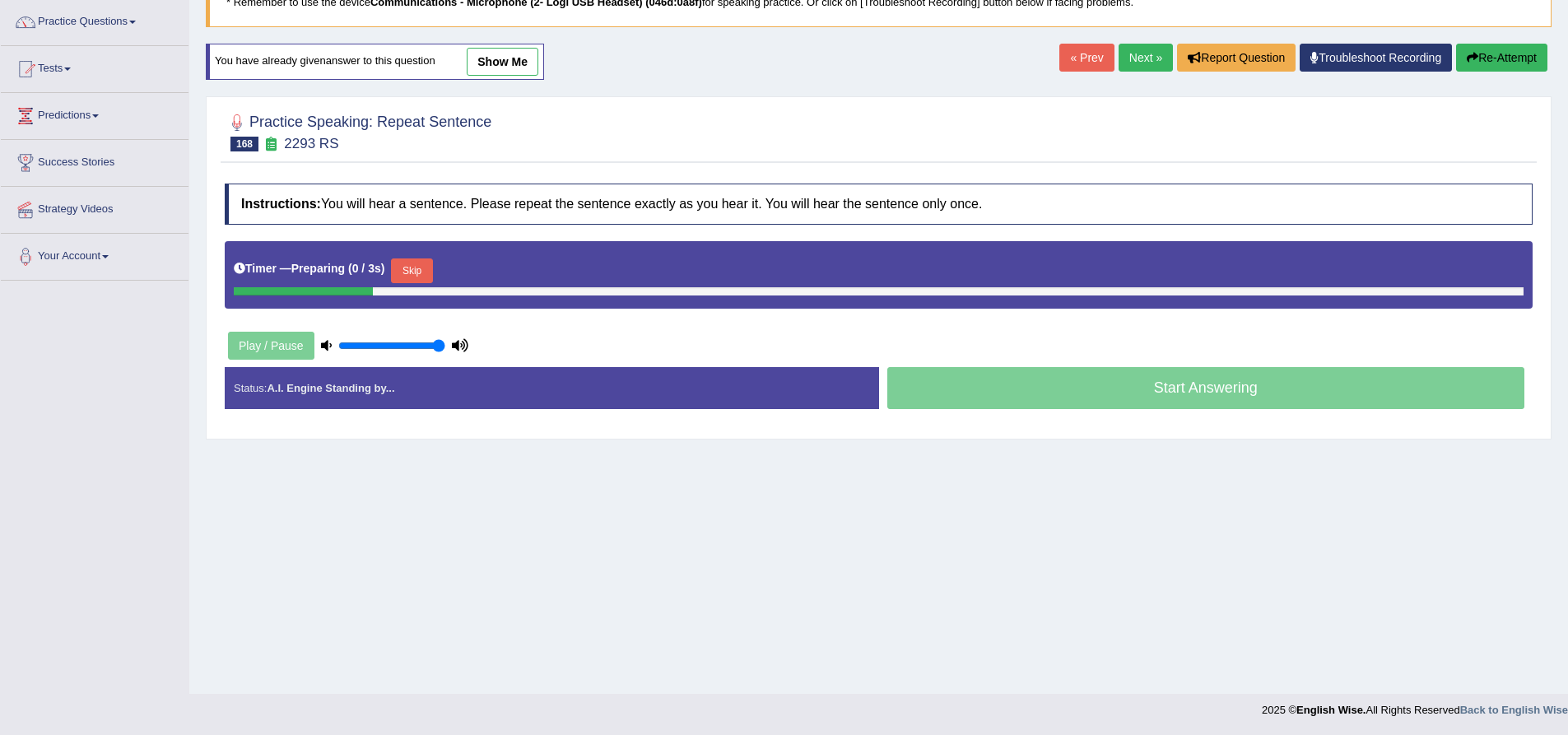
click at [420, 394] on div "Status: A.I. Engine Standing by..." at bounding box center [552, 388] width 655 height 42
click at [425, 260] on button "Skip" at bounding box center [412, 271] width 41 height 25
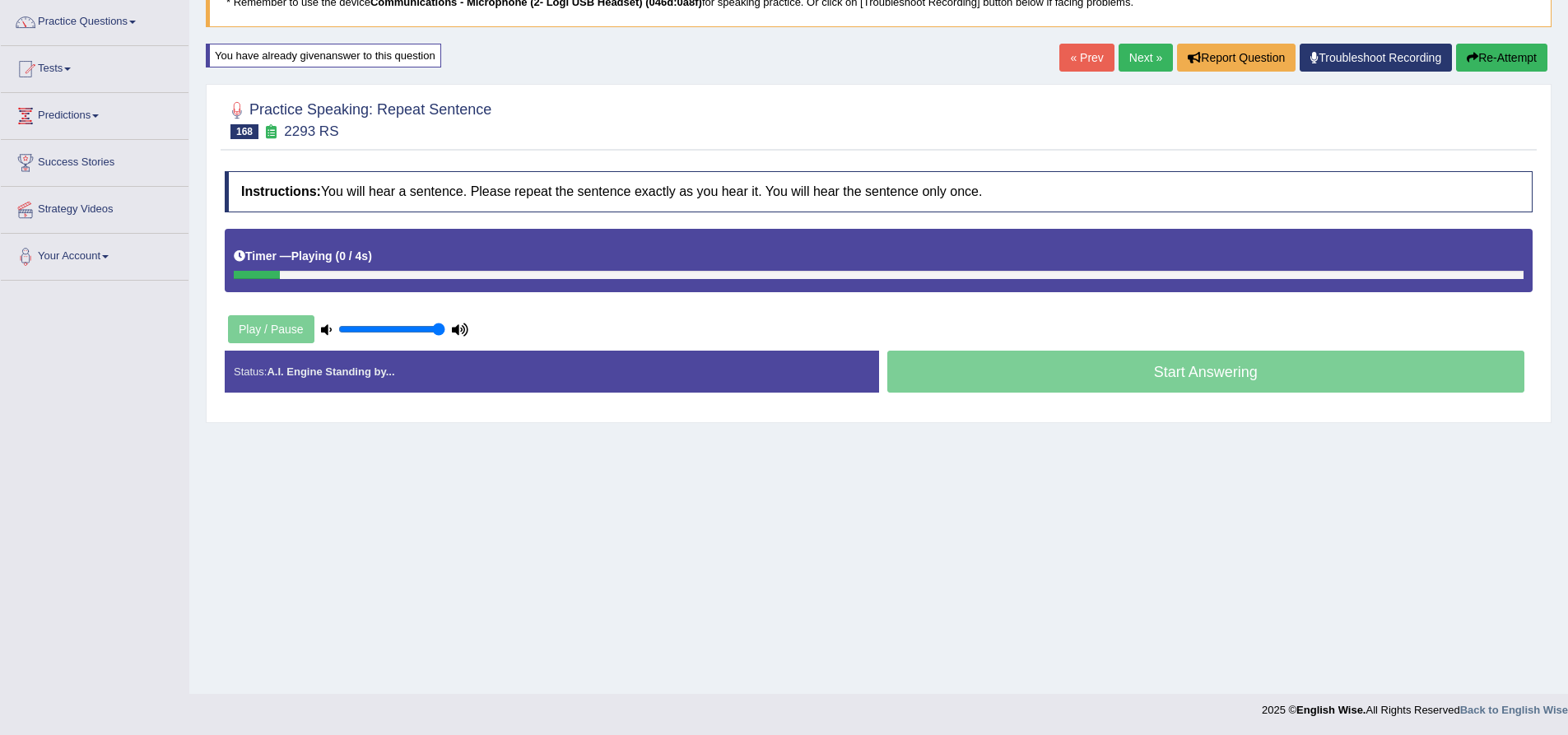
click at [616, 261] on div "Timer — Playing ( 0 / 4s ) Skip" at bounding box center [879, 256] width 1290 height 29
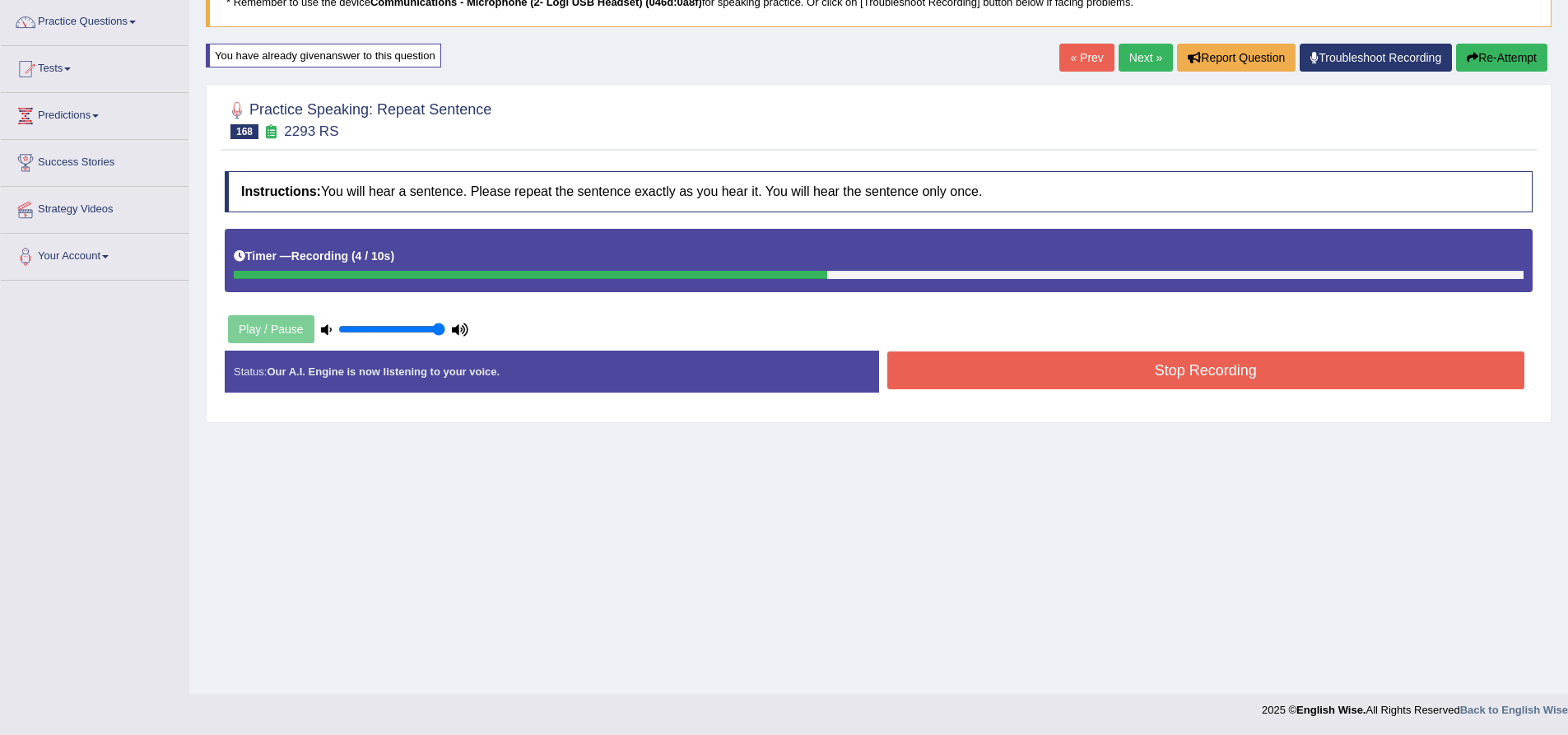
click at [1033, 380] on button "Stop Recording" at bounding box center [1206, 370] width 638 height 38
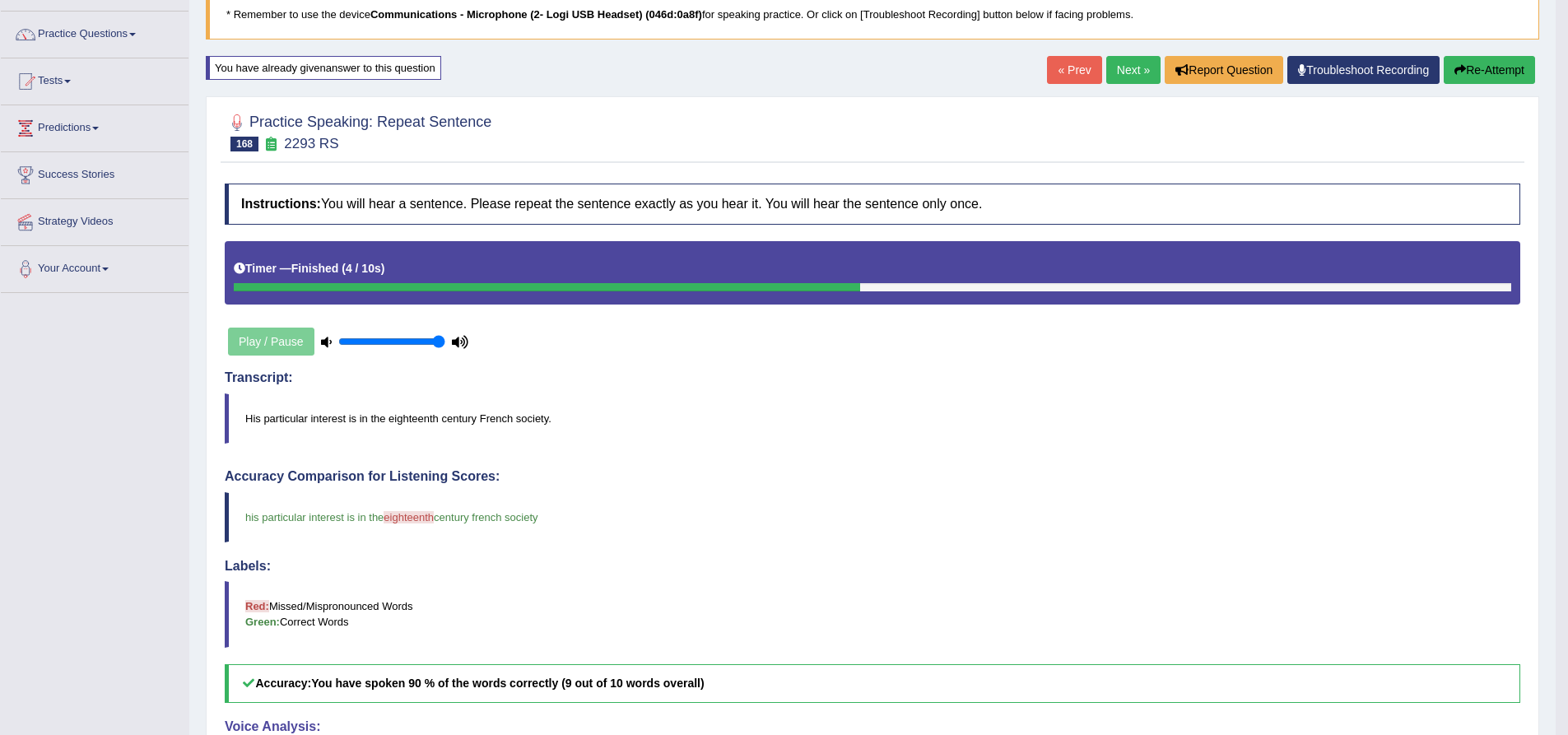
scroll to position [0, 0]
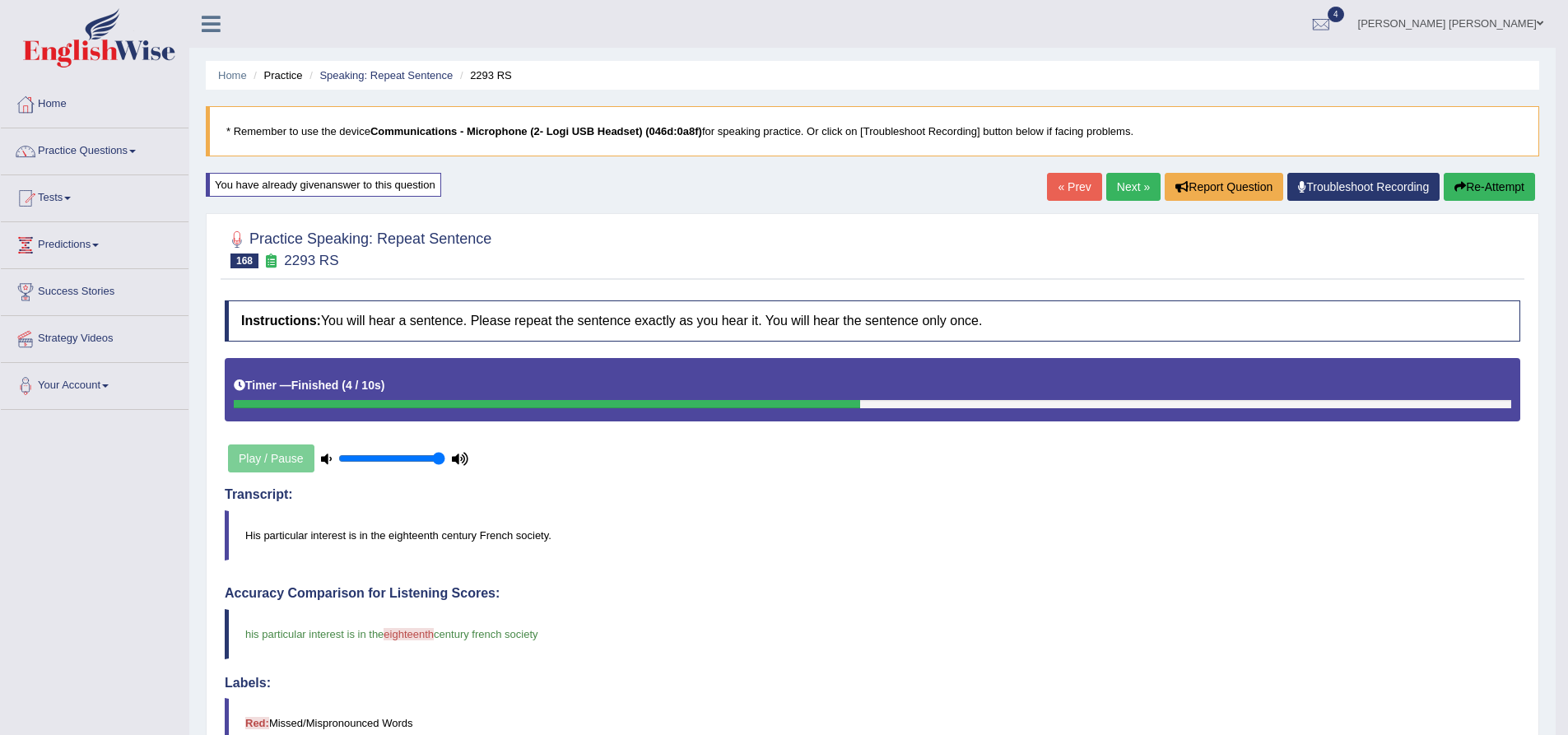
click at [1488, 187] on button "Re-Attempt" at bounding box center [1489, 186] width 91 height 28
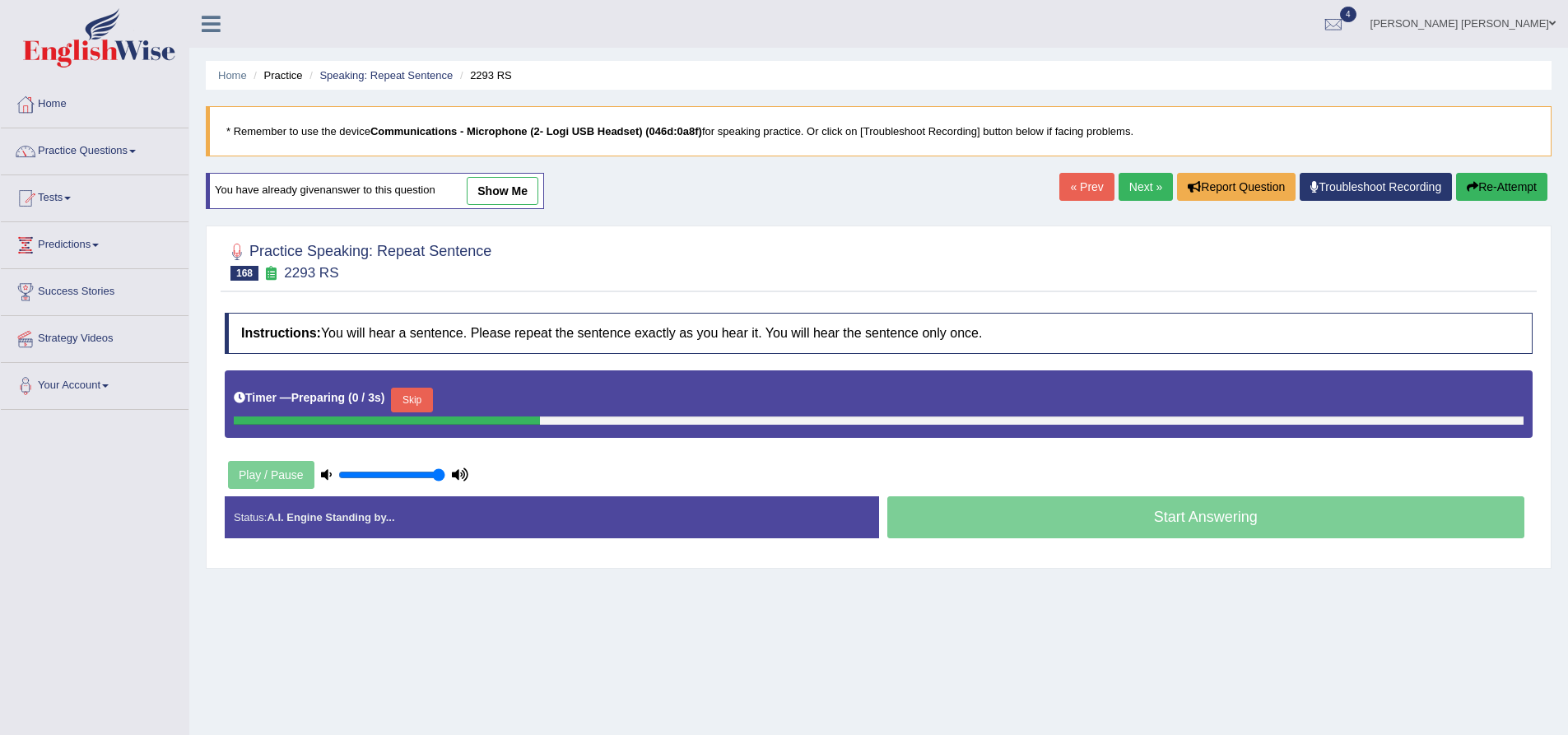
click at [416, 403] on button "Skip" at bounding box center [412, 400] width 41 height 25
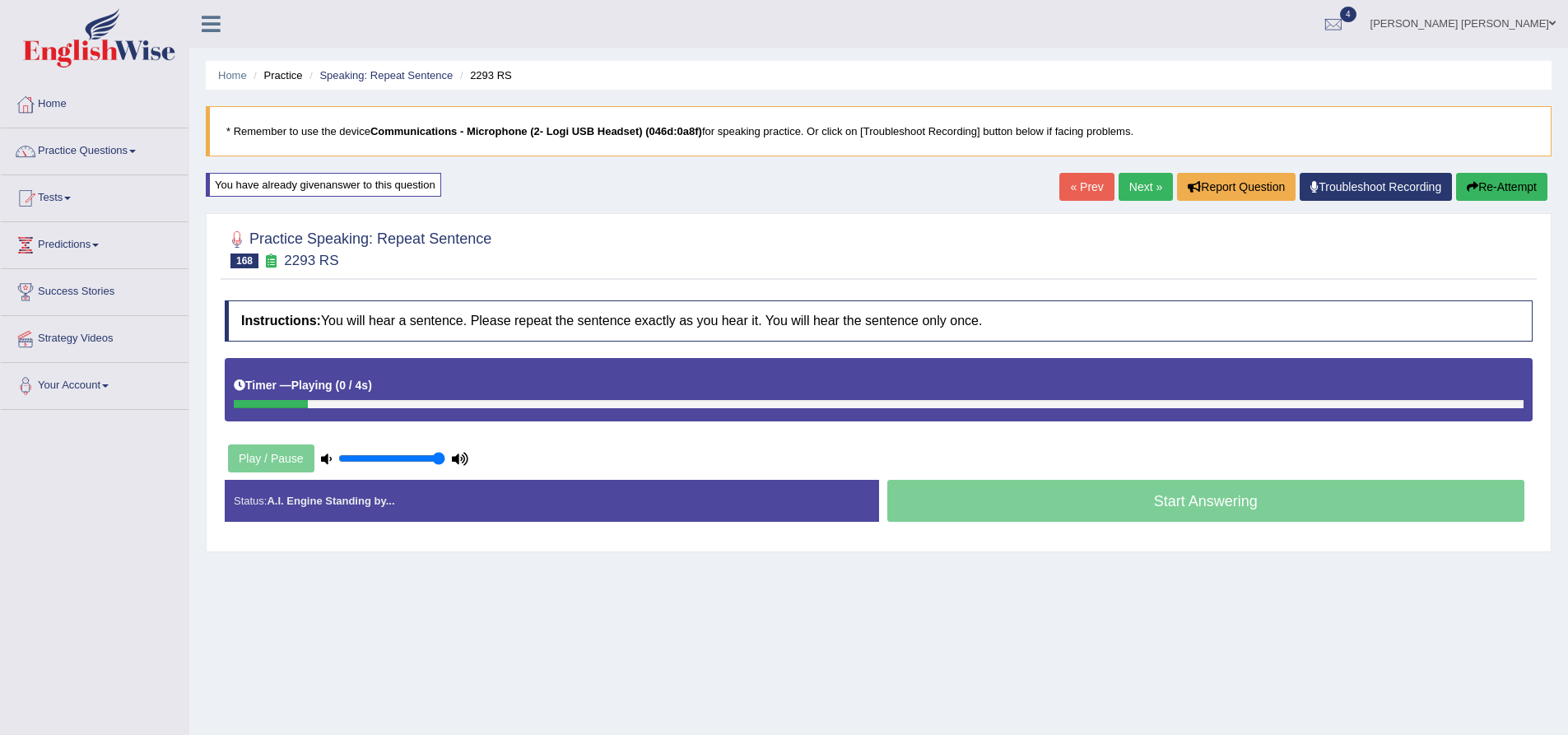
click at [523, 309] on h4 "Instructions: You will hear a sentence. Please repeat the sentence exactly as y…" at bounding box center [879, 321] width 1308 height 41
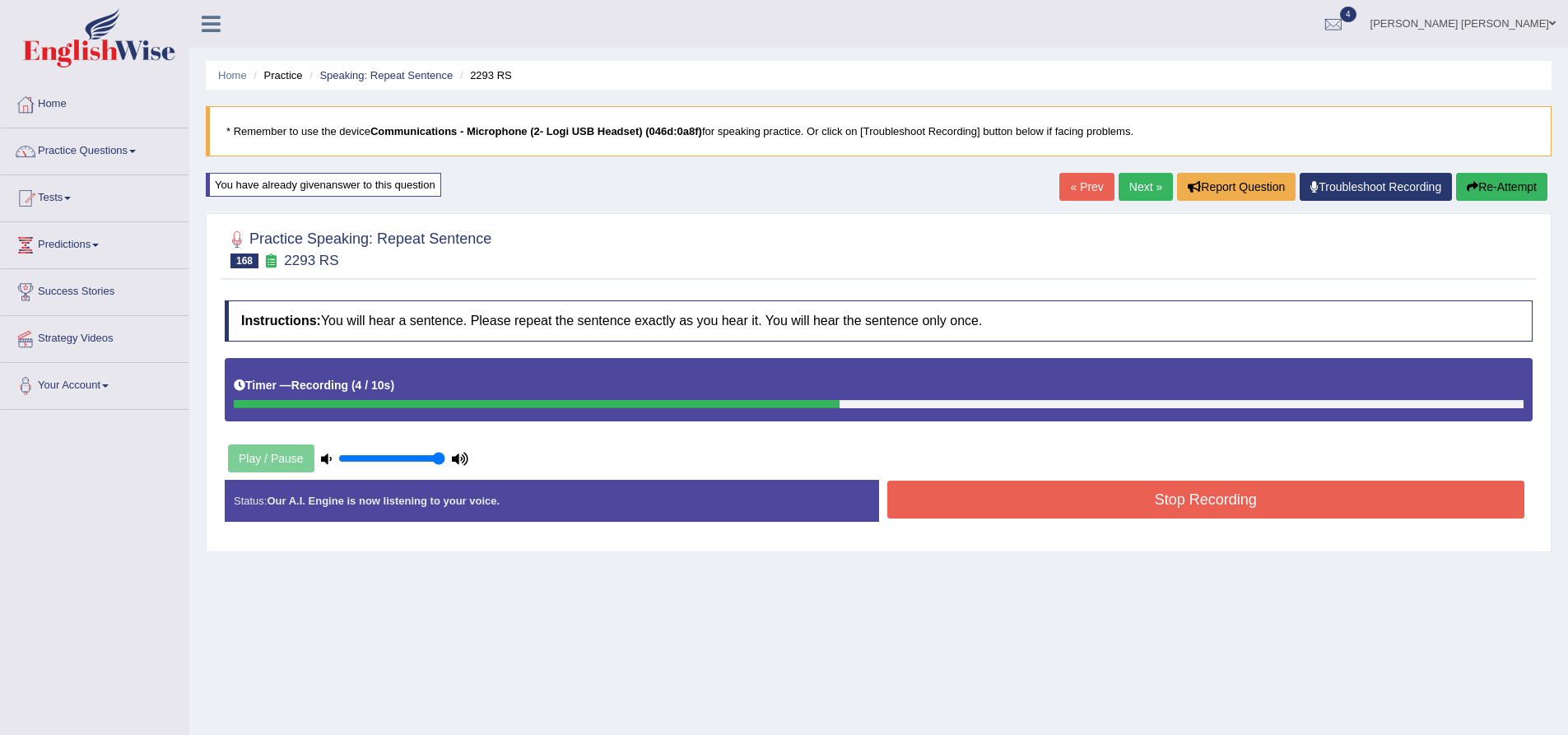
click at [1064, 486] on button "Stop Recording" at bounding box center [1206, 499] width 638 height 38
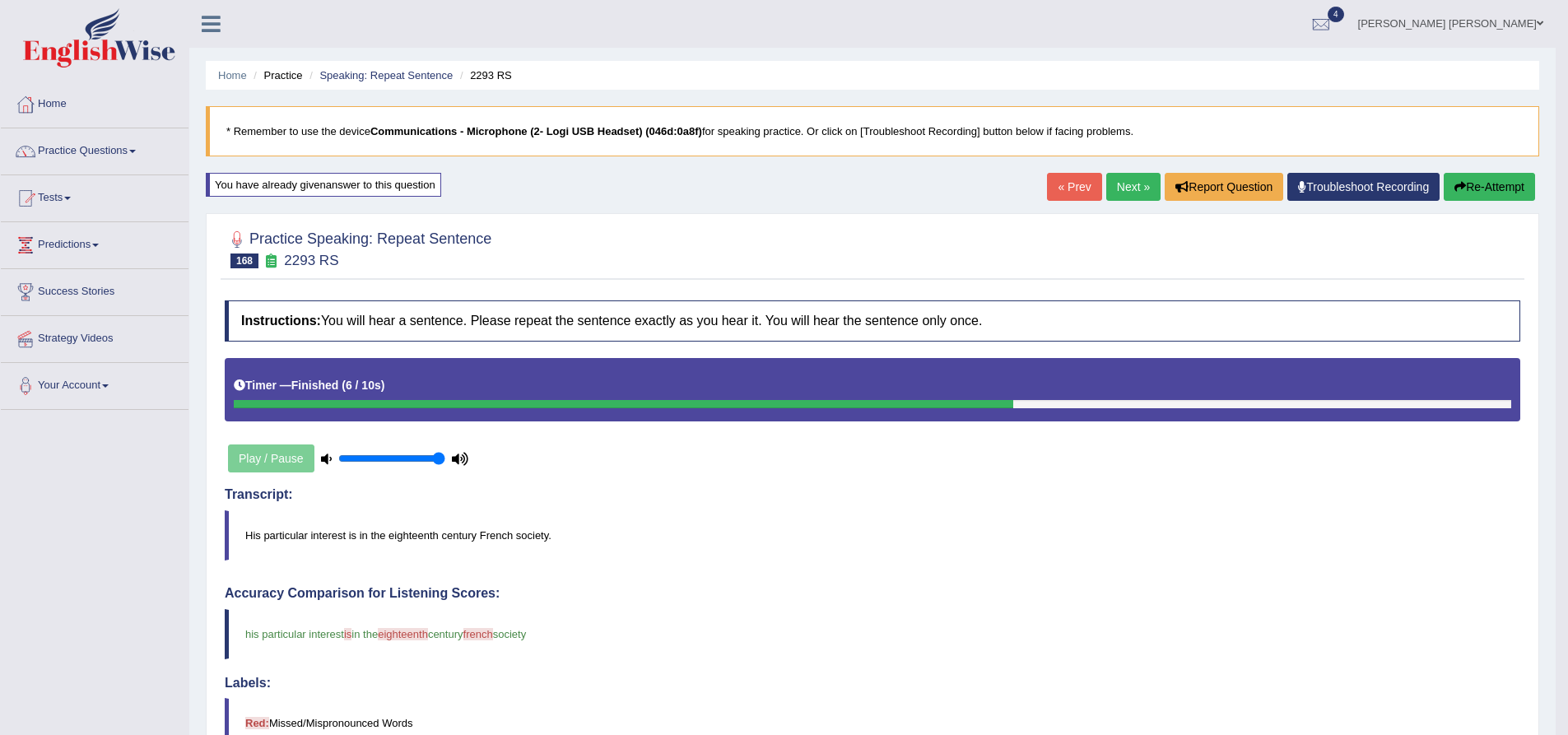
click at [1477, 189] on button "Re-Attempt" at bounding box center [1489, 186] width 91 height 28
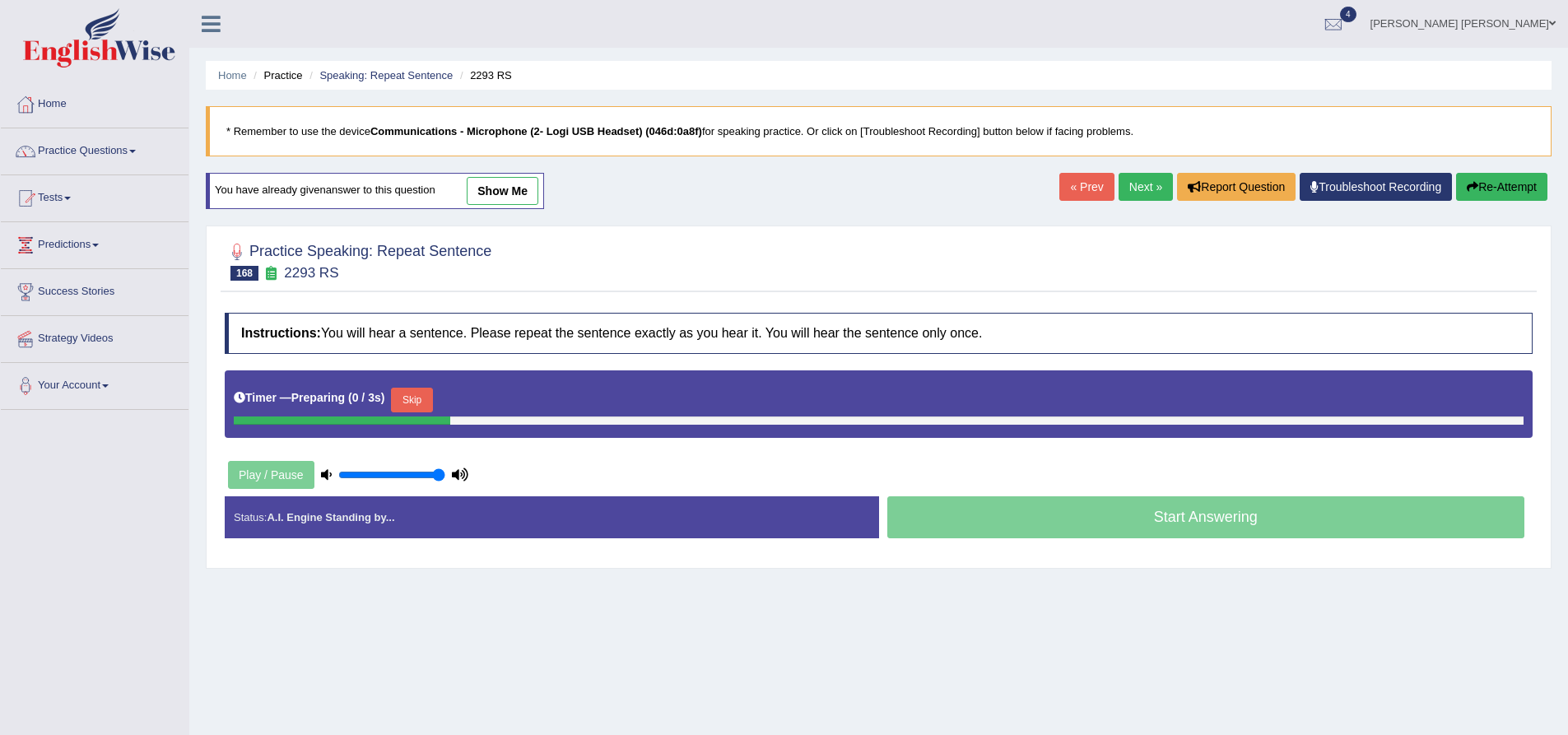
click at [514, 337] on h4 "Instructions: You will hear a sentence. Please repeat the sentence exactly as y…" at bounding box center [879, 333] width 1308 height 41
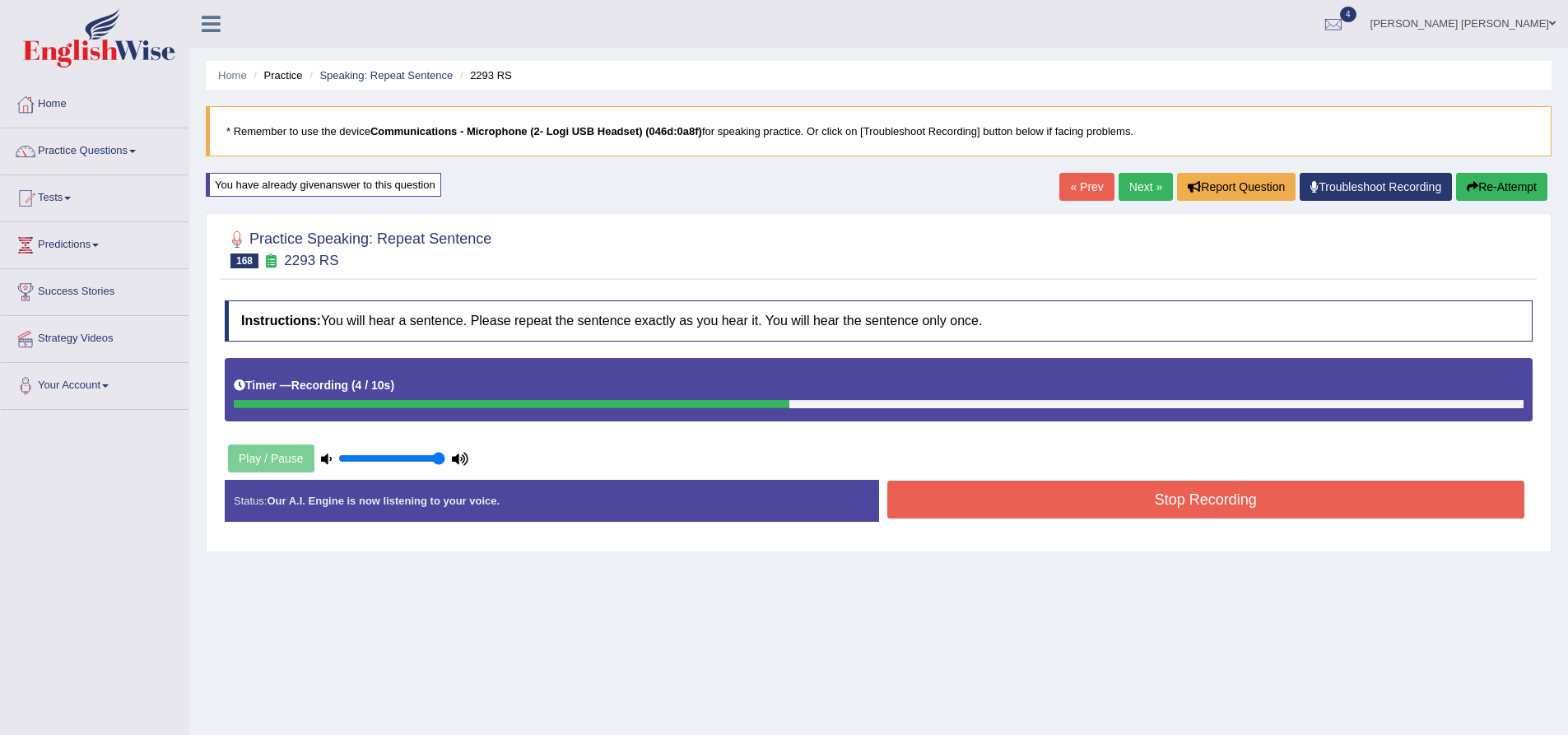
click at [1178, 511] on button "Stop Recording" at bounding box center [1206, 499] width 638 height 38
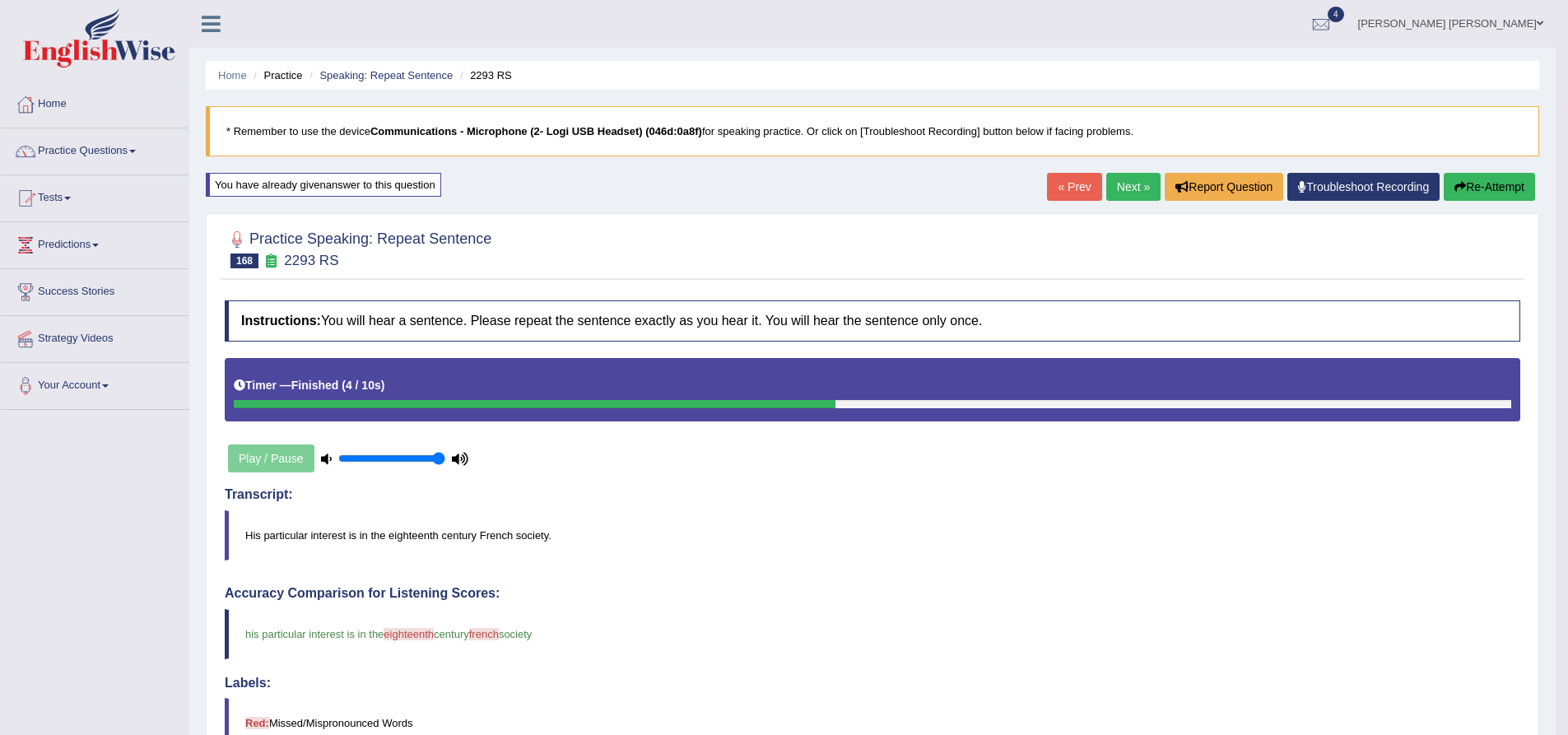
click at [1121, 183] on link "Next »" at bounding box center [1133, 186] width 55 height 28
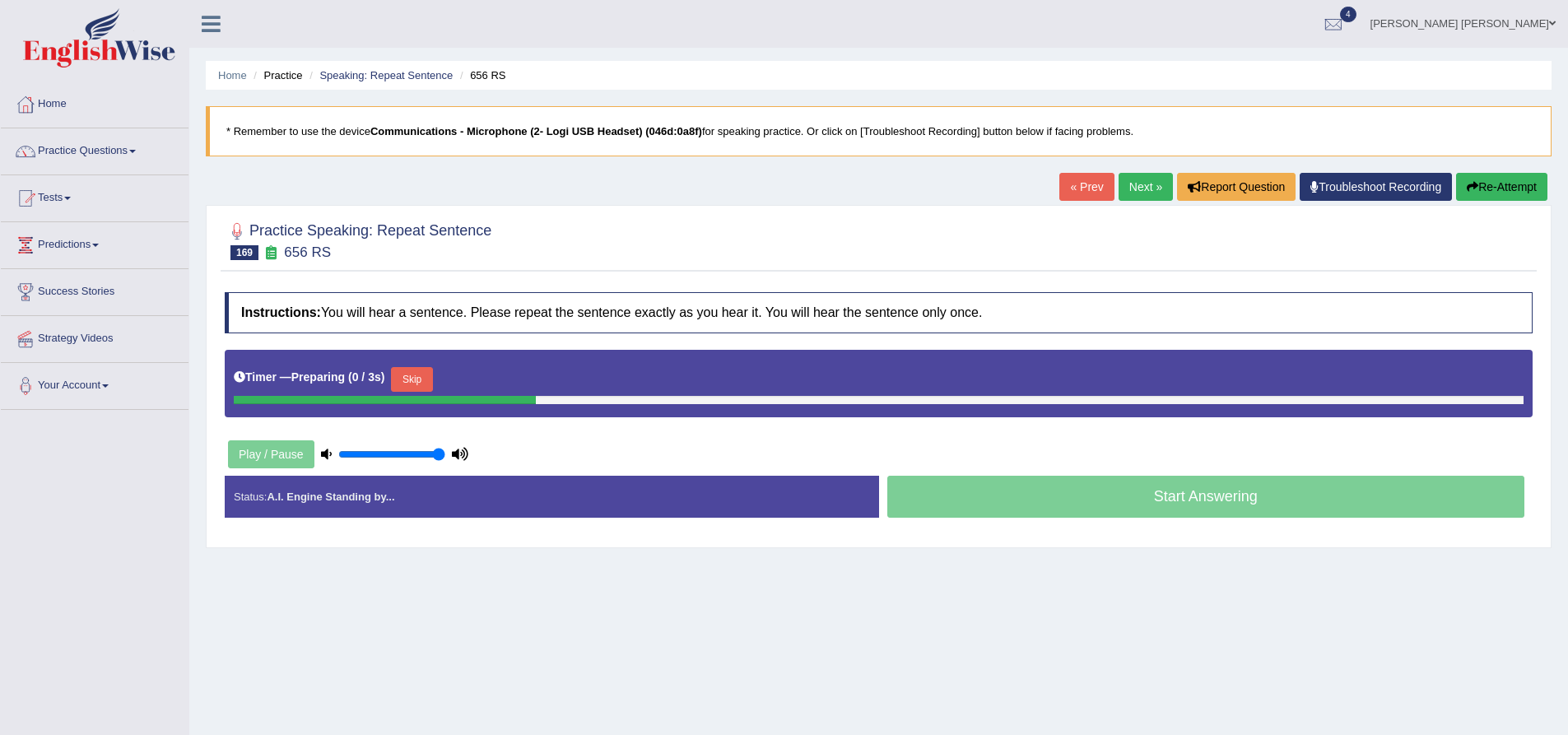
click at [256, 318] on b "Instructions:" at bounding box center [281, 313] width 80 height 14
click at [1504, 185] on button "Re-Attempt" at bounding box center [1502, 186] width 91 height 28
click at [330, 263] on div at bounding box center [879, 239] width 1308 height 50
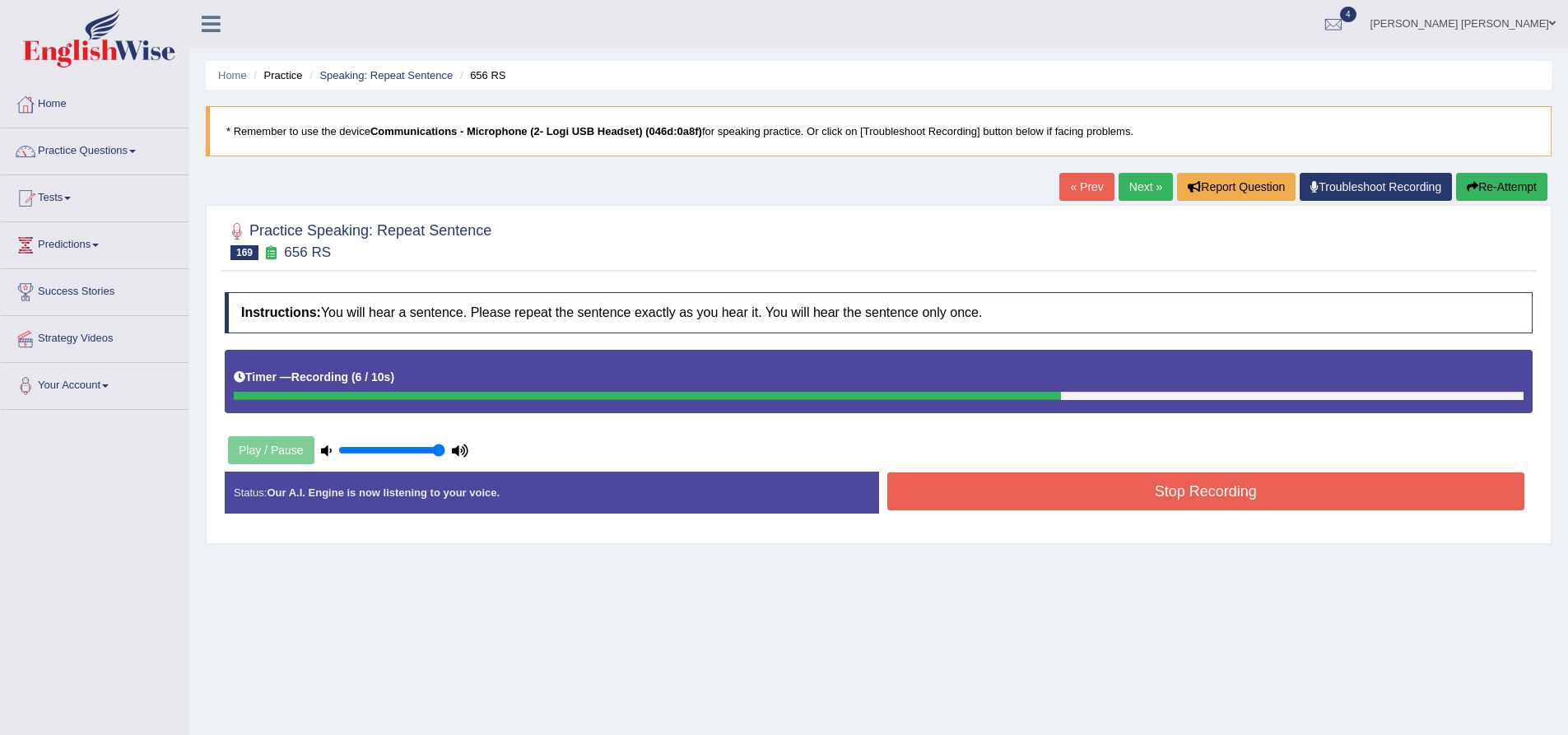
click at [1155, 490] on button "Stop Recording" at bounding box center [1206, 491] width 638 height 38
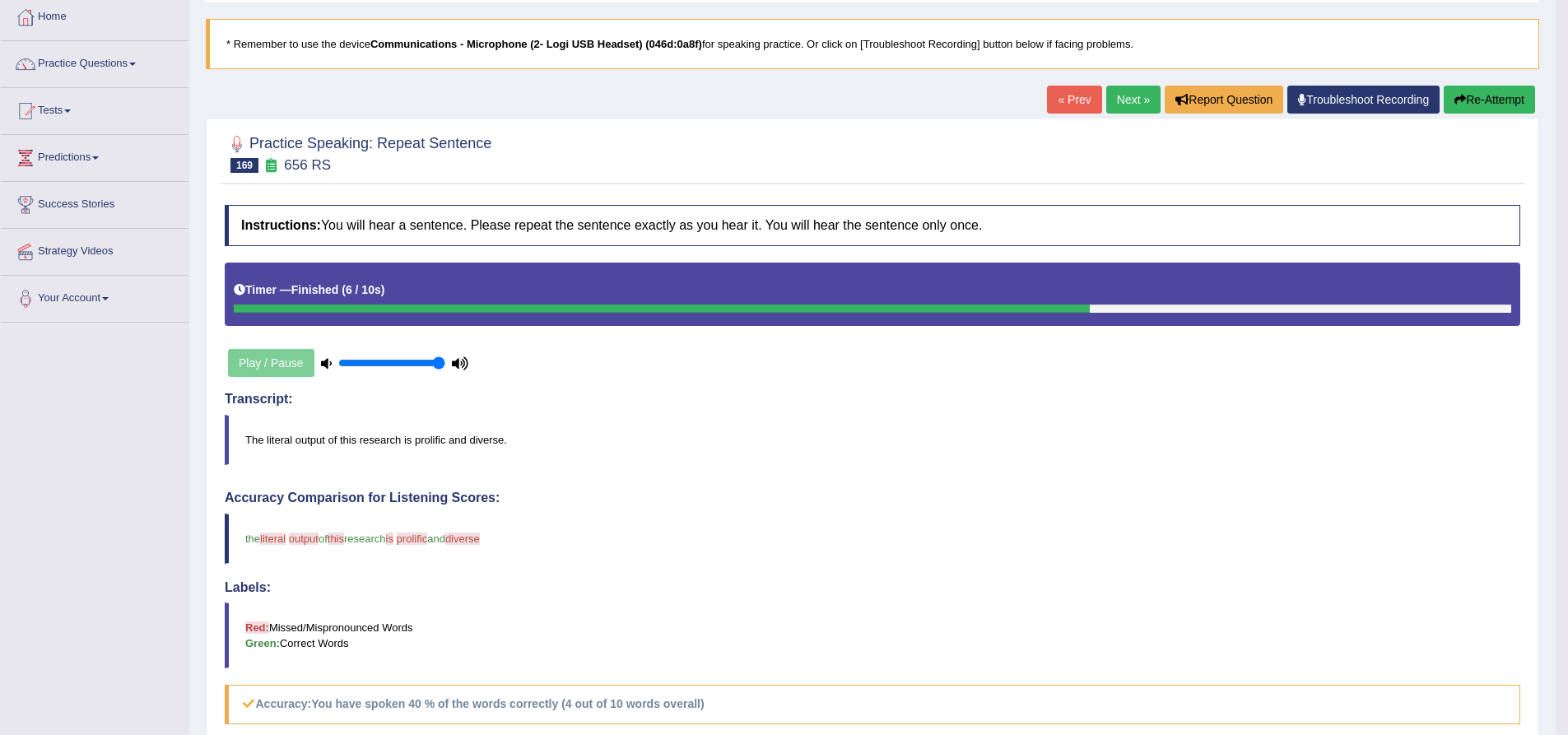
scroll to position [82, 0]
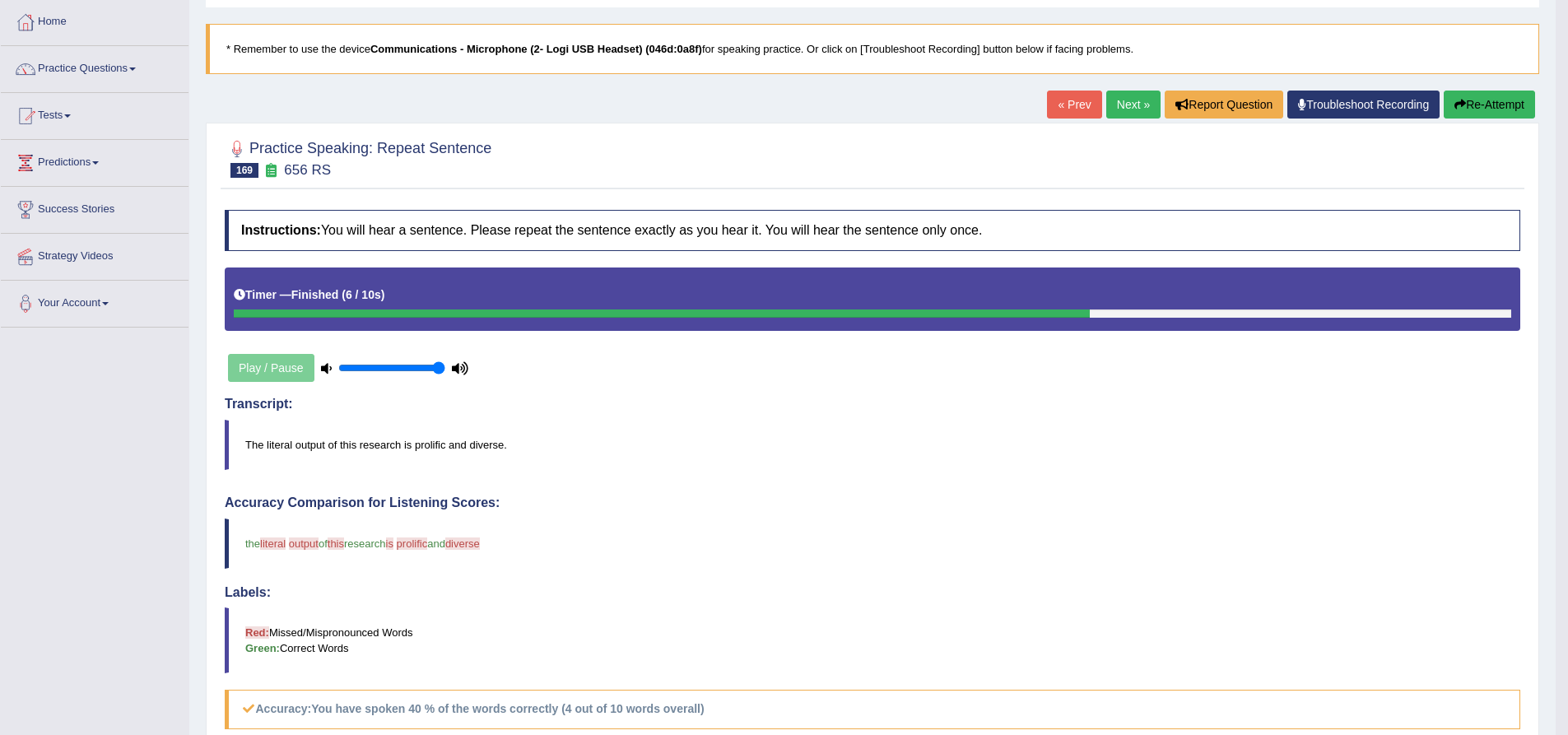
click at [1501, 107] on button "Re-Attempt" at bounding box center [1489, 104] width 91 height 28
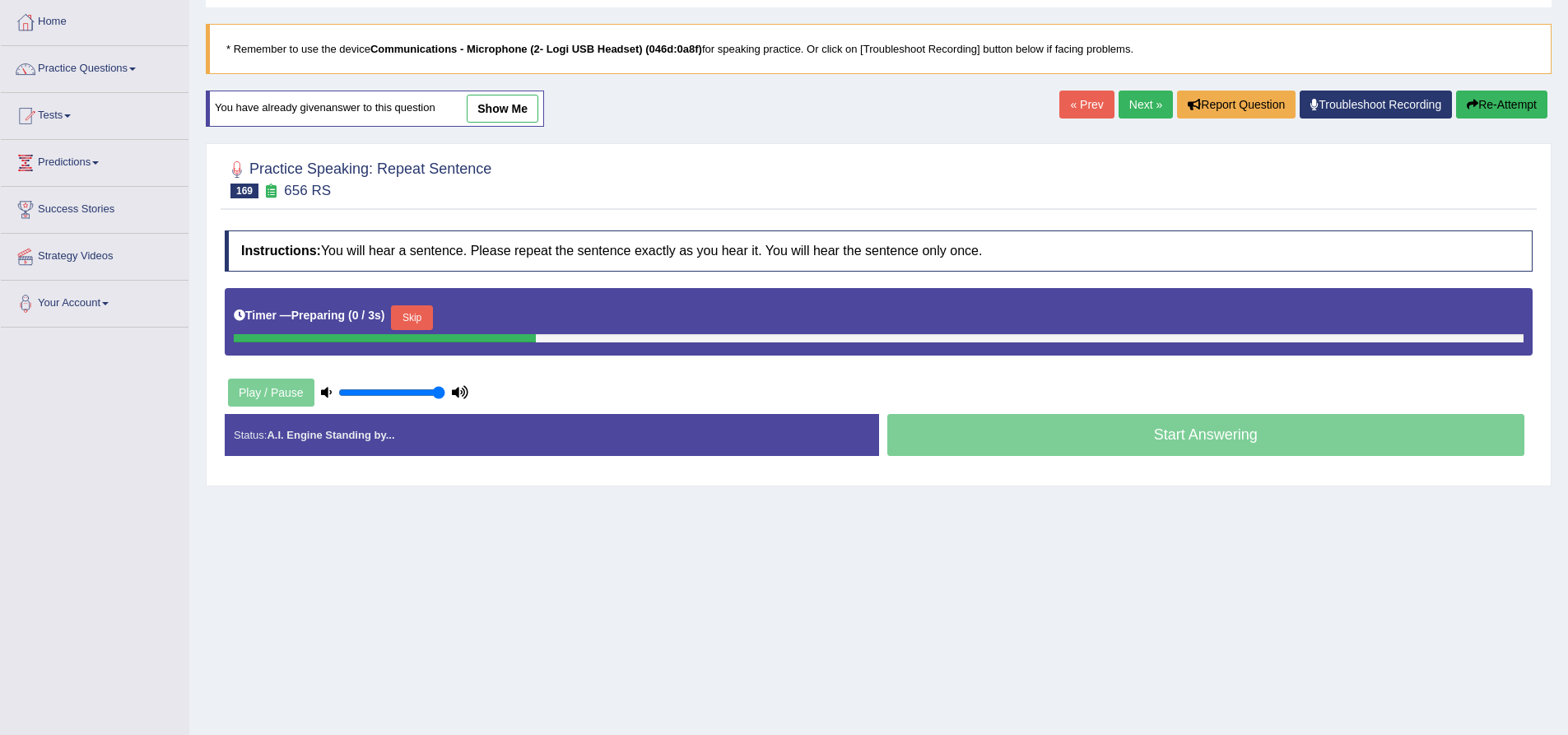
click at [521, 261] on h4 "Instructions: You will hear a sentence. Please repeat the sentence exactly as y…" at bounding box center [879, 251] width 1308 height 41
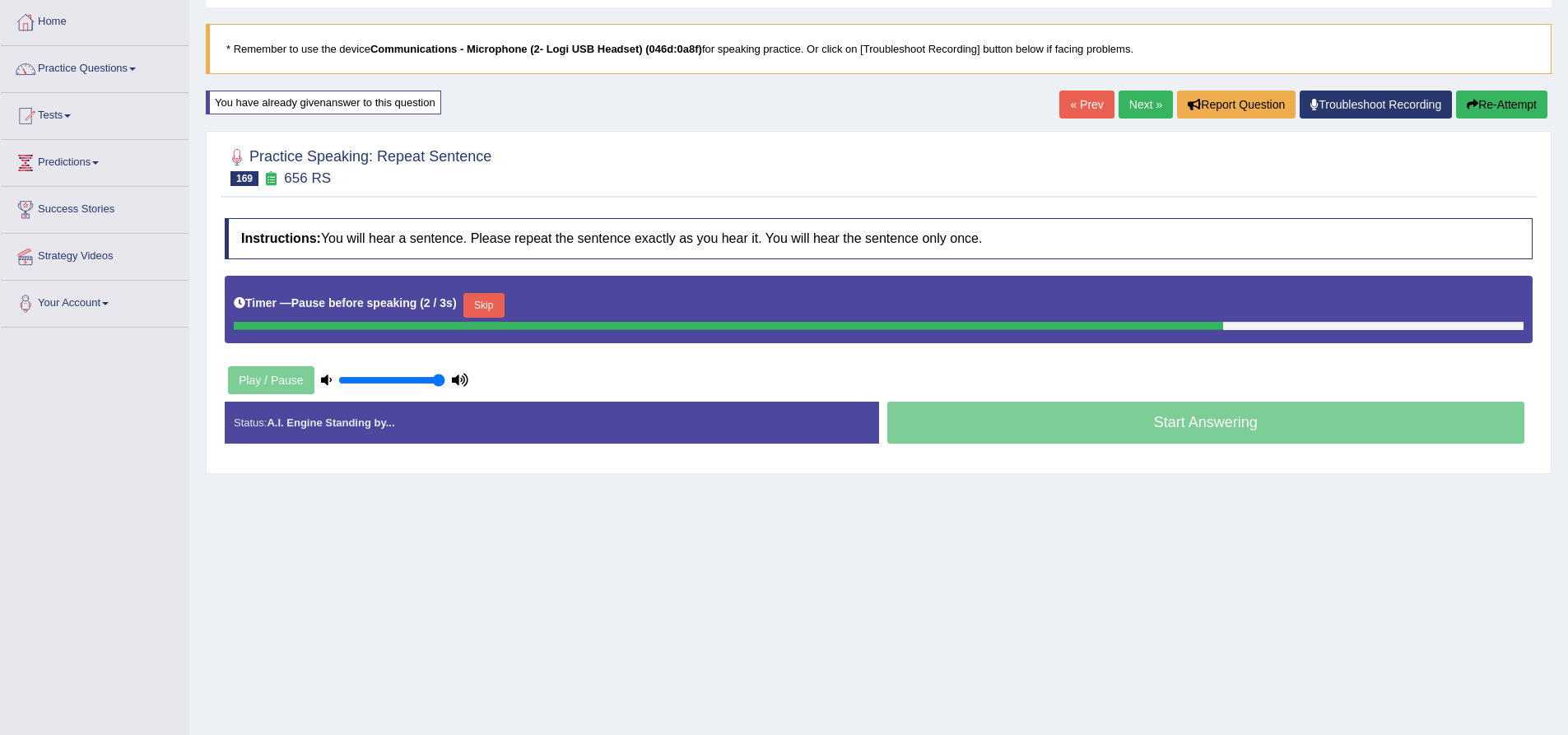
click at [1492, 101] on button "Re-Attempt" at bounding box center [1502, 104] width 91 height 28
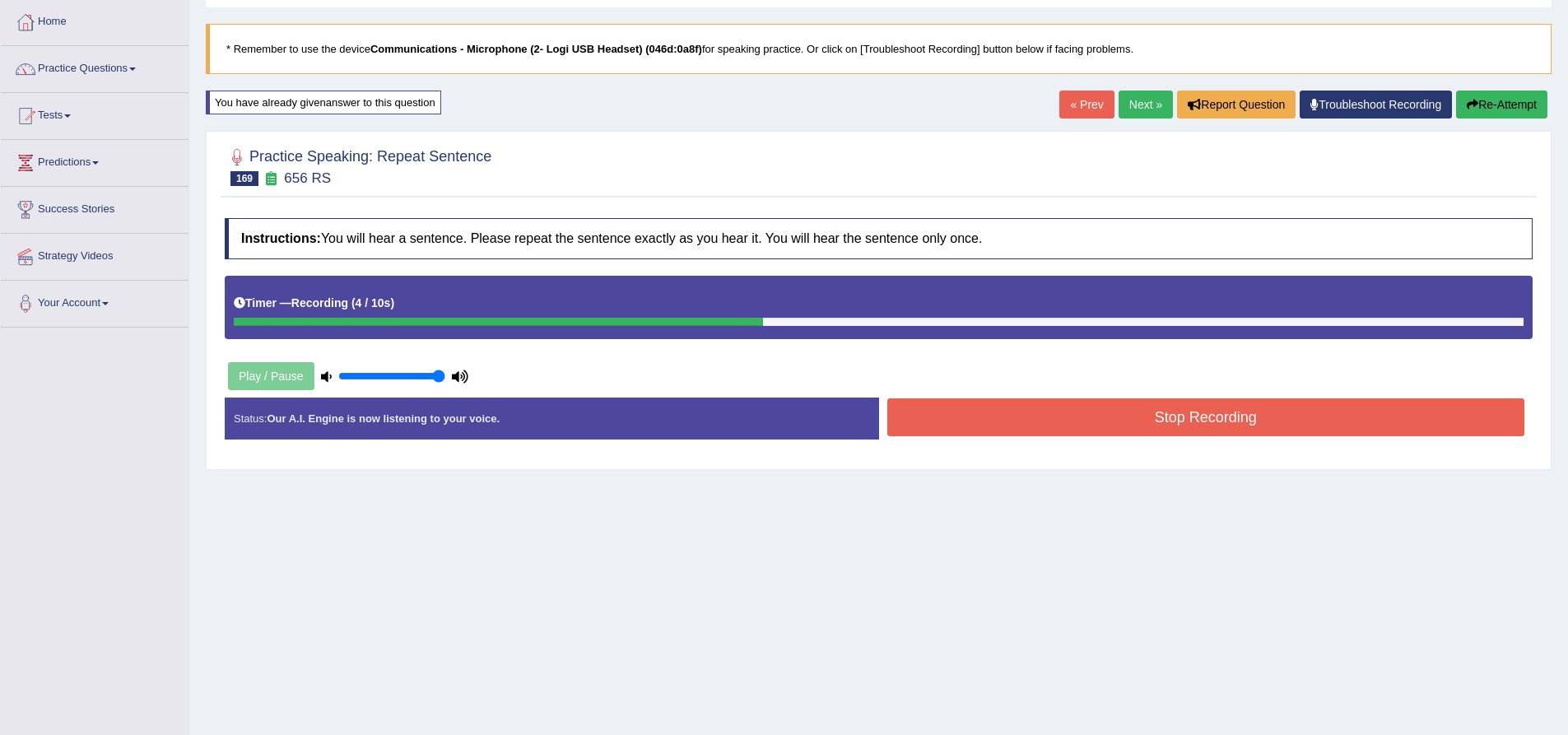
click at [1124, 417] on button "Stop Recording" at bounding box center [1206, 417] width 638 height 38
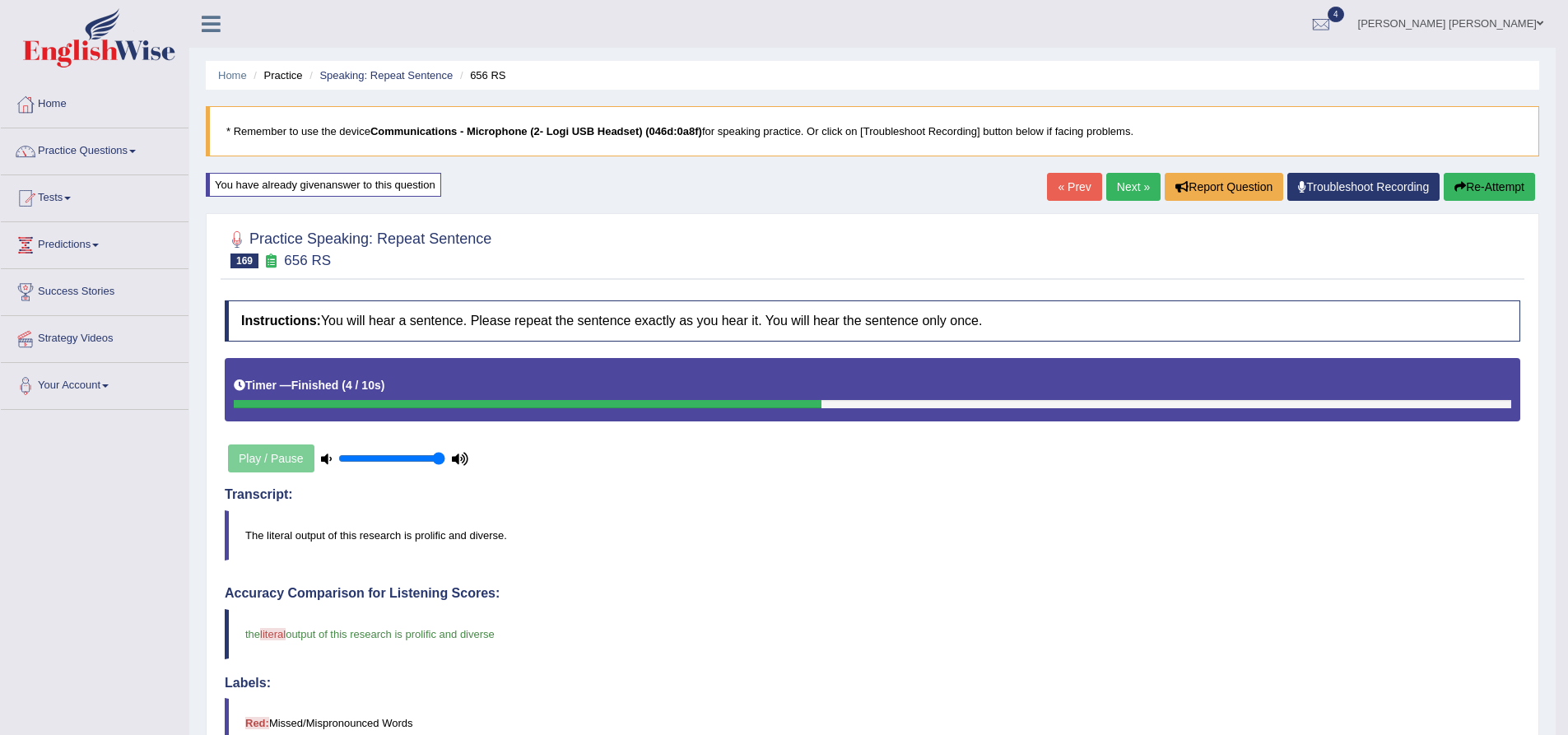
click at [1134, 185] on link "Next »" at bounding box center [1133, 186] width 55 height 28
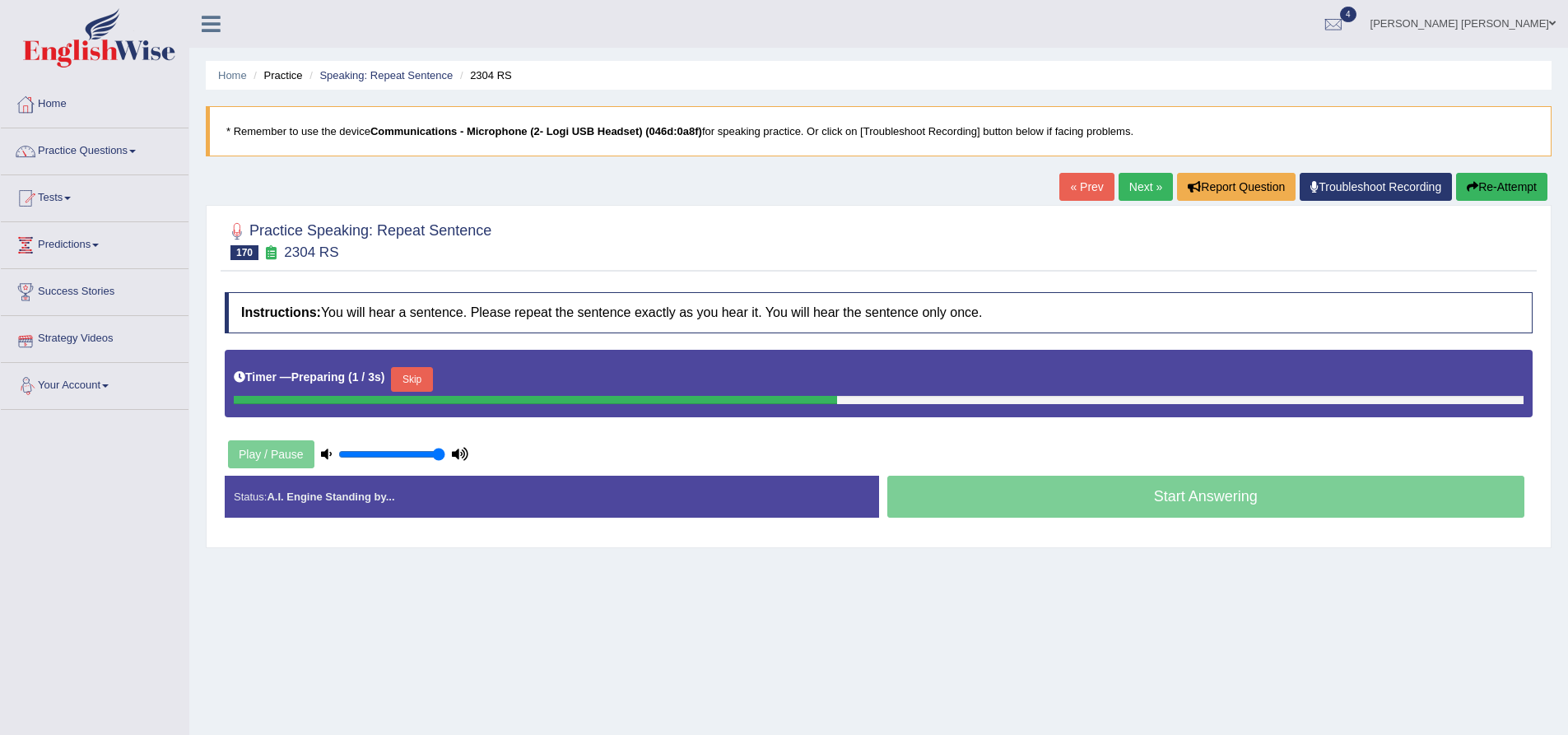
click at [213, 314] on div "Practice Speaking: Repeat Sentence 170 2304 RS Instructions: You will hear a se…" at bounding box center [878, 376] width 1346 height 343
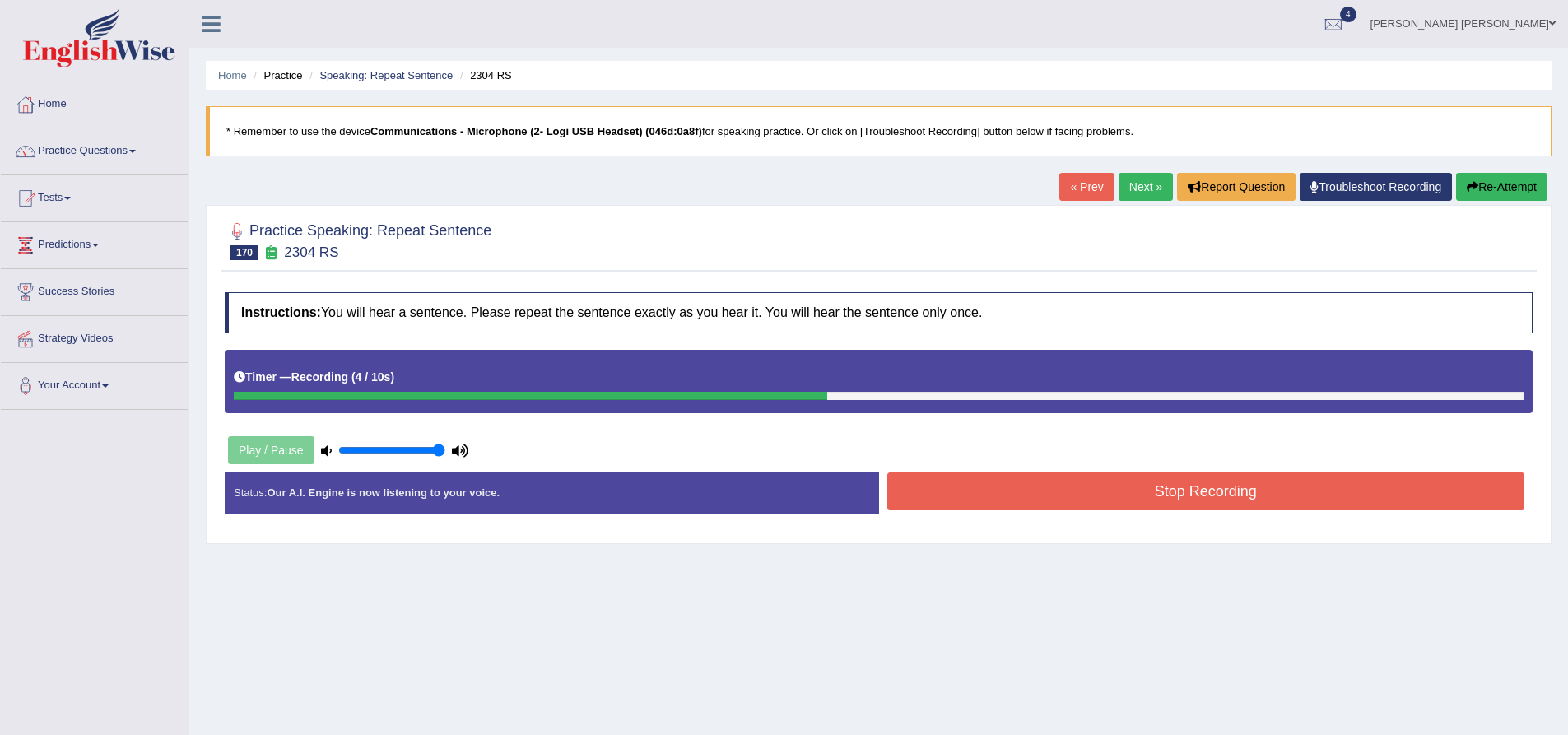
click at [1149, 494] on button "Stop Recording" at bounding box center [1206, 491] width 638 height 38
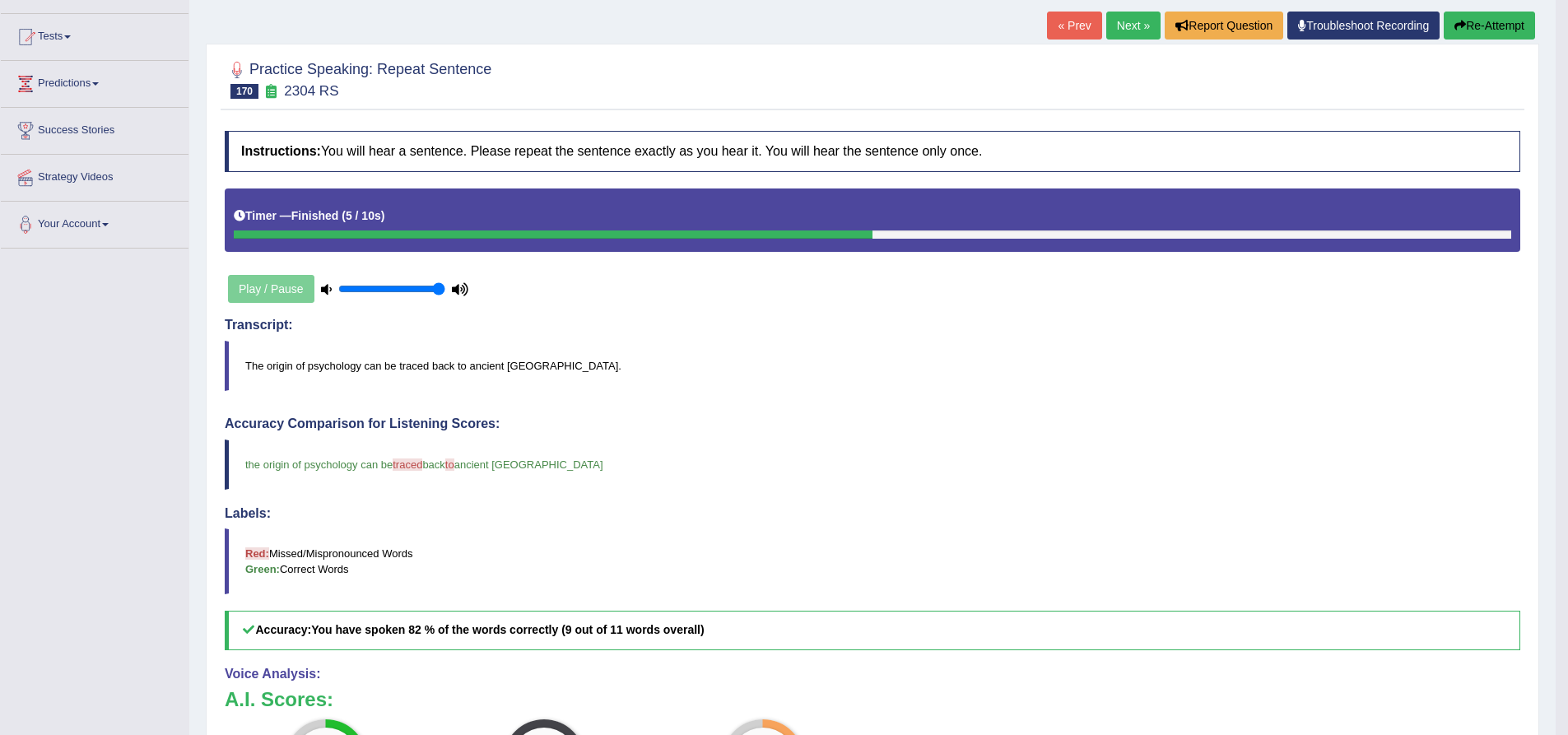
scroll to position [82, 0]
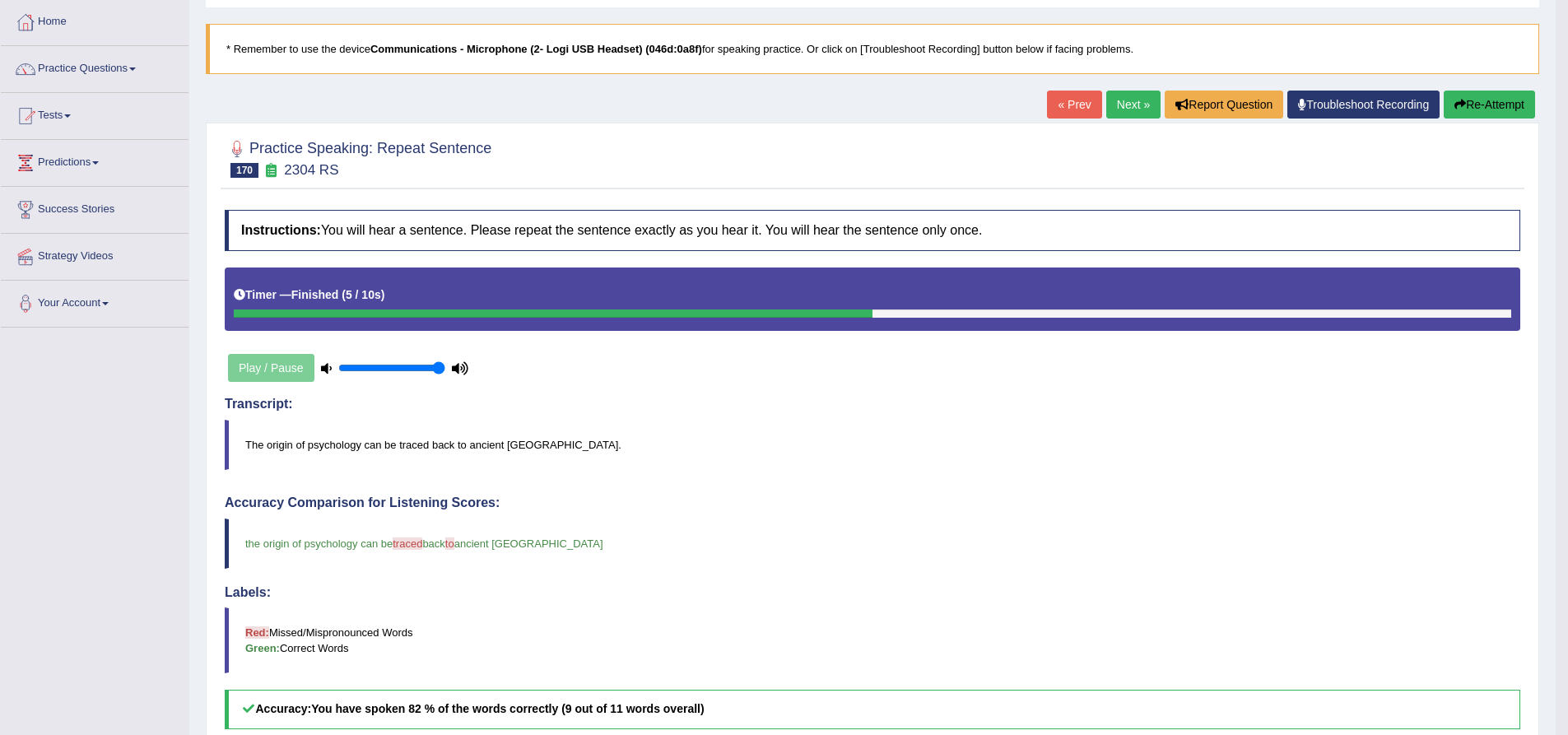
click at [1483, 107] on button "Re-Attempt" at bounding box center [1489, 104] width 91 height 28
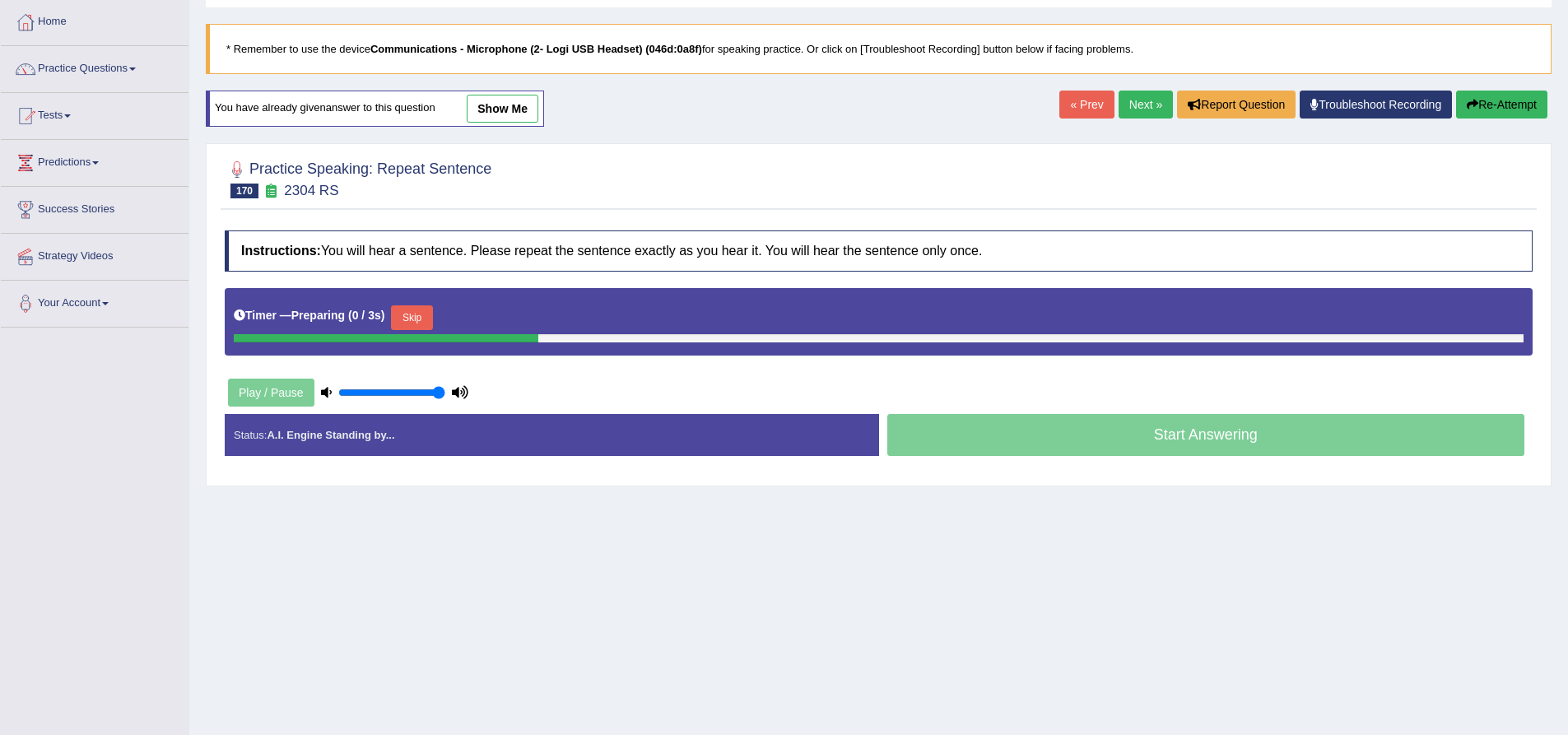
click at [549, 226] on div "Instructions: You will hear a sentence. Please repeat the sentence exactly as y…" at bounding box center [878, 350] width 1316 height 255
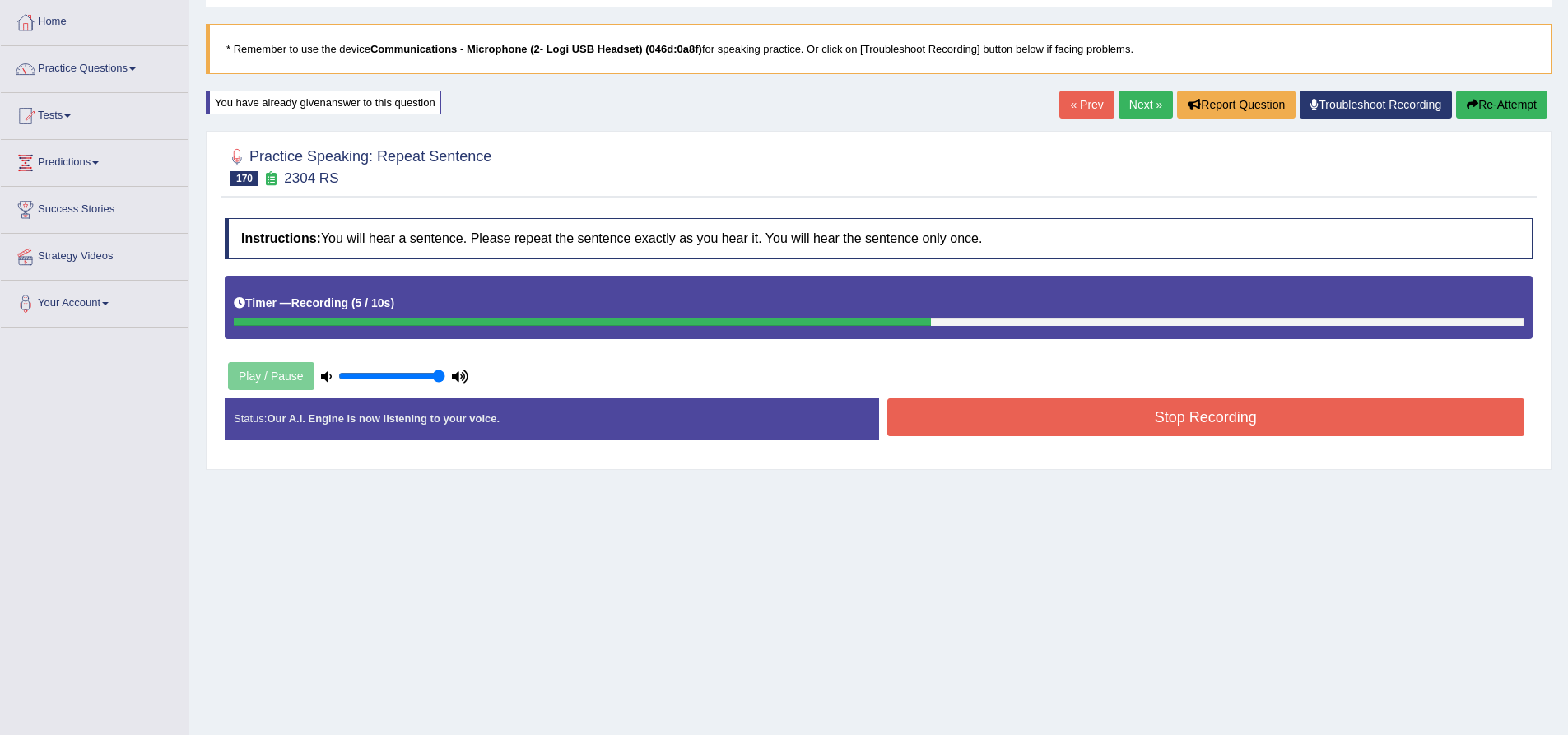
click at [1031, 416] on button "Stop Recording" at bounding box center [1206, 417] width 638 height 38
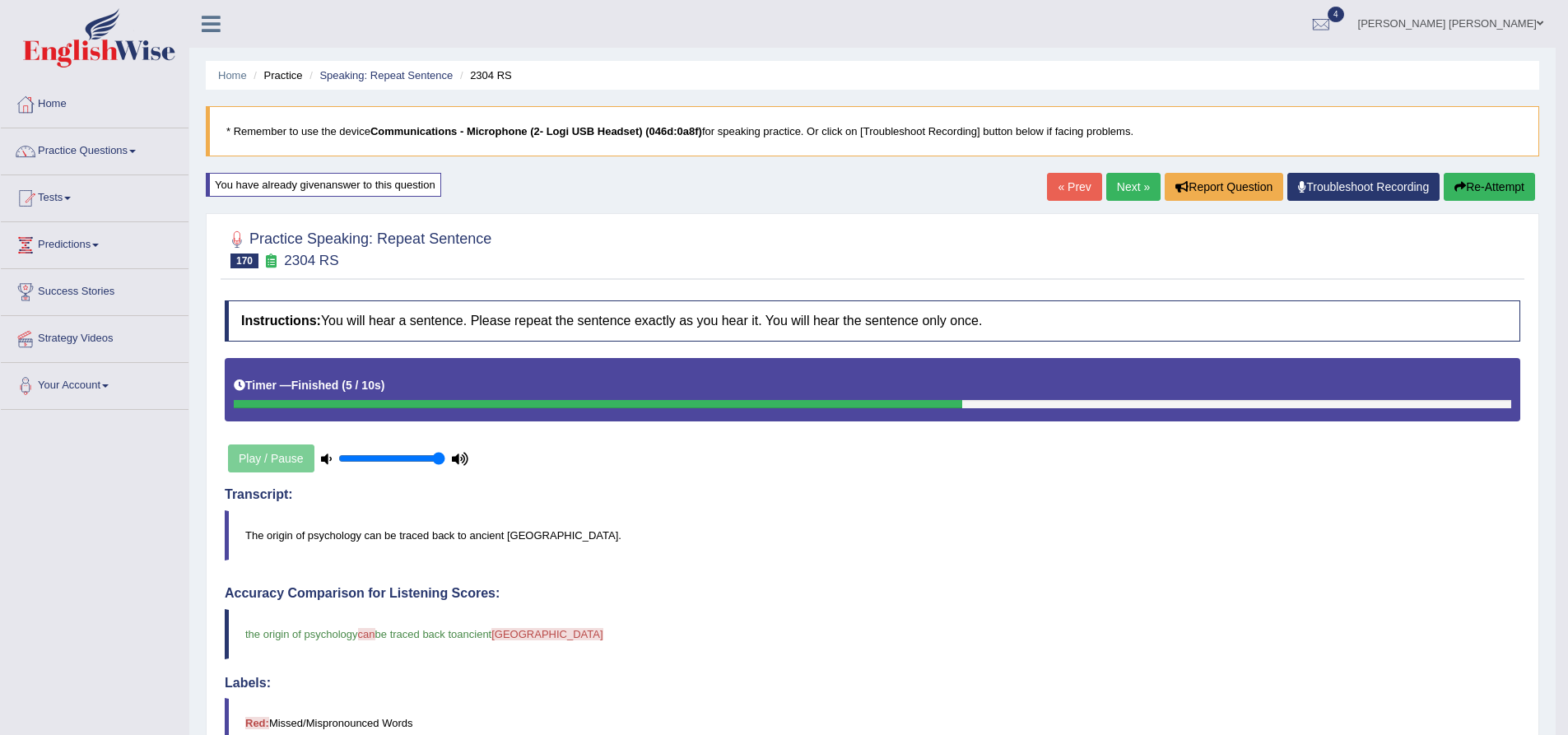
click at [1530, 188] on button "Re-Attempt" at bounding box center [1489, 186] width 91 height 28
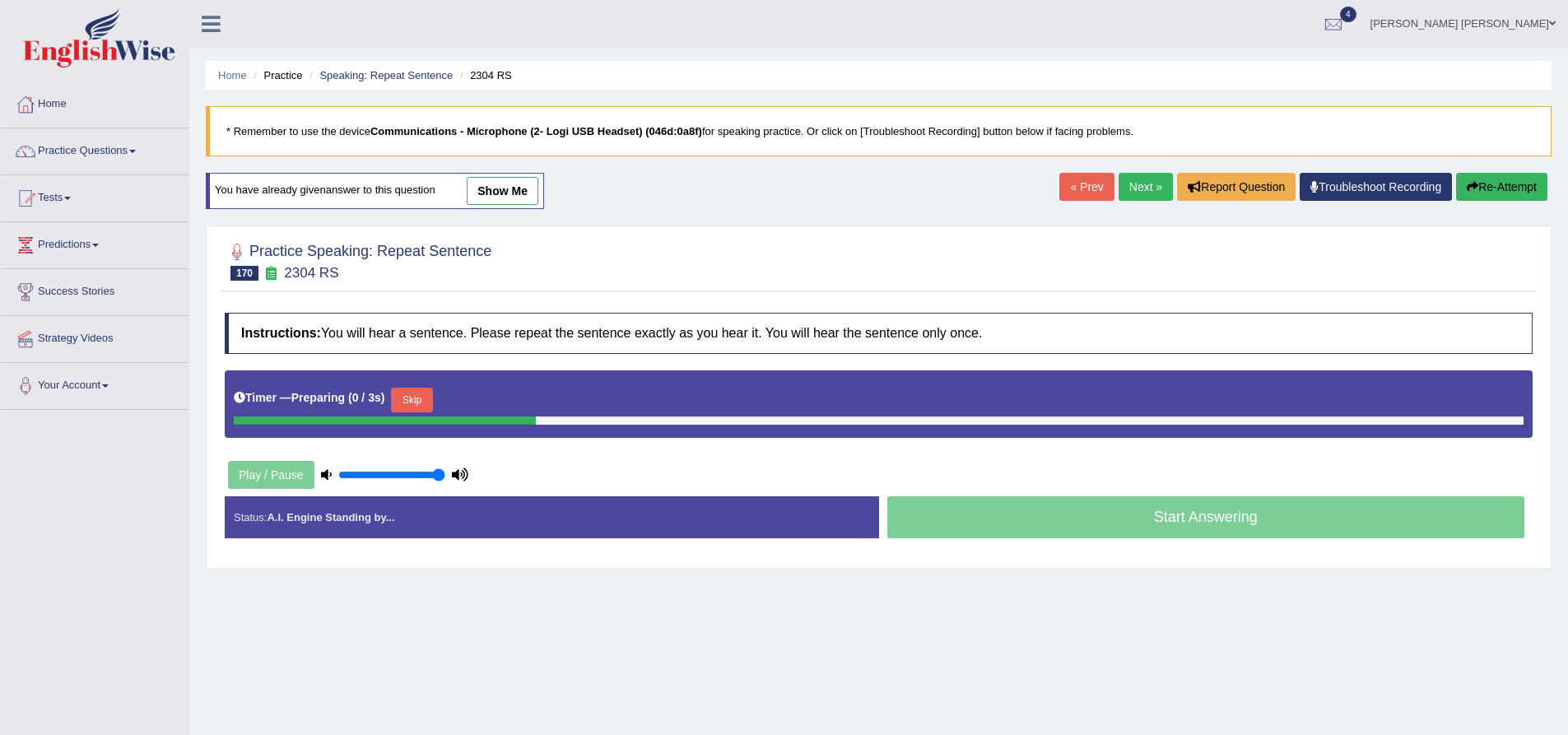
click at [414, 403] on button "Skip" at bounding box center [412, 400] width 41 height 25
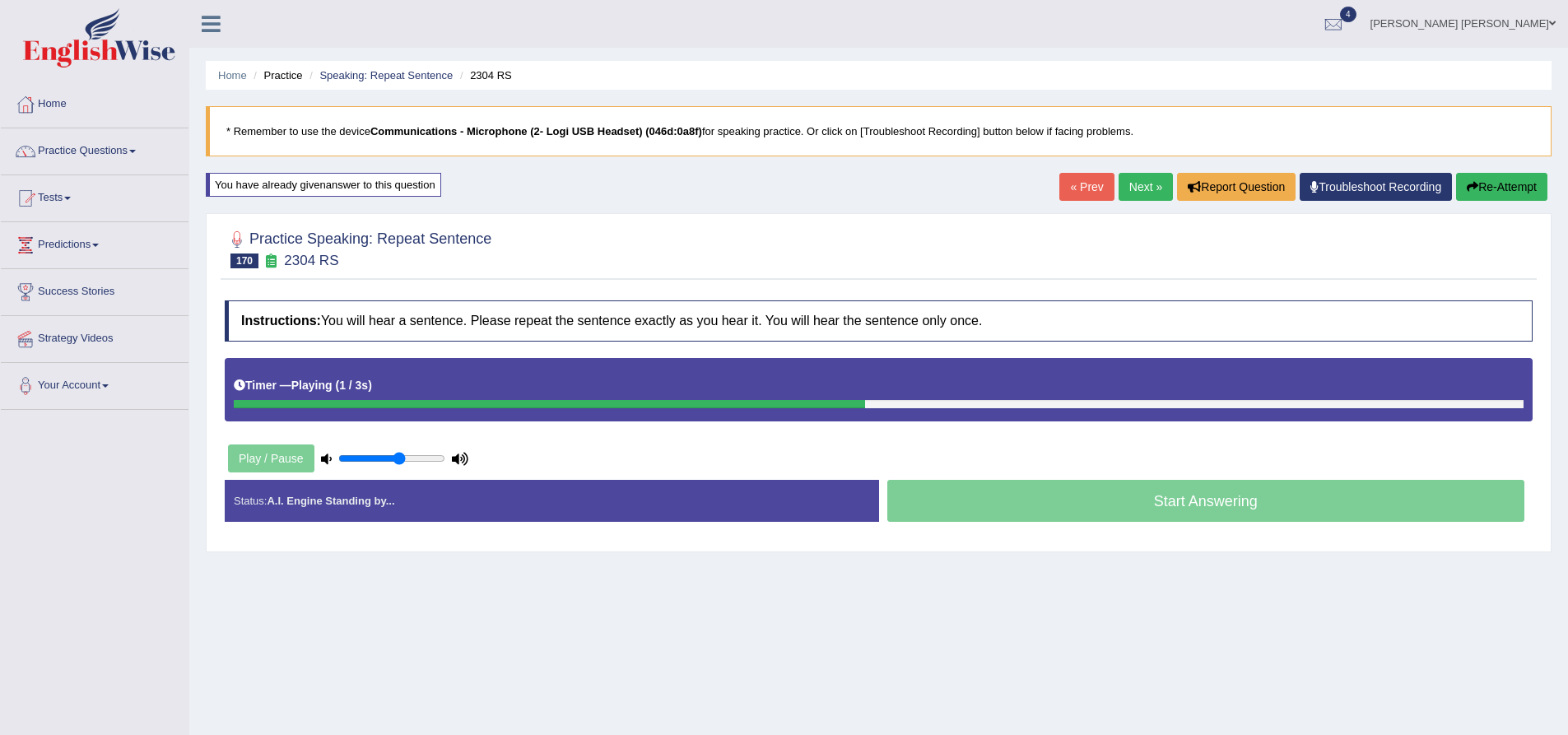
click at [398, 459] on input "range" at bounding box center [392, 458] width 107 height 13
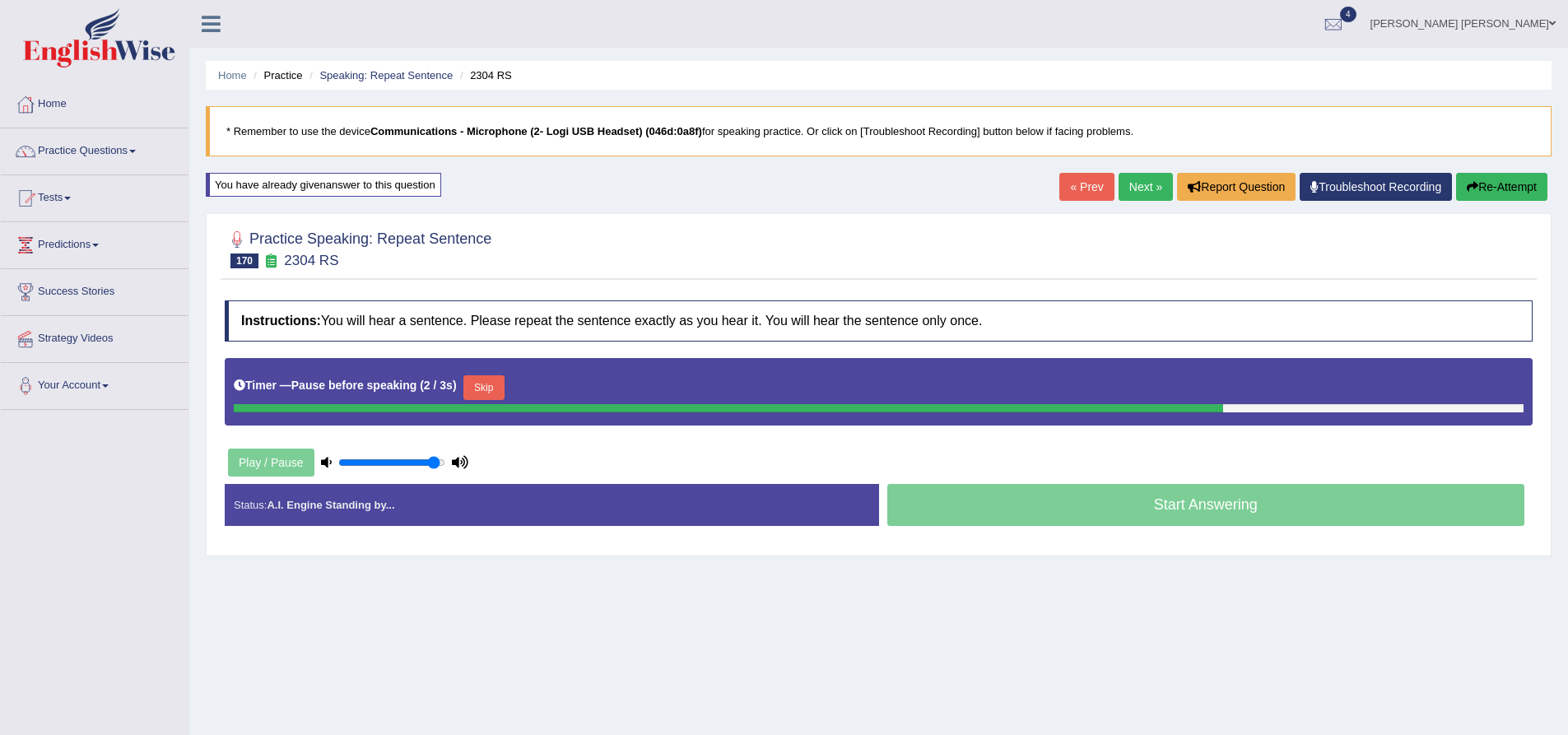
drag, startPoint x: 398, startPoint y: 459, endPoint x: 434, endPoint y: 460, distance: 36.0
type input "0.95"
click at [434, 460] on input "range" at bounding box center [392, 462] width 107 height 13
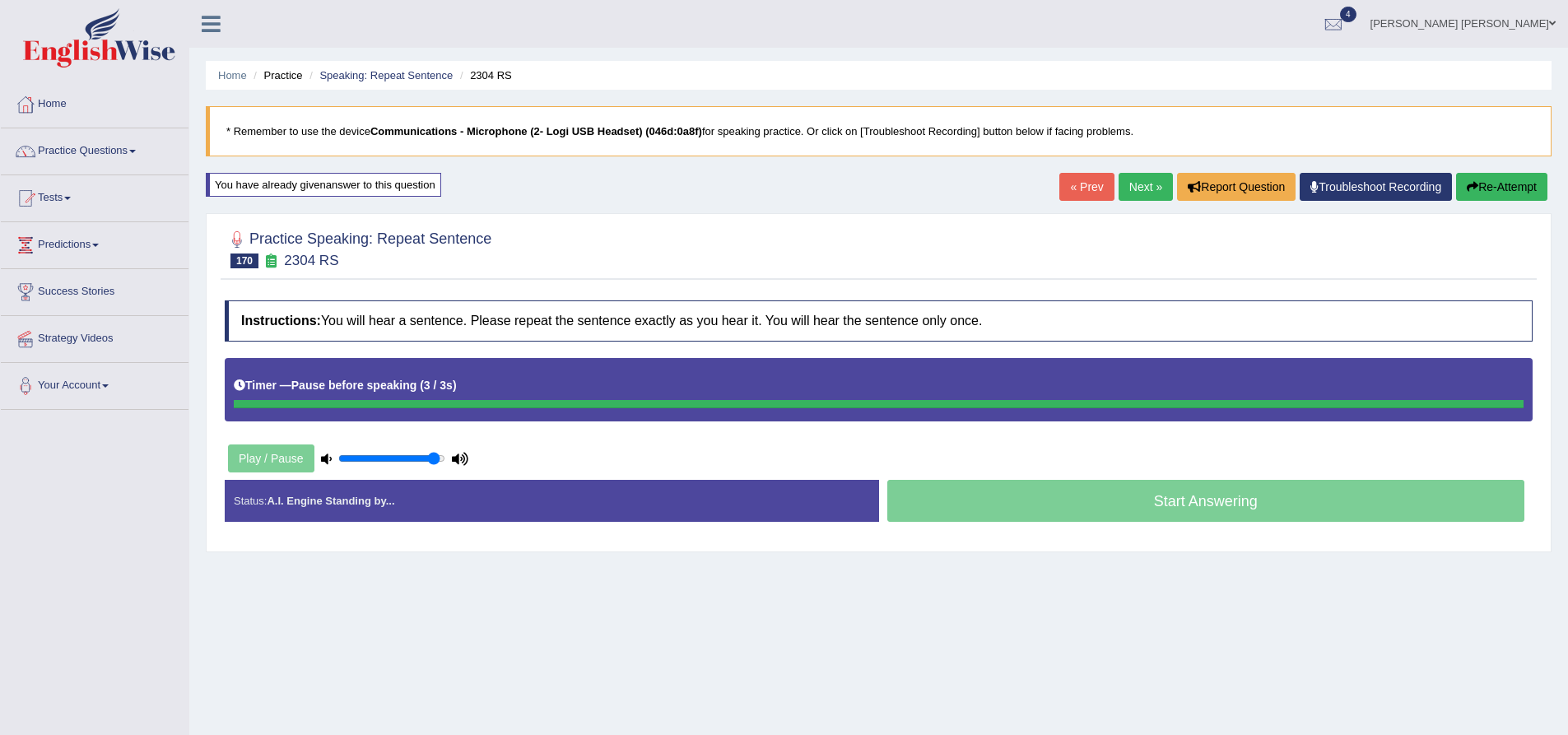
click at [572, 302] on h4 "Instructions: You will hear a sentence. Please repeat the sentence exactly as y…" at bounding box center [879, 321] width 1308 height 41
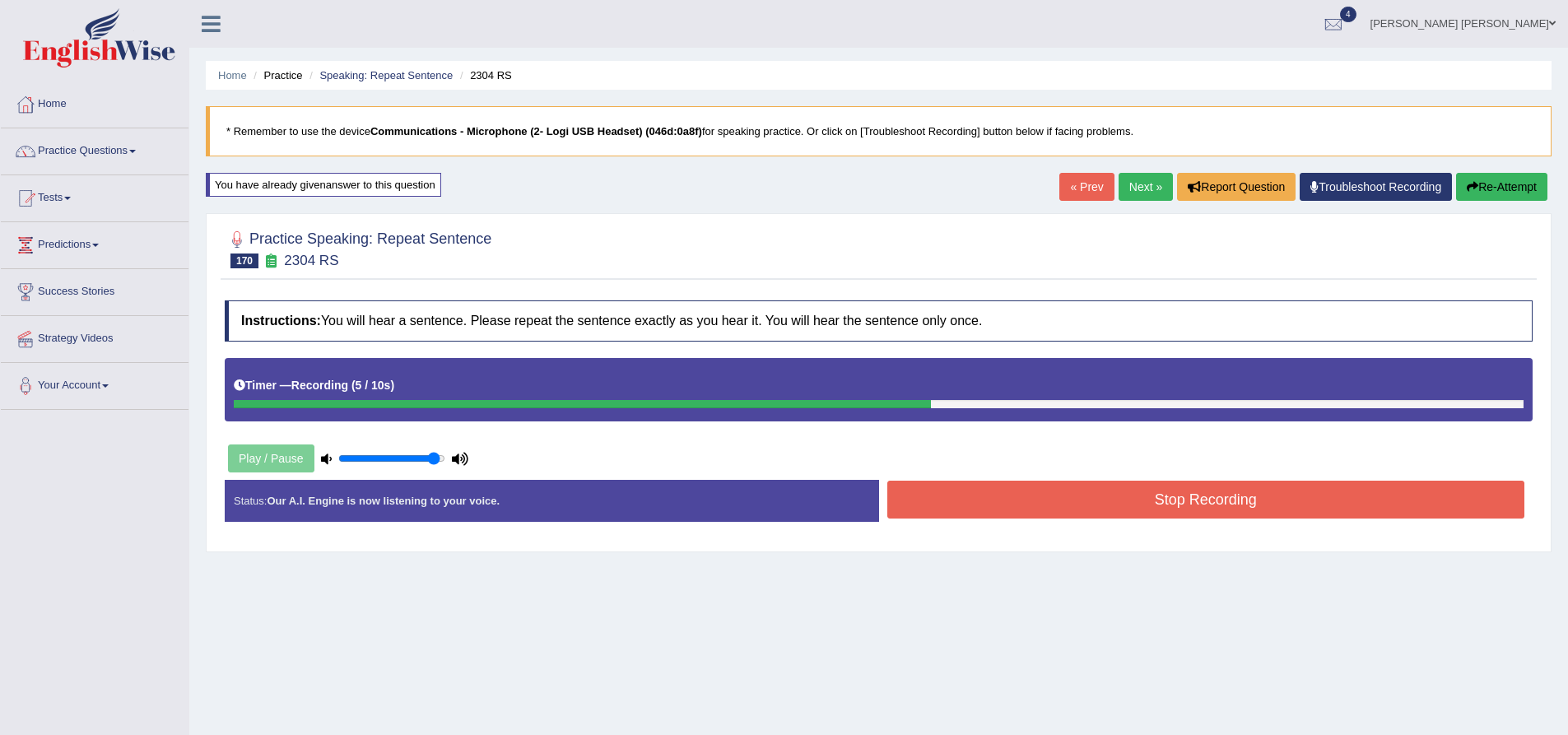
click at [1199, 501] on button "Stop Recording" at bounding box center [1206, 499] width 638 height 38
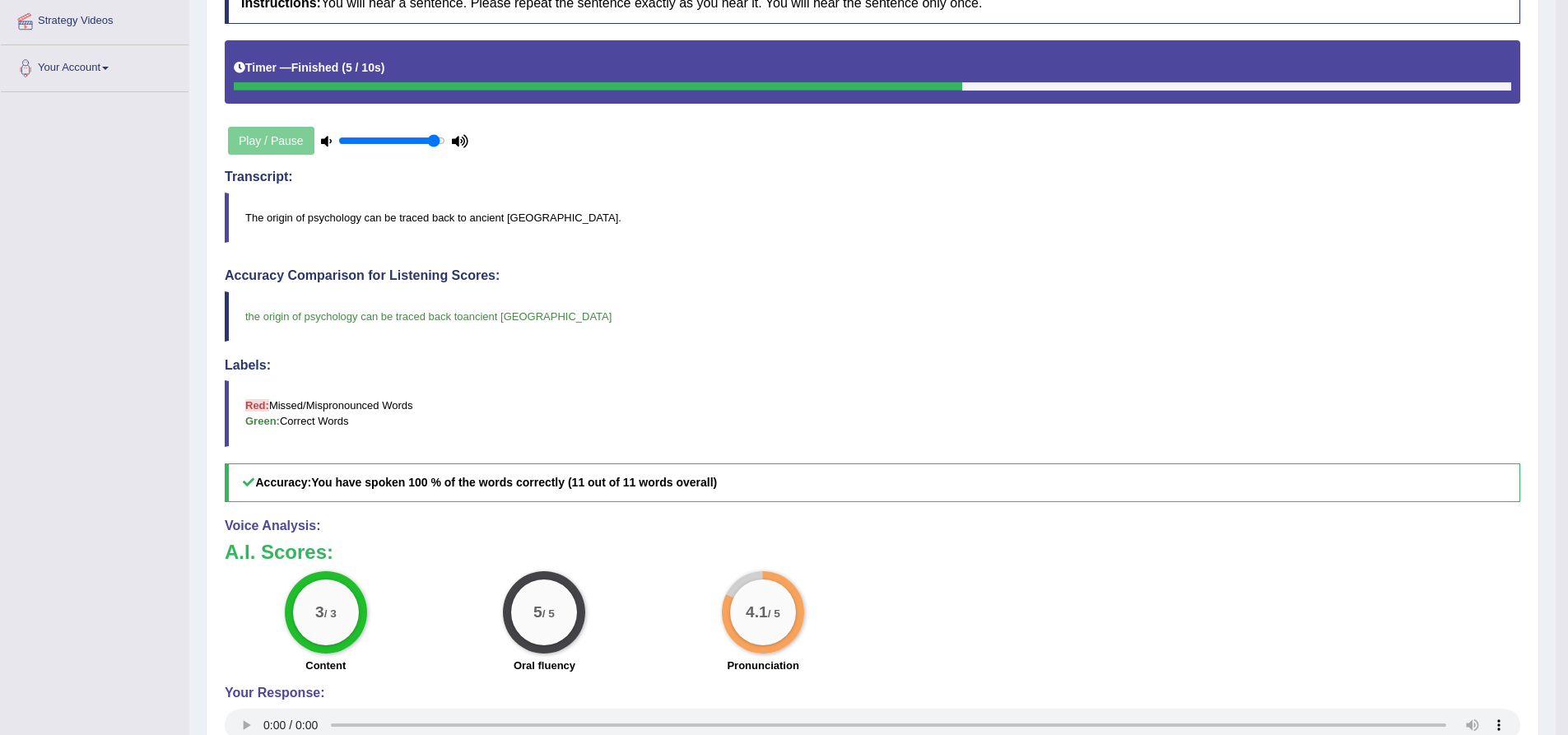
scroll to position [330, 0]
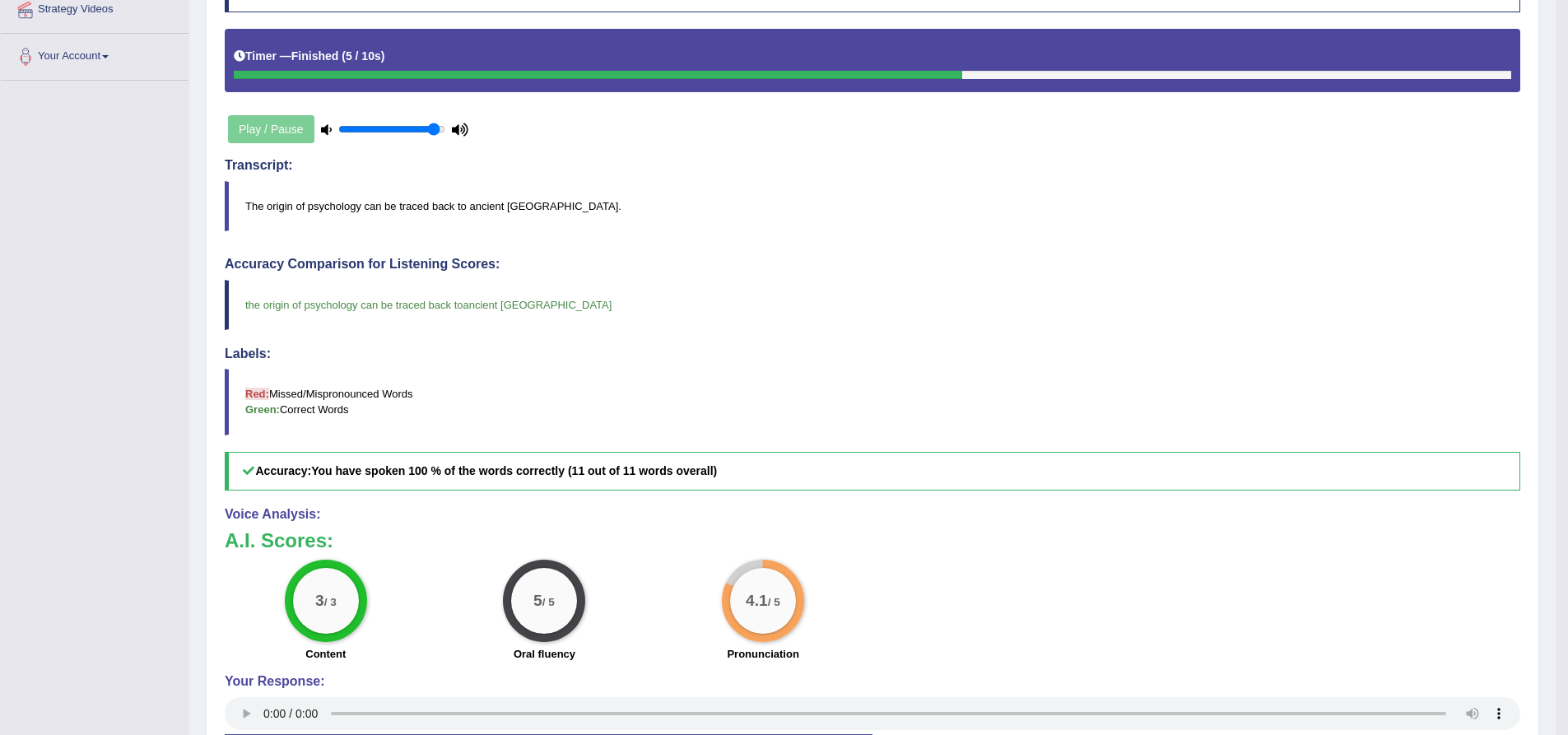
click at [239, 311] on blockquote "the origin of psychology can be traced back to the ancient greece" at bounding box center [873, 305] width 1295 height 50
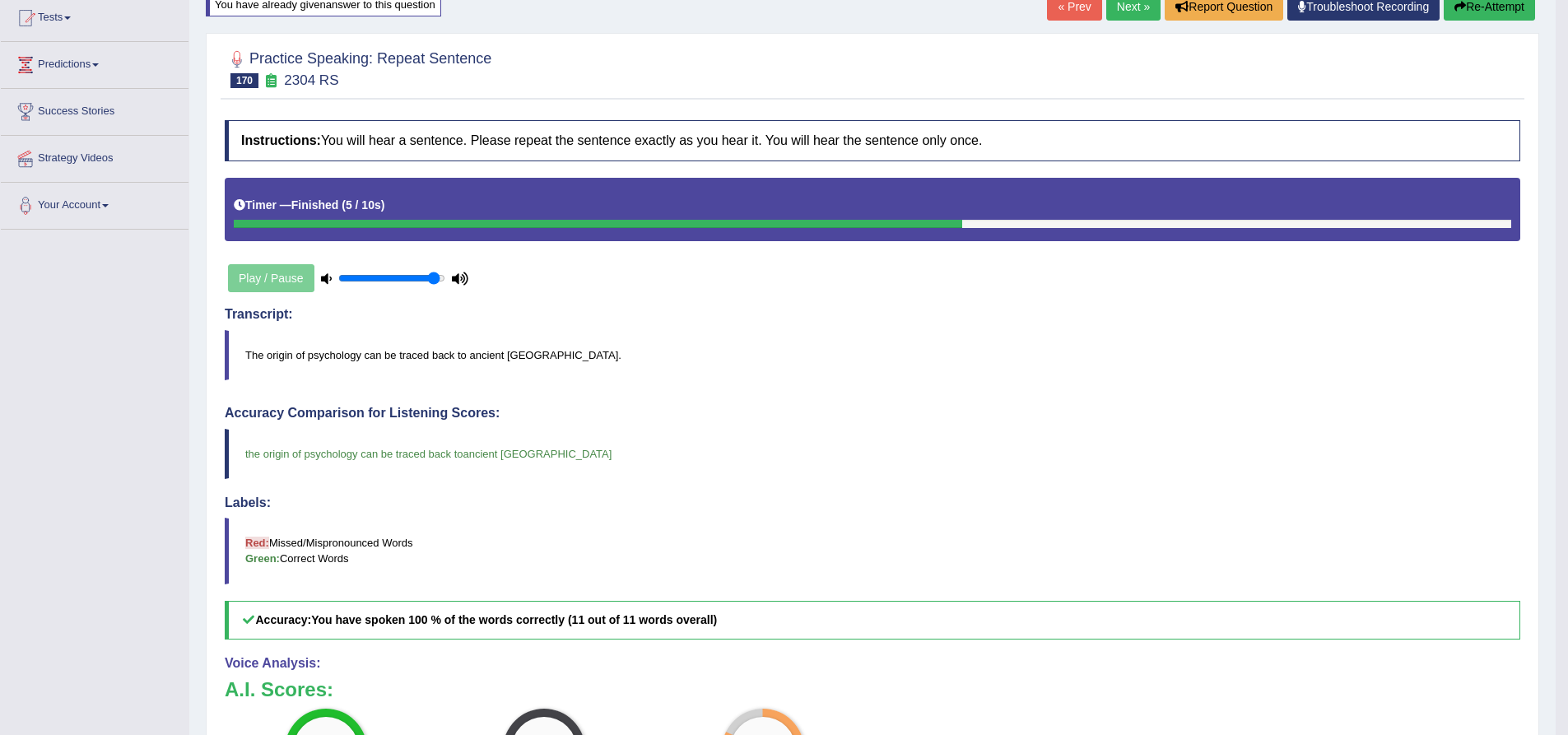
scroll to position [43, 0]
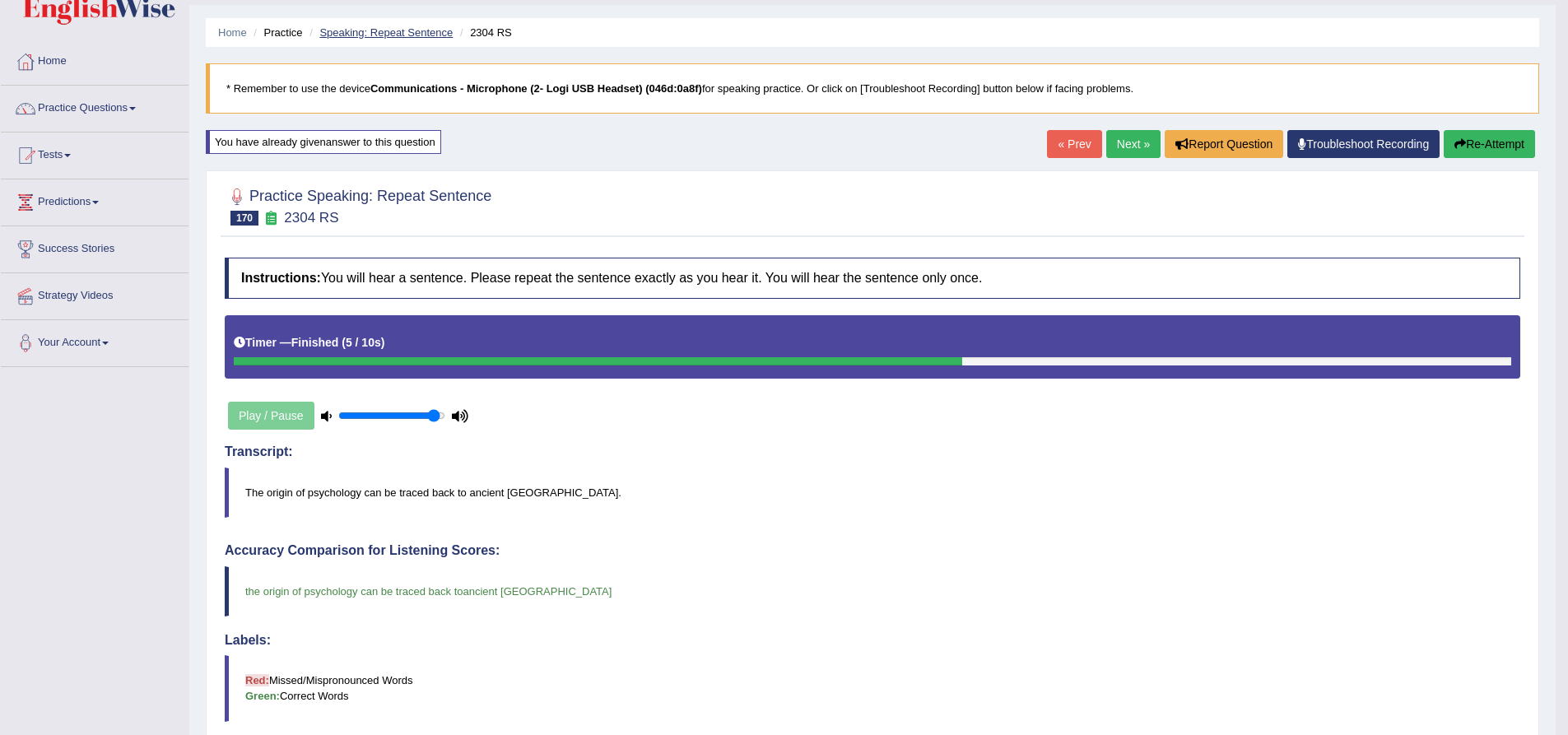
click at [401, 27] on link "Speaking: Repeat Sentence" at bounding box center [386, 32] width 133 height 13
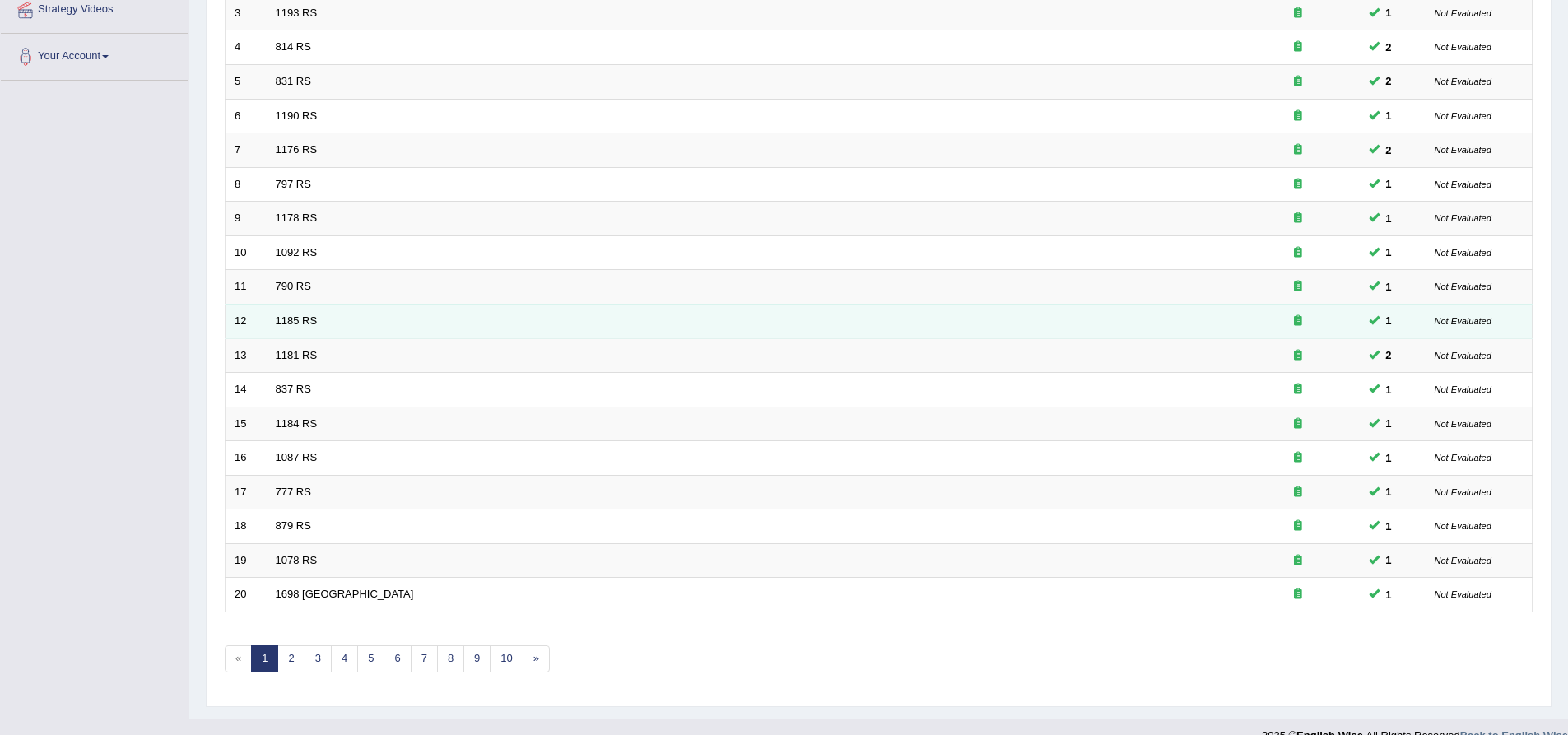
scroll to position [330, 0]
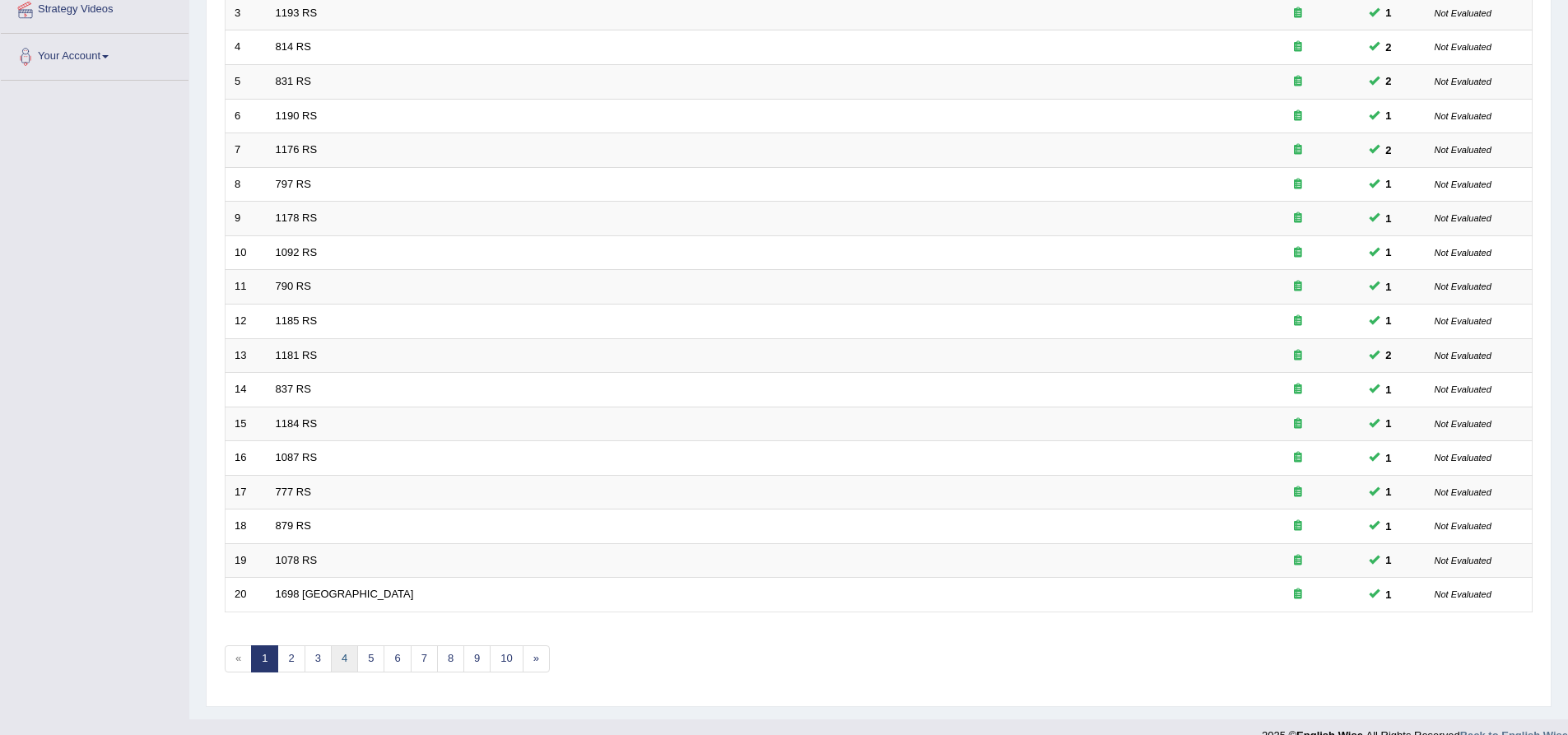
click at [354, 660] on link "4" at bounding box center [344, 658] width 27 height 27
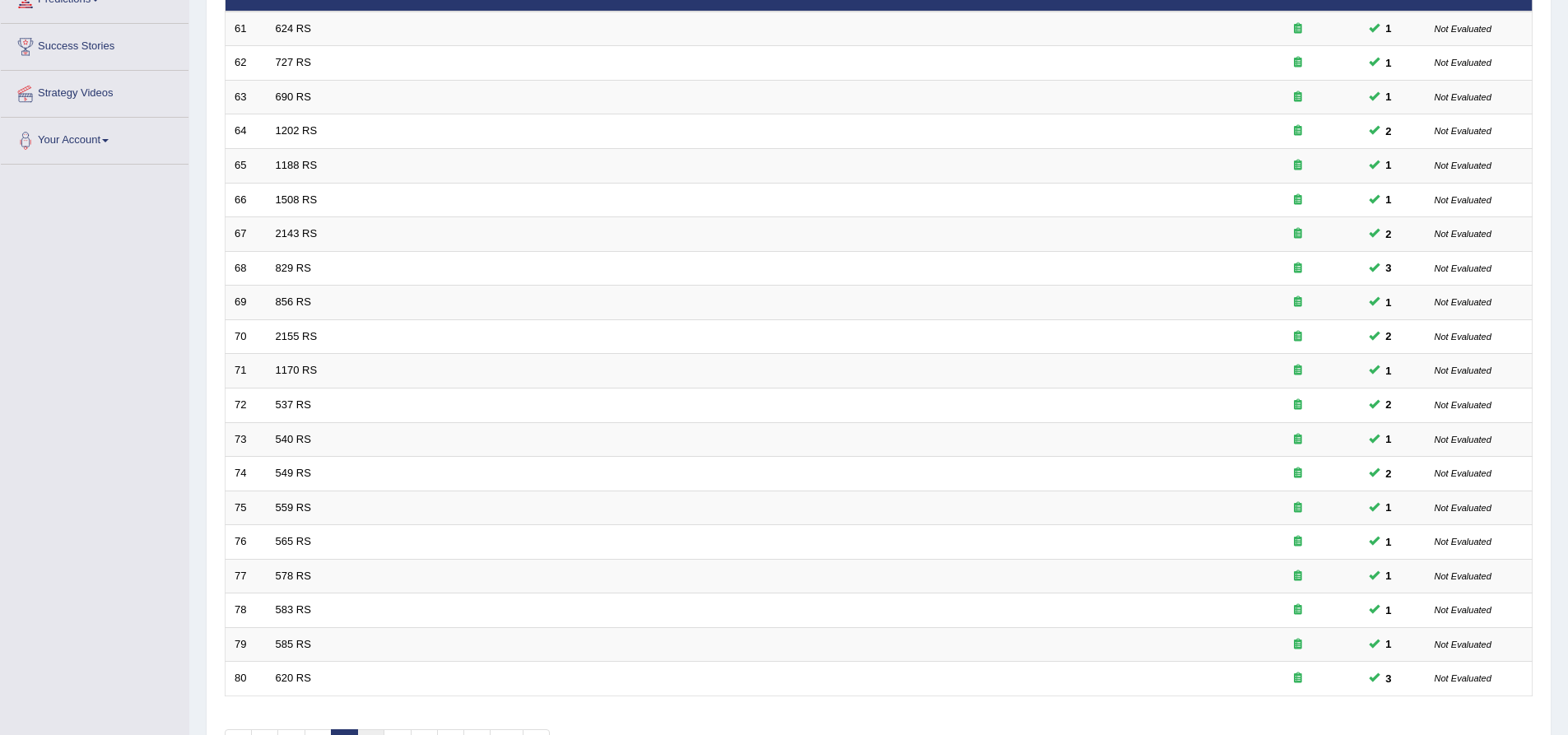
scroll to position [355, 0]
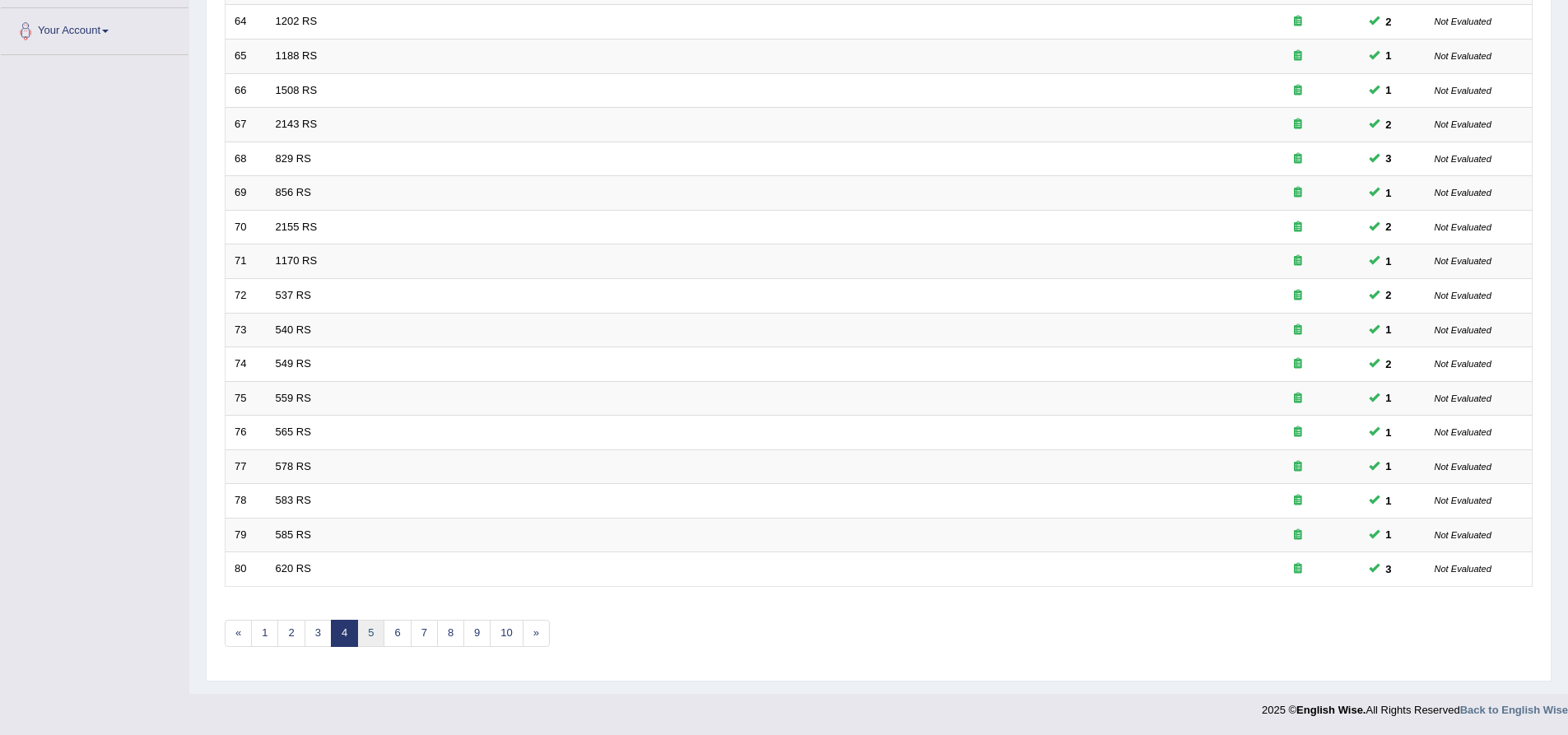
click at [368, 631] on link "5" at bounding box center [371, 633] width 27 height 27
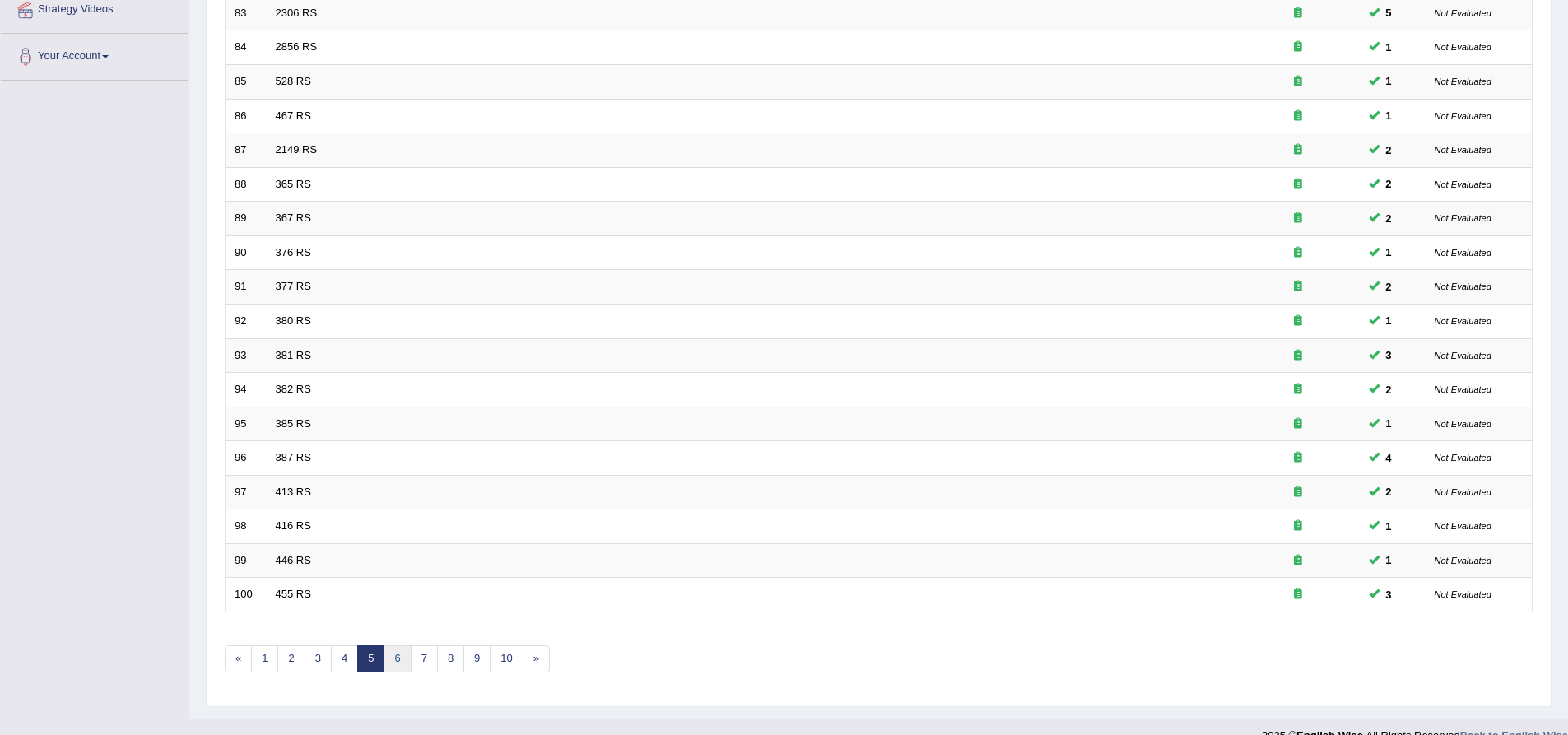
click at [392, 660] on link "6" at bounding box center [397, 658] width 27 height 27
click at [423, 660] on link "7" at bounding box center [424, 658] width 27 height 27
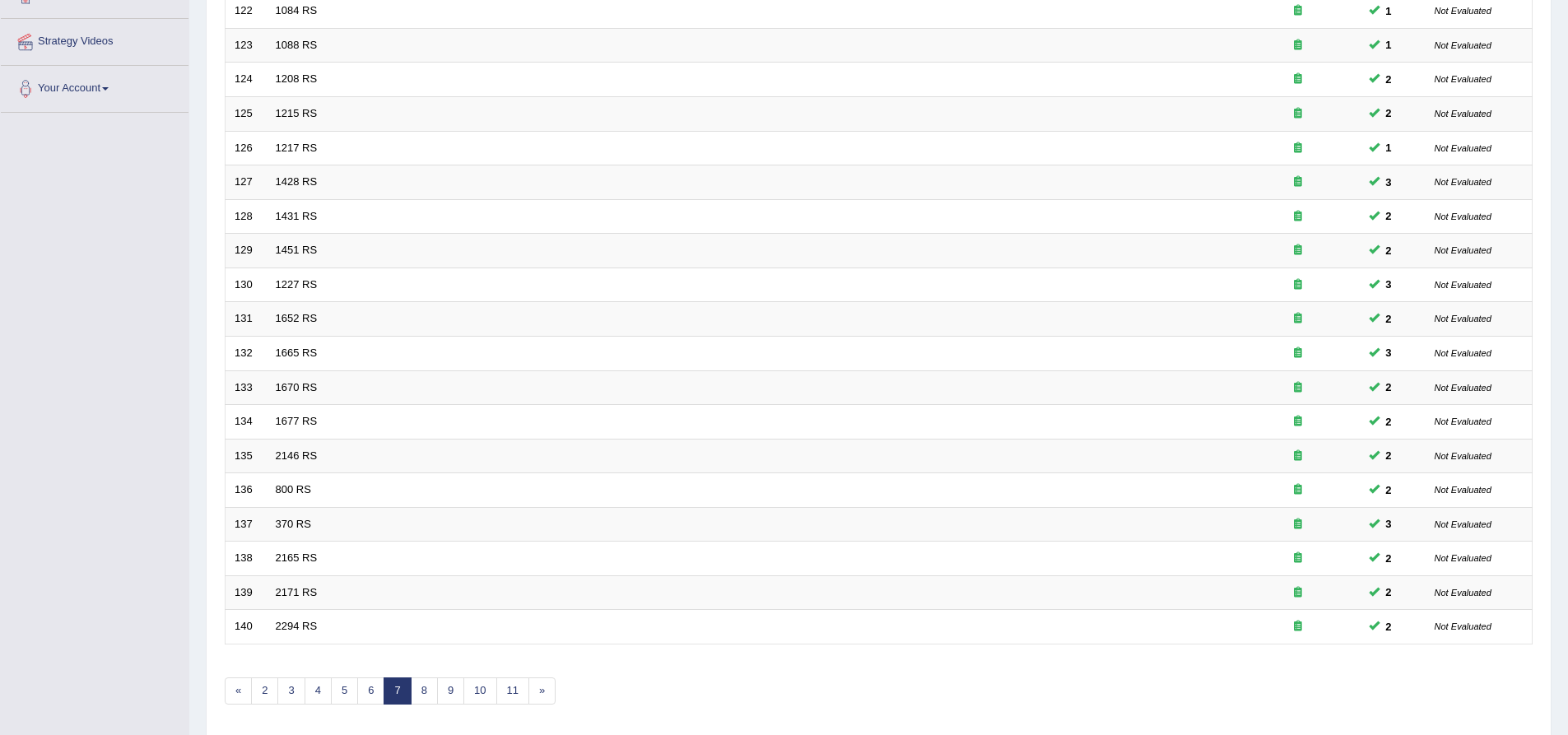
scroll to position [355, 0]
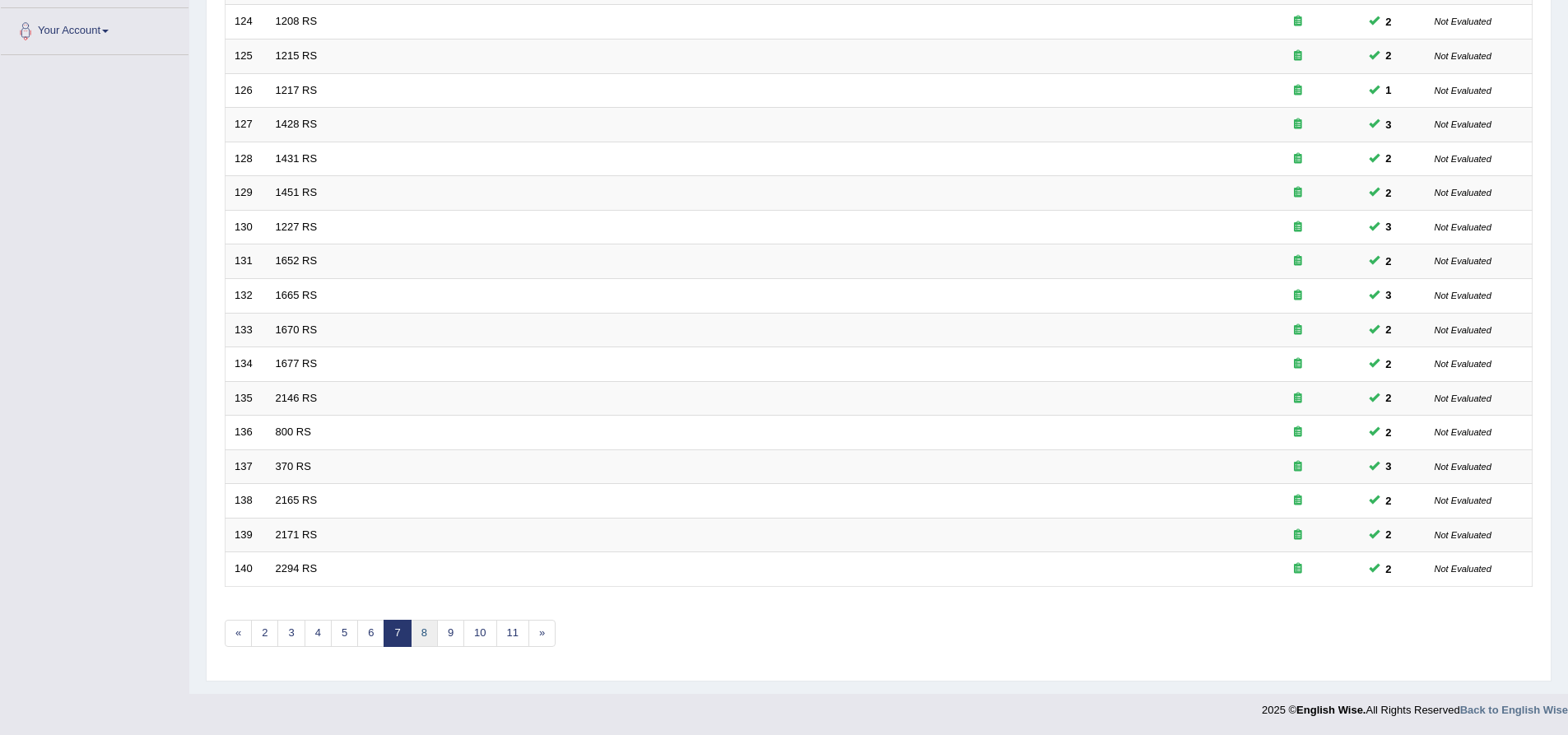
click at [423, 639] on link "8" at bounding box center [424, 633] width 27 height 27
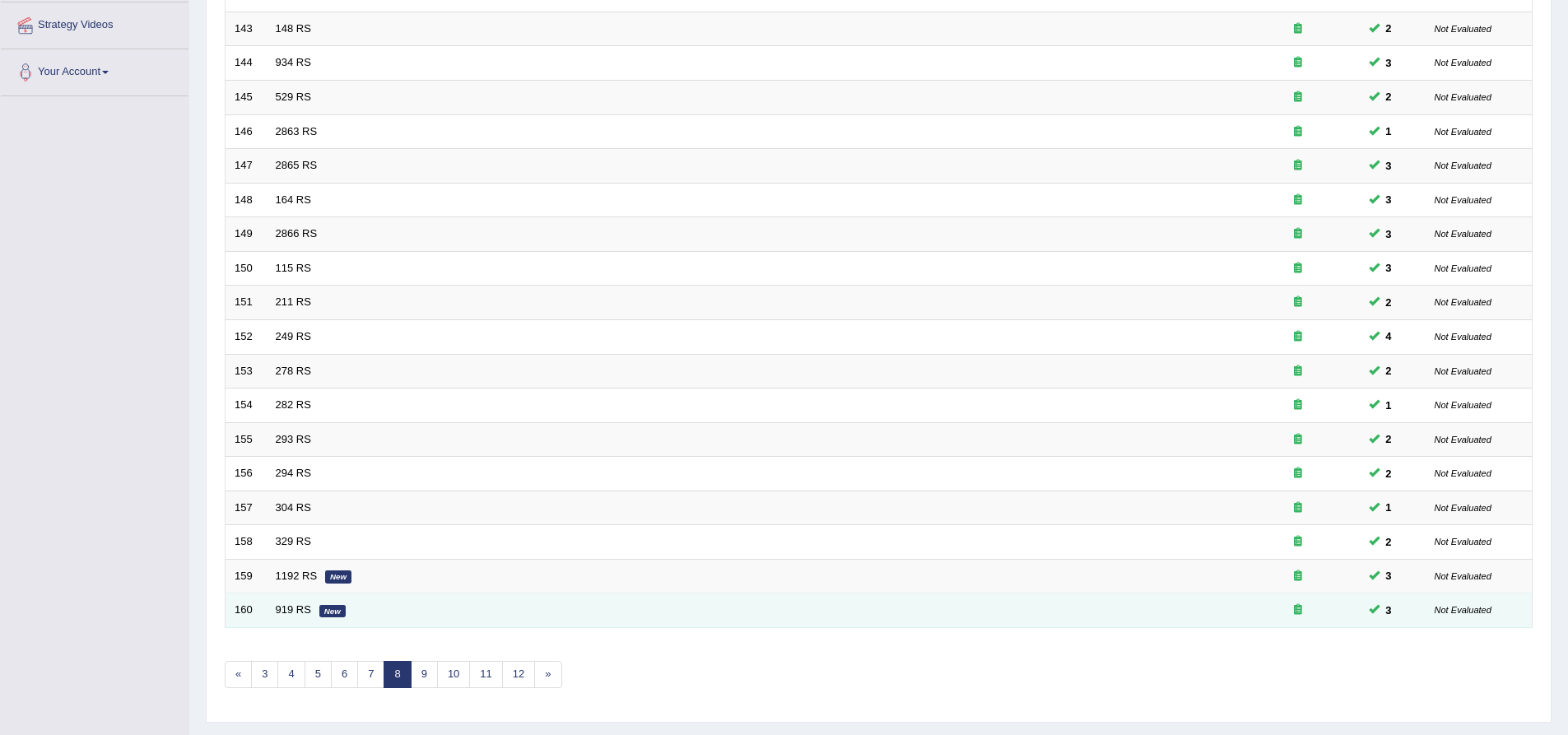
scroll to position [330, 0]
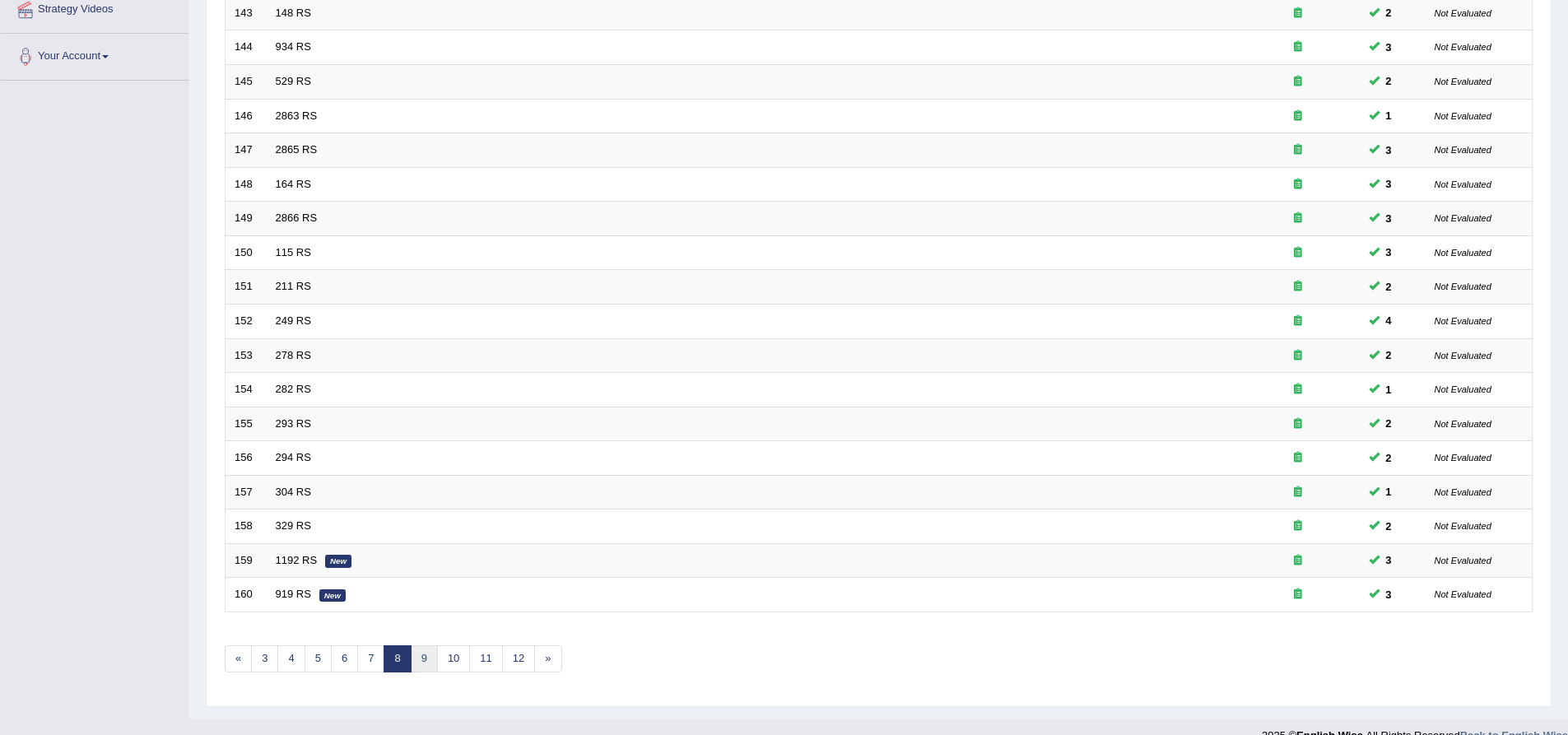
click at [432, 660] on link "9" at bounding box center [424, 658] width 27 height 27
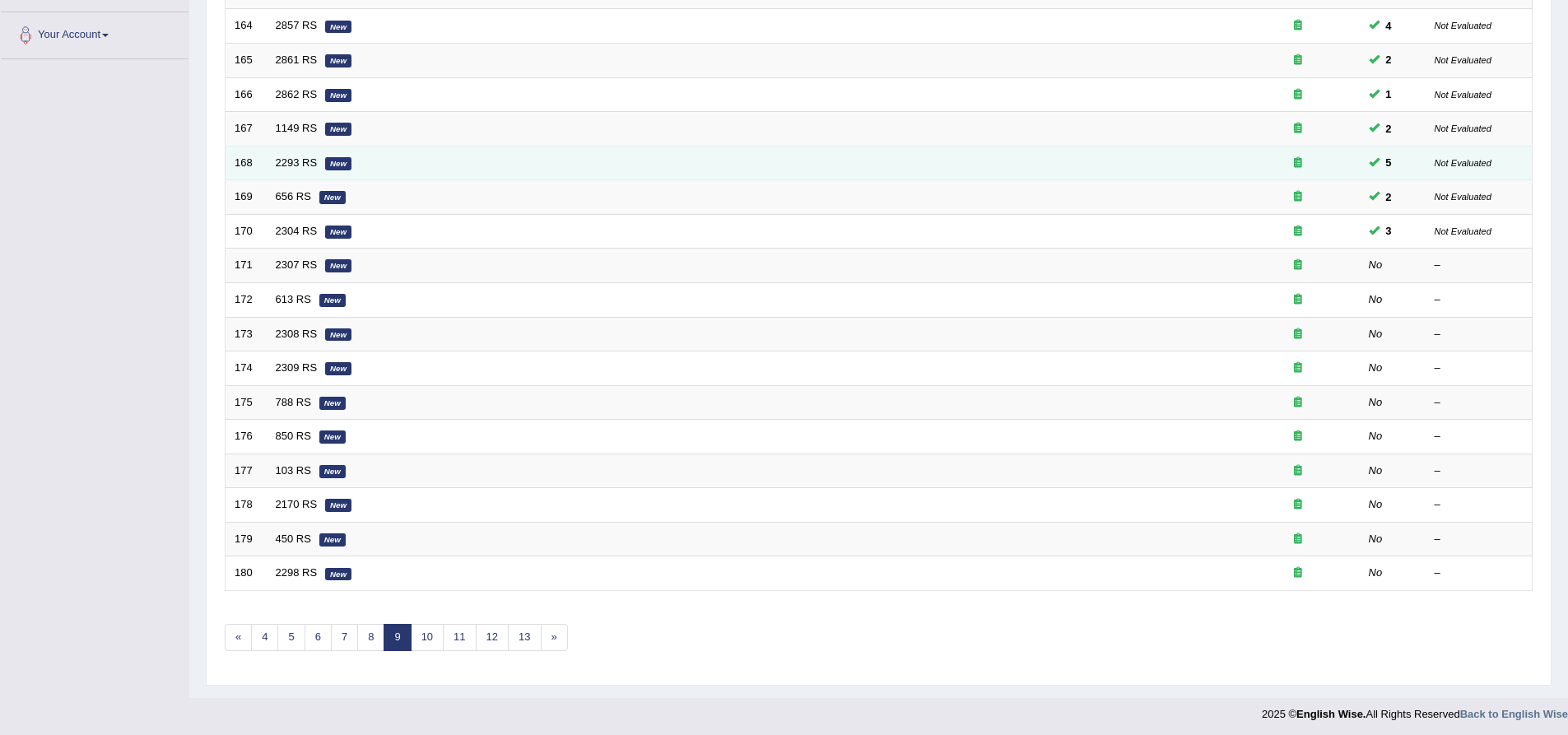
scroll to position [355, 0]
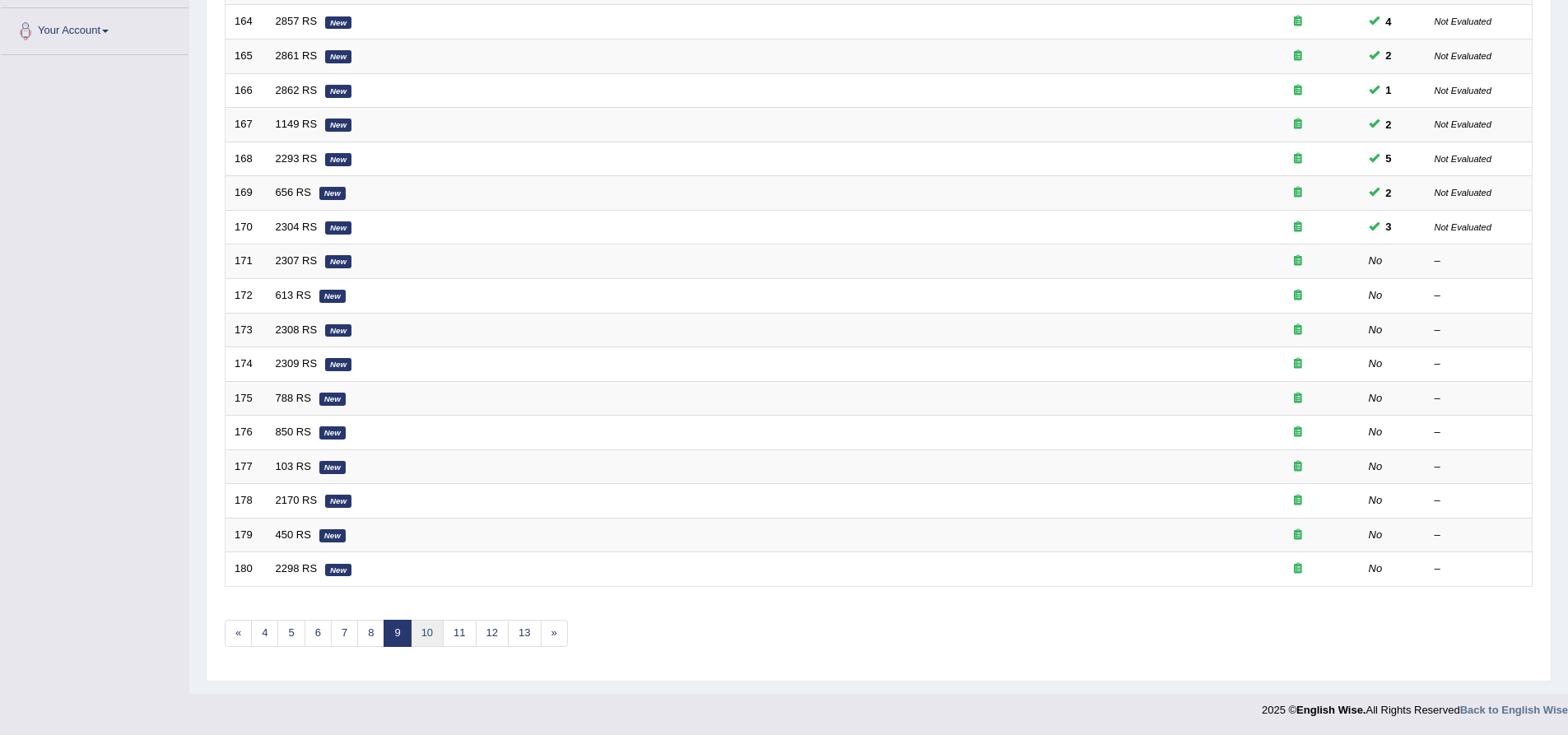
click at [428, 633] on link "10" at bounding box center [427, 633] width 33 height 27
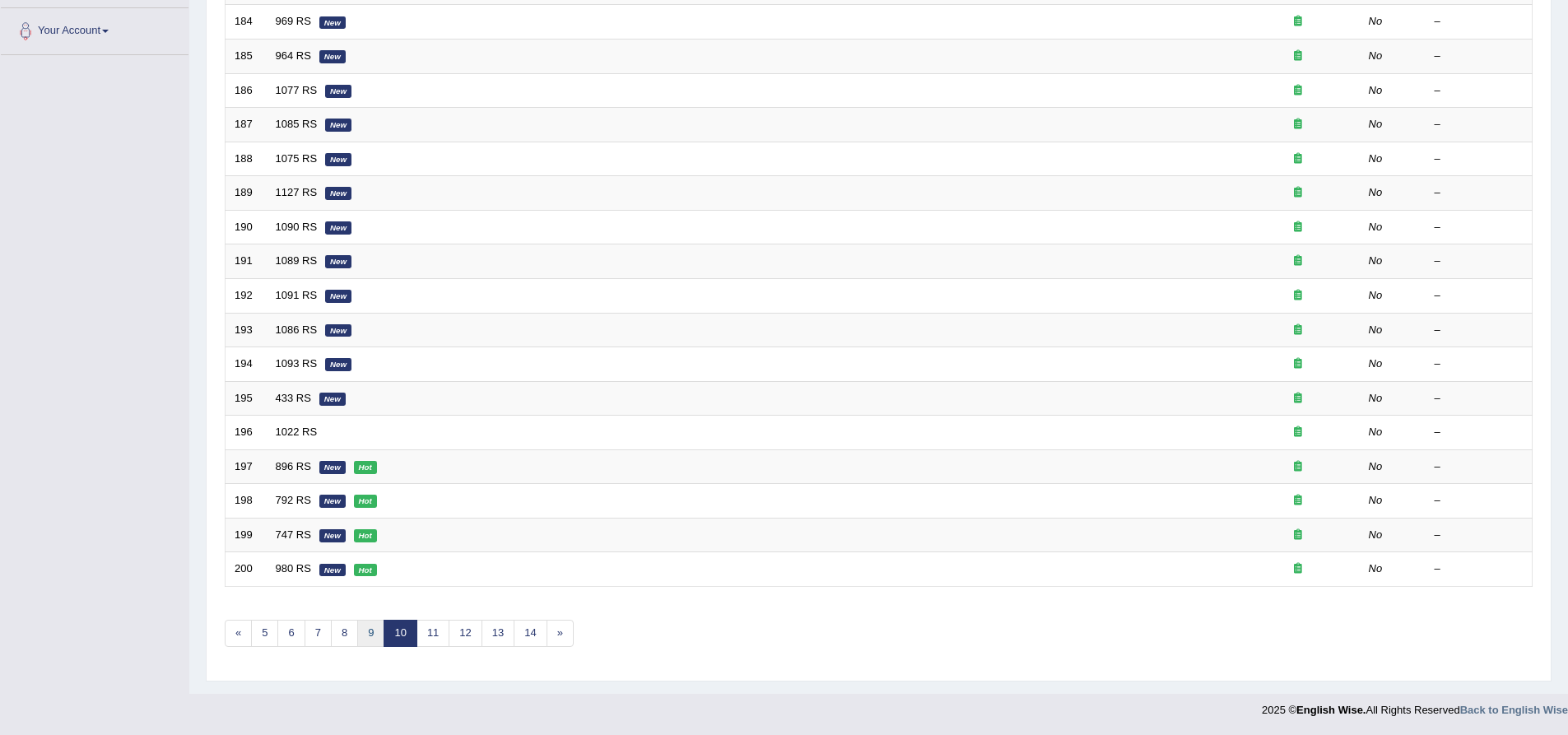
click at [376, 632] on link "9" at bounding box center [371, 633] width 27 height 27
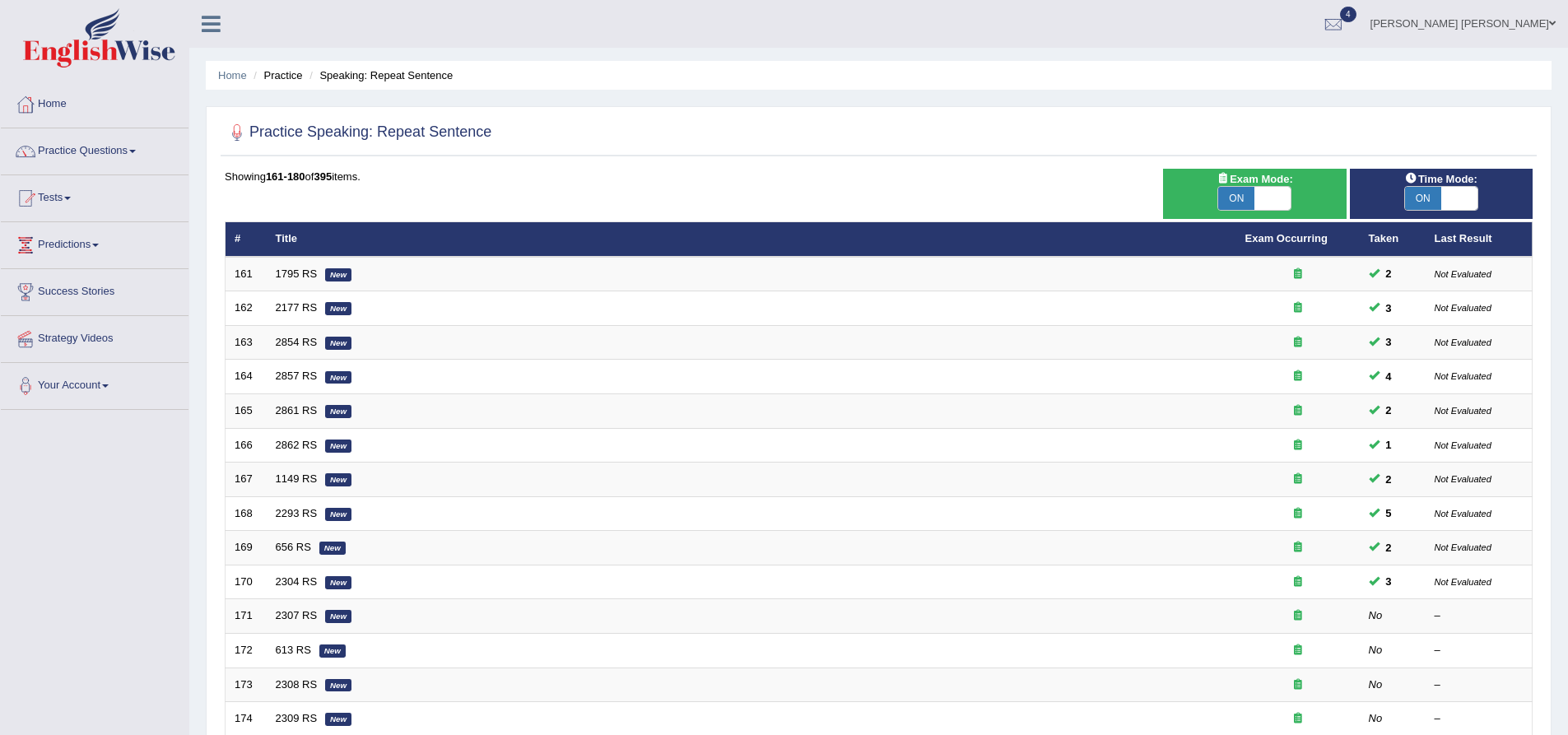
click at [214, 291] on div "Practice Speaking: Repeat Sentence Time Mode: ON OFF Exam Mode: ON OFF Showing …" at bounding box center [878, 571] width 1346 height 930
drag, startPoint x: 231, startPoint y: 178, endPoint x: 378, endPoint y: 177, distance: 147.0
click at [378, 177] on div "Showing 161-180 of 395 items." at bounding box center [879, 177] width 1308 height 16
drag, startPoint x: 379, startPoint y: 173, endPoint x: 368, endPoint y: 173, distance: 11.0
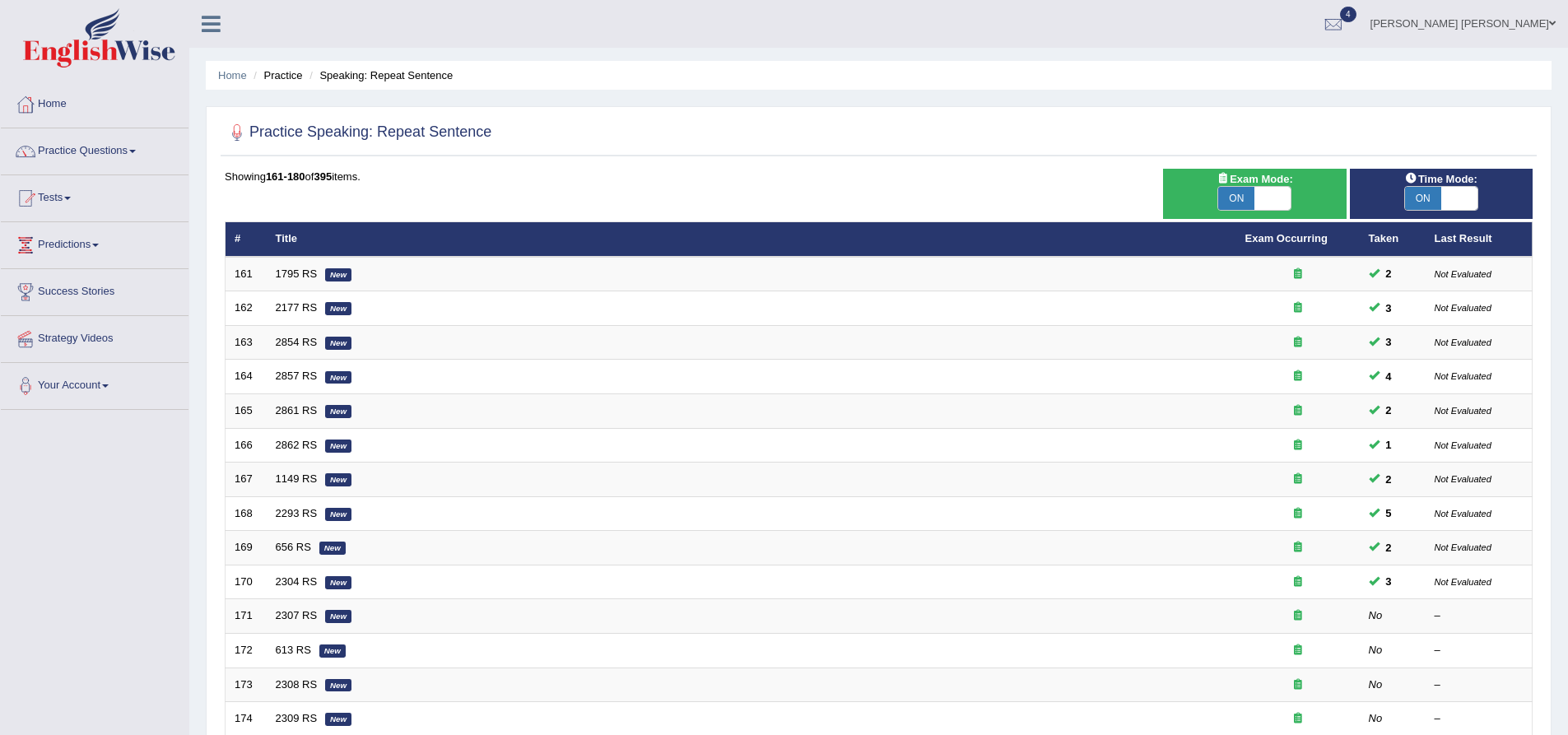
click at [368, 173] on div "Showing 161-180 of 395 items." at bounding box center [879, 177] width 1308 height 16
click at [331, 172] on b "395" at bounding box center [323, 177] width 18 height 13
click at [261, 177] on div "Showing 161-180 of 395 items." at bounding box center [879, 177] width 1308 height 16
click at [291, 173] on b "161-180" at bounding box center [286, 177] width 39 height 13
click at [214, 237] on div "Practice Speaking: Repeat Sentence Time Mode: ON OFF Exam Mode: ON OFF Showing …" at bounding box center [878, 571] width 1346 height 930
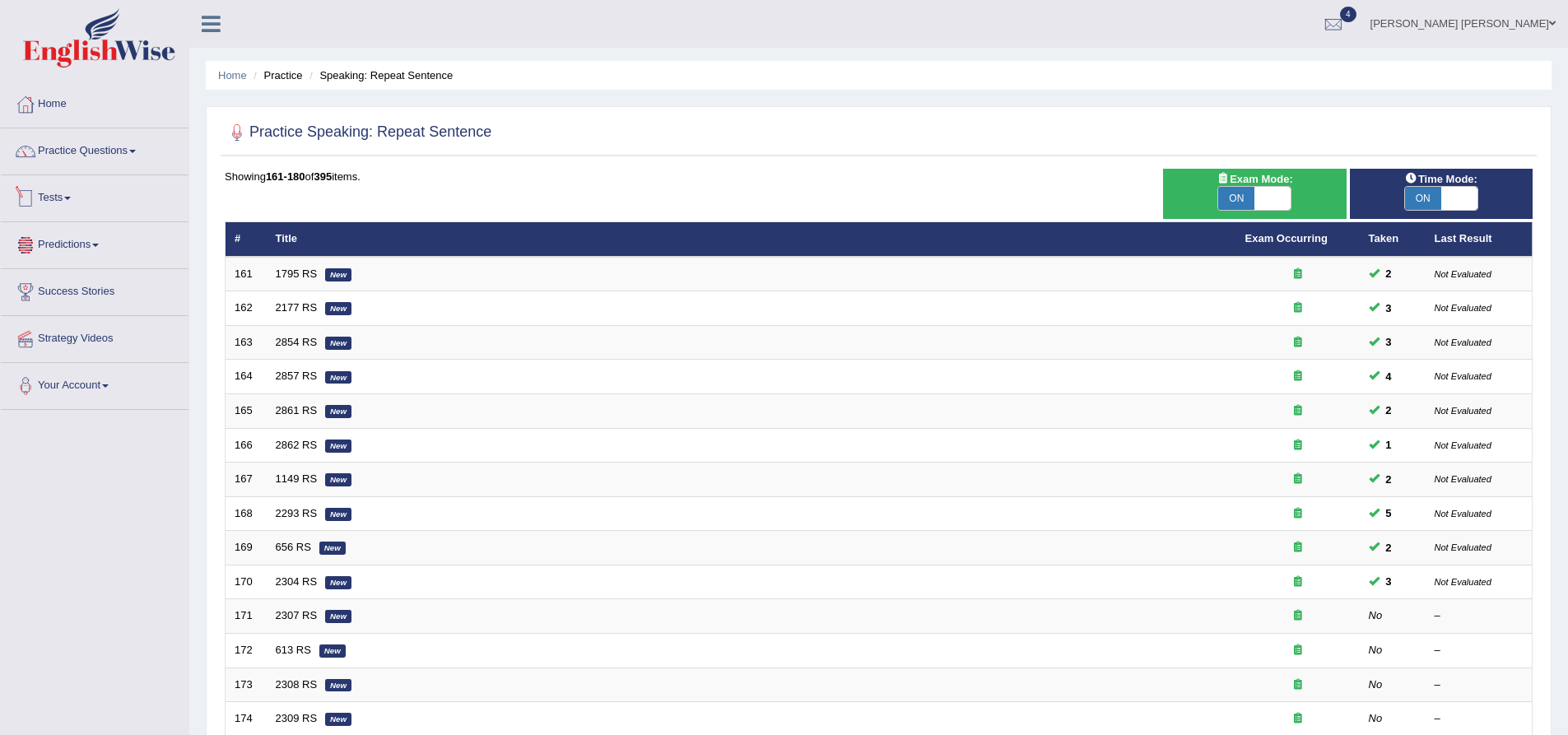
click at [57, 196] on link "Tests" at bounding box center [95, 196] width 188 height 41
click at [72, 196] on link "Tests" at bounding box center [92, 196] width 183 height 41
click at [198, 197] on div "Home Practice Speaking: Repeat Sentence Practice Speaking: Repeat Sentence Time…" at bounding box center [878, 524] width 1379 height 1048
click at [272, 131] on h2 "Practice Speaking: Repeat Sentence" at bounding box center [358, 133] width 267 height 25
click at [306, 132] on h2 "Practice Speaking: Repeat Sentence" at bounding box center [358, 133] width 267 height 25
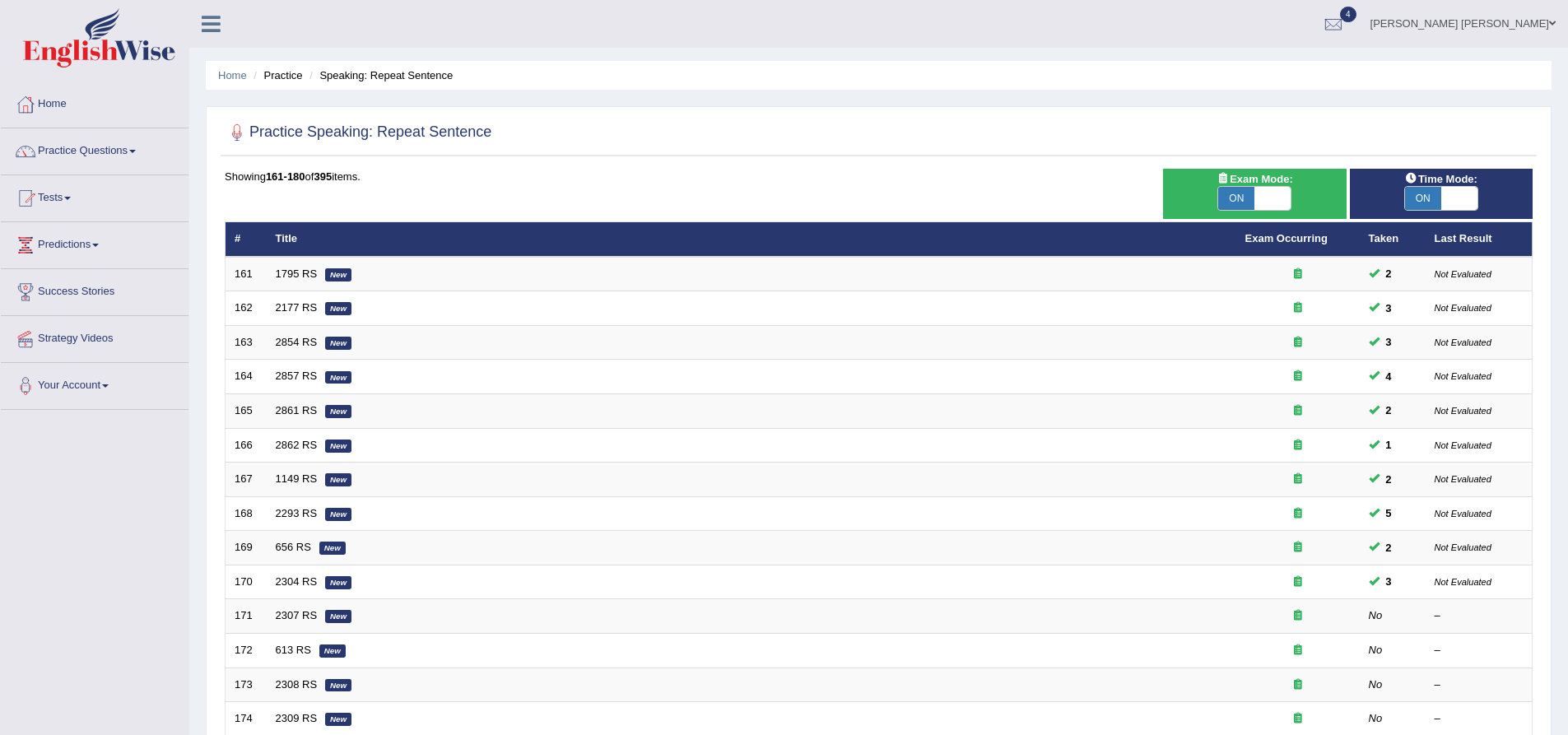
click at [372, 129] on h2 "Practice Speaking: Repeat Sentence" at bounding box center [358, 133] width 267 height 25
click at [1052, 194] on div "Showing 161-180 of 395 items. # Title Exam Occurring Taken Last Result 161 1795…" at bounding box center [879, 595] width 1308 height 853
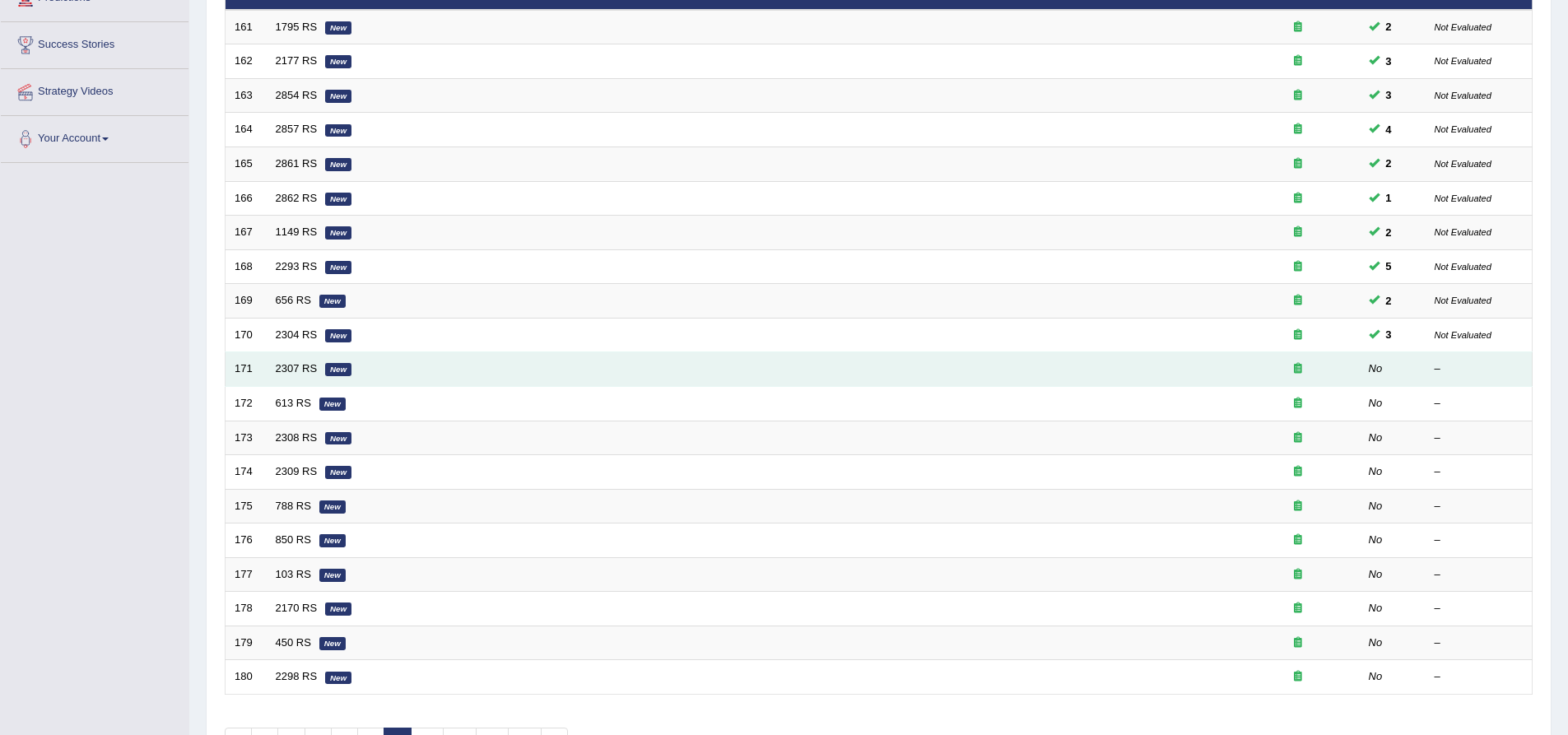
scroll to position [355, 0]
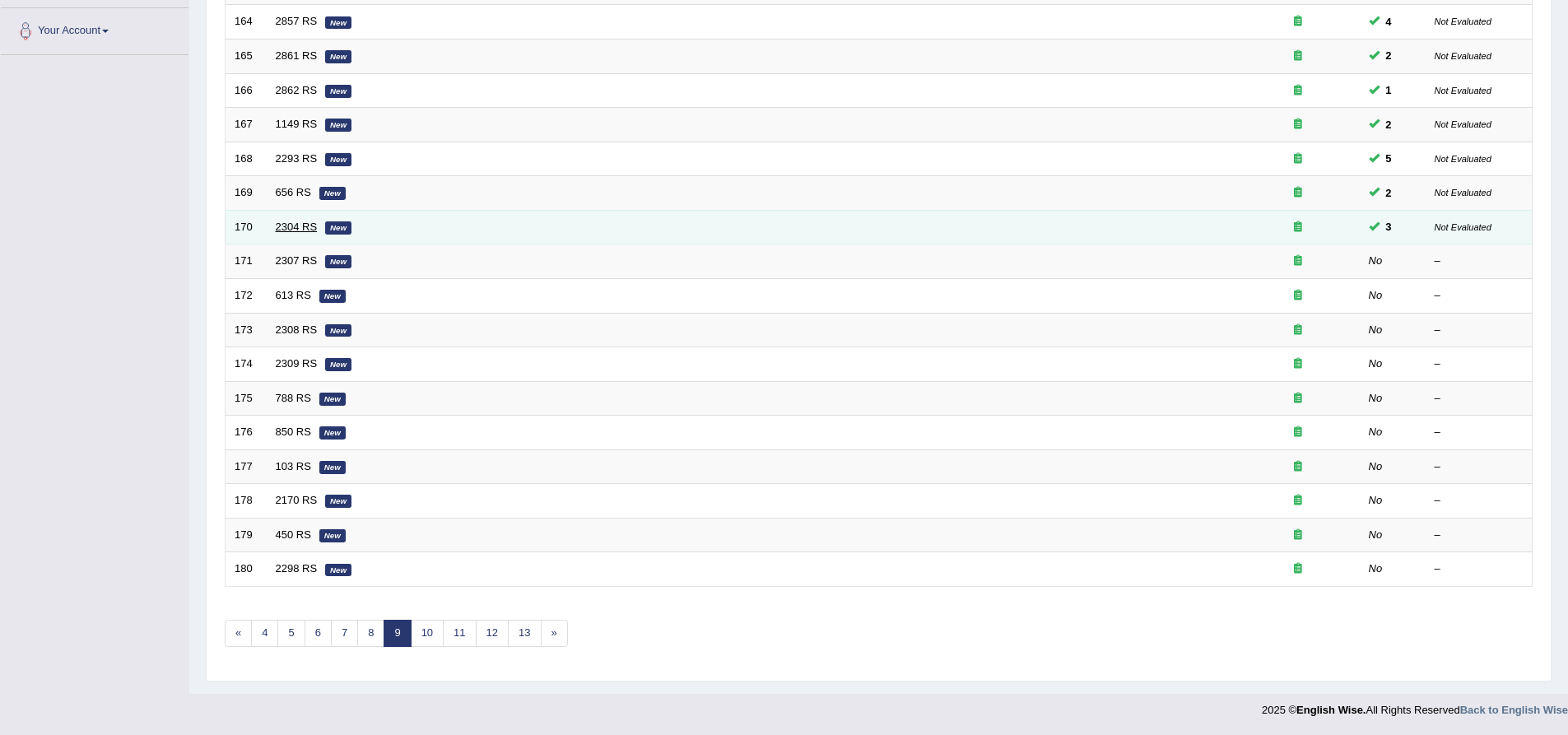
click at [304, 225] on link "2304 RS" at bounding box center [297, 227] width 42 height 13
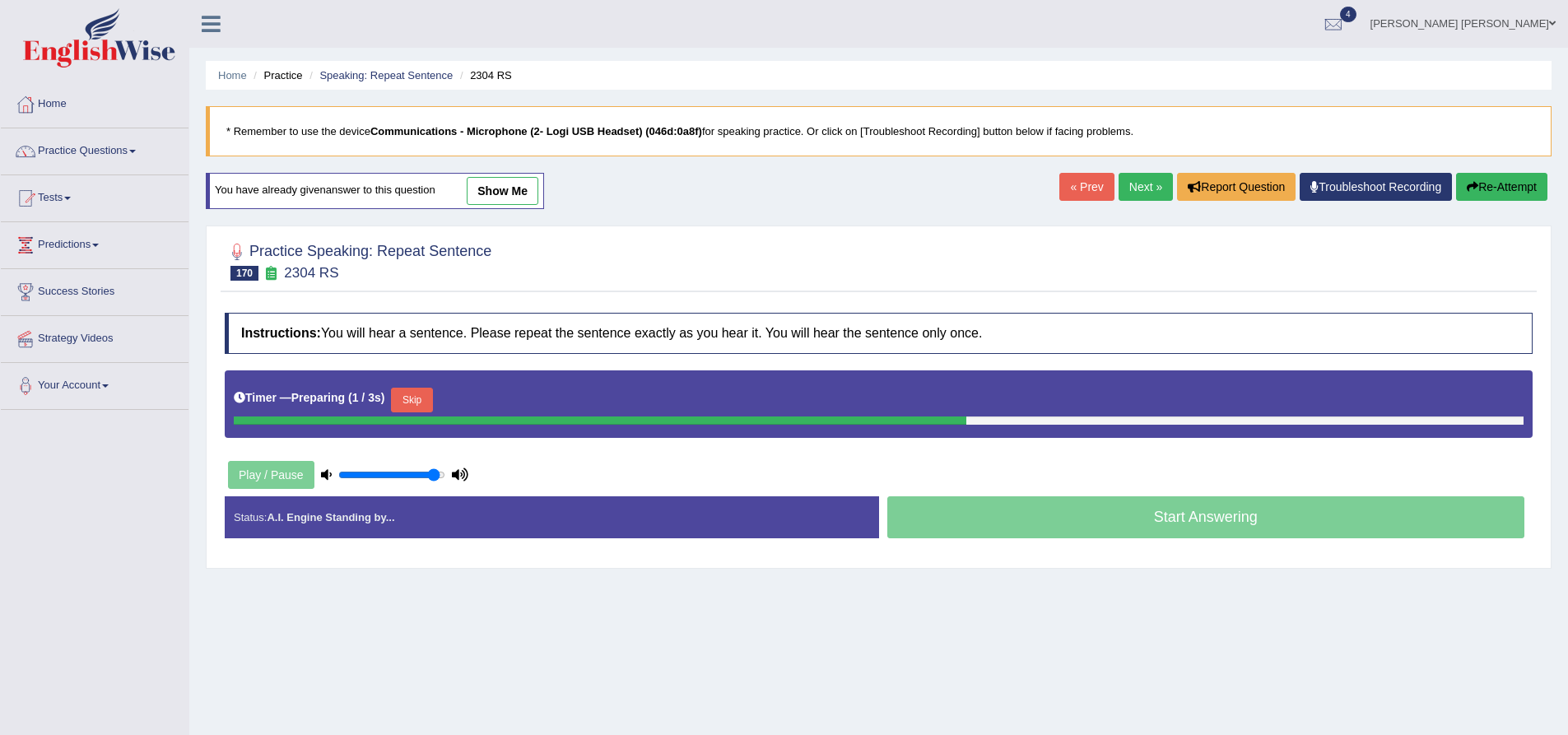
click at [1138, 194] on link "Next »" at bounding box center [1145, 186] width 55 height 28
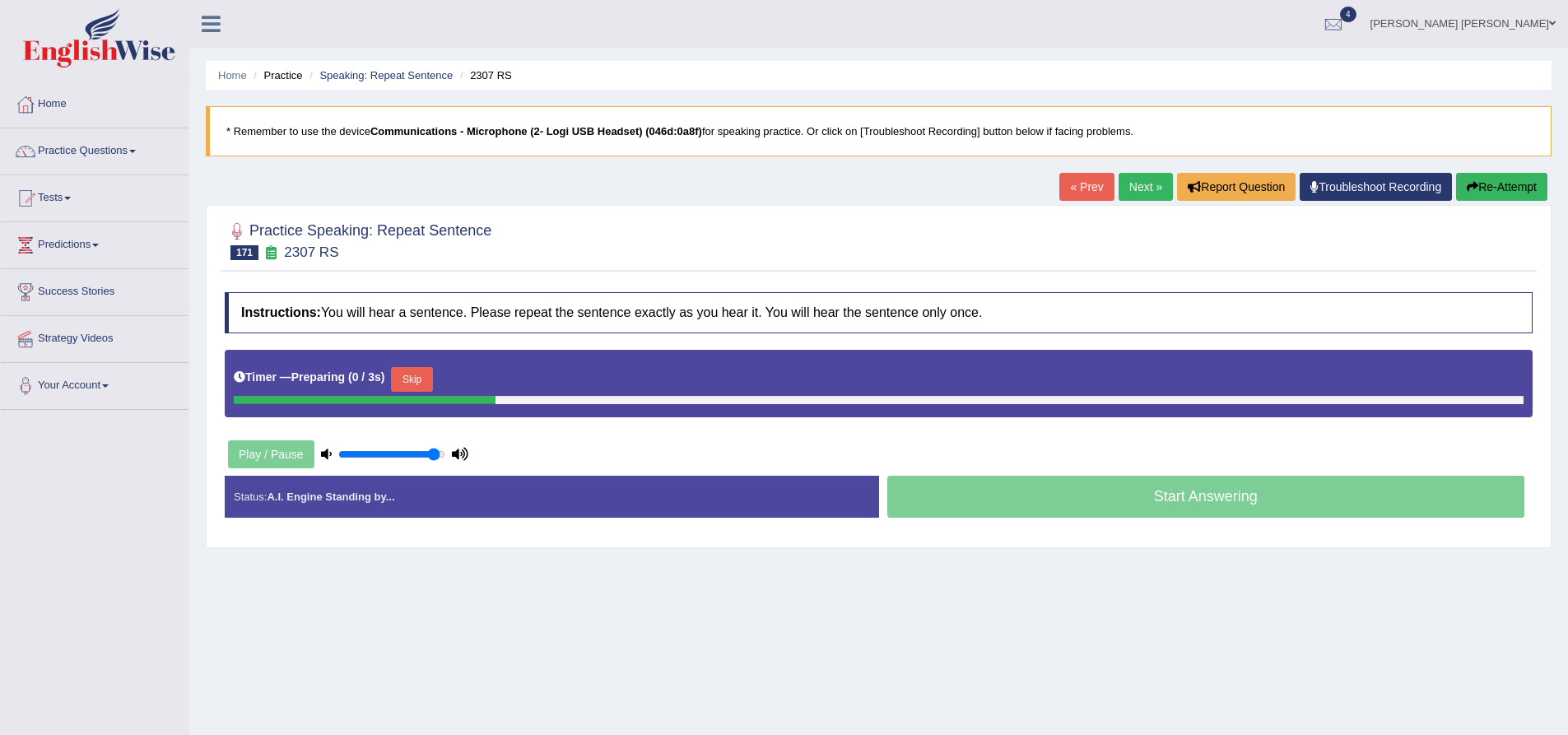
click at [1062, 188] on link "« Prev" at bounding box center [1086, 186] width 55 height 28
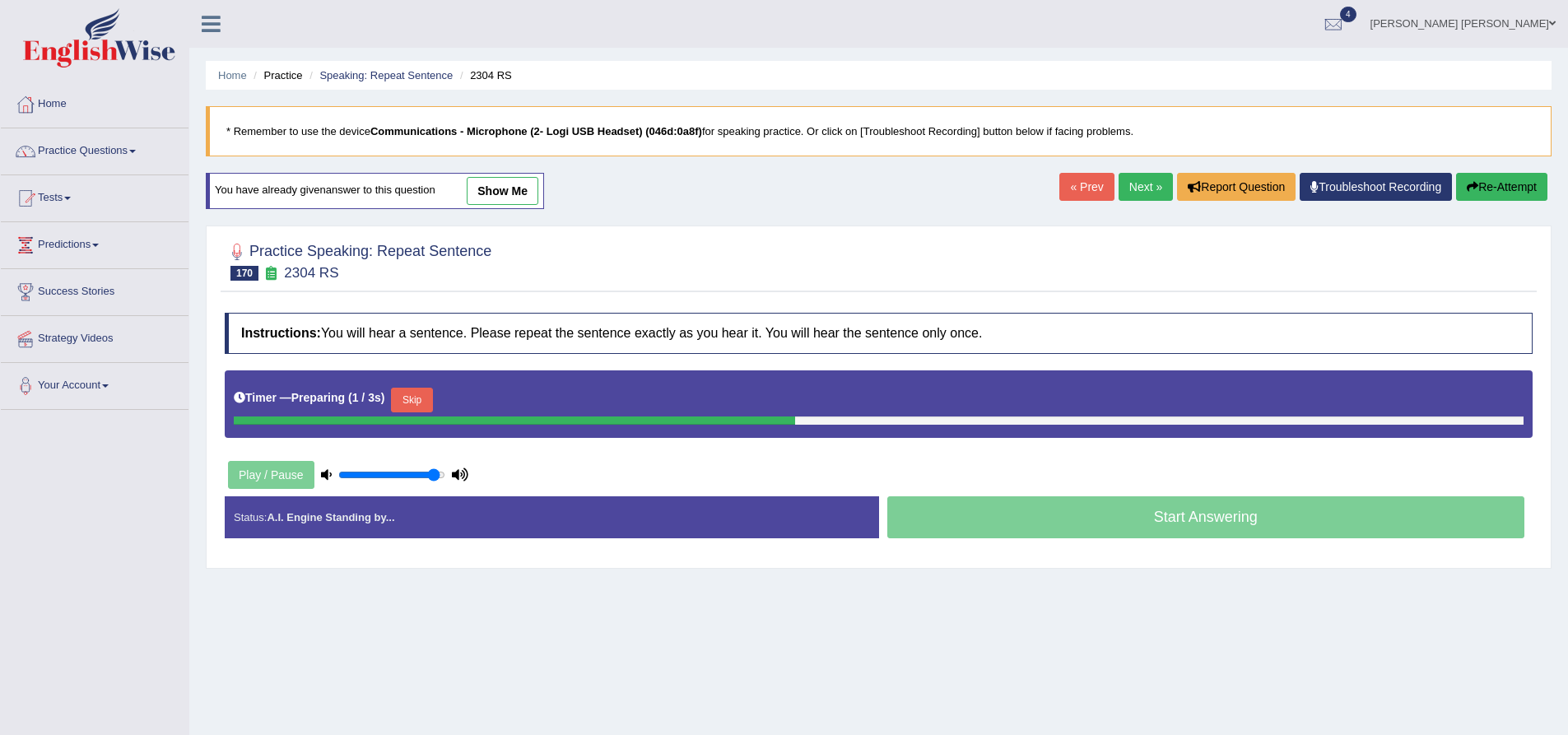
click at [432, 398] on button "Skip" at bounding box center [412, 400] width 41 height 25
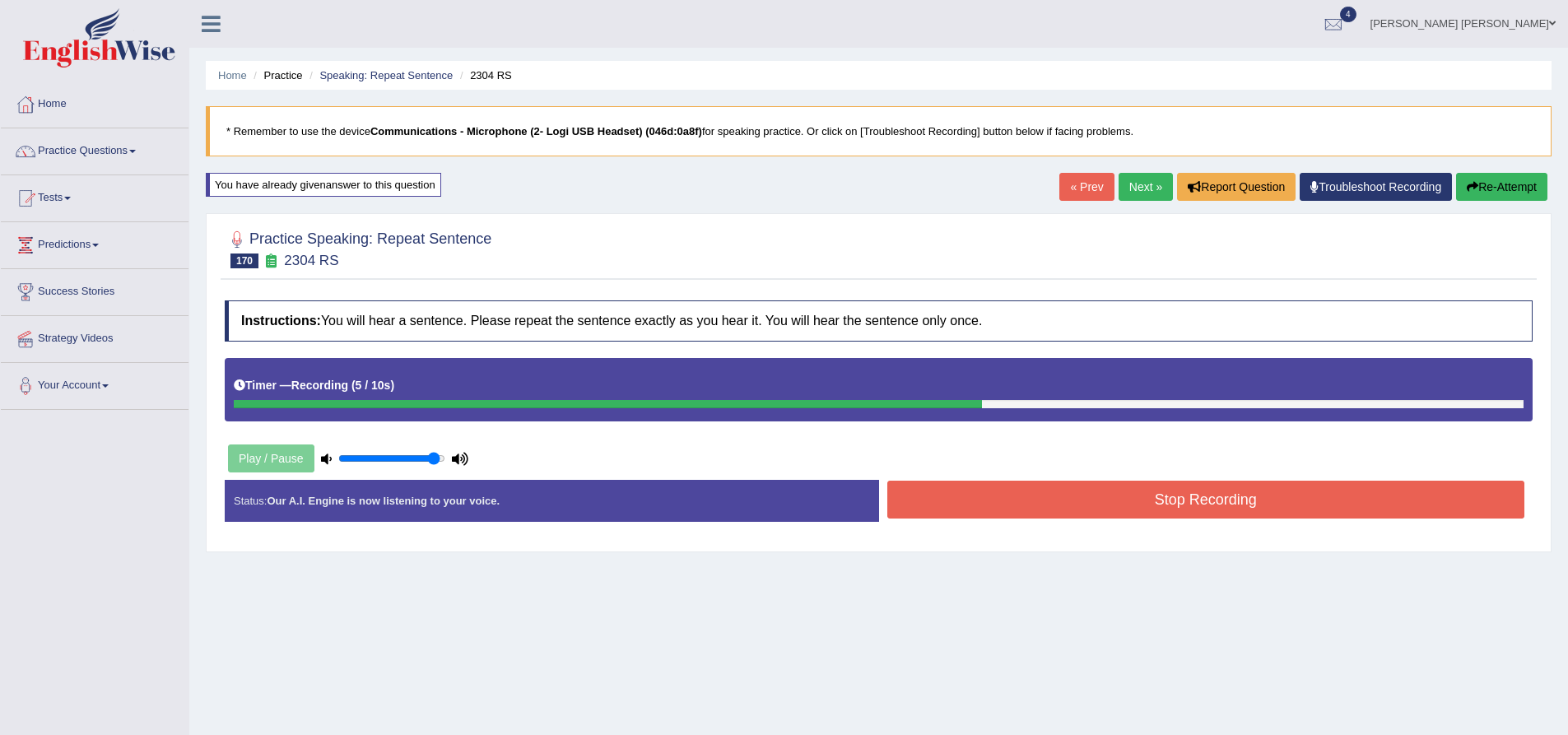
click at [1167, 498] on button "Stop Recording" at bounding box center [1206, 499] width 638 height 38
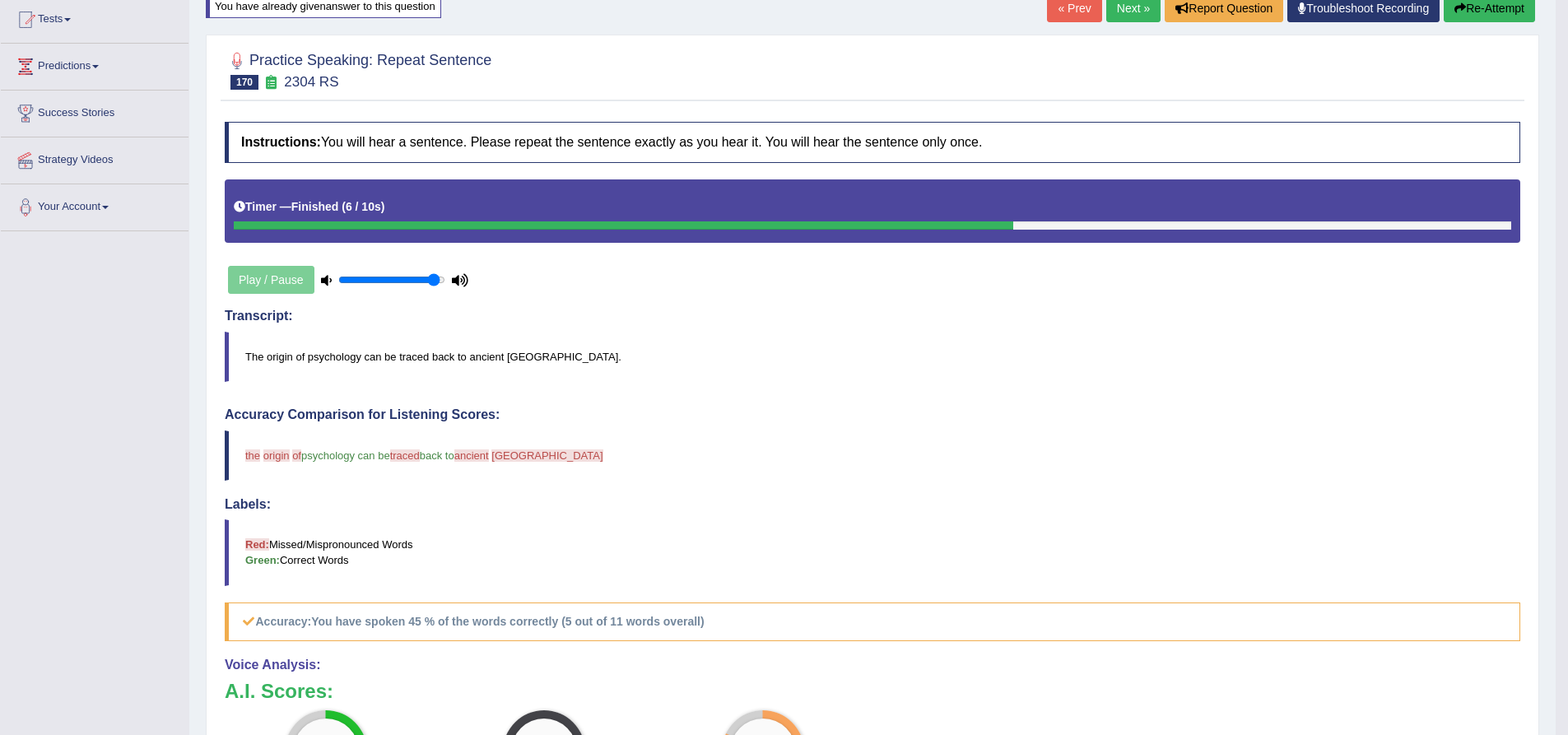
scroll to position [330, 0]
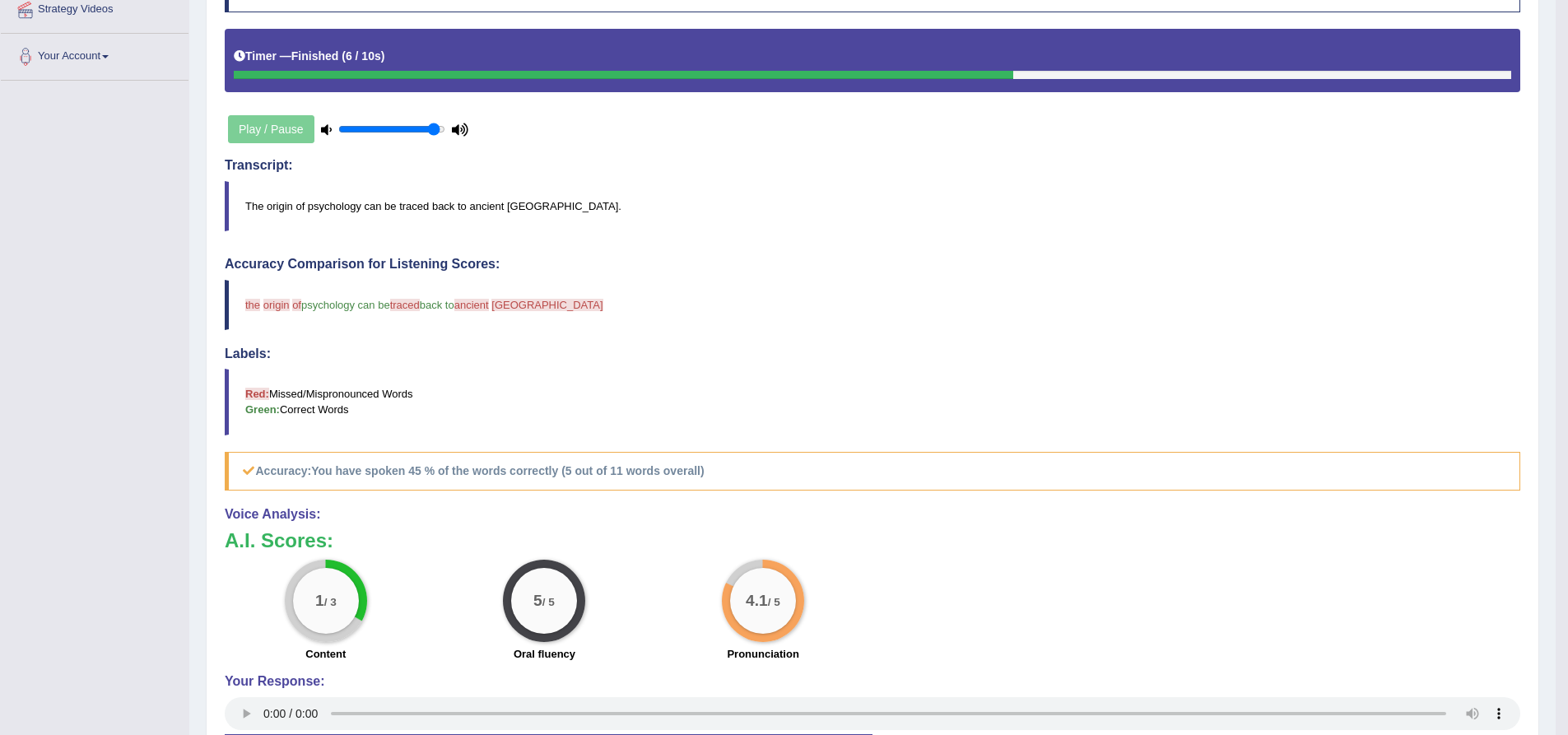
click at [197, 326] on div "Home Practice Speaking: Repeat Sentence 2304 RS * Remember to use the device Co…" at bounding box center [873, 244] width 1367 height 1148
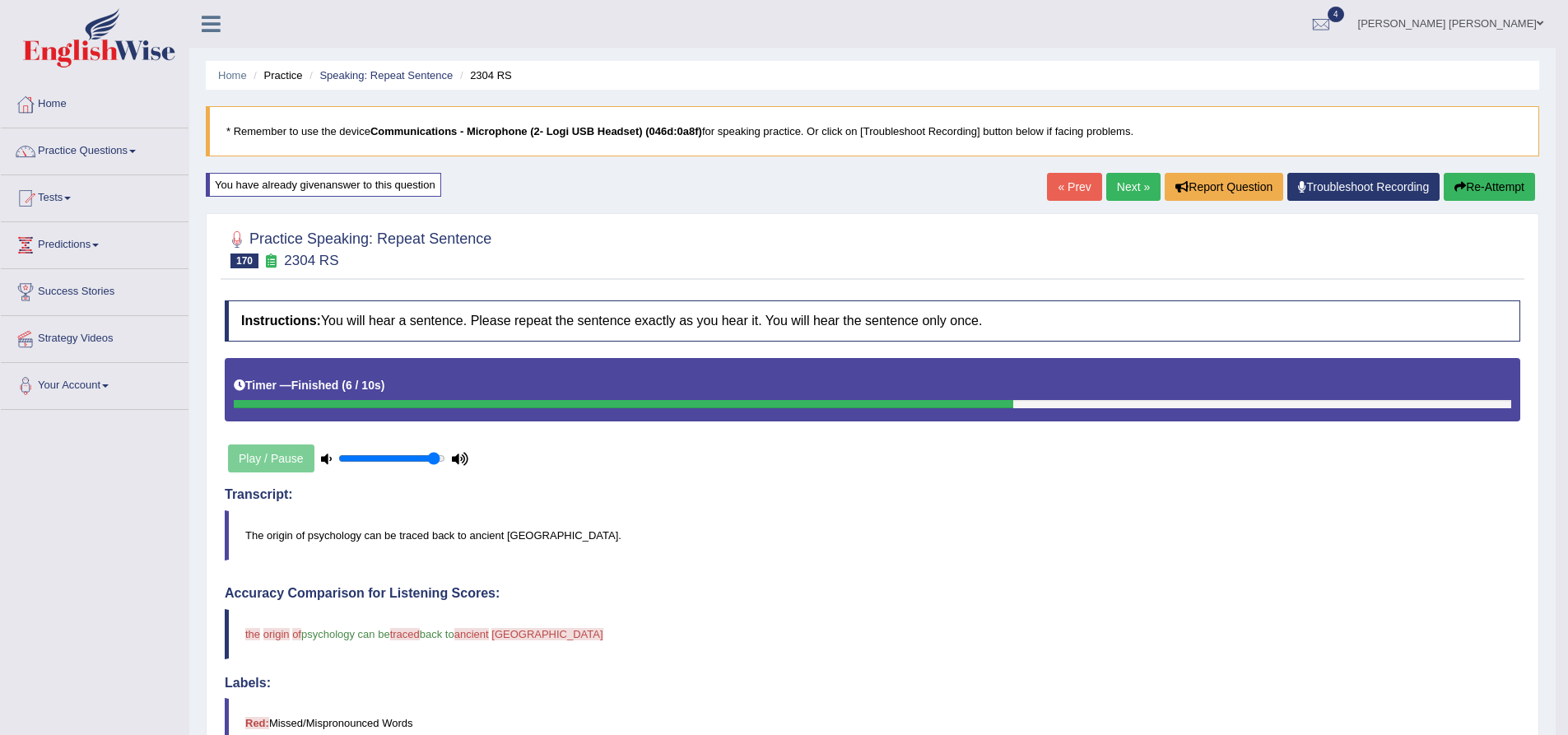
click at [1490, 188] on button "Re-Attempt" at bounding box center [1489, 186] width 91 height 28
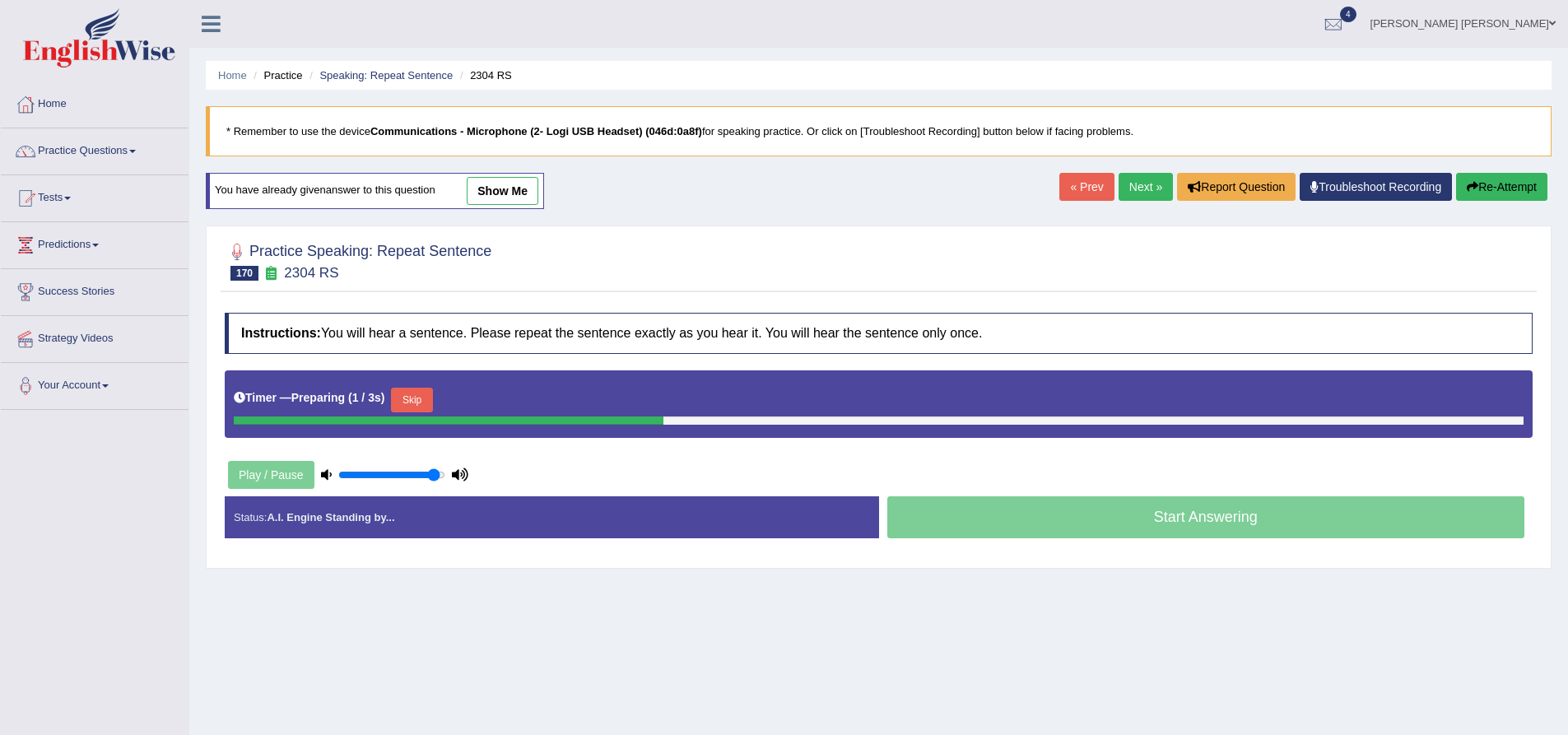
click at [420, 394] on button "Skip" at bounding box center [412, 400] width 41 height 25
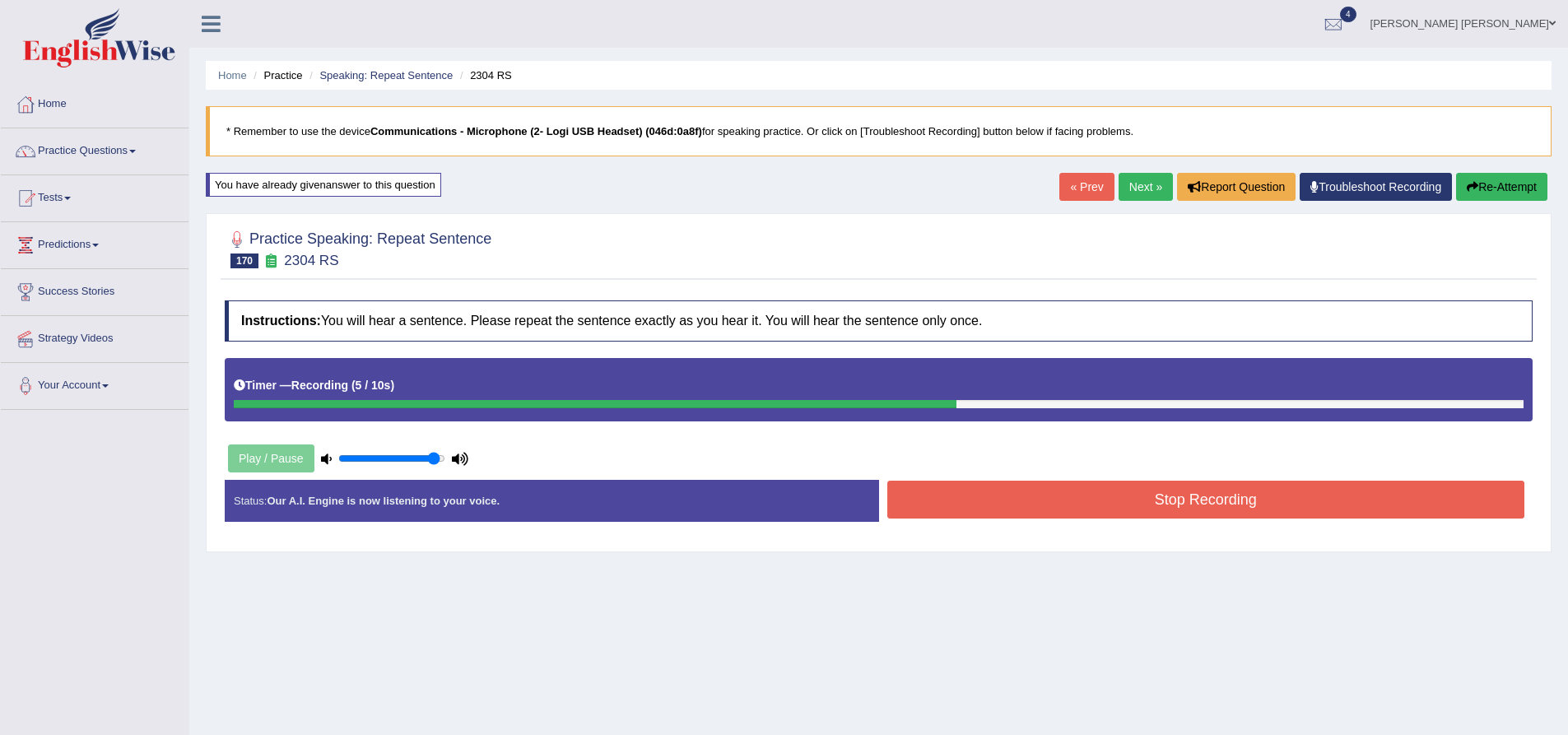
click at [1183, 492] on button "Stop Recording" at bounding box center [1206, 499] width 638 height 38
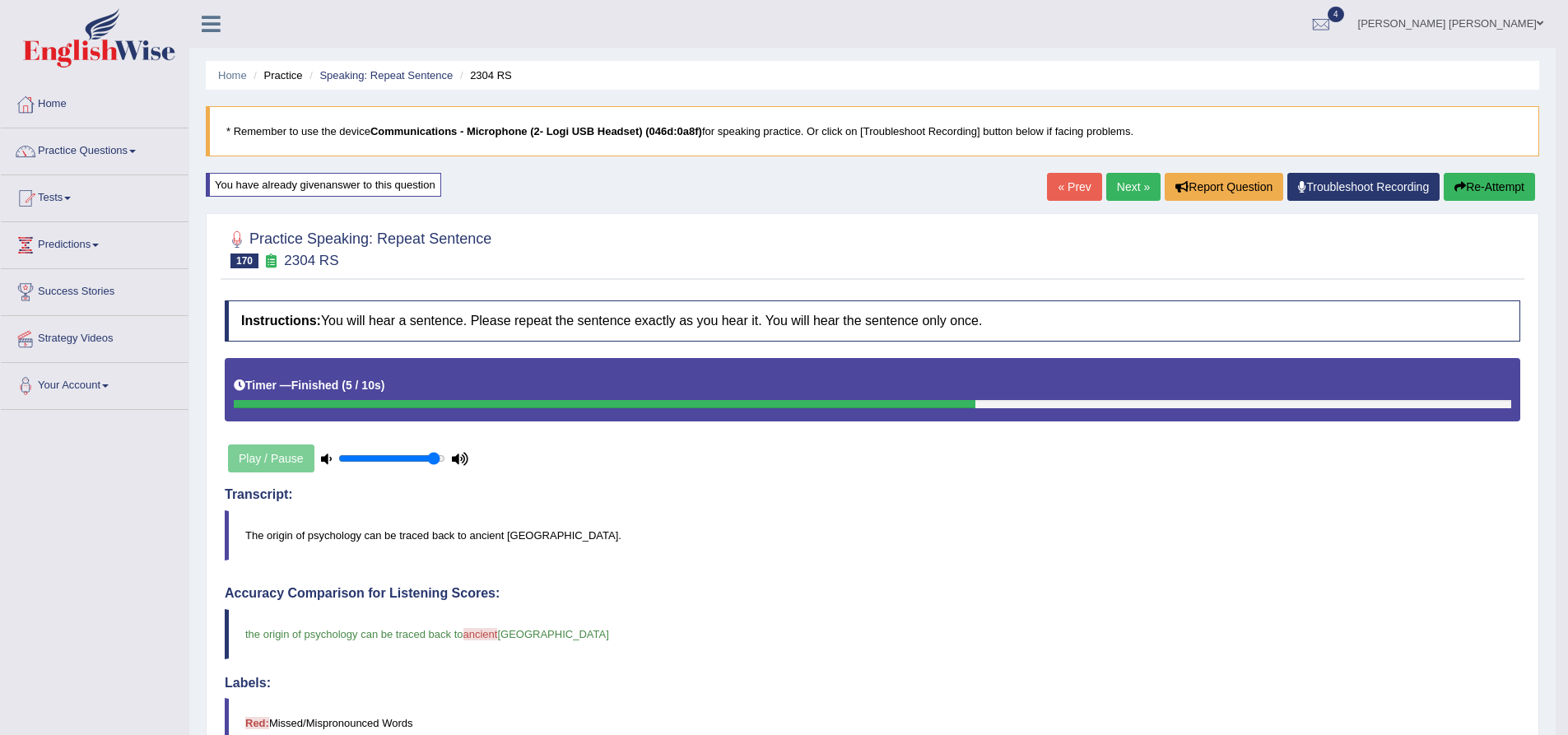
click at [1489, 188] on button "Re-Attempt" at bounding box center [1489, 186] width 91 height 28
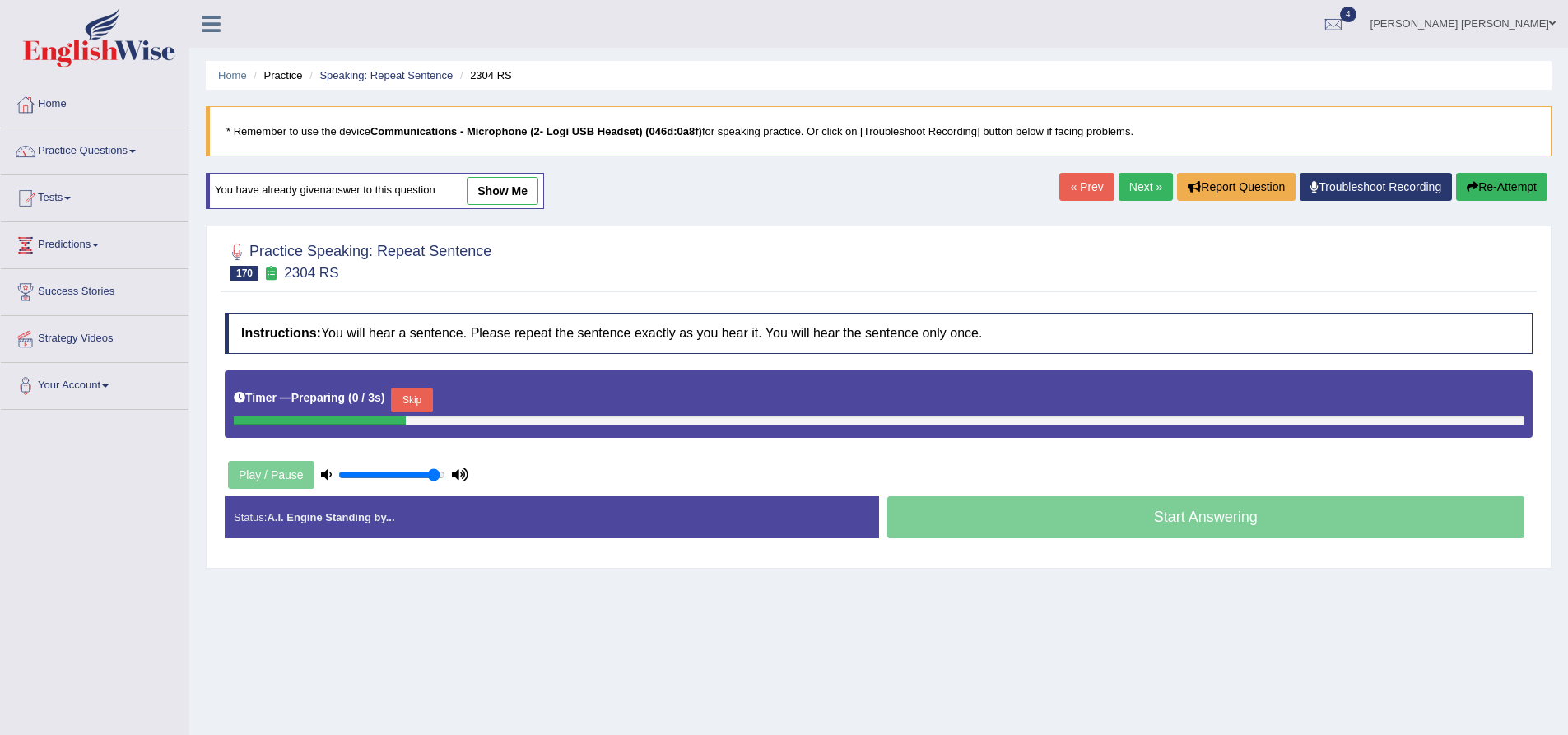
click at [413, 392] on button "Skip" at bounding box center [412, 400] width 41 height 25
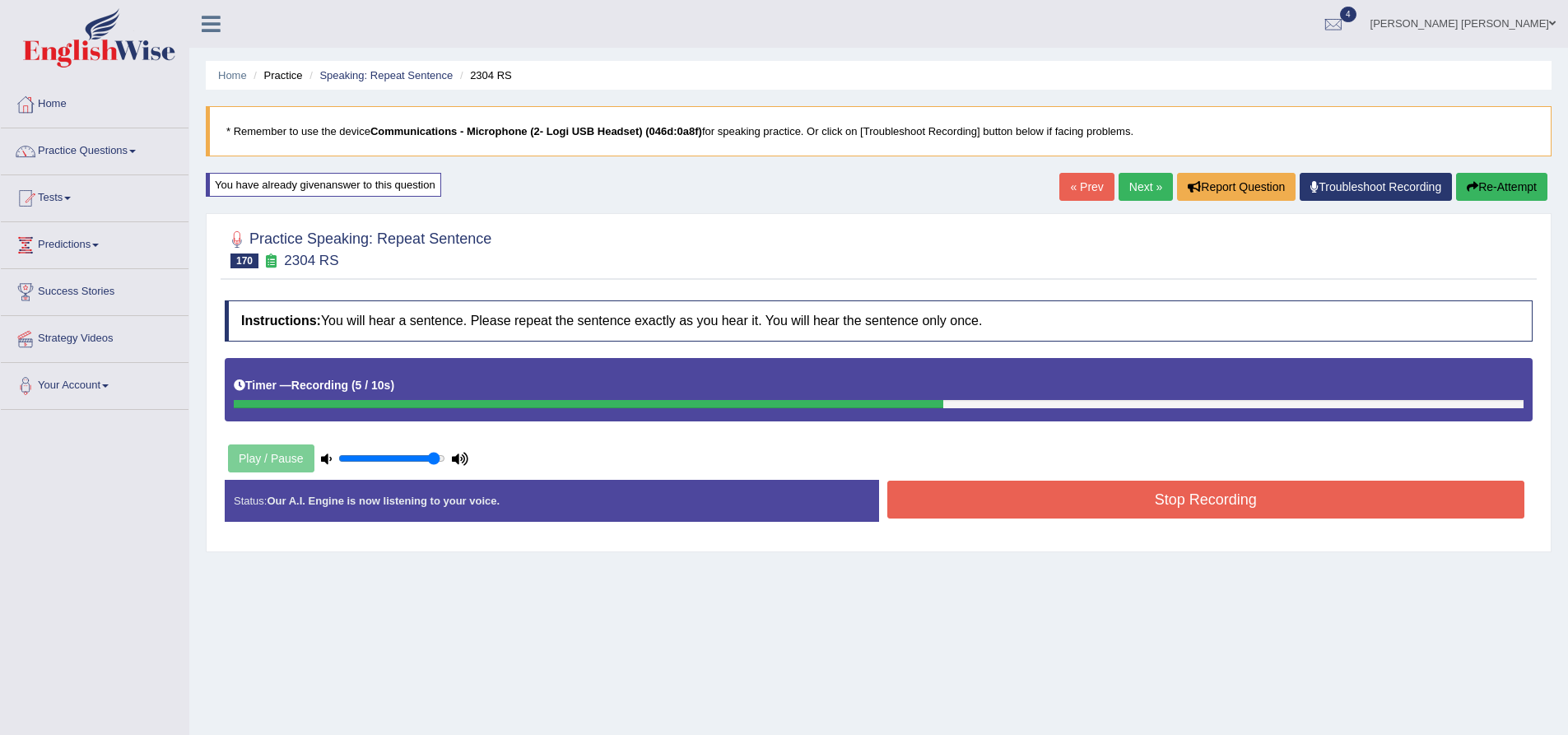
click at [968, 489] on button "Stop Recording" at bounding box center [1206, 499] width 638 height 38
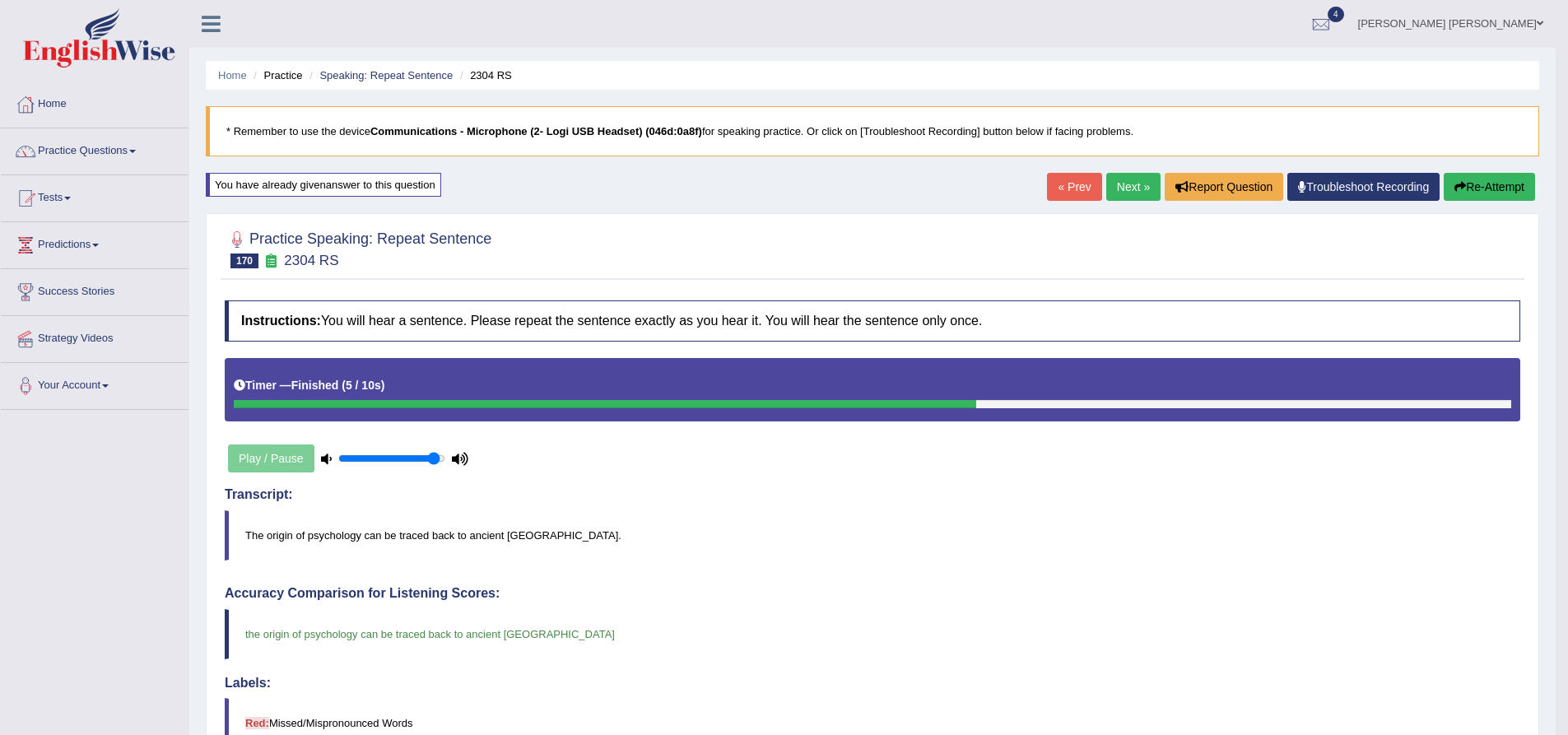
click at [1536, 185] on div "« Prev Next » Report Question Troubleshoot Recording Re-Attempt" at bounding box center [1293, 188] width 492 height 32
click at [1516, 188] on button "Re-Attempt" at bounding box center [1489, 186] width 91 height 28
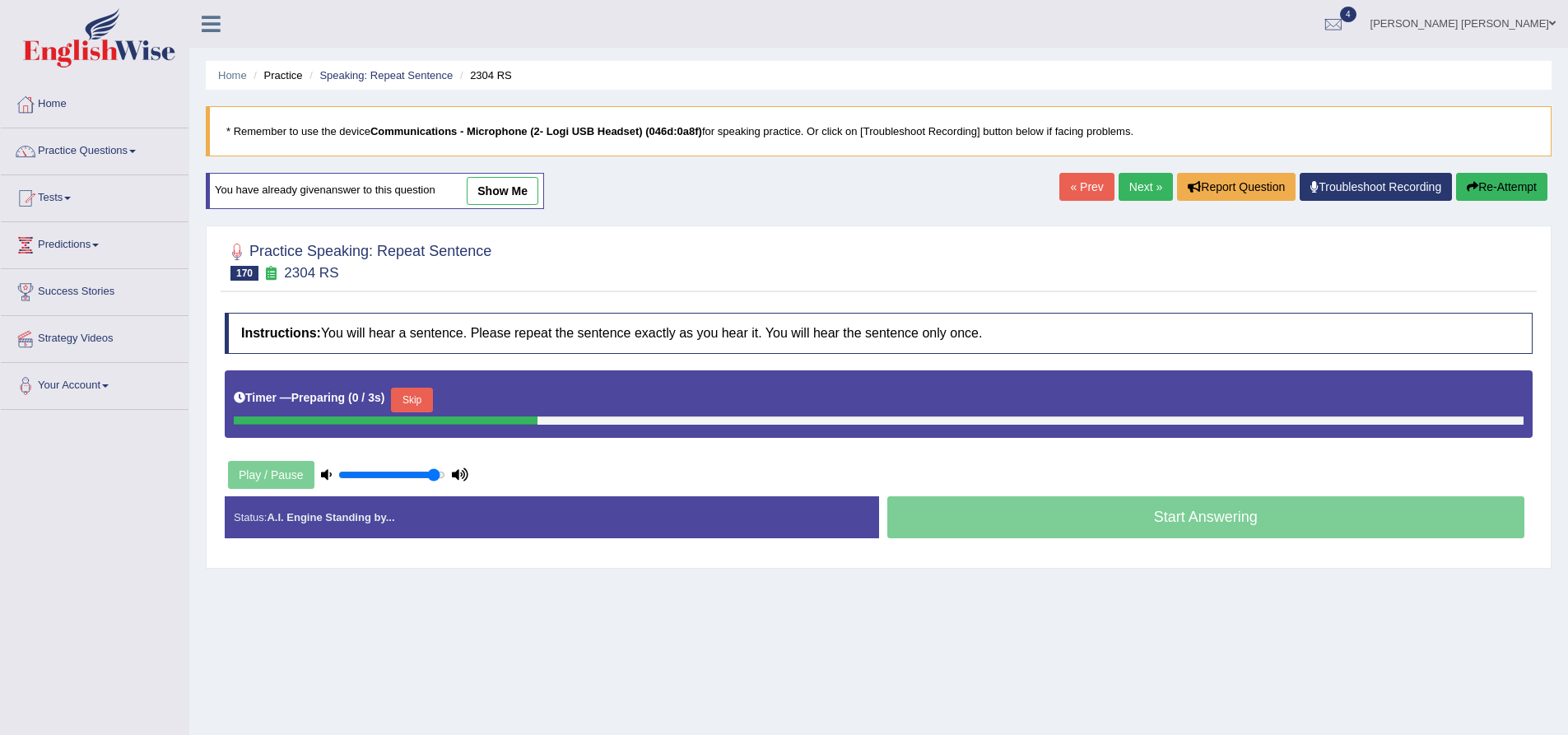
click at [432, 397] on button "Skip" at bounding box center [412, 400] width 41 height 25
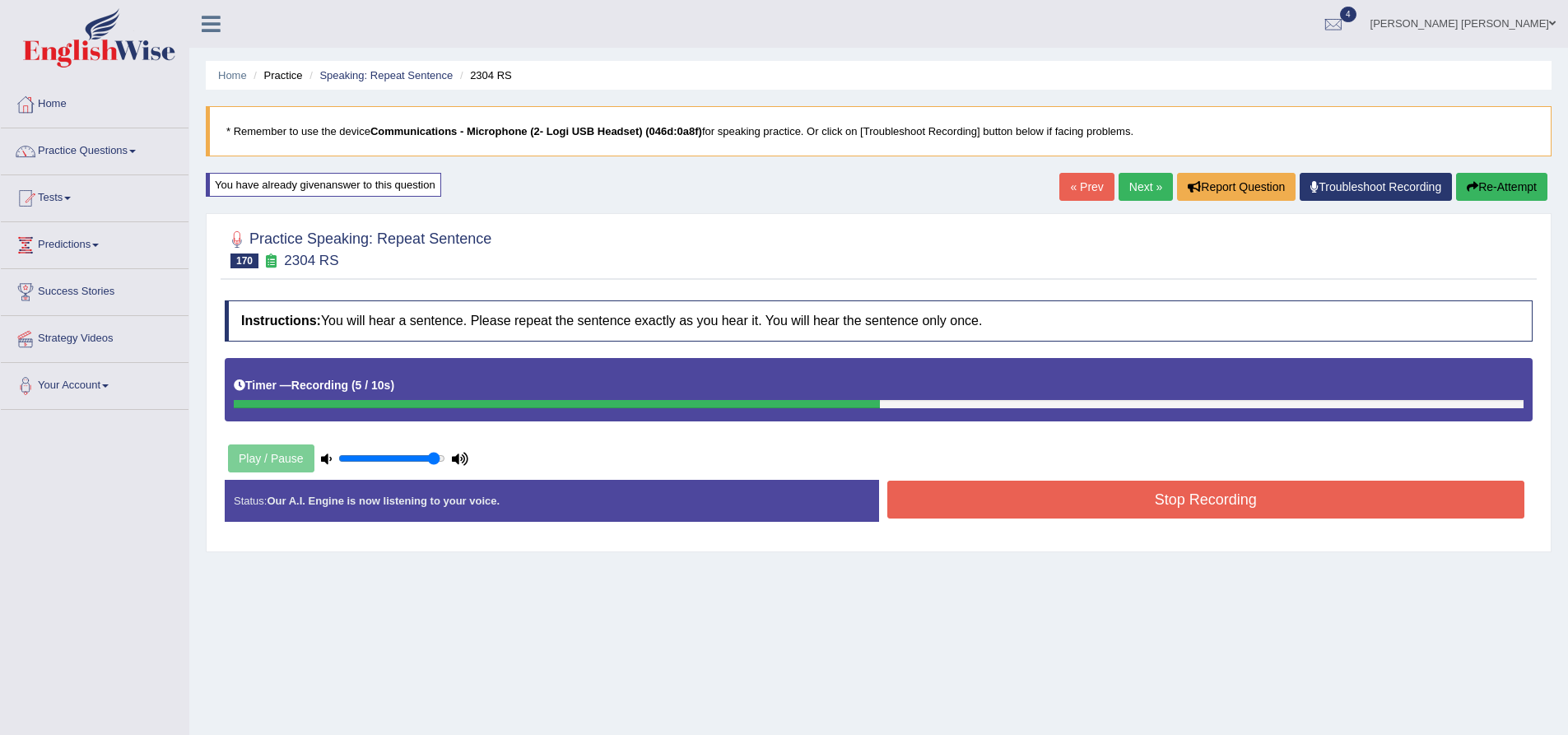
click at [1060, 493] on button "Stop Recording" at bounding box center [1206, 499] width 638 height 38
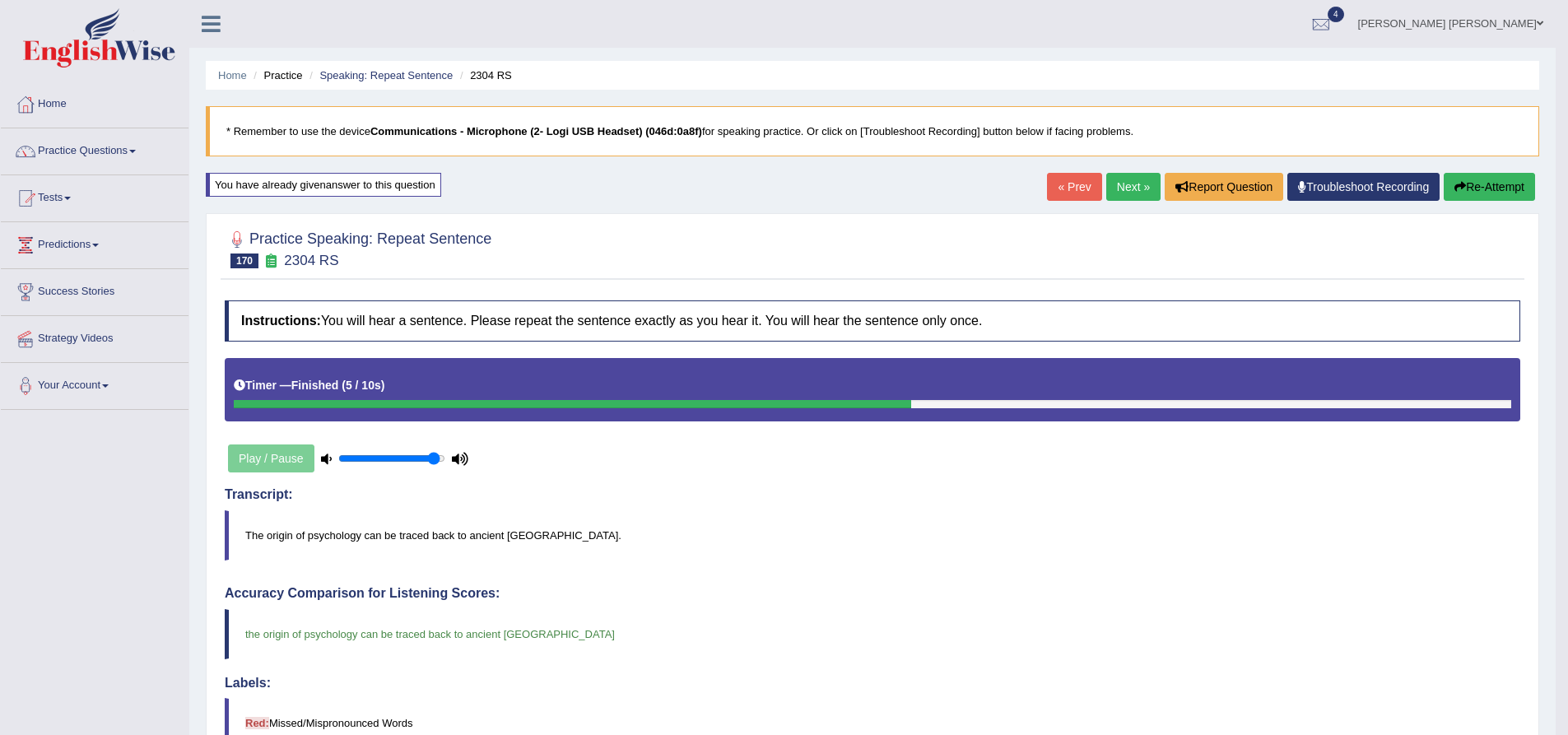
click at [1489, 183] on button "Re-Attempt" at bounding box center [1489, 186] width 91 height 28
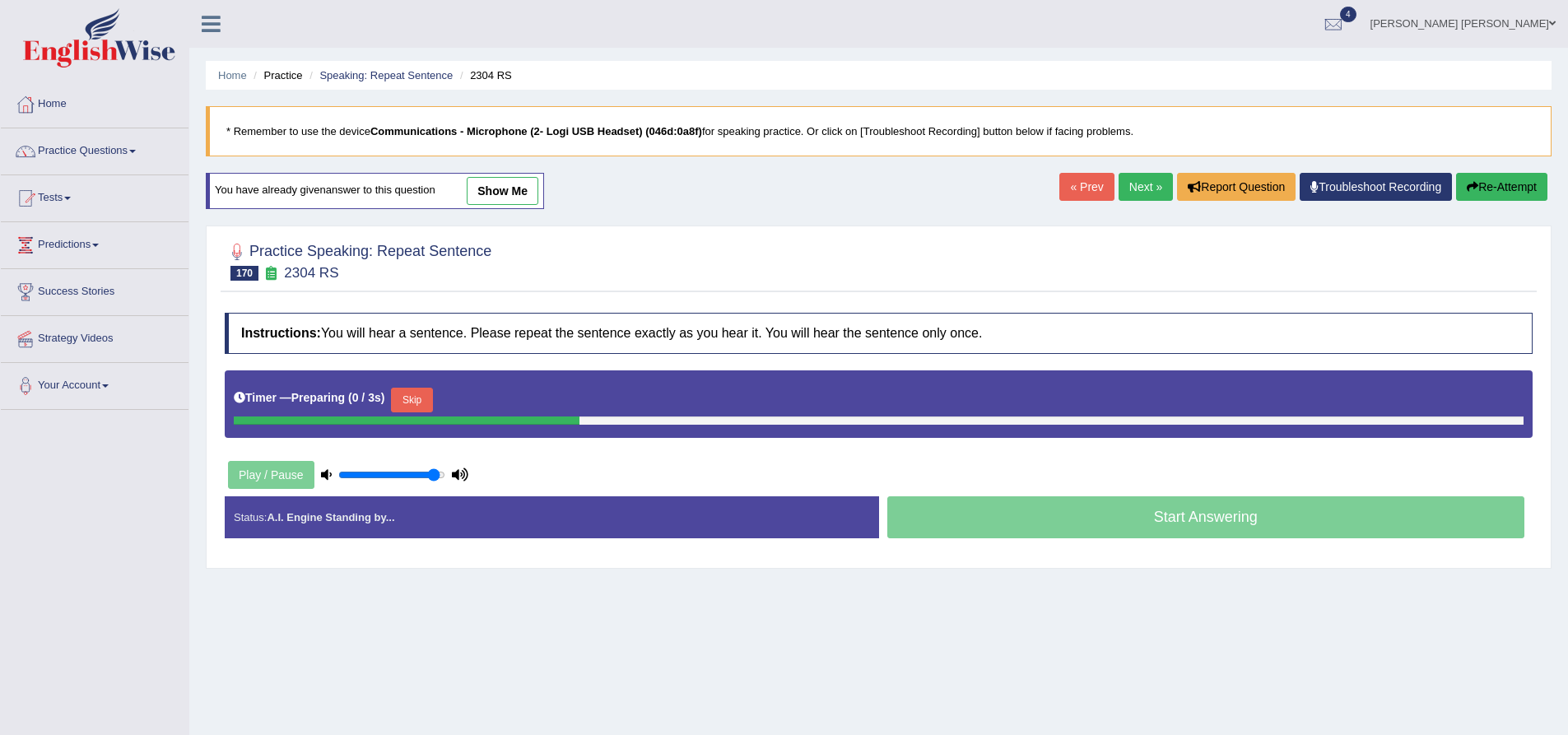
click at [427, 397] on button "Skip" at bounding box center [412, 400] width 41 height 25
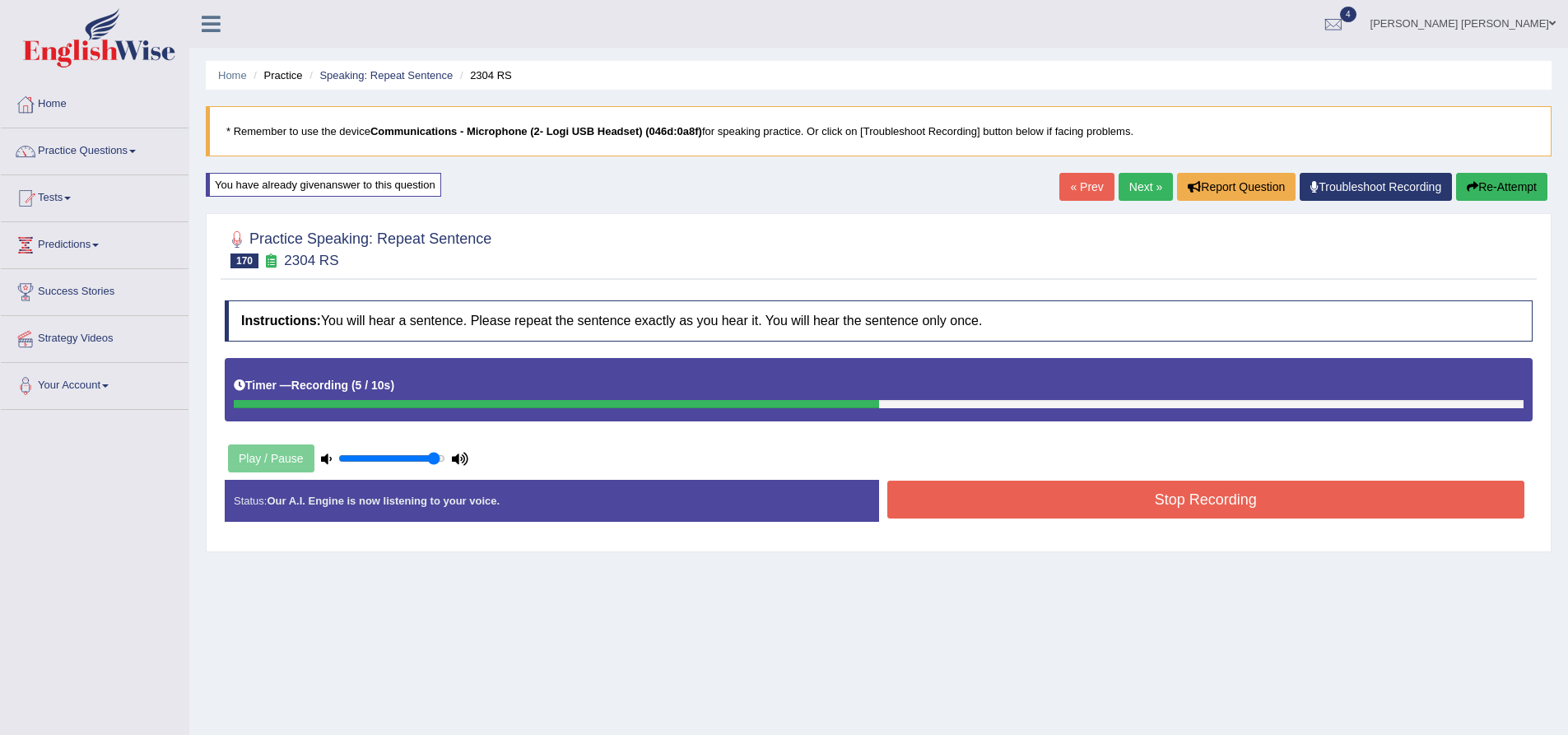
click at [1152, 492] on button "Stop Recording" at bounding box center [1206, 499] width 638 height 38
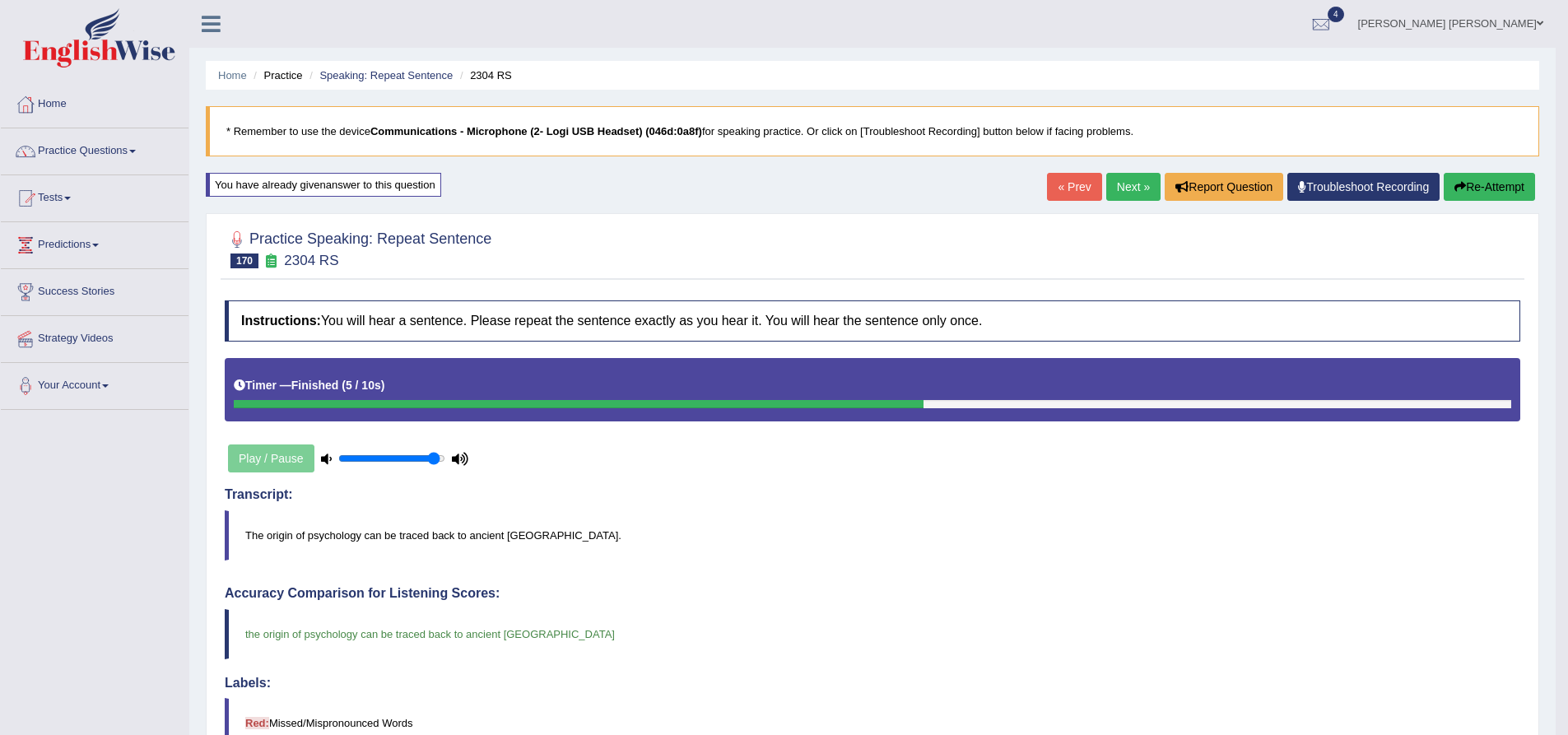
click at [1141, 189] on link "Next »" at bounding box center [1133, 186] width 55 height 28
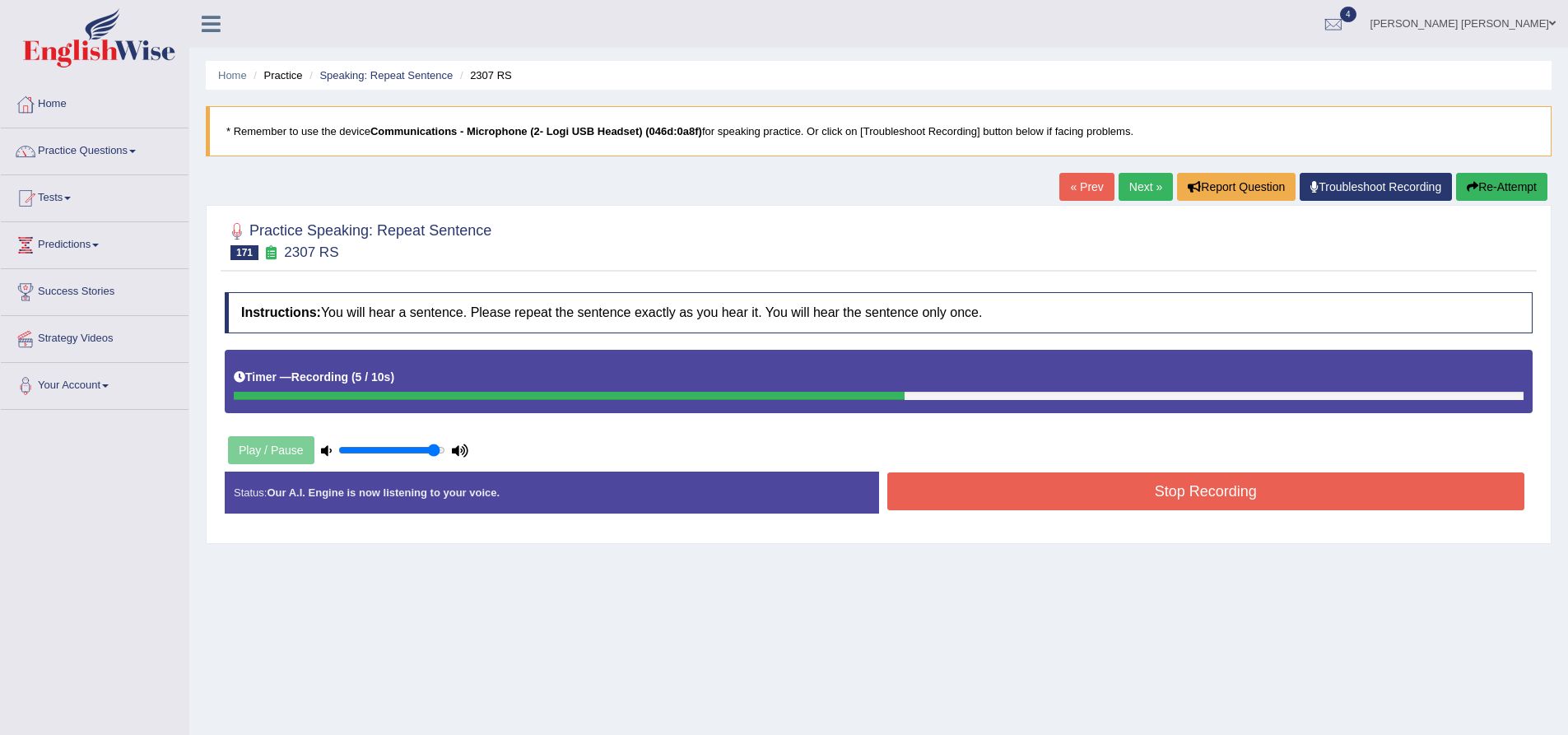
click at [1011, 493] on button "Stop Recording" at bounding box center [1206, 491] width 638 height 38
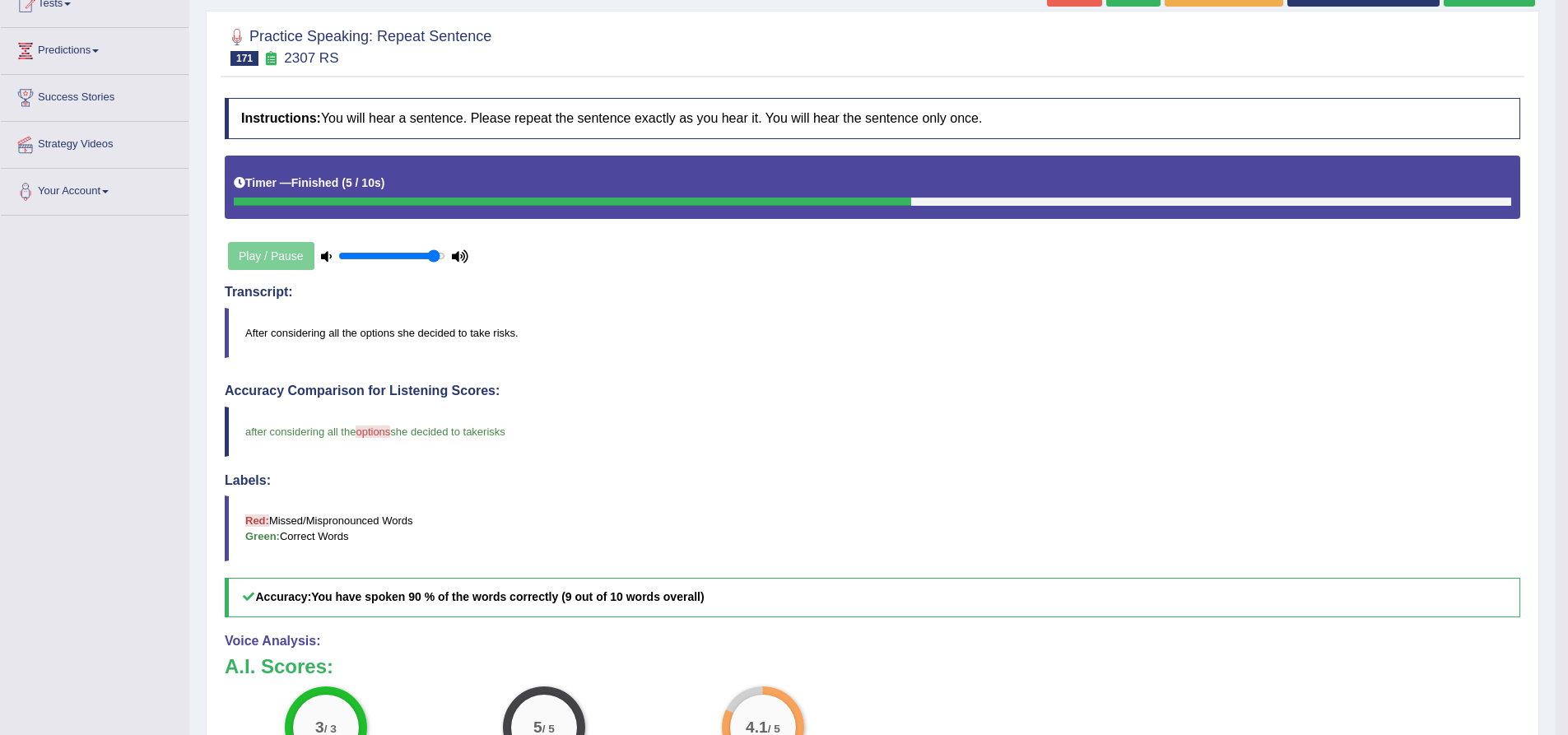
scroll to position [35, 0]
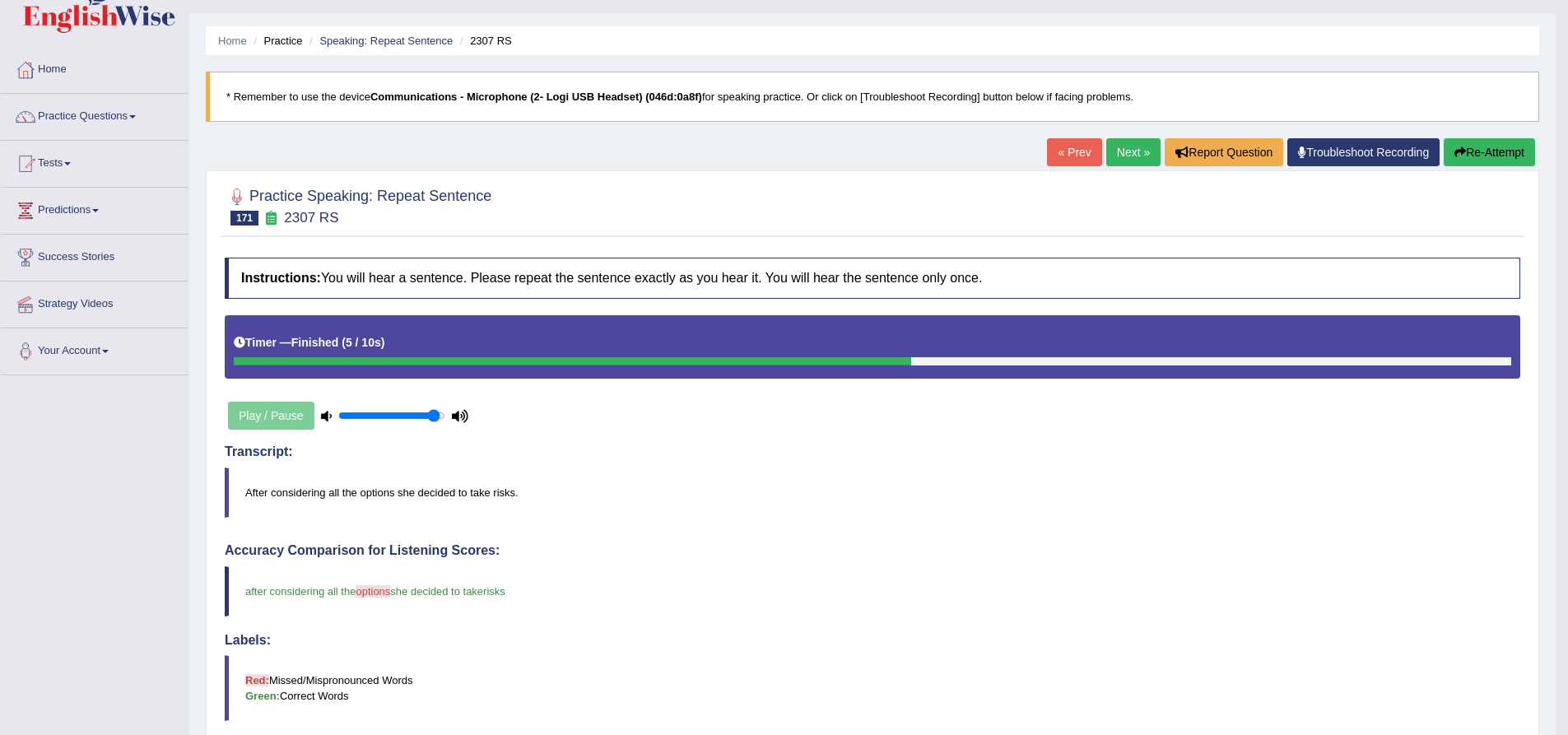
click at [1480, 152] on button "Re-Attempt" at bounding box center [1489, 152] width 91 height 28
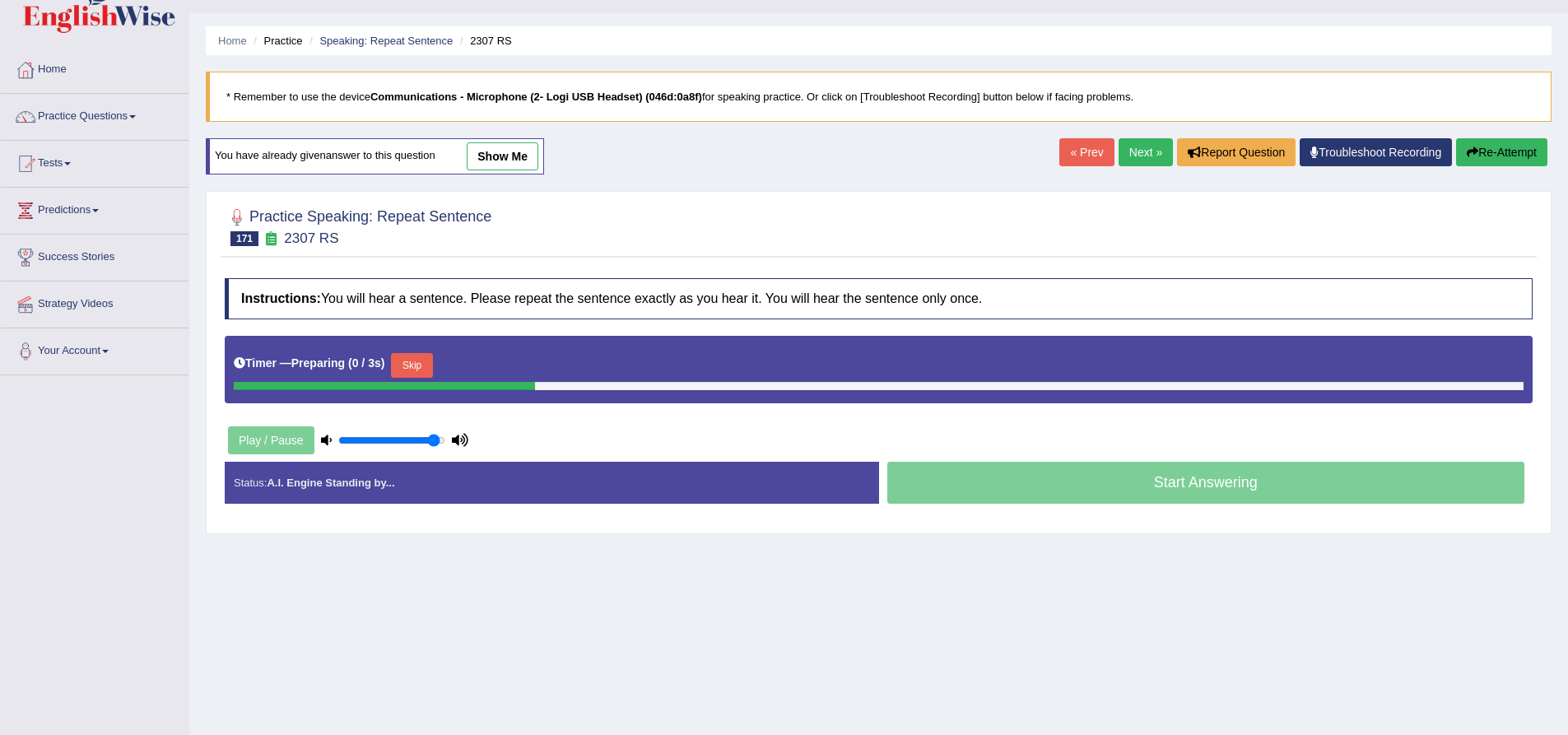
click at [407, 367] on button "Skip" at bounding box center [412, 365] width 41 height 25
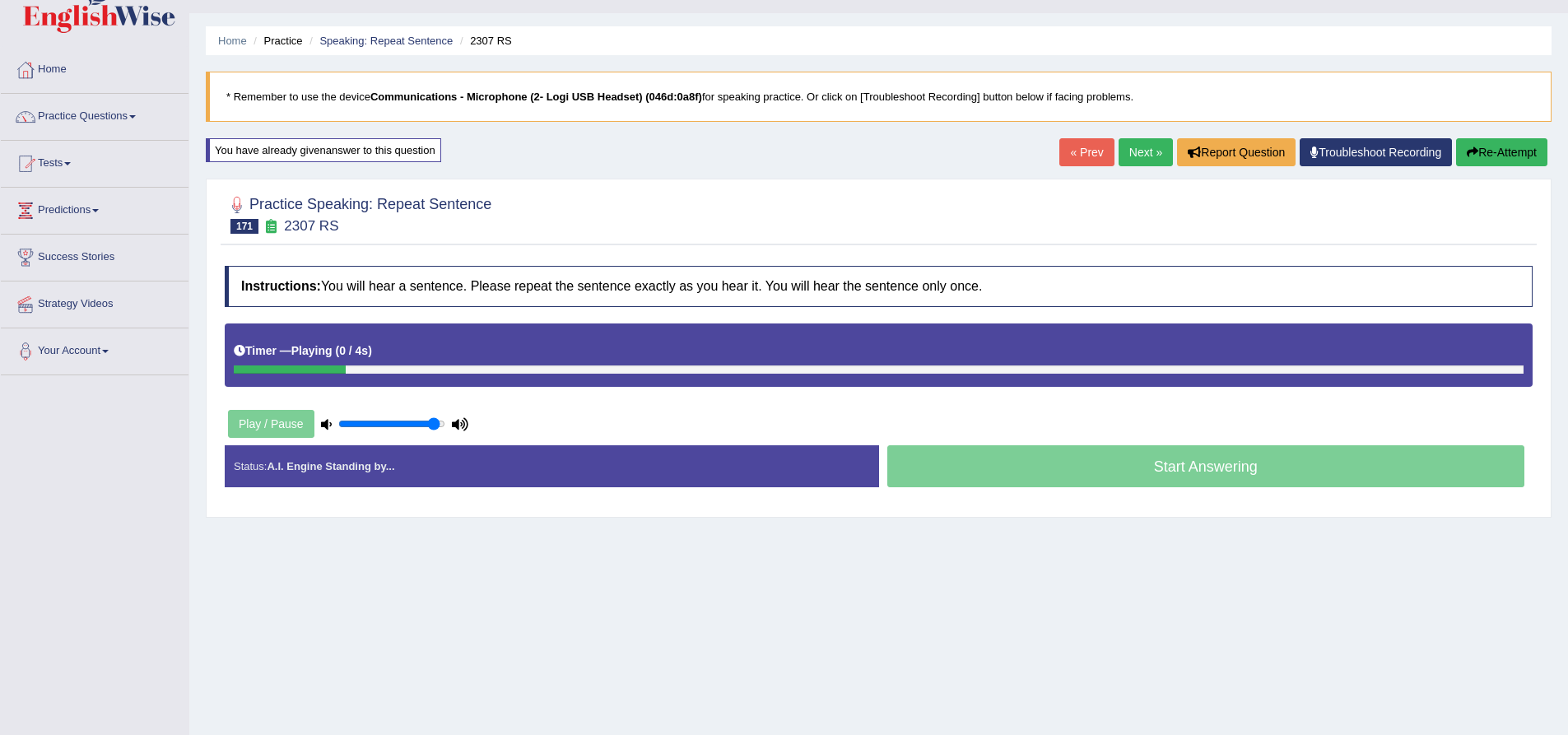
click at [450, 294] on h4 "Instructions: You will hear a sentence. Please repeat the sentence exactly as y…" at bounding box center [879, 287] width 1308 height 41
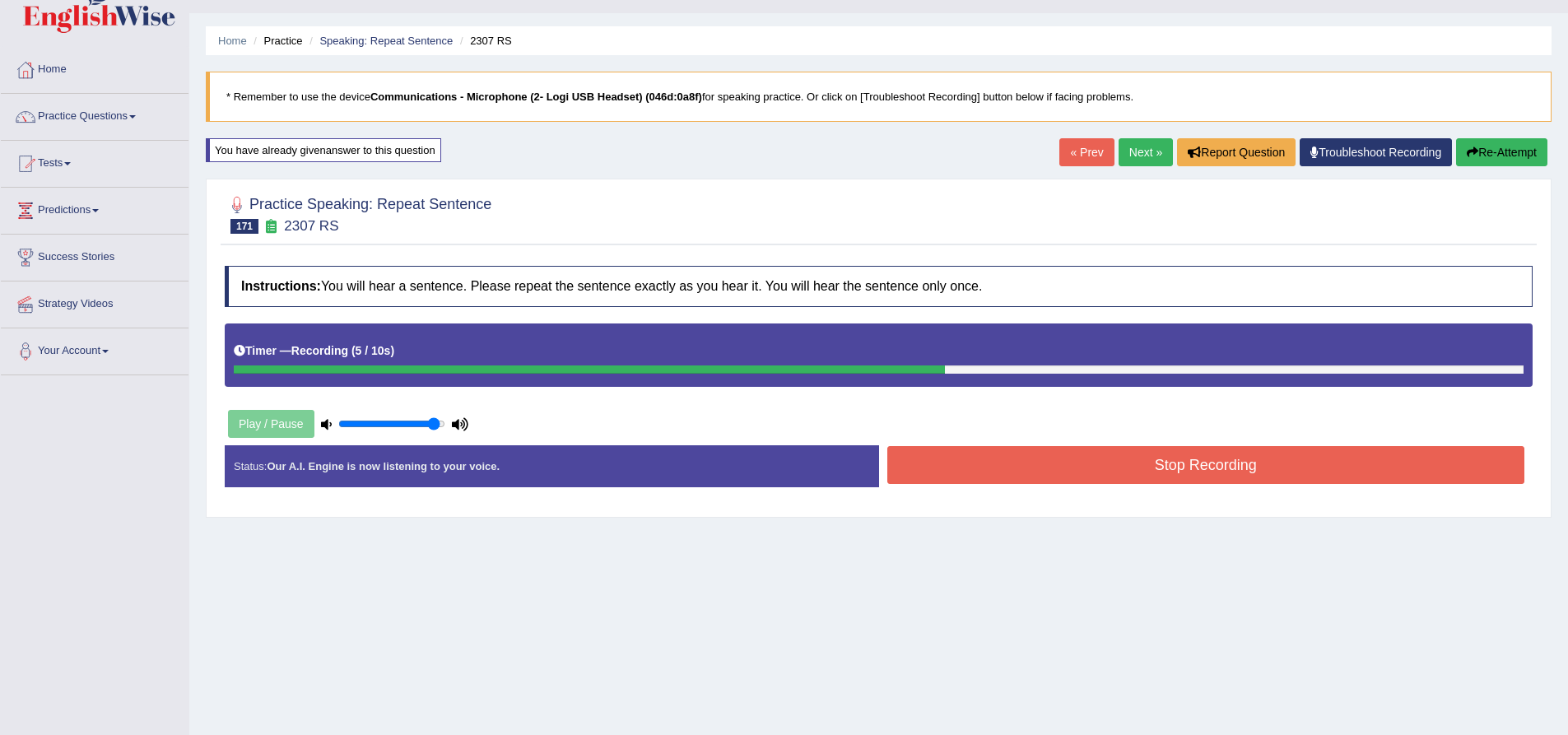
click at [1093, 474] on button "Stop Recording" at bounding box center [1206, 464] width 638 height 38
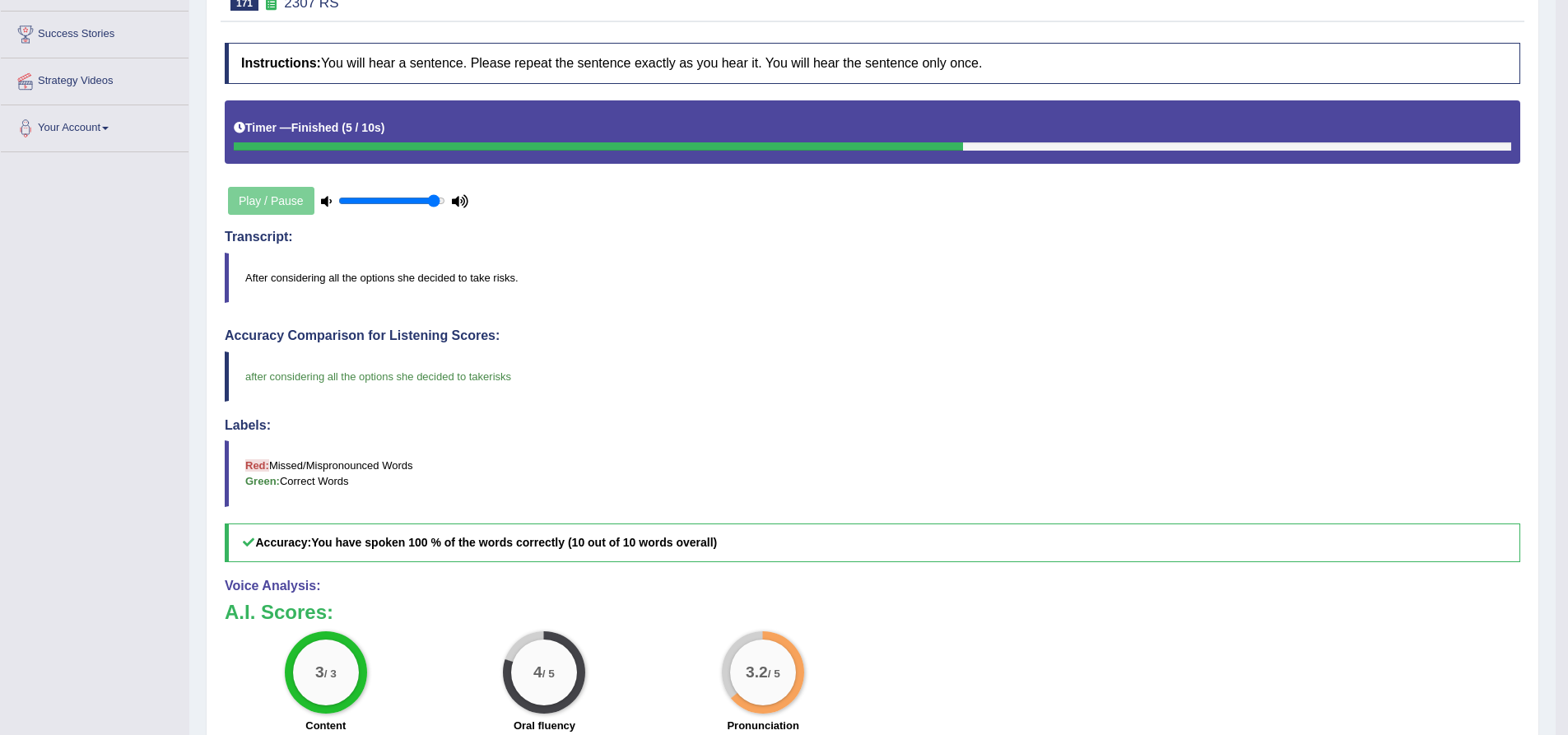
scroll to position [35, 0]
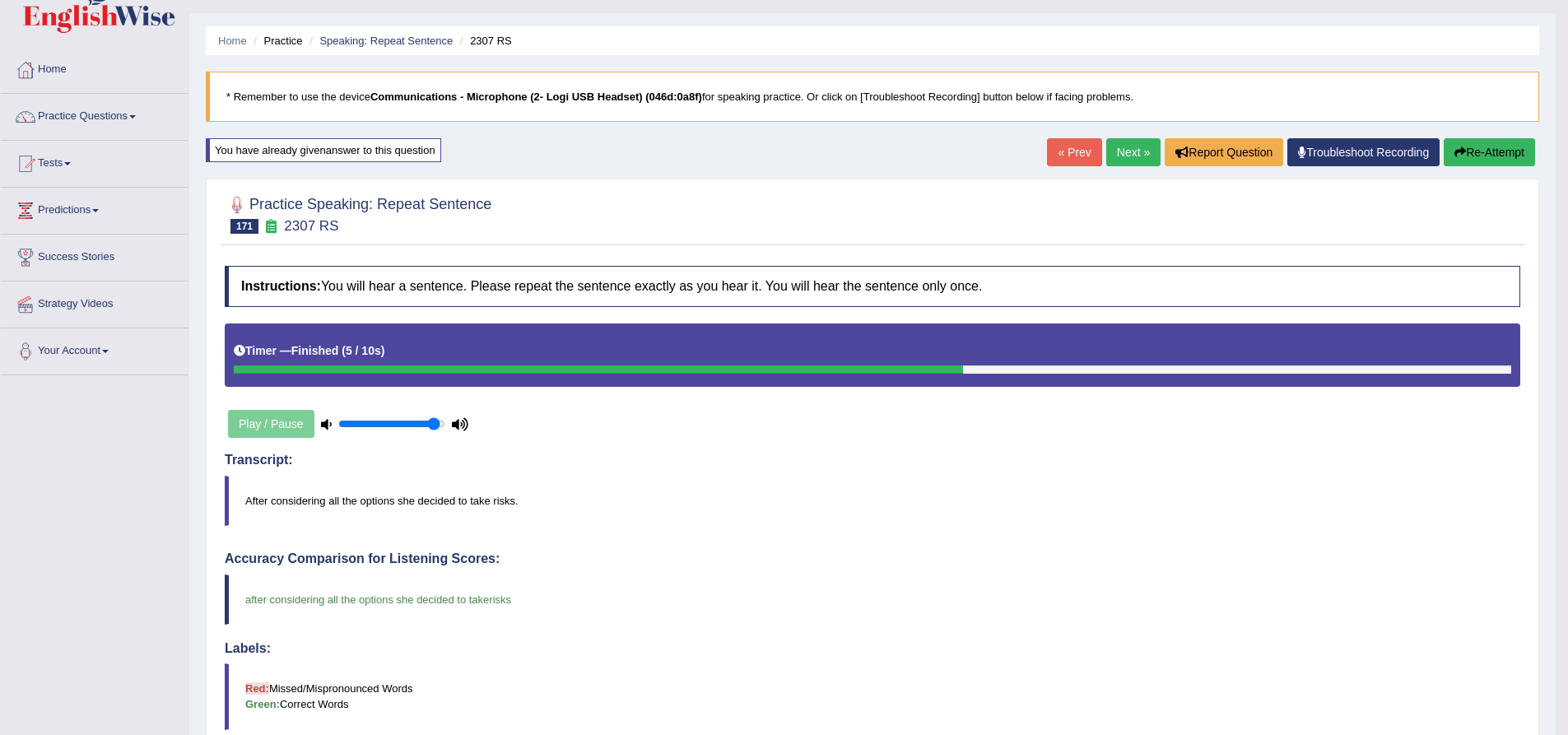
click at [1482, 166] on button "Re-Attempt" at bounding box center [1489, 152] width 91 height 28
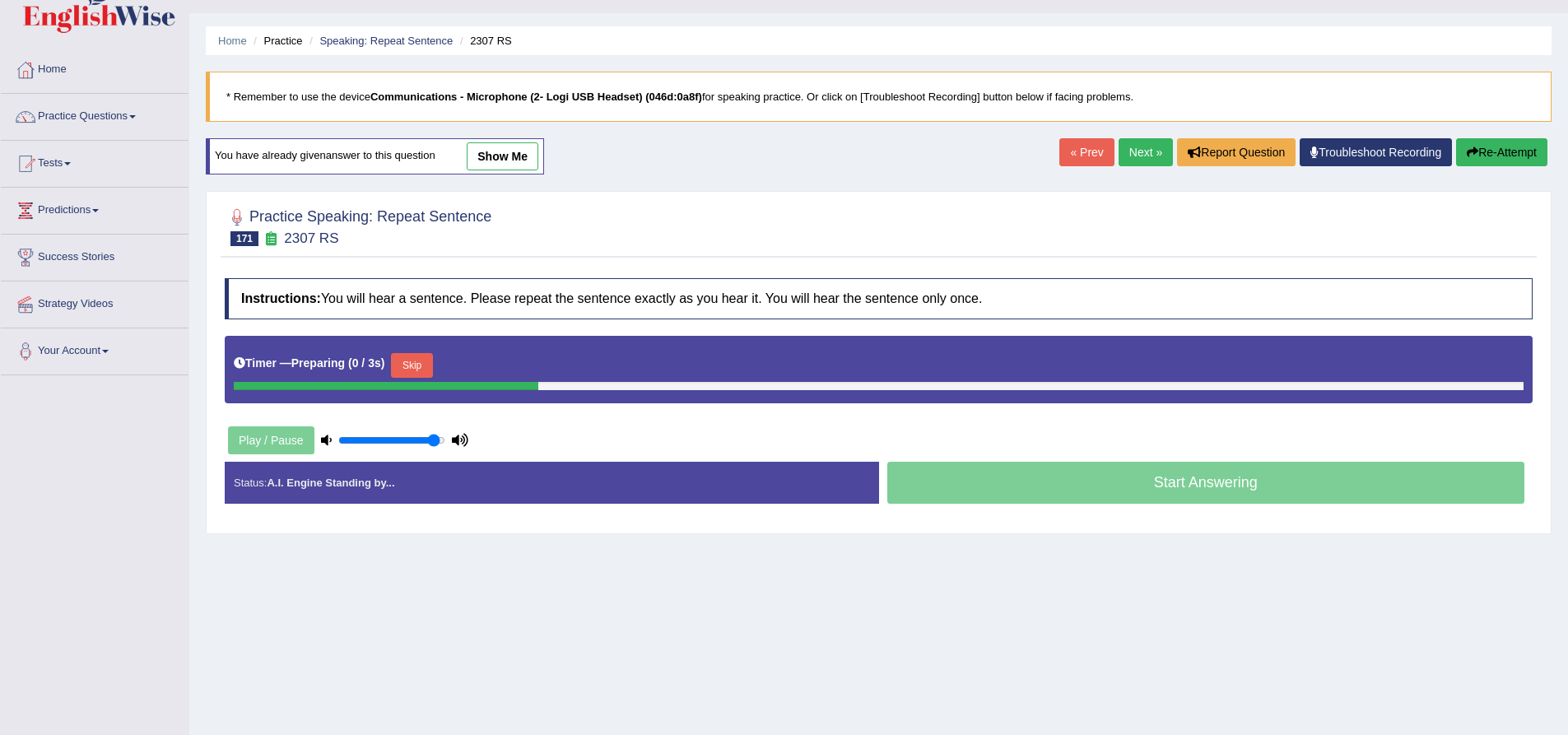
click at [422, 380] on div "Skip" at bounding box center [412, 367] width 41 height 29
click at [423, 364] on button "Skip" at bounding box center [412, 365] width 41 height 25
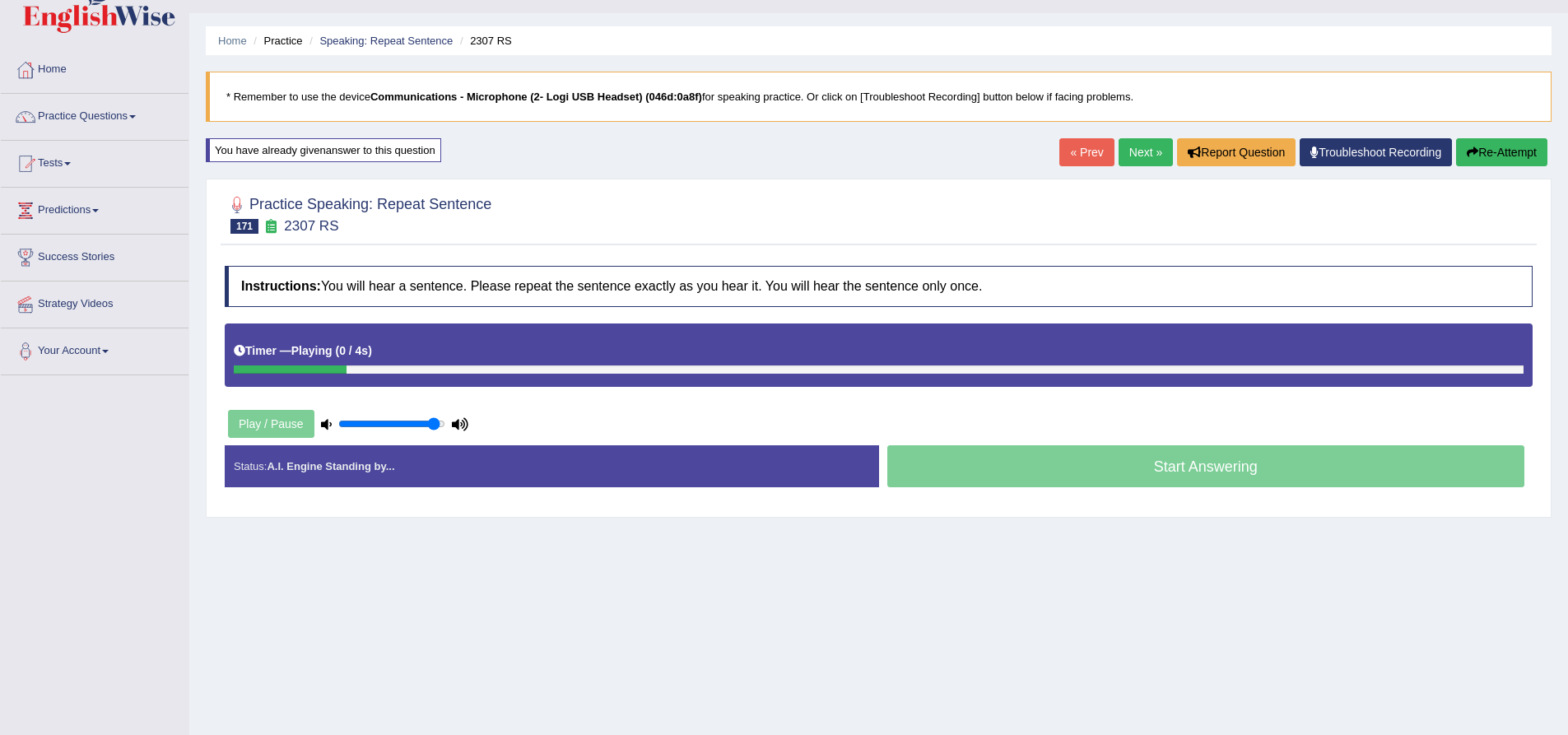
click at [482, 329] on div "Timer — Playing ( 0 / 4s ) Skip" at bounding box center [879, 355] width 1308 height 63
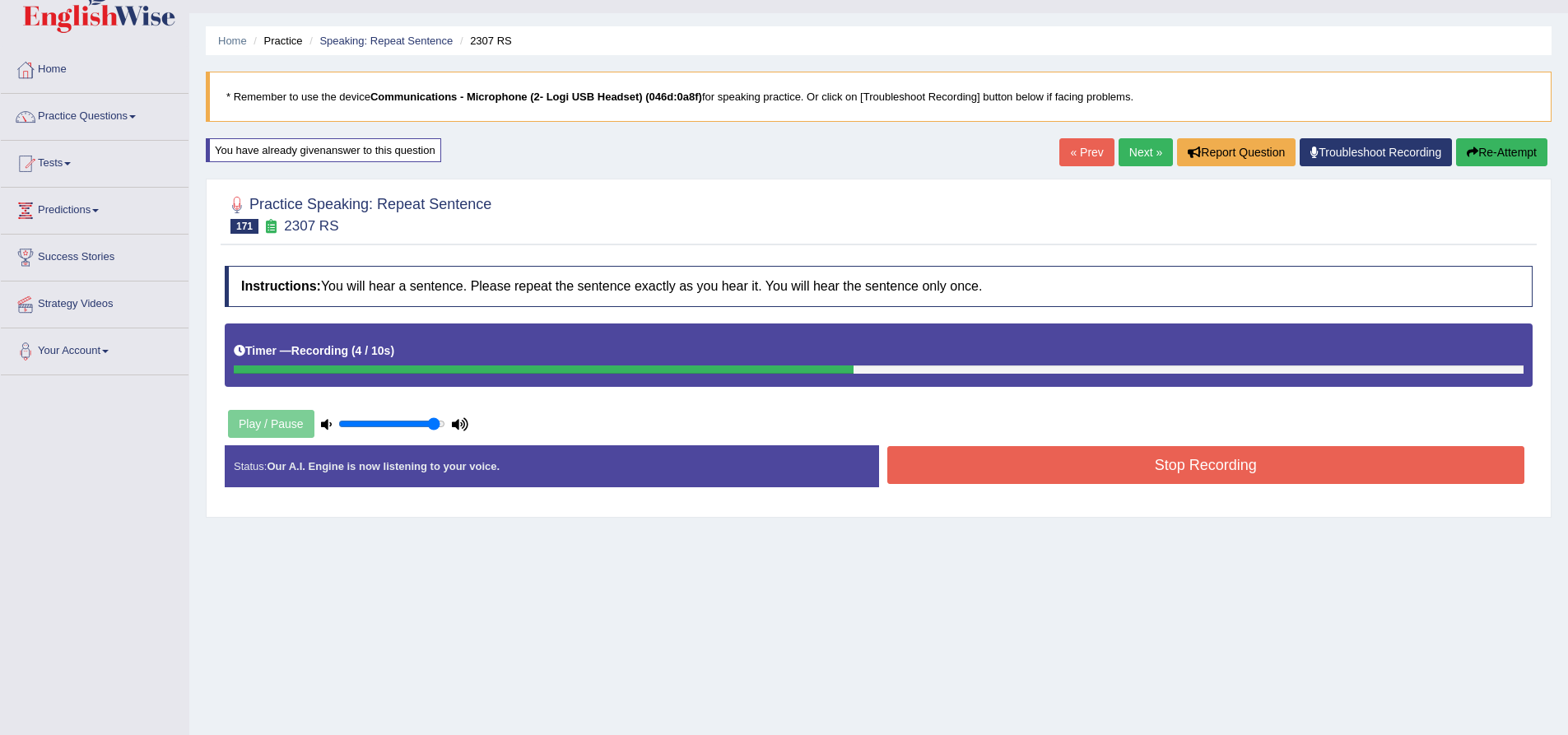
click at [1077, 461] on button "Stop Recording" at bounding box center [1206, 464] width 638 height 38
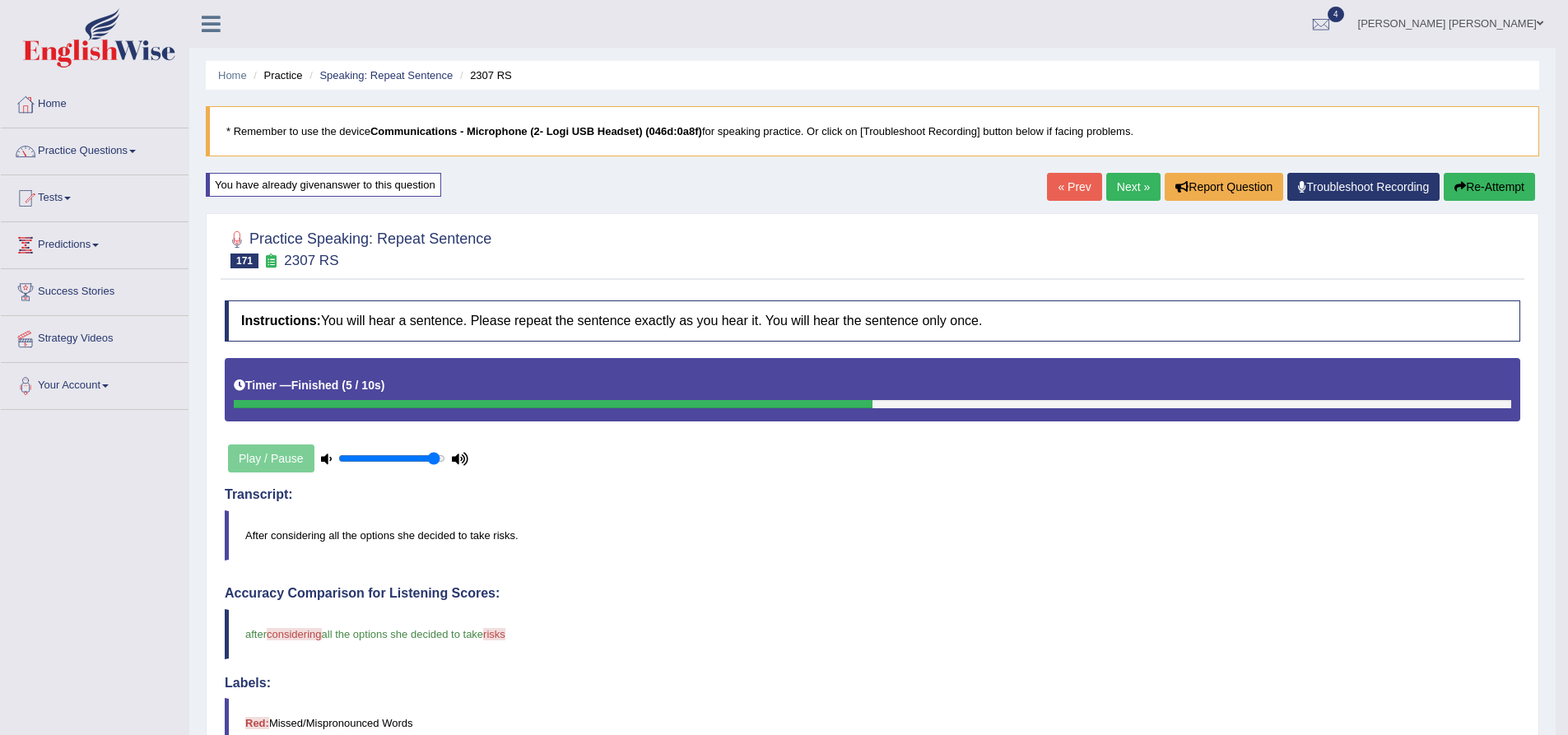
drag, startPoint x: 1474, startPoint y: 177, endPoint x: 1465, endPoint y: 180, distance: 9.5
click at [1474, 177] on button "Re-Attempt" at bounding box center [1489, 186] width 91 height 28
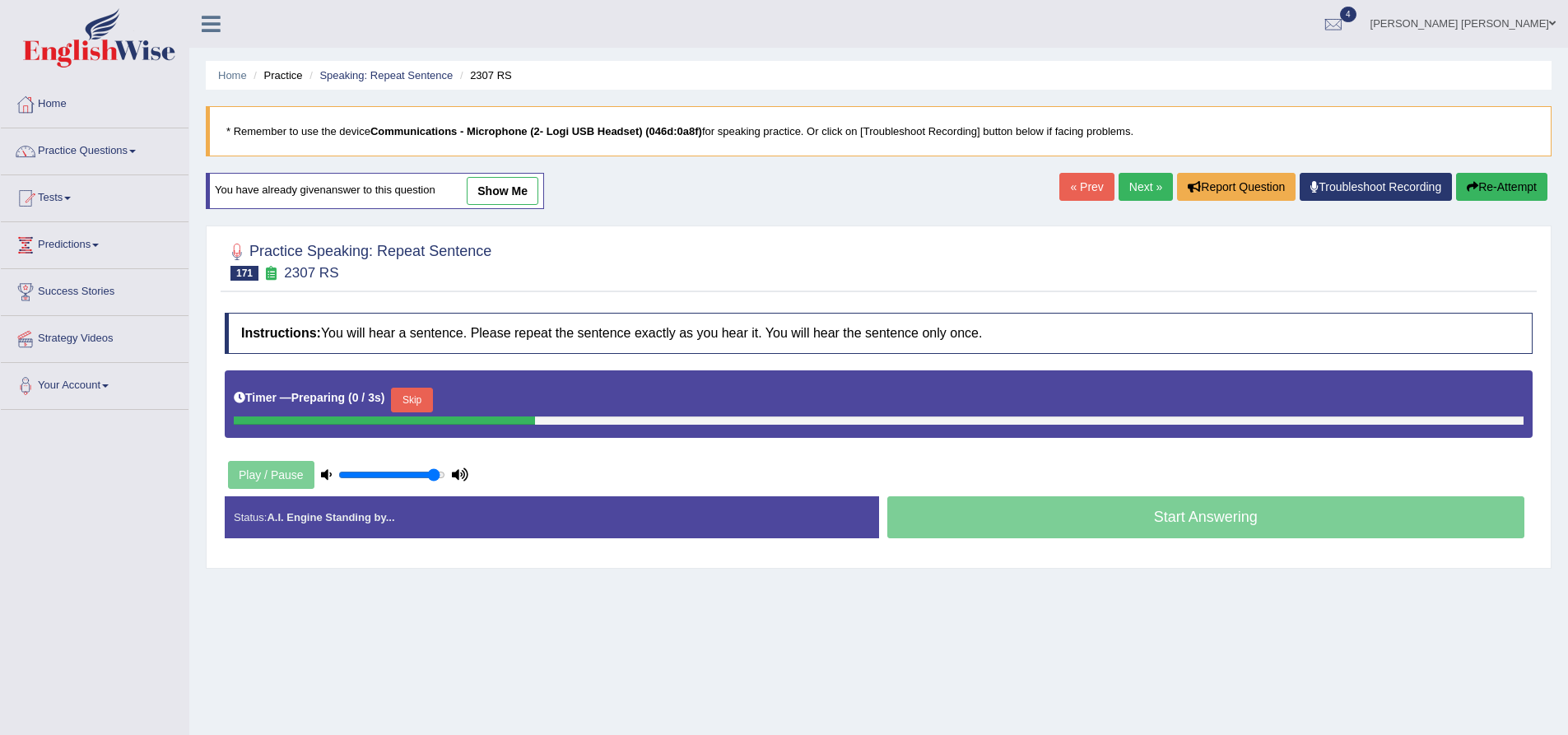
click at [417, 397] on button "Skip" at bounding box center [412, 400] width 41 height 25
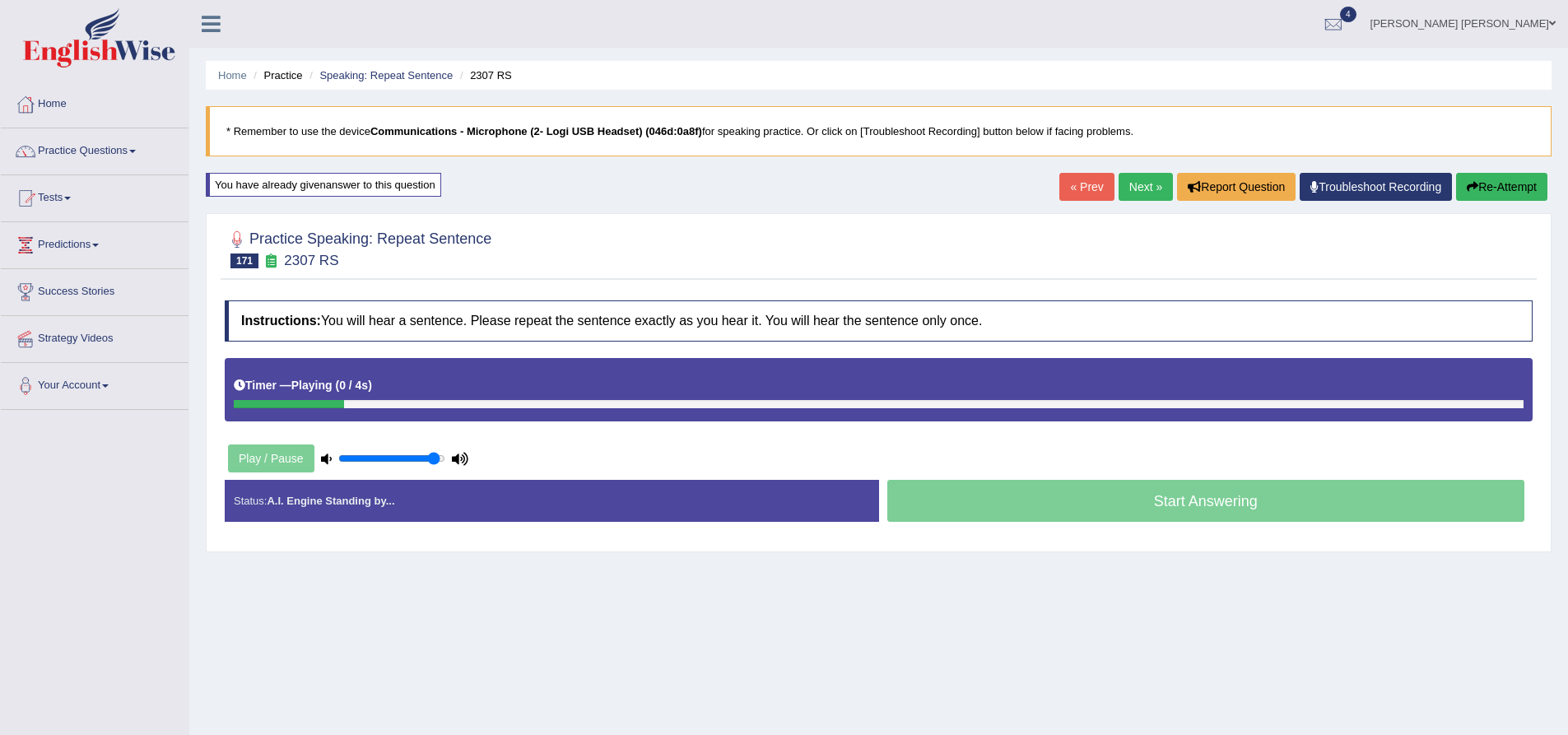
click at [456, 328] on h4 "Instructions: You will hear a sentence. Please repeat the sentence exactly as y…" at bounding box center [879, 321] width 1308 height 41
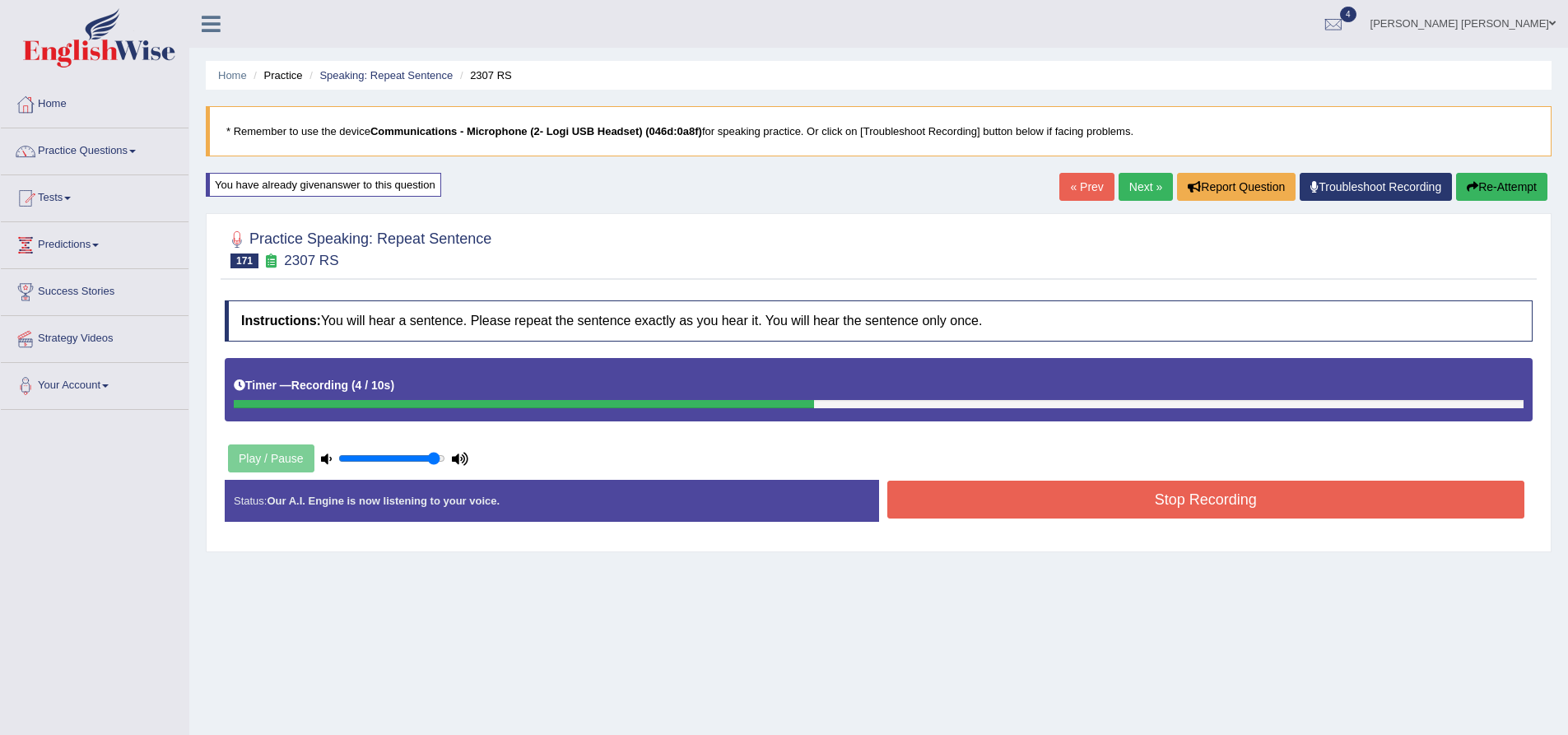
click at [1010, 499] on button "Stop Recording" at bounding box center [1206, 499] width 638 height 38
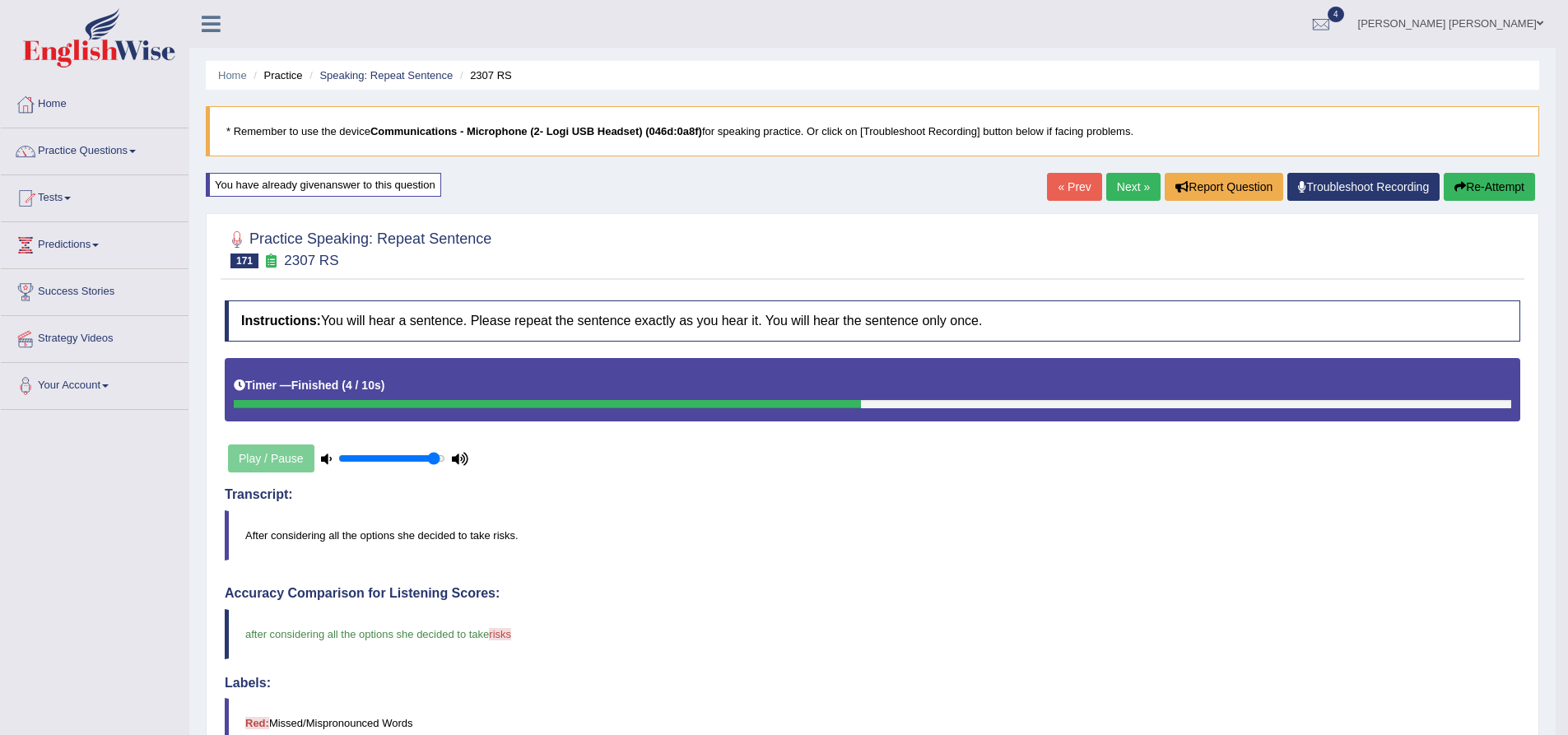
click at [1128, 192] on link "Next »" at bounding box center [1133, 186] width 55 height 28
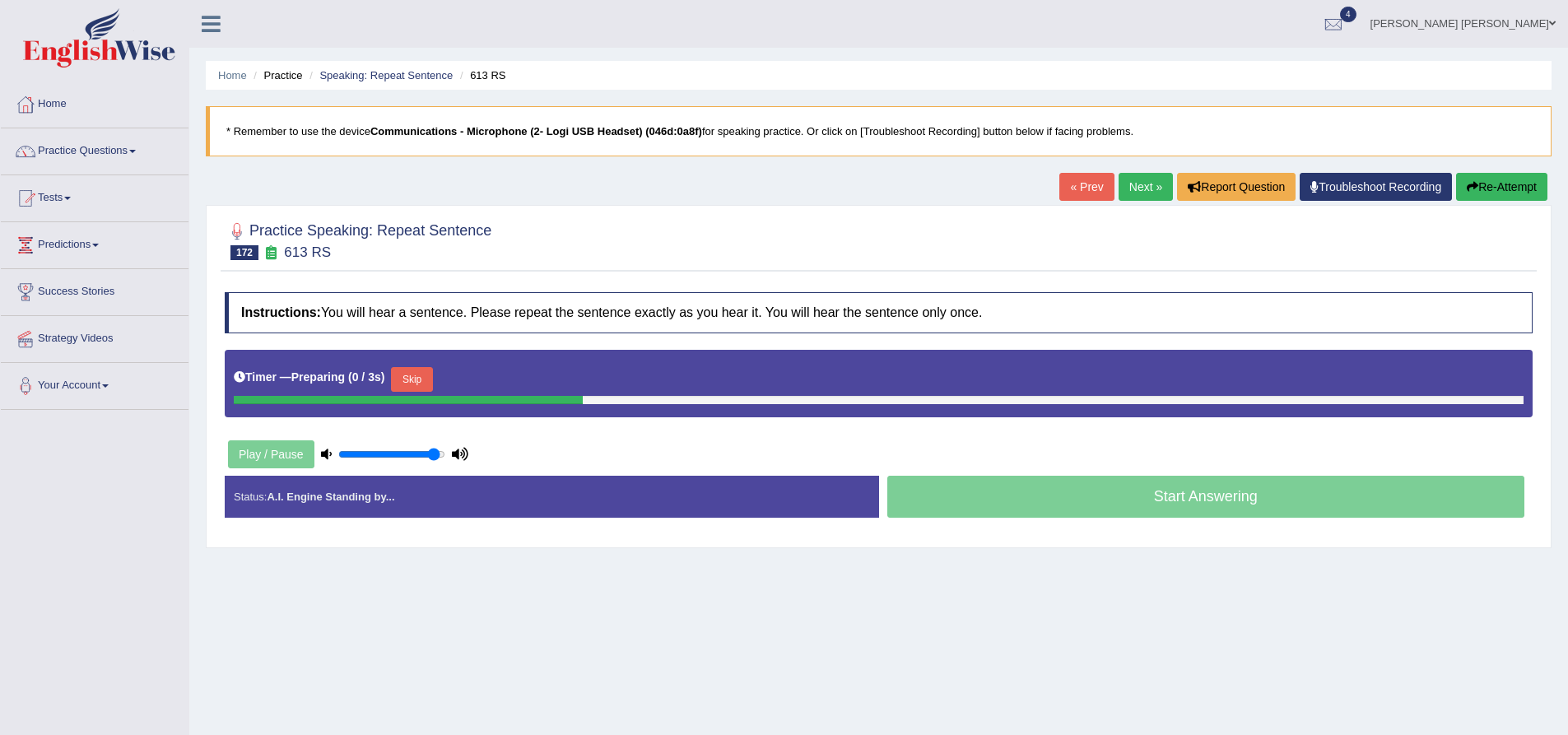
click at [544, 313] on h4 "Instructions: You will hear a sentence. Please repeat the sentence exactly as y…" at bounding box center [879, 313] width 1308 height 41
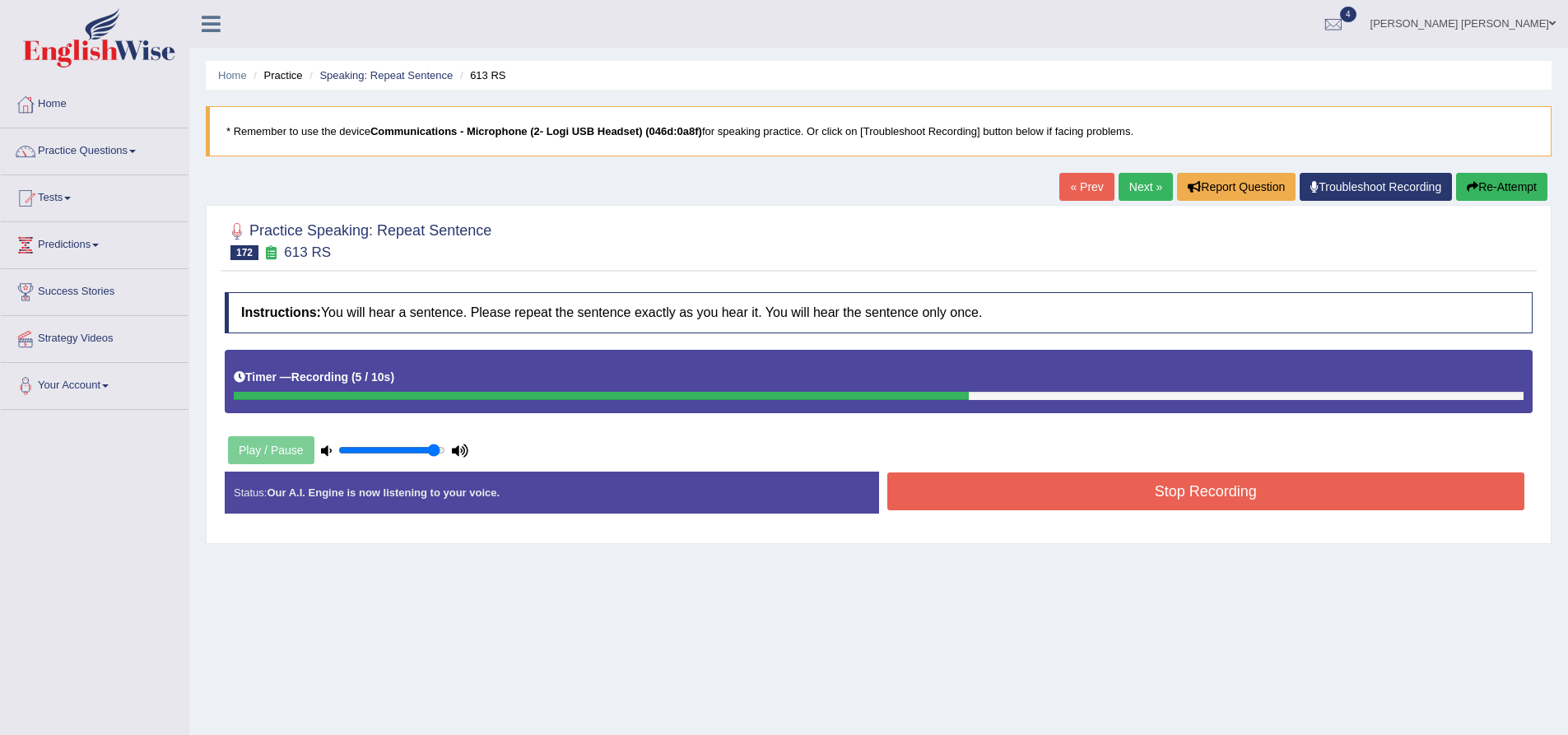
click at [1495, 184] on button "Re-Attempt" at bounding box center [1502, 186] width 91 height 28
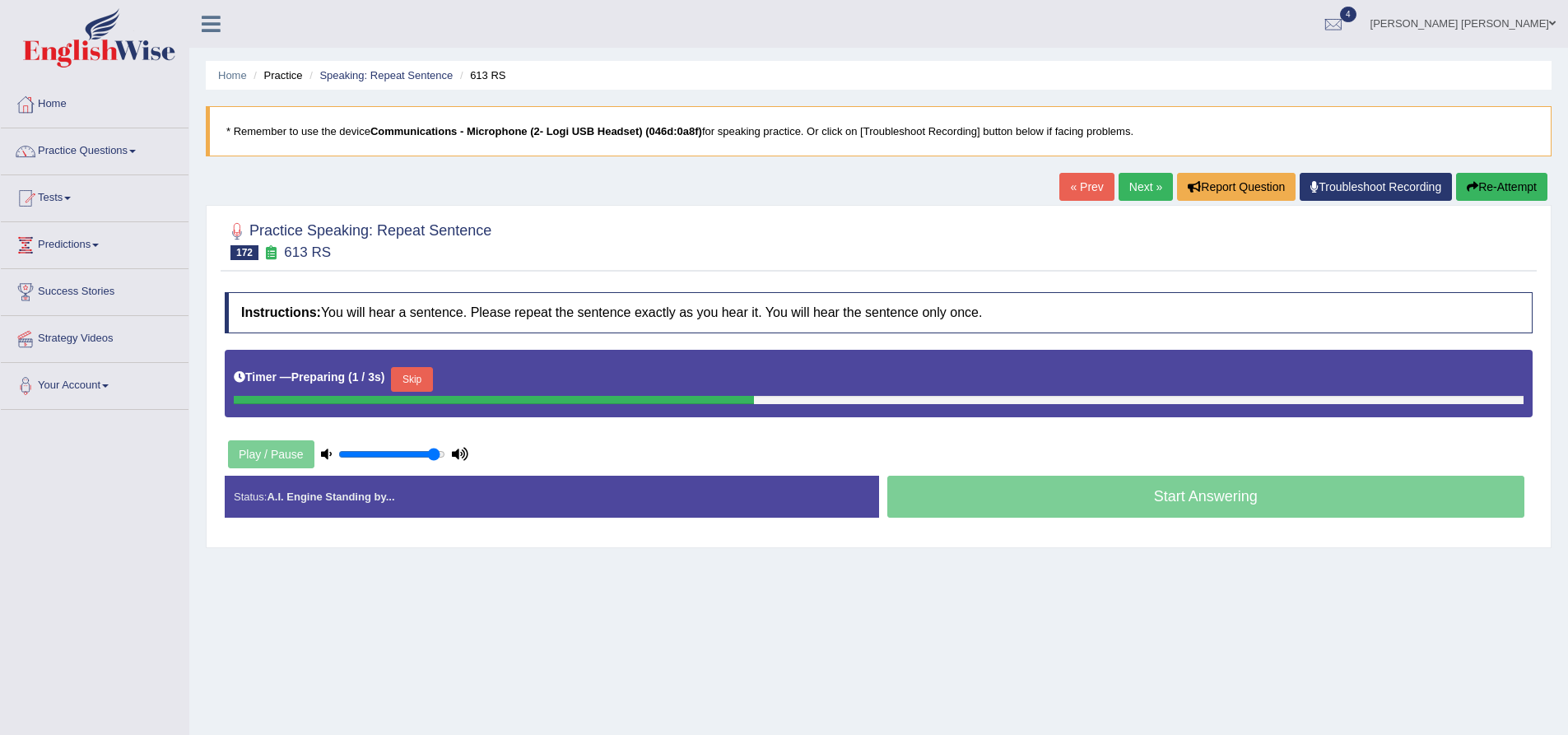
click at [541, 327] on h4 "Instructions: You will hear a sentence. Please repeat the sentence exactly as y…" at bounding box center [879, 313] width 1308 height 41
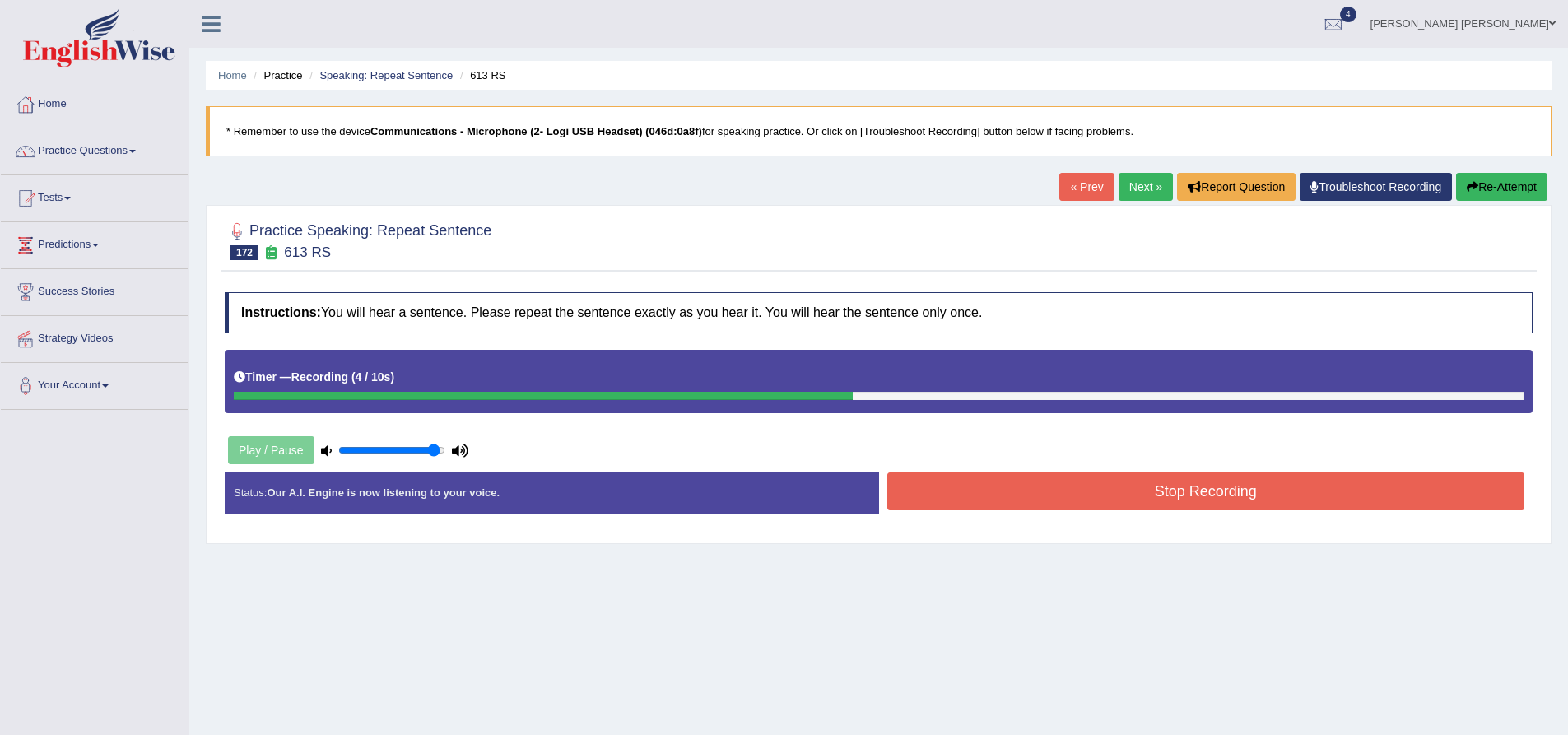
click at [1063, 489] on button "Stop Recording" at bounding box center [1206, 491] width 638 height 38
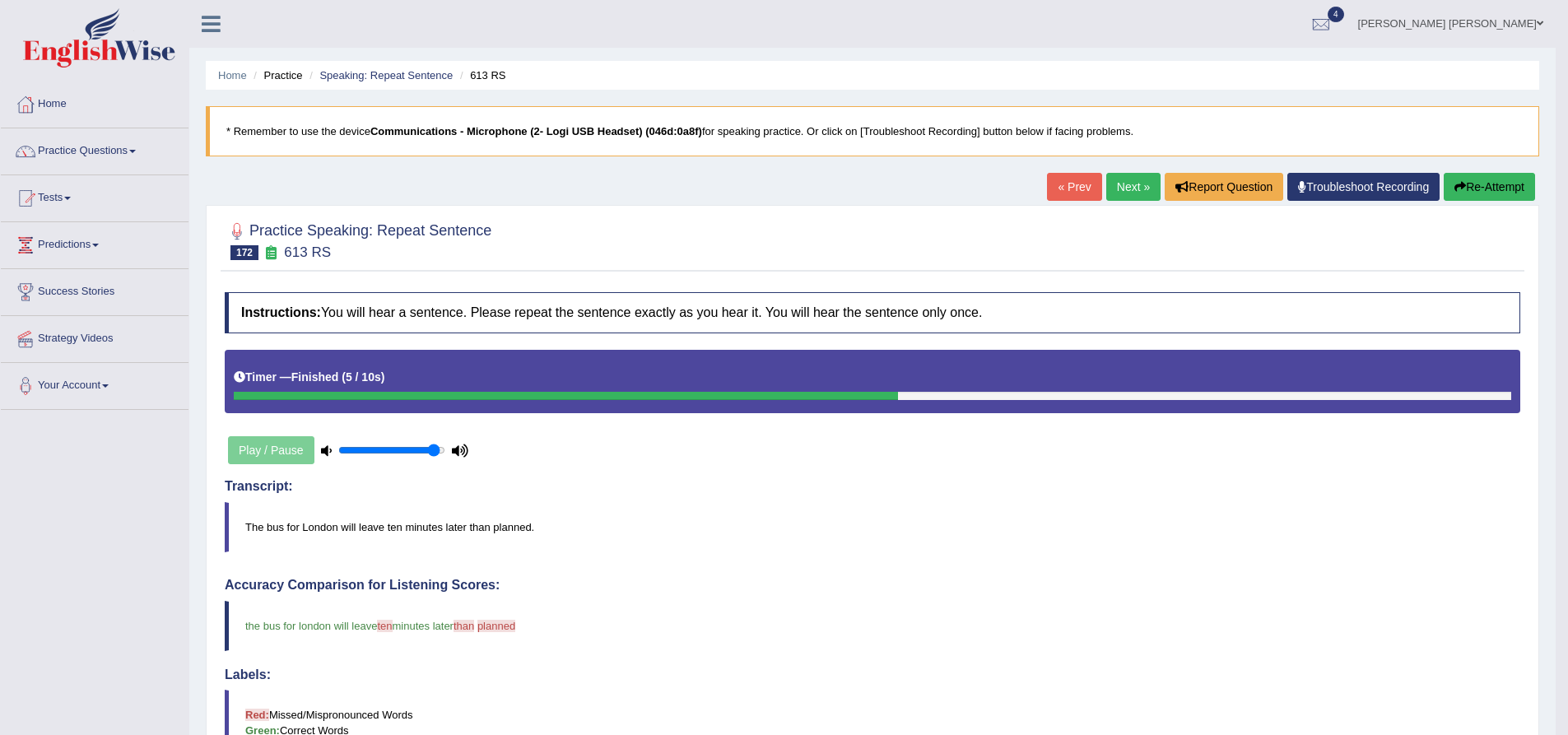
click at [1472, 194] on button "Re-Attempt" at bounding box center [1489, 186] width 91 height 28
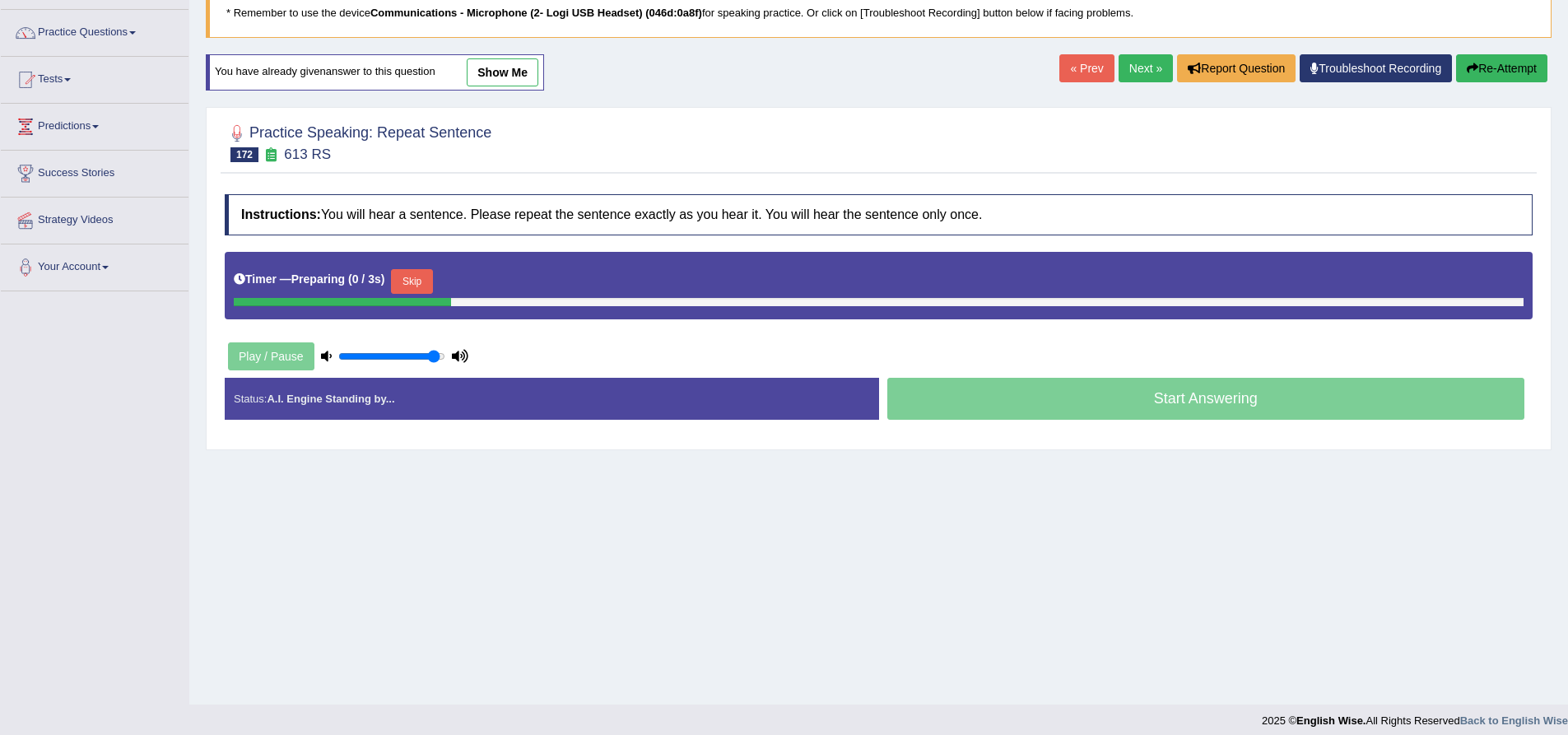
scroll to position [129, 0]
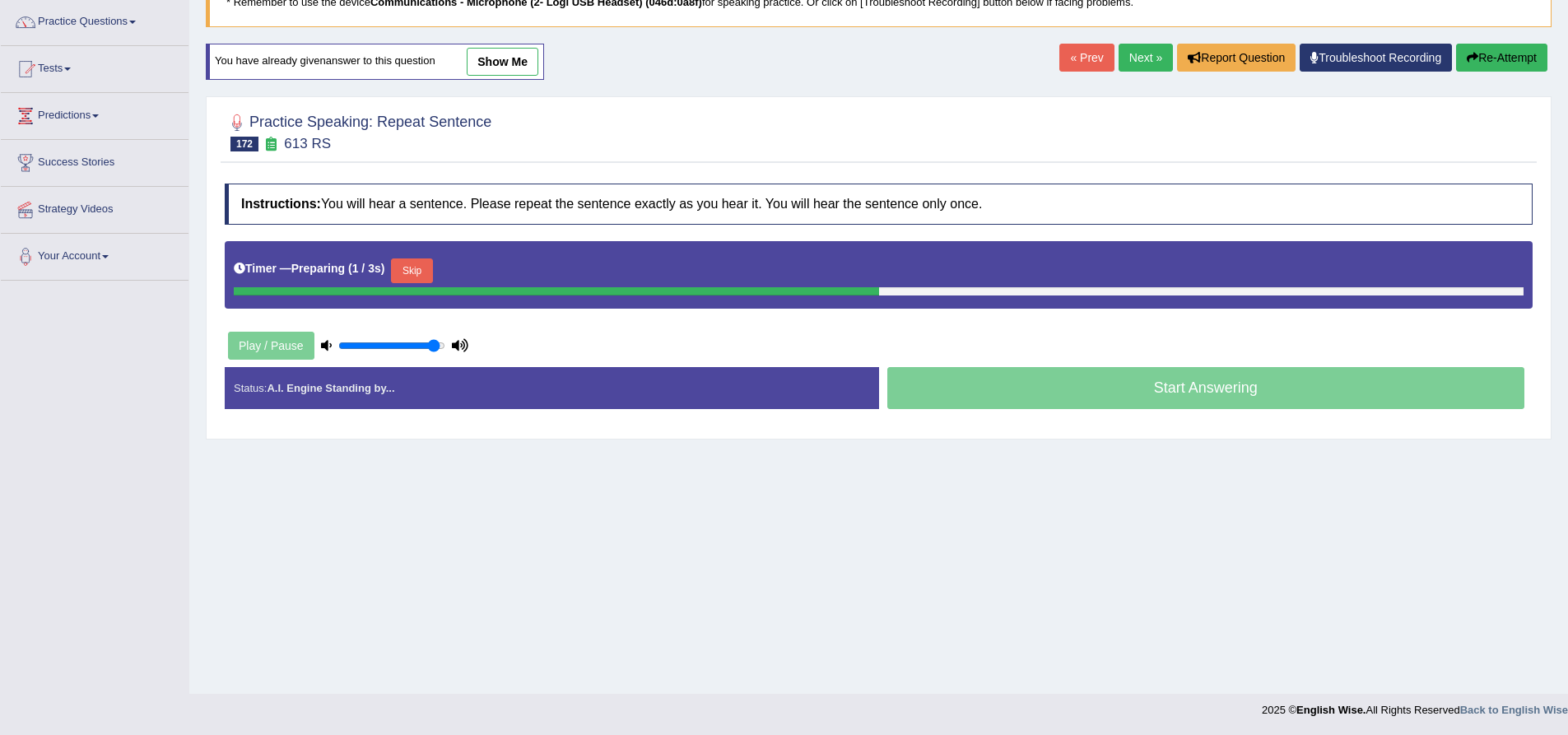
click at [425, 264] on button "Skip" at bounding box center [412, 271] width 41 height 25
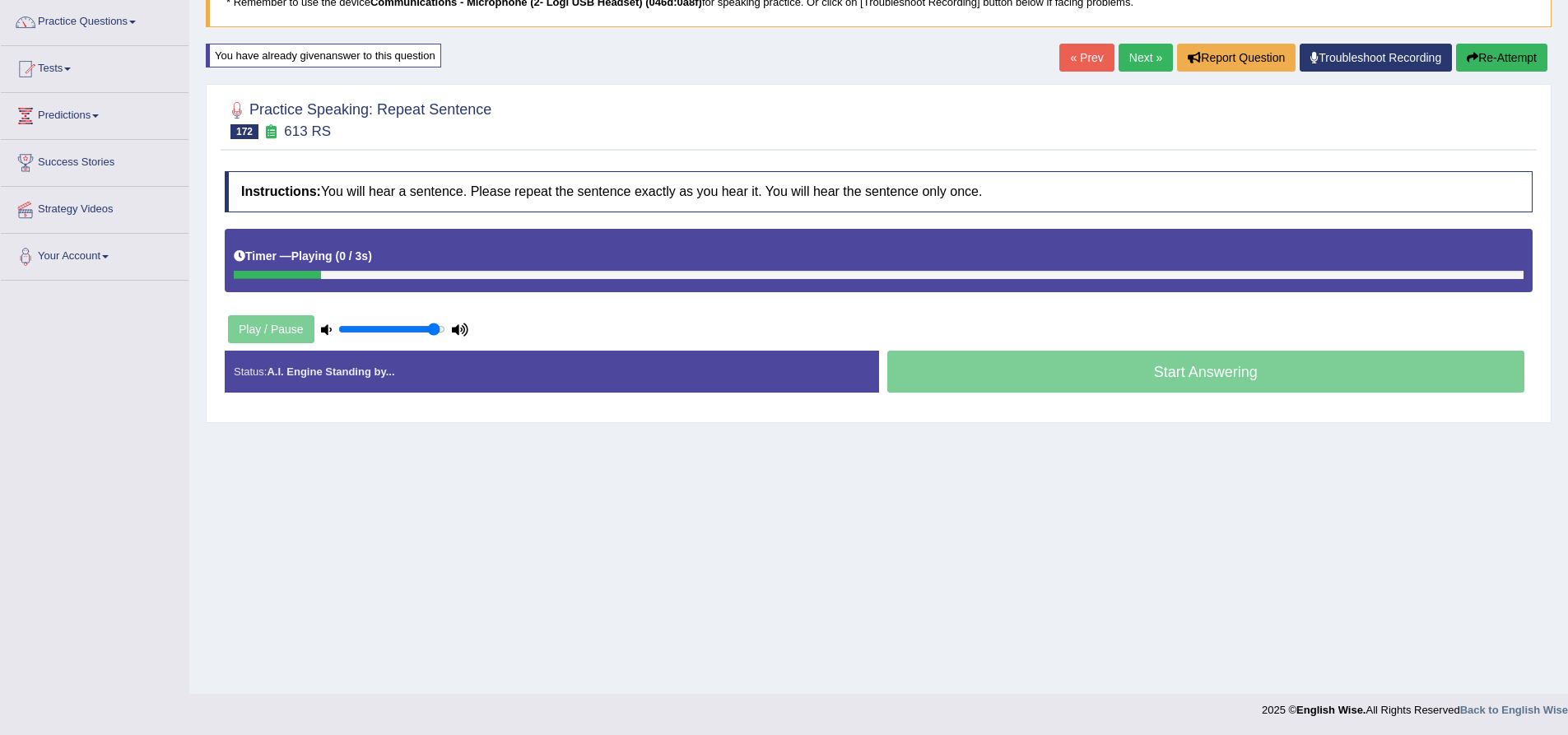
click at [625, 180] on h4 "Instructions: You will hear a sentence. Please repeat the sentence exactly as y…" at bounding box center [879, 192] width 1308 height 41
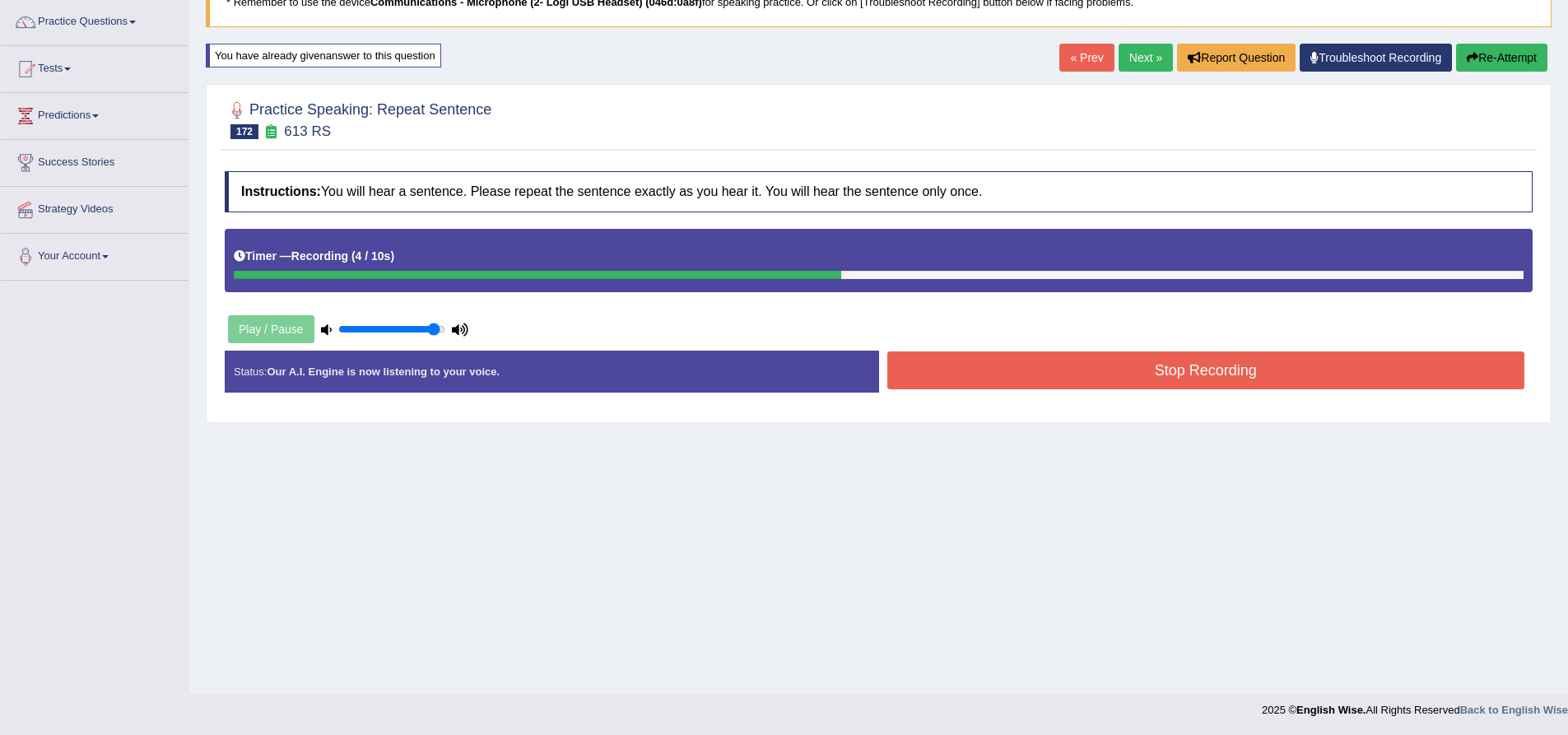
click at [1169, 380] on button "Stop Recording" at bounding box center [1206, 370] width 638 height 38
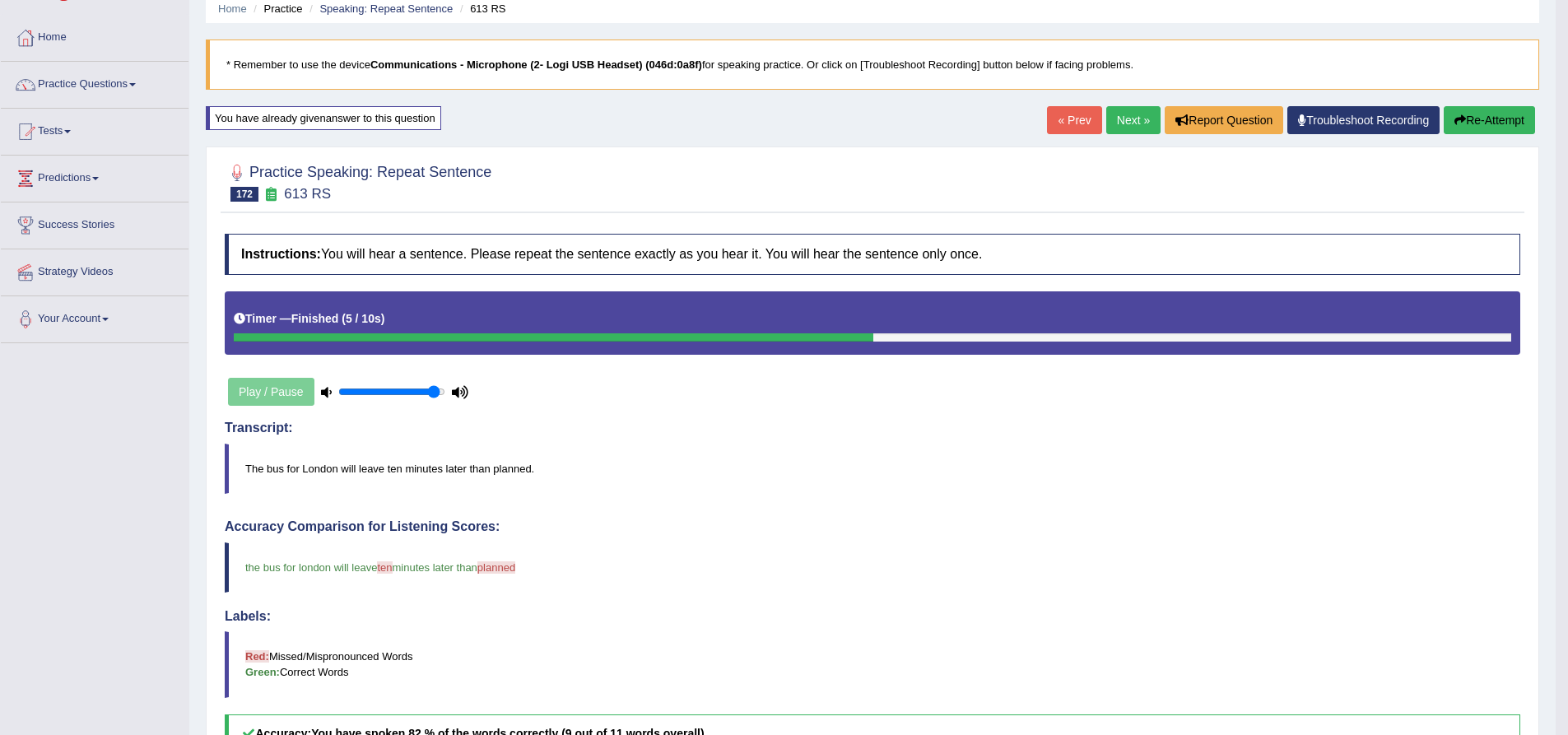
scroll to position [0, 0]
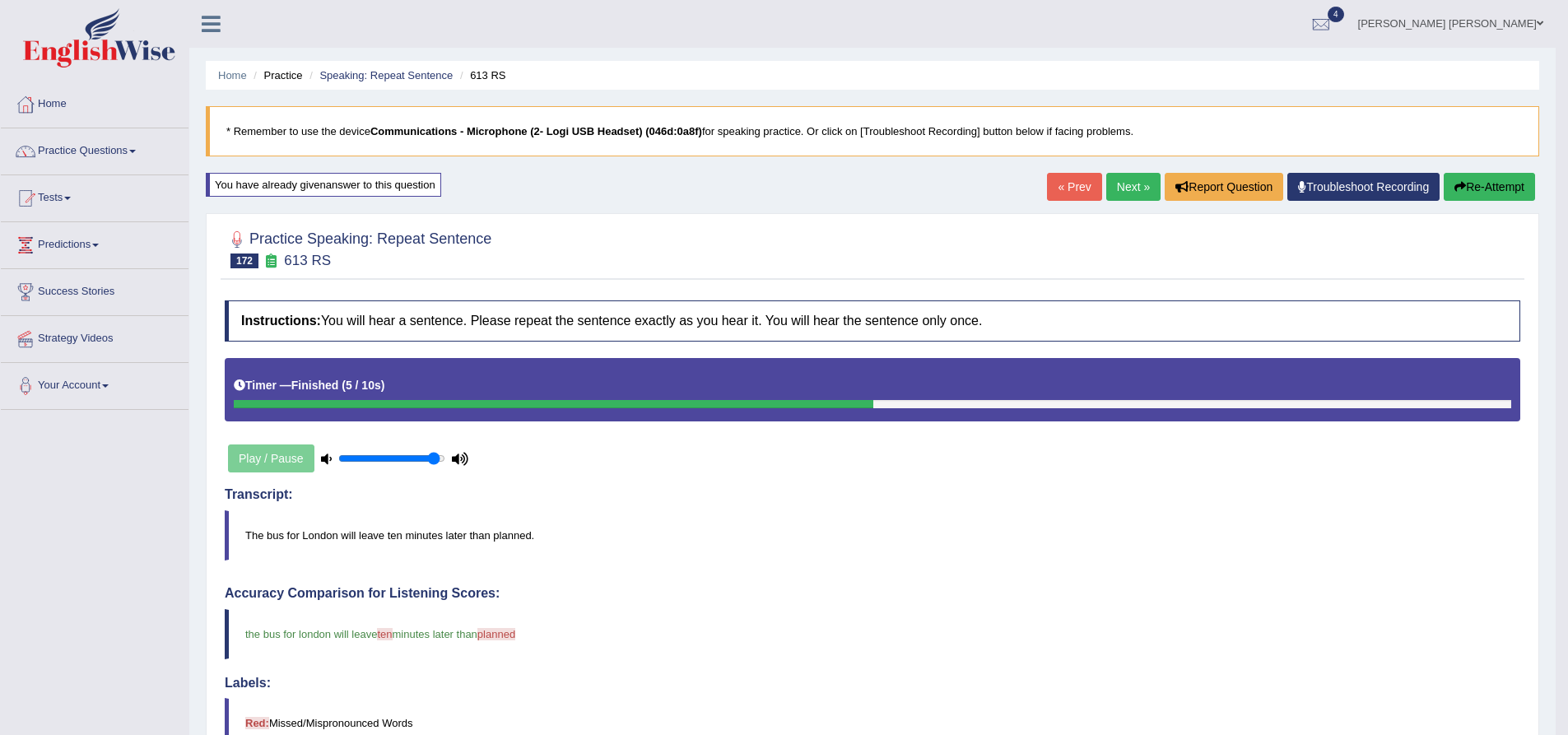
click at [1507, 23] on link "Nipen Yogesh Mehta" at bounding box center [1450, 21] width 210 height 43
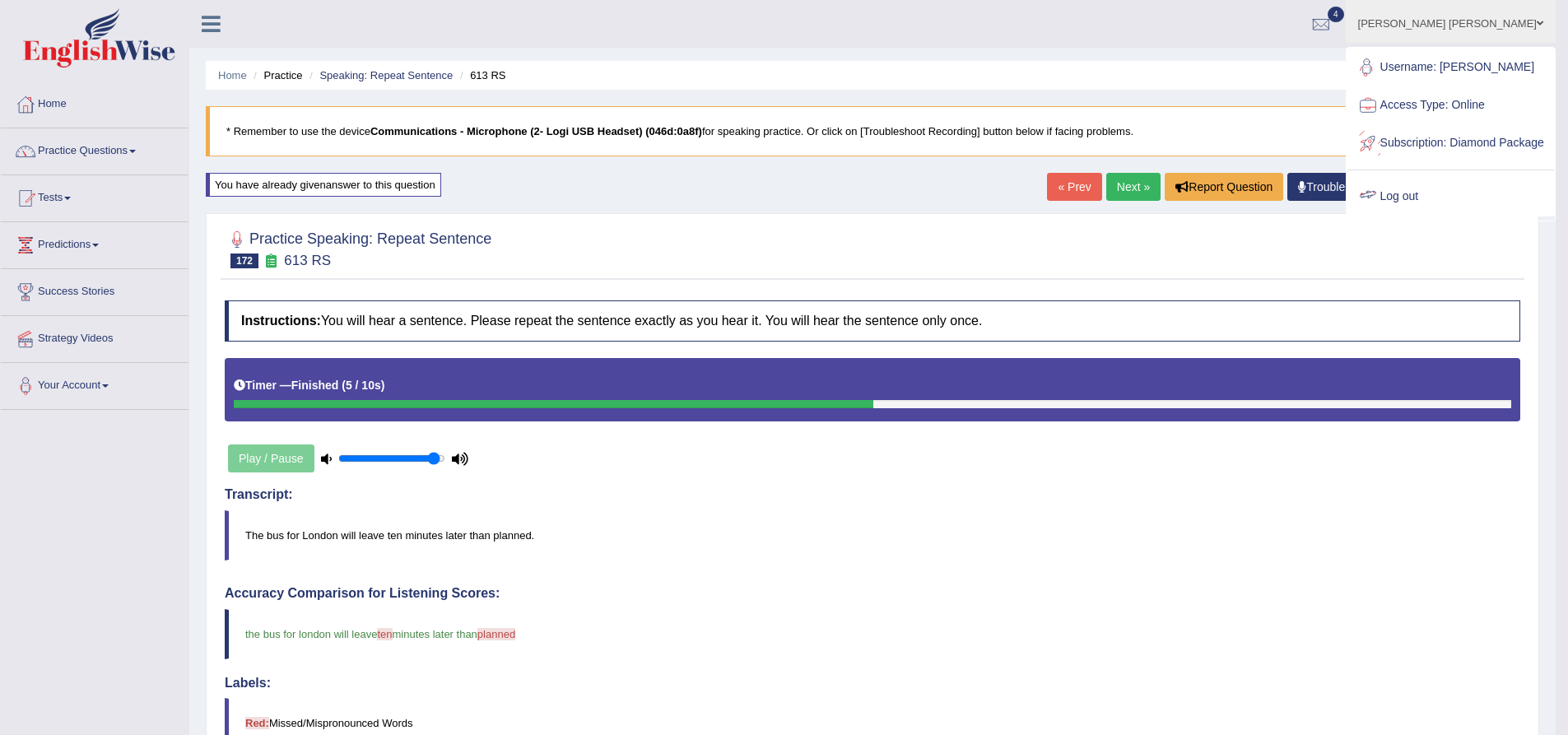
click at [1457, 209] on link "Log out" at bounding box center [1450, 196] width 206 height 38
